Goal: Task Accomplishment & Management: Manage account settings

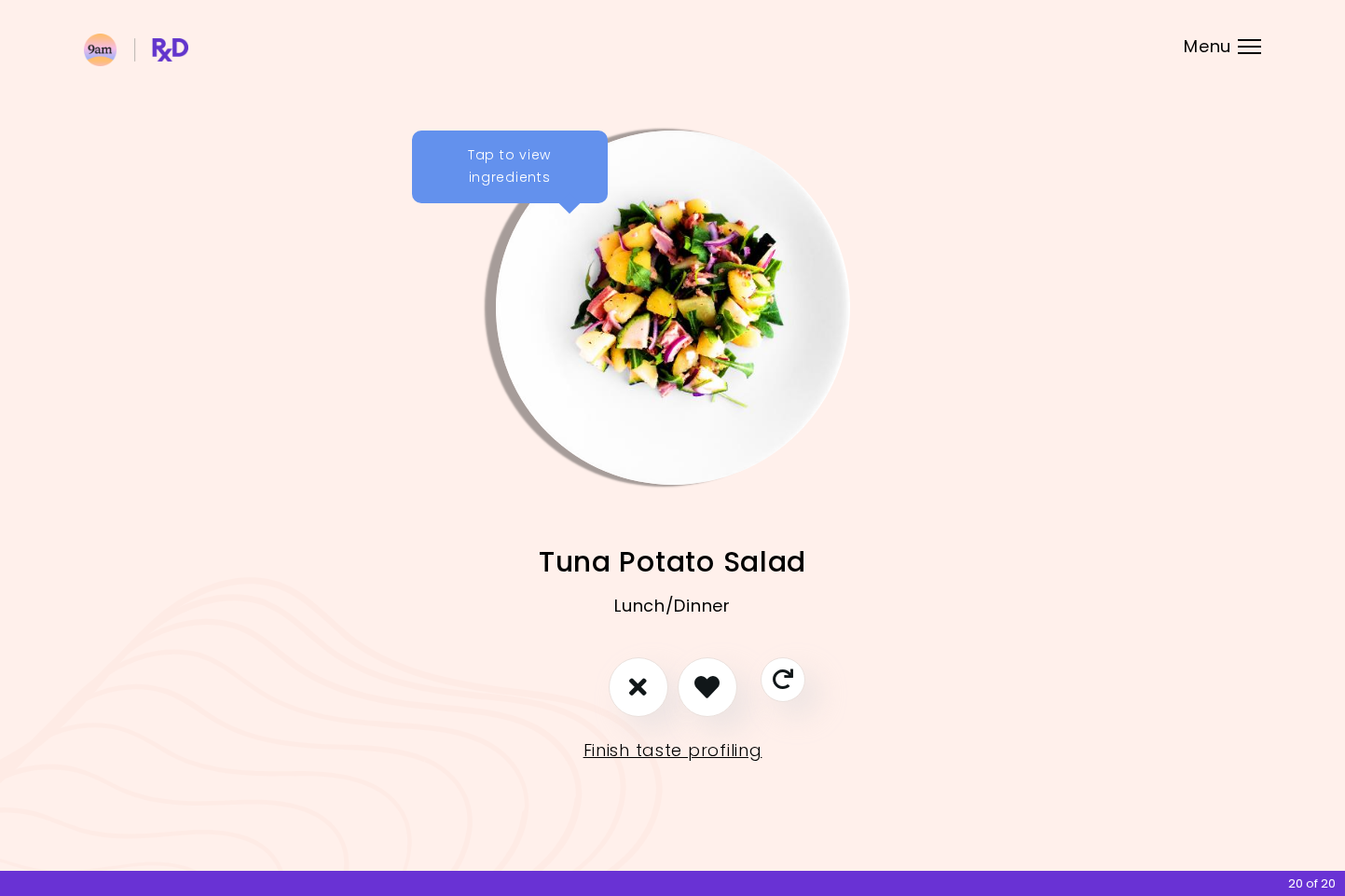
click at [638, 270] on img "Info - Tuna Potato Salad" at bounding box center [672, 307] width 355 height 355
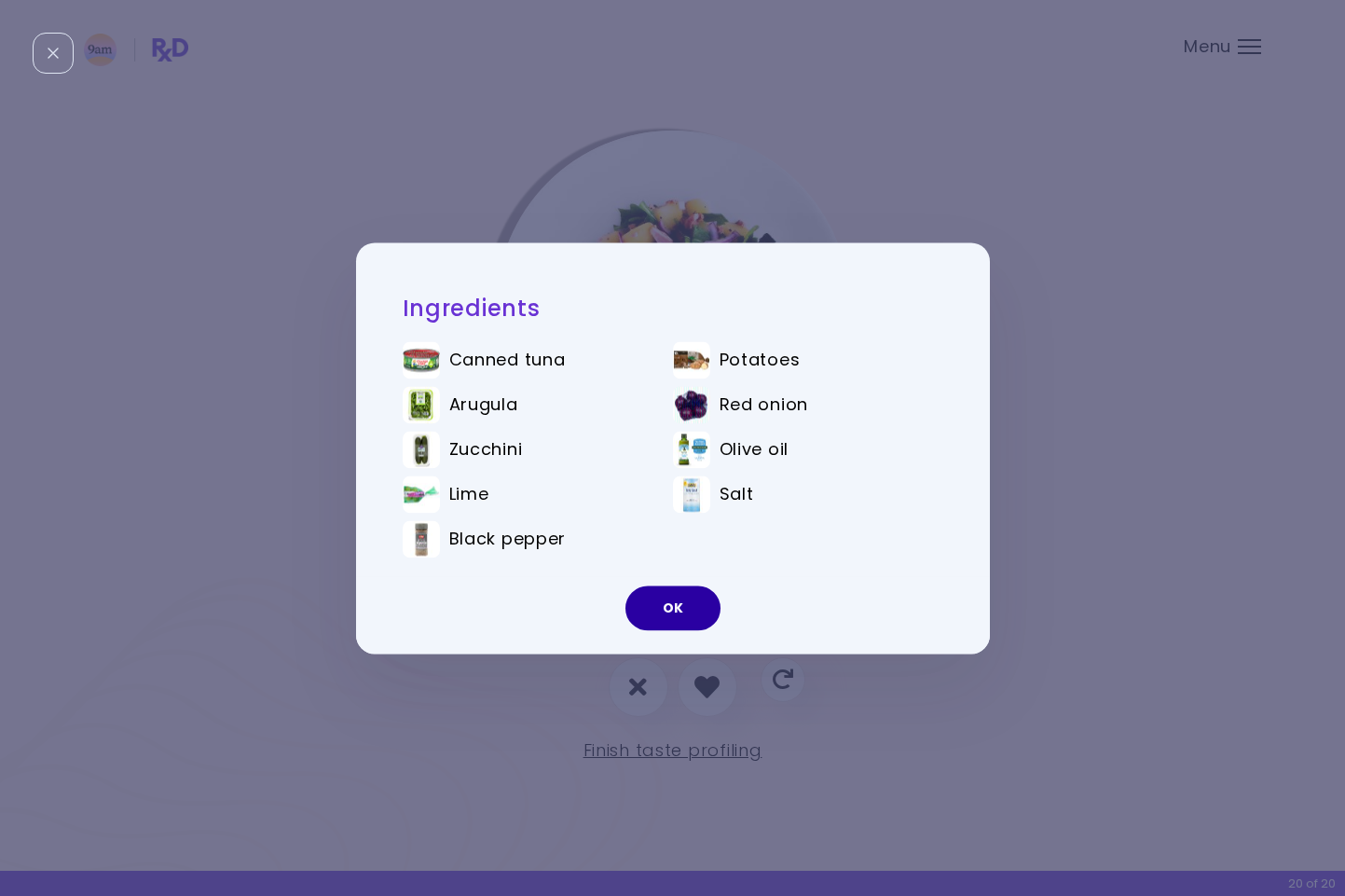
click at [670, 606] on button "OK" at bounding box center [673, 607] width 95 height 45
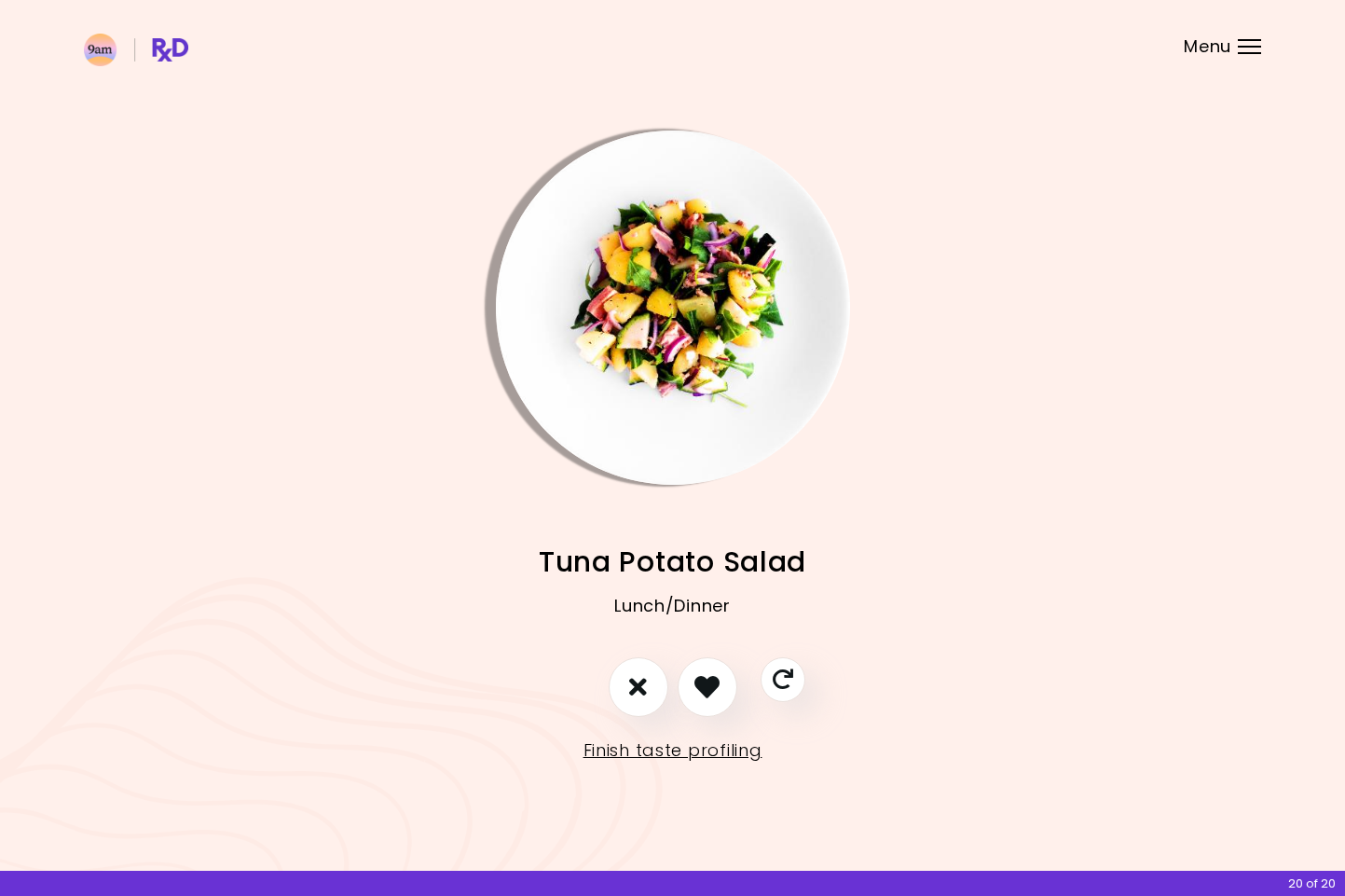
click at [1251, 52] on div "Menu" at bounding box center [1249, 46] width 23 height 15
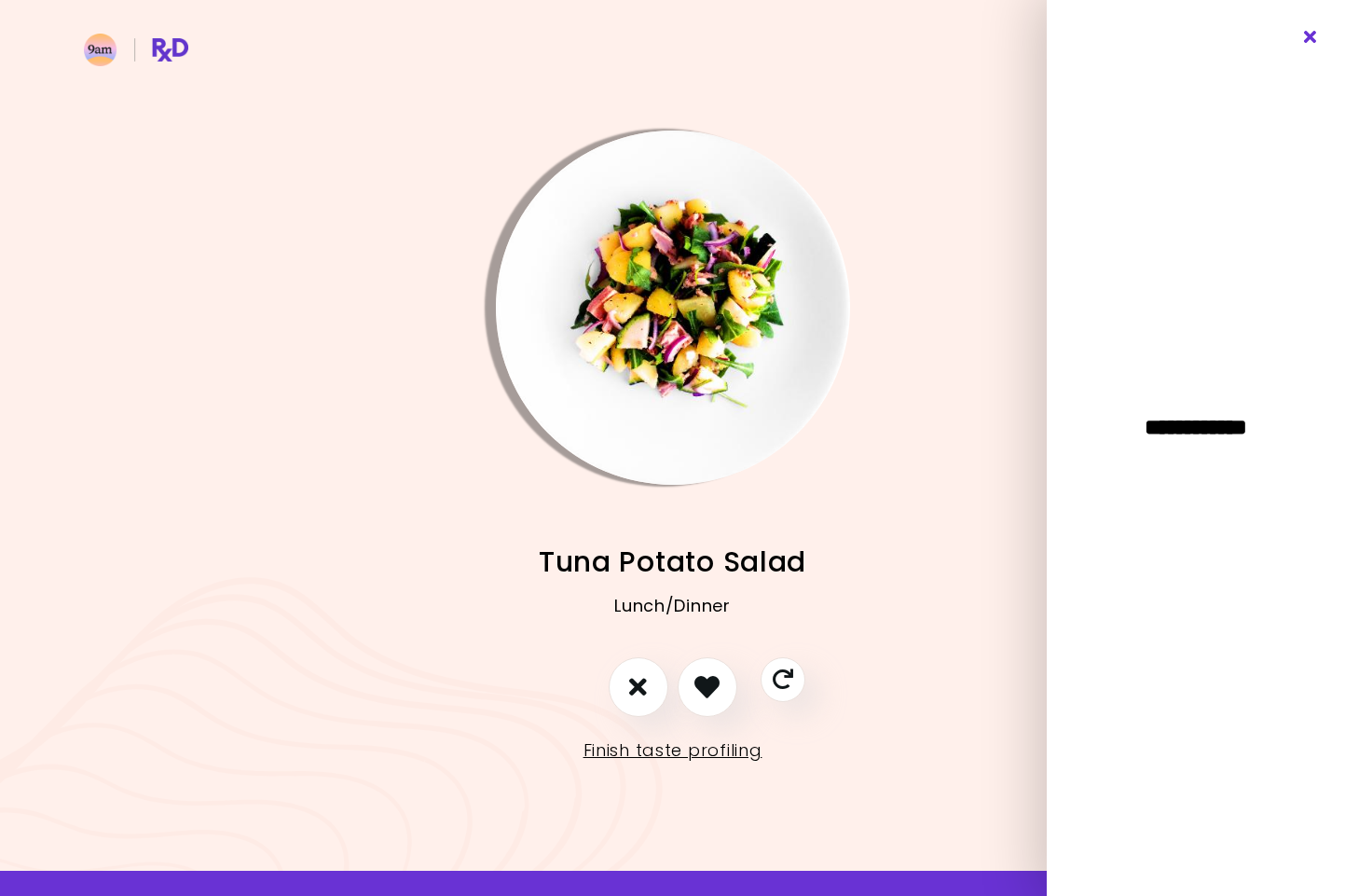
click at [1307, 32] on icon "Close" at bounding box center [1311, 37] width 18 height 13
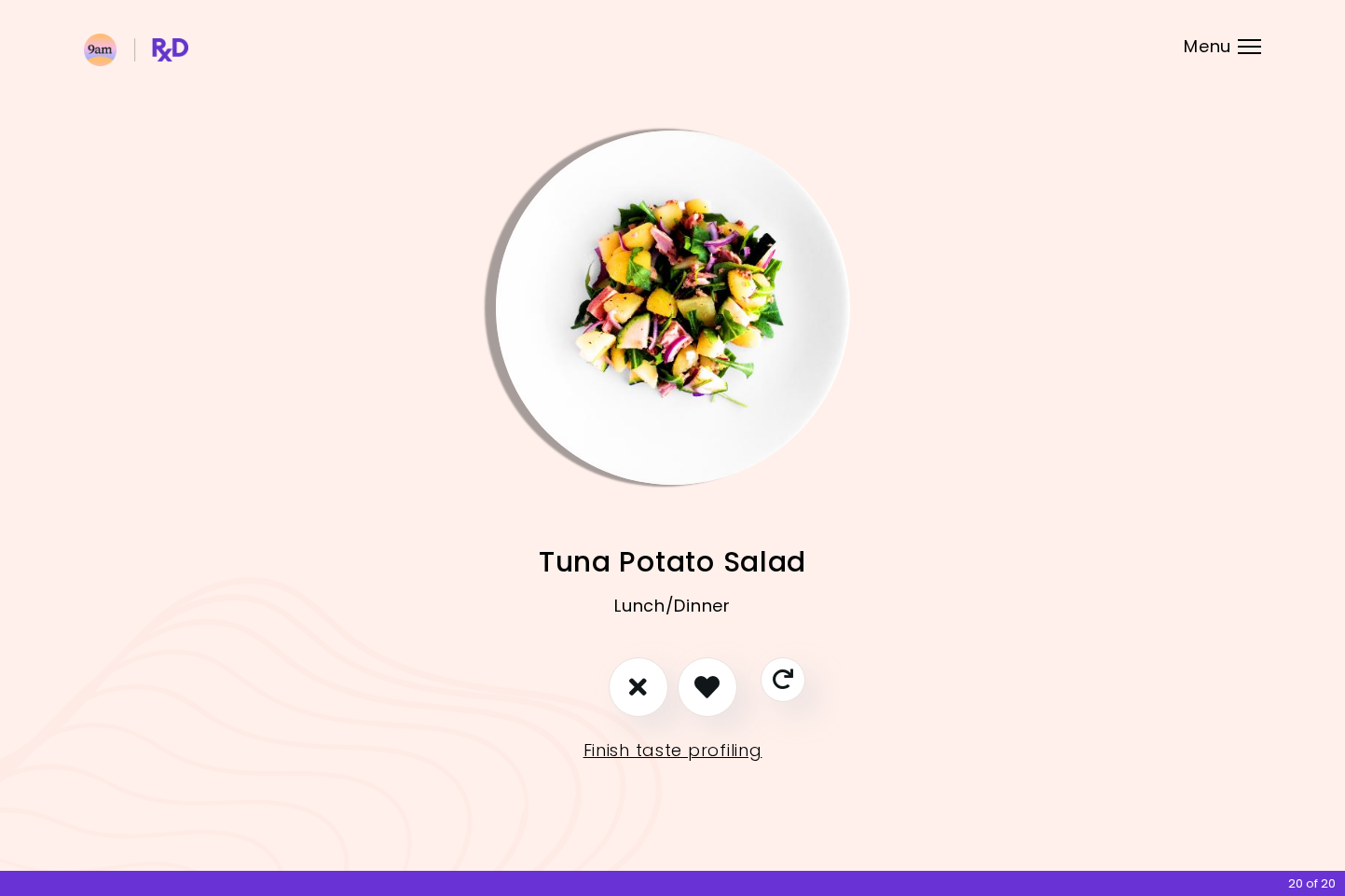
click at [161, 42] on img at bounding box center [135, 50] width 104 height 33
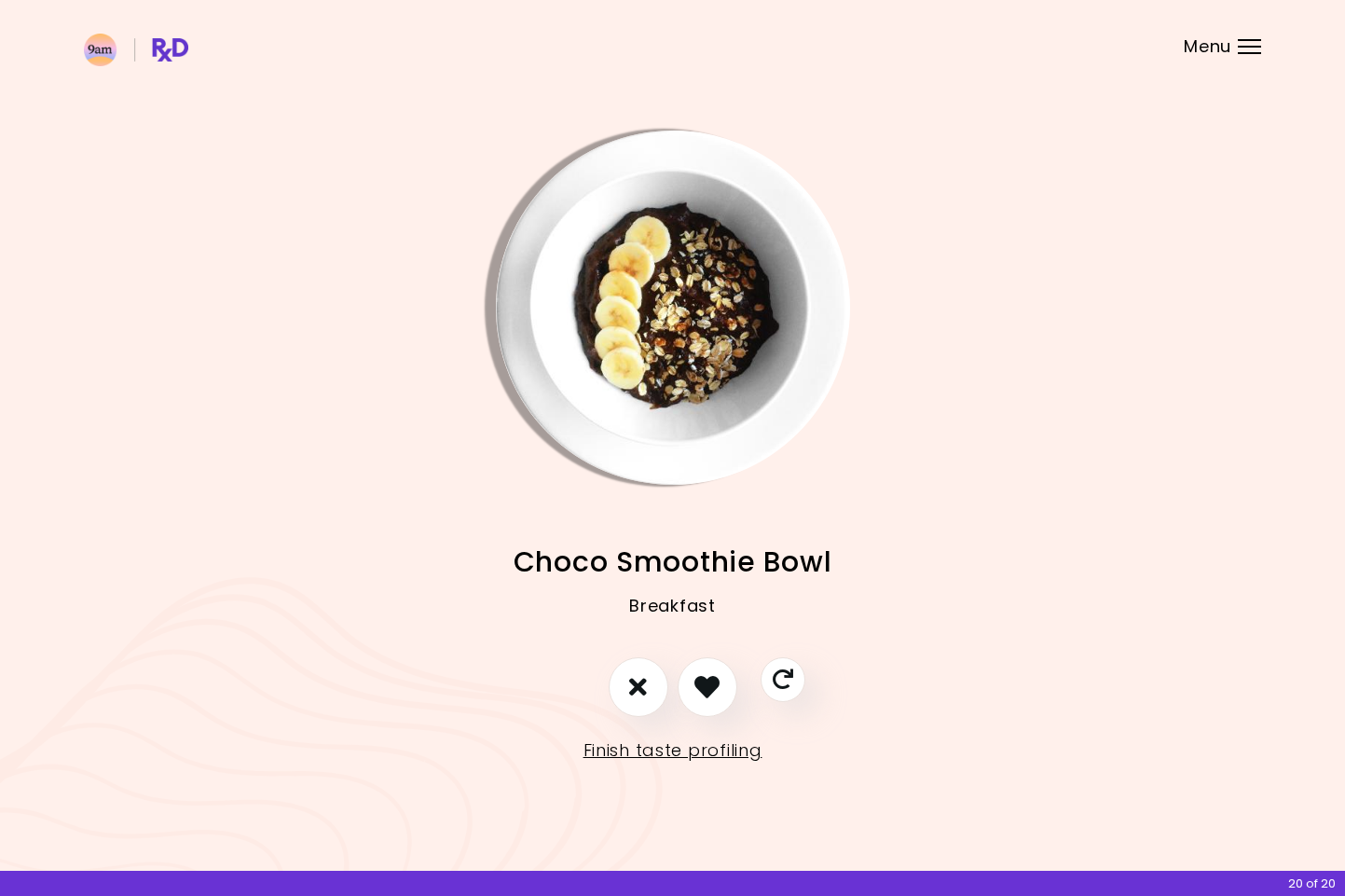
click at [120, 45] on img at bounding box center [135, 50] width 104 height 33
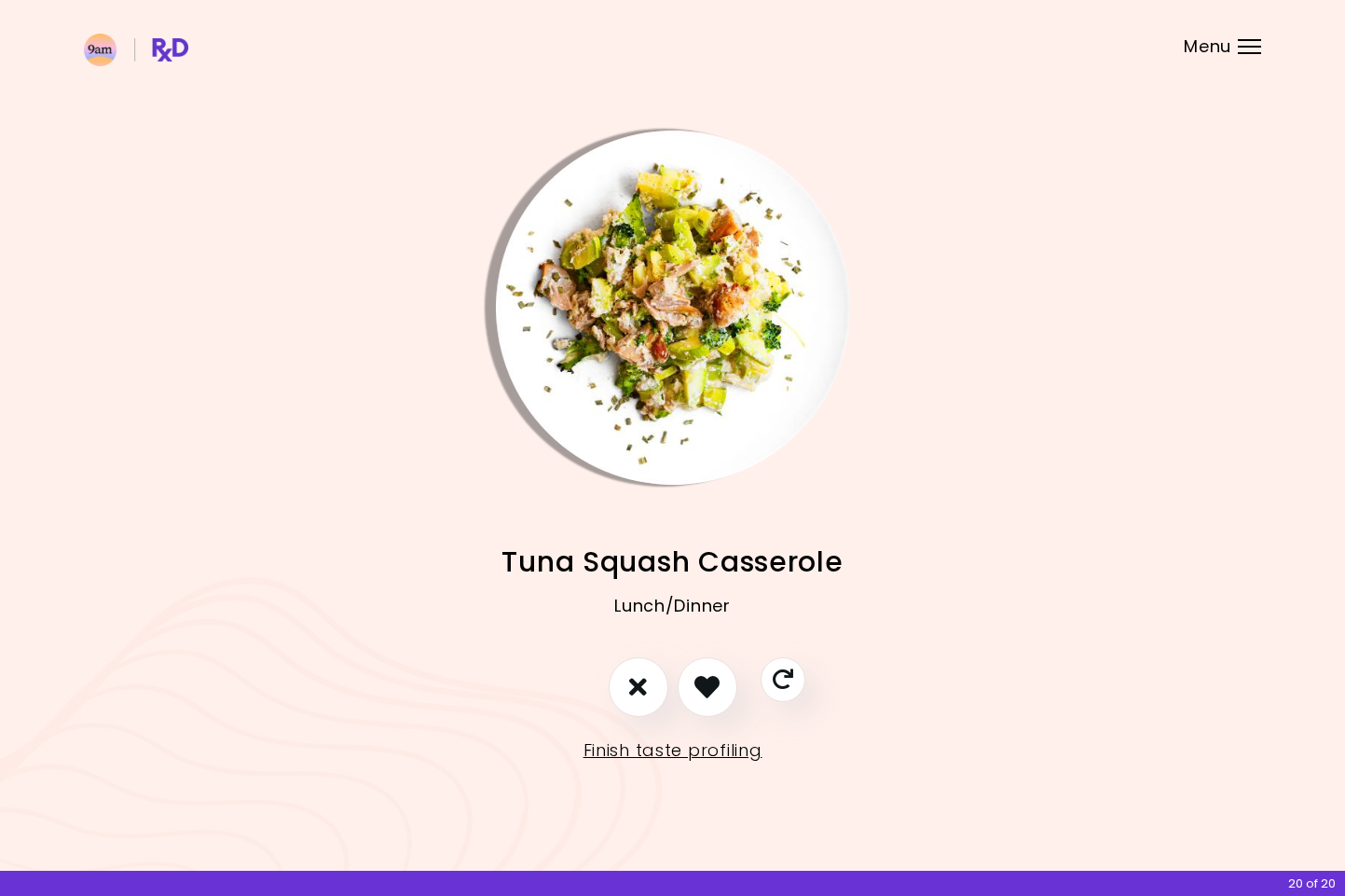
click at [139, 47] on img at bounding box center [135, 50] width 104 height 33
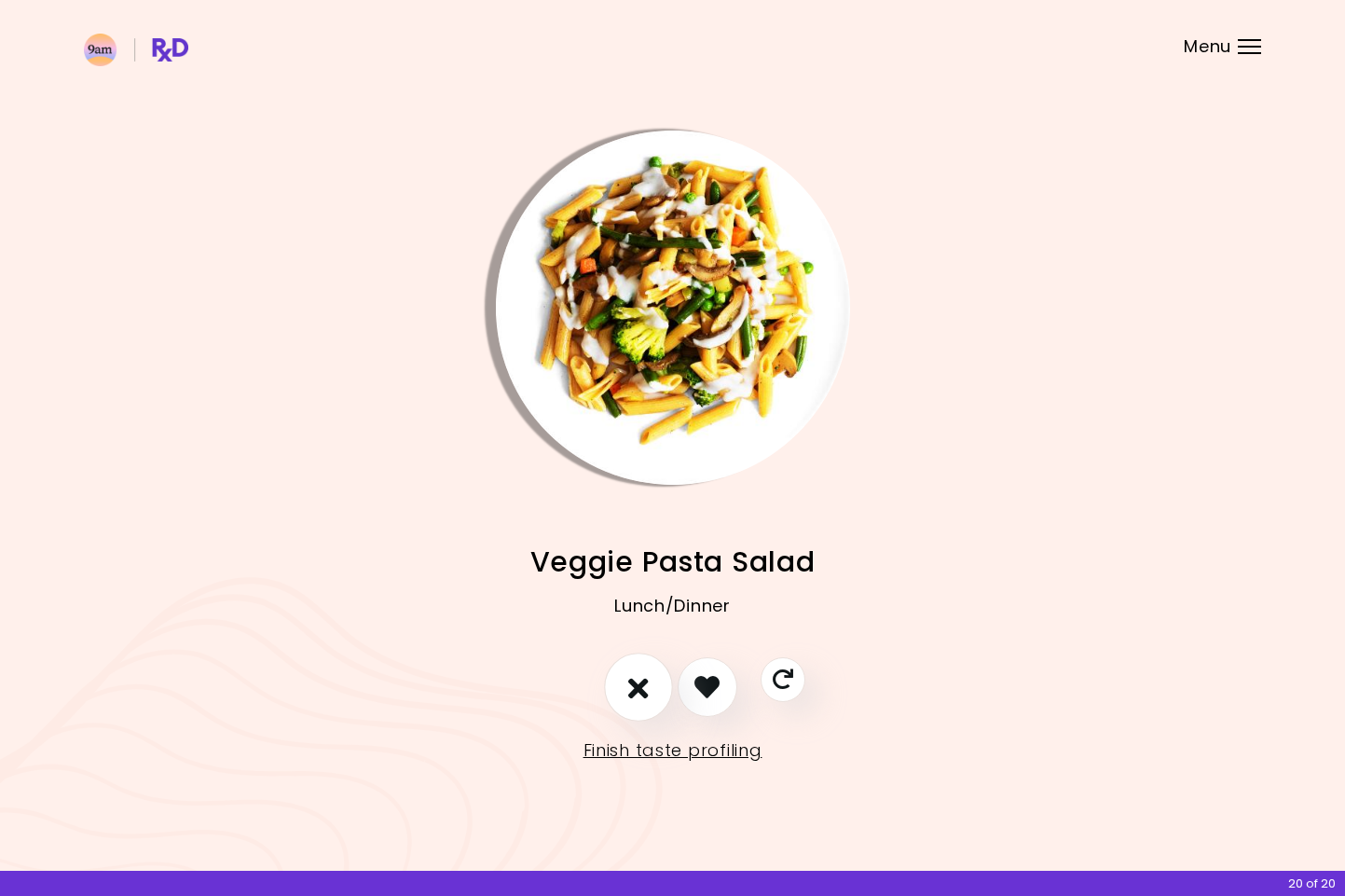
click at [652, 685] on button "I don't like this recipe" at bounding box center [638, 686] width 69 height 69
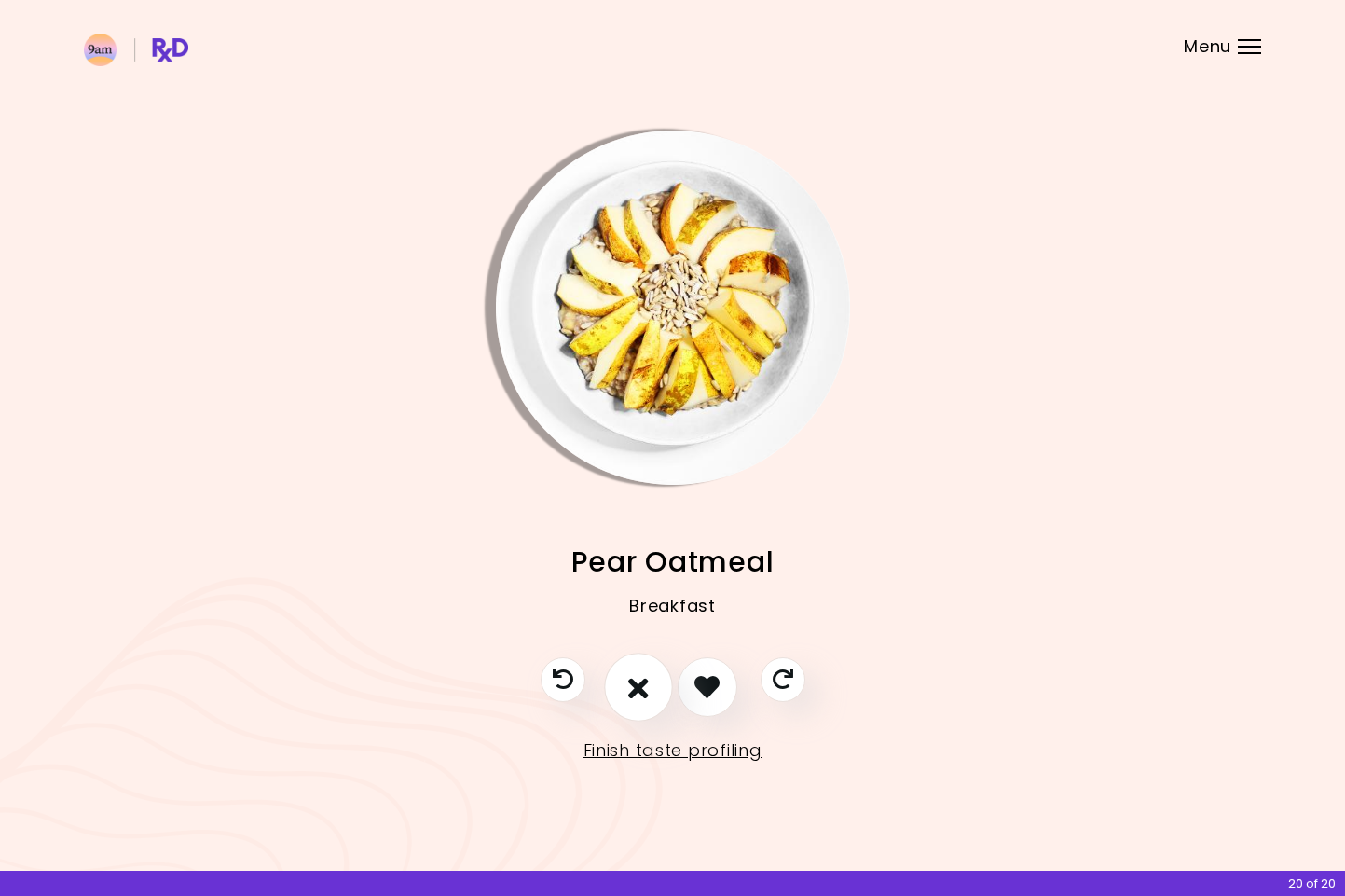
click at [652, 685] on button "I don't like this recipe" at bounding box center [638, 686] width 69 height 69
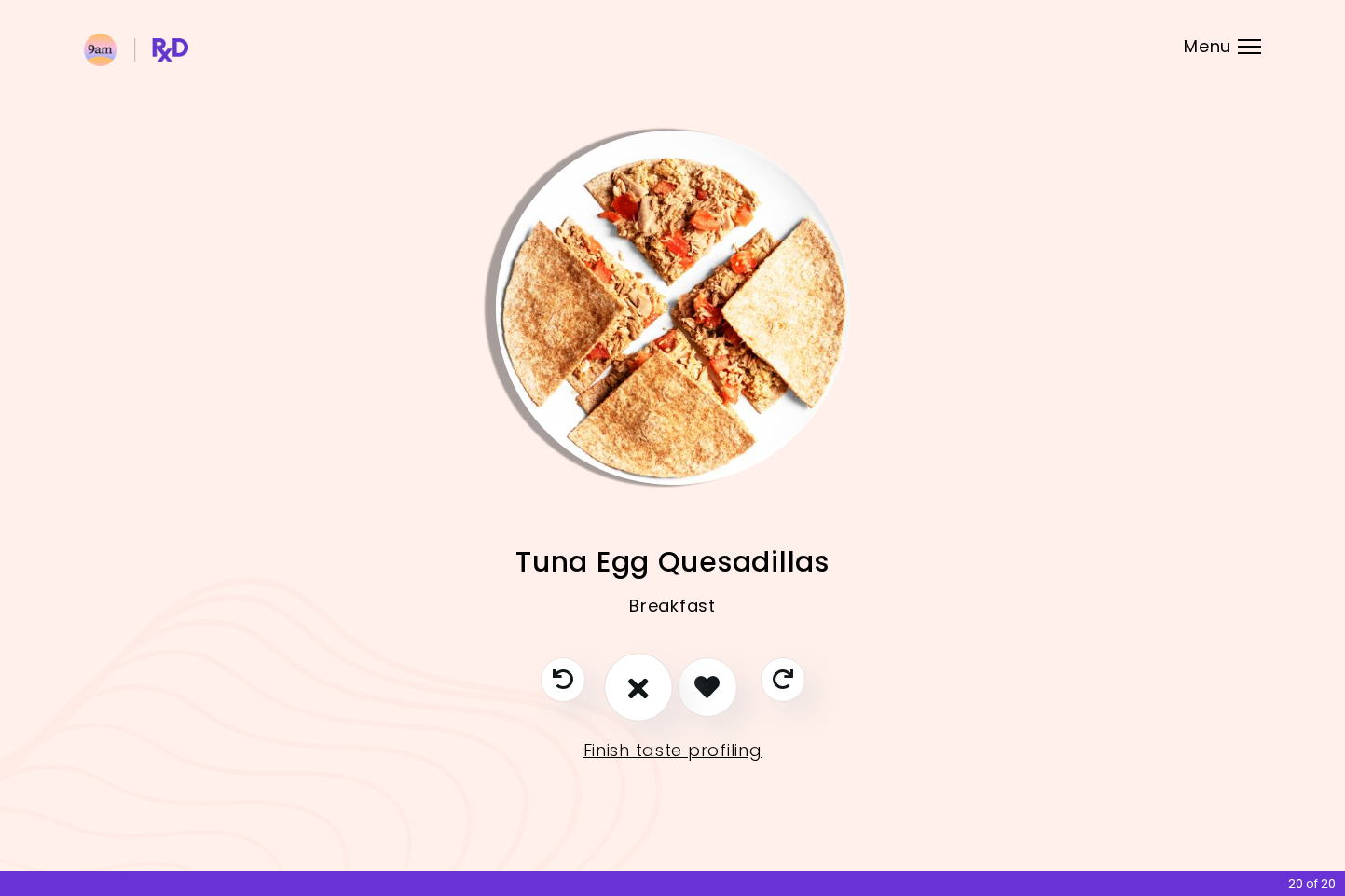
click at [652, 685] on button "I don't like this recipe" at bounding box center [638, 686] width 69 height 69
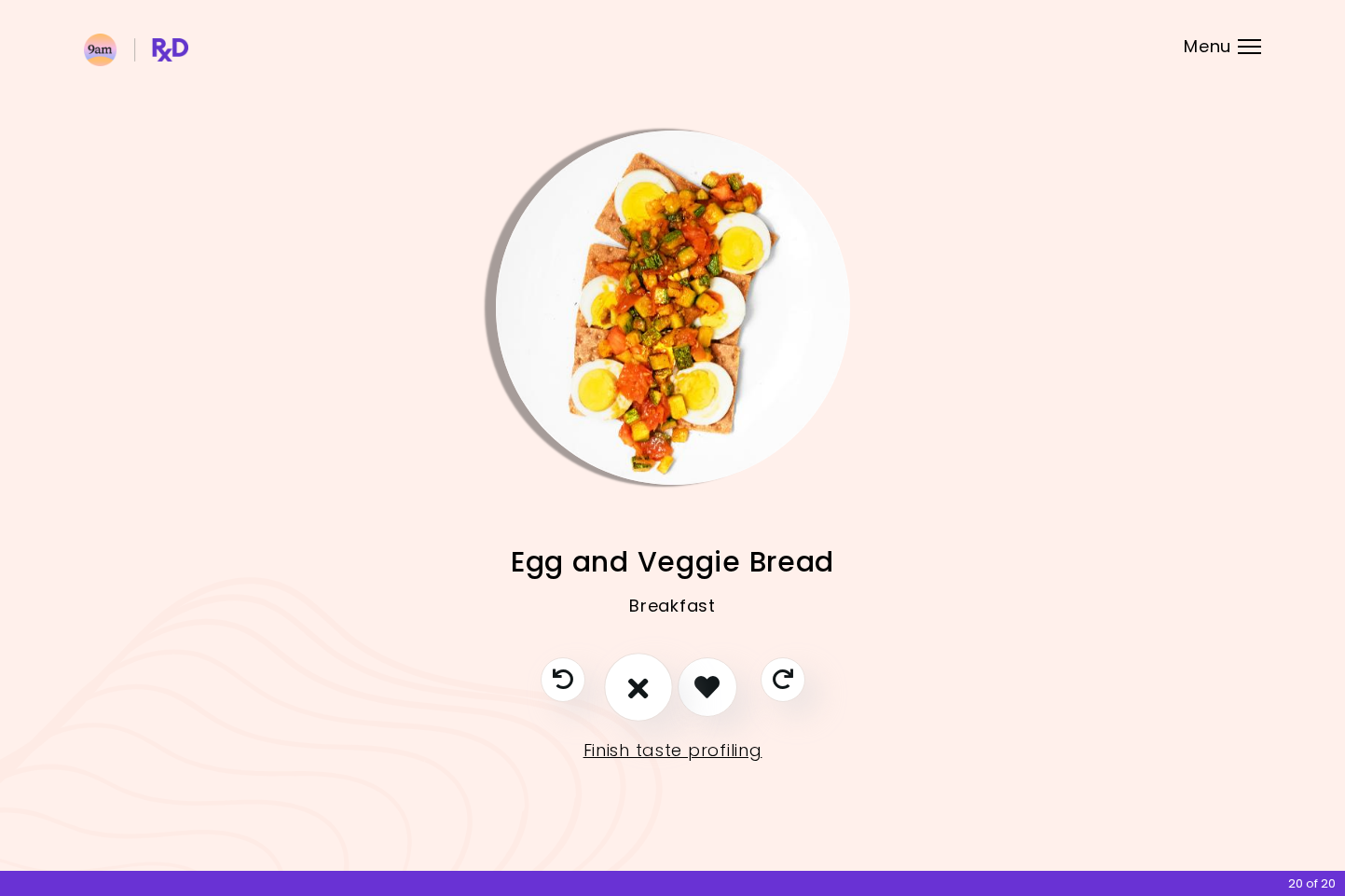
click at [652, 685] on button "I don't like this recipe" at bounding box center [638, 686] width 69 height 69
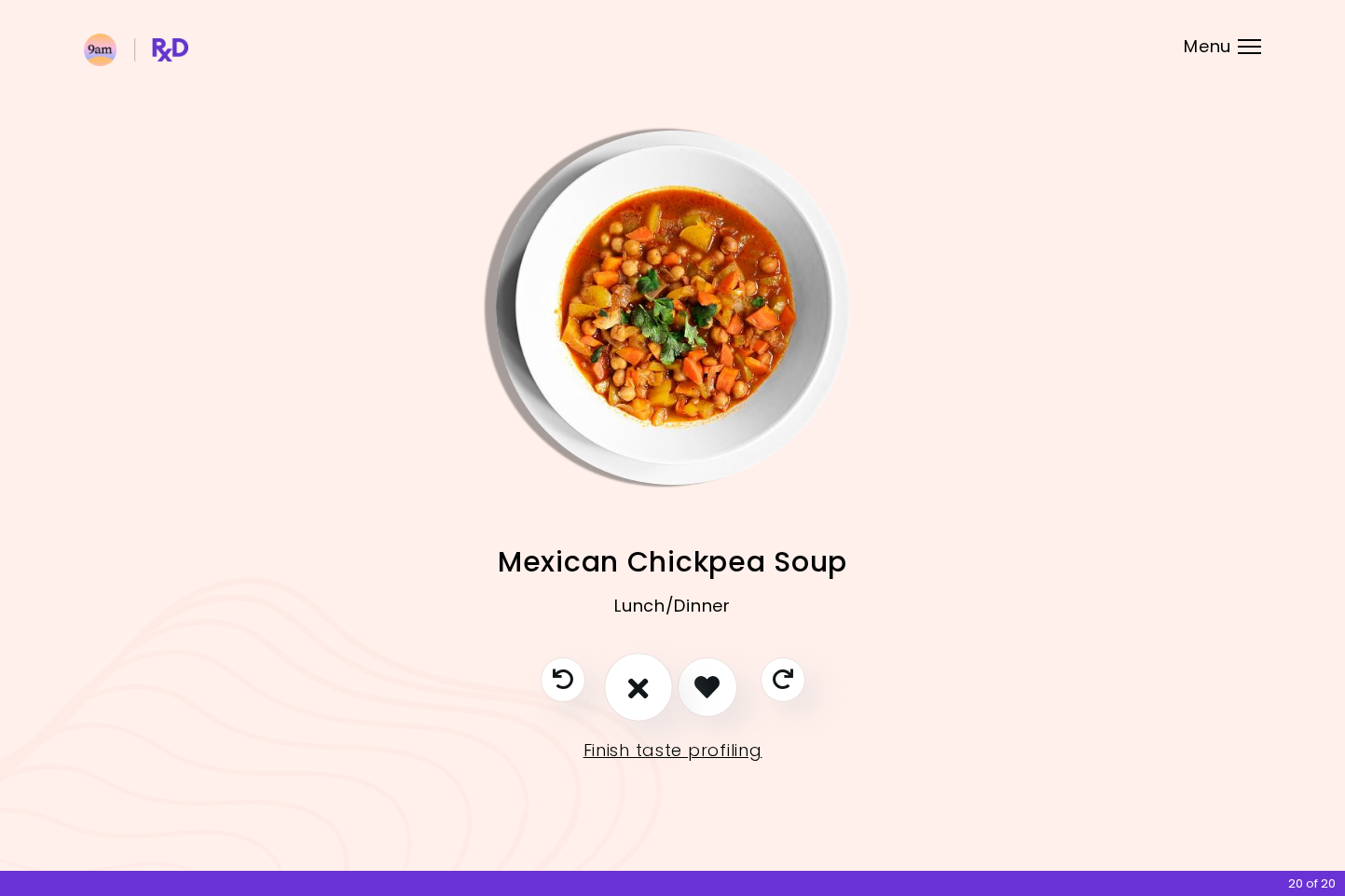
click at [652, 685] on button "I don't like this recipe" at bounding box center [638, 686] width 69 height 69
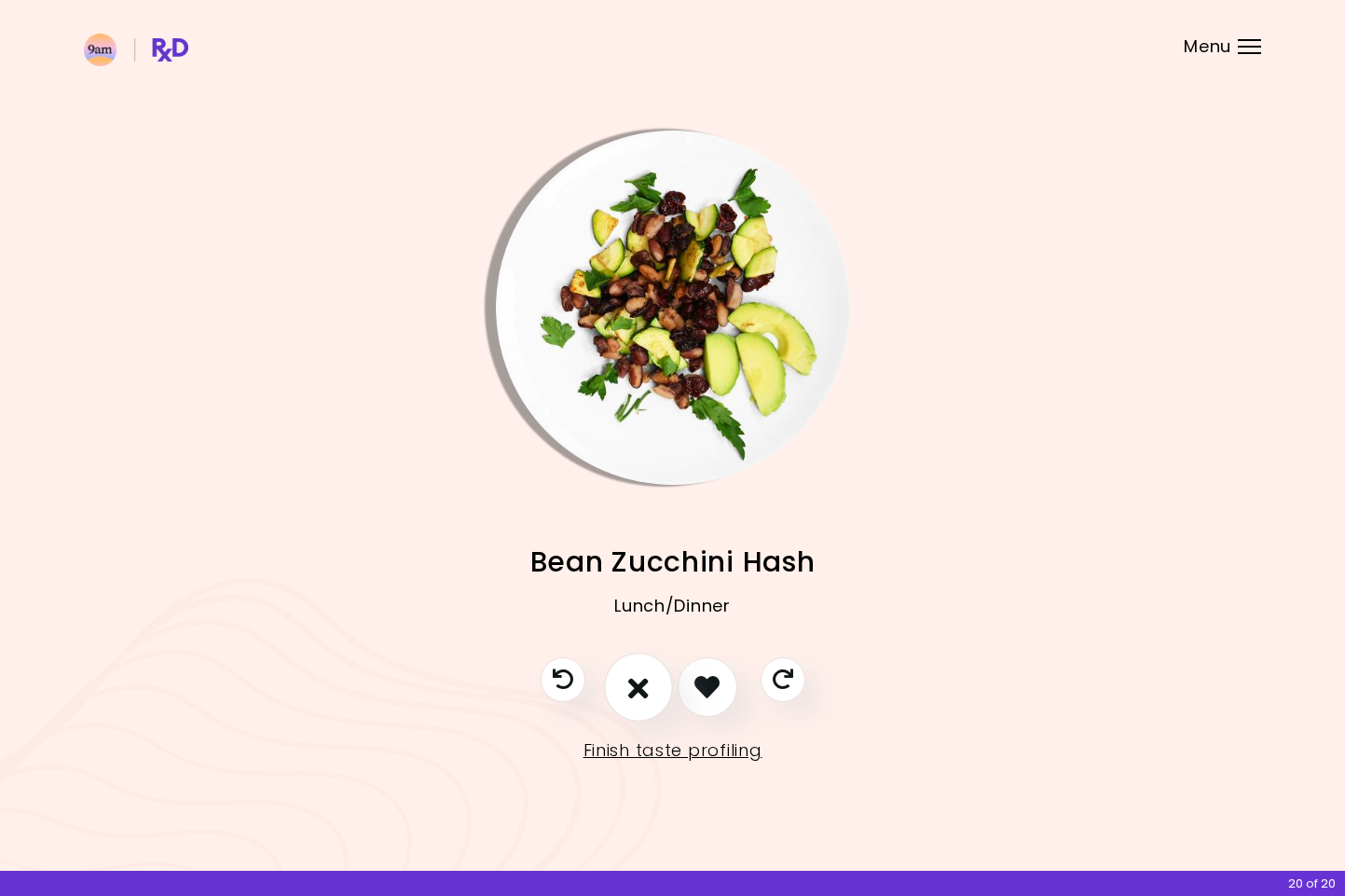
click at [652, 685] on button "I don't like this recipe" at bounding box center [638, 686] width 69 height 69
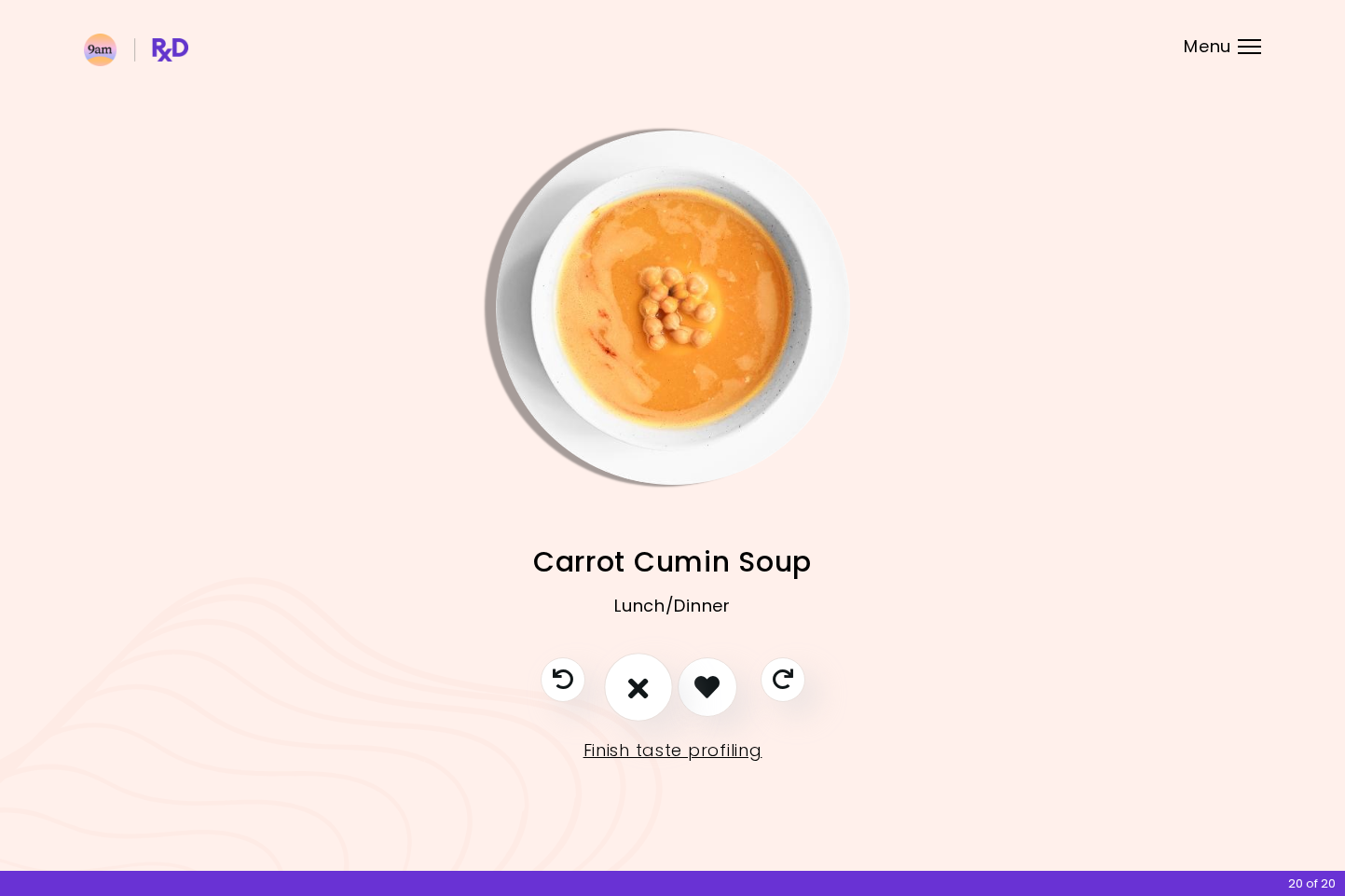
click at [652, 685] on button "I don't like this recipe" at bounding box center [638, 686] width 69 height 69
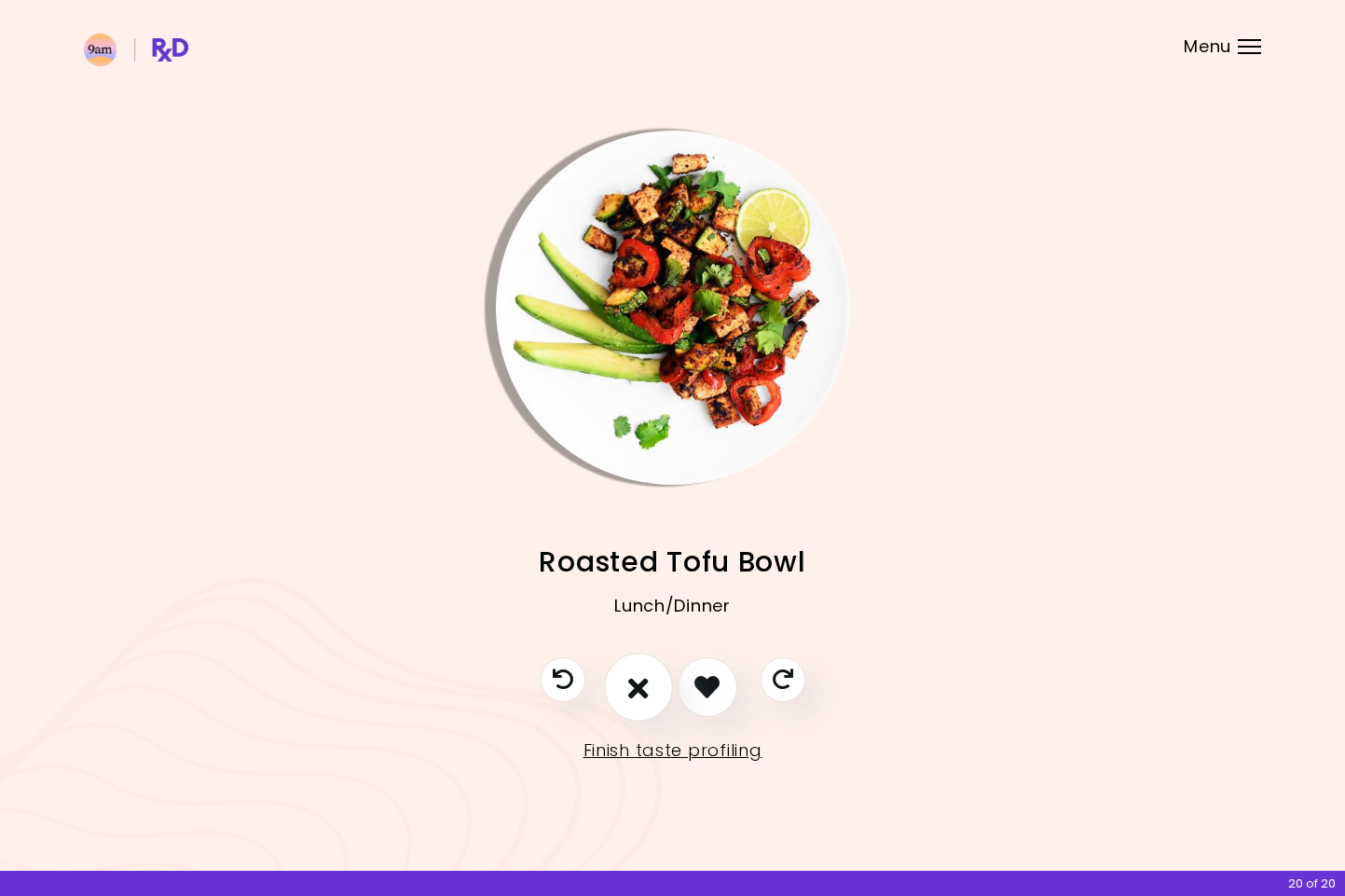
click at [652, 685] on button "I don't like this recipe" at bounding box center [638, 686] width 69 height 69
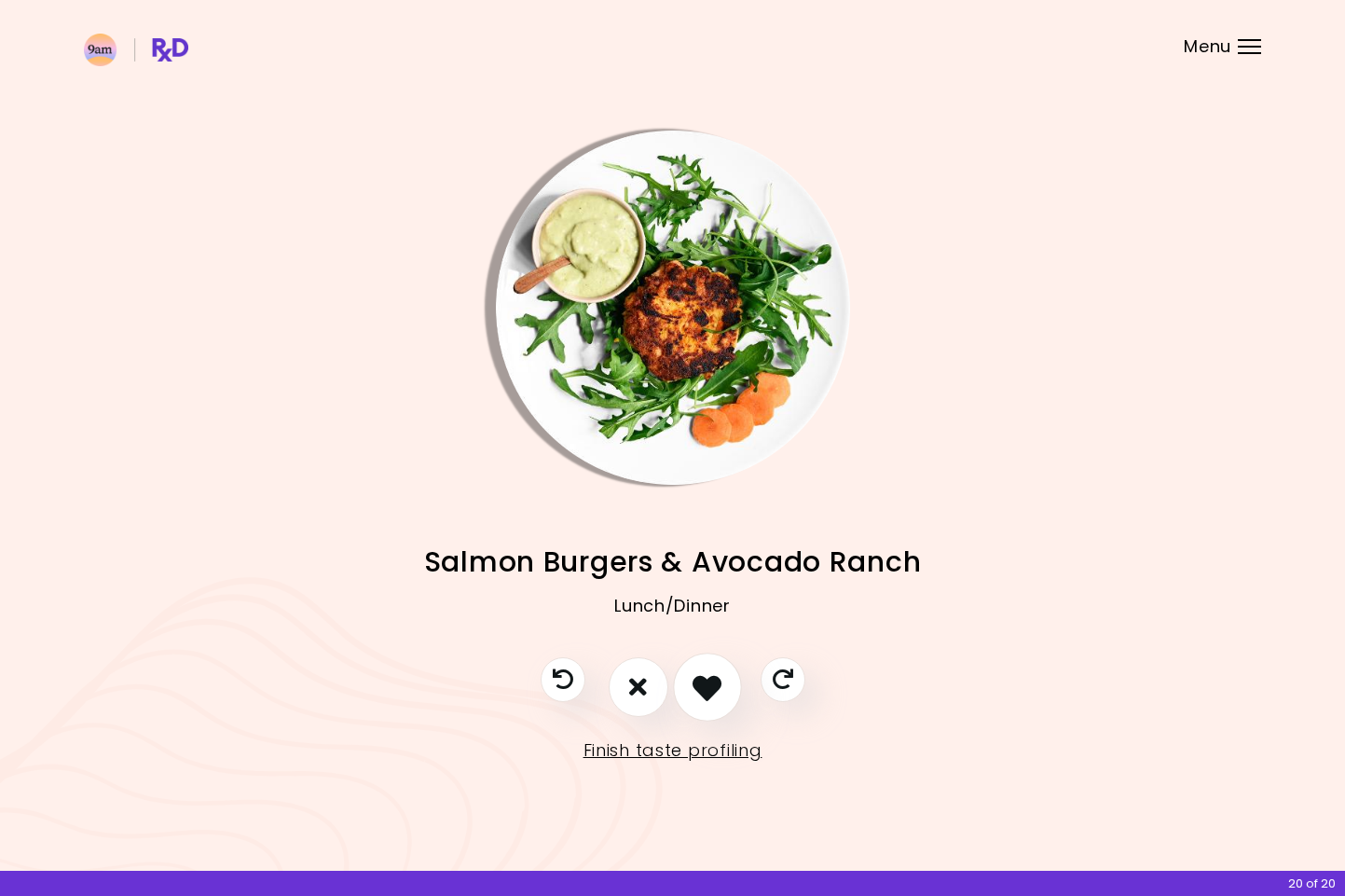
click at [700, 692] on icon "I like this recipe" at bounding box center [706, 686] width 29 height 29
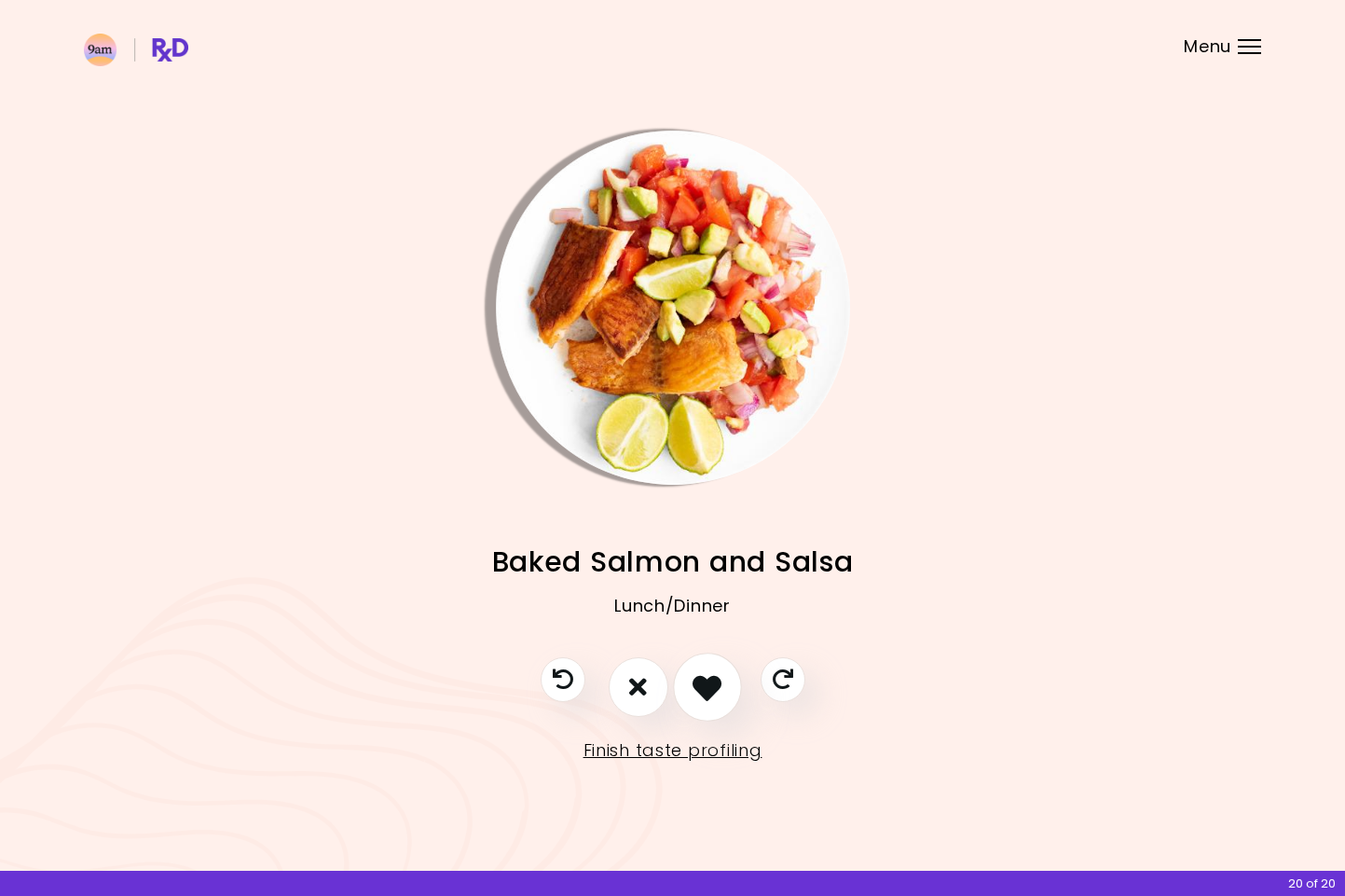
click at [688, 695] on button "I like this recipe" at bounding box center [706, 686] width 69 height 69
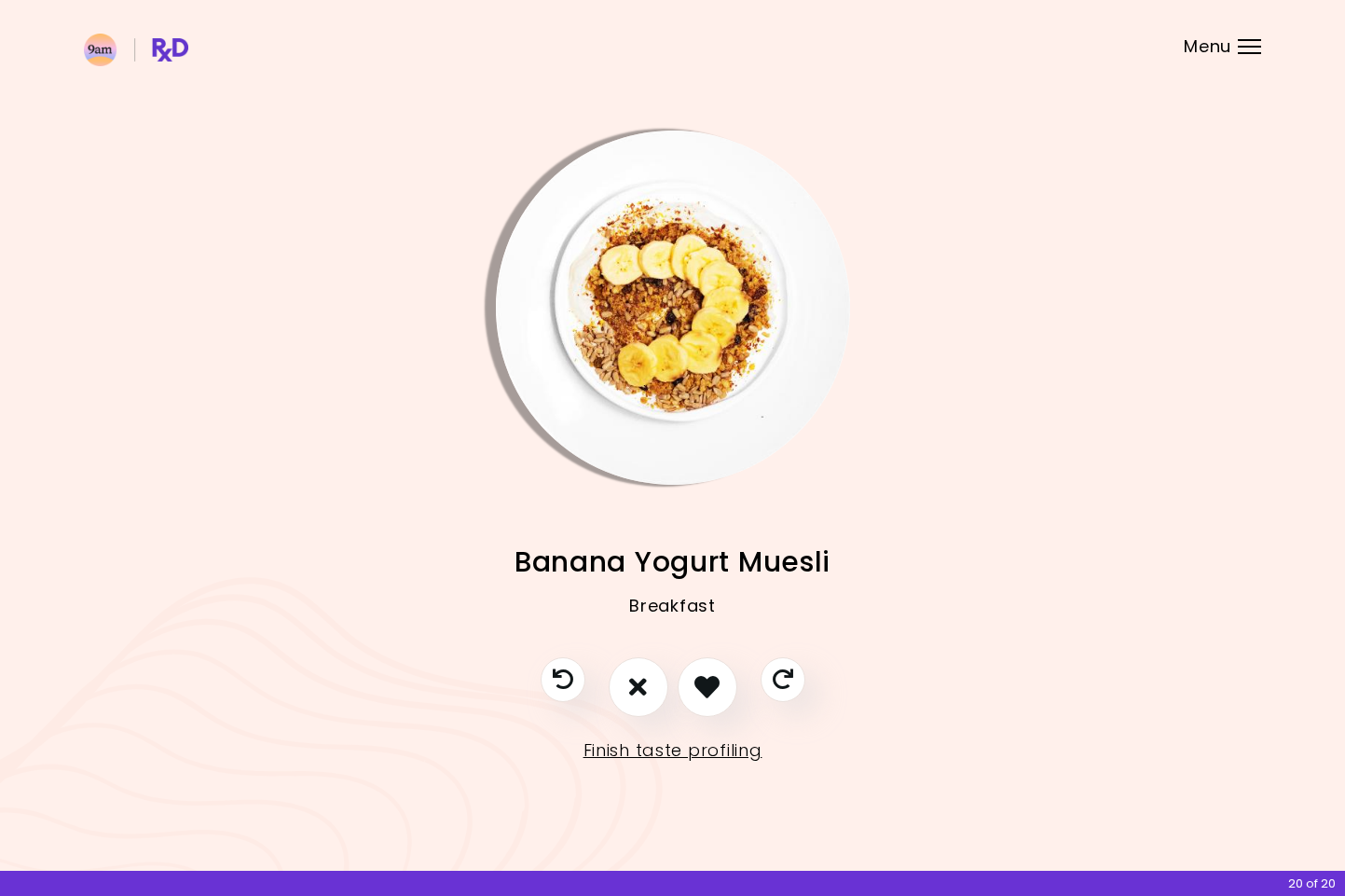
click at [1325, 884] on div "20 of 20" at bounding box center [672, 882] width 1345 height 25
click at [707, 690] on icon "I like this recipe" at bounding box center [706, 686] width 29 height 29
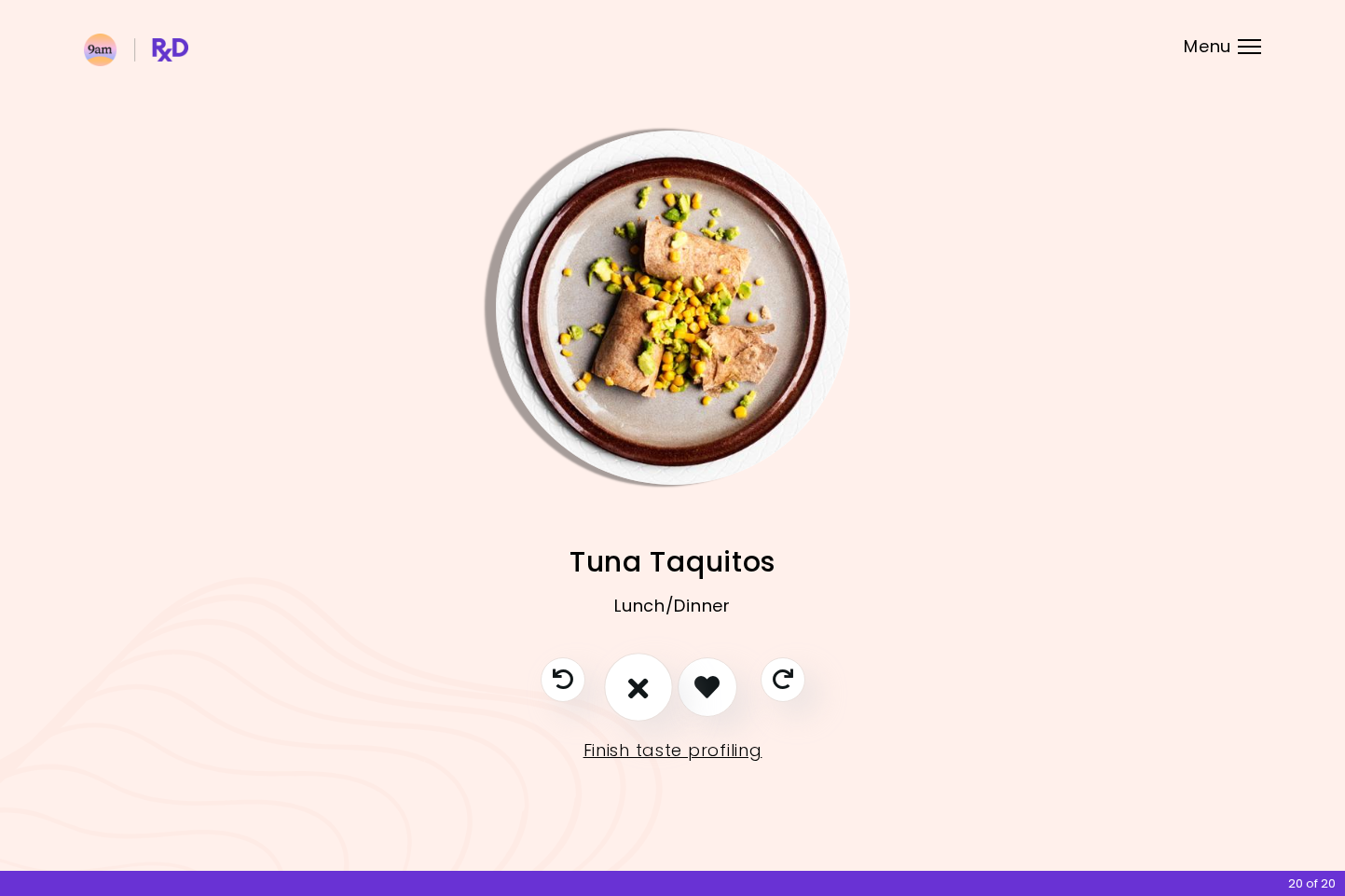
click at [647, 687] on icon "I don't like this recipe" at bounding box center [638, 686] width 21 height 29
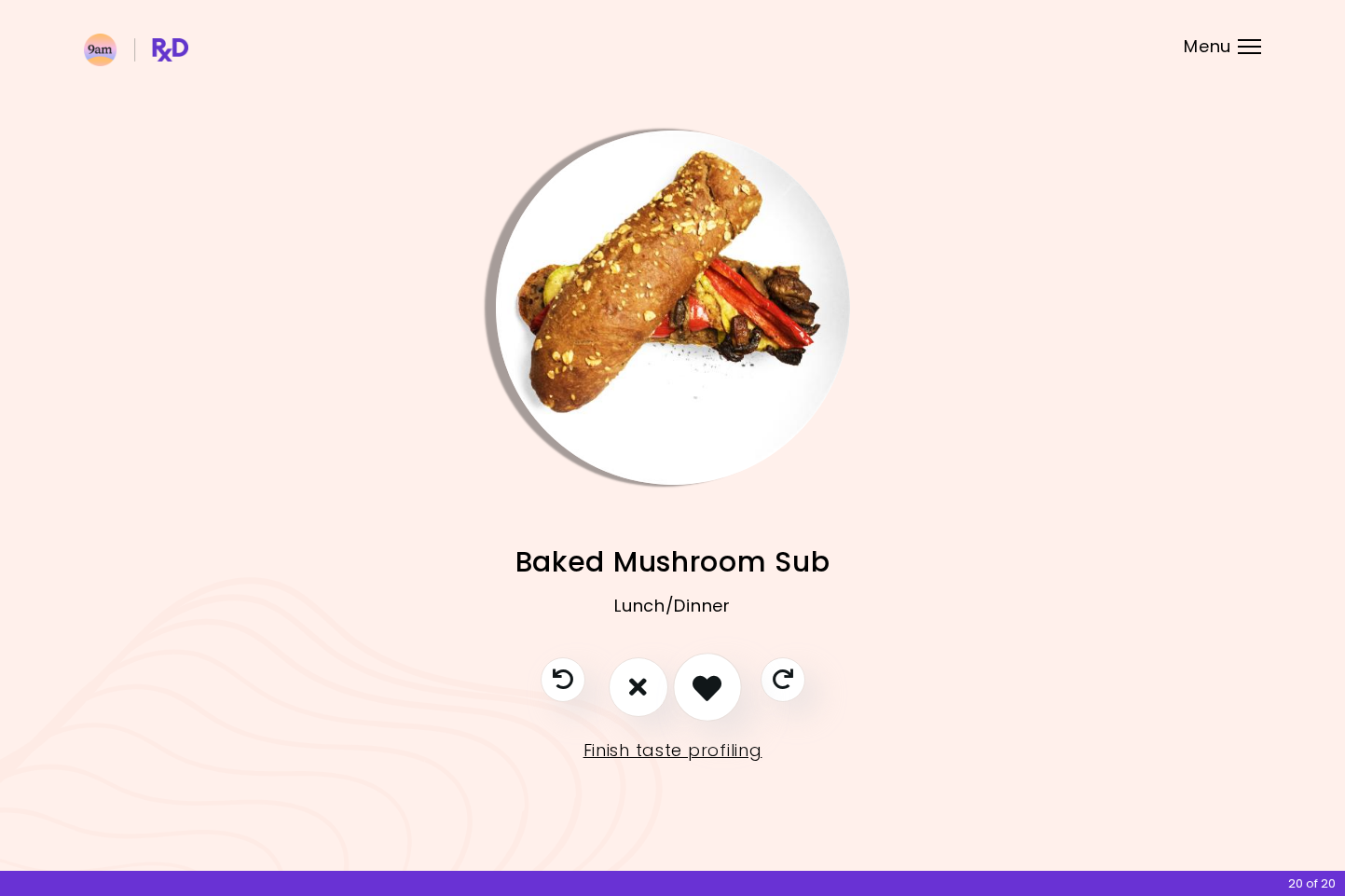
click at [718, 687] on icon "I like this recipe" at bounding box center [706, 686] width 29 height 29
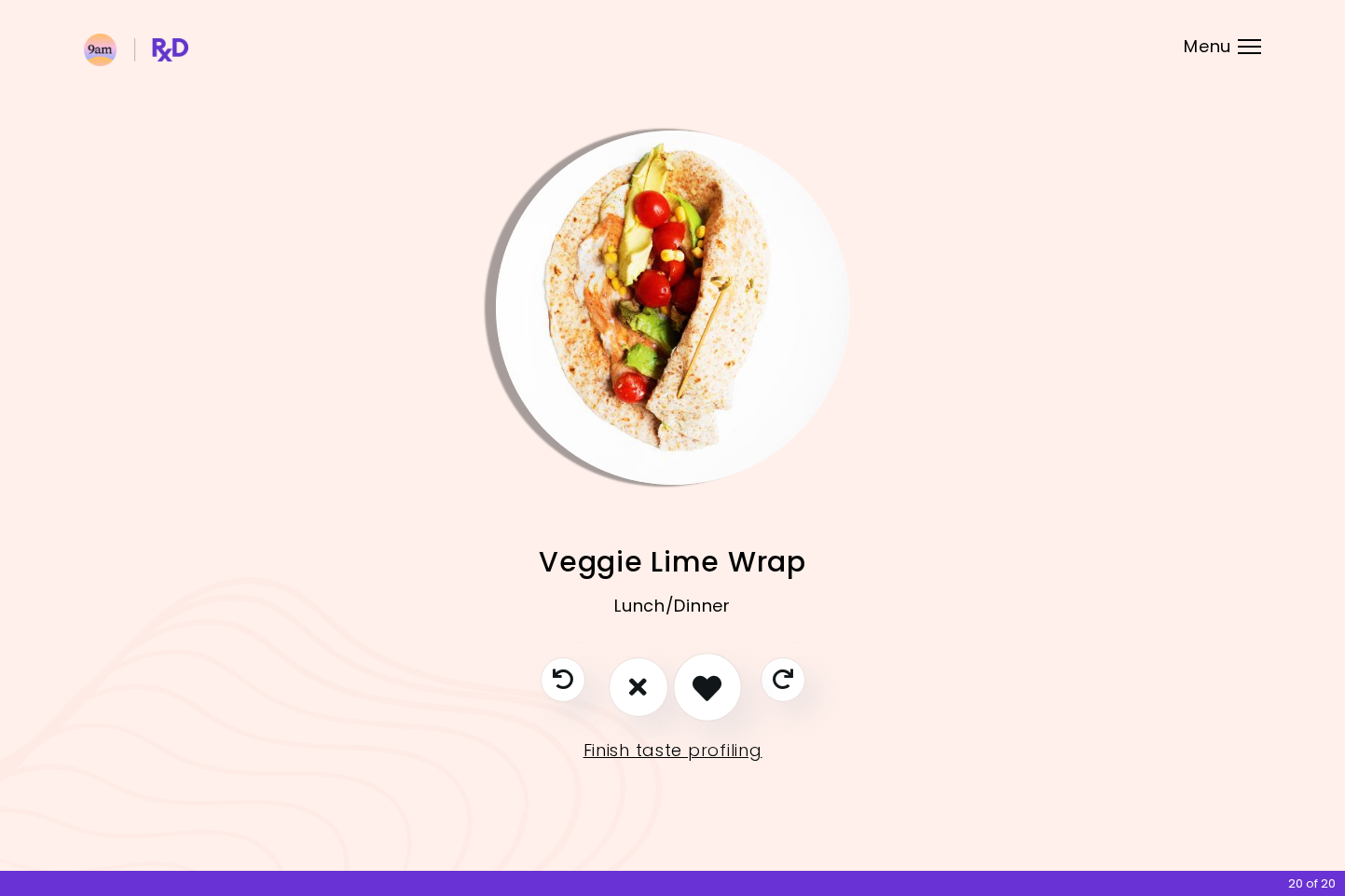
click at [718, 687] on icon "I like this recipe" at bounding box center [706, 686] width 29 height 29
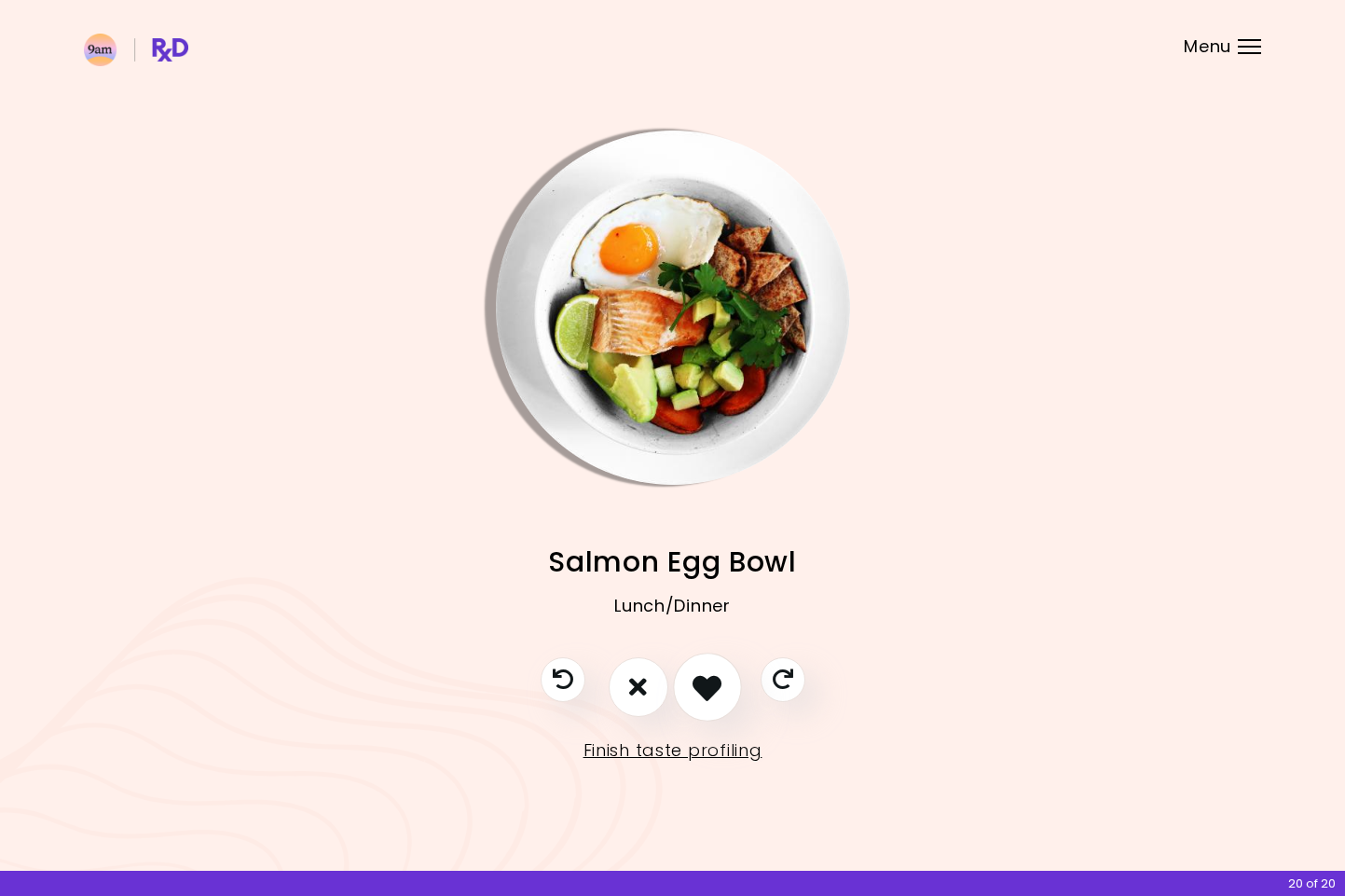
click at [718, 687] on icon "I like this recipe" at bounding box center [706, 686] width 29 height 29
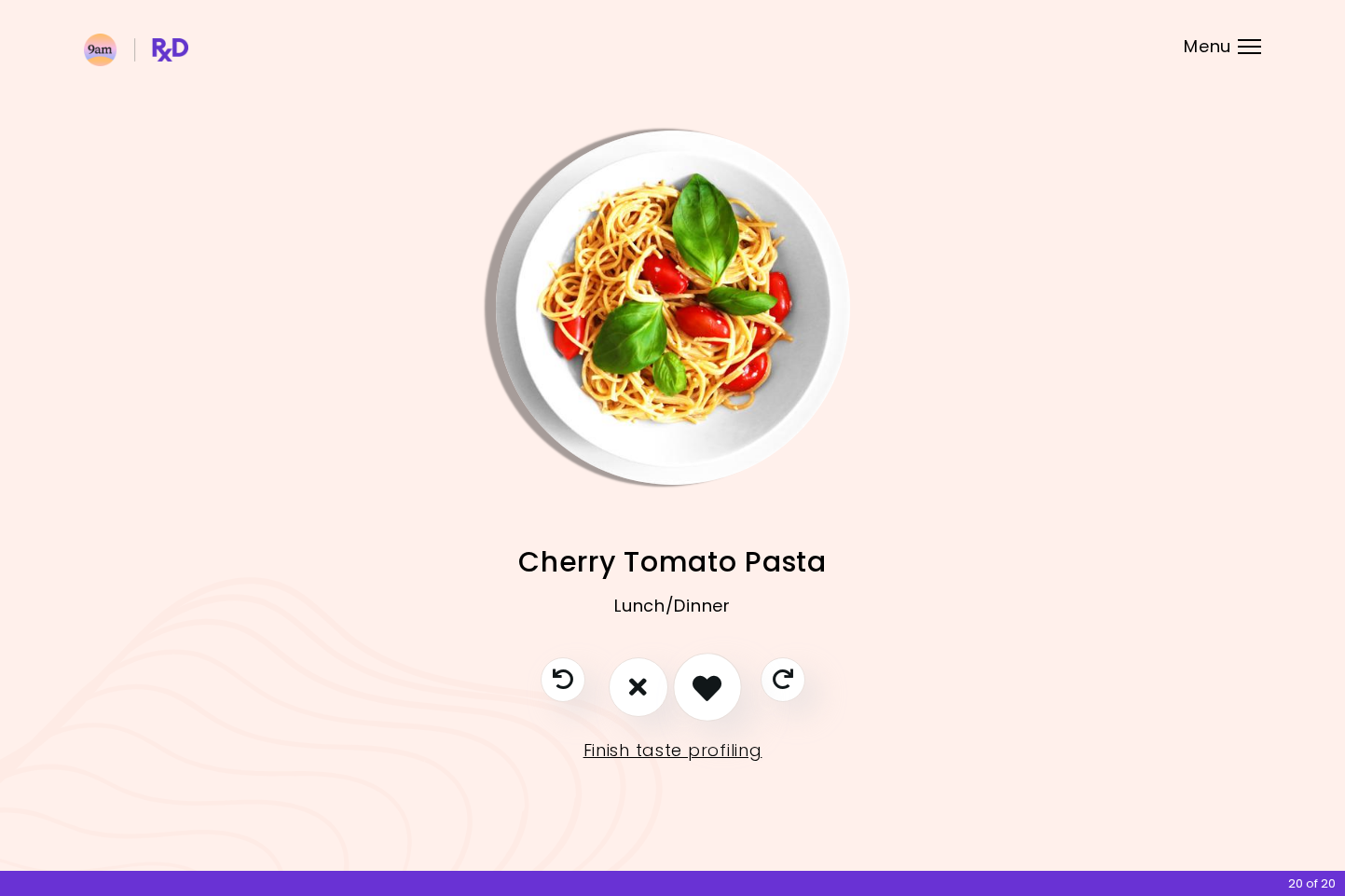
click at [718, 687] on icon "I like this recipe" at bounding box center [706, 686] width 29 height 29
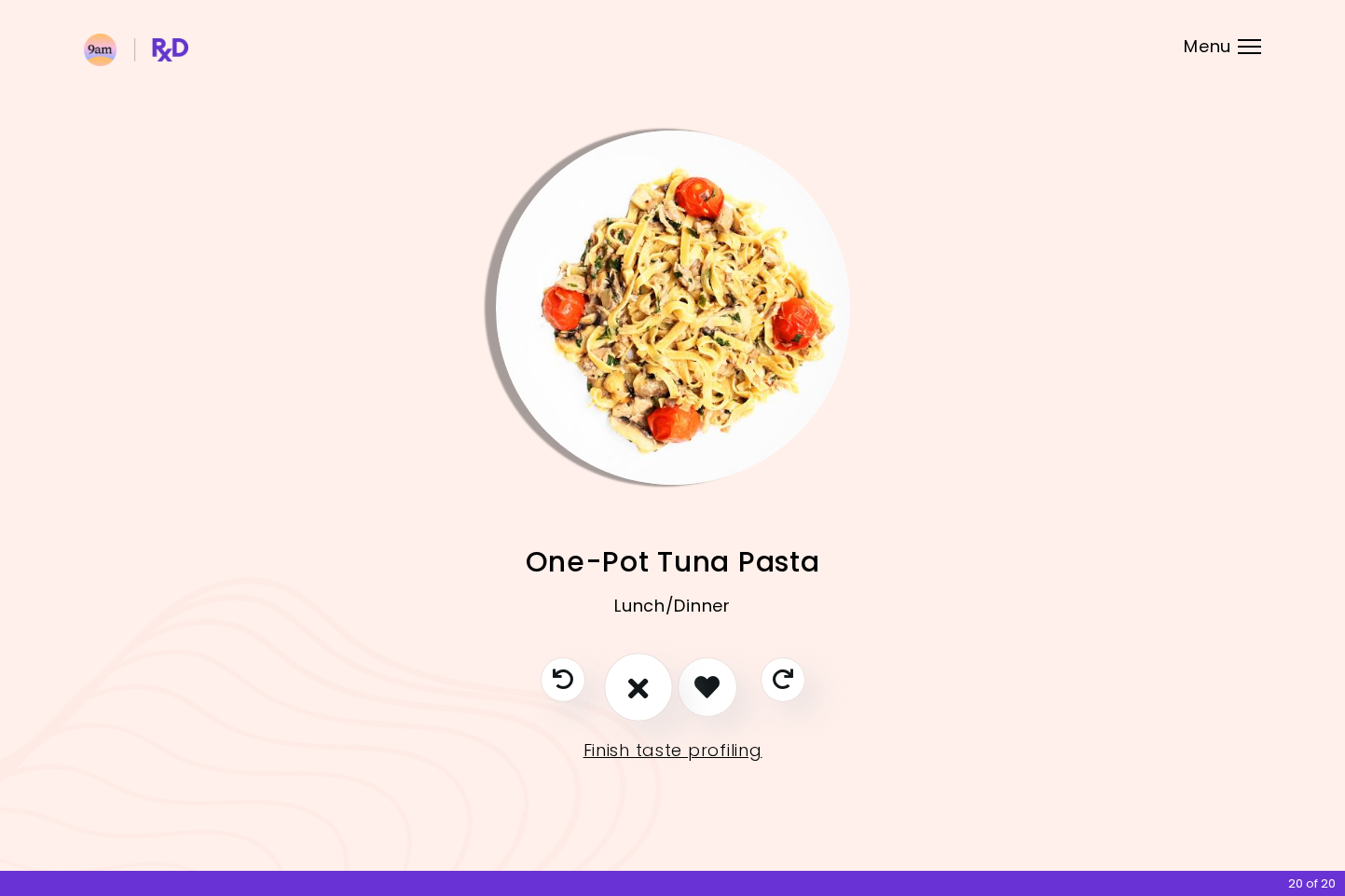
click at [647, 688] on icon "I don't like this recipe" at bounding box center [638, 686] width 21 height 29
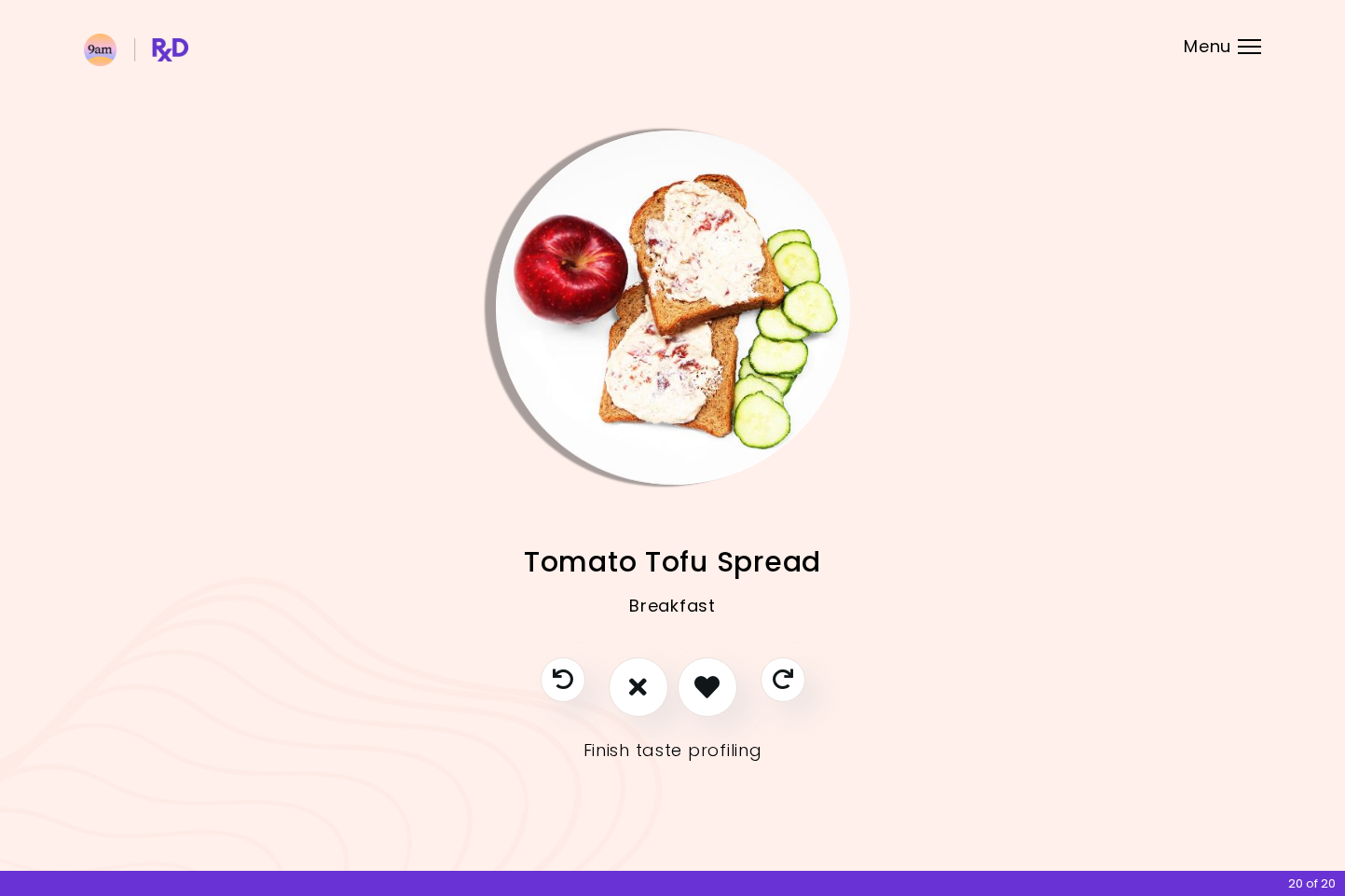
click at [636, 749] on link "Finish taste profiling" at bounding box center [672, 750] width 179 height 30
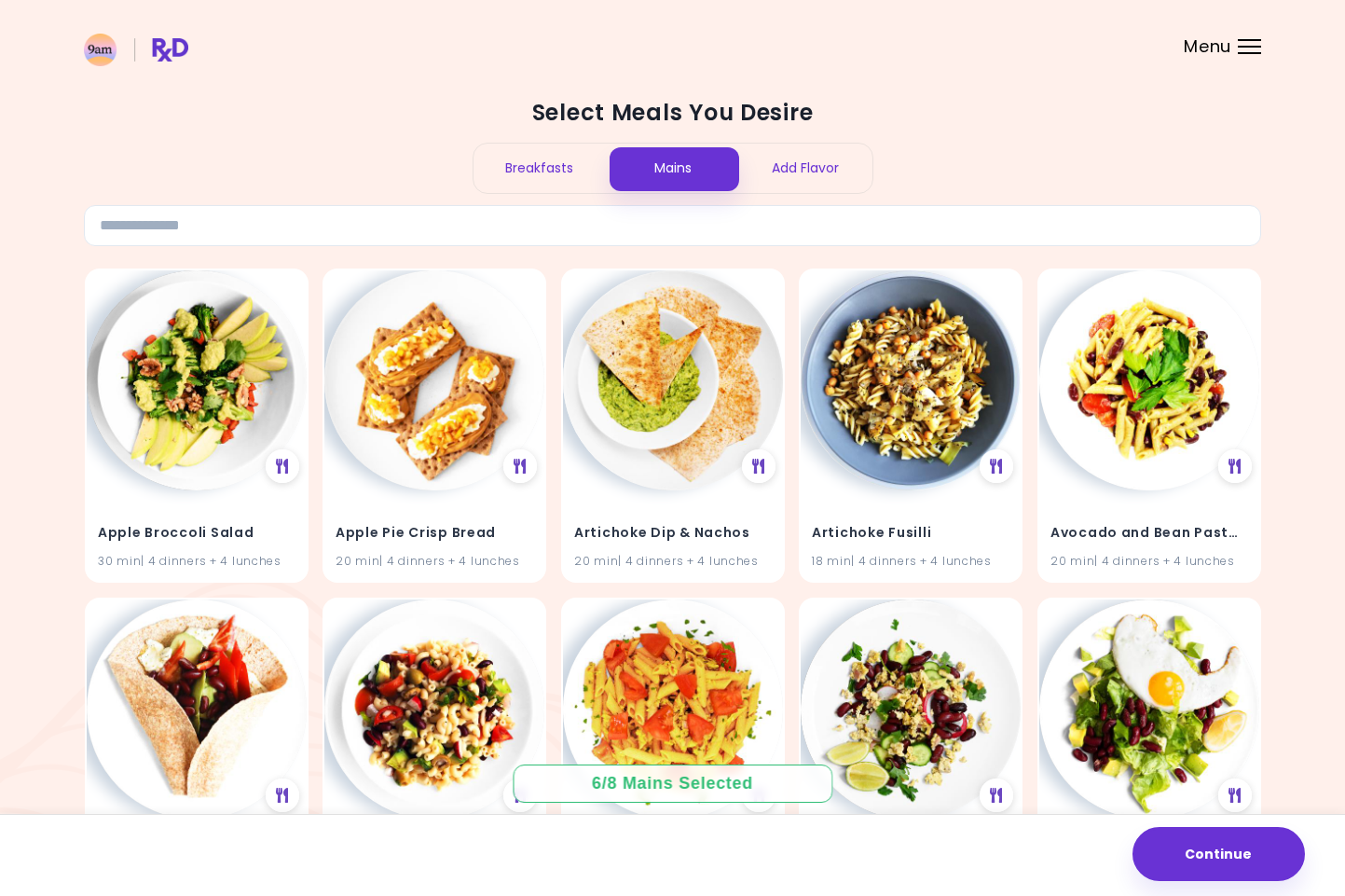
click at [554, 156] on div "Breakfasts" at bounding box center [540, 169] width 133 height 50
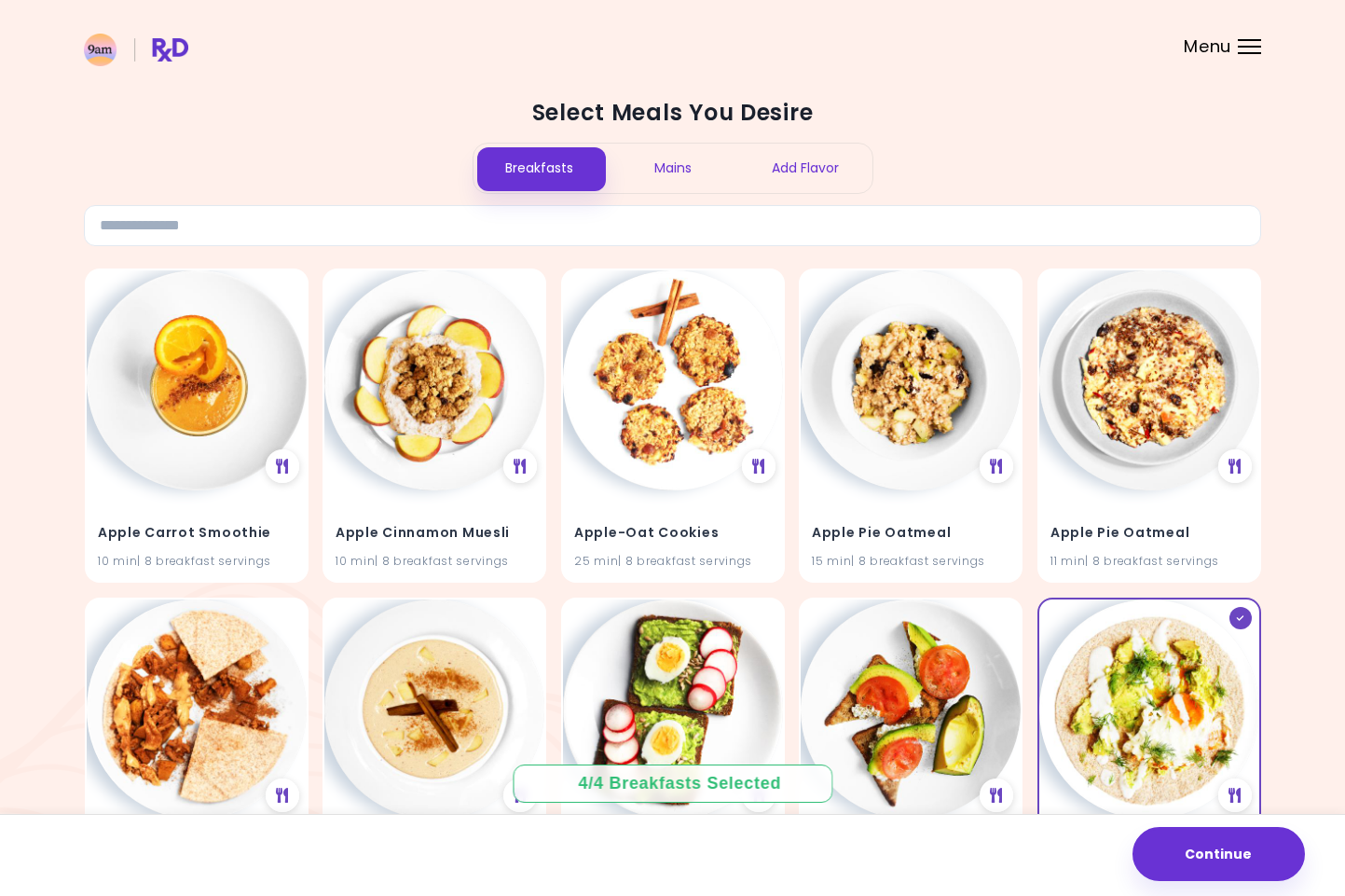
click at [175, 52] on img at bounding box center [135, 50] width 104 height 33
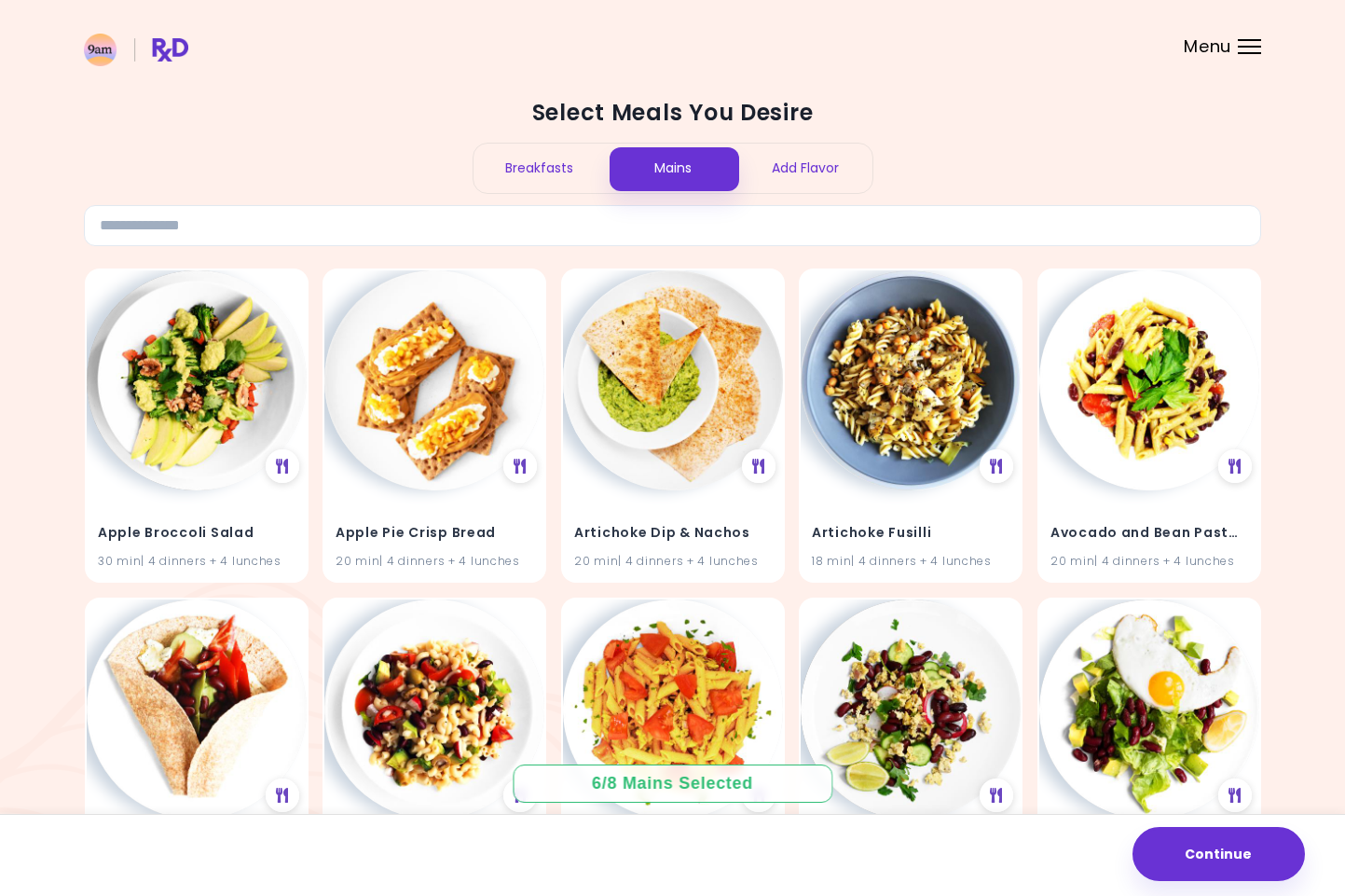
click at [543, 167] on div "Breakfasts" at bounding box center [540, 169] width 133 height 50
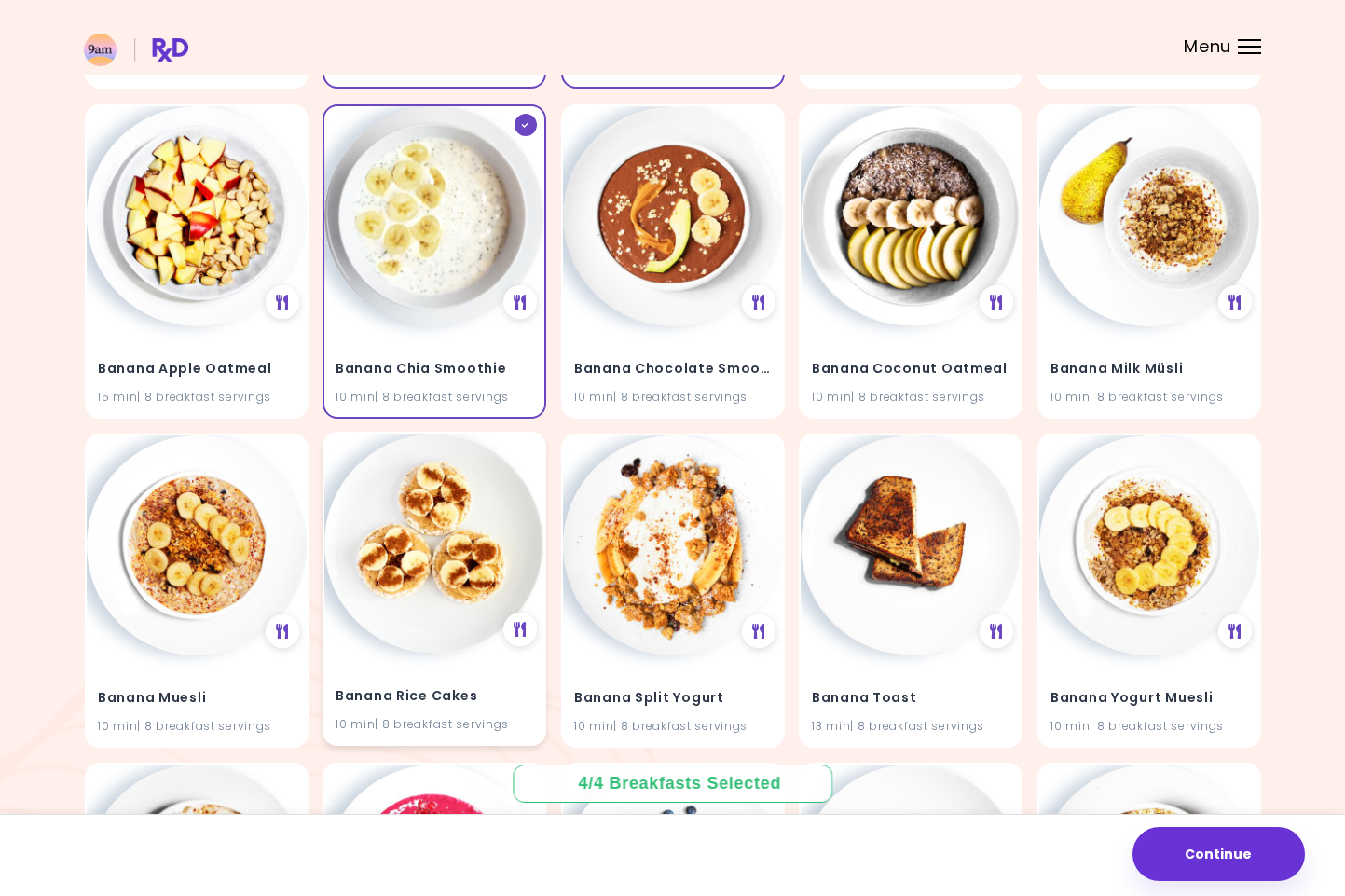
scroll to position [1153, 0]
click at [681, 359] on h4 "Banana Chocolate Smoothie" at bounding box center [672, 367] width 198 height 30
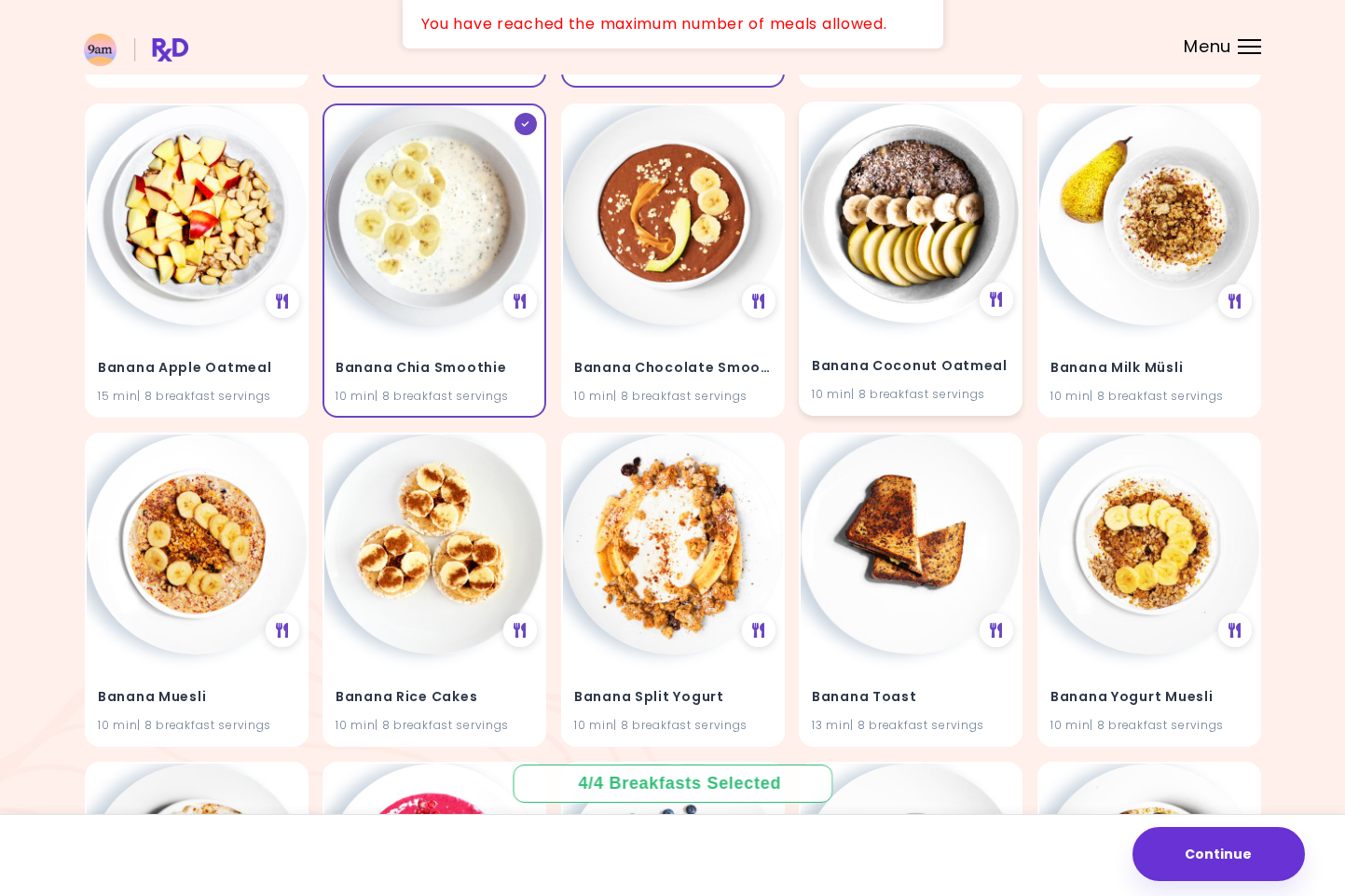
click at [880, 367] on h4 "Banana Coconut Oatmeal" at bounding box center [910, 367] width 198 height 30
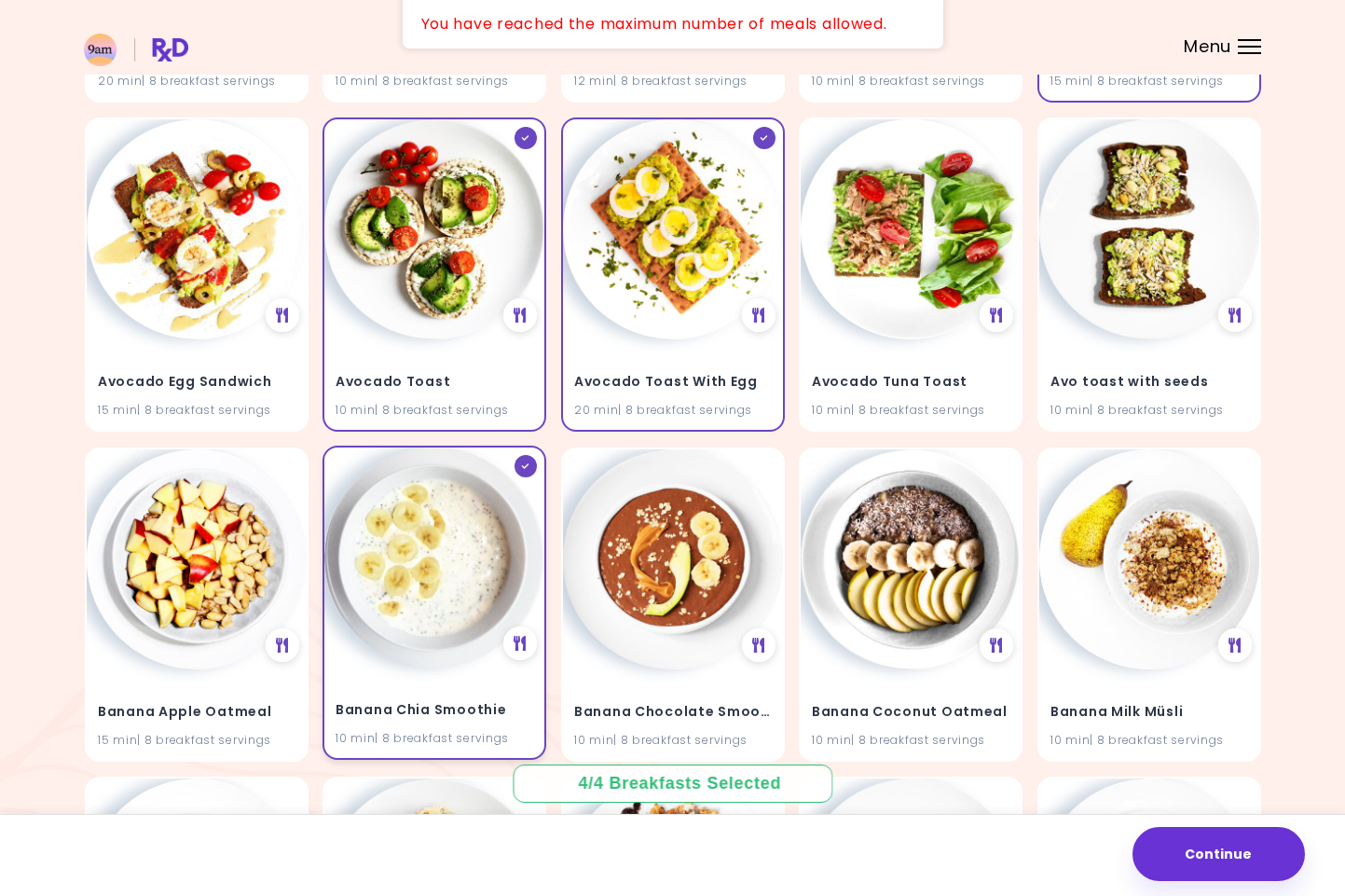
scroll to position [693, 0]
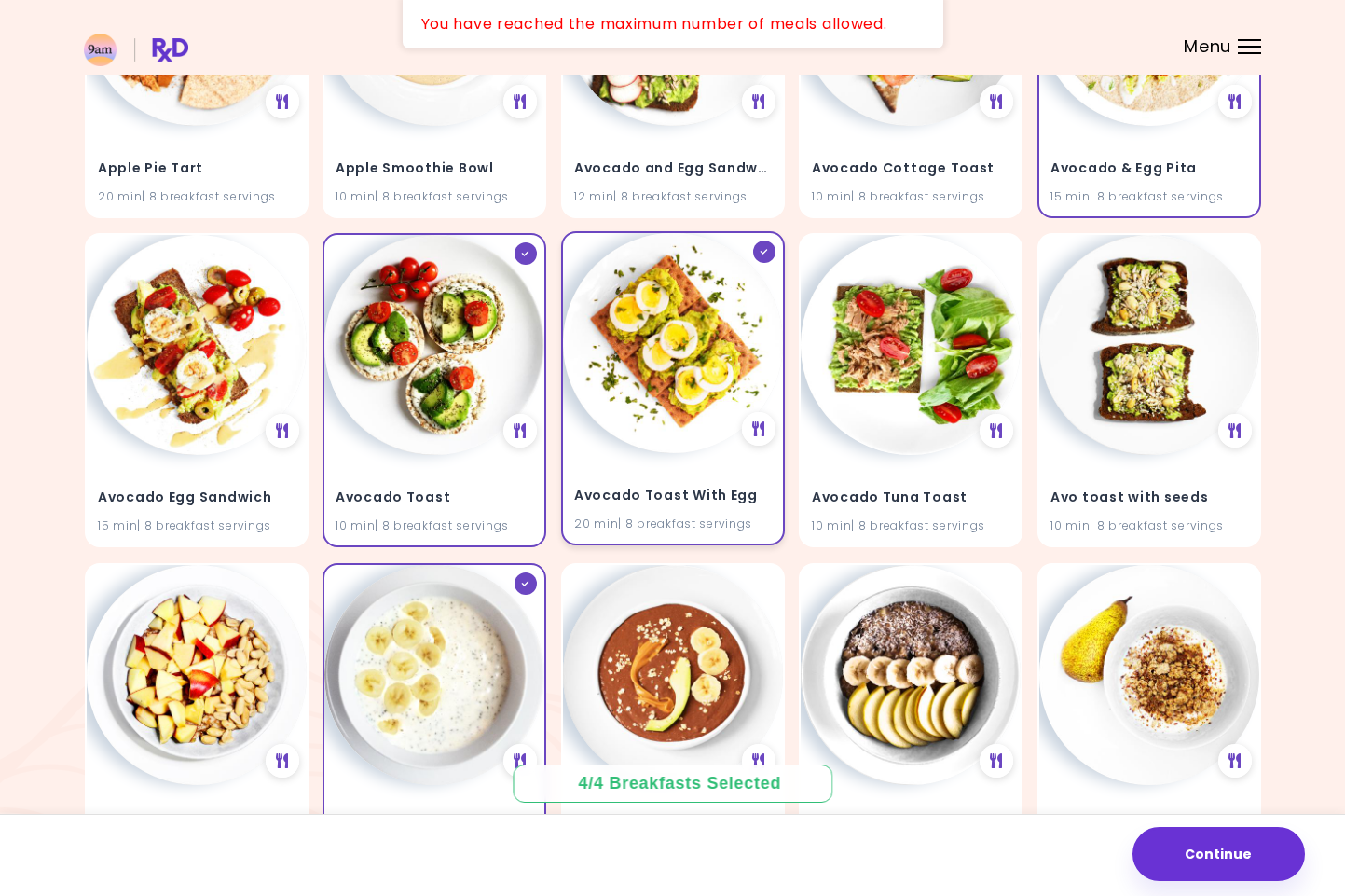
click at [608, 478] on div "Avocado Toast With Egg 20 min | 8 breakfast servings" at bounding box center [672, 499] width 220 height 91
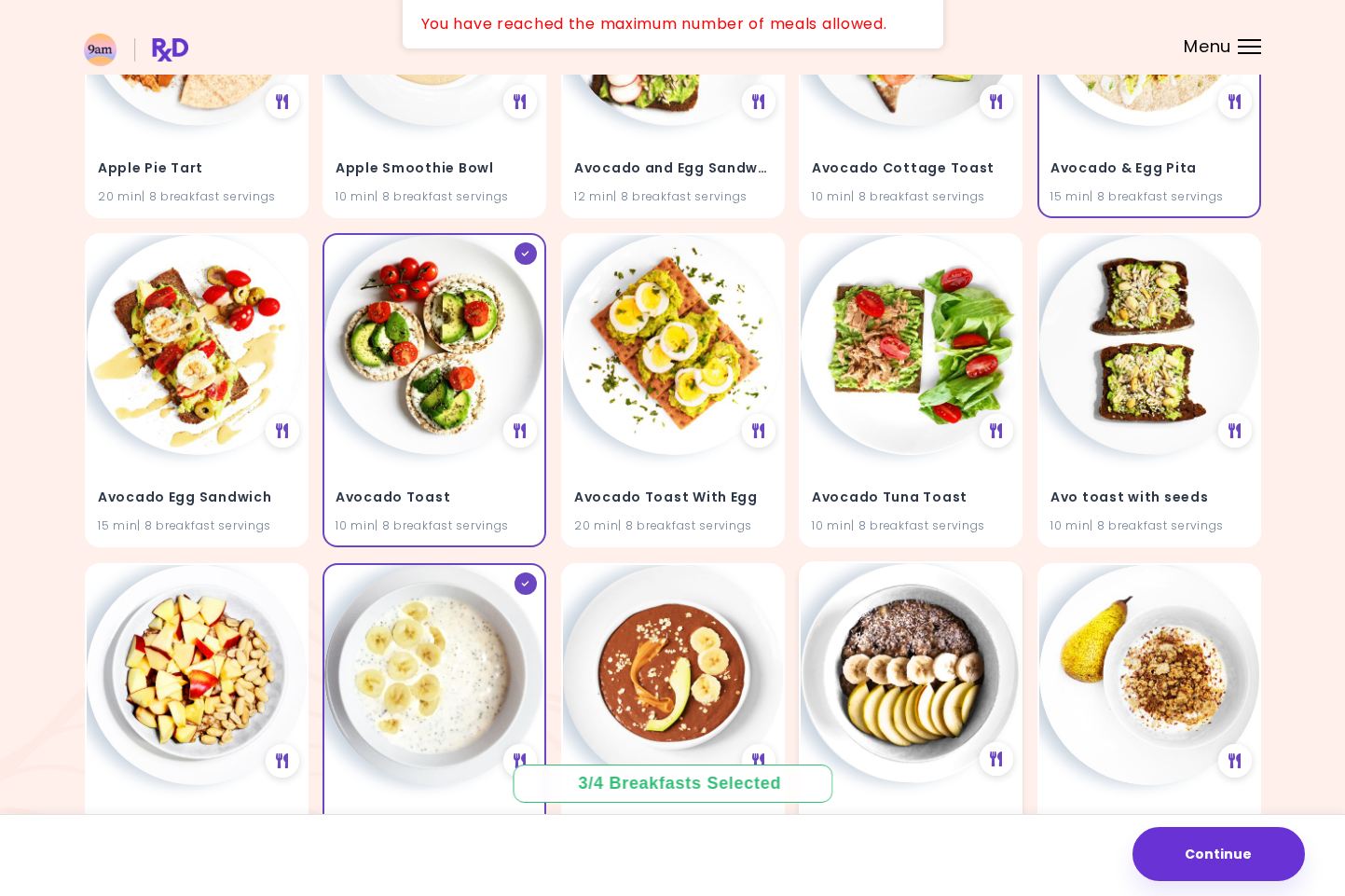
click at [909, 658] on img at bounding box center [910, 672] width 220 height 220
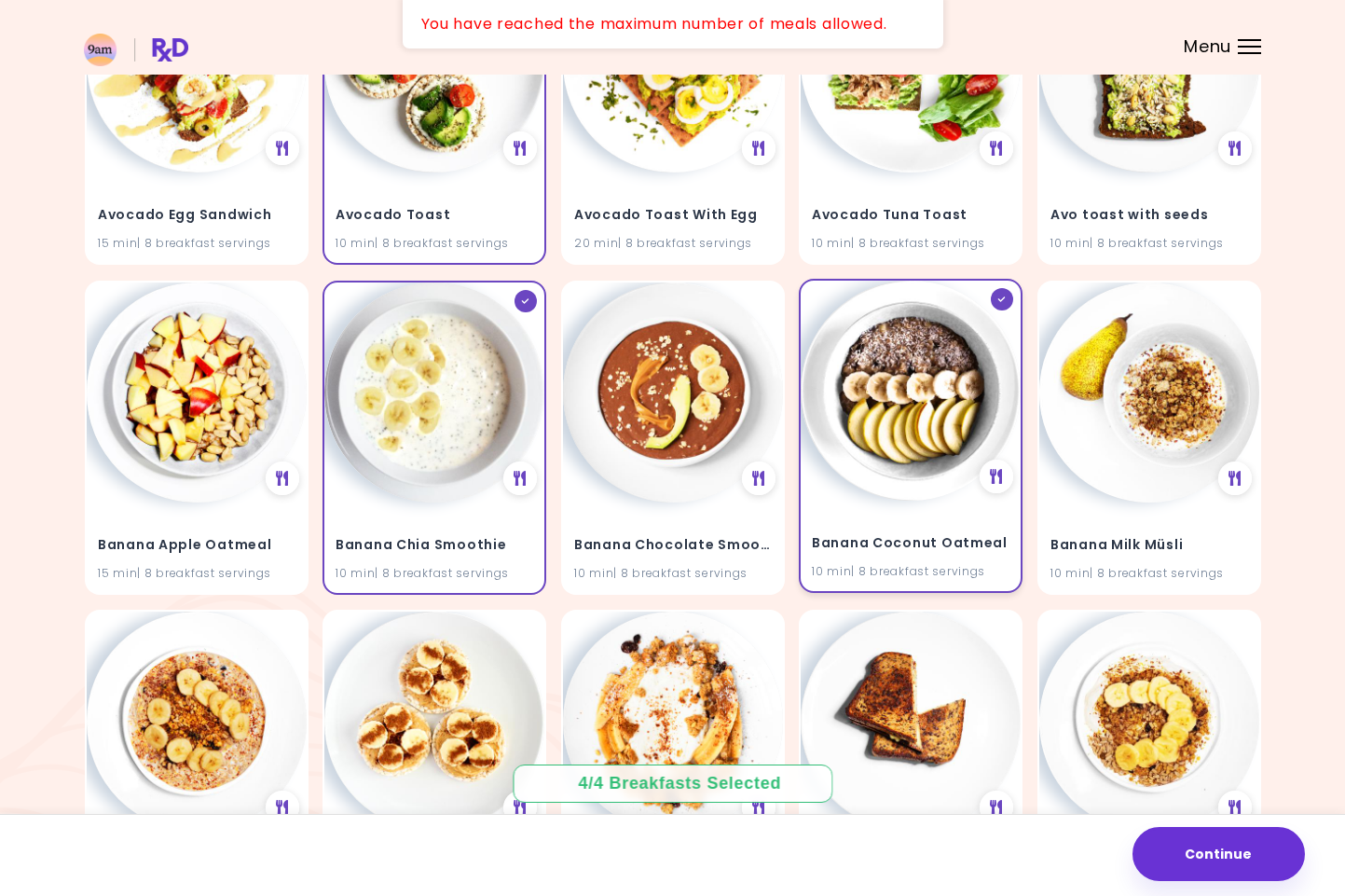
scroll to position [978, 0]
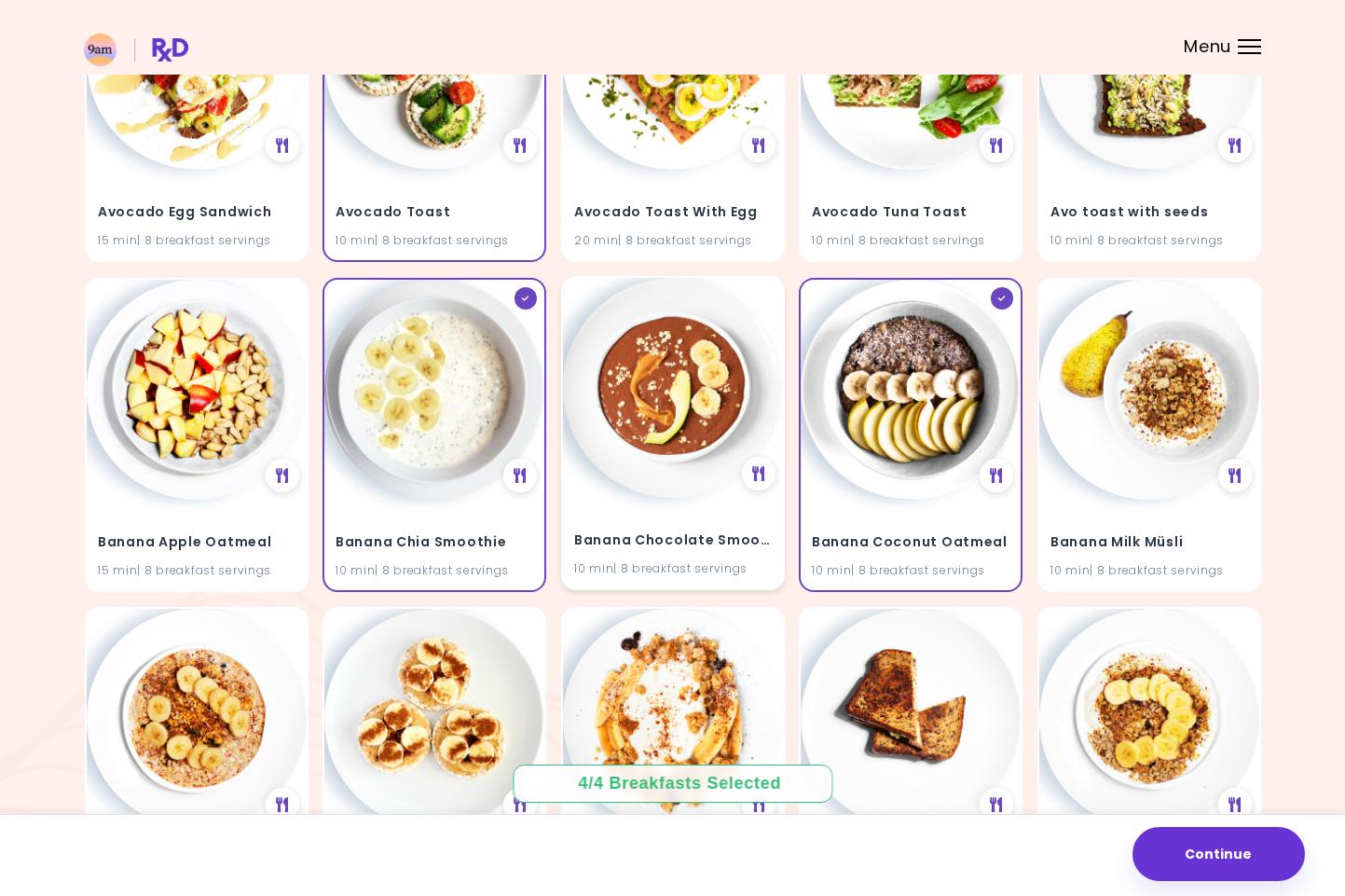
click at [750, 499] on div "Banana Chocolate Smoothie 10 min | 8 breakfast servings" at bounding box center [672, 542] width 220 height 91
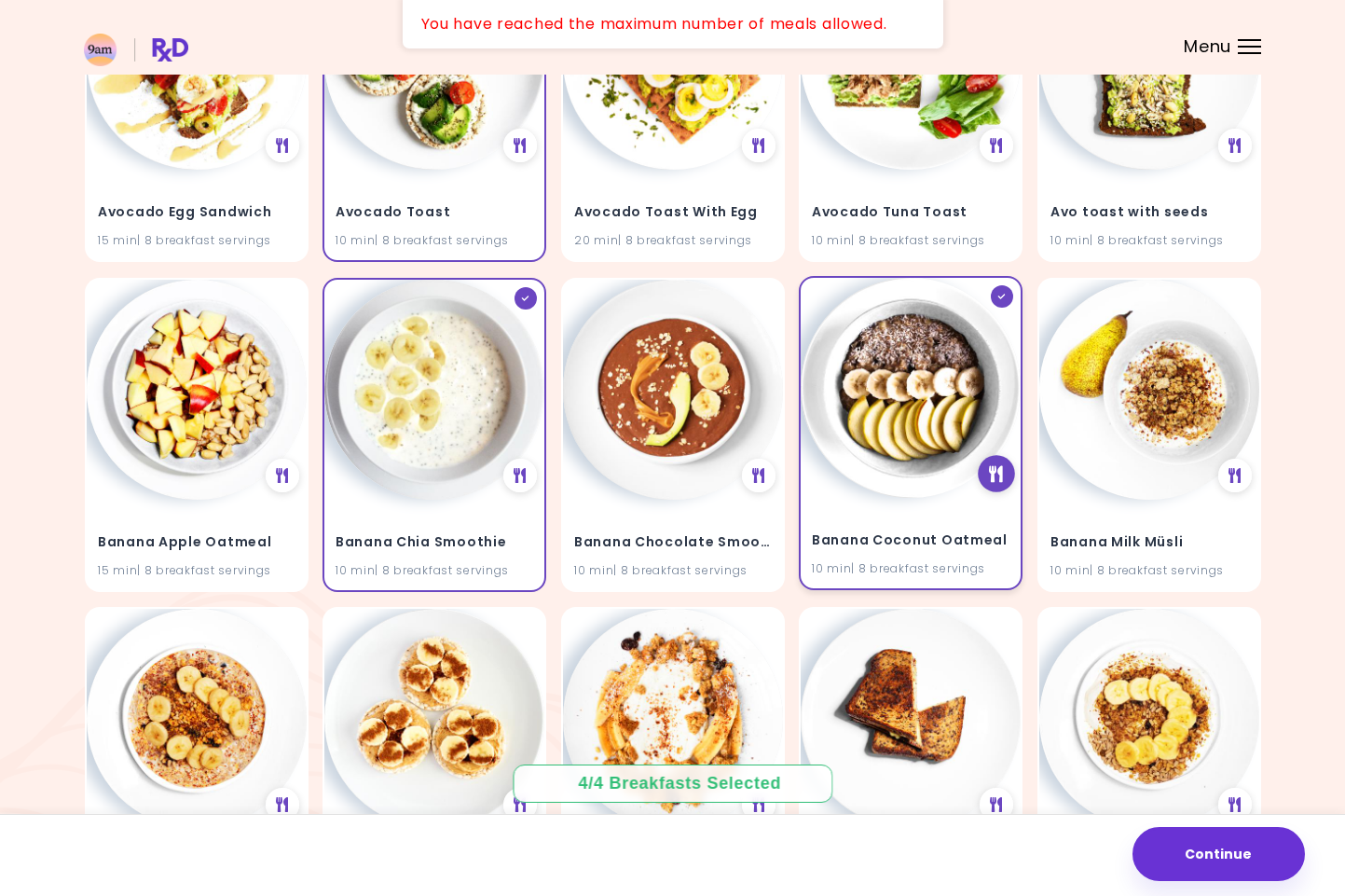
click at [996, 477] on div at bounding box center [996, 473] width 38 height 38
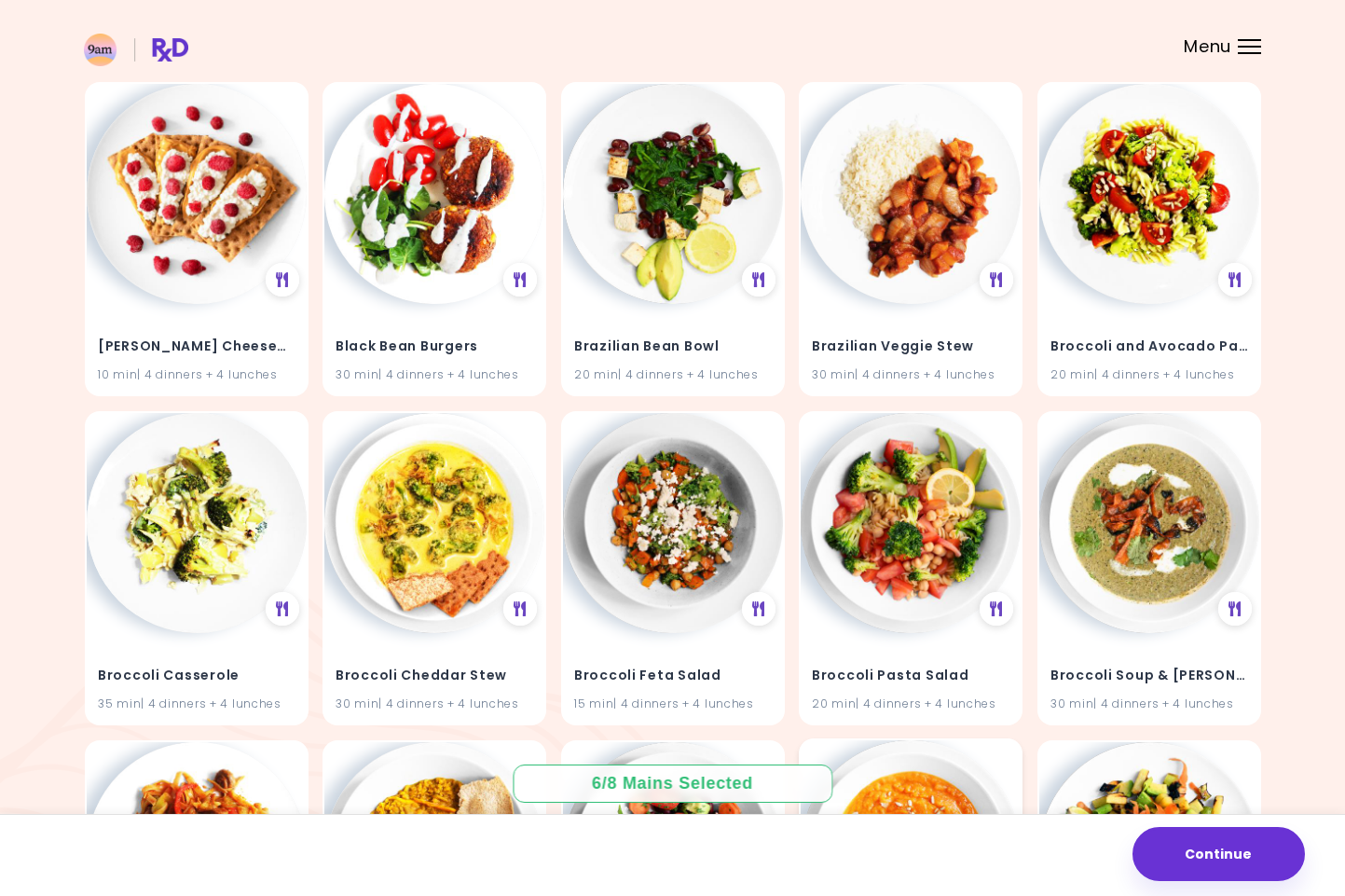
scroll to position [2494, 0]
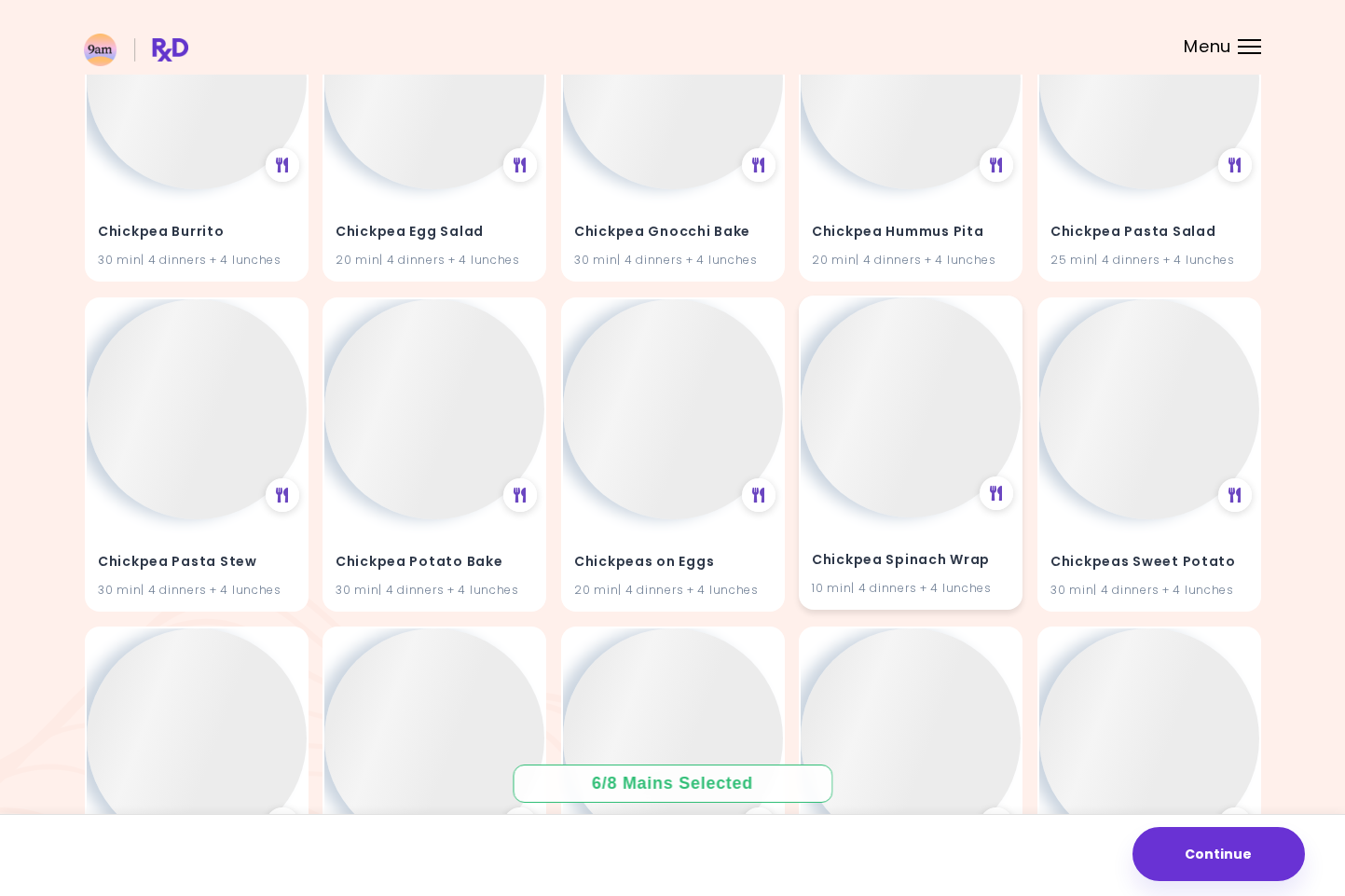
scroll to position [4920, 0]
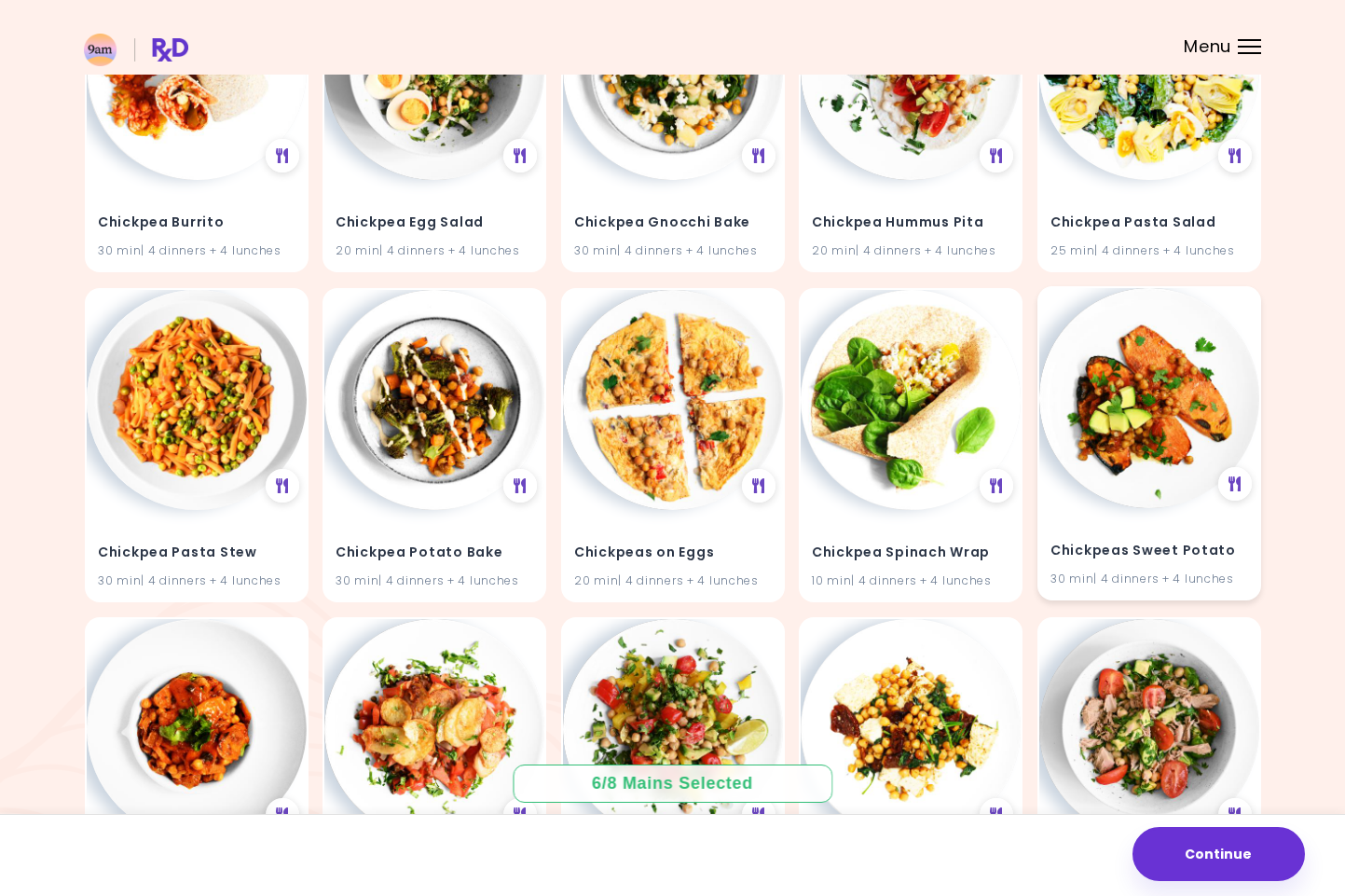
click at [1166, 446] on img at bounding box center [1148, 397] width 220 height 220
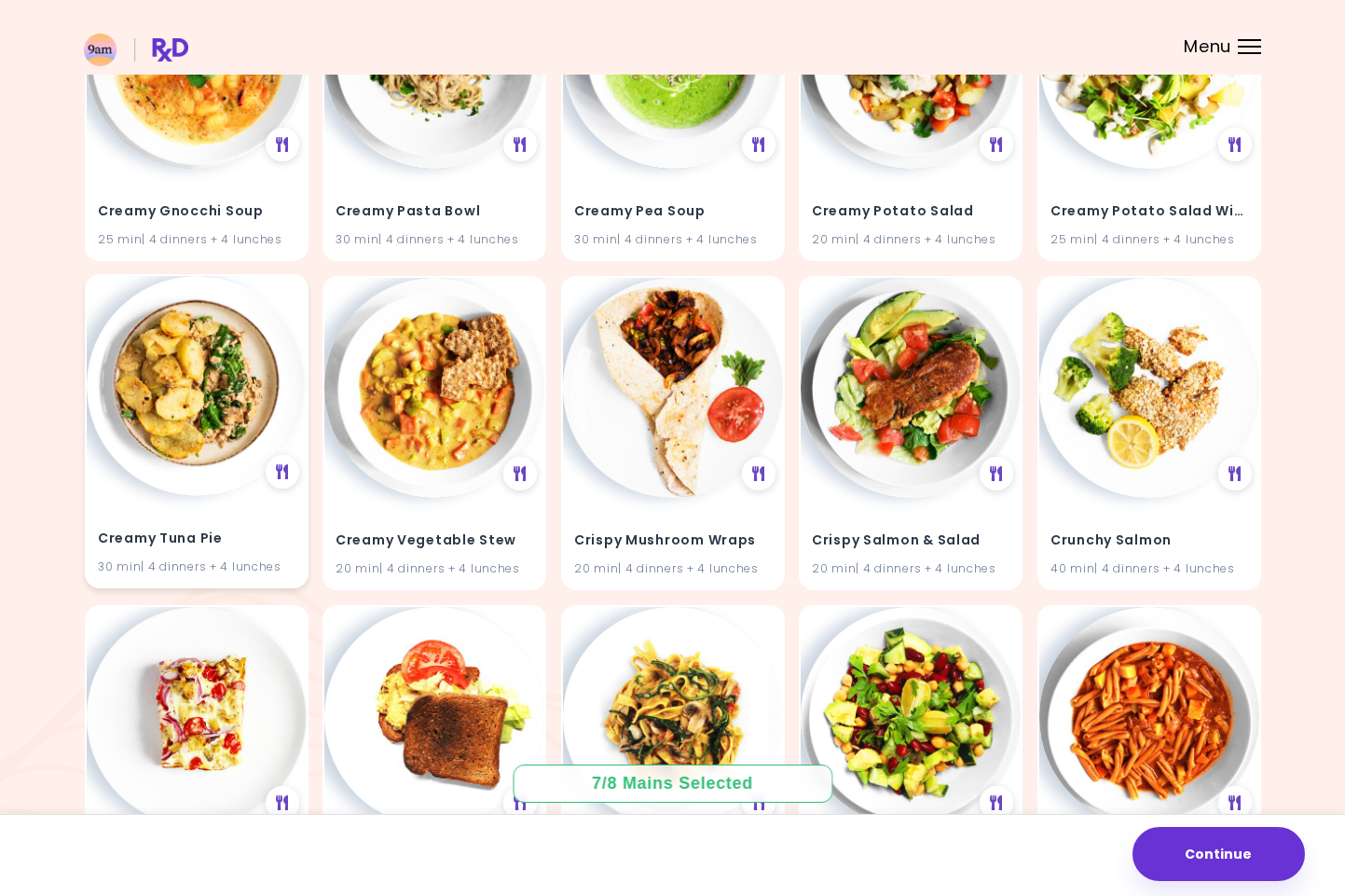
scroll to position [6580, 0]
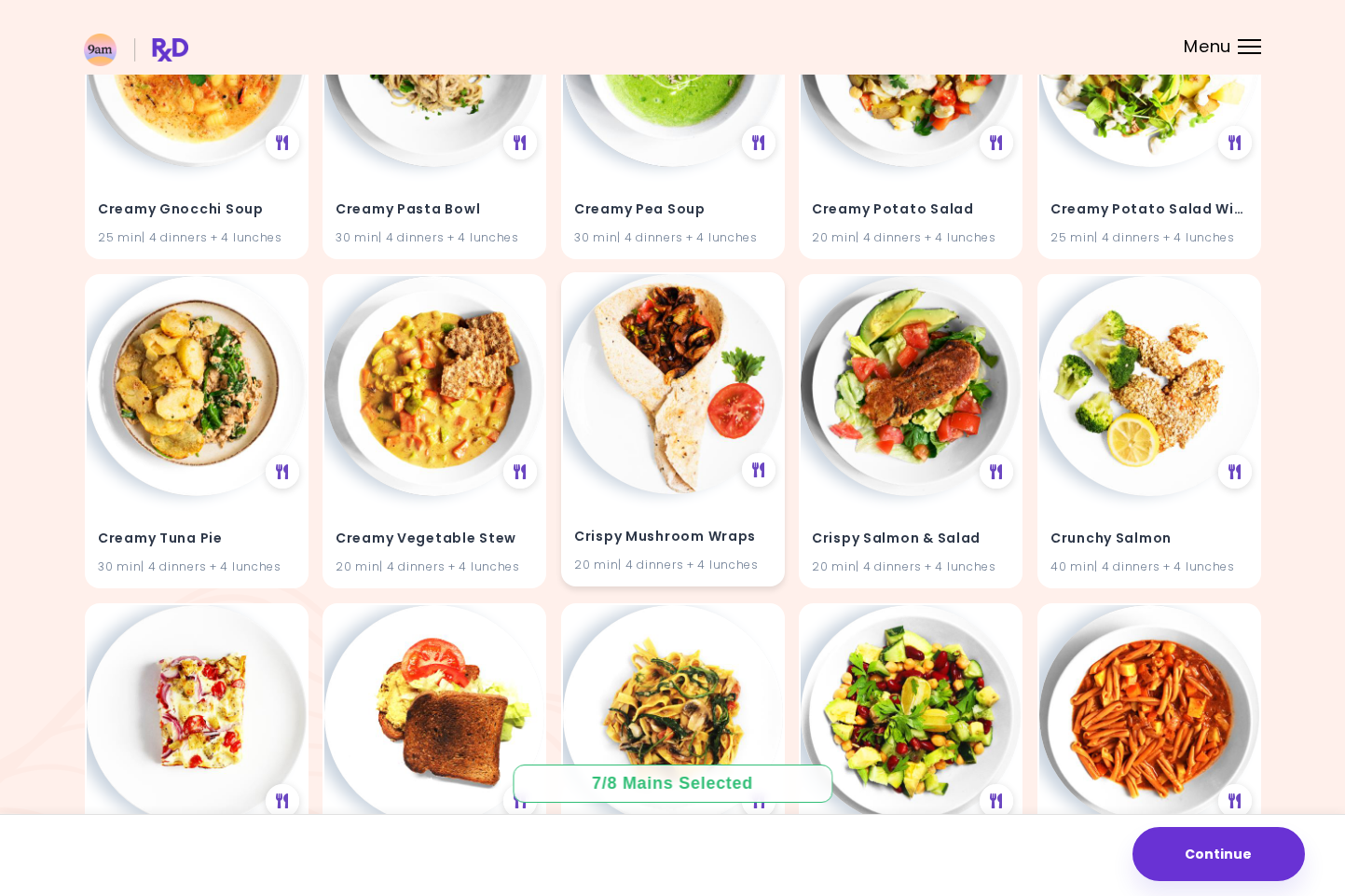
click at [732, 523] on h4 "Crispy Mushroom Wraps" at bounding box center [672, 536] width 198 height 30
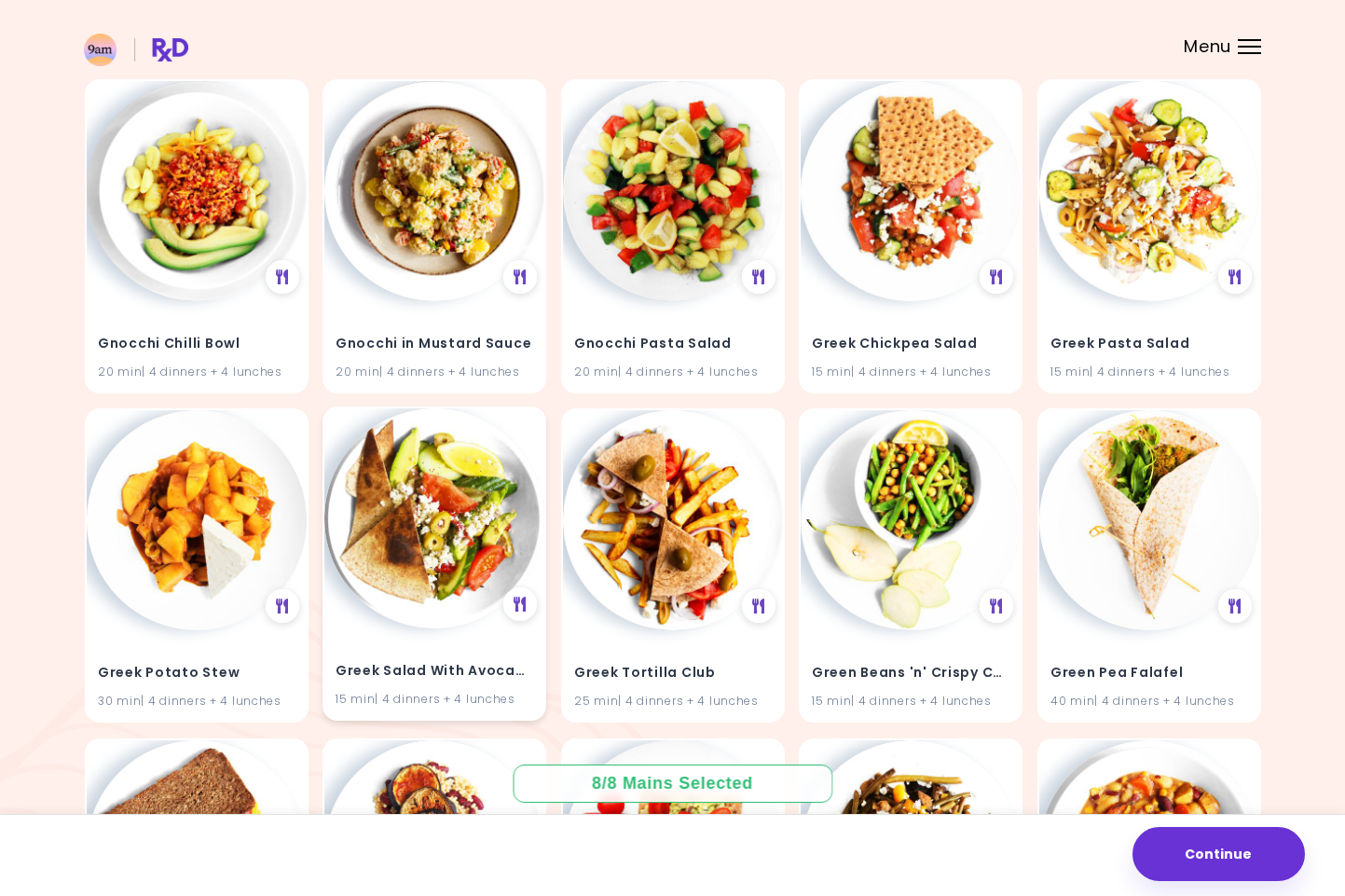
scroll to position [9411, 0]
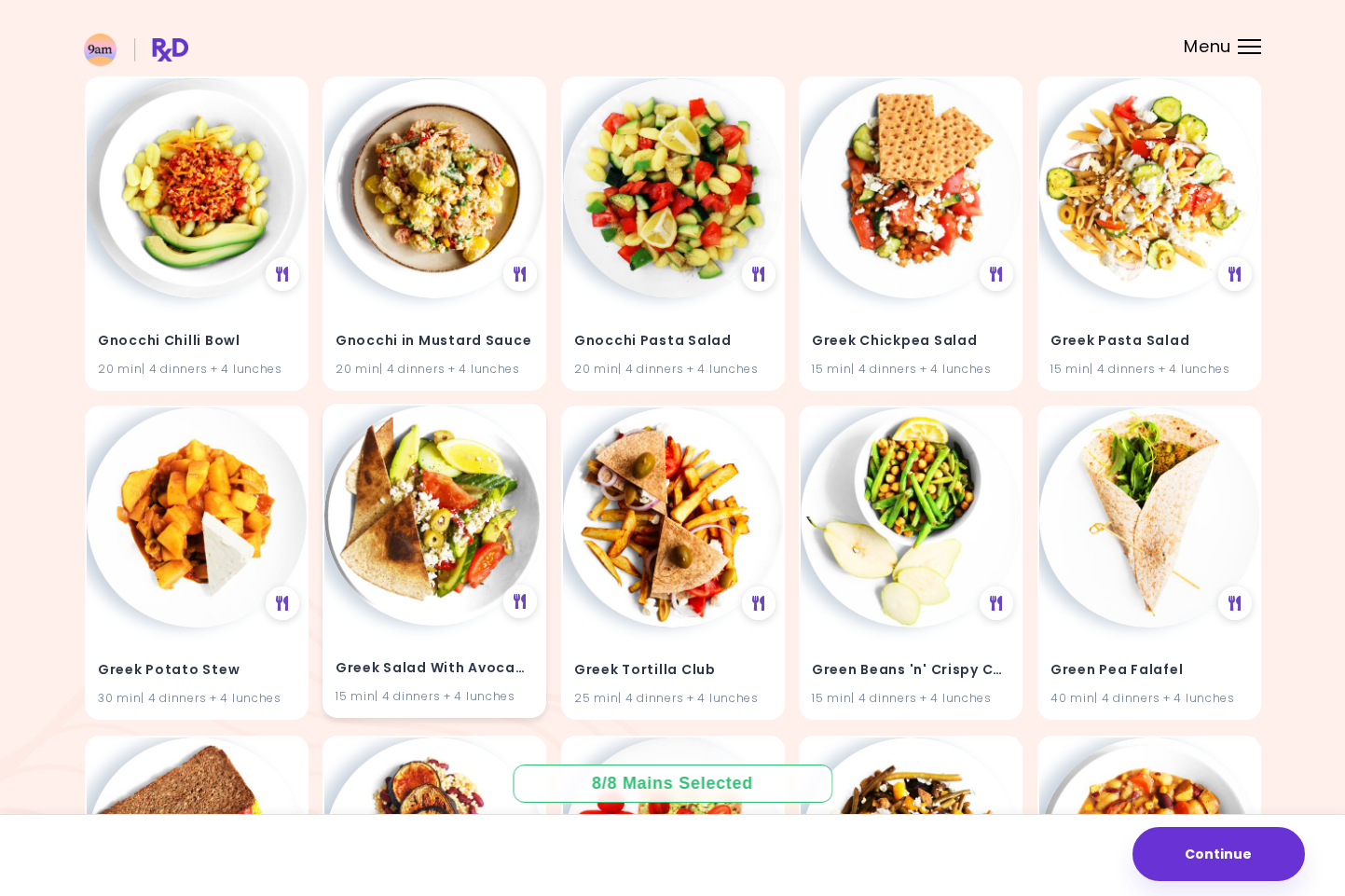
click at [471, 480] on img at bounding box center [434, 515] width 220 height 220
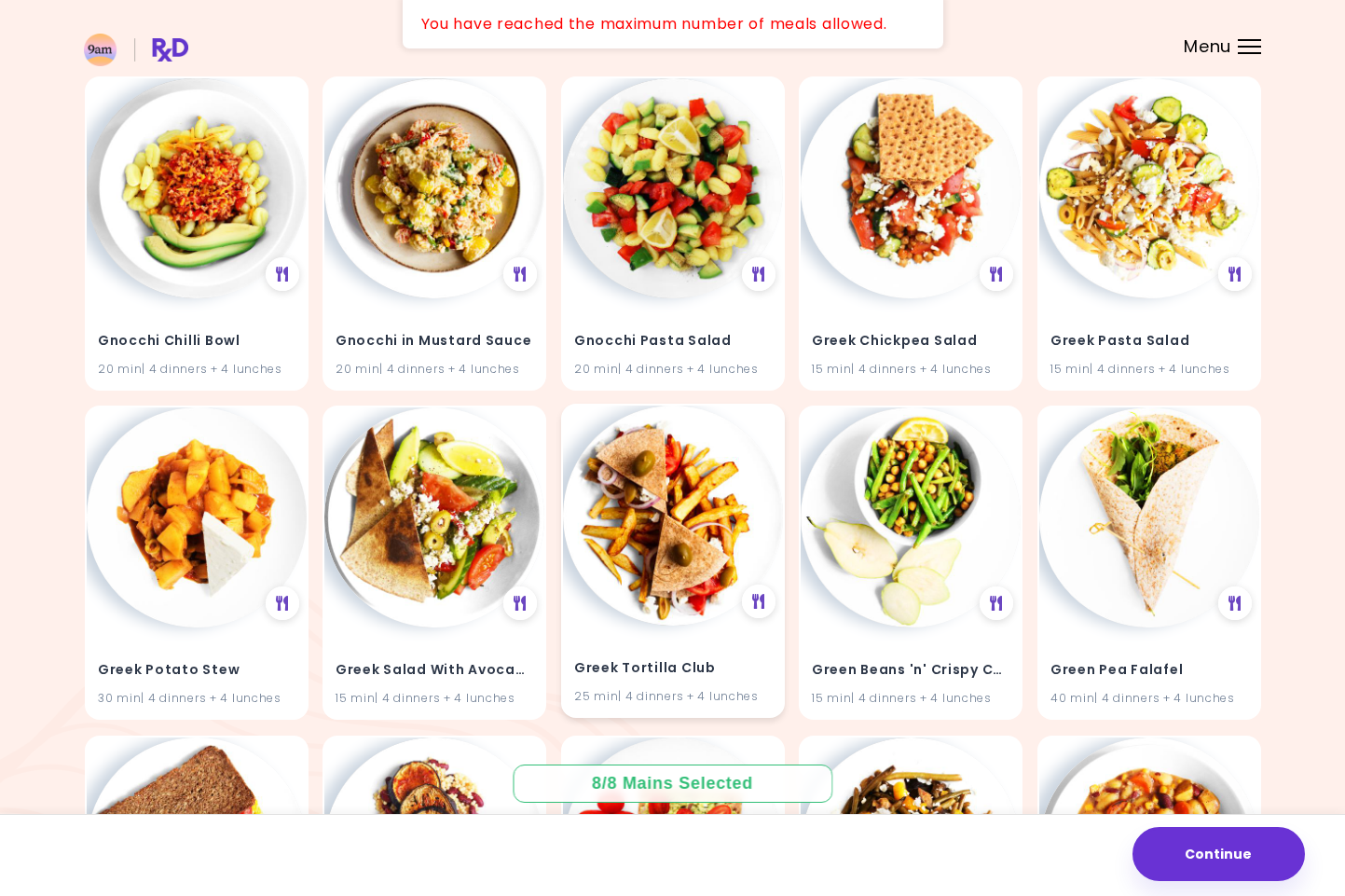
click at [695, 578] on img at bounding box center [672, 515] width 220 height 220
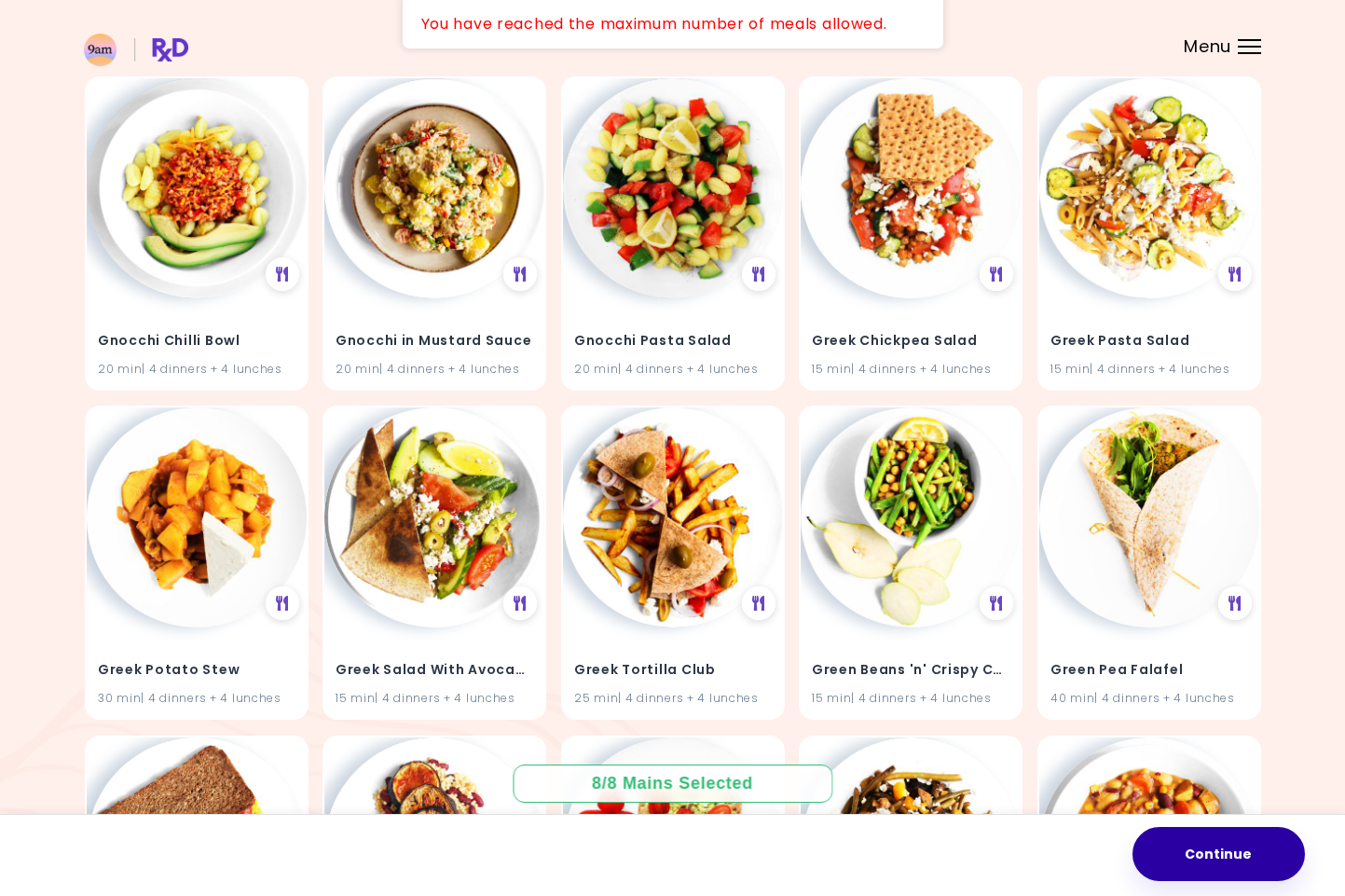
click at [1186, 854] on button "Continue" at bounding box center [1219, 853] width 173 height 54
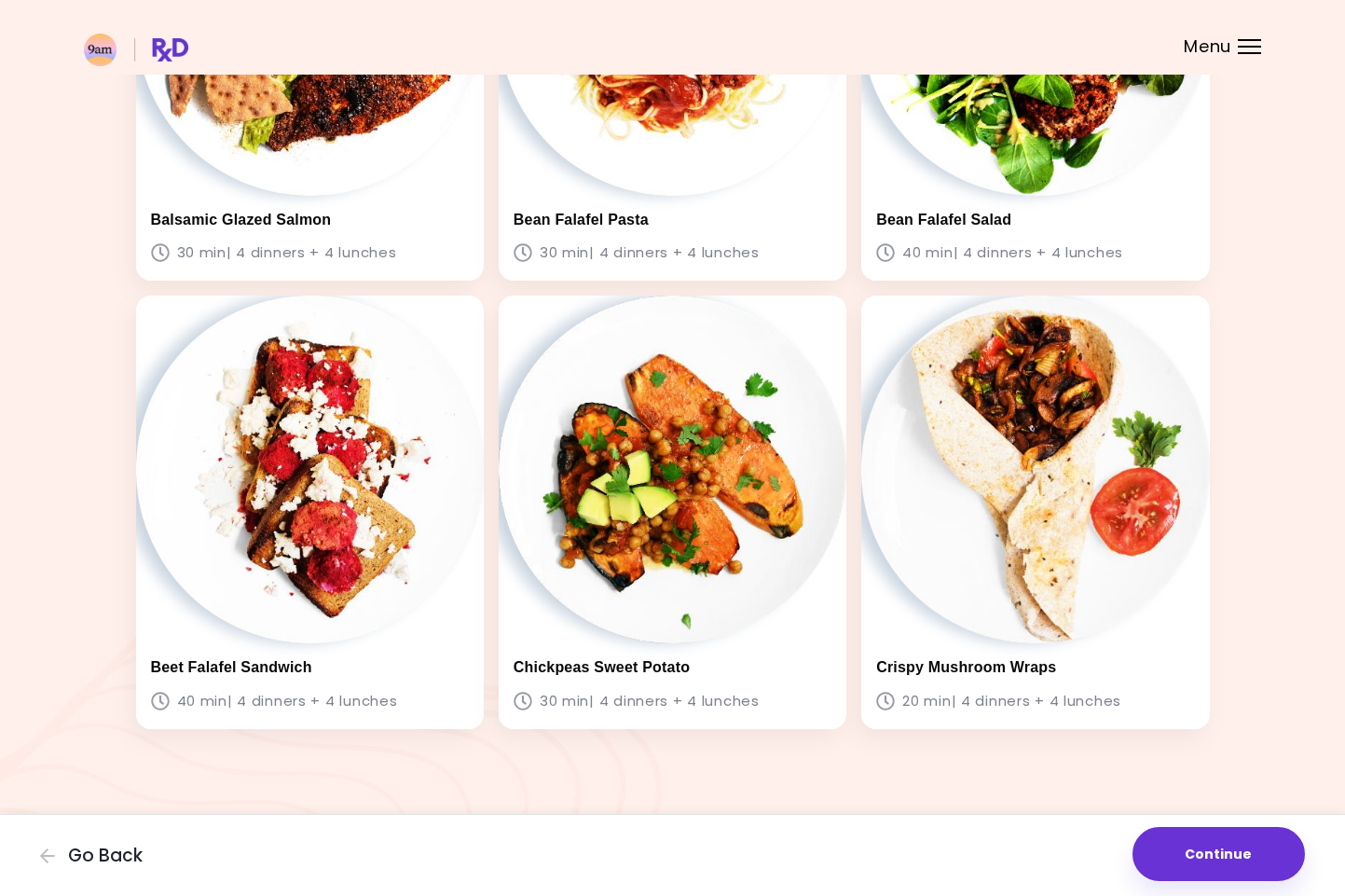
scroll to position [1225, 0]
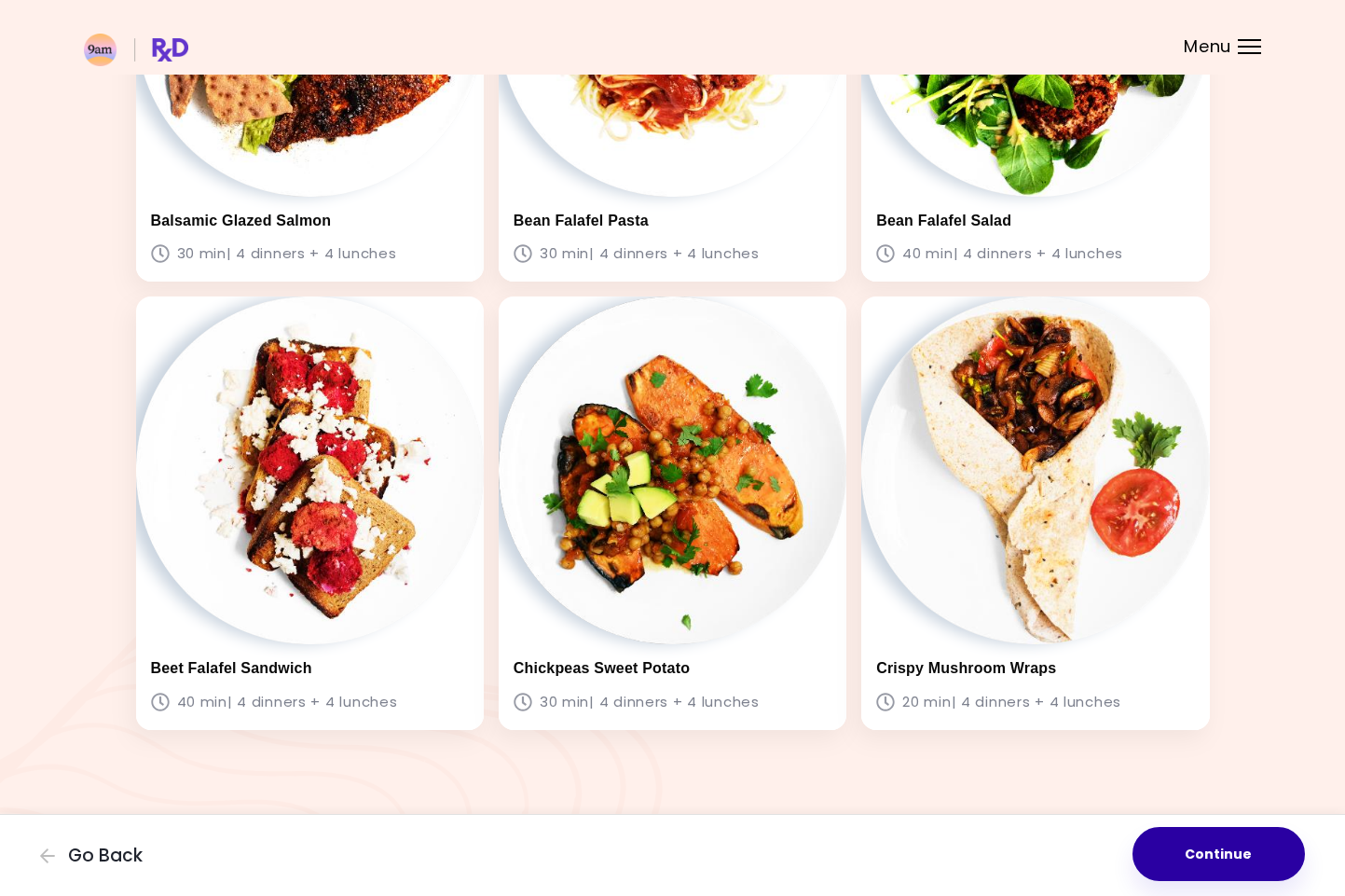
click at [1226, 832] on button "Continue" at bounding box center [1219, 853] width 173 height 54
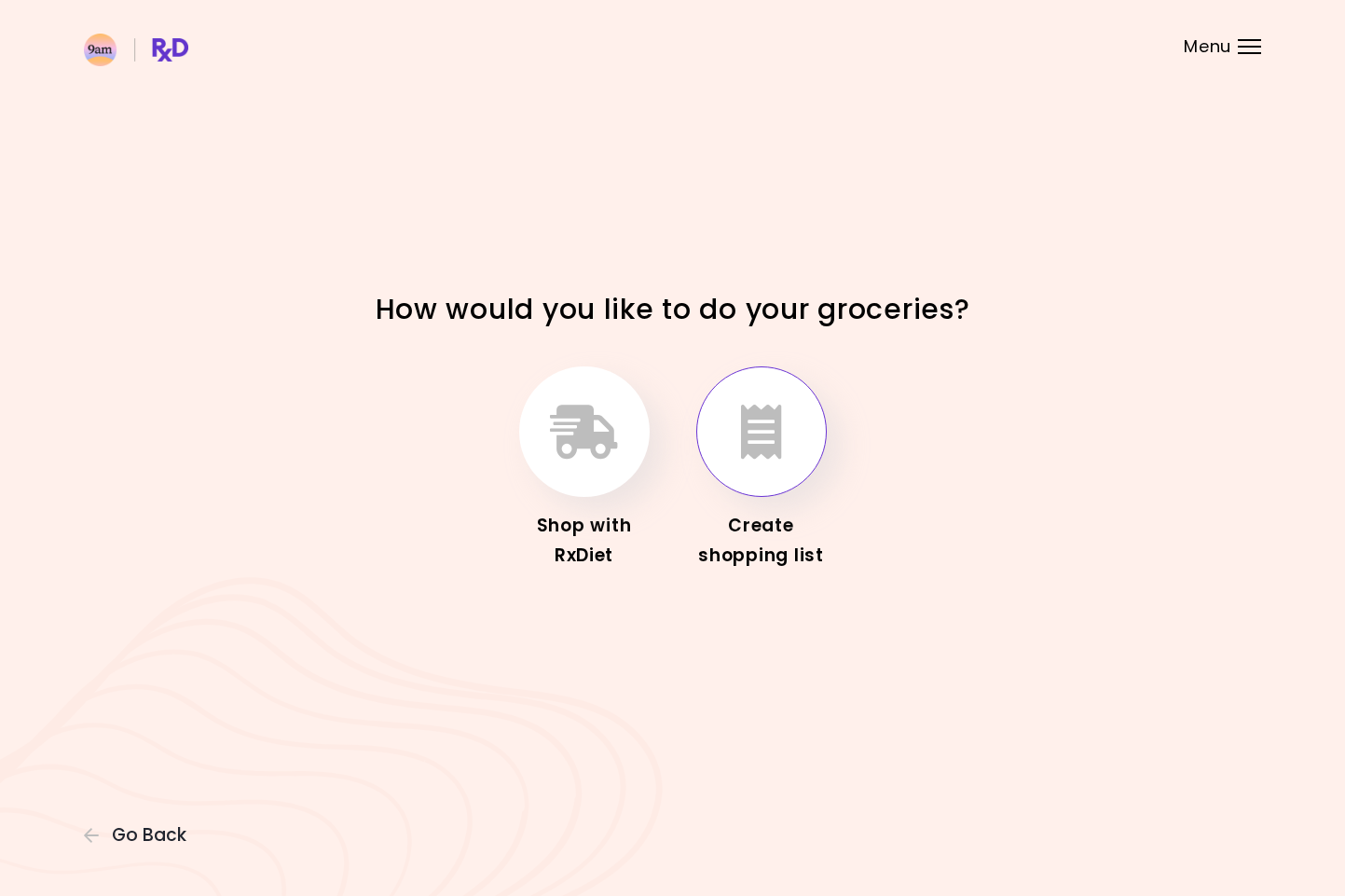
click at [772, 450] on icon "button" at bounding box center [761, 431] width 41 height 54
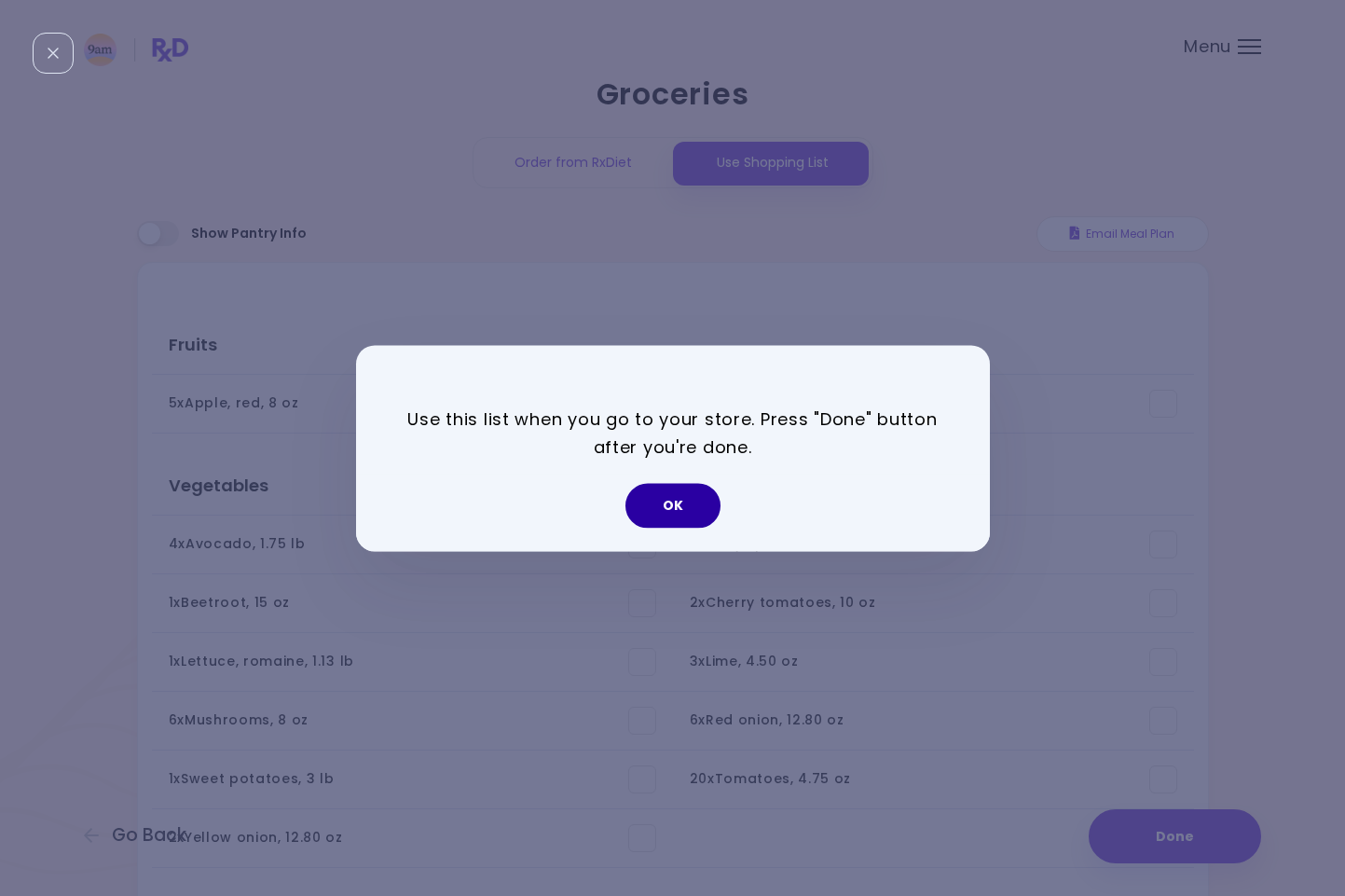
click at [654, 505] on button "OK" at bounding box center [673, 505] width 95 height 45
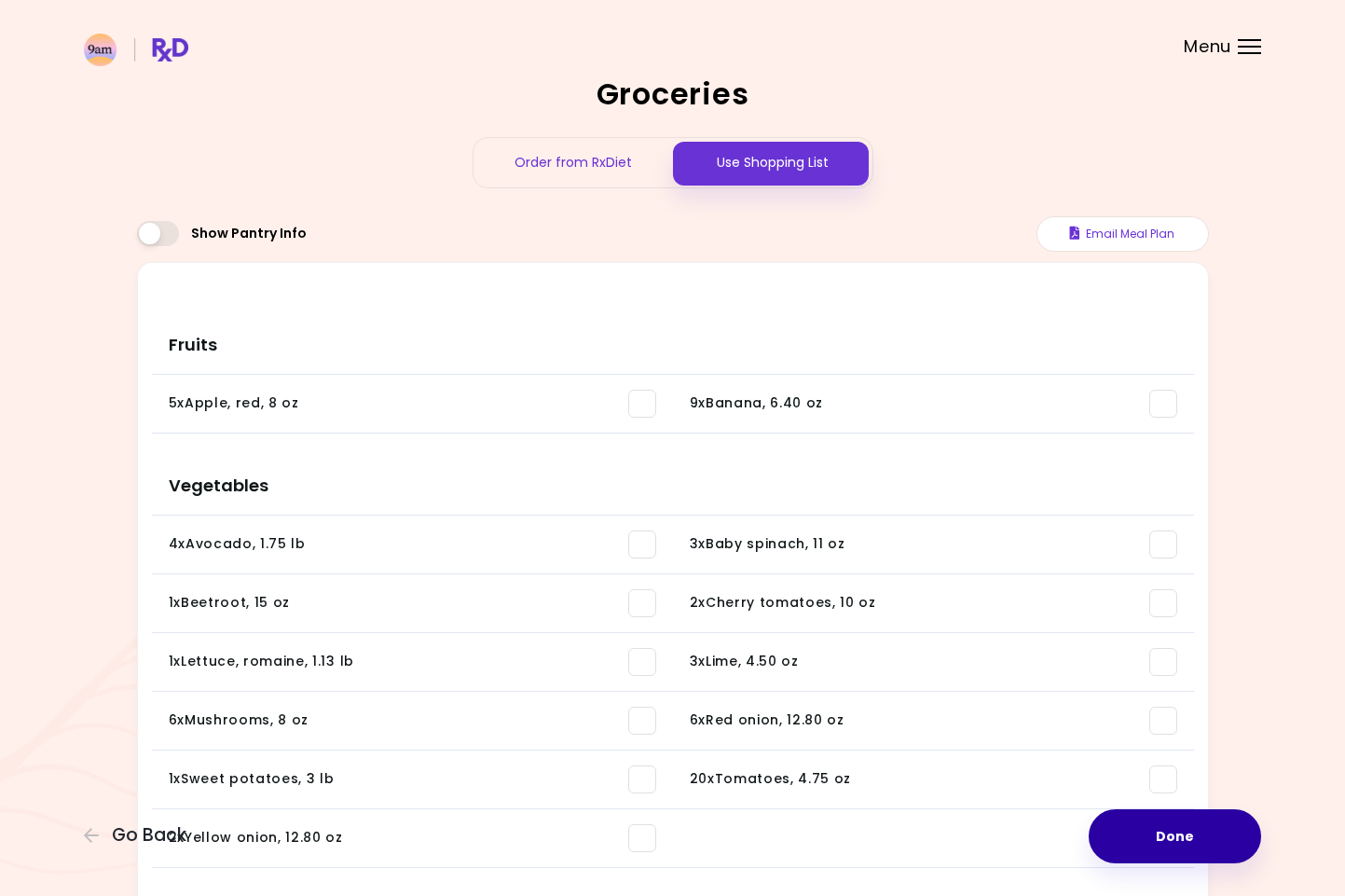
click at [1214, 835] on button "Done" at bounding box center [1175, 835] width 173 height 54
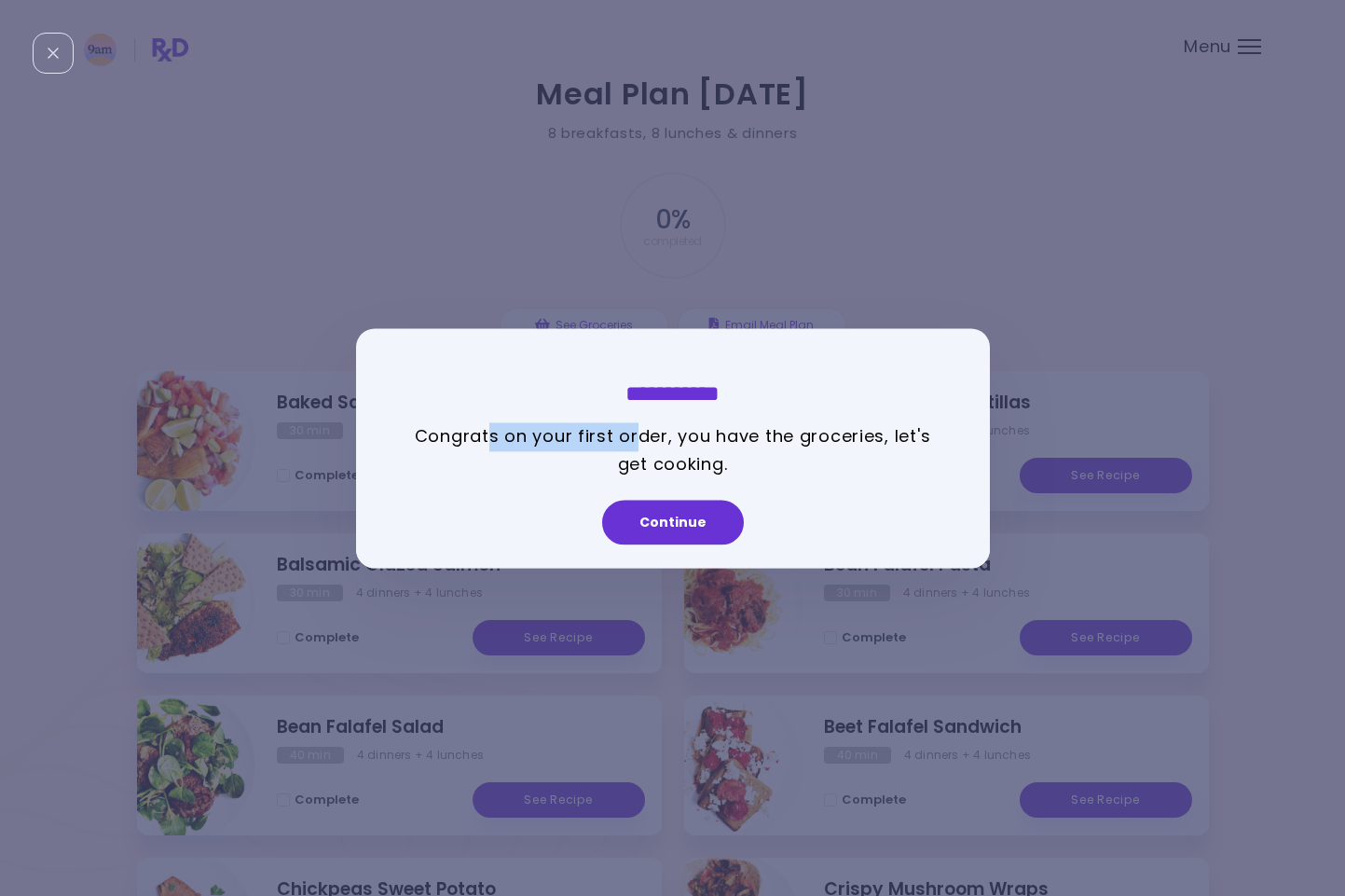
drag, startPoint x: 492, startPoint y: 440, endPoint x: 638, endPoint y: 435, distance: 146.1
click at [638, 435] on p "Congrats on your first order, you have the groceries, let's get cooking." at bounding box center [672, 450] width 540 height 57
click at [646, 533] on button "Continue" at bounding box center [672, 522] width 142 height 45
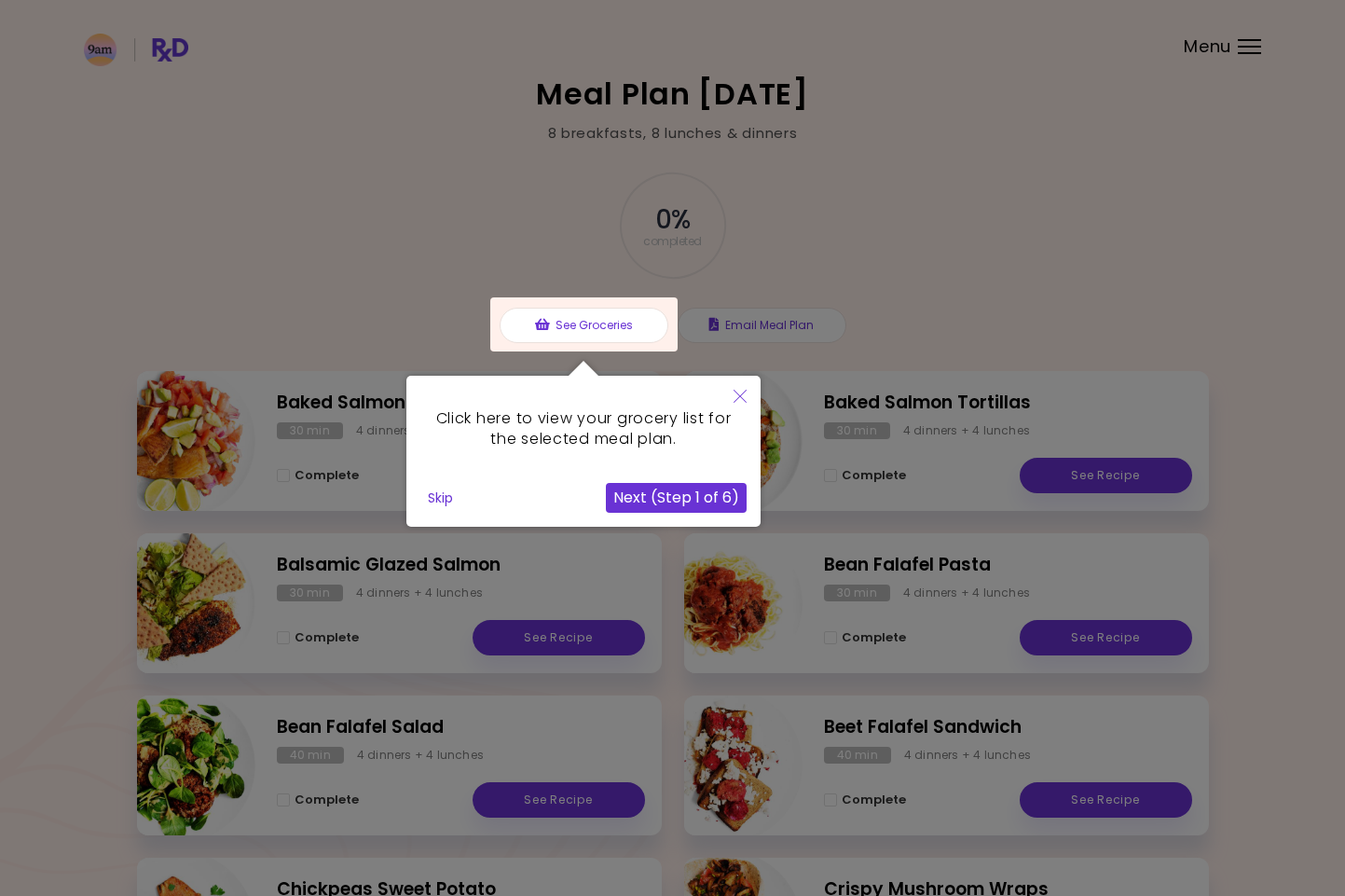
scroll to position [1, 0]
click at [694, 500] on button "Next (Step 1 of 6)" at bounding box center [676, 497] width 141 height 30
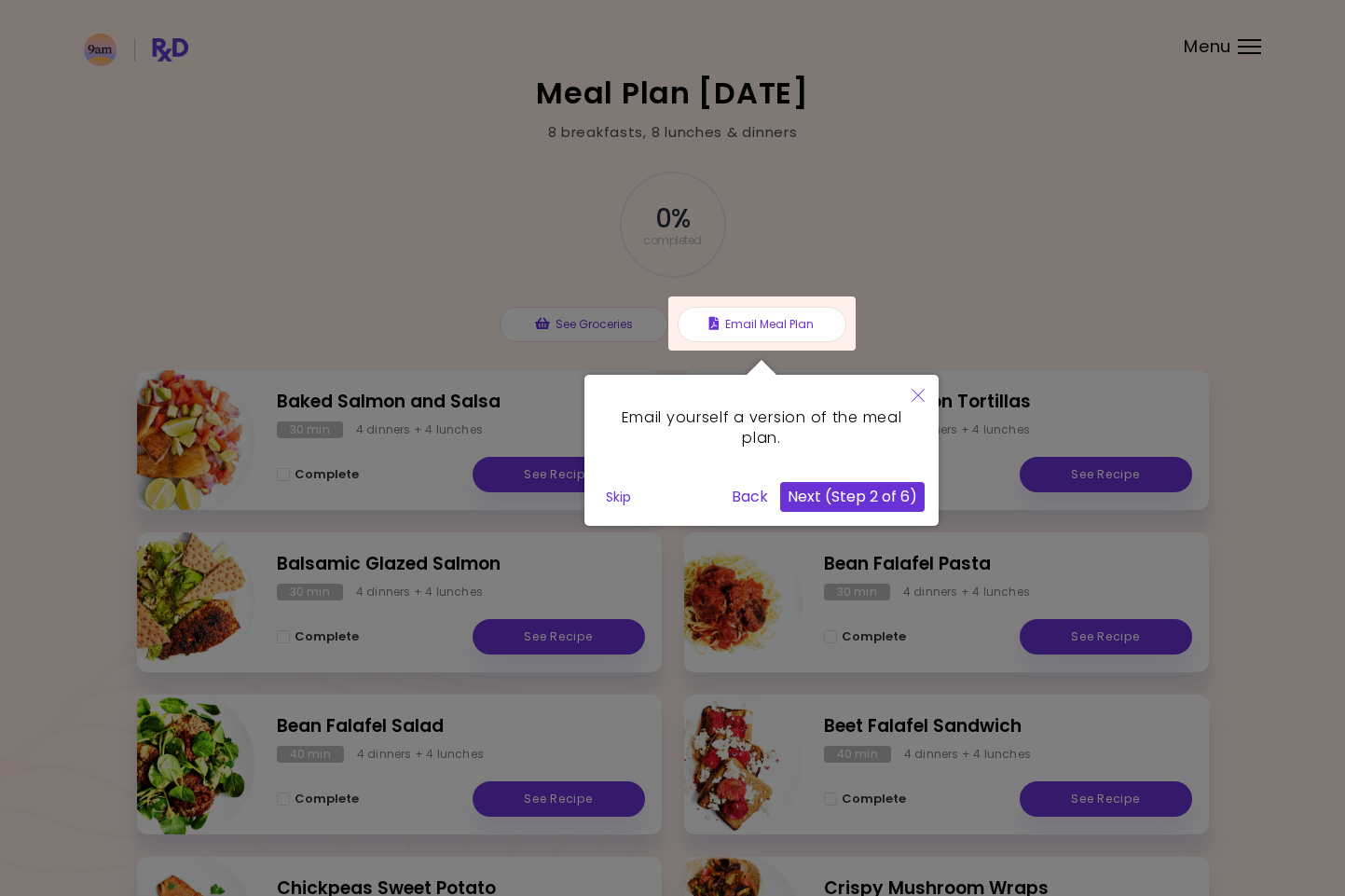
click at [807, 492] on button "Next (Step 2 of 6)" at bounding box center [851, 497] width 144 height 30
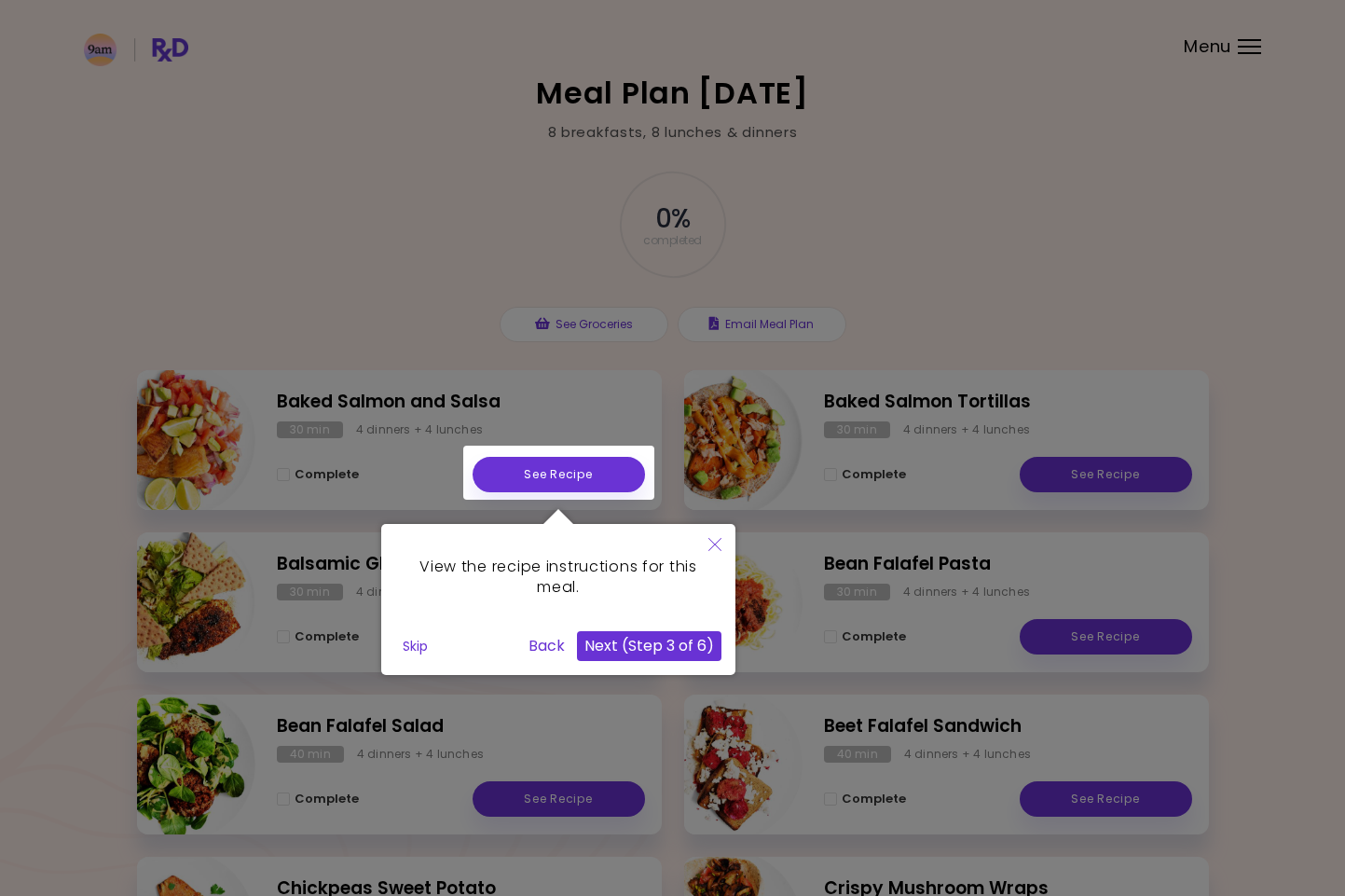
click at [626, 643] on button "Next (Step 3 of 6)" at bounding box center [649, 646] width 144 height 30
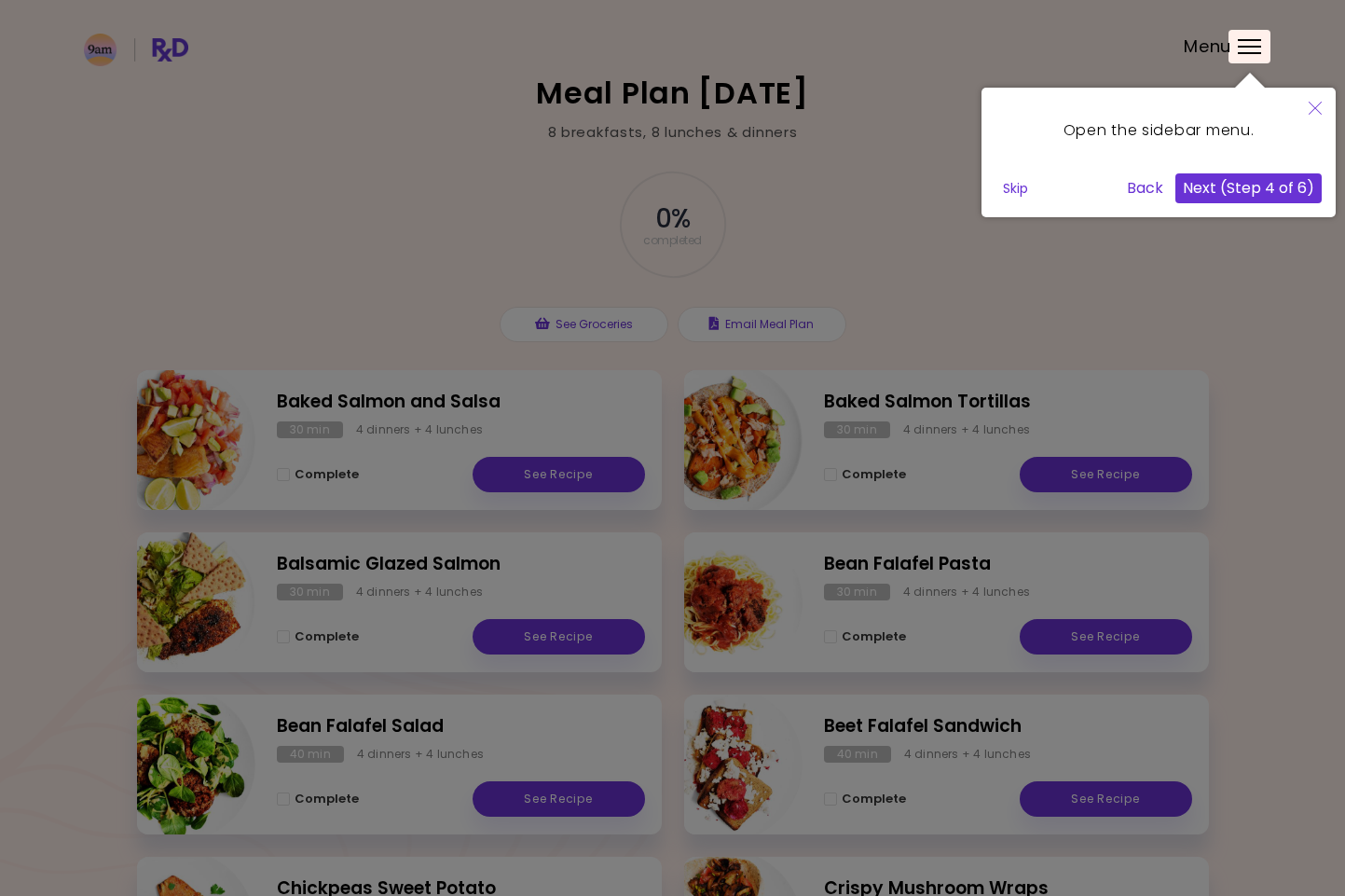
click at [1232, 179] on button "Next (Step 4 of 6)" at bounding box center [1248, 189] width 146 height 30
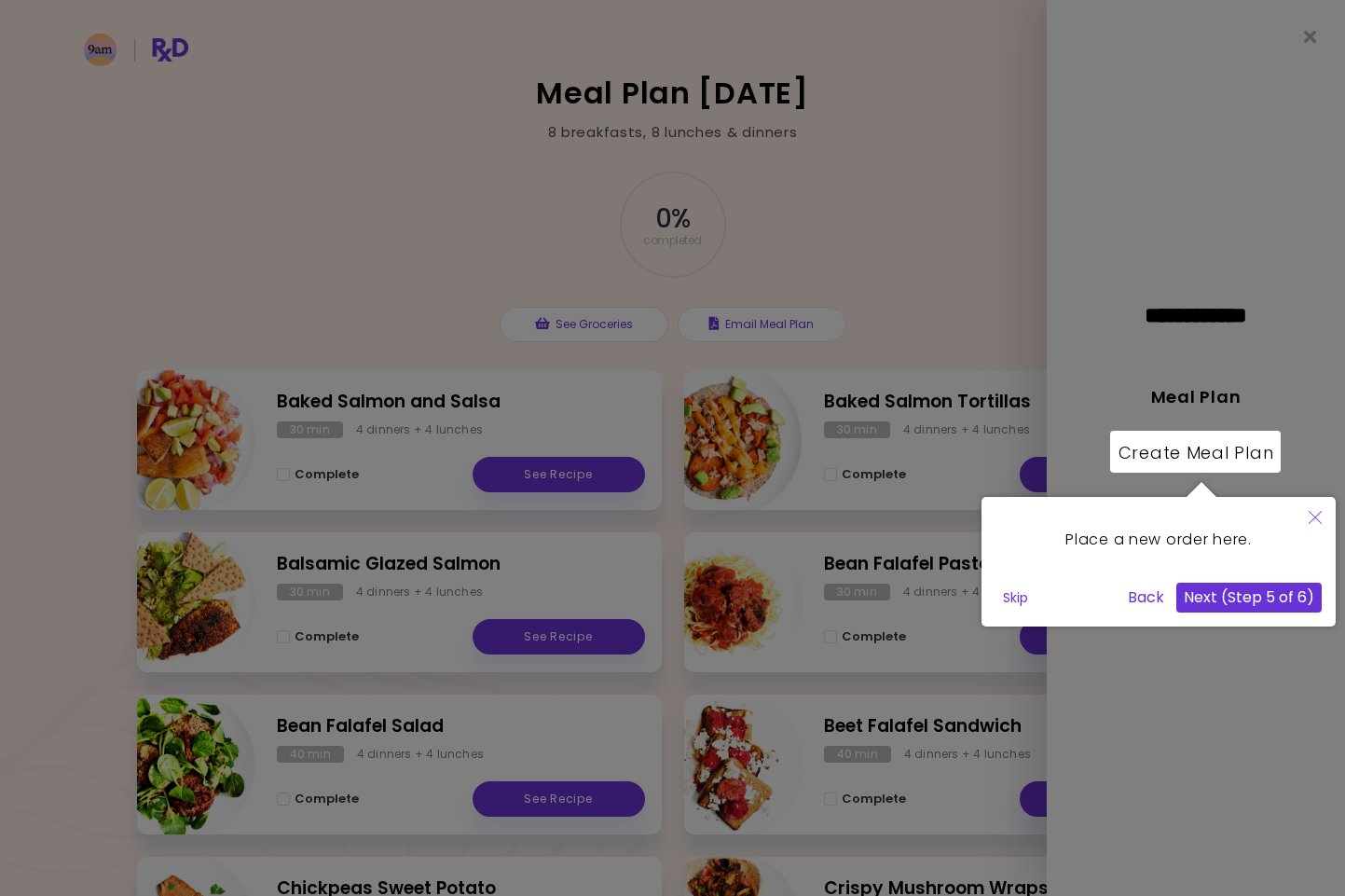
click at [1196, 278] on div at bounding box center [672, 710] width 1345 height 1422
click at [1312, 521] on icon "Close" at bounding box center [1314, 517] width 13 height 13
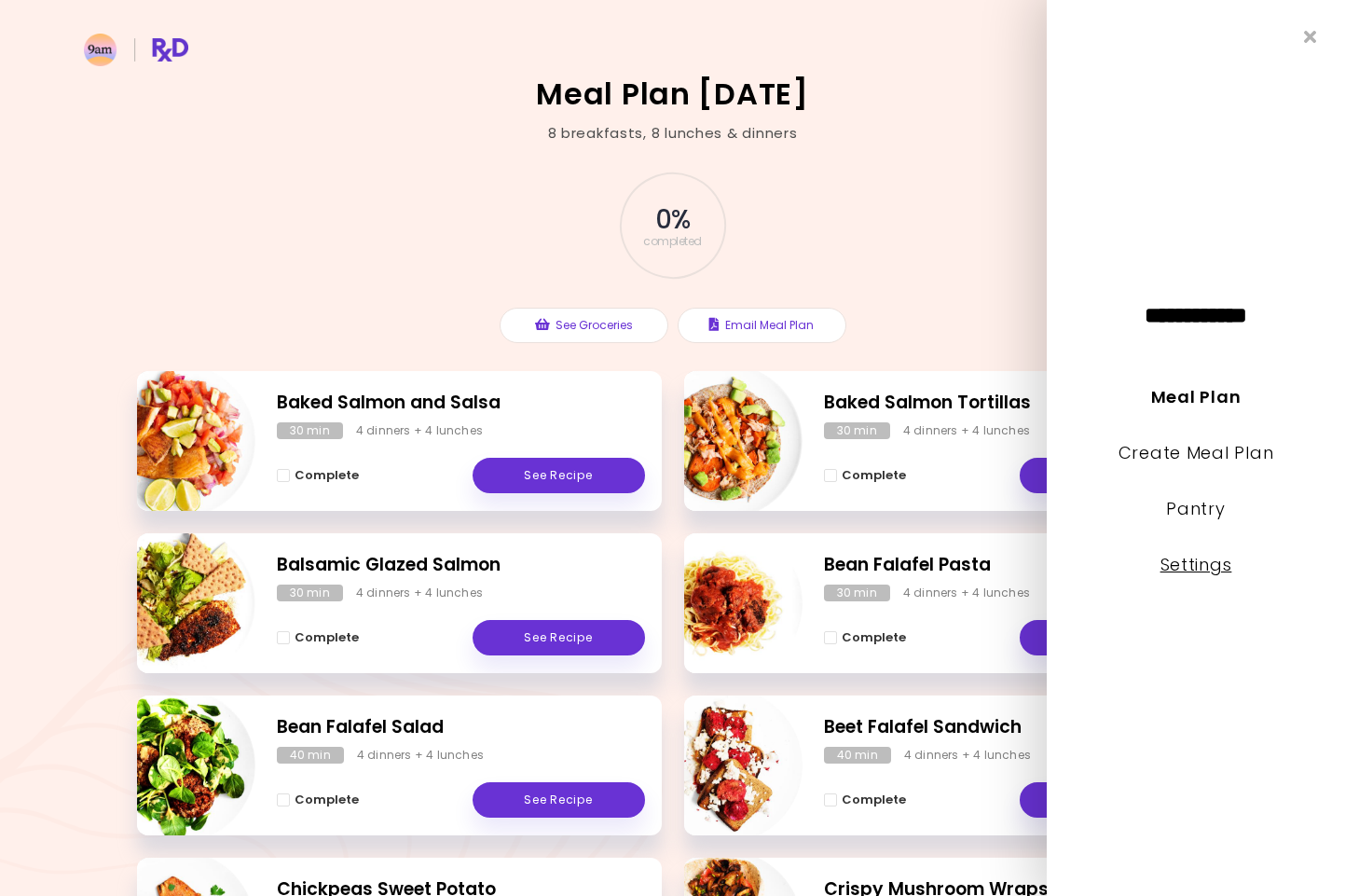
click at [1193, 564] on link "Settings" at bounding box center [1196, 563] width 72 height 23
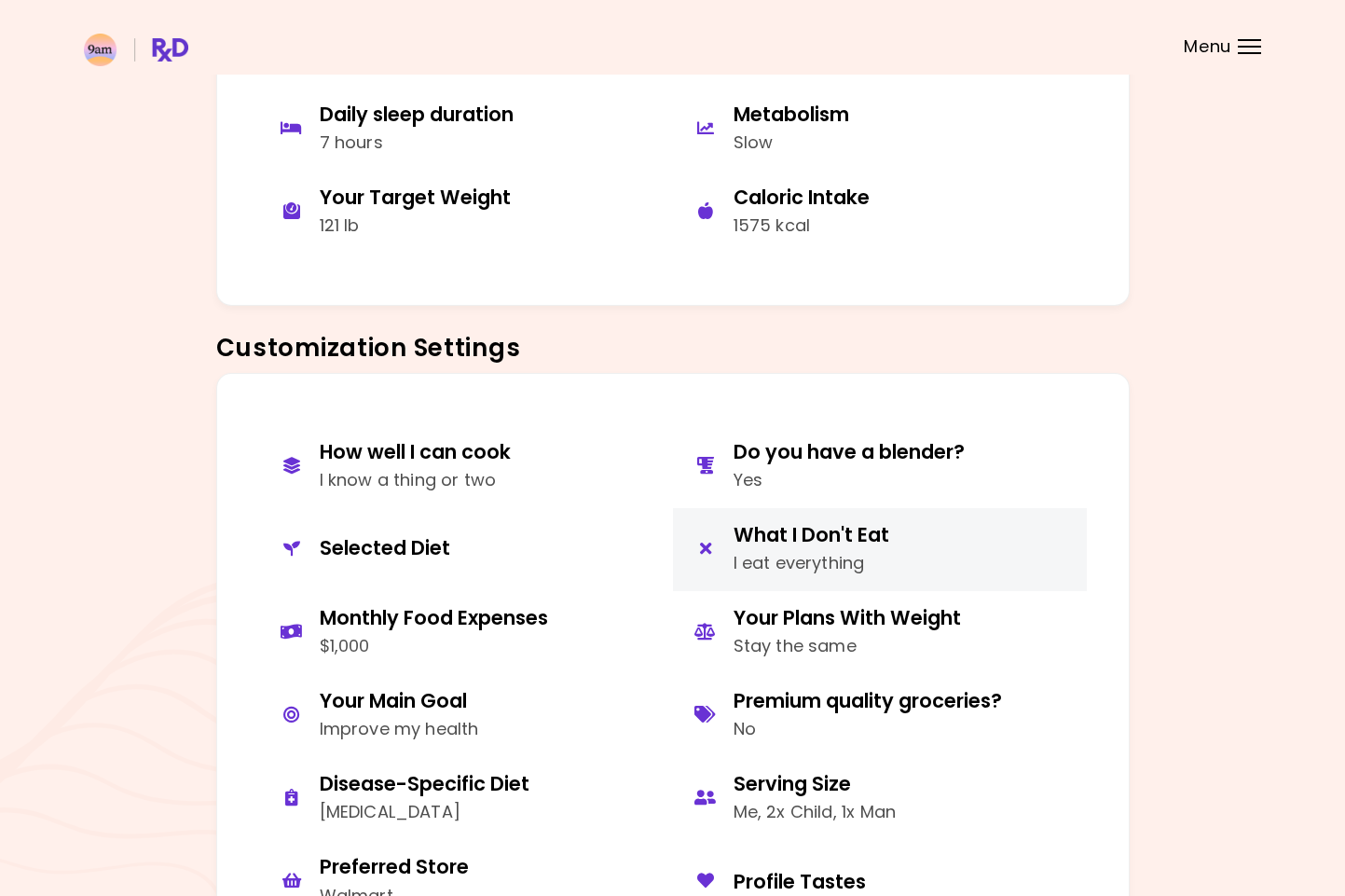
scroll to position [574, 0]
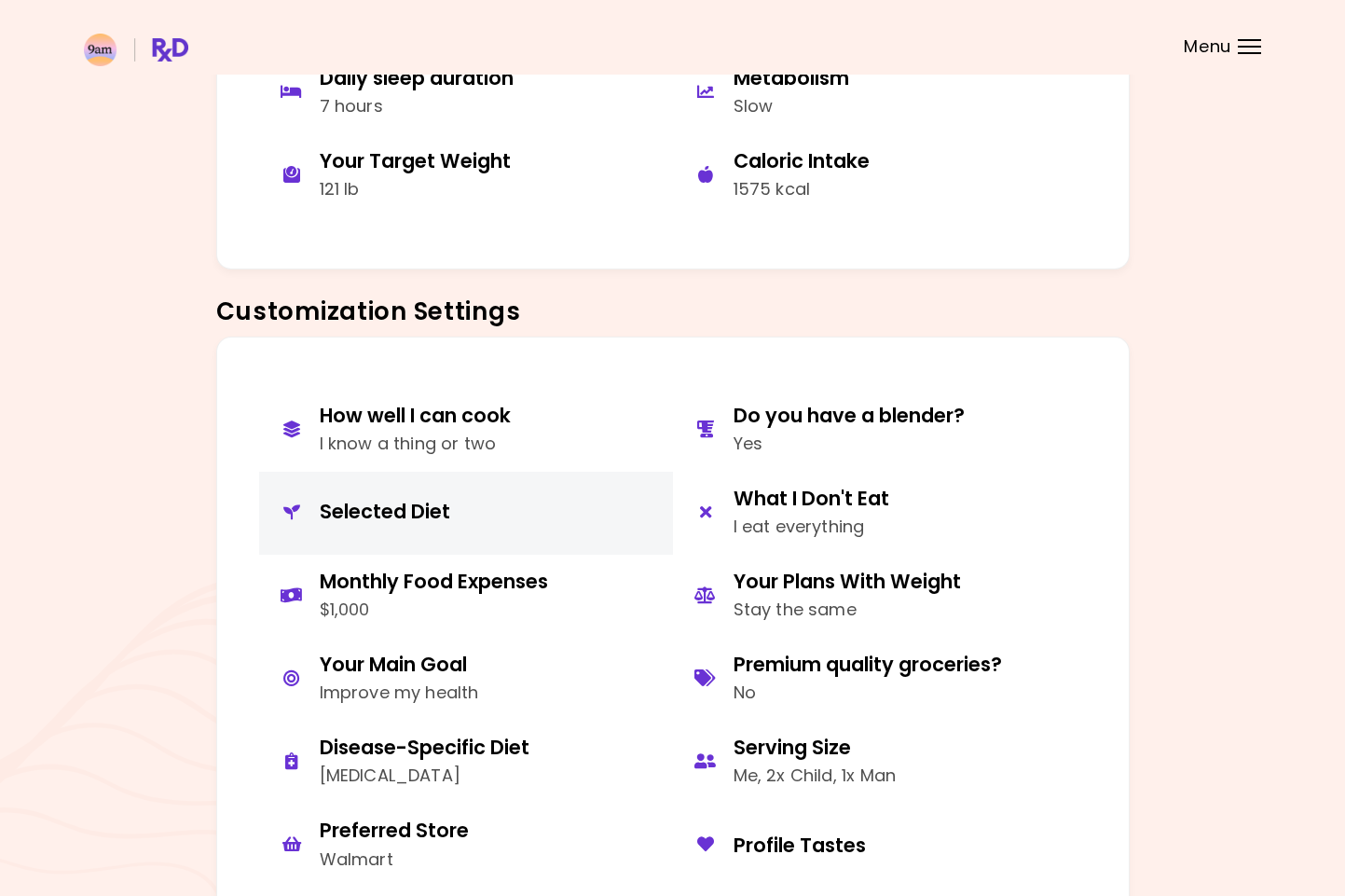
click at [404, 505] on div "Selected Diet" at bounding box center [384, 511] width 130 height 25
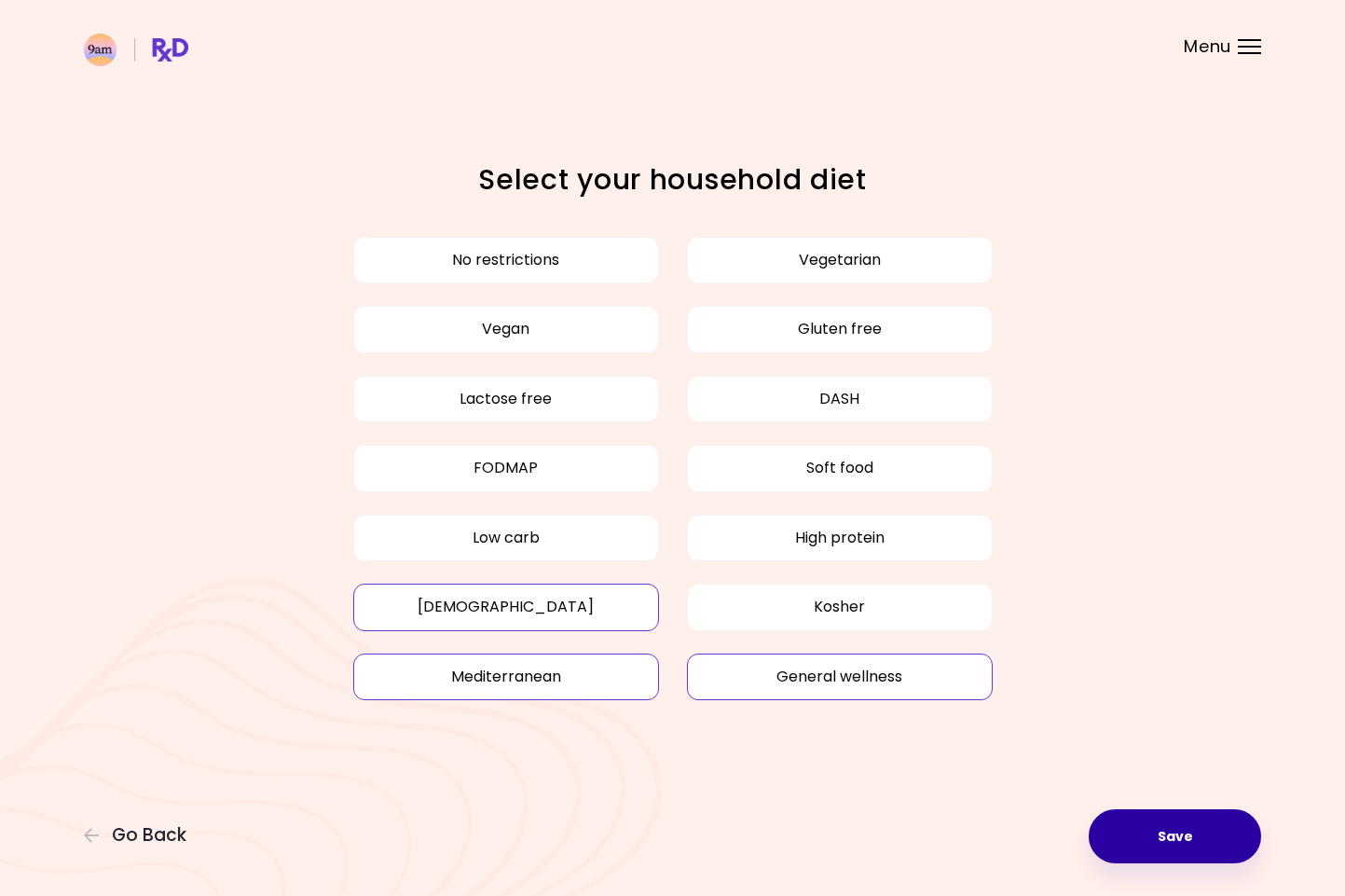
click at [1170, 840] on button "Save" at bounding box center [1175, 835] width 173 height 54
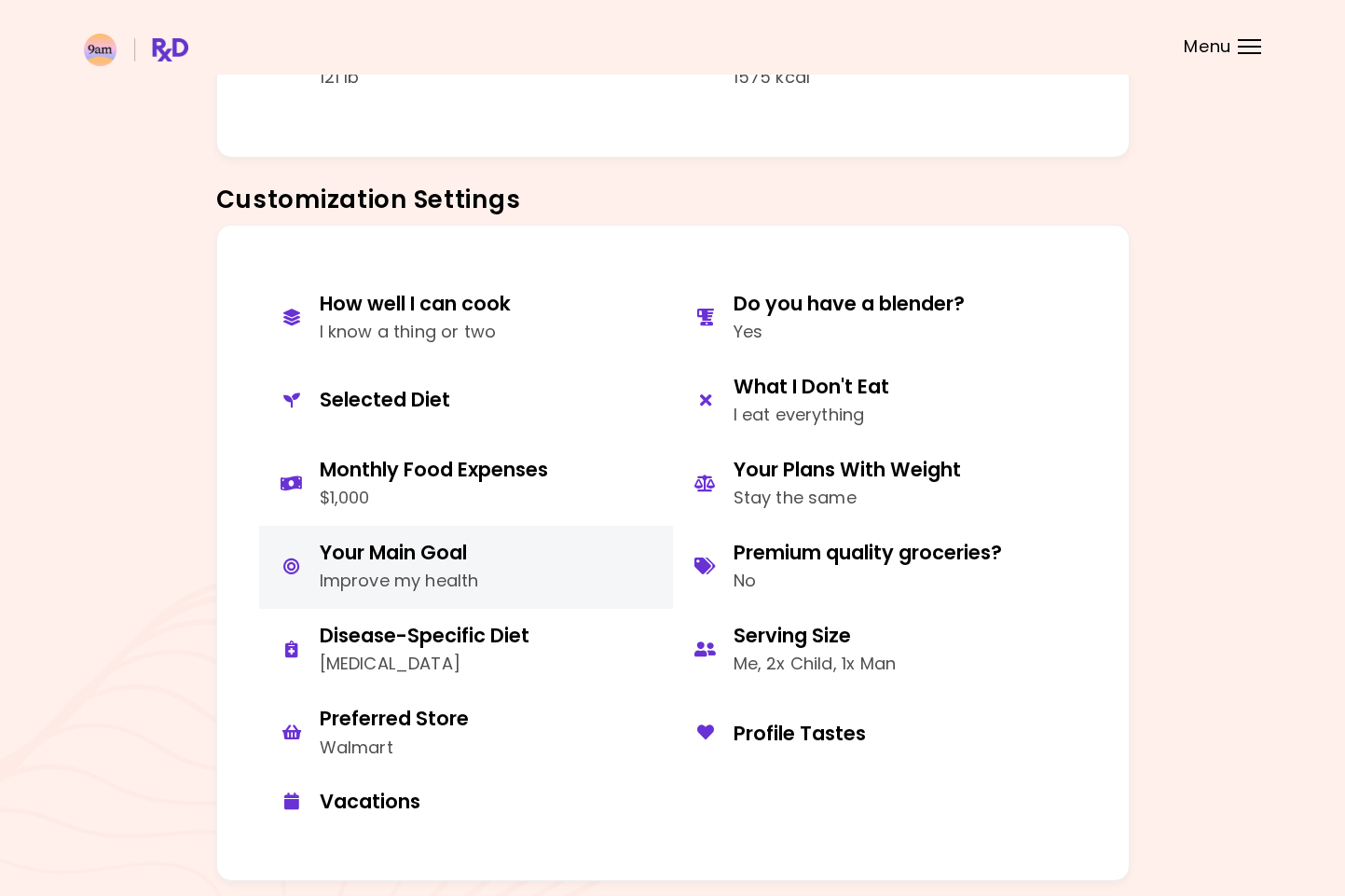
scroll to position [696, 0]
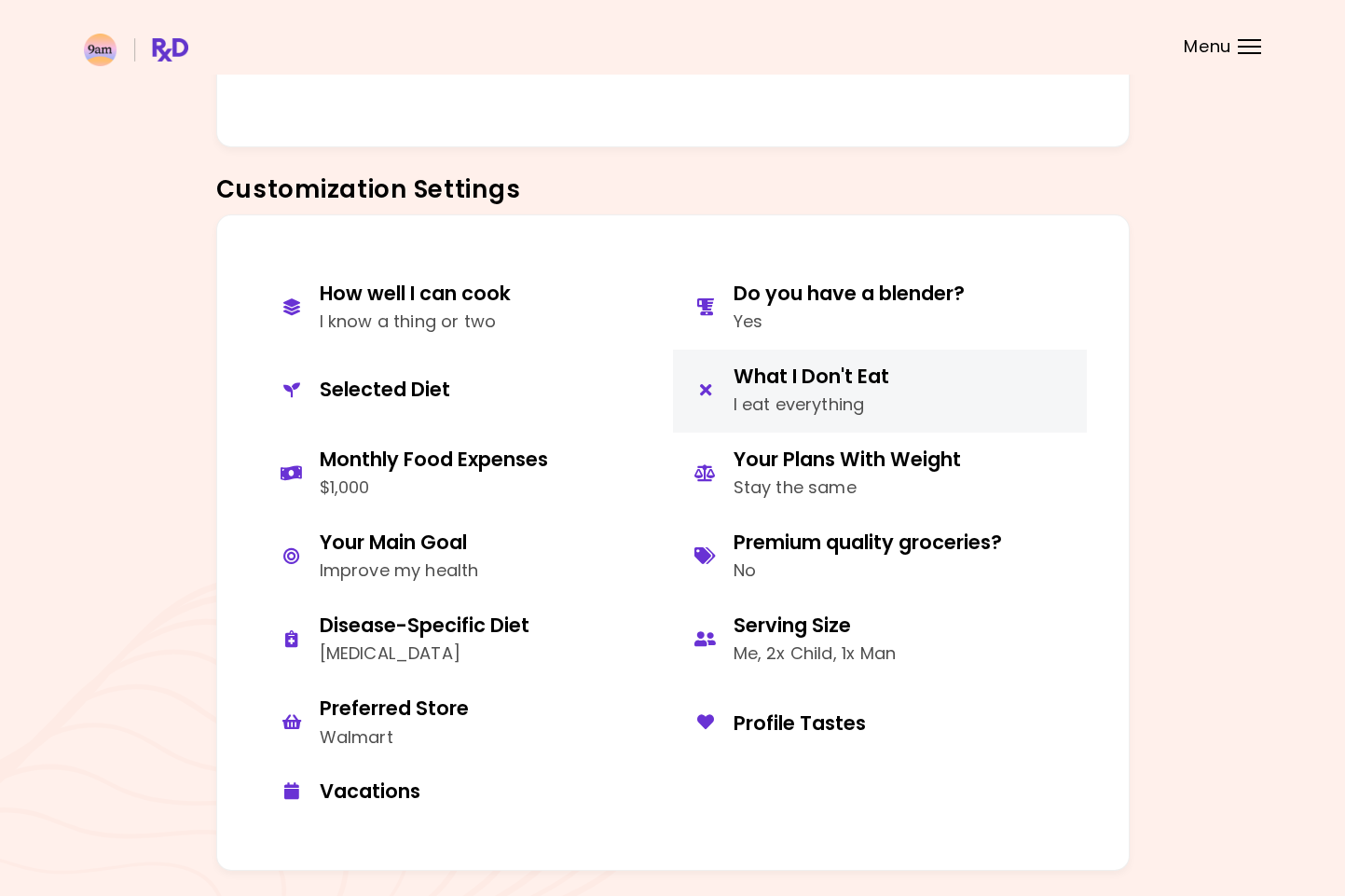
click at [829, 392] on div "I eat everything" at bounding box center [811, 404] width 156 height 27
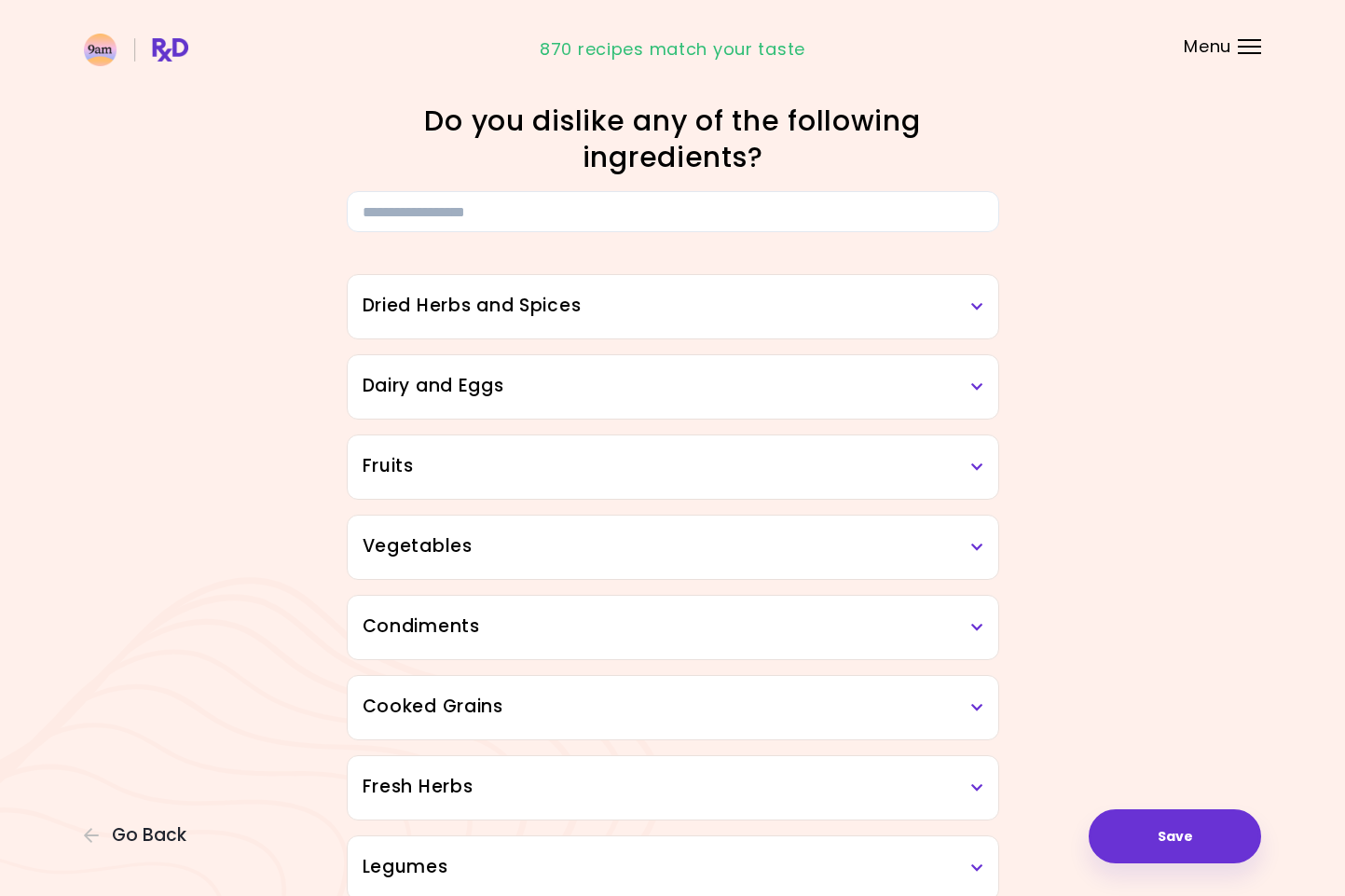
click at [493, 319] on div "Dried Herbs and Spices" at bounding box center [672, 307] width 651 height 64
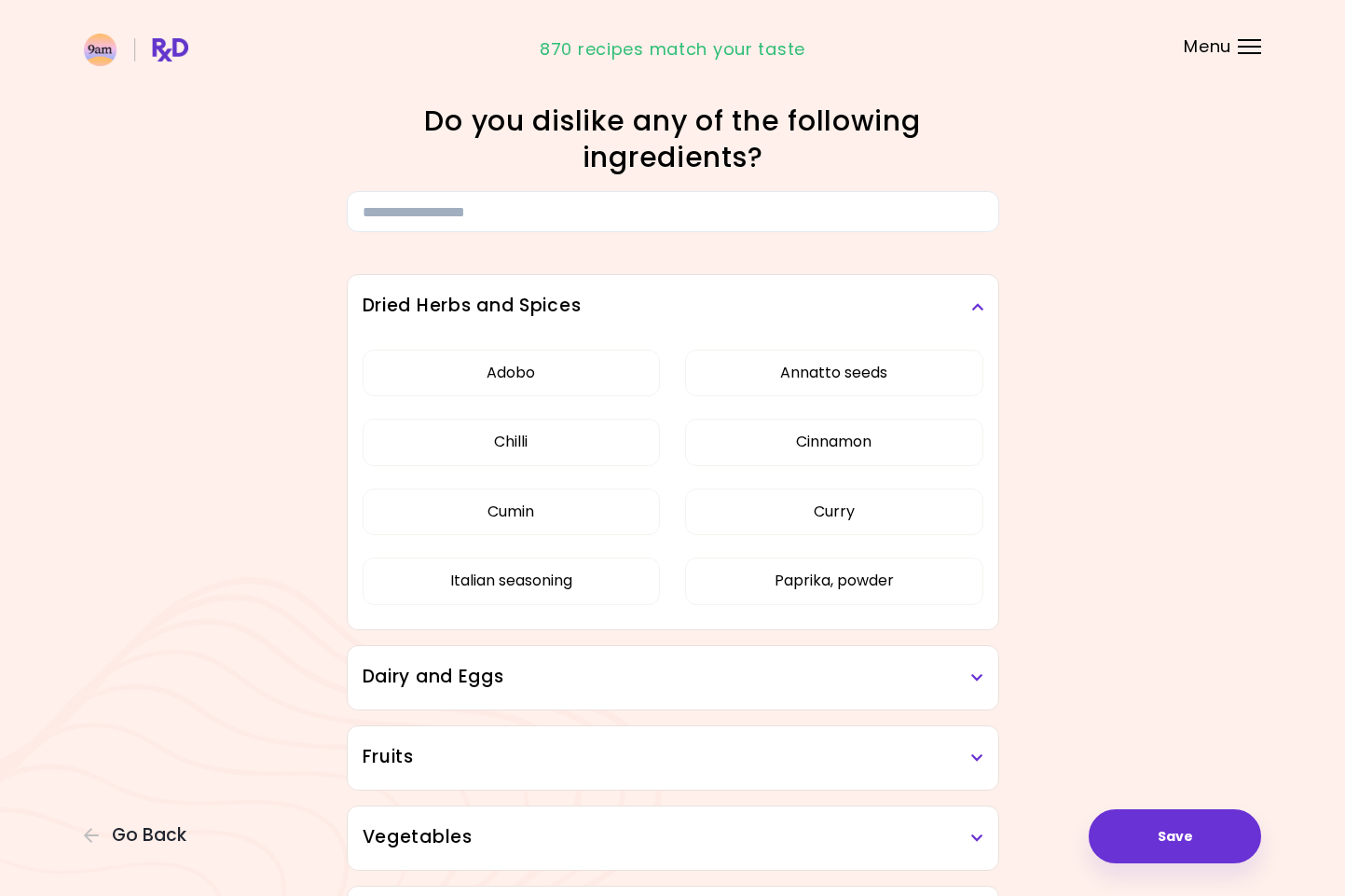
click at [596, 310] on h3 "Dried Herbs and Spices" at bounding box center [672, 306] width 621 height 27
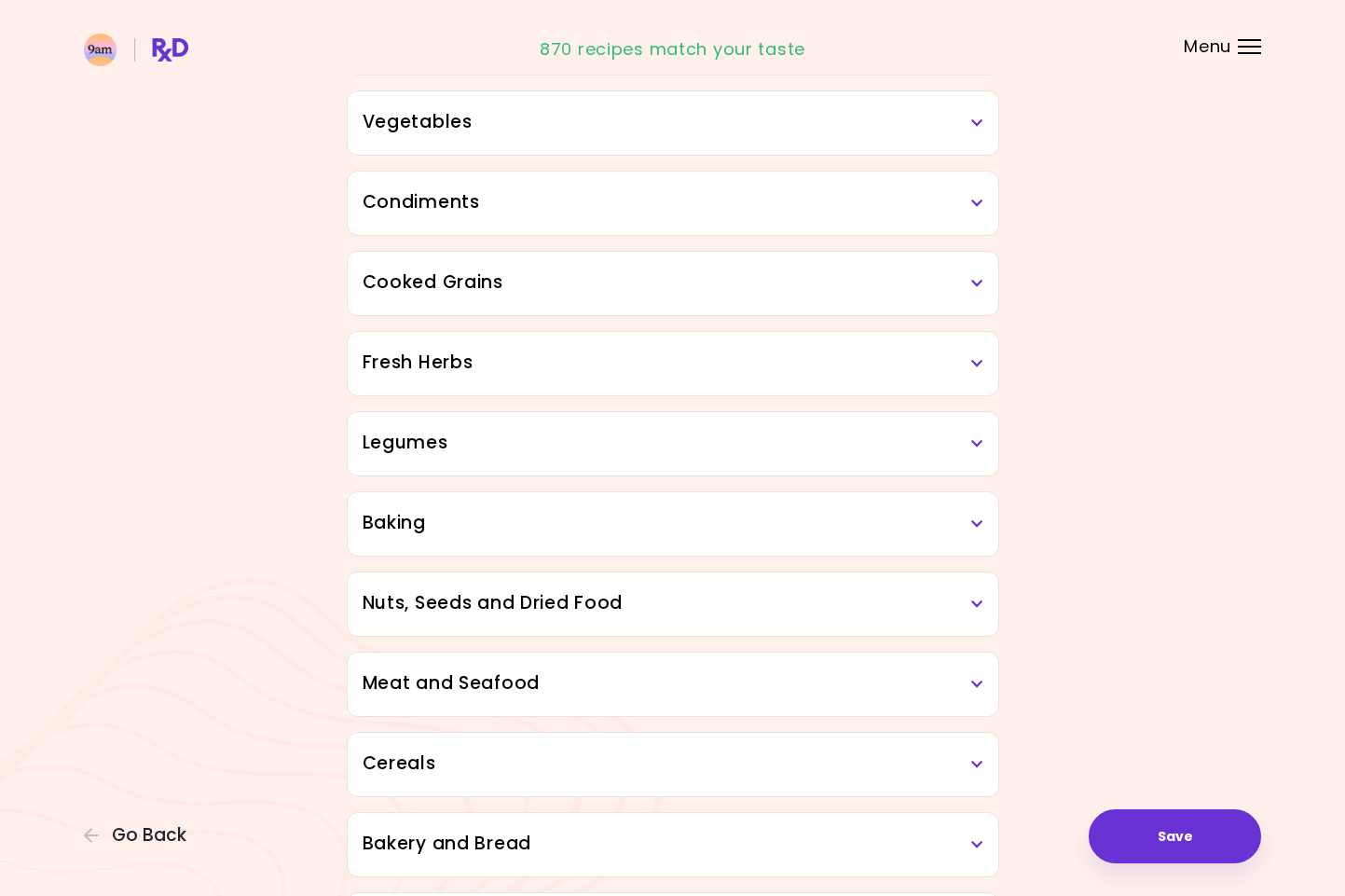
scroll to position [717, 0]
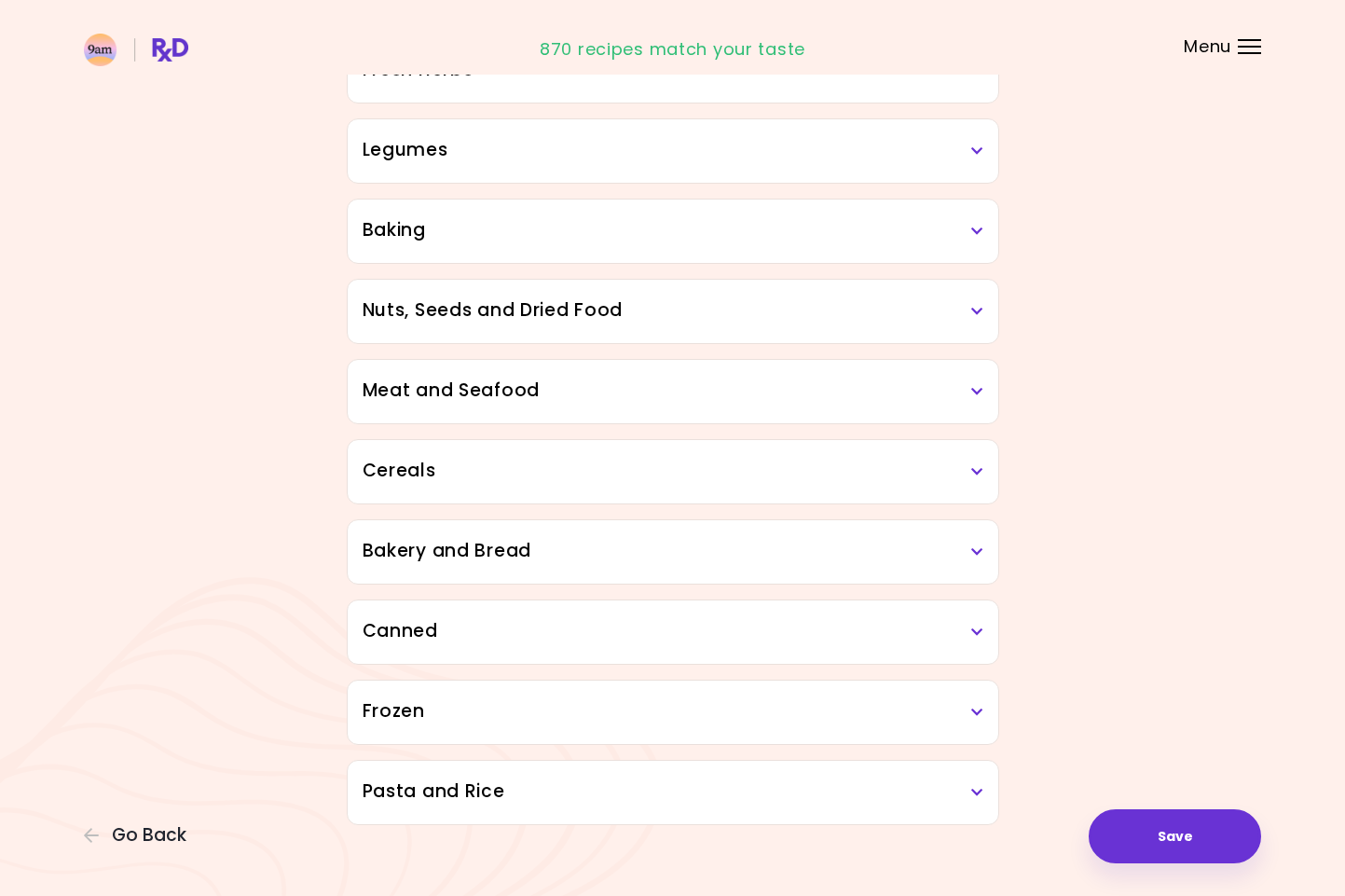
click at [416, 400] on h3 "Meat and Seafood" at bounding box center [672, 390] width 621 height 27
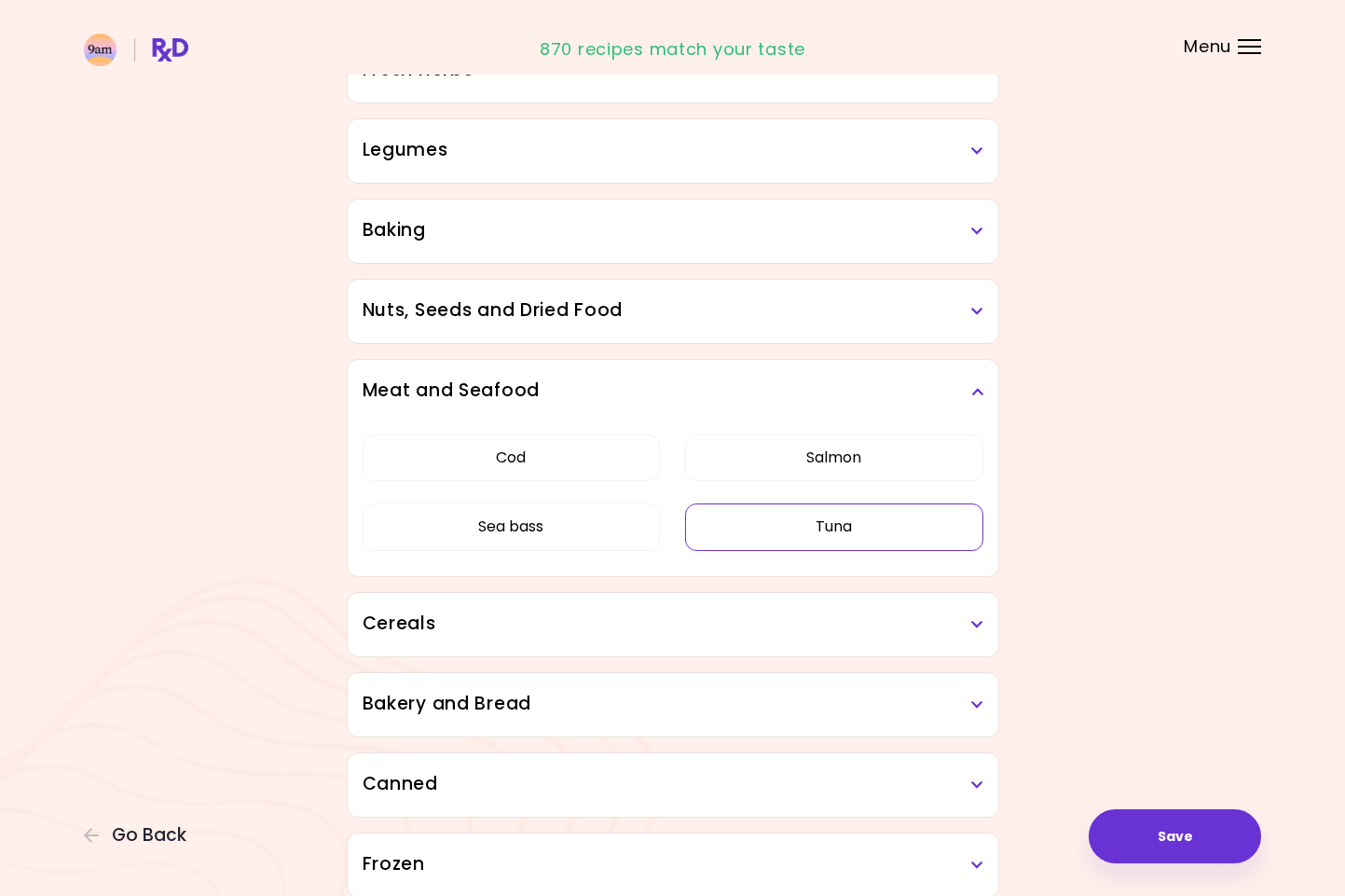
click at [775, 536] on button "Tuna" at bounding box center [834, 526] width 298 height 47
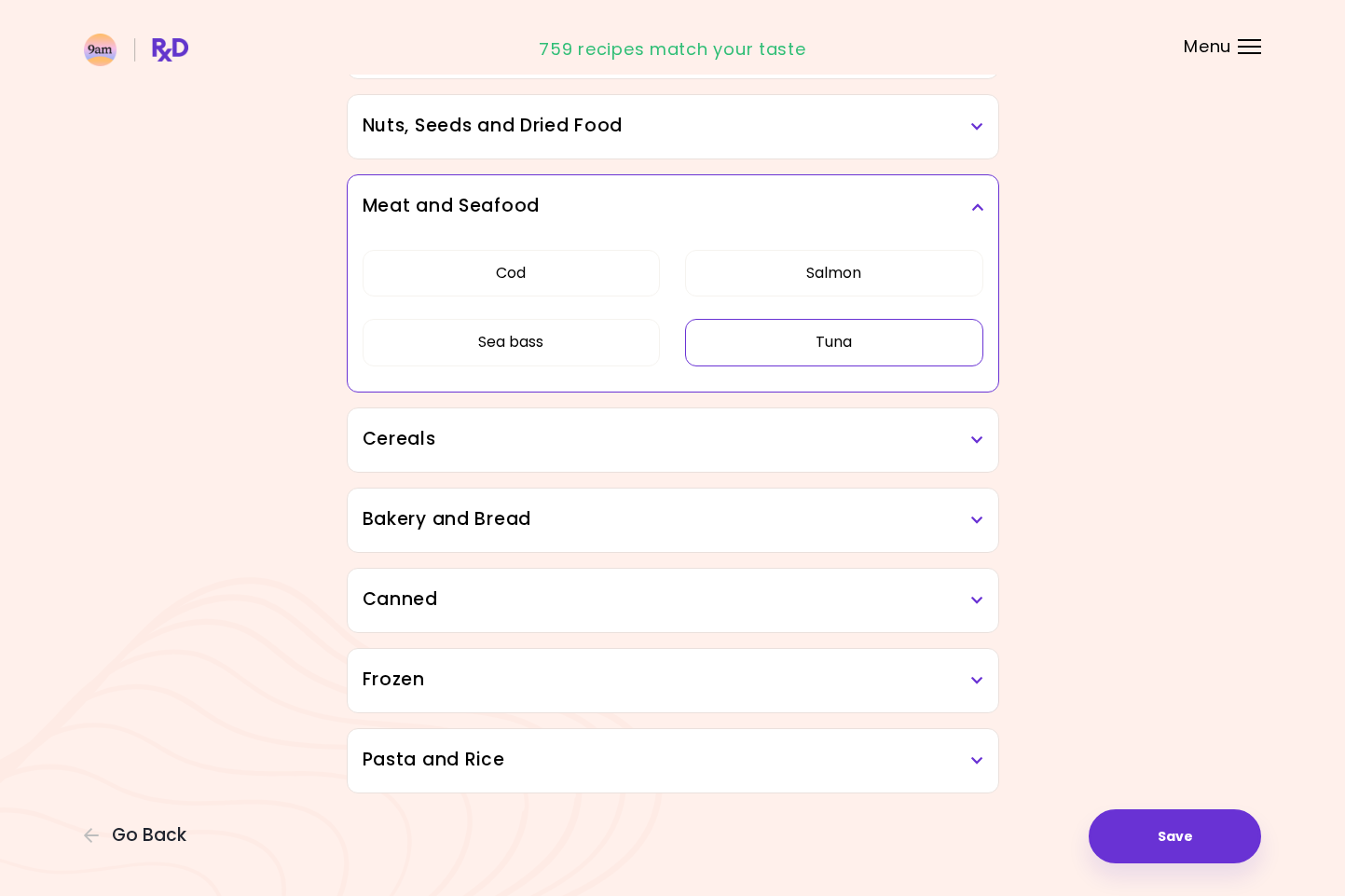
scroll to position [901, 0]
click at [1165, 842] on button "Save" at bounding box center [1175, 835] width 173 height 54
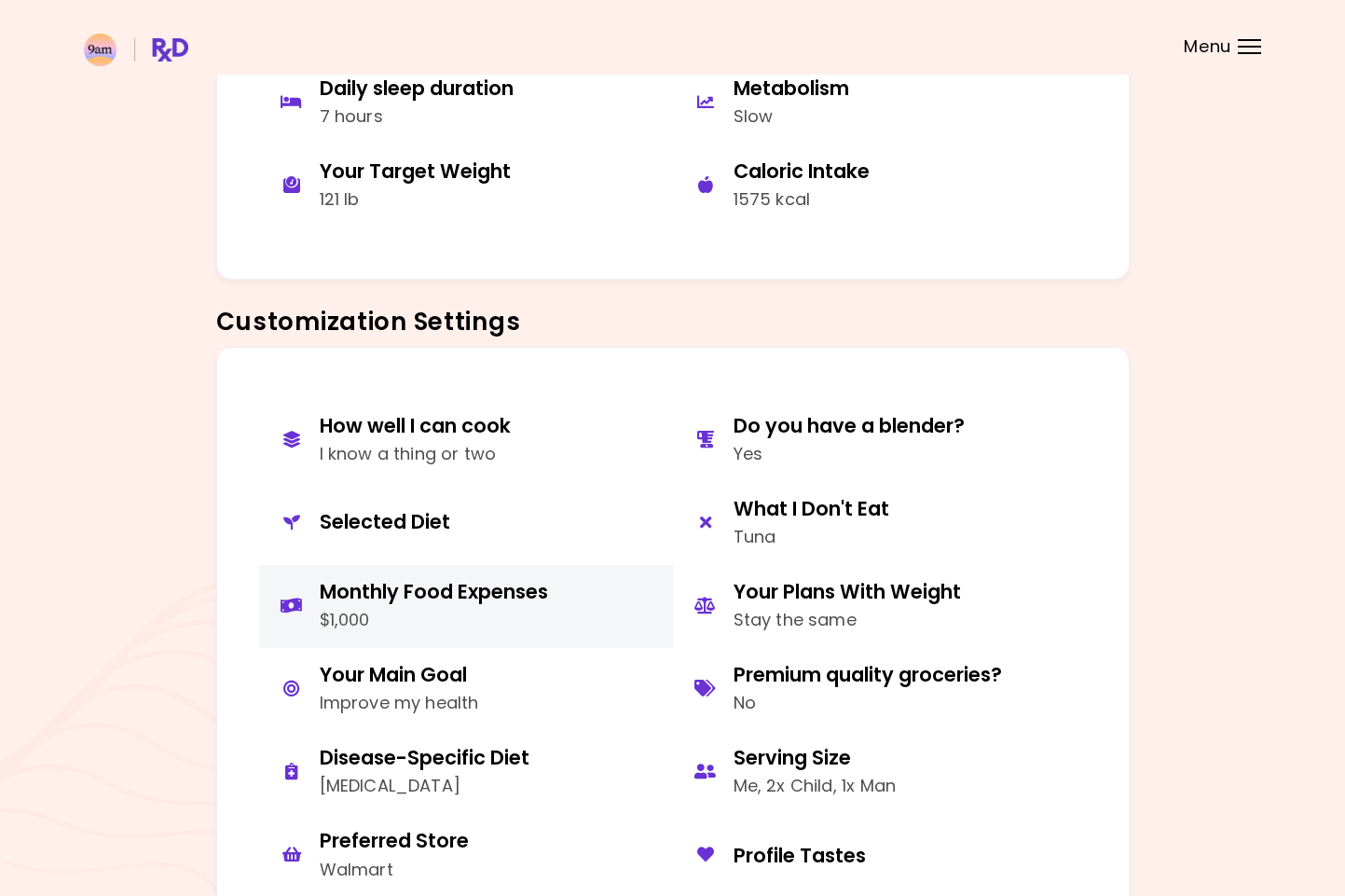
scroll to position [568, 0]
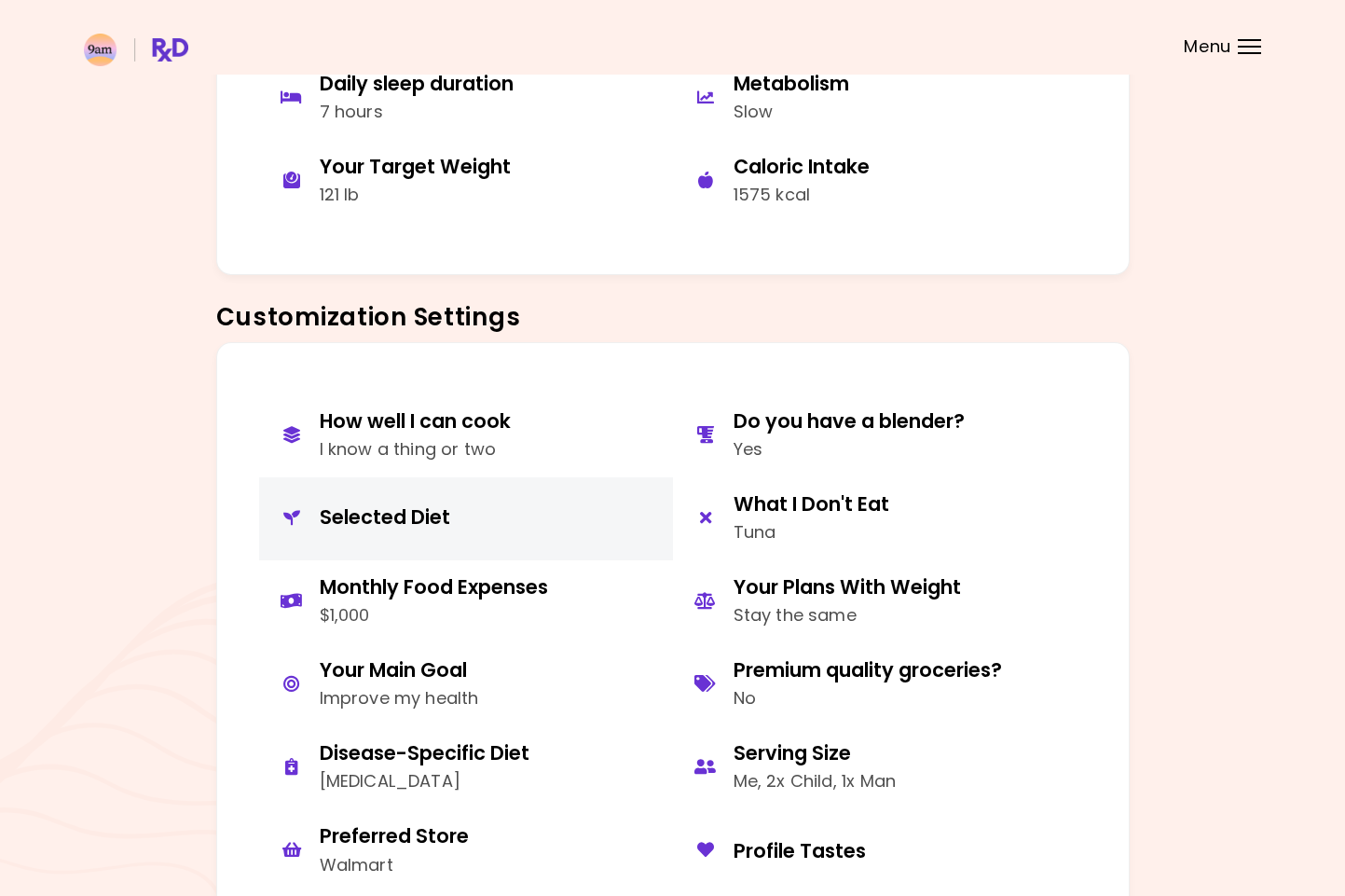
click at [402, 511] on div "Selected Diet" at bounding box center [384, 517] width 130 height 25
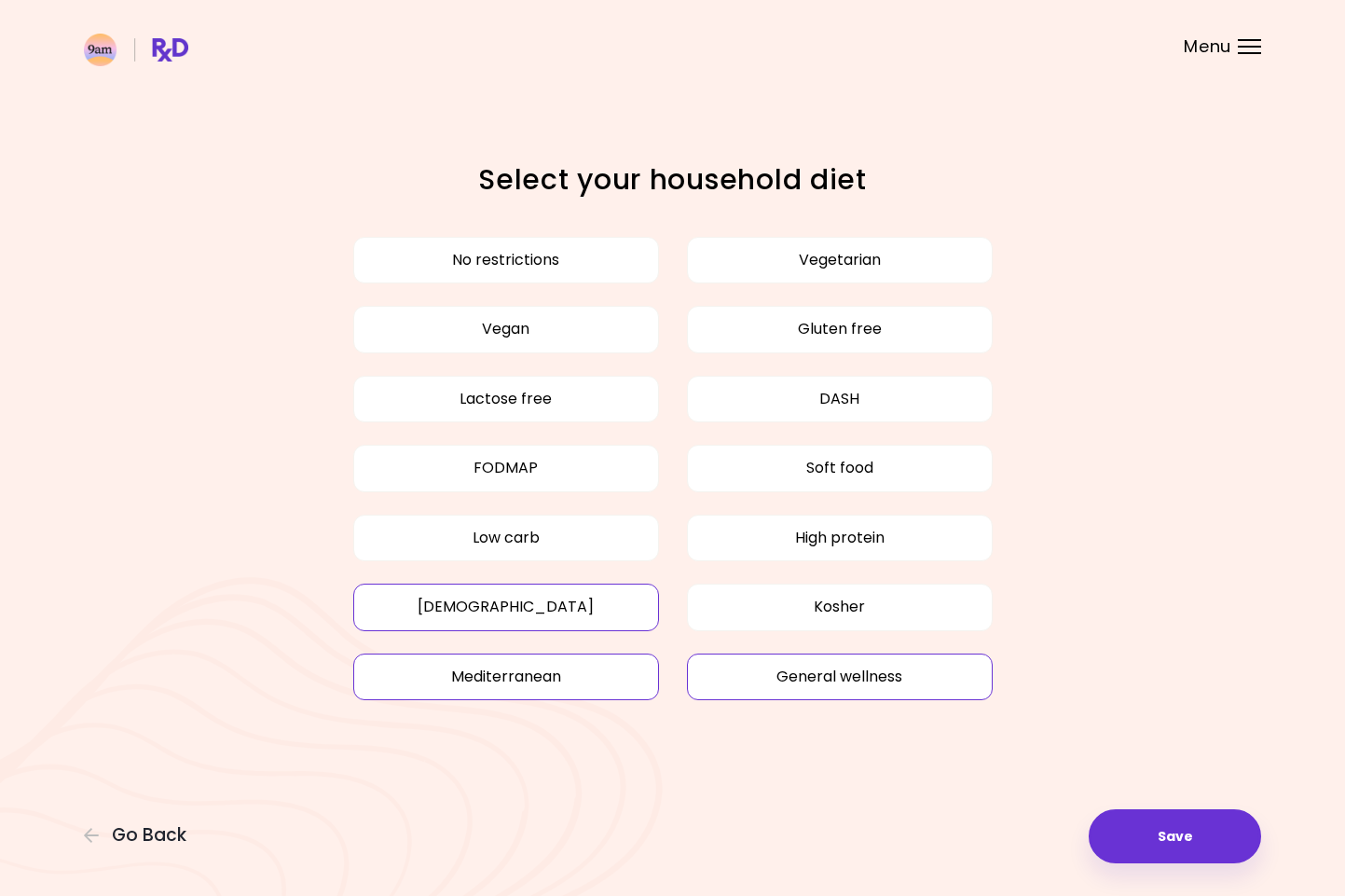
click at [762, 667] on button "General wellness" at bounding box center [840, 676] width 306 height 47
click at [793, 555] on button "High protein" at bounding box center [840, 537] width 306 height 47
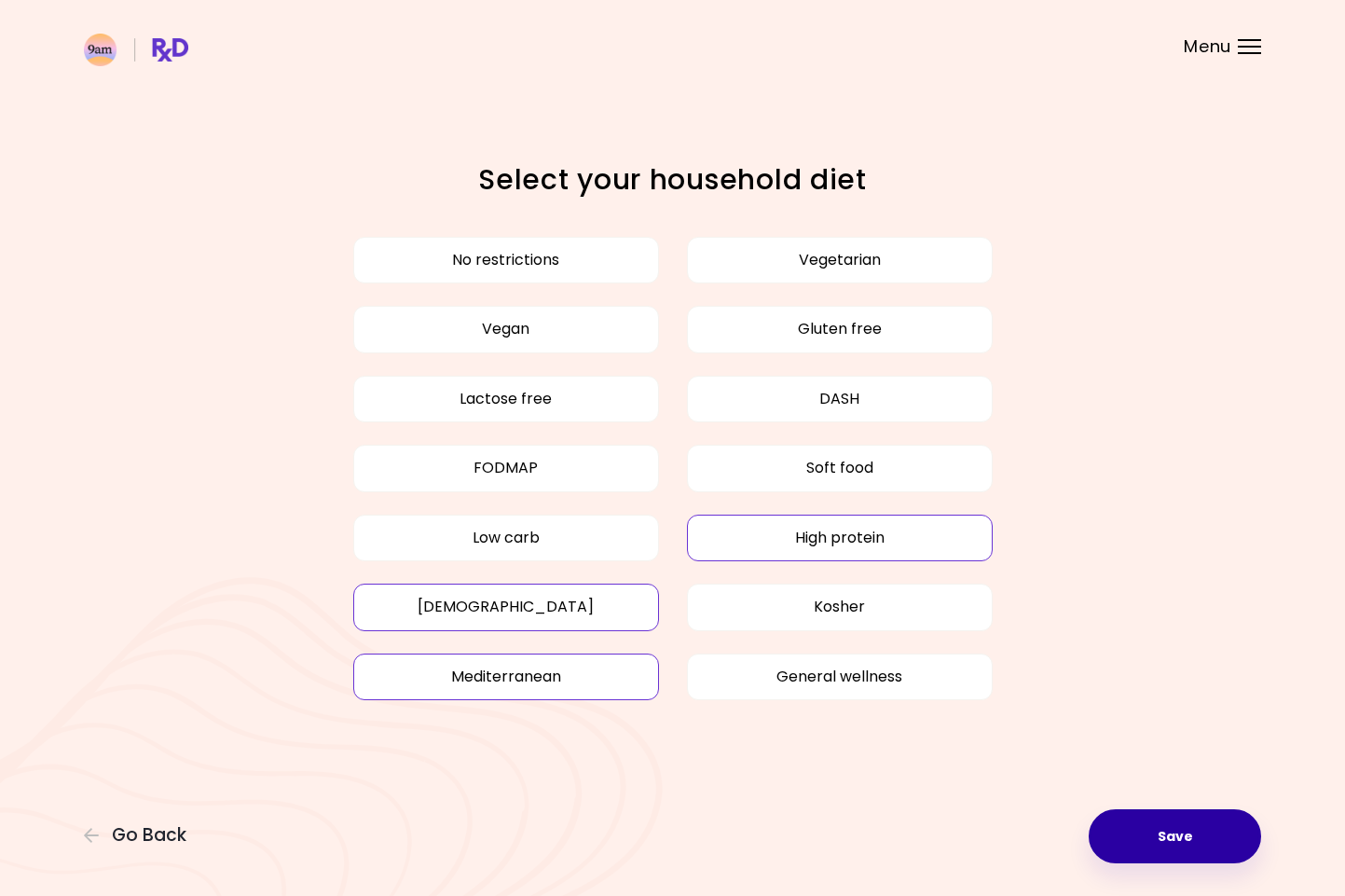
click at [1231, 850] on button "Save" at bounding box center [1175, 835] width 173 height 54
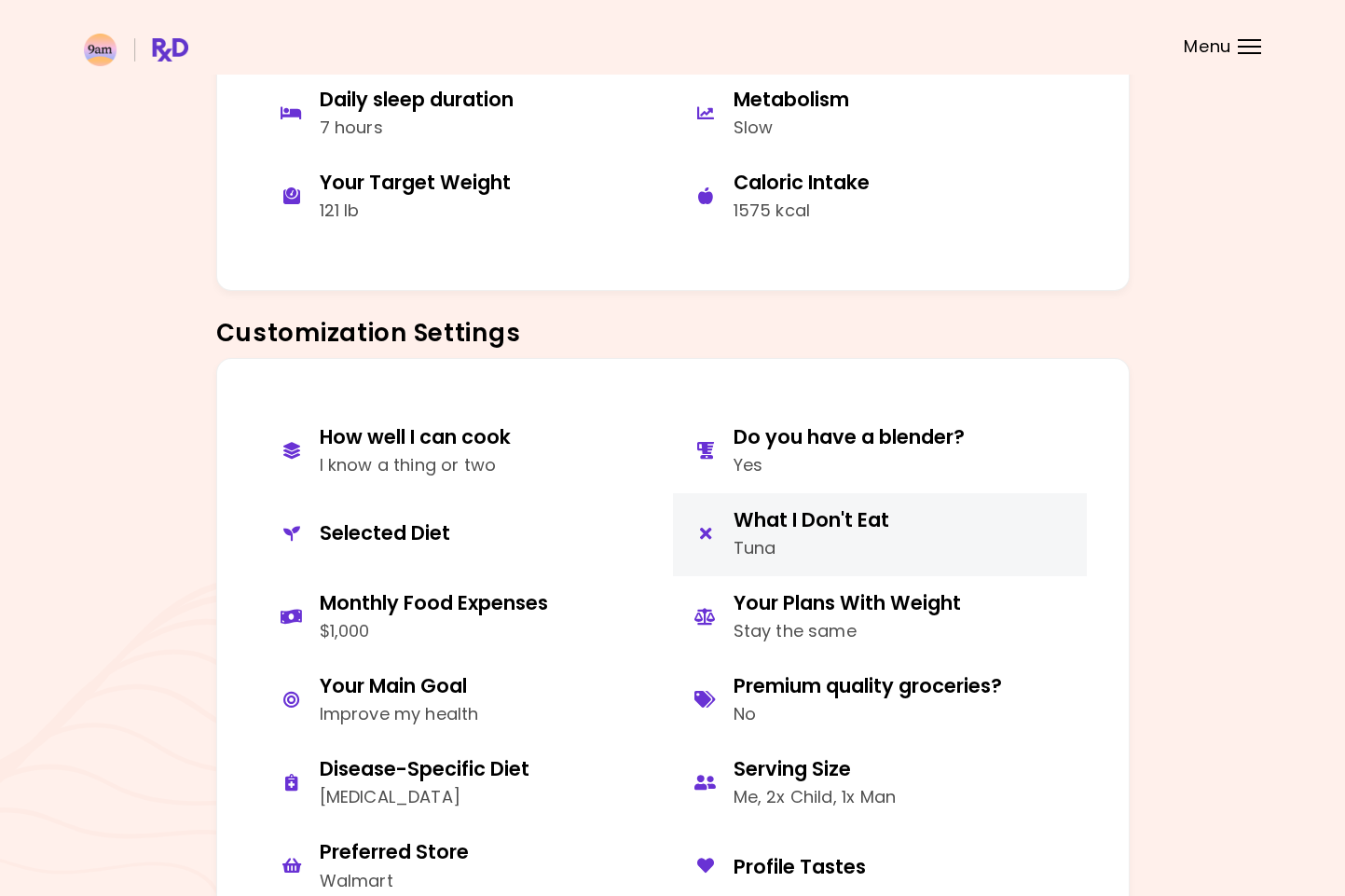
scroll to position [548, 0]
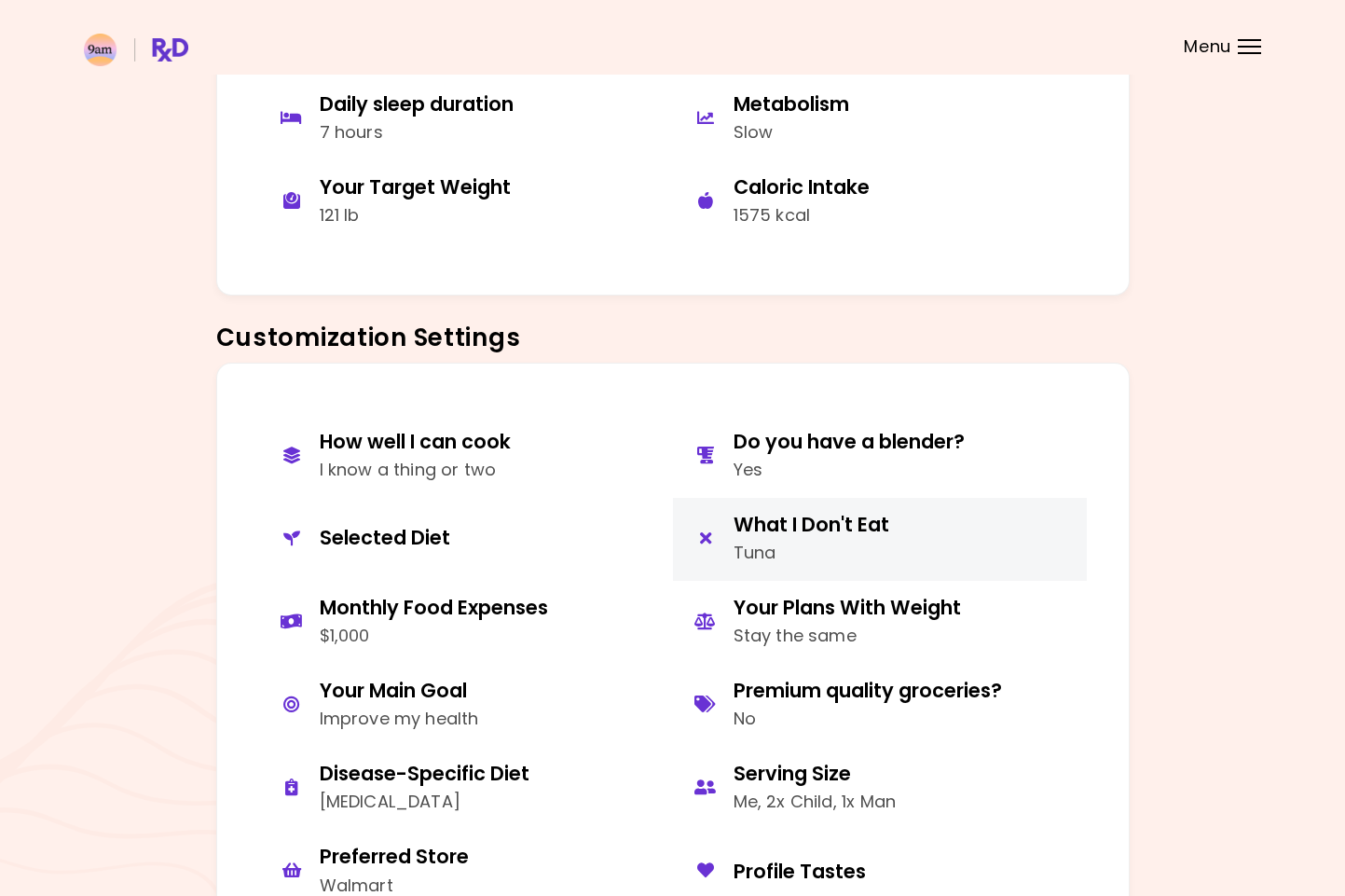
click at [802, 548] on div "Tuna" at bounding box center [811, 552] width 156 height 27
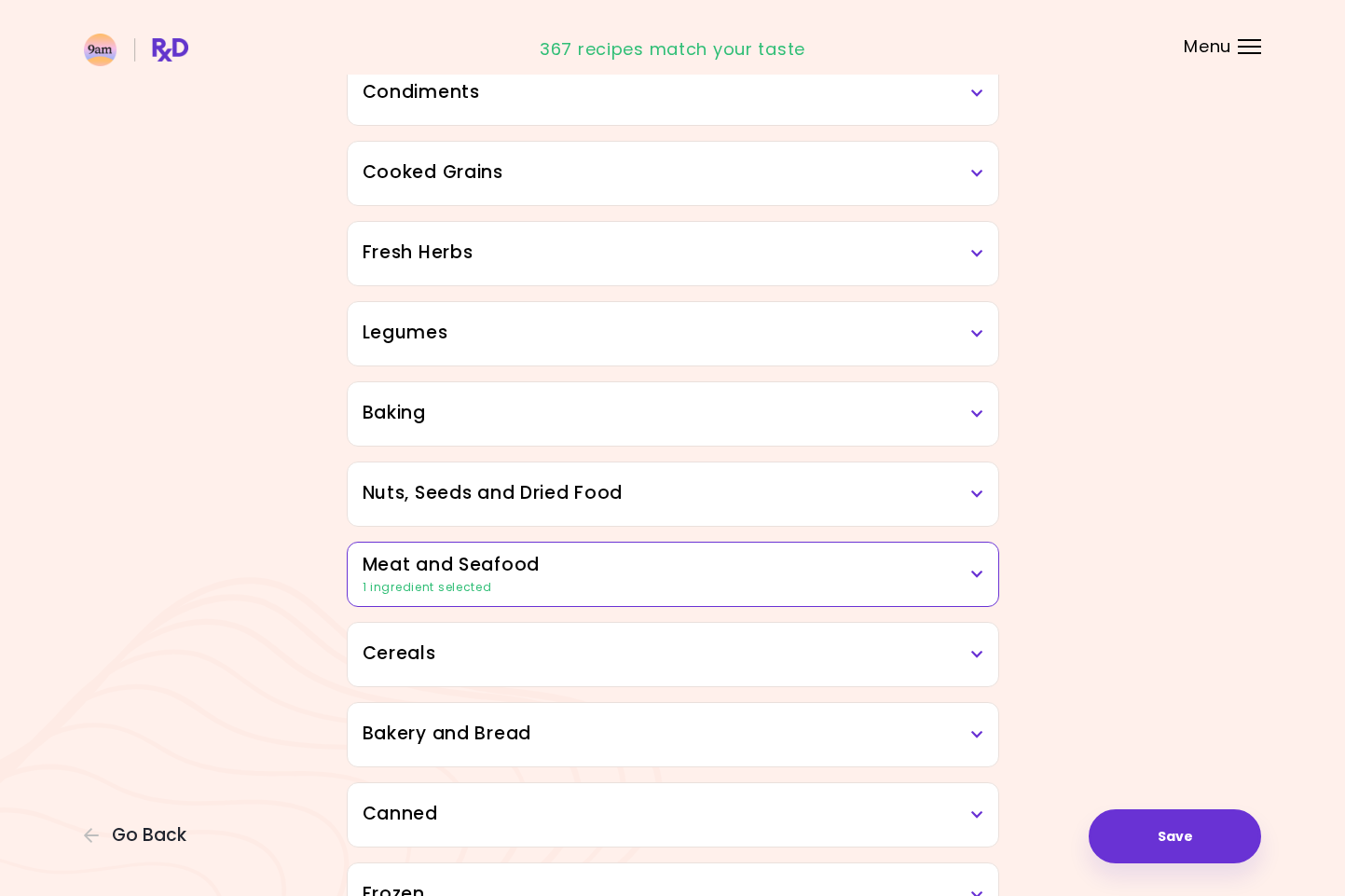
scroll to position [550, 0]
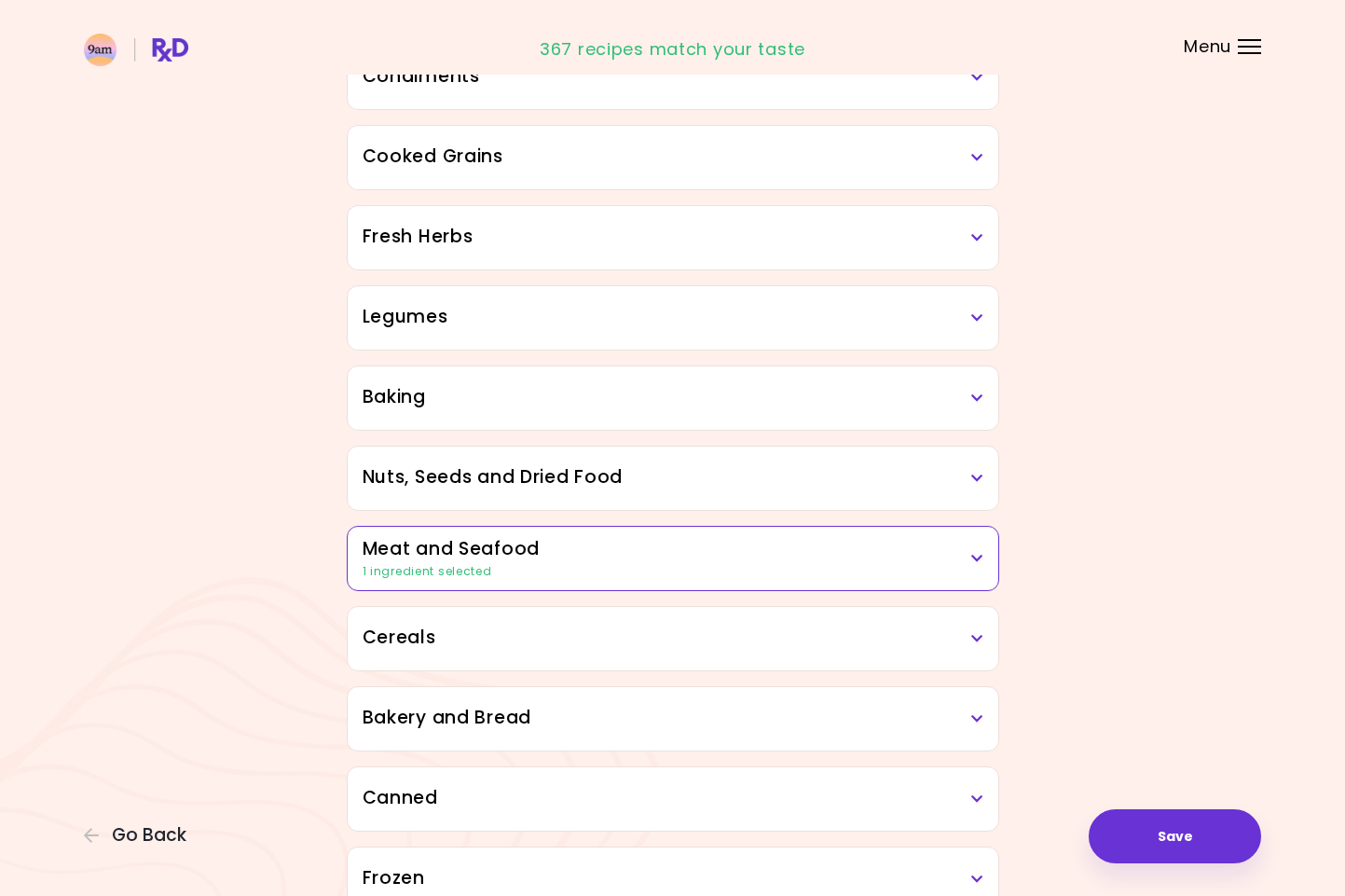
click at [905, 558] on h3 "Meat and Seafood" at bounding box center [672, 549] width 621 height 27
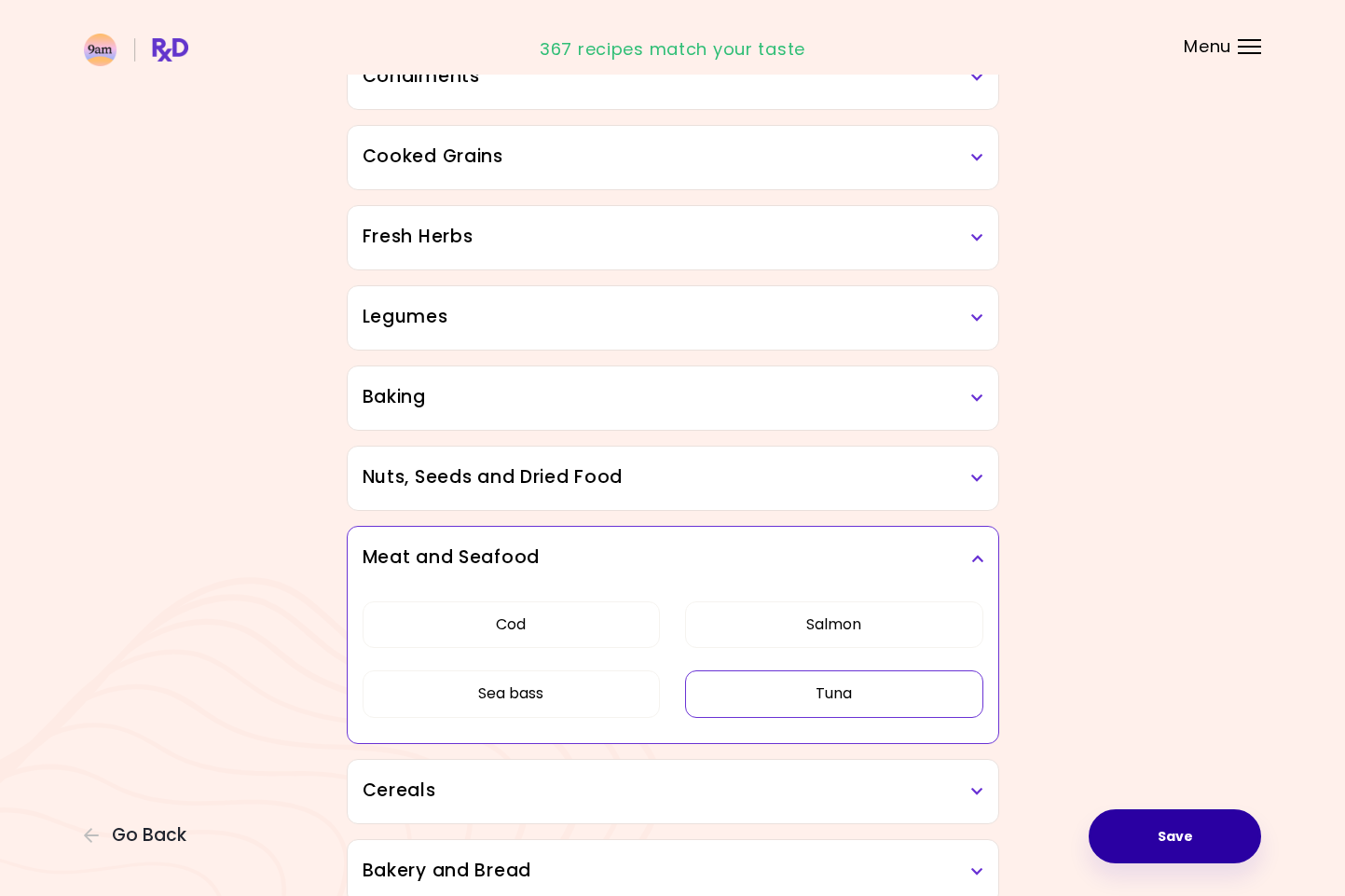
click at [1180, 851] on button "Save" at bounding box center [1175, 835] width 173 height 54
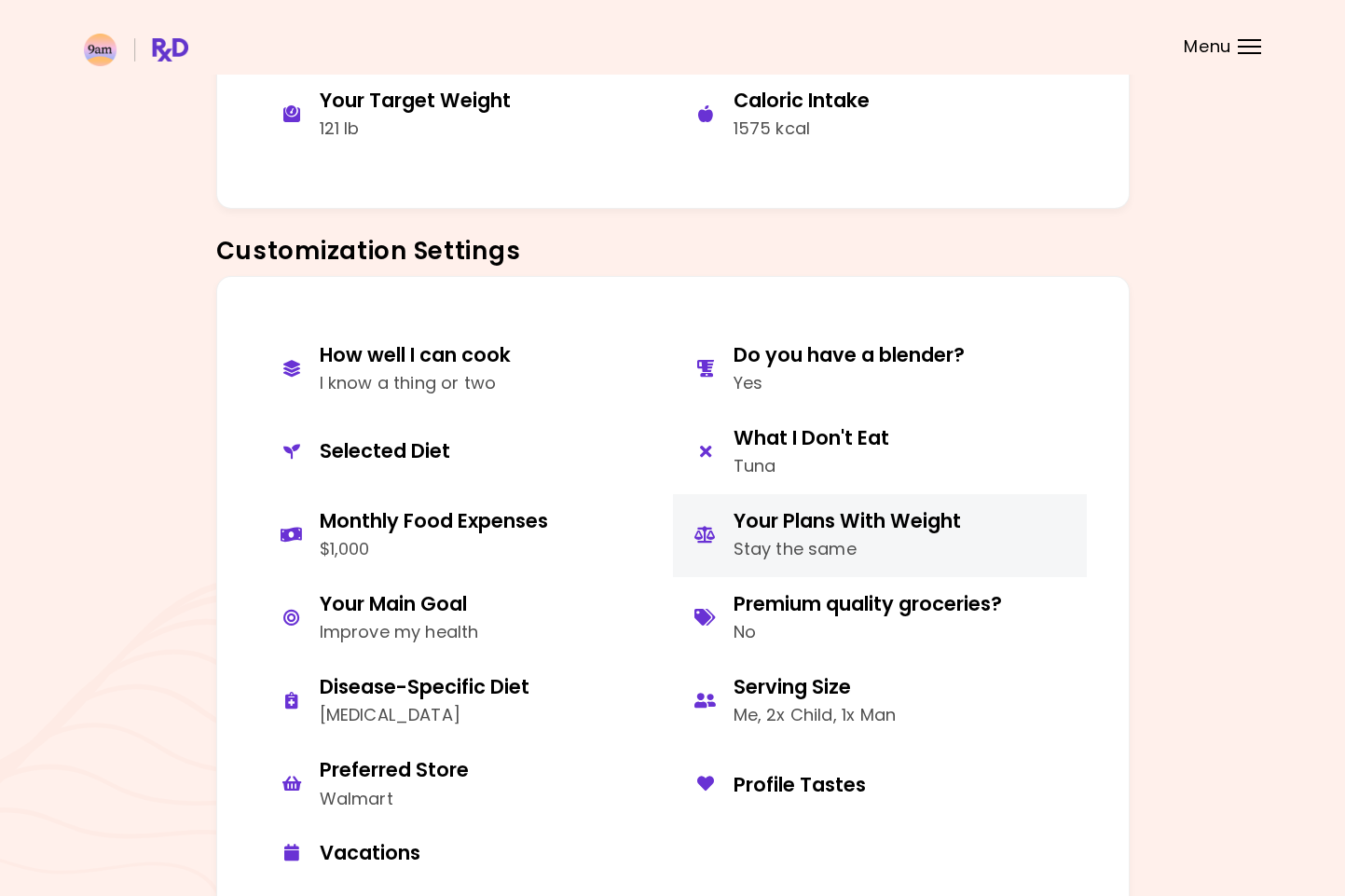
scroll to position [650, 0]
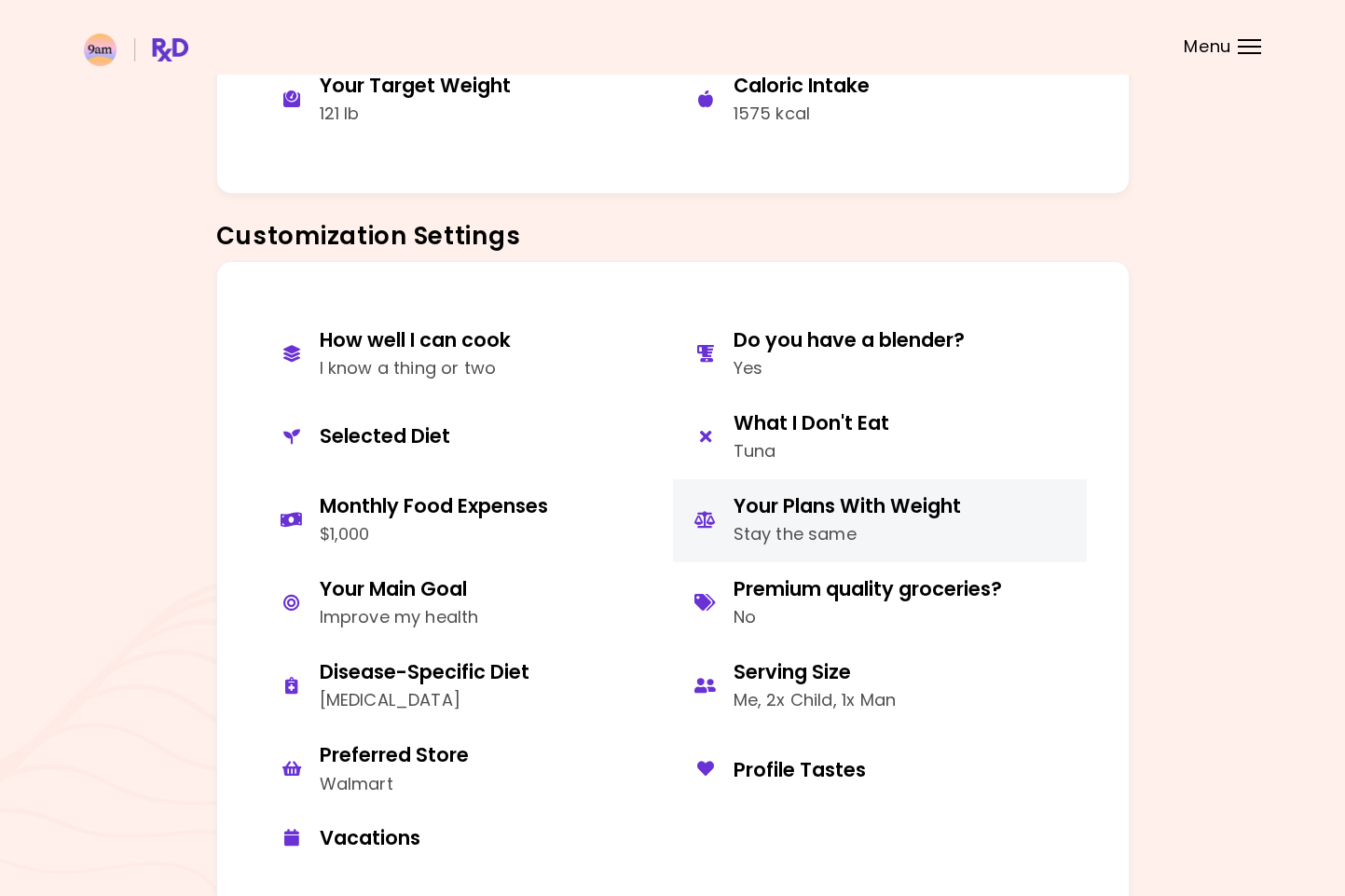
click at [775, 531] on div "Stay the same" at bounding box center [846, 534] width 227 height 27
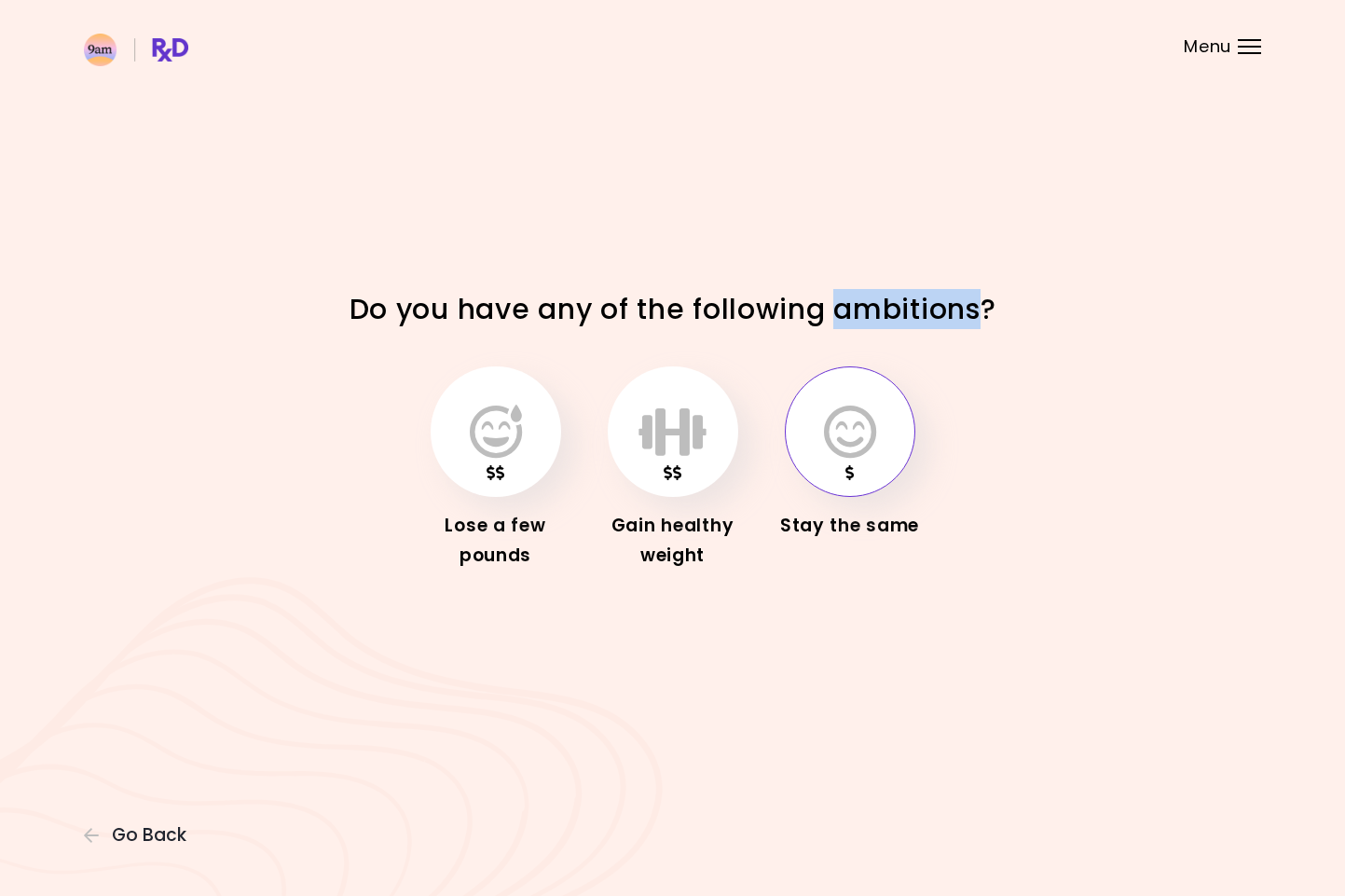
drag, startPoint x: 839, startPoint y: 311, endPoint x: 937, endPoint y: 320, distance: 98.4
click at [981, 305] on h1 "Do you have any of the following ambitions?" at bounding box center [672, 309] width 653 height 37
copy h1 "ambitions"
click at [488, 415] on icon "button" at bounding box center [496, 431] width 53 height 54
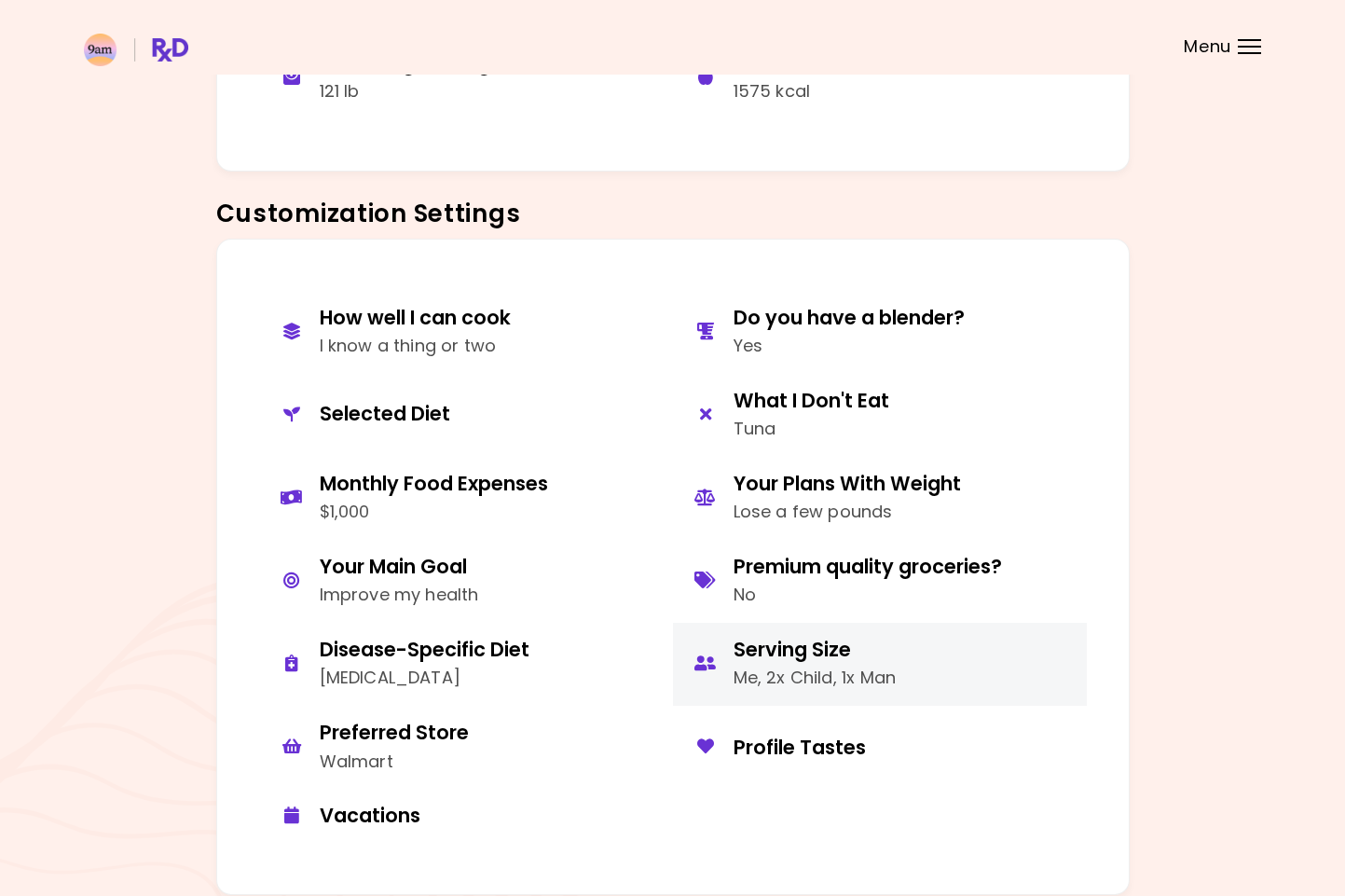
scroll to position [674, 0]
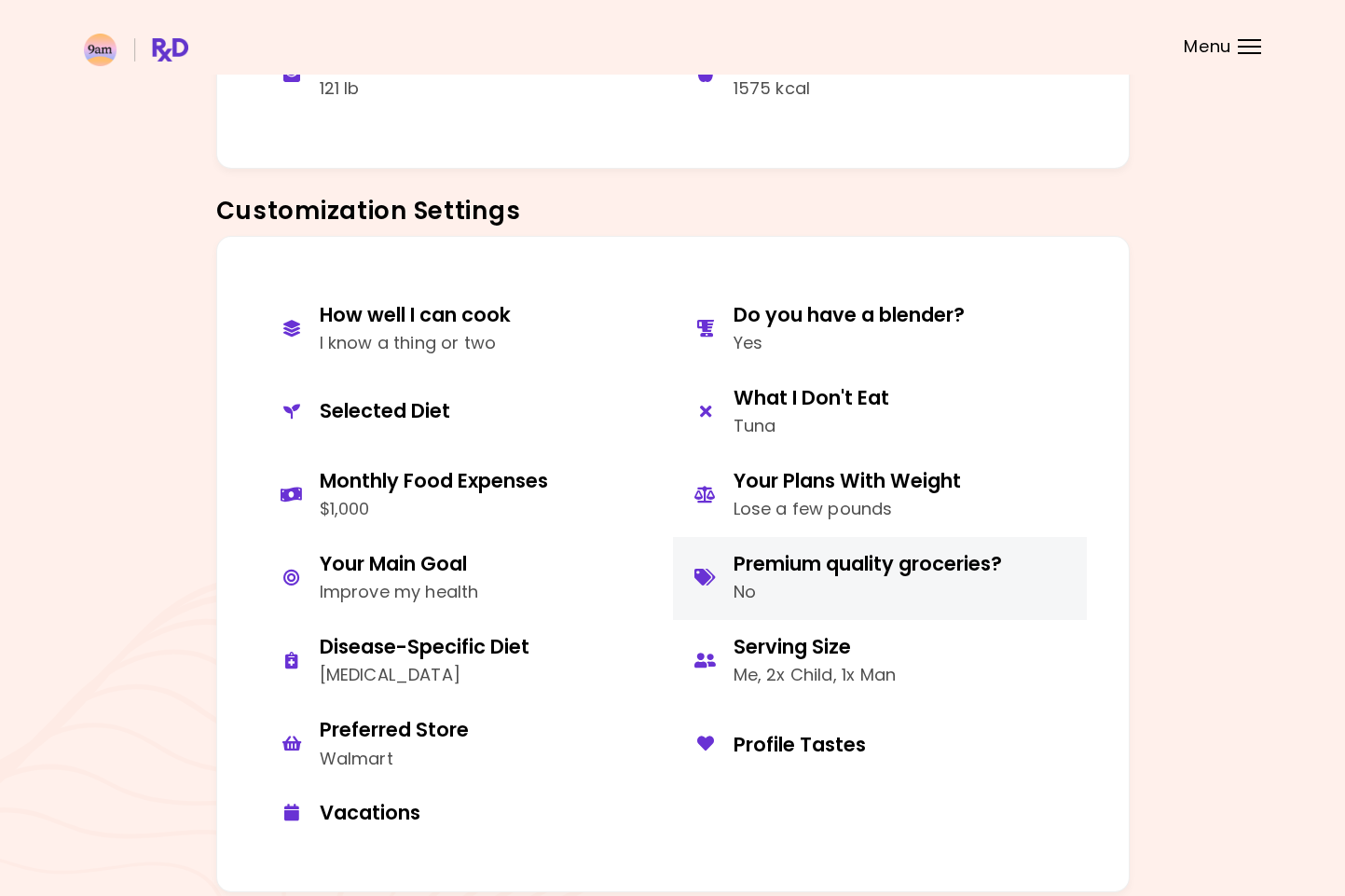
click at [778, 583] on div "No" at bounding box center [867, 592] width 268 height 27
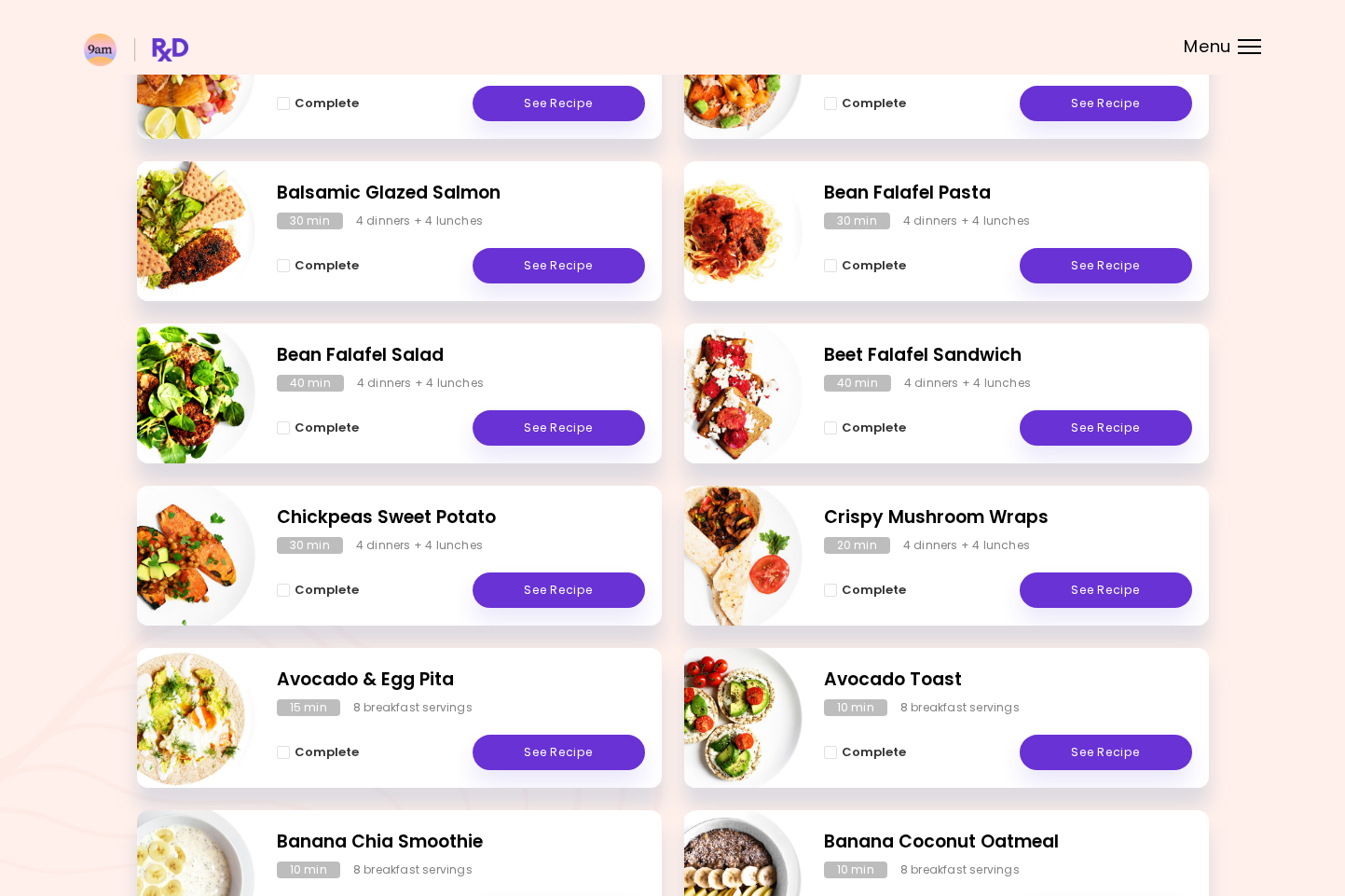
scroll to position [375, 0]
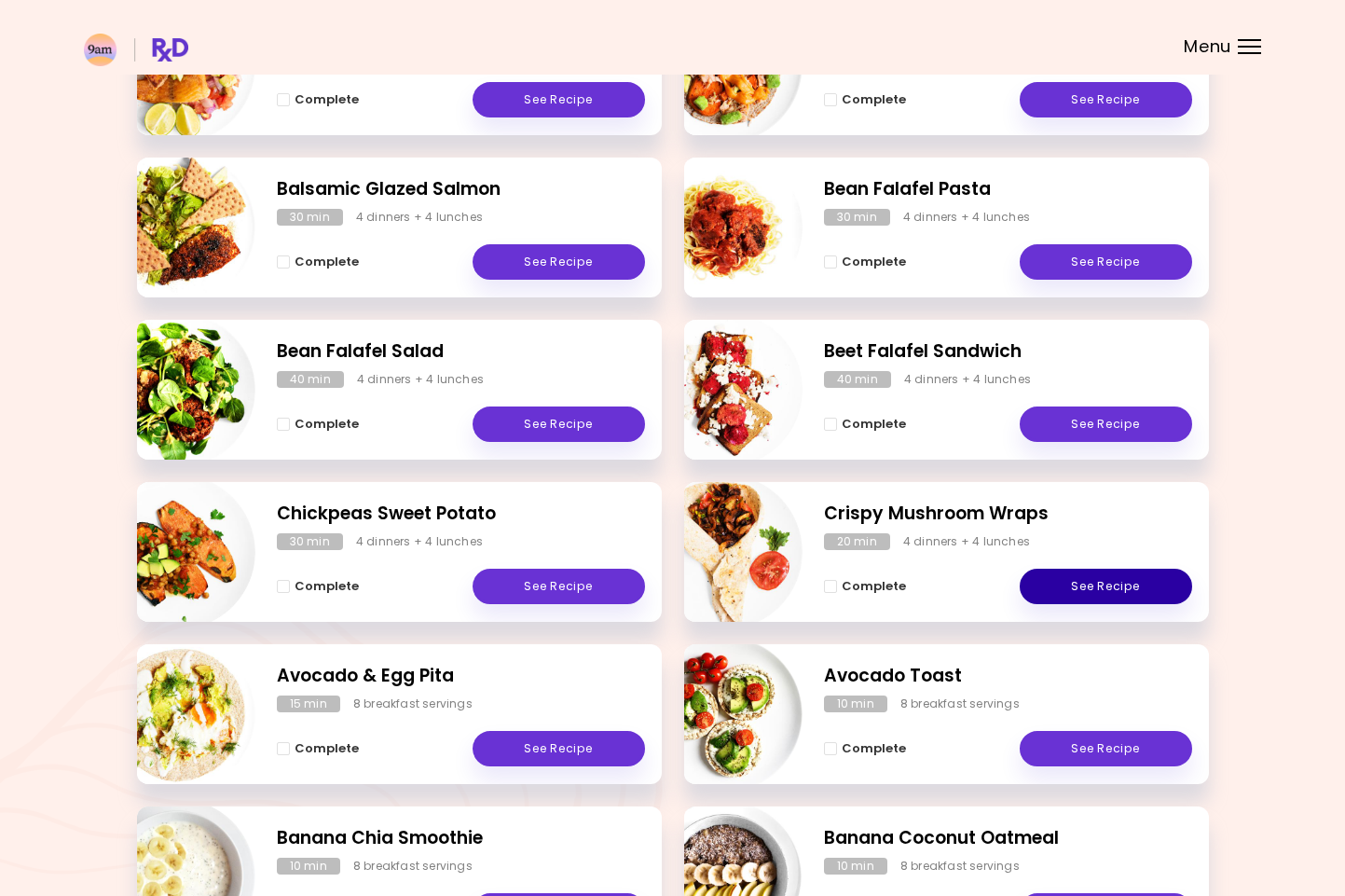
click at [1049, 580] on link "See Recipe" at bounding box center [1107, 586] width 173 height 36
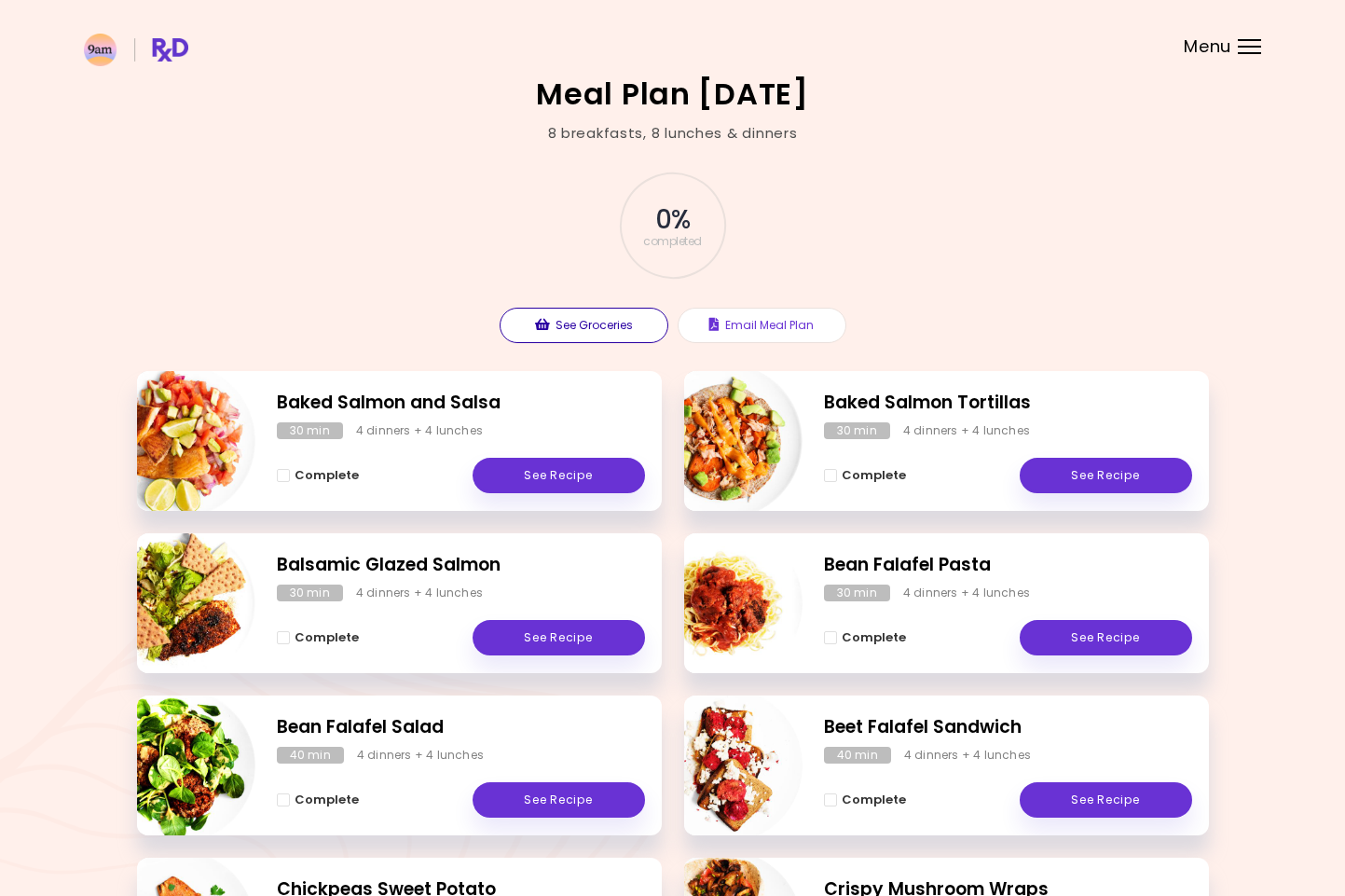
click at [548, 325] on icon "button" at bounding box center [542, 324] width 15 height 13
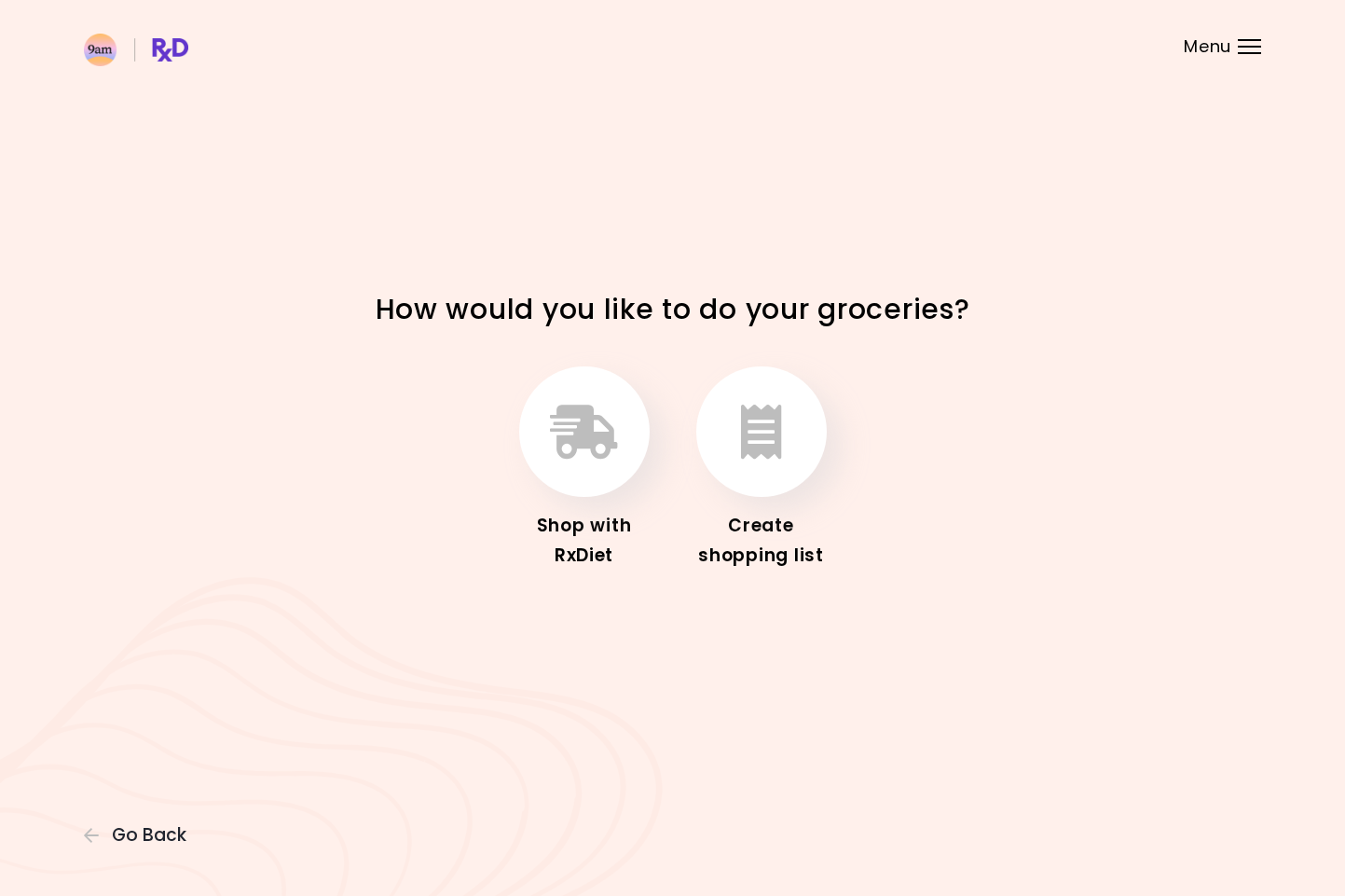
click at [94, 47] on img at bounding box center [135, 50] width 104 height 33
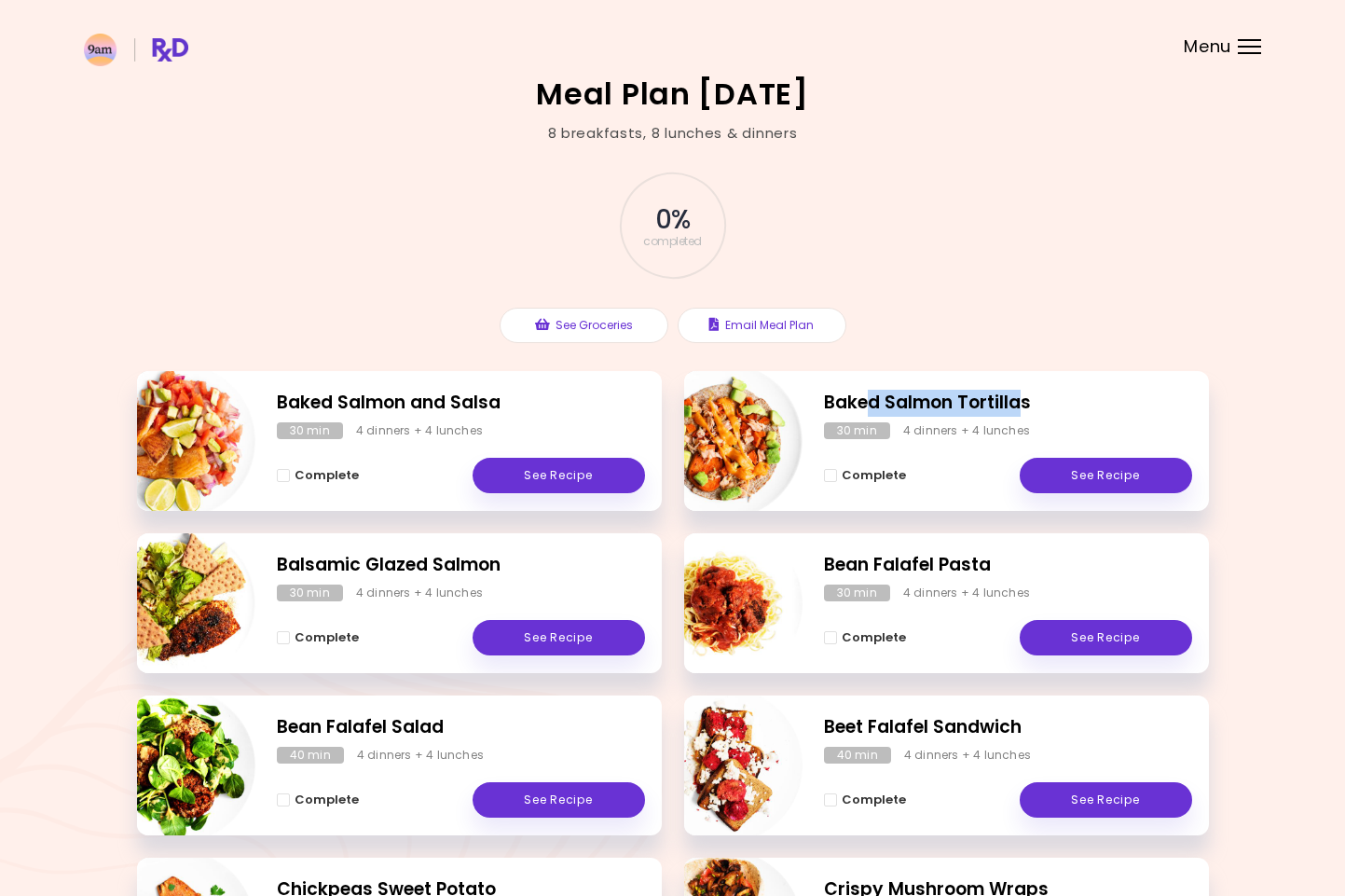
drag, startPoint x: 869, startPoint y: 405, endPoint x: 1018, endPoint y: 401, distance: 149.1
click at [1018, 401] on h2 "Baked Salmon Tortillas" at bounding box center [1007, 402] width 369 height 27
click at [591, 317] on button "See Groceries" at bounding box center [584, 326] width 169 height 36
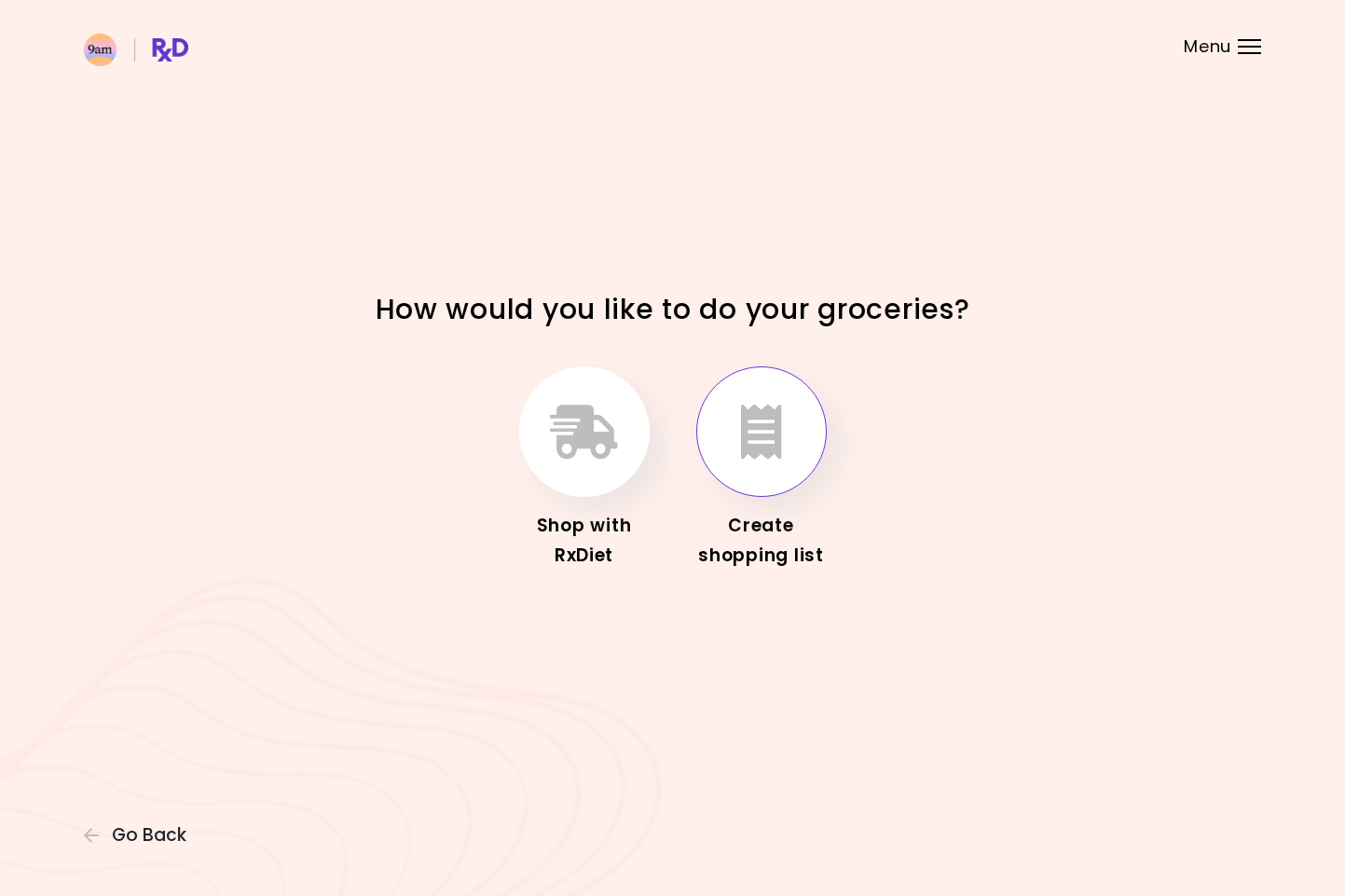
click at [731, 444] on button "button" at bounding box center [761, 431] width 130 height 130
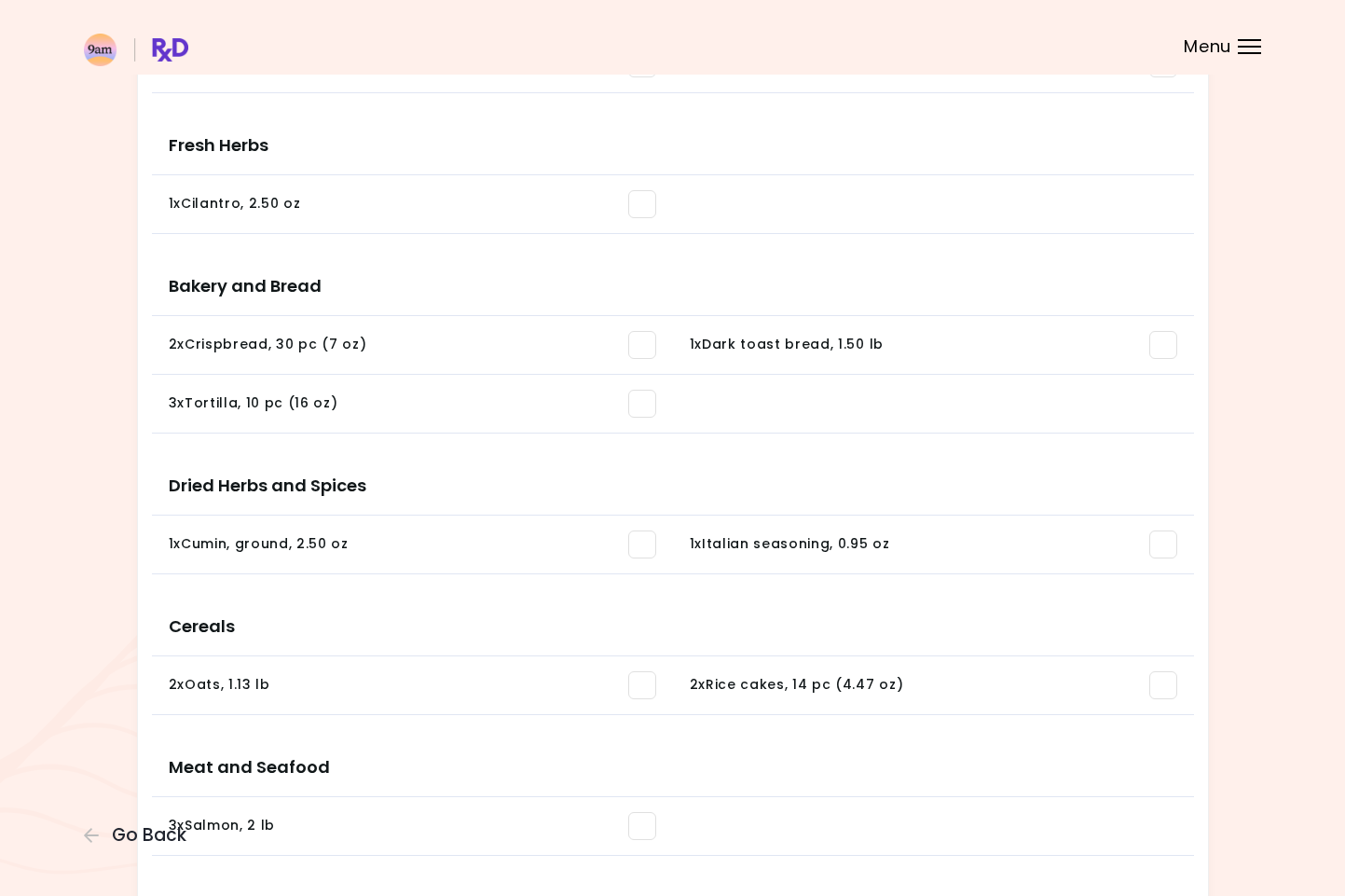
scroll to position [1577, 0]
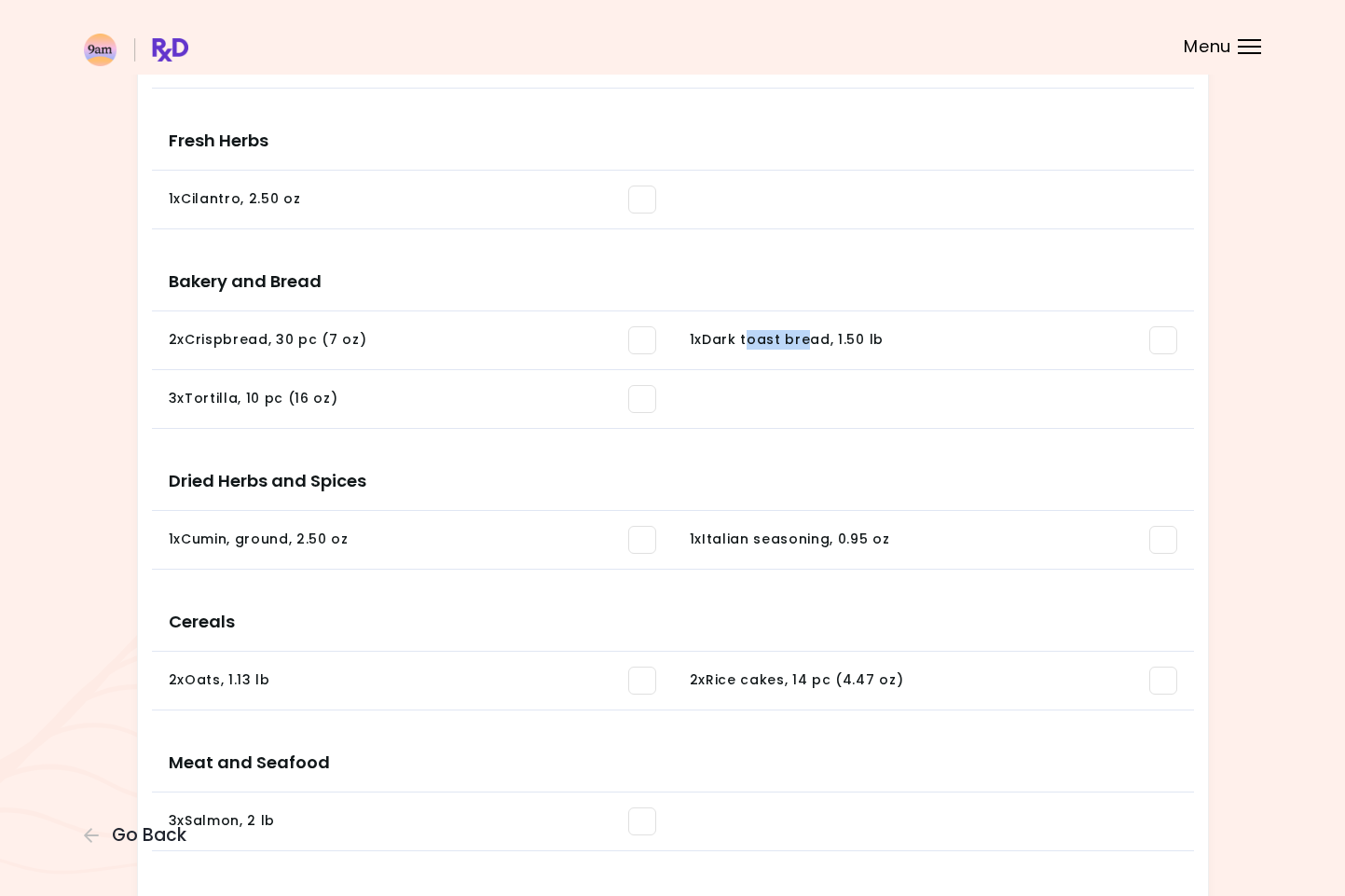
drag, startPoint x: 750, startPoint y: 340, endPoint x: 810, endPoint y: 340, distance: 60.0
click at [810, 340] on div "1 x Dark toast bread , 1.50 lb" at bounding box center [786, 340] width 194 height 19
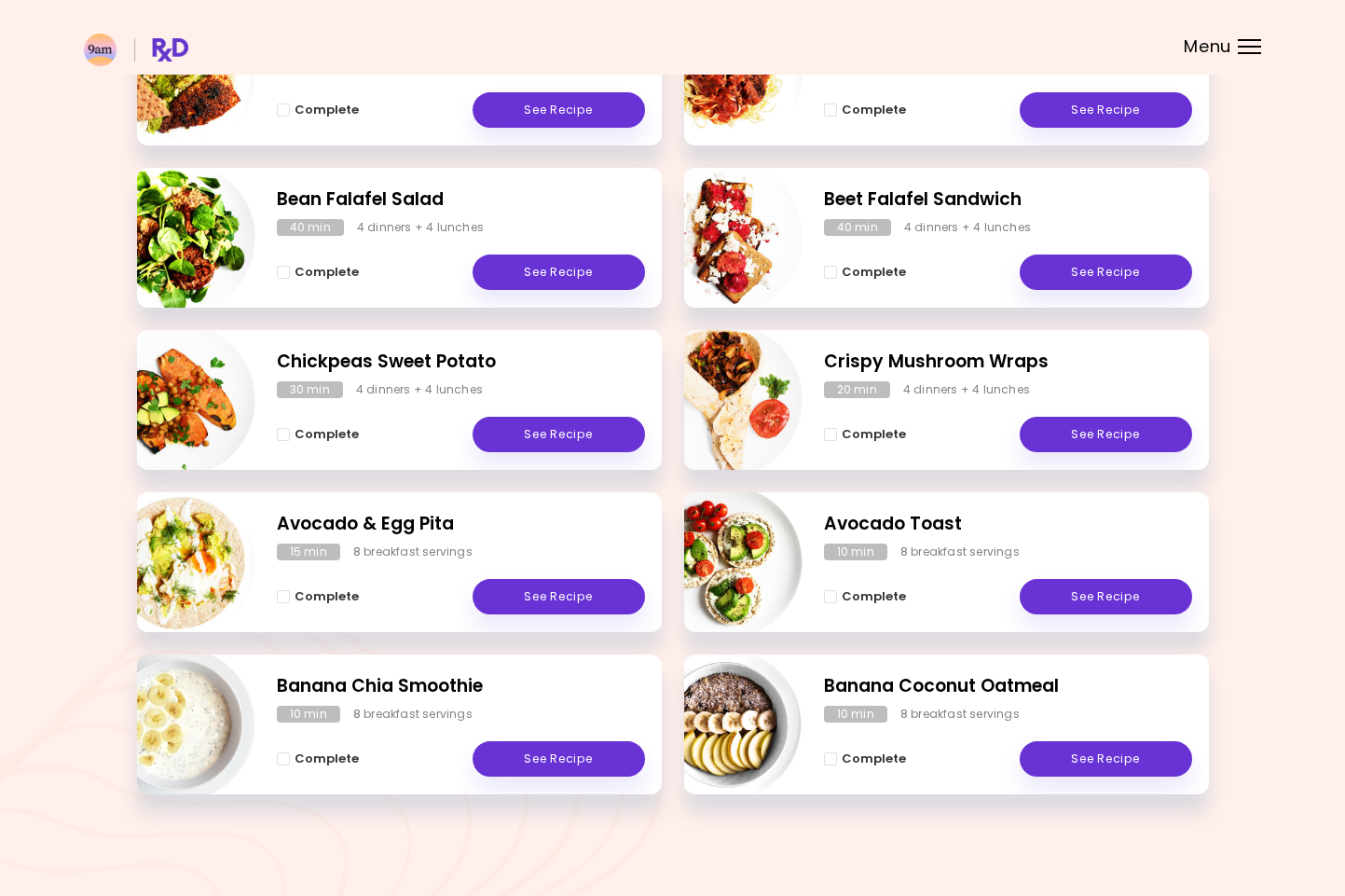
scroll to position [526, 0]
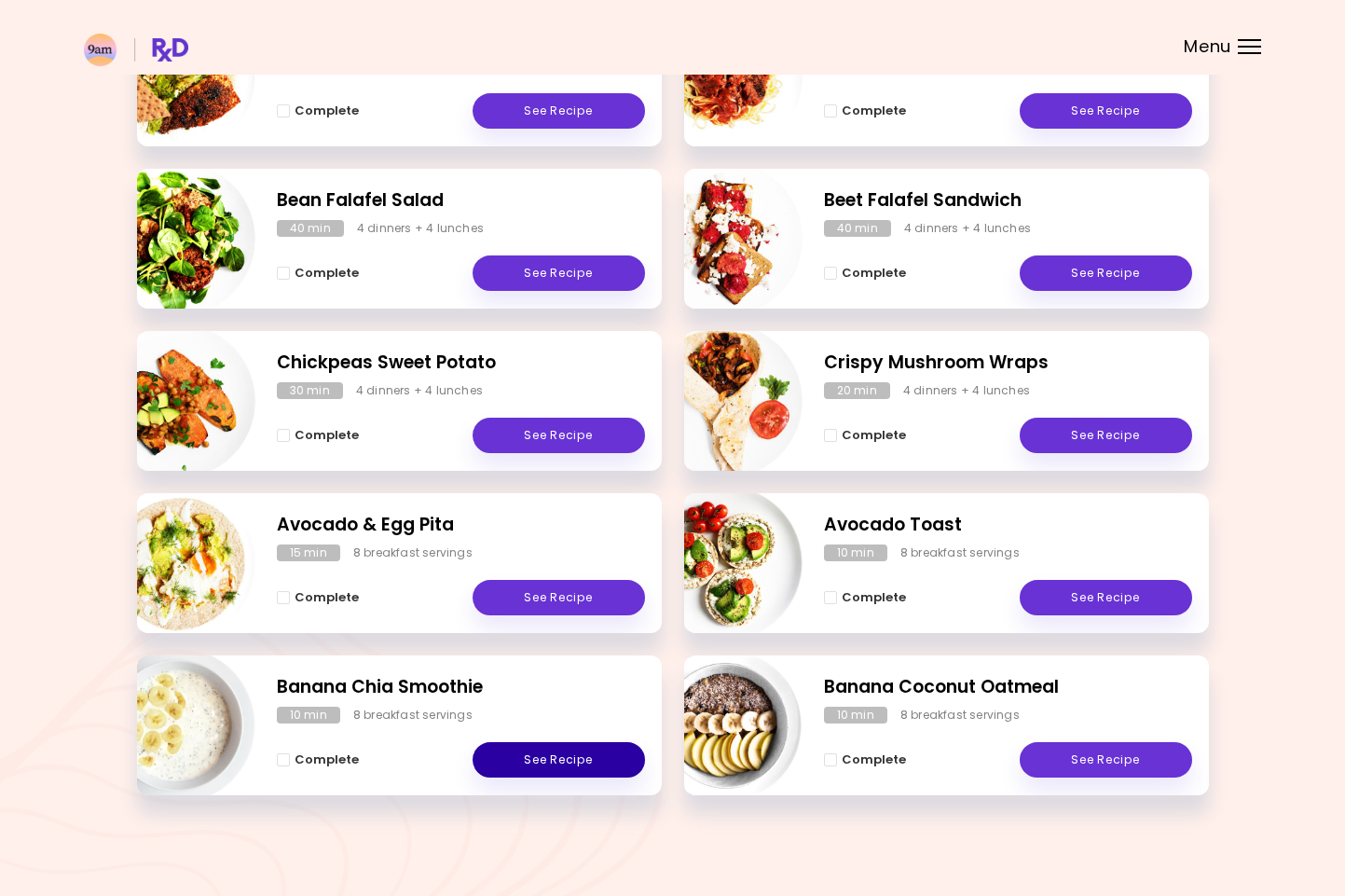
click at [554, 757] on link "See Recipe" at bounding box center [559, 760] width 173 height 36
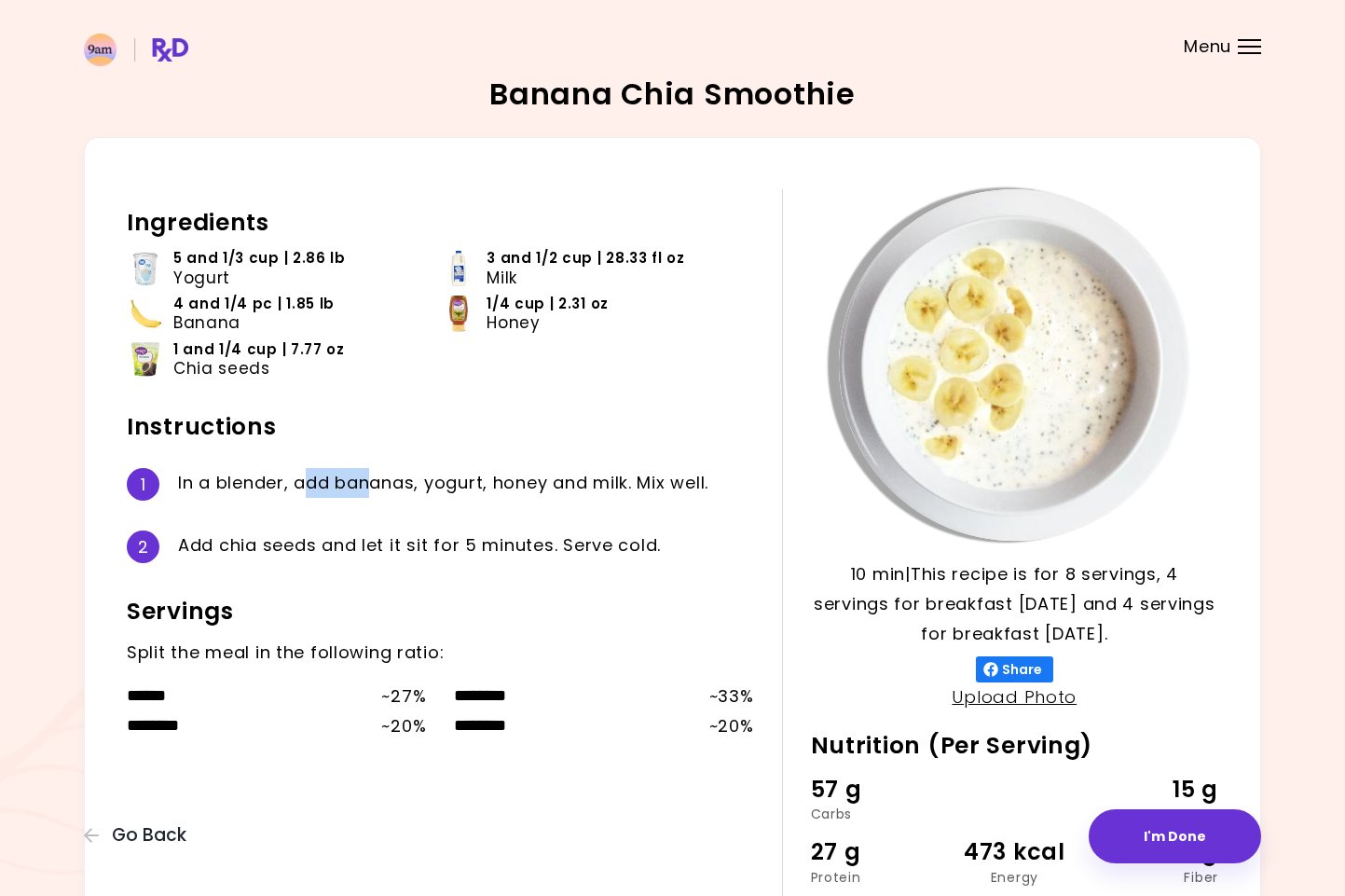
drag, startPoint x: 309, startPoint y: 483, endPoint x: 375, endPoint y: 483, distance: 66.0
click at [375, 483] on div "I n a b l e n d e r , a d d b a n a n a s , y o g u r t , h o n e y a n d m i l…" at bounding box center [466, 484] width 576 height 33
drag, startPoint x: 450, startPoint y: 482, endPoint x: 556, endPoint y: 484, distance: 106.0
click at [556, 484] on div "I n a b l e n d e r , a d d b a n a n a s , y o g u r t , h o n e y a n d m i l…" at bounding box center [466, 484] width 576 height 33
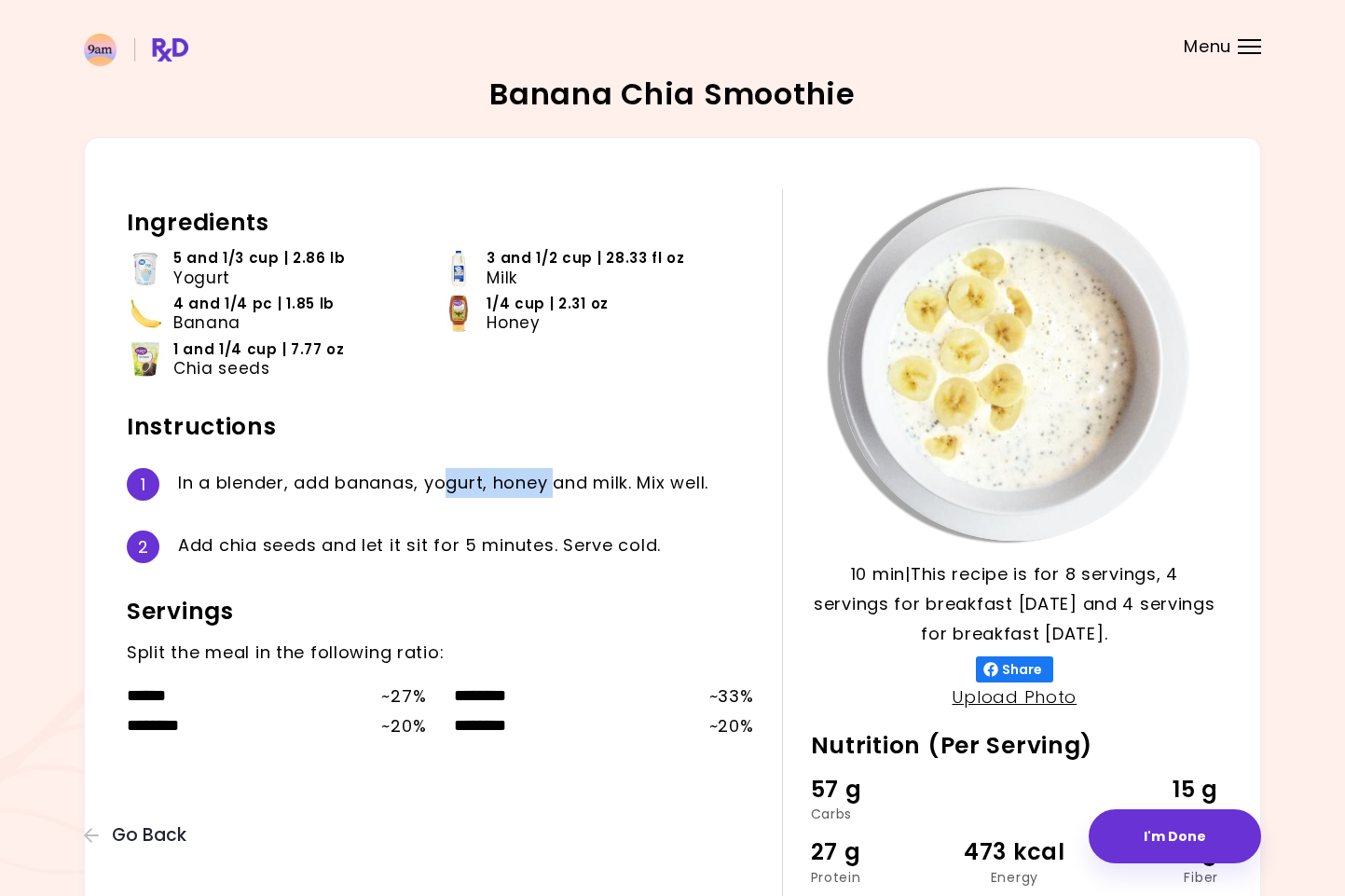
click at [556, 484] on div "I n a b l e n d e r , a d d b a n a n a s , y o g u r t , h o n e y a n d m i l…" at bounding box center [466, 484] width 576 height 33
drag, startPoint x: 208, startPoint y: 545, endPoint x: 279, endPoint y: 541, distance: 71.1
click at [279, 541] on div "A d d c h i a s e e d s a n d l e t i t s i t f o r 5 m i n u t e s . S e r v e…" at bounding box center [466, 546] width 576 height 33
drag, startPoint x: 295, startPoint y: 541, endPoint x: 397, endPoint y: 539, distance: 102.0
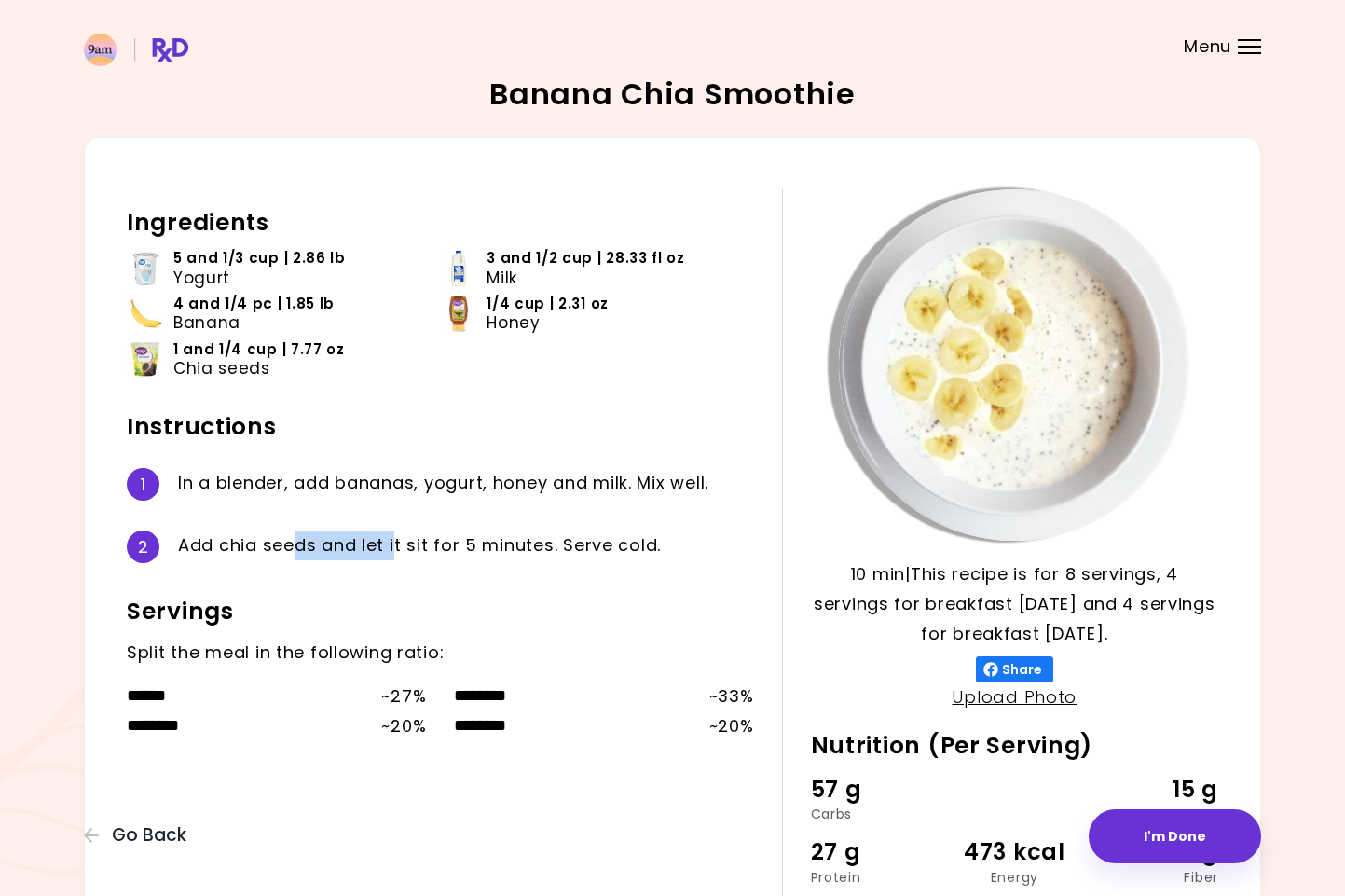
click at [397, 539] on div "A d d c h i a s e e d s a n d l e t i t s i t f o r 5 m i n u t e s . S e r v e…" at bounding box center [466, 546] width 576 height 33
drag, startPoint x: 397, startPoint y: 539, endPoint x: 531, endPoint y: 536, distance: 134.0
click at [531, 536] on div "A d d c h i a s e e d s a n d l e t i t s i t f o r 5 m i n u t e s . S e r v e…" at bounding box center [466, 546] width 576 height 33
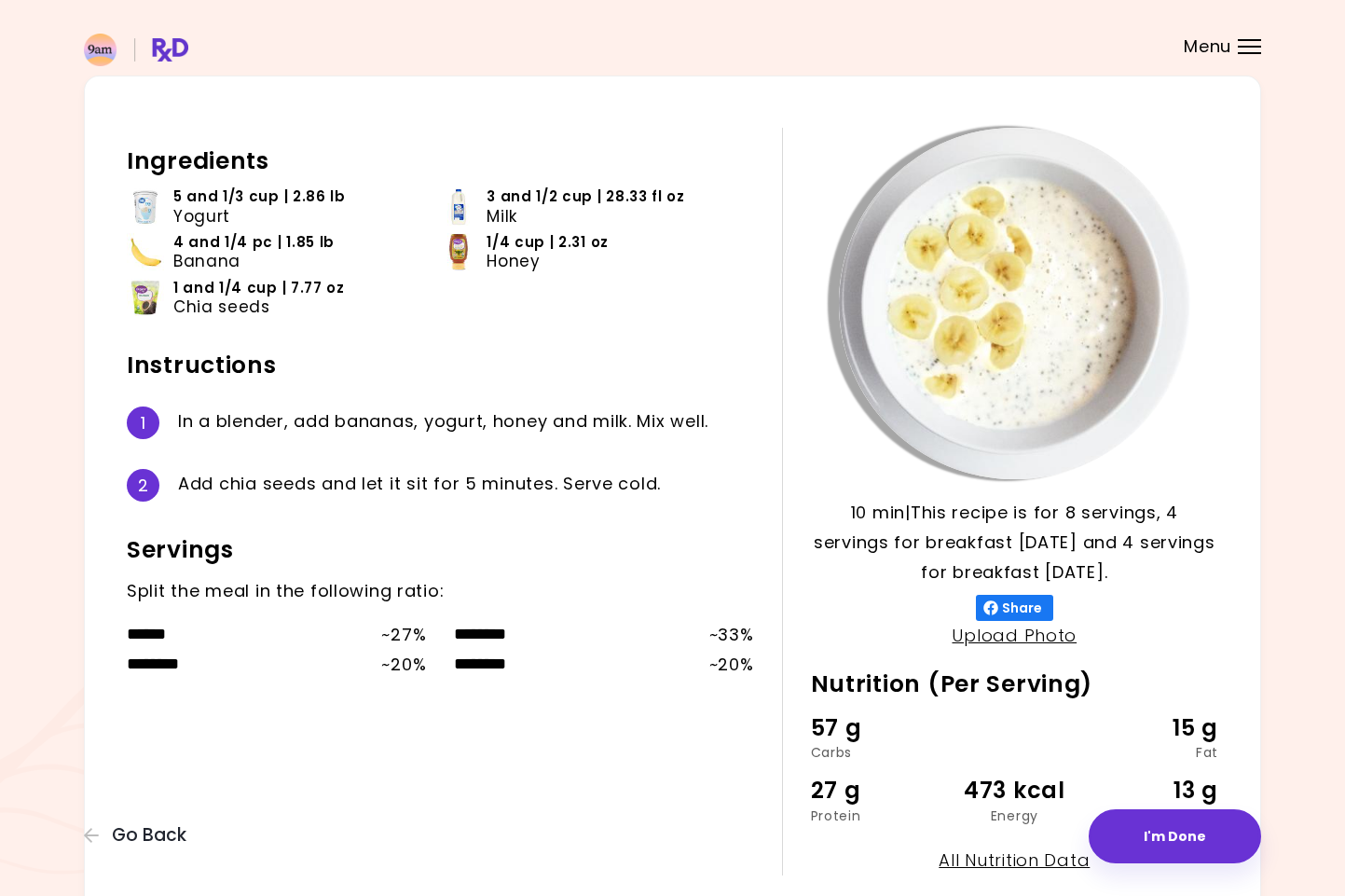
scroll to position [64, 0]
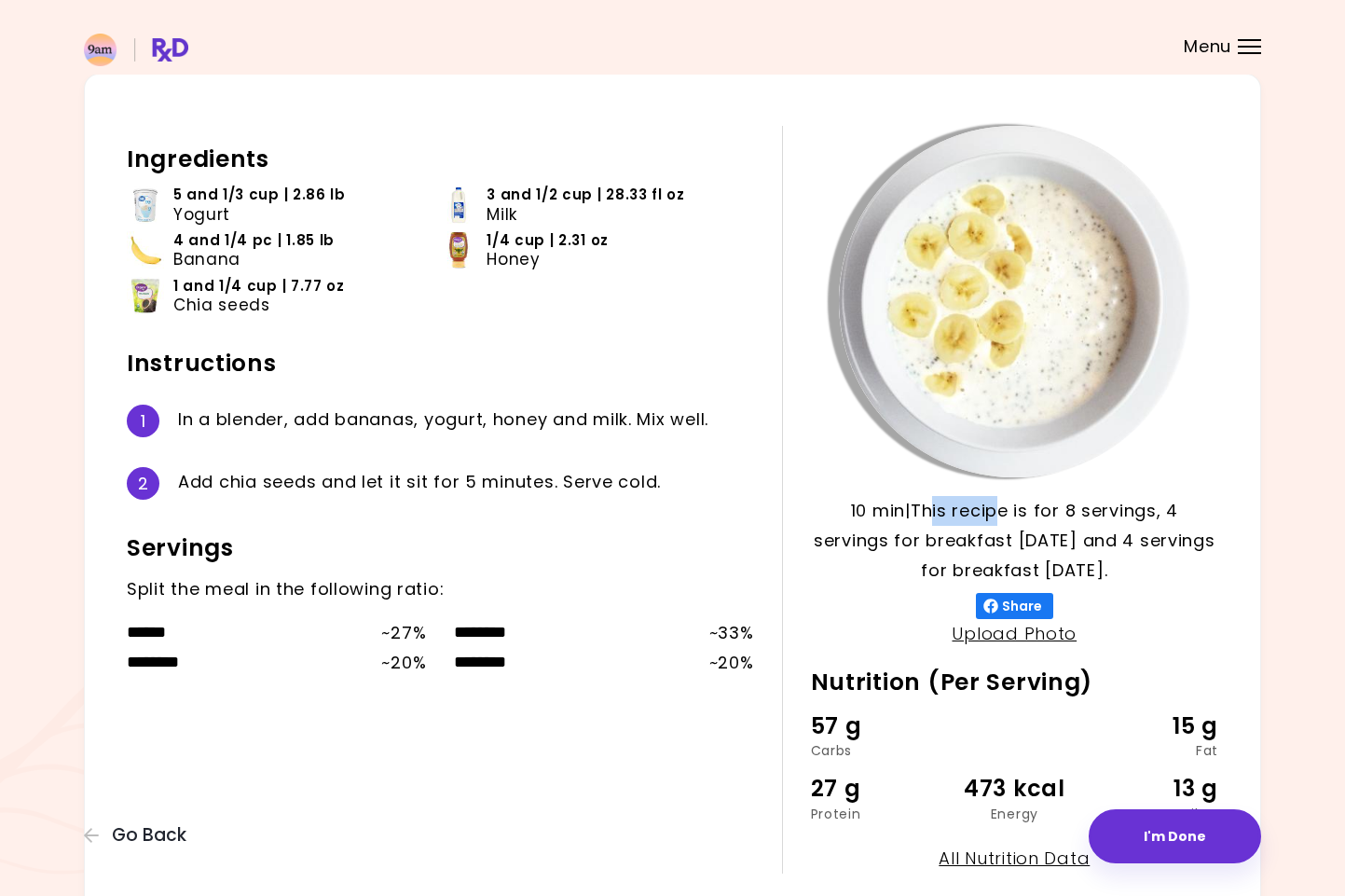
drag, startPoint x: 943, startPoint y: 516, endPoint x: 1004, endPoint y: 512, distance: 61.1
click at [1004, 512] on p "10 min | This recipe is for 8 servings, 4 servings for breakfast [DATE] and 4 s…" at bounding box center [1014, 540] width 407 height 89
drag, startPoint x: 855, startPoint y: 548, endPoint x: 895, endPoint y: 549, distance: 40.0
click at [895, 549] on p "10 min | This recipe is for 8 servings, 4 servings for breakfast [DATE] and 4 s…" at bounding box center [1014, 540] width 407 height 89
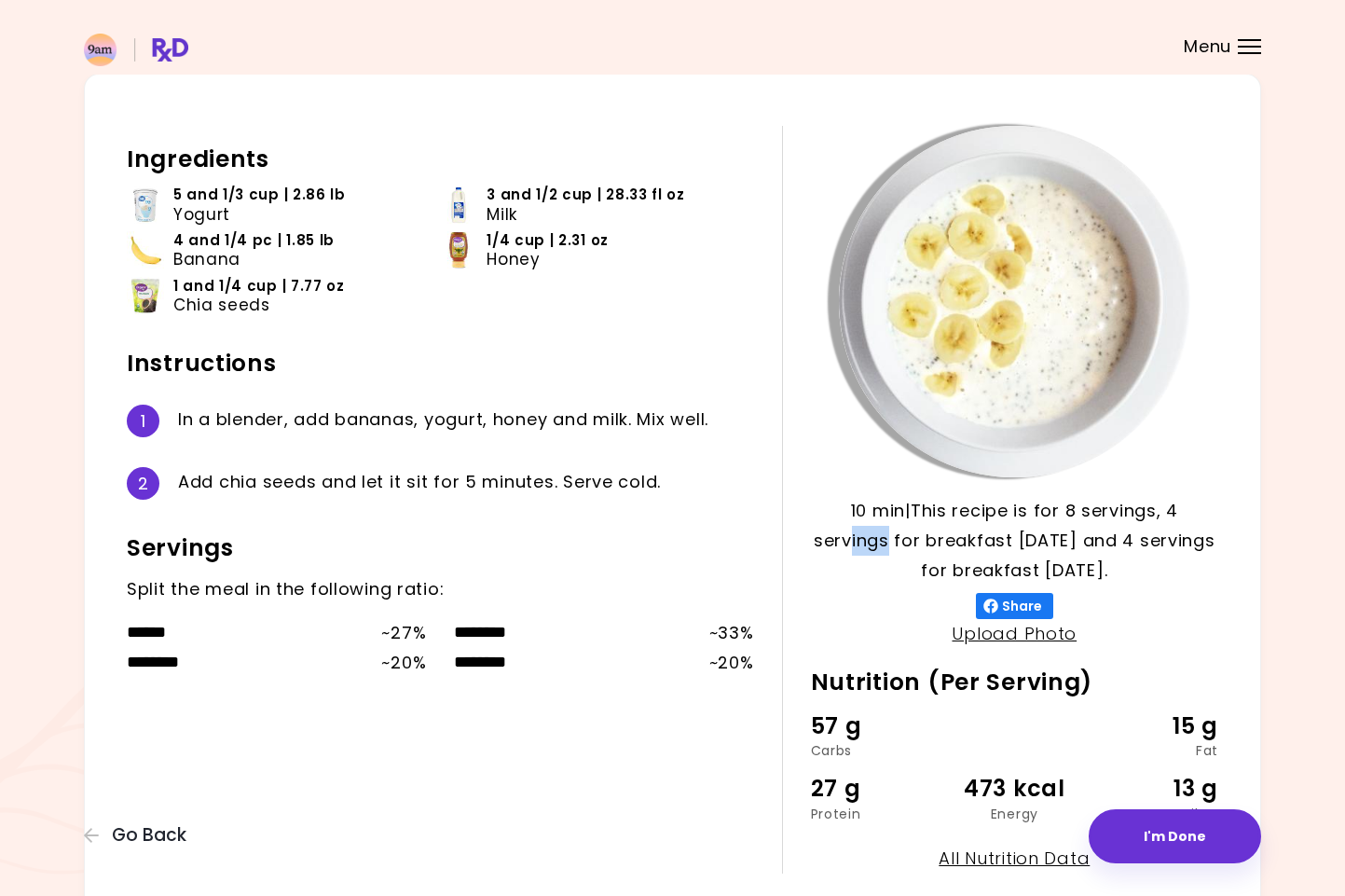
click at [895, 549] on p "10 min | This recipe is for 8 servings, 4 servings for breakfast [DATE] and 4 s…" at bounding box center [1014, 540] width 407 height 89
drag, startPoint x: 1026, startPoint y: 544, endPoint x: 1075, endPoint y: 544, distance: 49.0
click at [1075, 544] on p "10 min | This recipe is for 8 servings, 4 servings for breakfast [DATE] and 4 s…" at bounding box center [1014, 540] width 407 height 89
drag, startPoint x: 1075, startPoint y: 544, endPoint x: 1180, endPoint y: 545, distance: 105.0
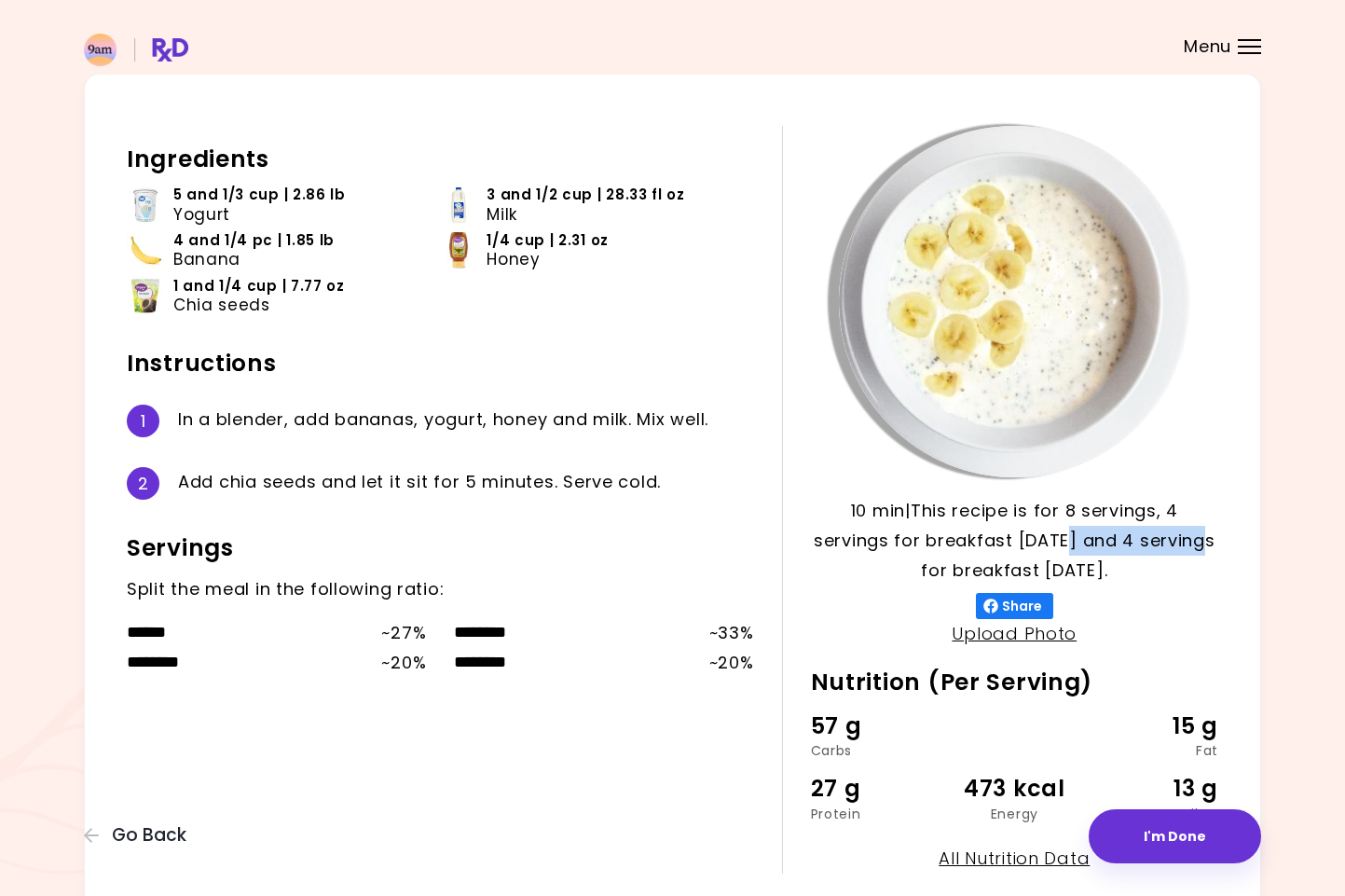
click at [1180, 545] on p "10 min | This recipe is for 8 servings, 4 servings for breakfast [DATE] and 4 s…" at bounding box center [1014, 540] width 407 height 89
drag, startPoint x: 981, startPoint y: 562, endPoint x: 1006, endPoint y: 562, distance: 25.0
click at [1006, 562] on p "10 min | This recipe is for 8 servings, 4 servings for breakfast [DATE] and 4 s…" at bounding box center [1014, 540] width 407 height 89
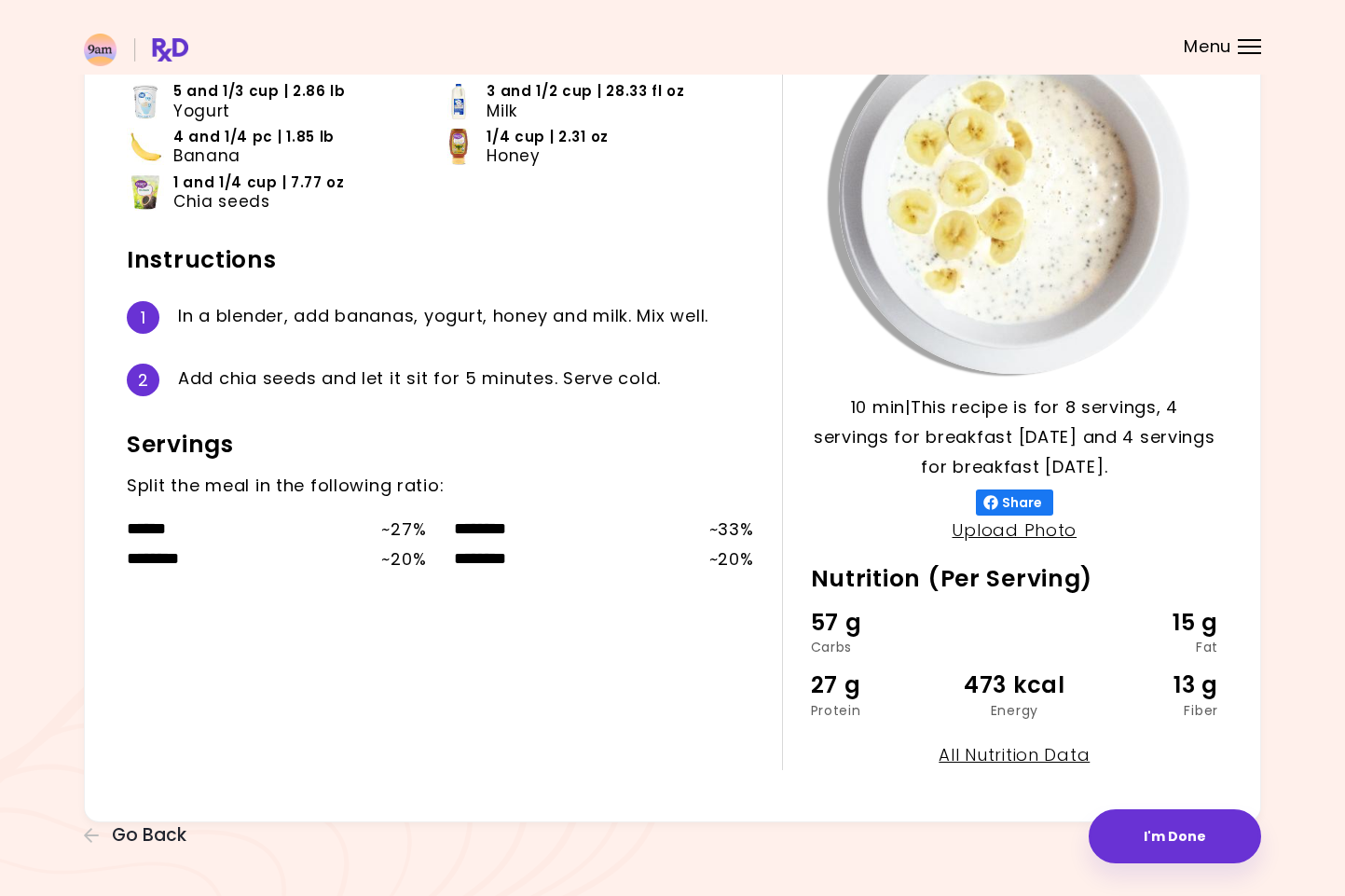
scroll to position [166, 0]
click at [106, 839] on button "Go Back" at bounding box center [139, 834] width 112 height 21
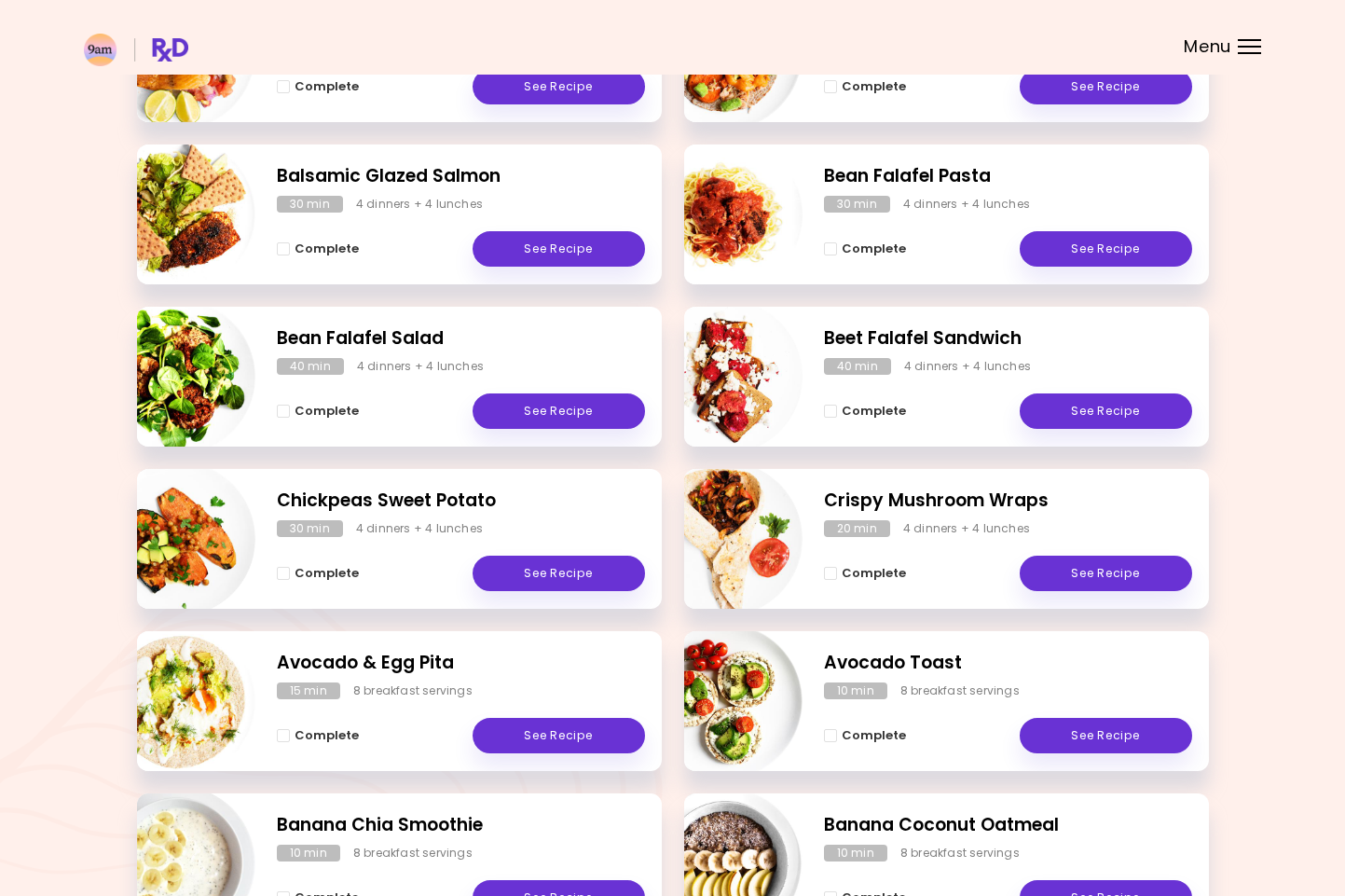
scroll to position [392, 0]
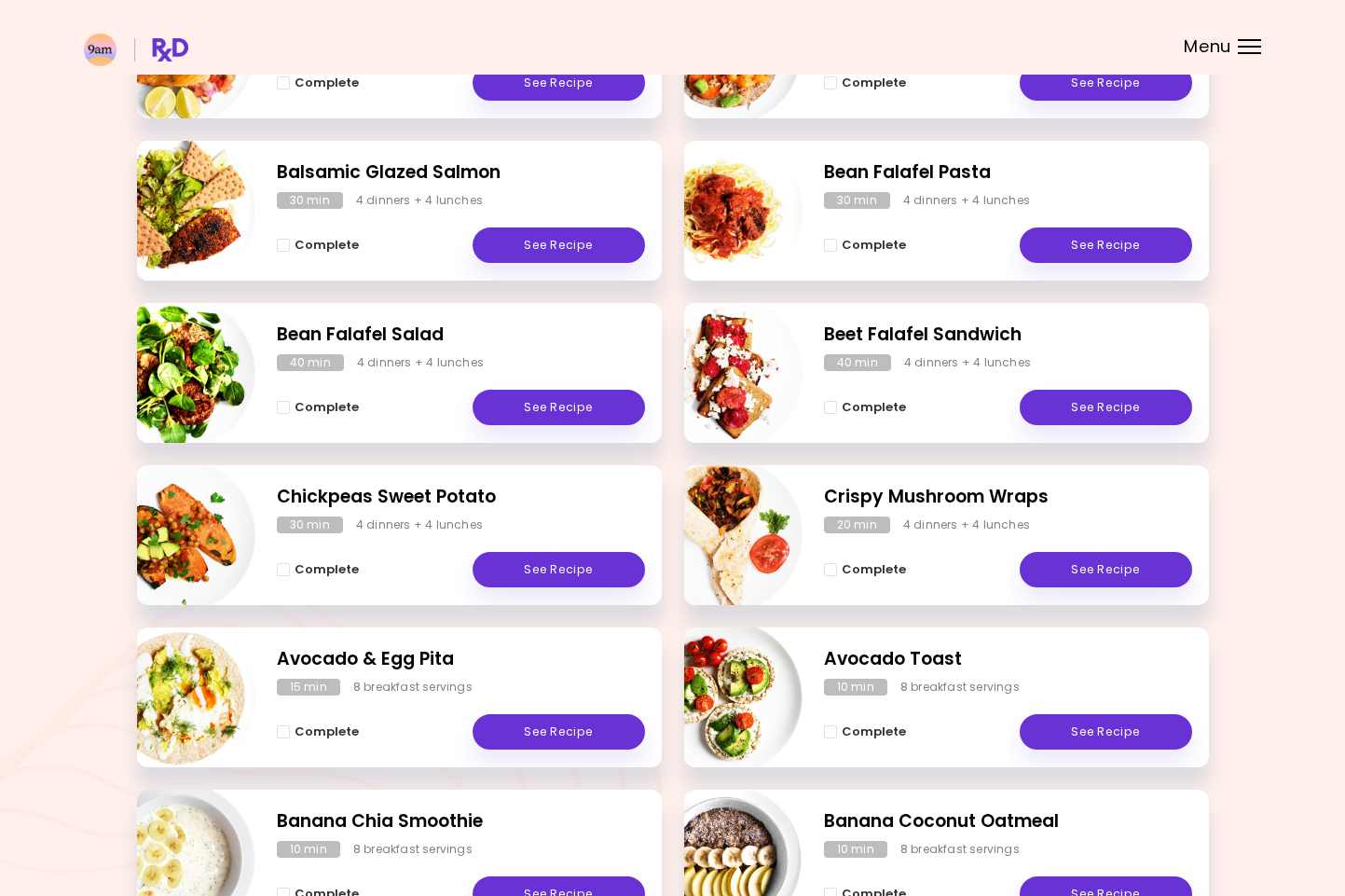
click at [300, 195] on div "30 min" at bounding box center [310, 200] width 67 height 17
click at [233, 235] on img "Info - Balsamic Glazed Salmon" at bounding box center [178, 211] width 155 height 155
select select "*"
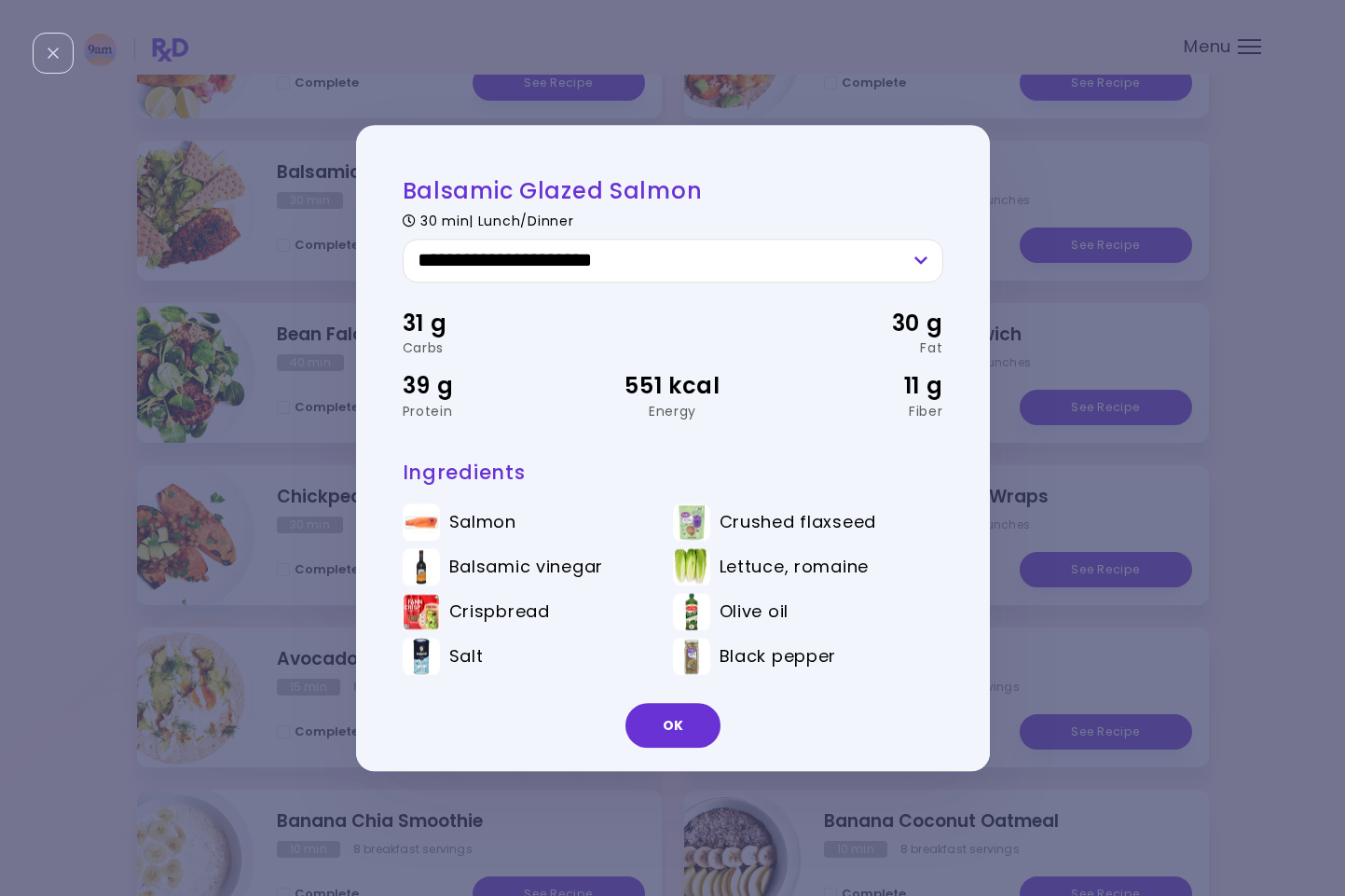
click at [411, 606] on img at bounding box center [421, 612] width 38 height 38
click at [463, 606] on span "Crispbread" at bounding box center [499, 611] width 100 height 21
drag, startPoint x: 463, startPoint y: 606, endPoint x: 499, endPoint y: 606, distance: 36.0
click at [499, 606] on span "Crispbread" at bounding box center [499, 611] width 100 height 21
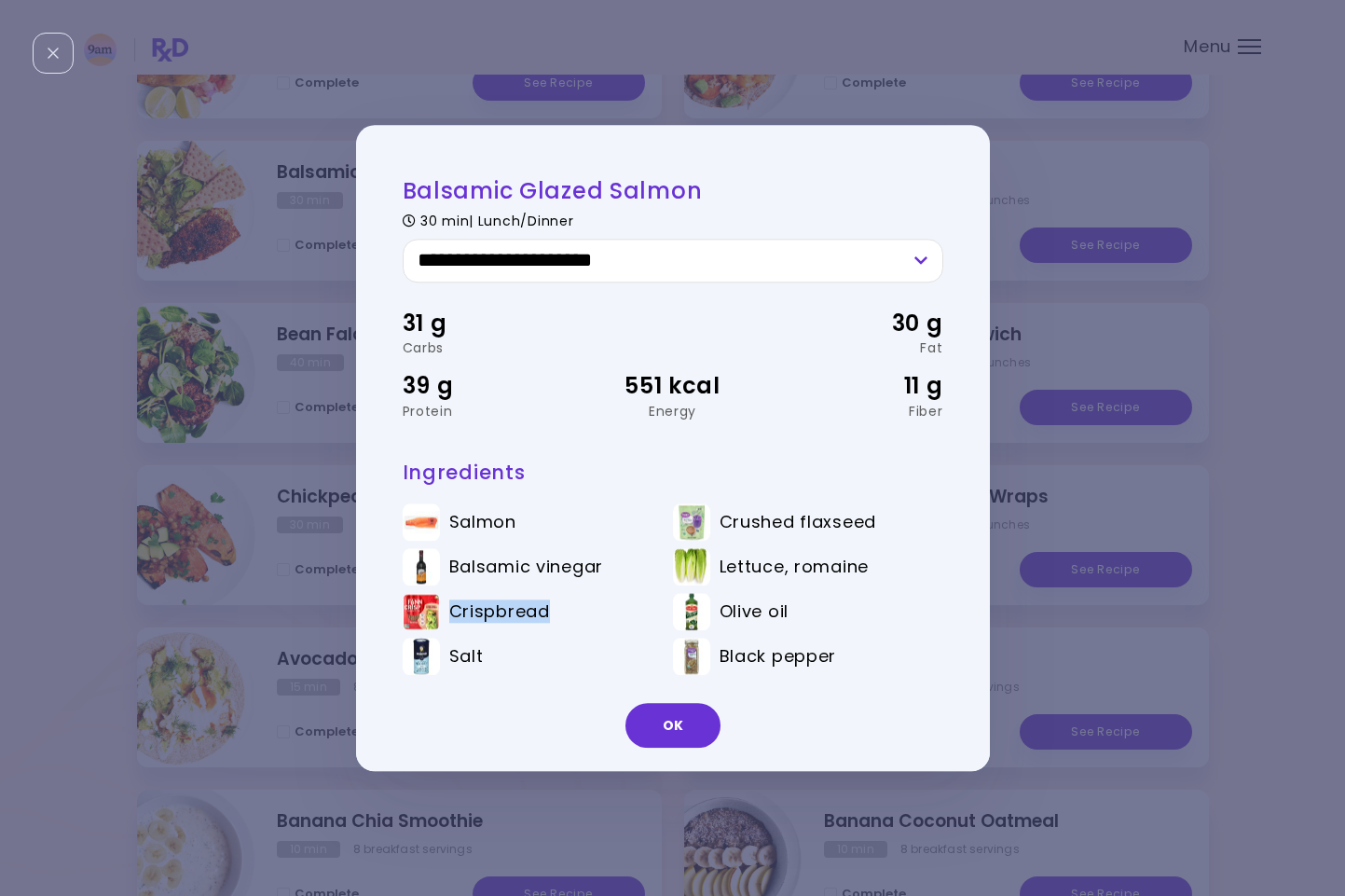
click at [501, 614] on span "Crispbread" at bounding box center [499, 611] width 100 height 21
drag, startPoint x: 725, startPoint y: 562, endPoint x: 816, endPoint y: 558, distance: 91.1
click at [816, 558] on span "Lettuce, romaine" at bounding box center [794, 566] width 150 height 21
drag, startPoint x: 816, startPoint y: 558, endPoint x: 791, endPoint y: 579, distance: 32.6
click at [816, 559] on span "Lettuce, romaine" at bounding box center [794, 566] width 150 height 21
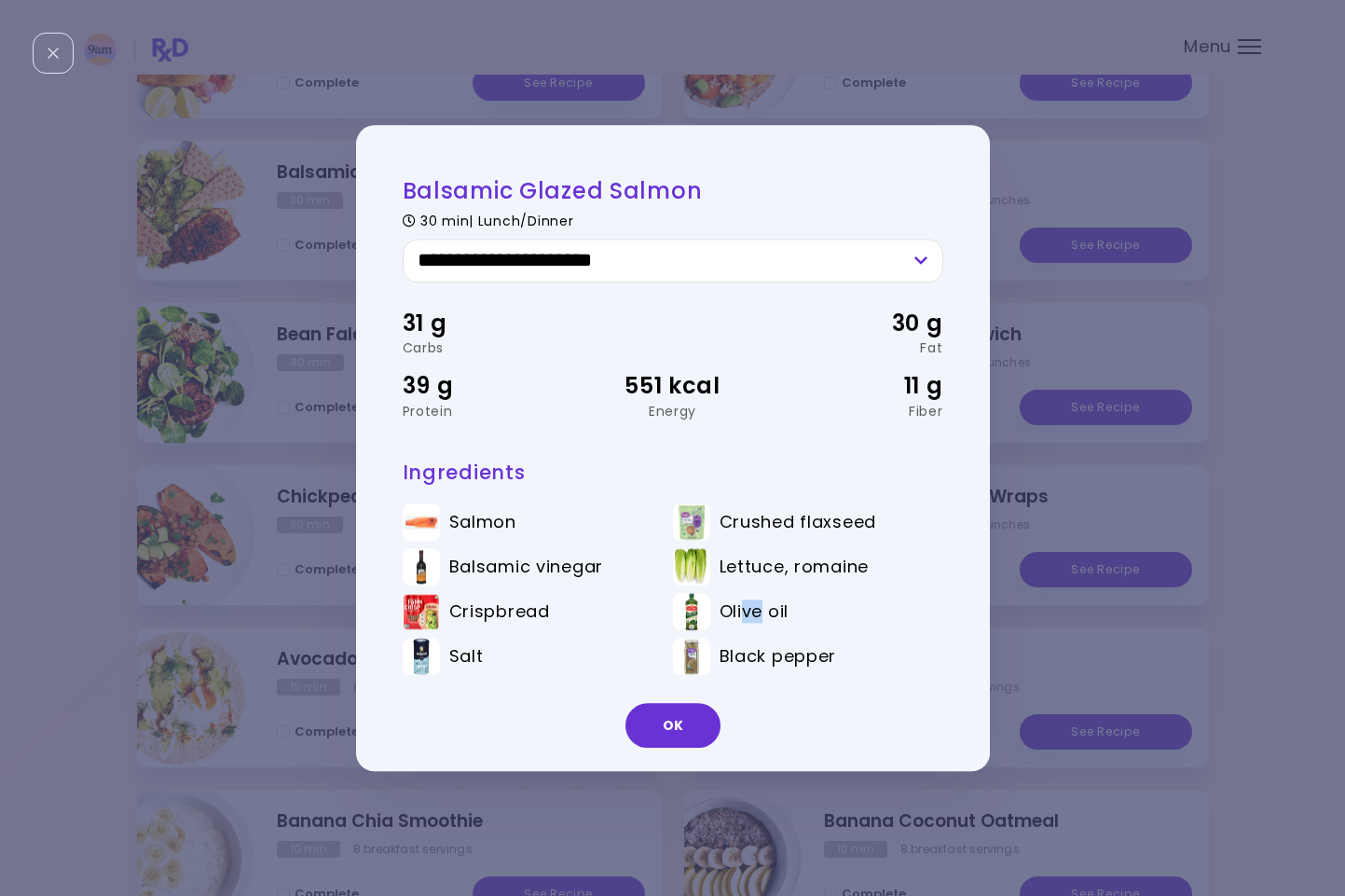
drag, startPoint x: 746, startPoint y: 611, endPoint x: 764, endPoint y: 610, distance: 18.0
click at [764, 610] on span "Olive oil" at bounding box center [753, 611] width 69 height 21
click at [771, 661] on span "Black pepper" at bounding box center [778, 656] width 117 height 21
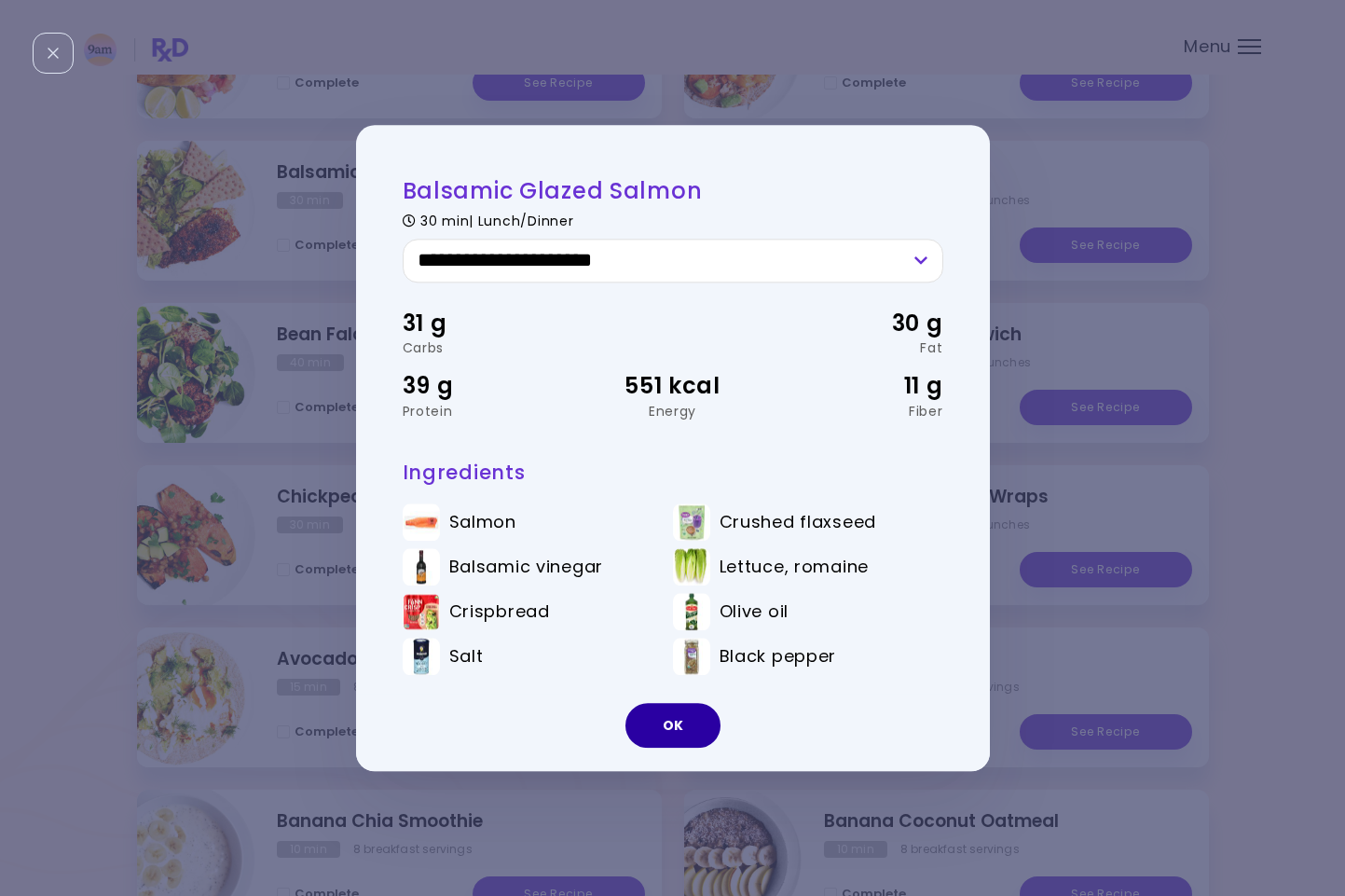
click at [650, 729] on button "OK" at bounding box center [673, 725] width 95 height 45
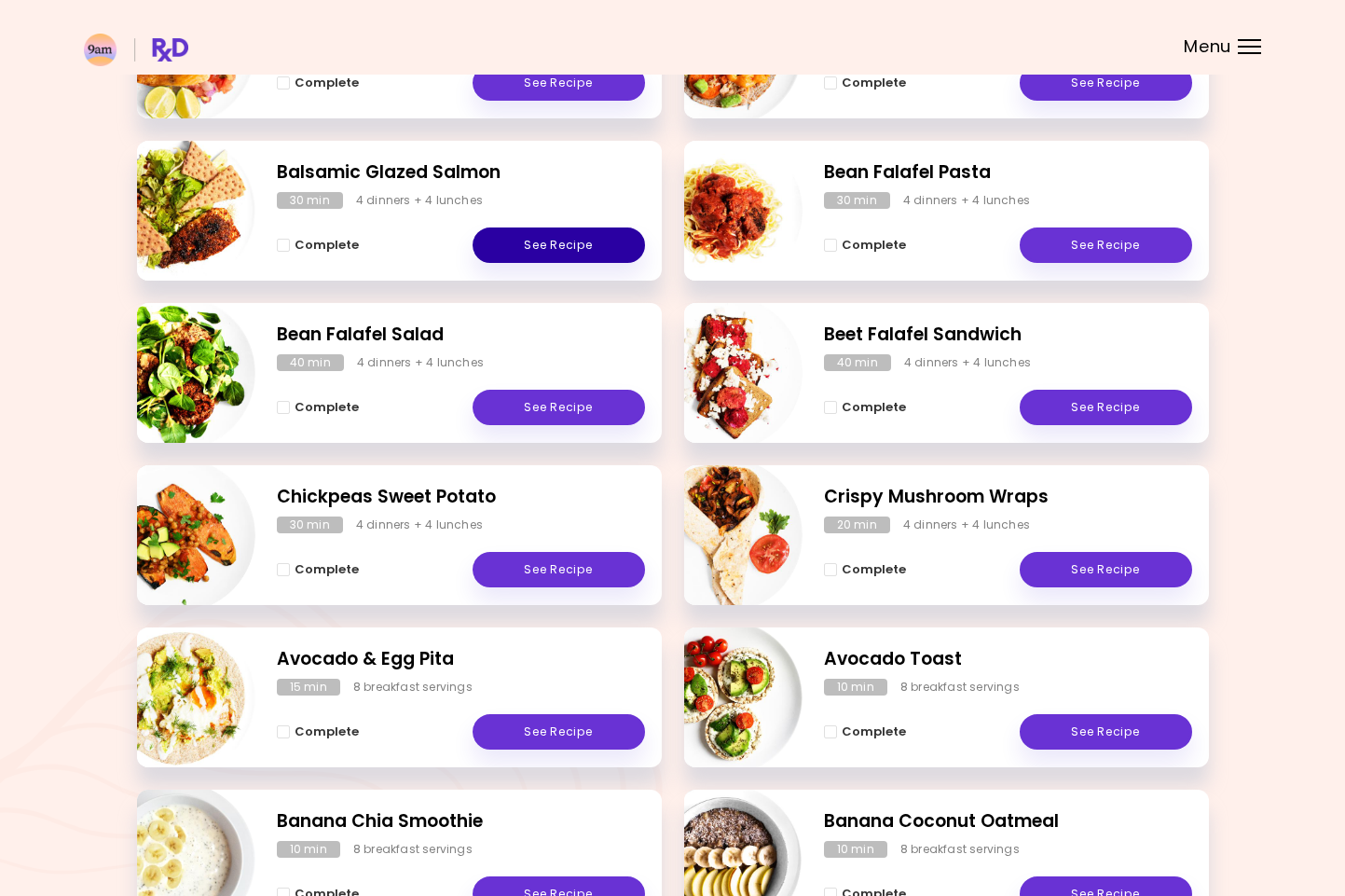
click at [501, 239] on link "See Recipe" at bounding box center [559, 245] width 173 height 36
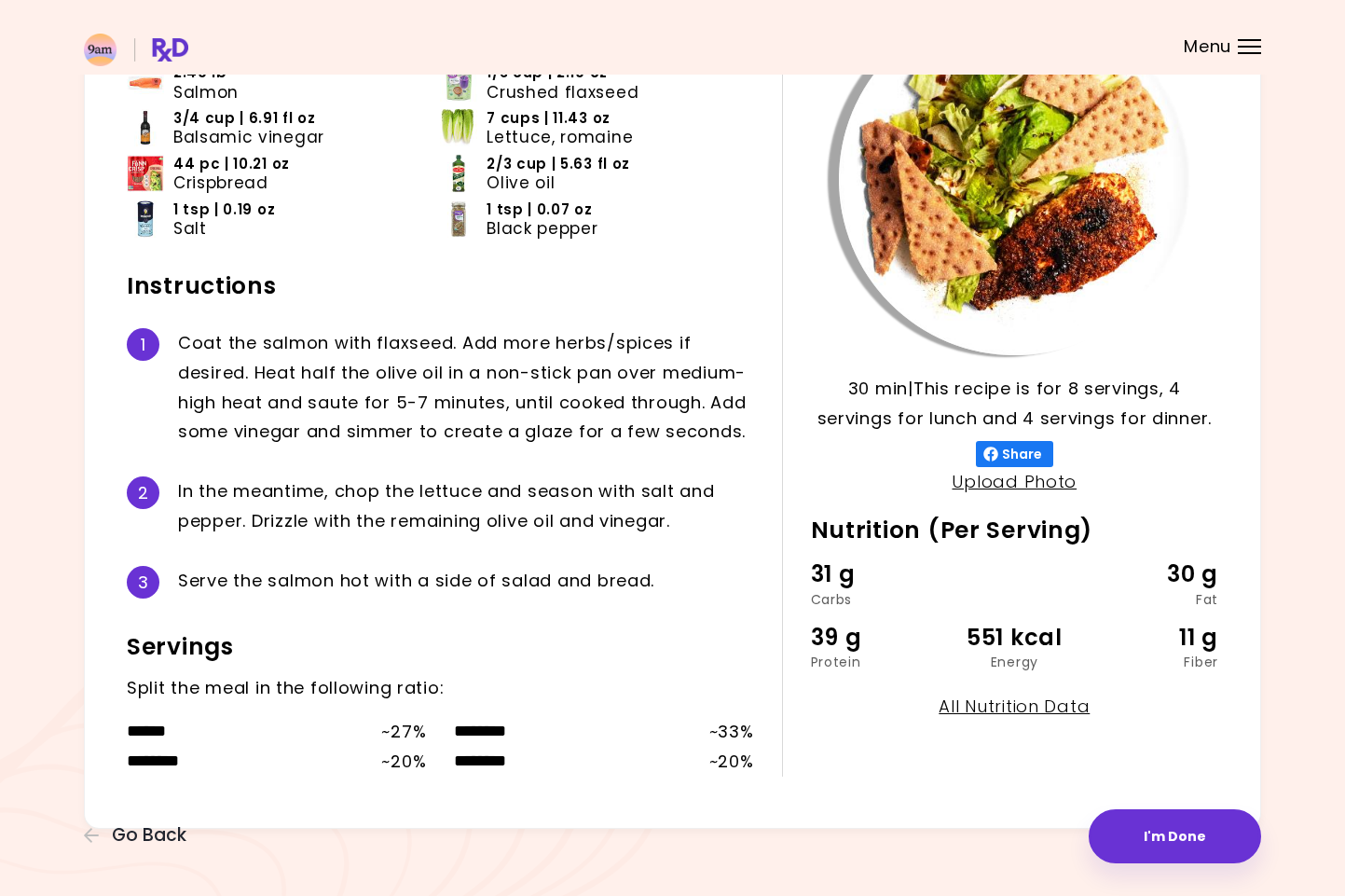
scroll to position [185, 0]
click at [420, 341] on div "C o a t t h e s a l m o n w i t h f l a x s e e d . A d d m o r e h e r b s / s…" at bounding box center [466, 387] width 576 height 118
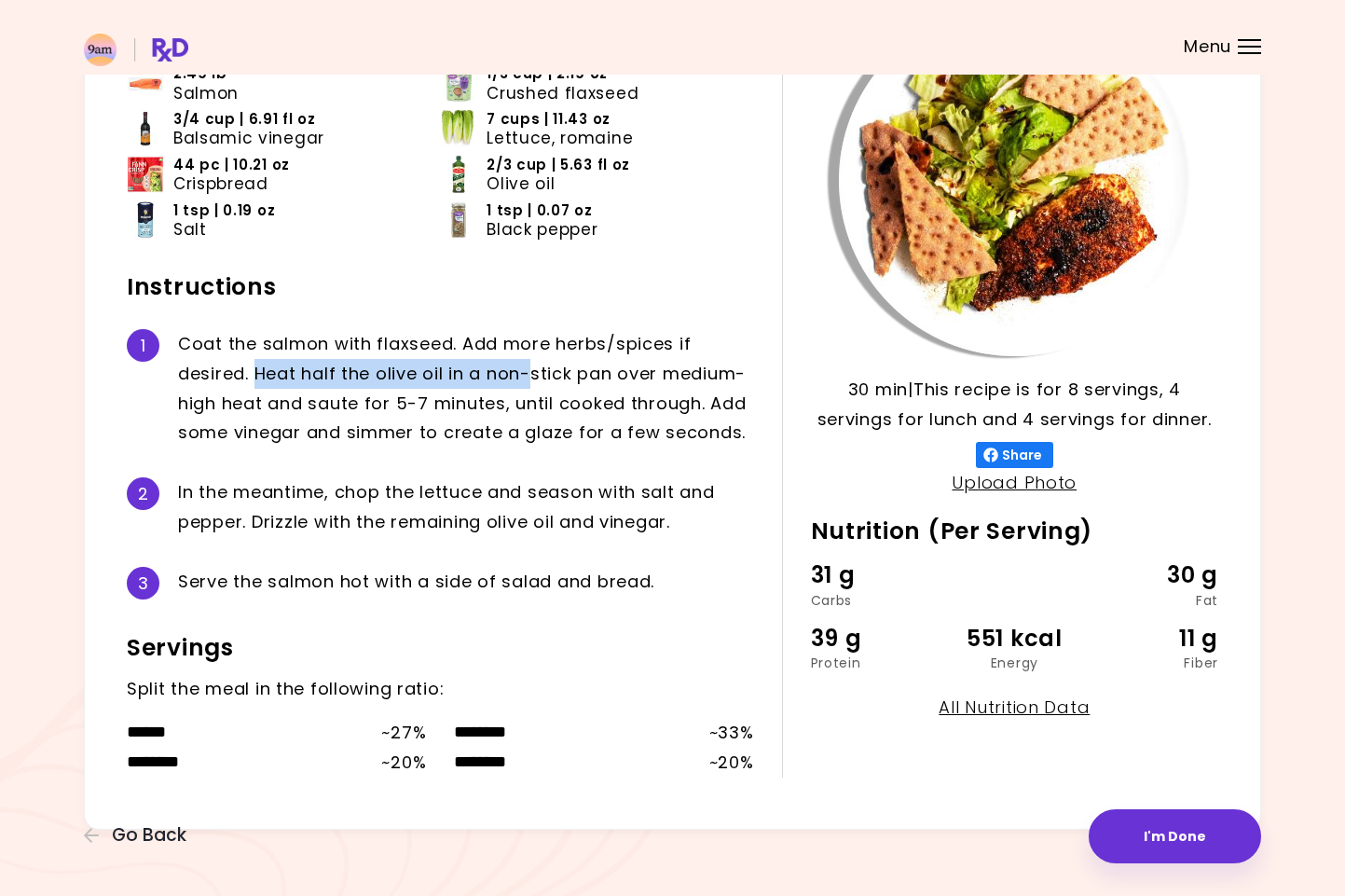
drag, startPoint x: 259, startPoint y: 367, endPoint x: 536, endPoint y: 356, distance: 277.2
click at [536, 356] on div "C o a t t h e s a l m o n w i t h f l a x s e e d . A d d m o r e h e r b s / s…" at bounding box center [466, 387] width 576 height 118
click at [535, 356] on div "C o a t t h e s a l m o n w i t h f l a x s e e d . A d d m o r e h e r b s / s…" at bounding box center [466, 387] width 576 height 118
click at [1036, 701] on link "All Nutrition Data" at bounding box center [1014, 706] width 151 height 23
select select "*"
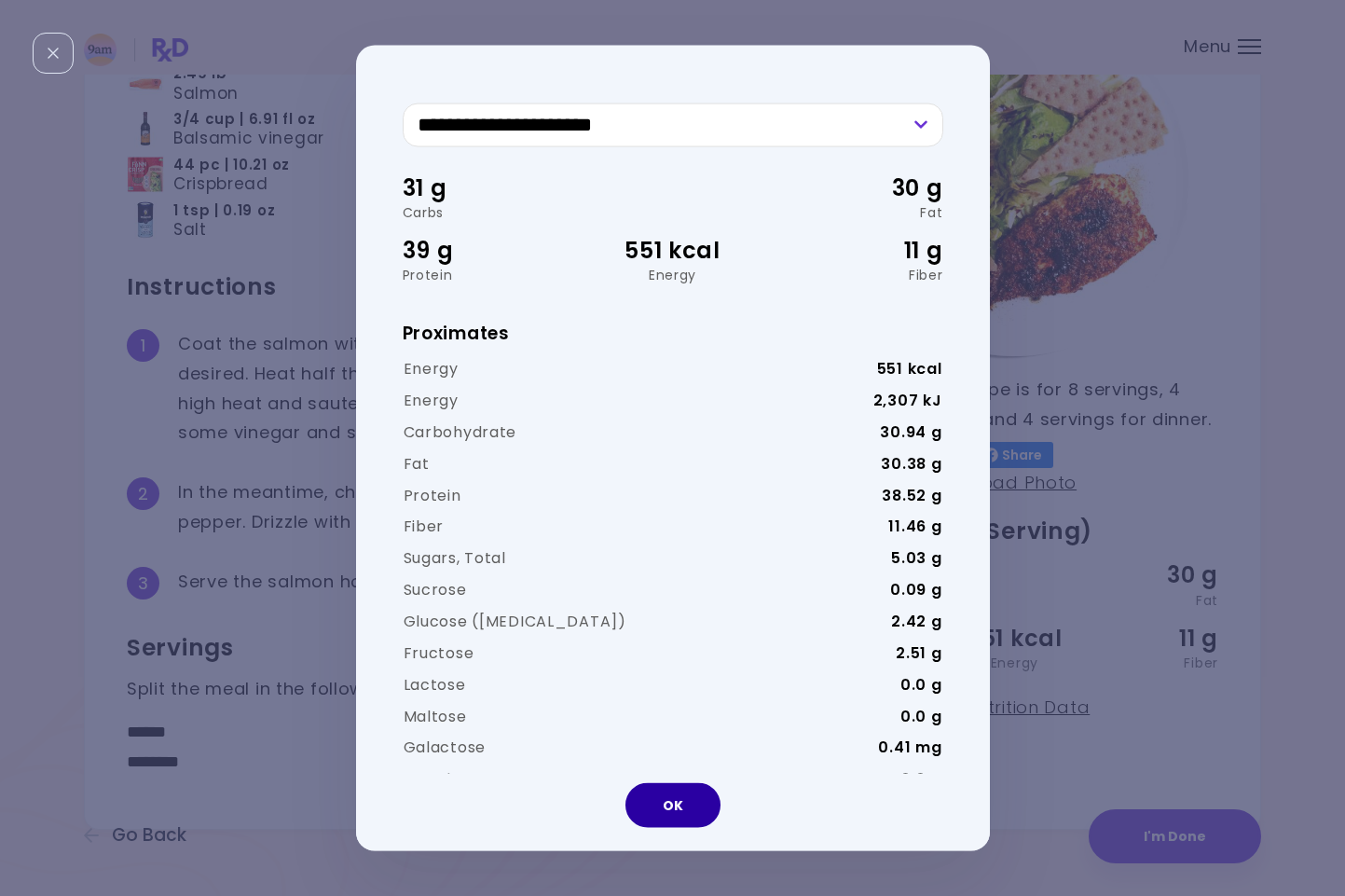
click at [649, 805] on button "OK" at bounding box center [673, 805] width 95 height 45
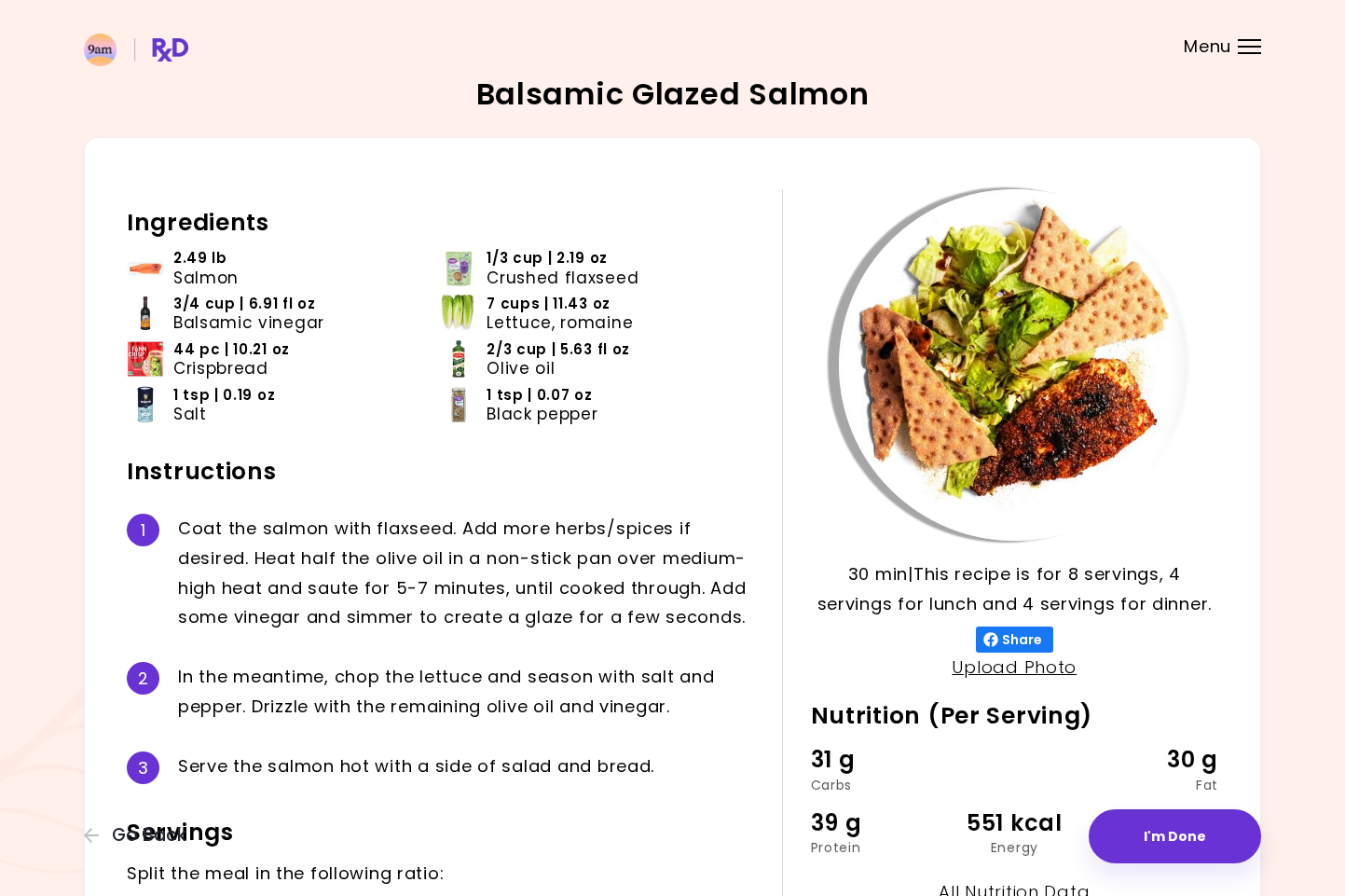
scroll to position [0, 0]
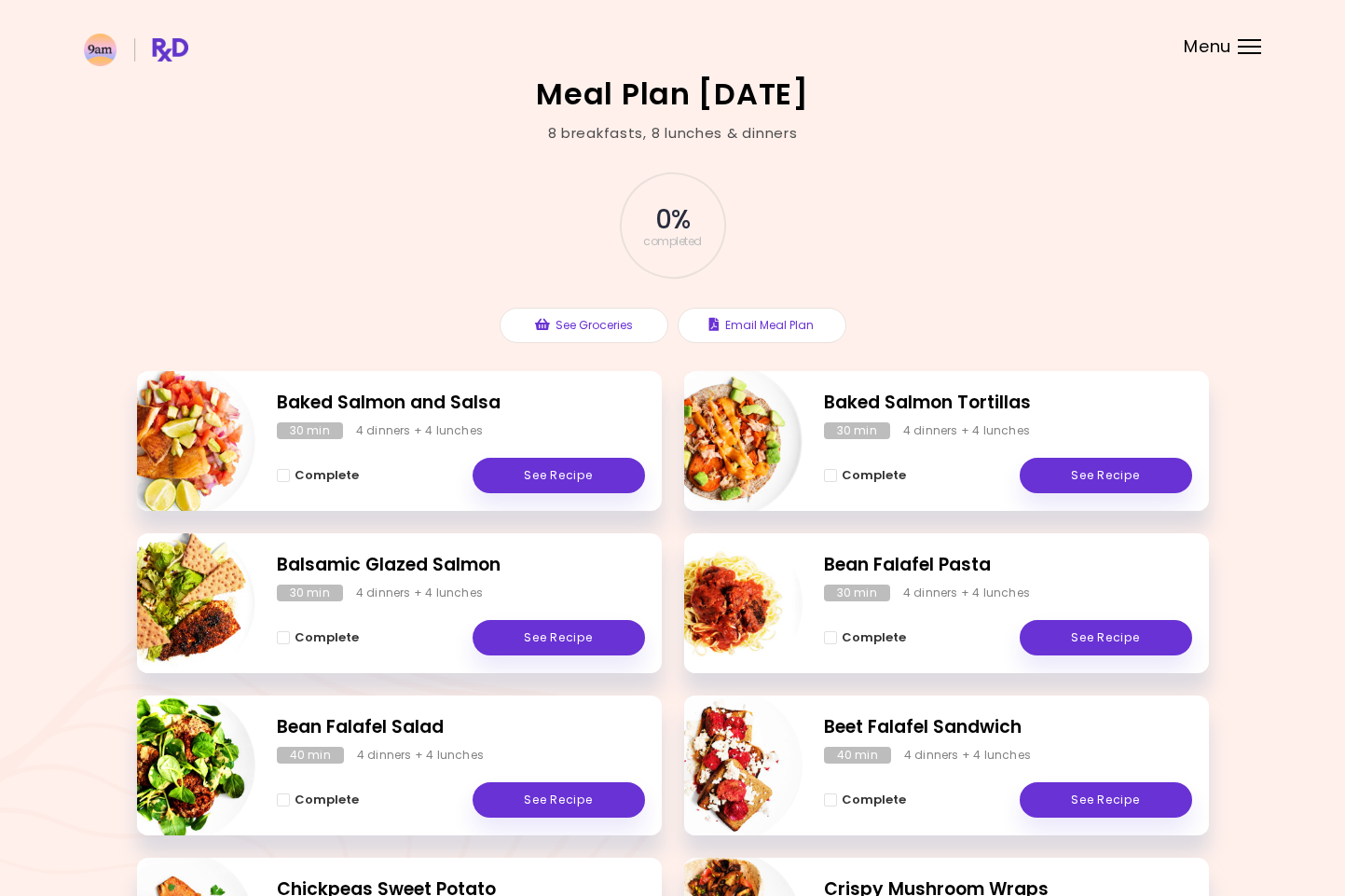
click at [1248, 34] on header at bounding box center [672, 37] width 1345 height 75
click at [1246, 41] on div "Menu" at bounding box center [1249, 46] width 23 height 15
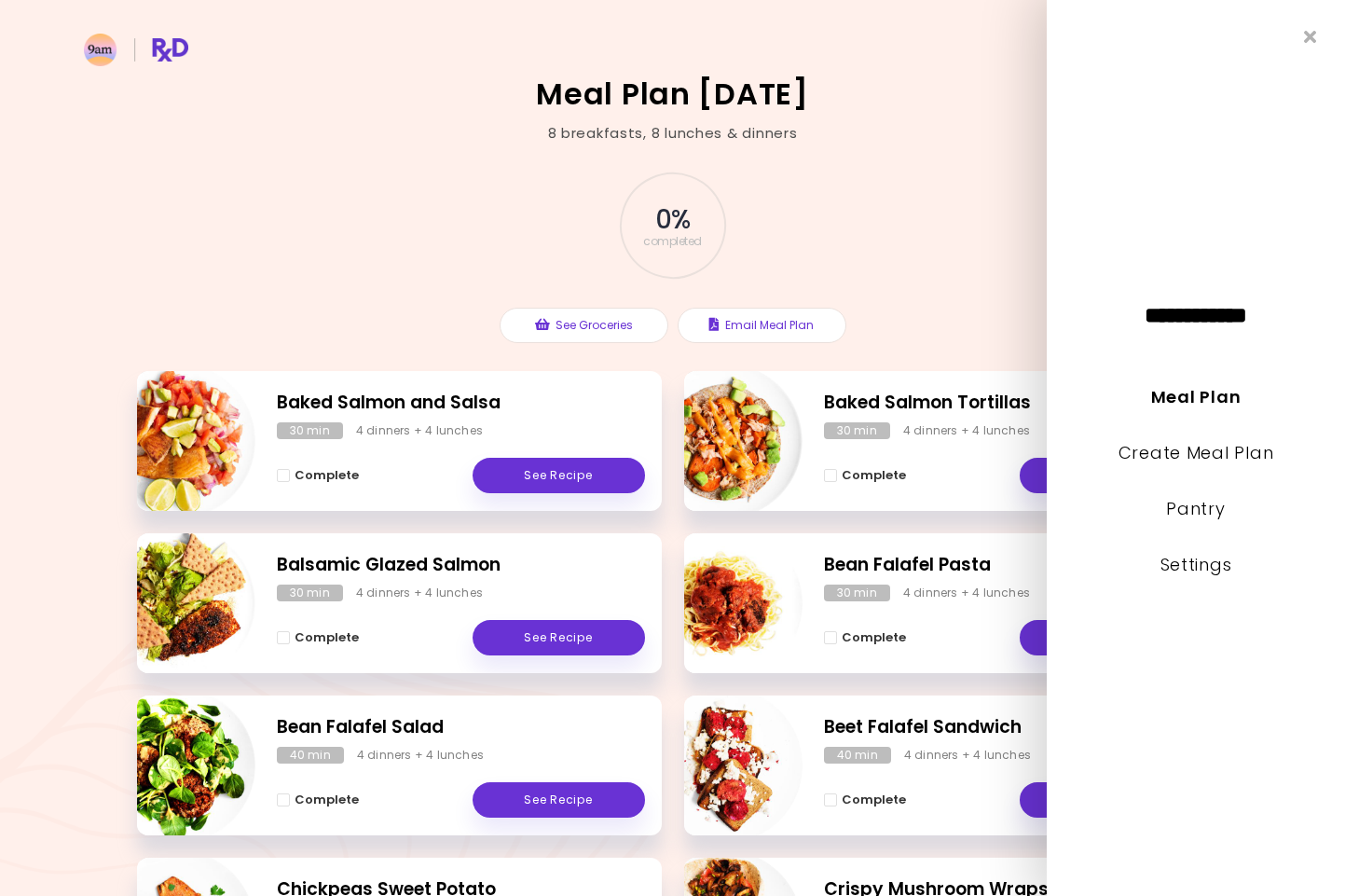
scroll to position [4, 0]
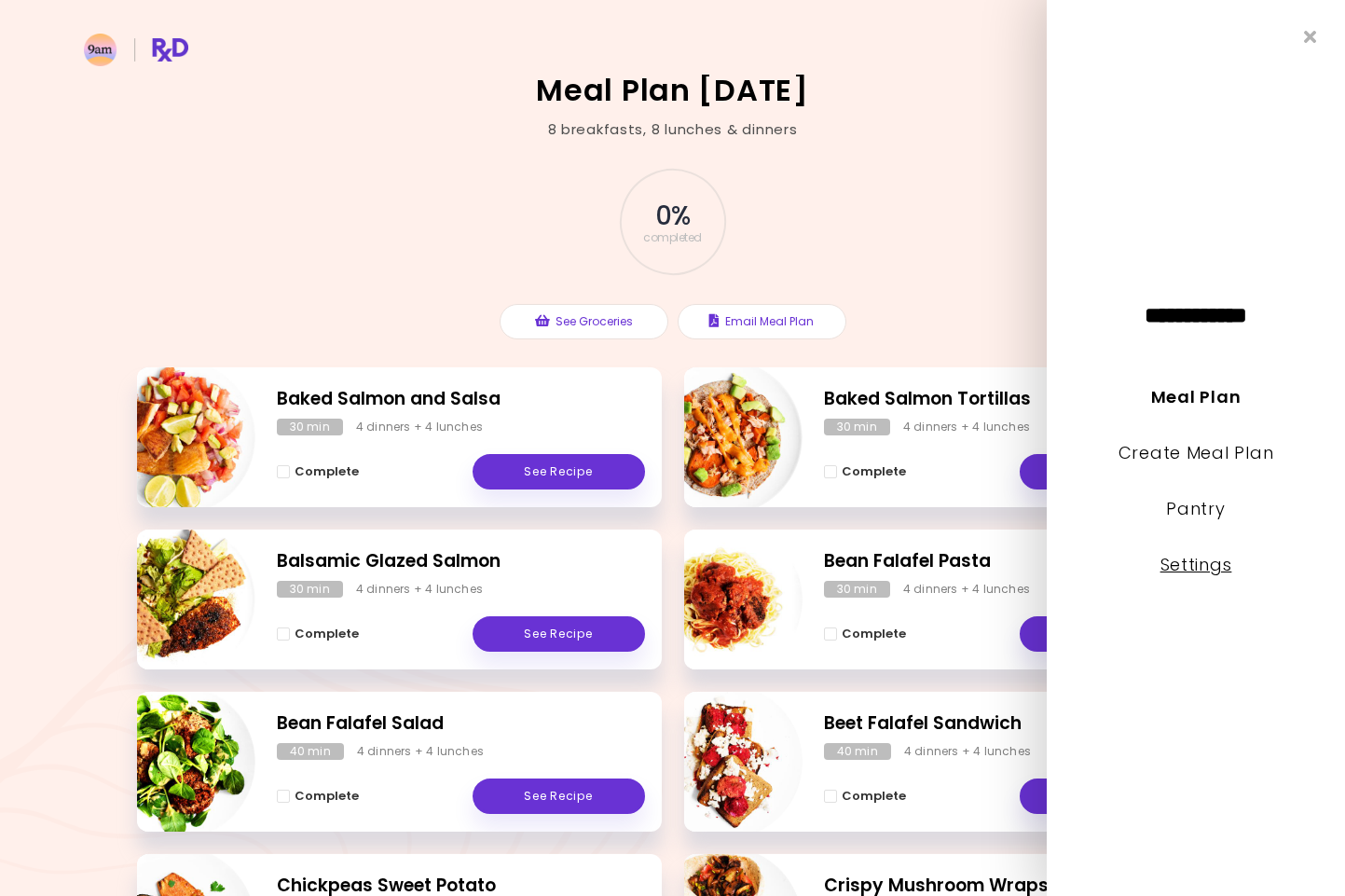
click at [1204, 560] on link "Settings" at bounding box center [1196, 563] width 72 height 23
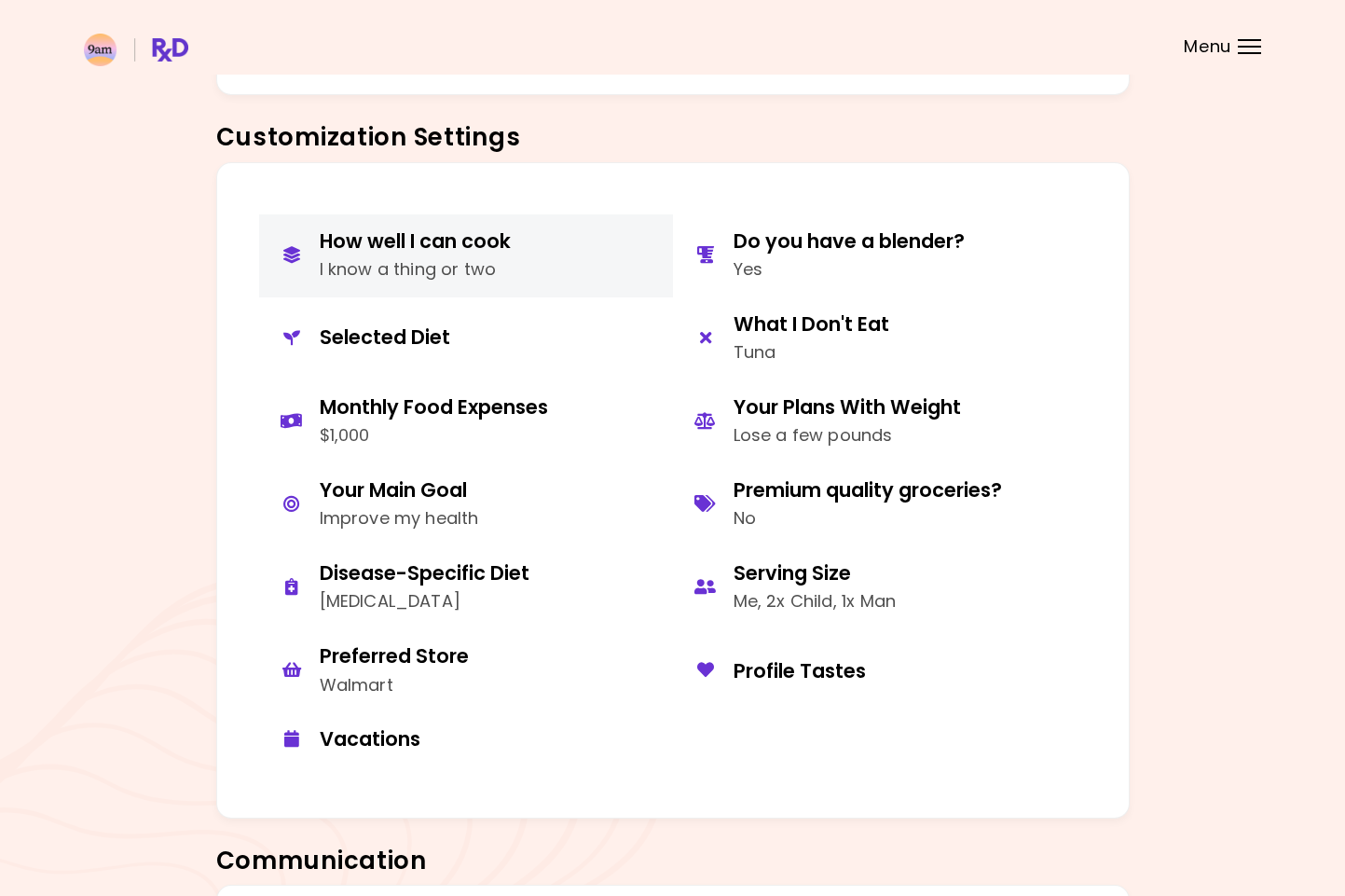
scroll to position [762, 0]
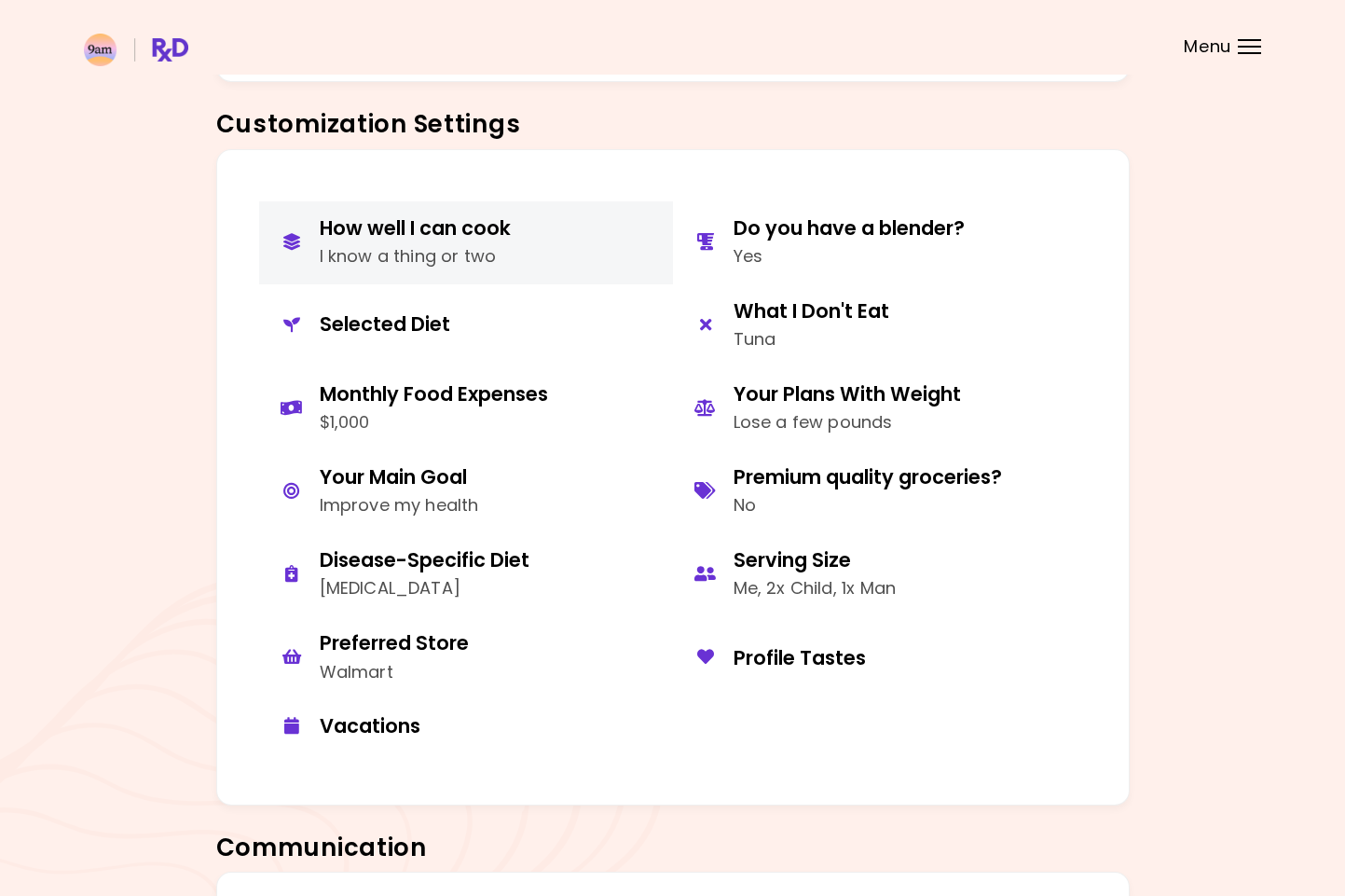
click at [415, 243] on div "I know a thing or two" at bounding box center [415, 256] width 191 height 27
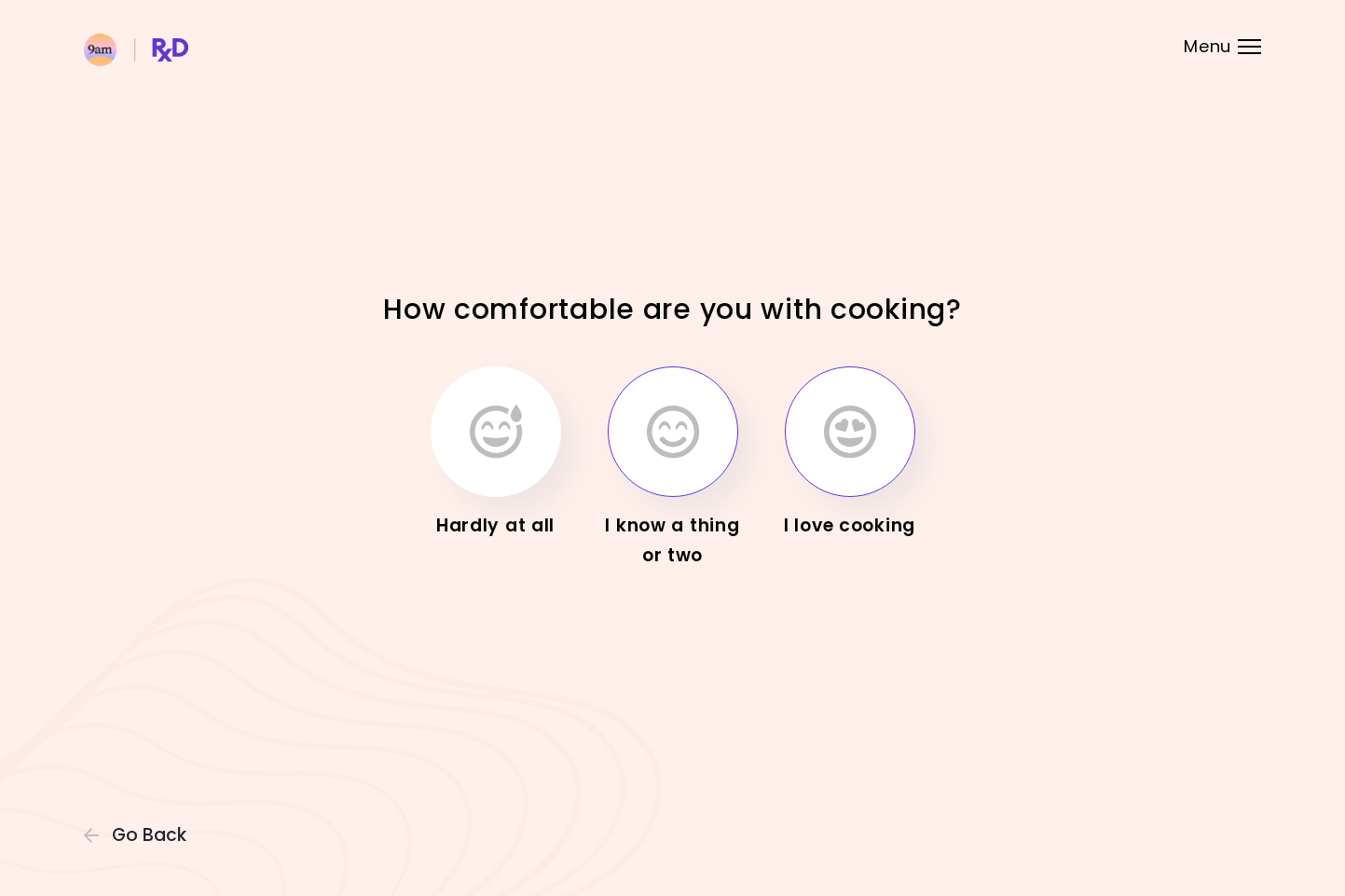
click at [879, 428] on button "button" at bounding box center [849, 431] width 130 height 130
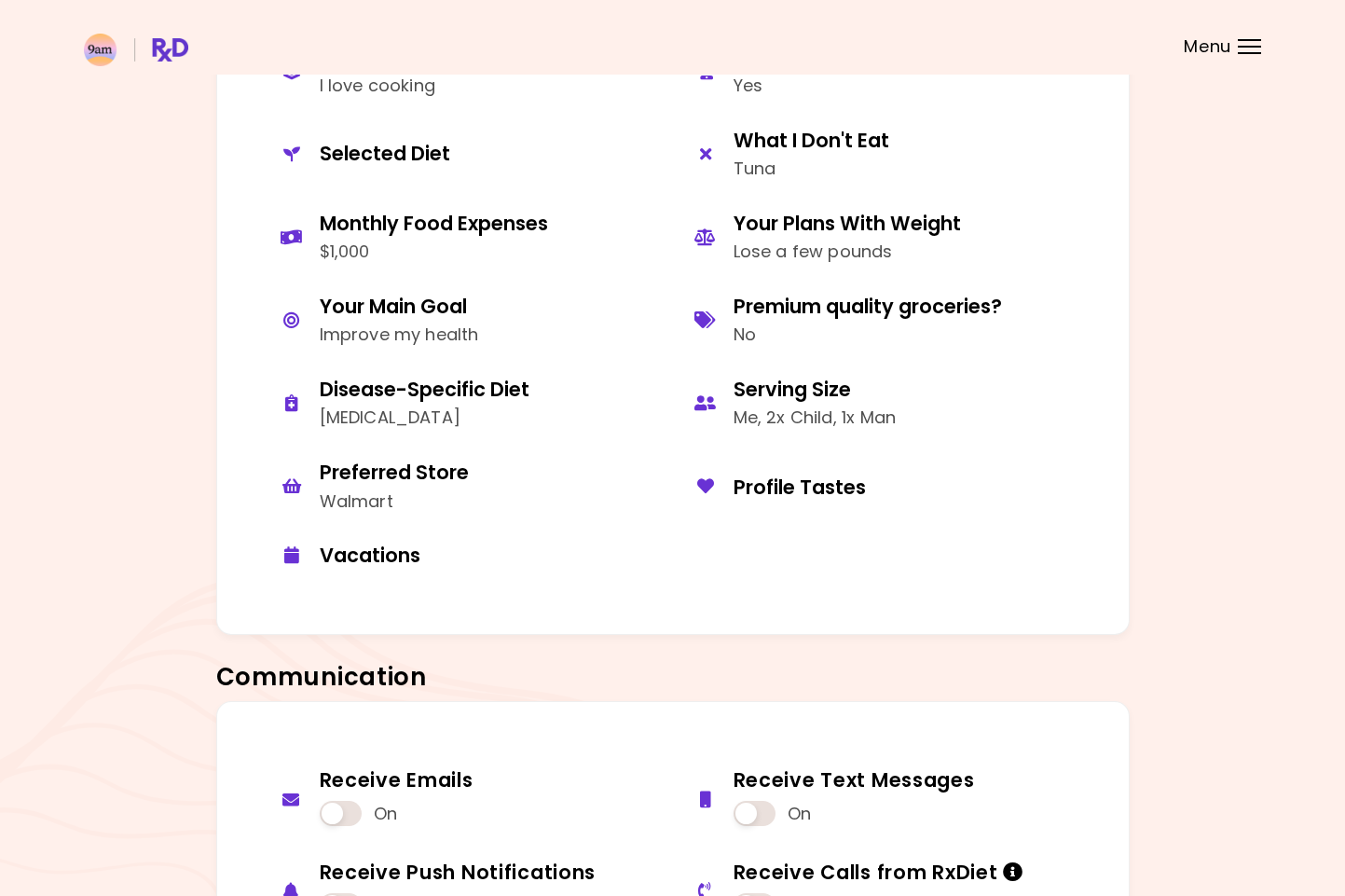
scroll to position [934, 0]
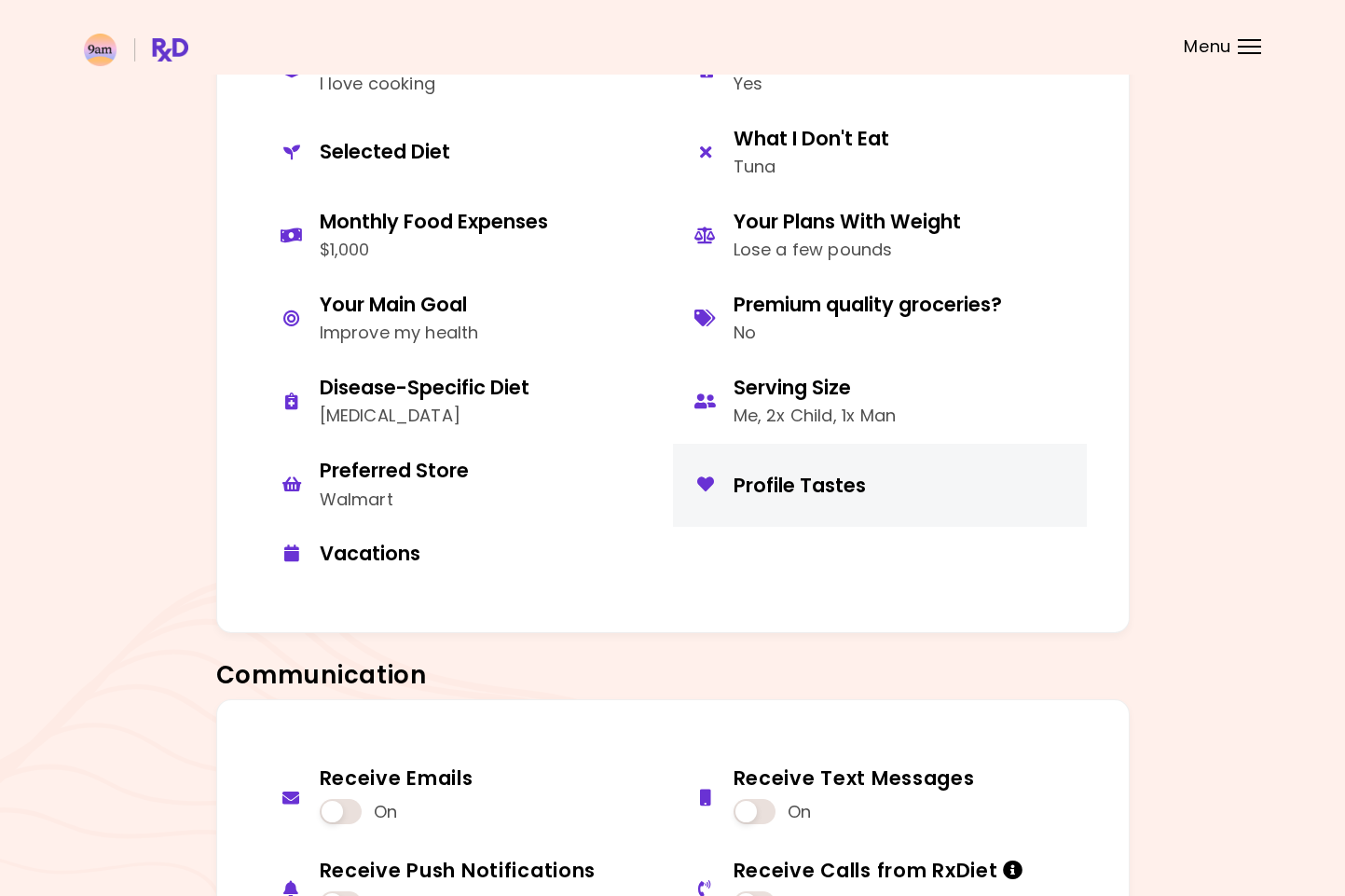
click at [786, 482] on div "Profile Tastes" at bounding box center [903, 485] width 340 height 25
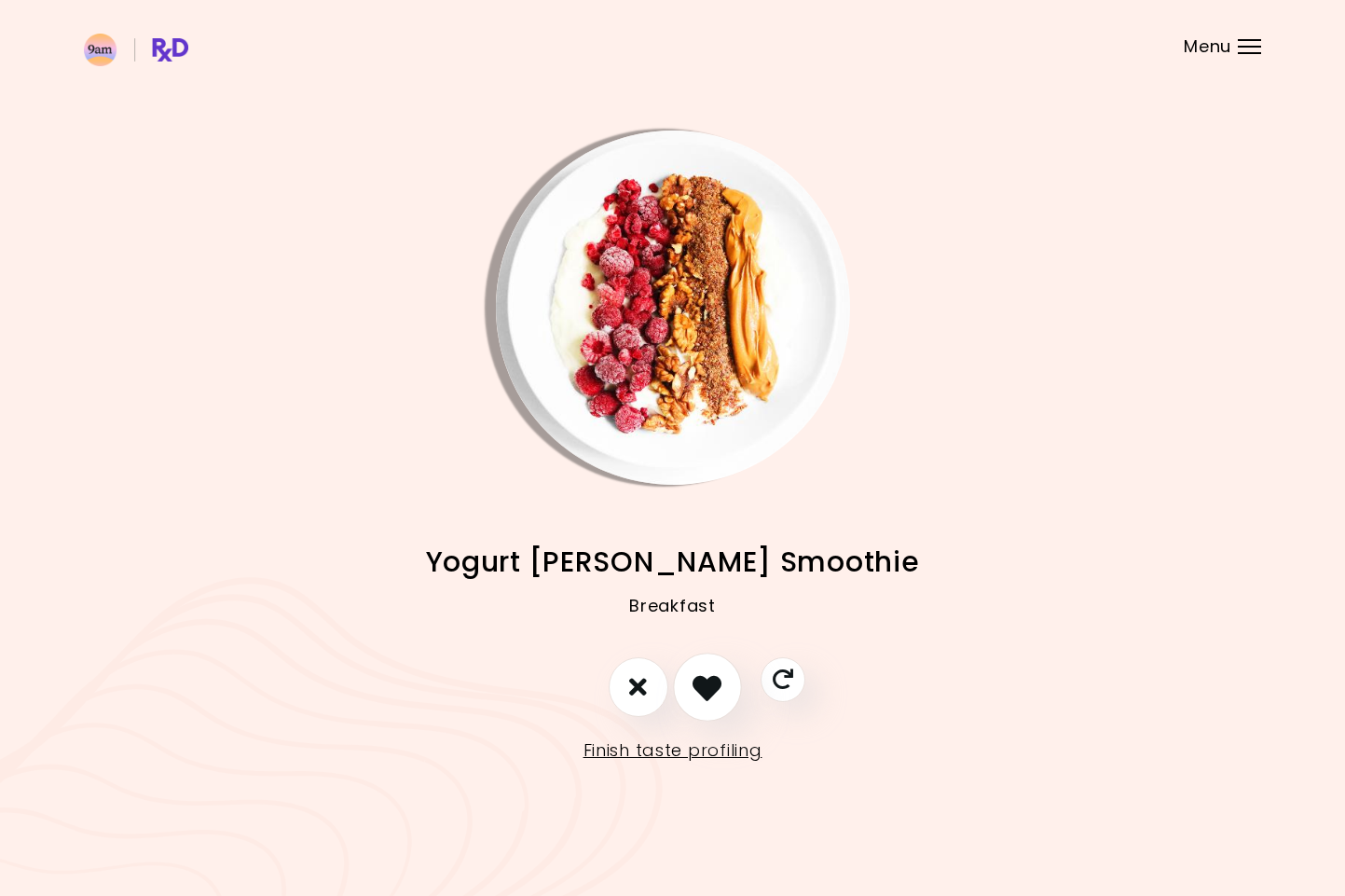
click at [706, 688] on icon "I like this recipe" at bounding box center [706, 686] width 29 height 29
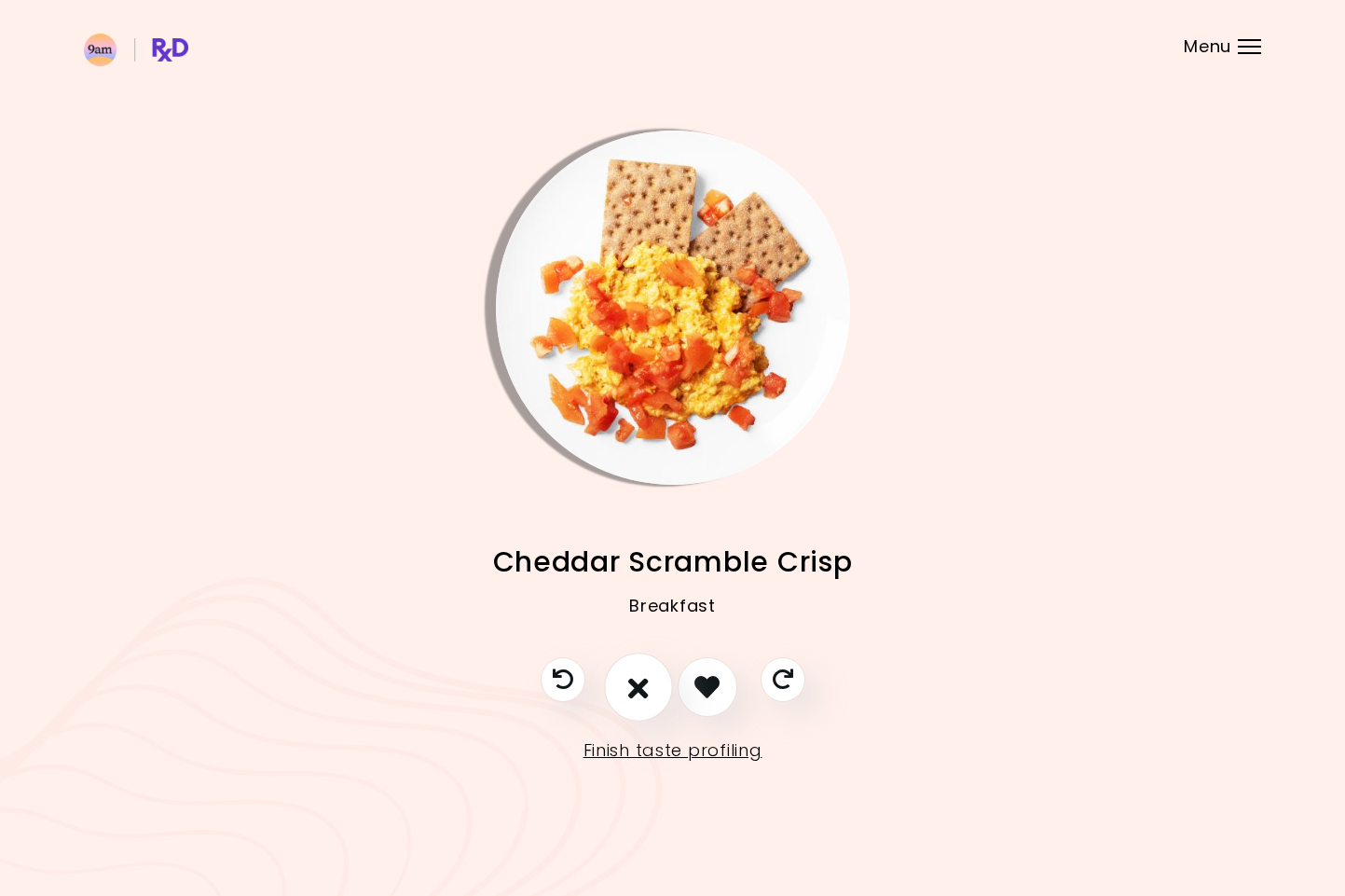
click at [630, 686] on icon "I don't like this recipe" at bounding box center [638, 686] width 21 height 29
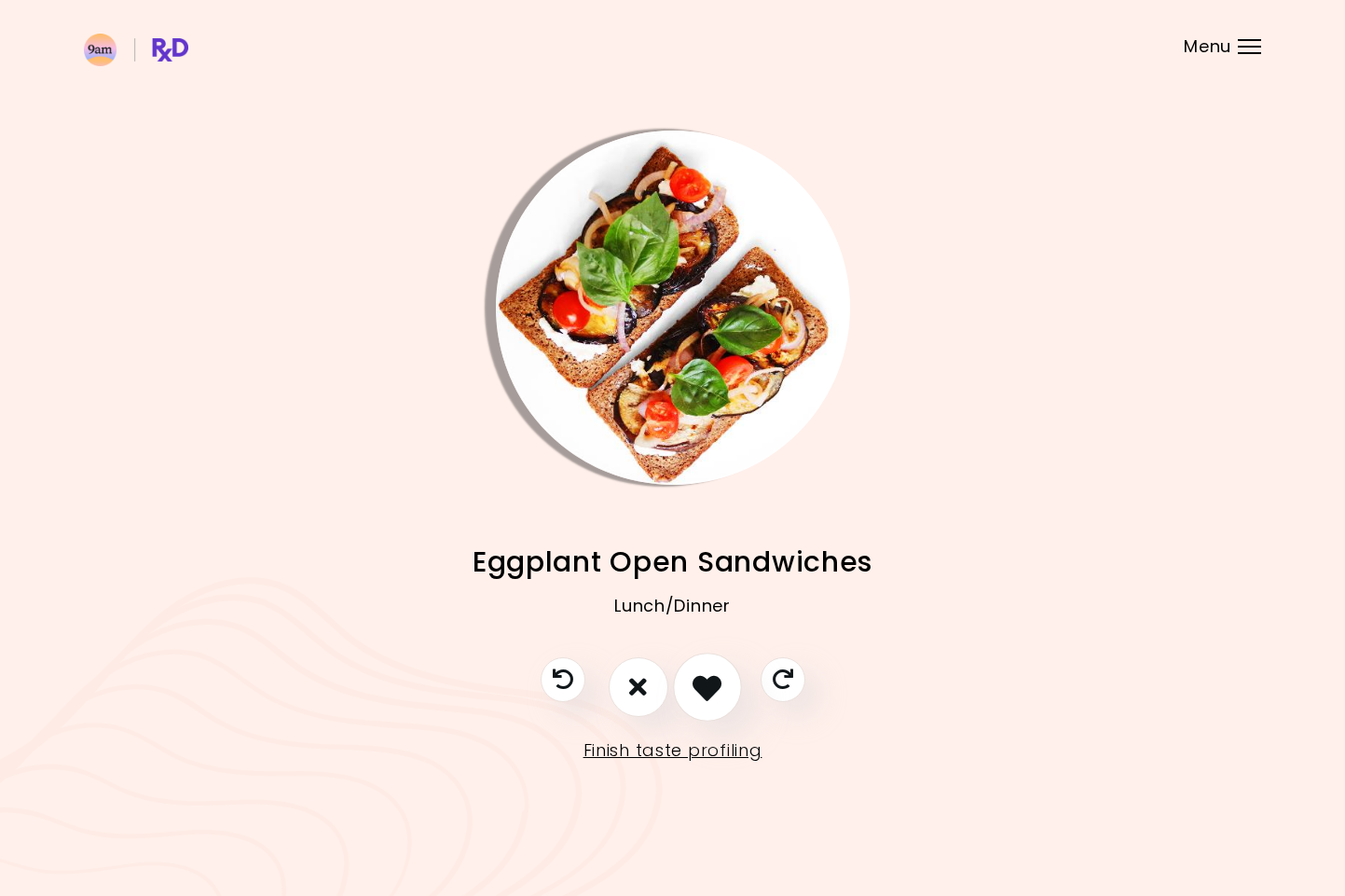
click at [712, 689] on icon "I like this recipe" at bounding box center [706, 686] width 29 height 29
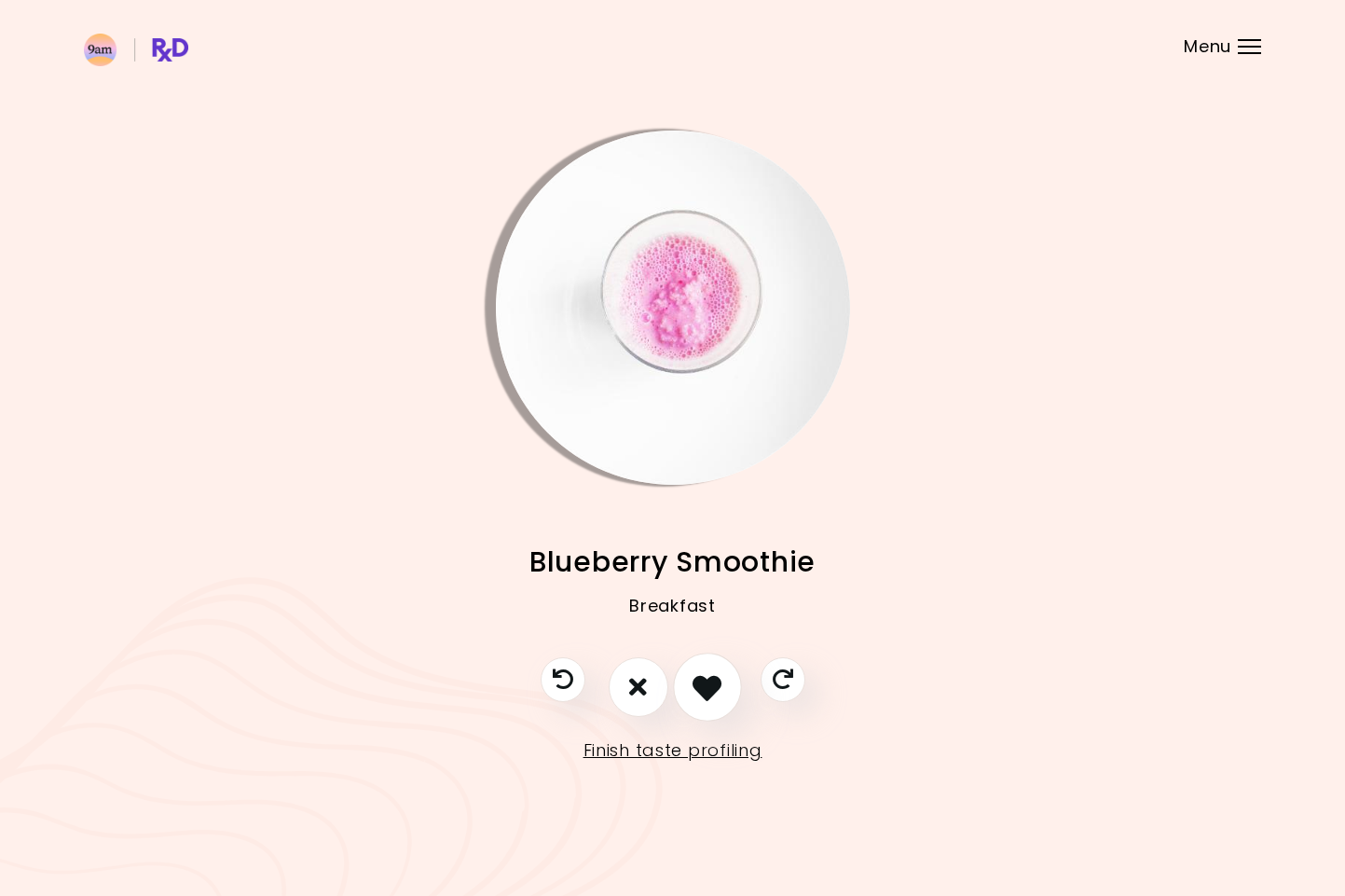
click at [712, 689] on icon "I like this recipe" at bounding box center [706, 686] width 29 height 29
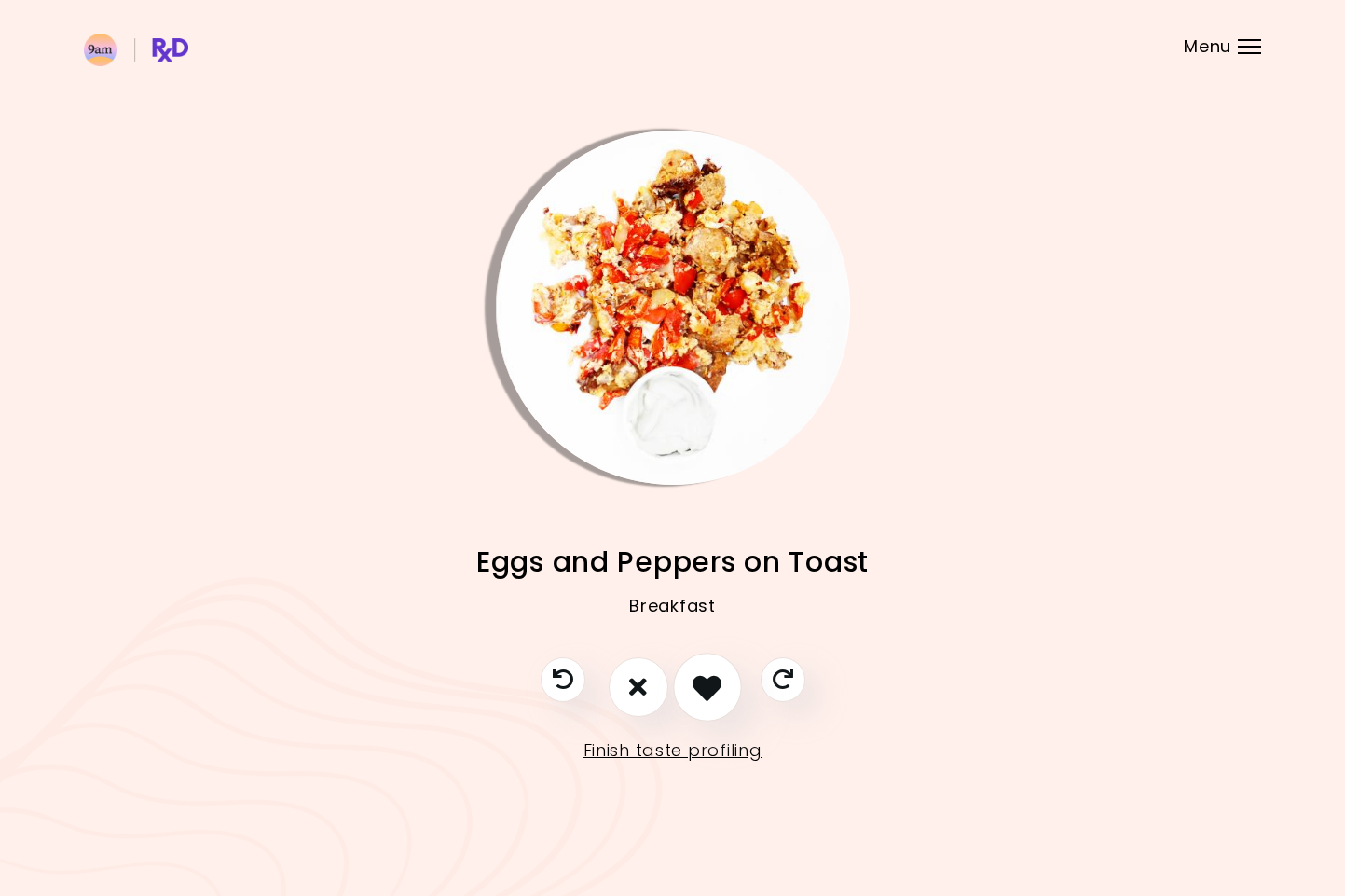
click at [712, 689] on icon "I like this recipe" at bounding box center [706, 686] width 29 height 29
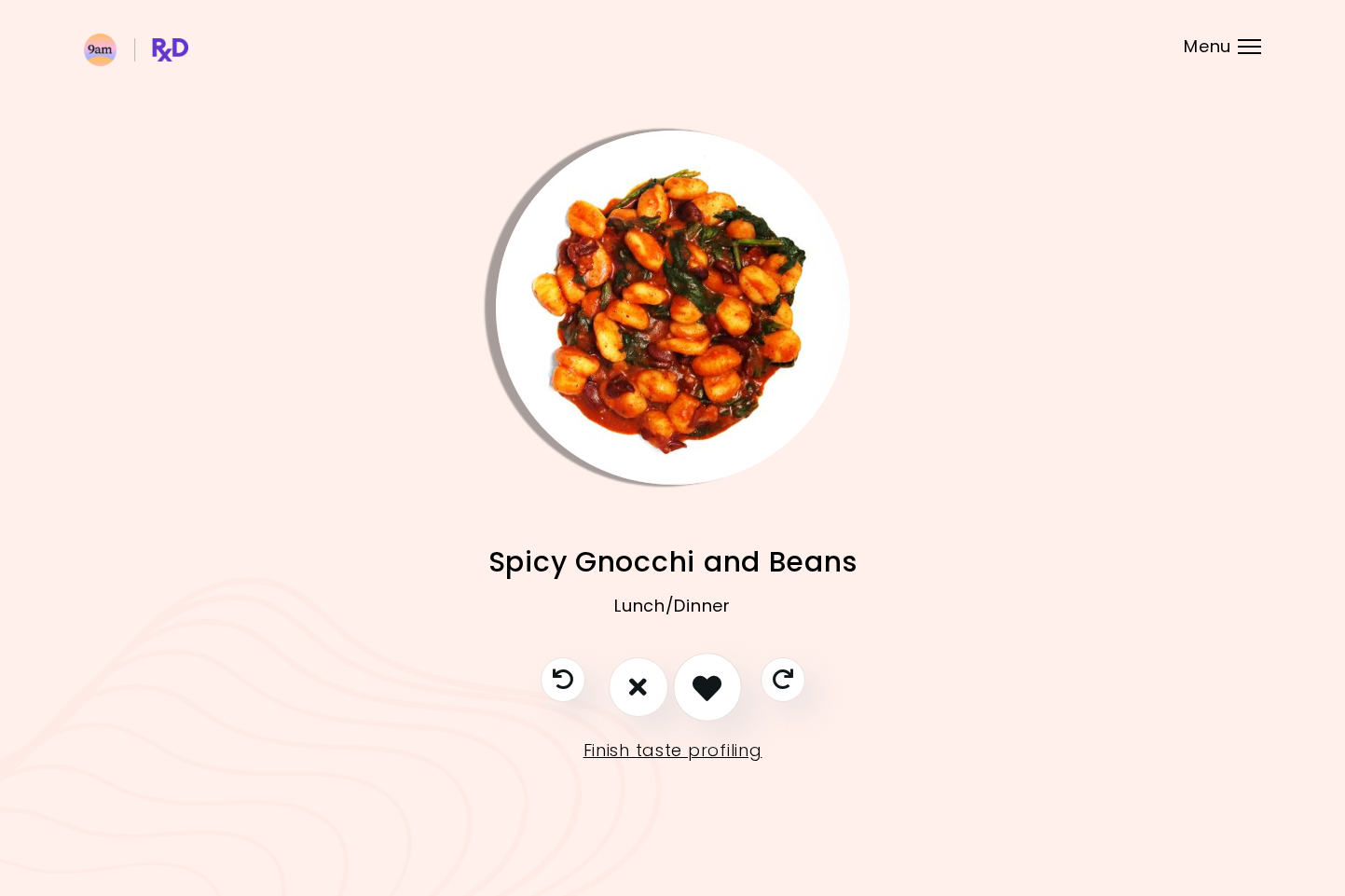
click at [712, 689] on icon "I like this recipe" at bounding box center [706, 686] width 29 height 29
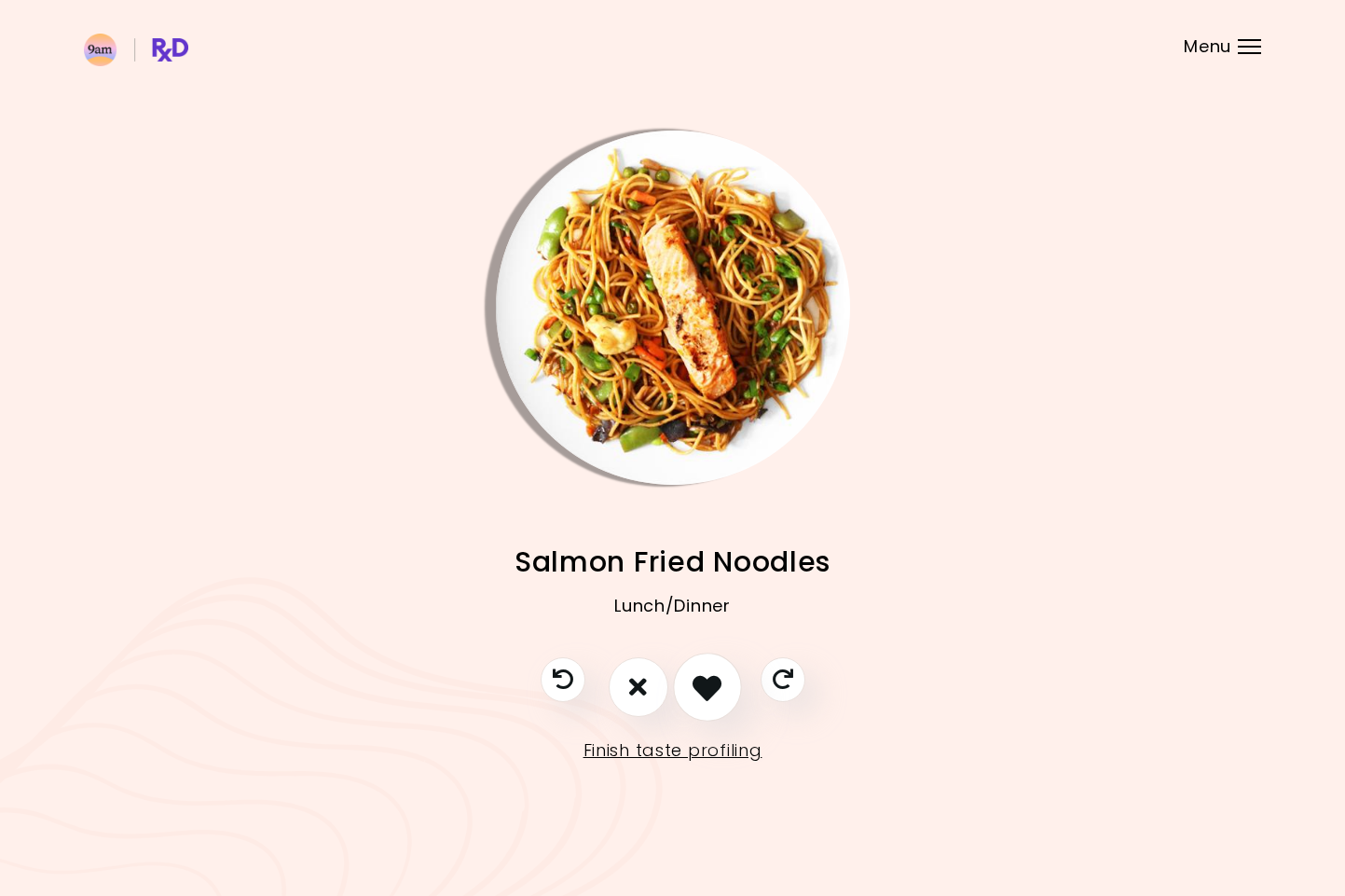
click at [712, 689] on icon "I like this recipe" at bounding box center [706, 686] width 29 height 29
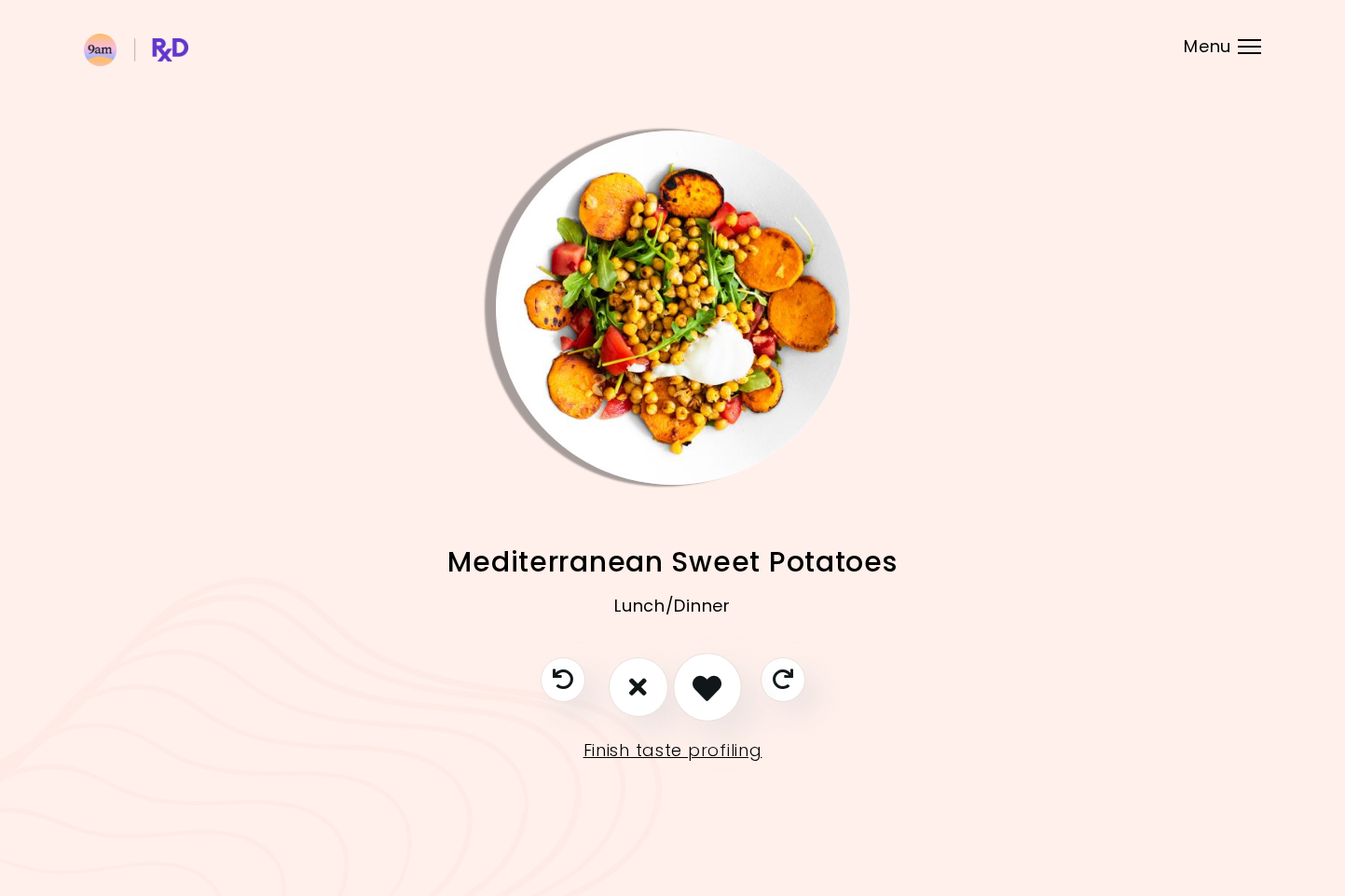
click at [712, 689] on icon "I like this recipe" at bounding box center [706, 686] width 29 height 29
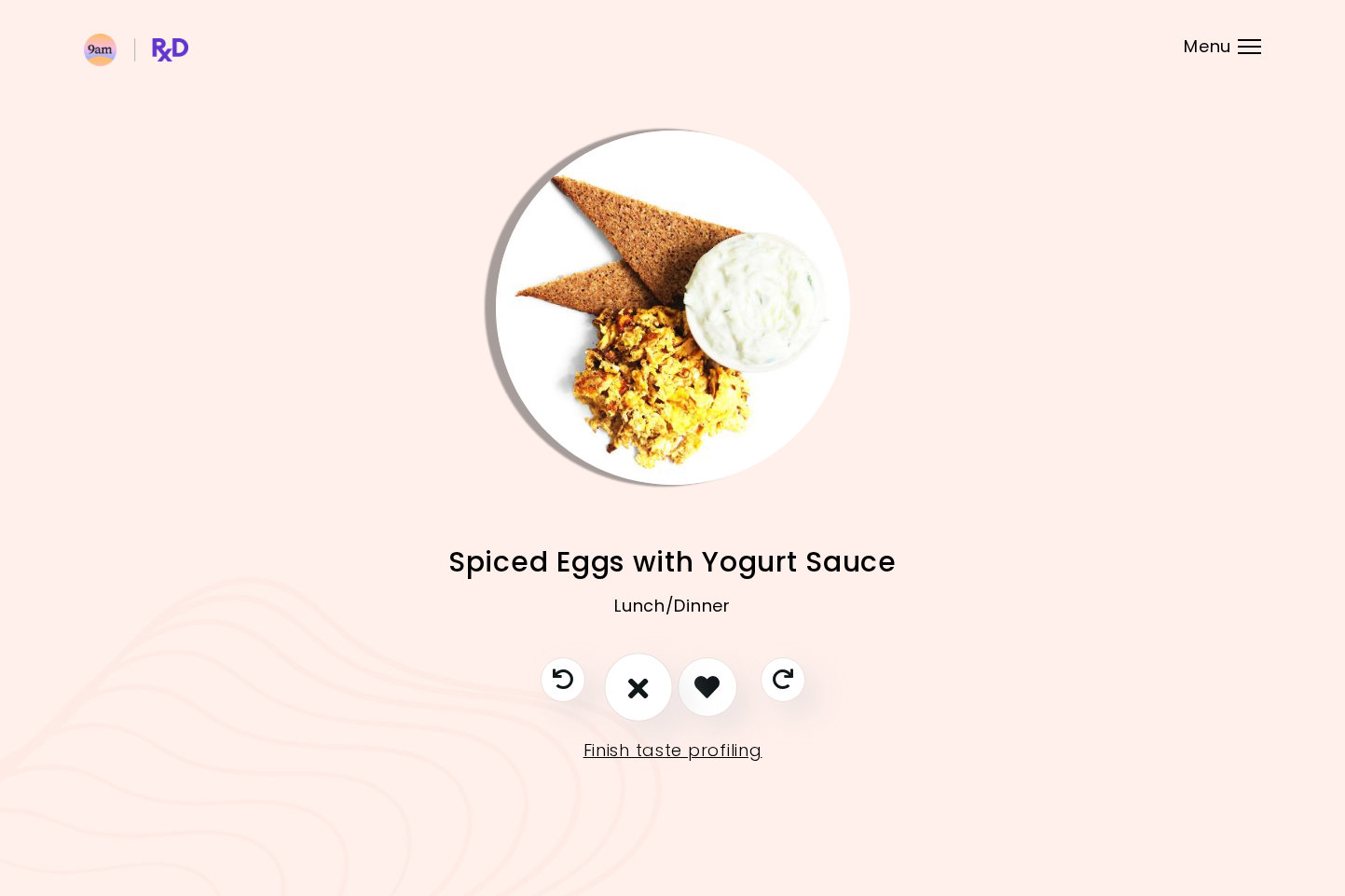
click at [624, 687] on button "I don't like this recipe" at bounding box center [638, 686] width 69 height 69
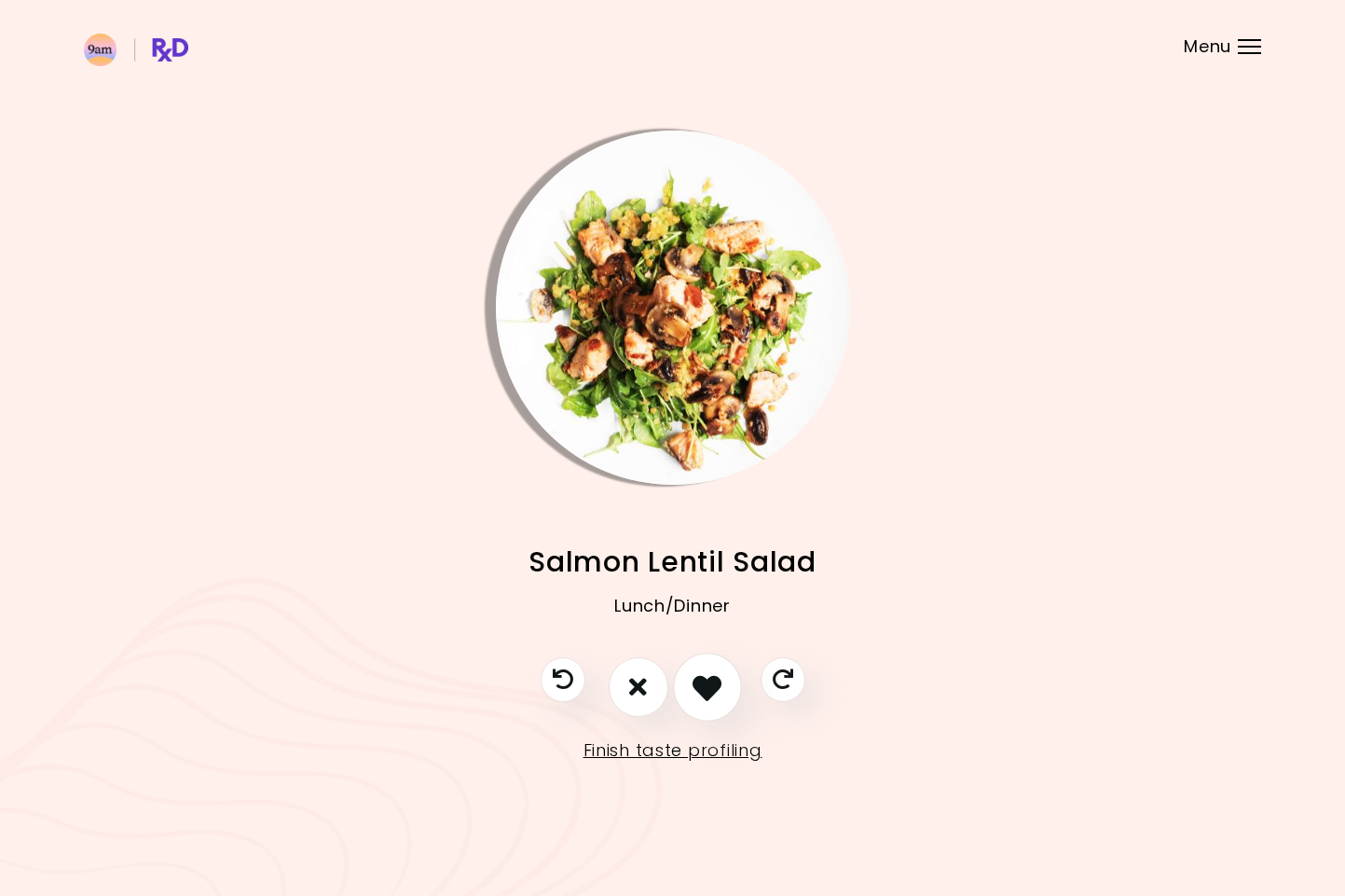
click at [696, 694] on icon "I like this recipe" at bounding box center [706, 686] width 29 height 29
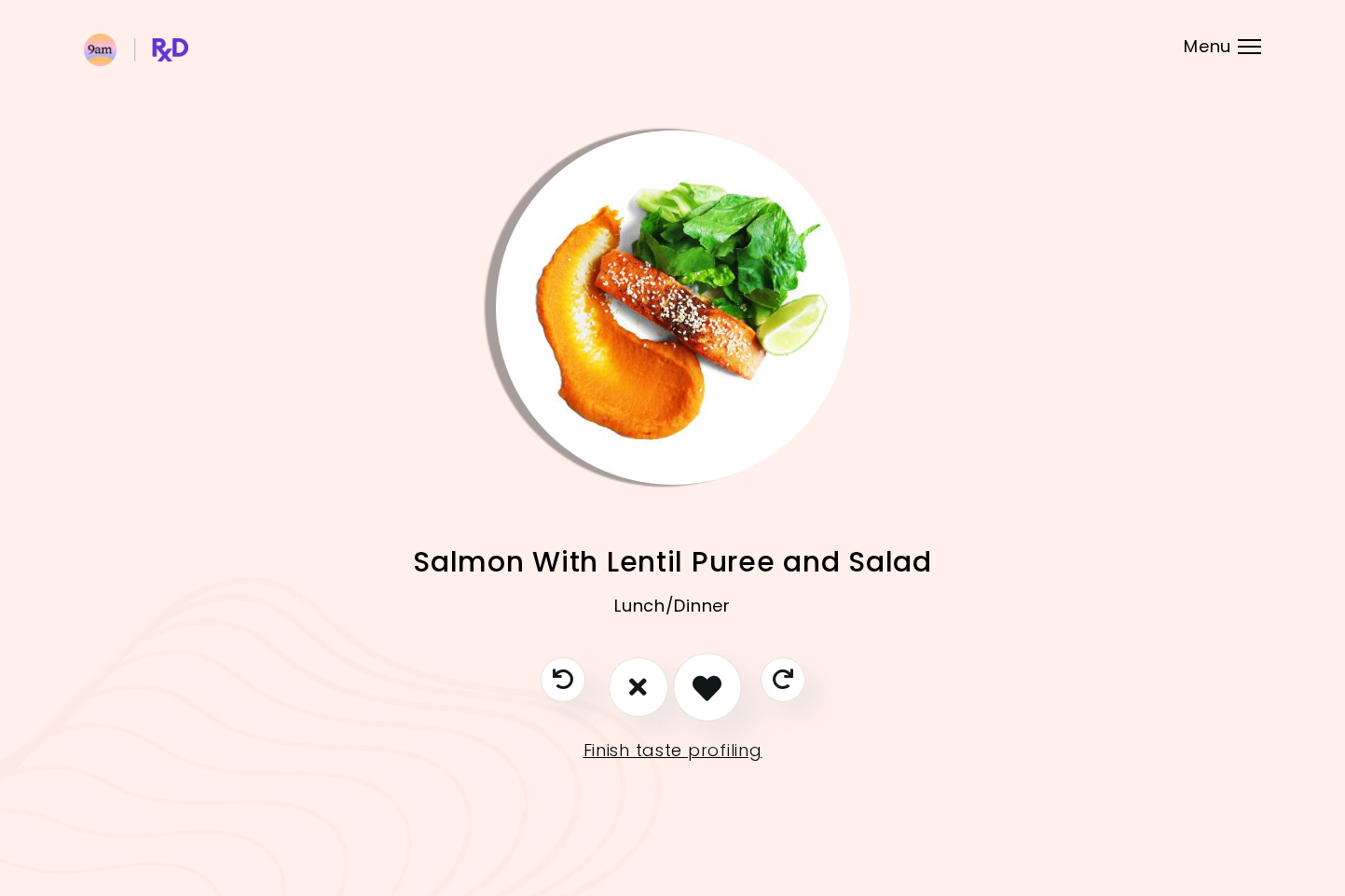
click at [696, 694] on icon "I like this recipe" at bounding box center [706, 686] width 29 height 29
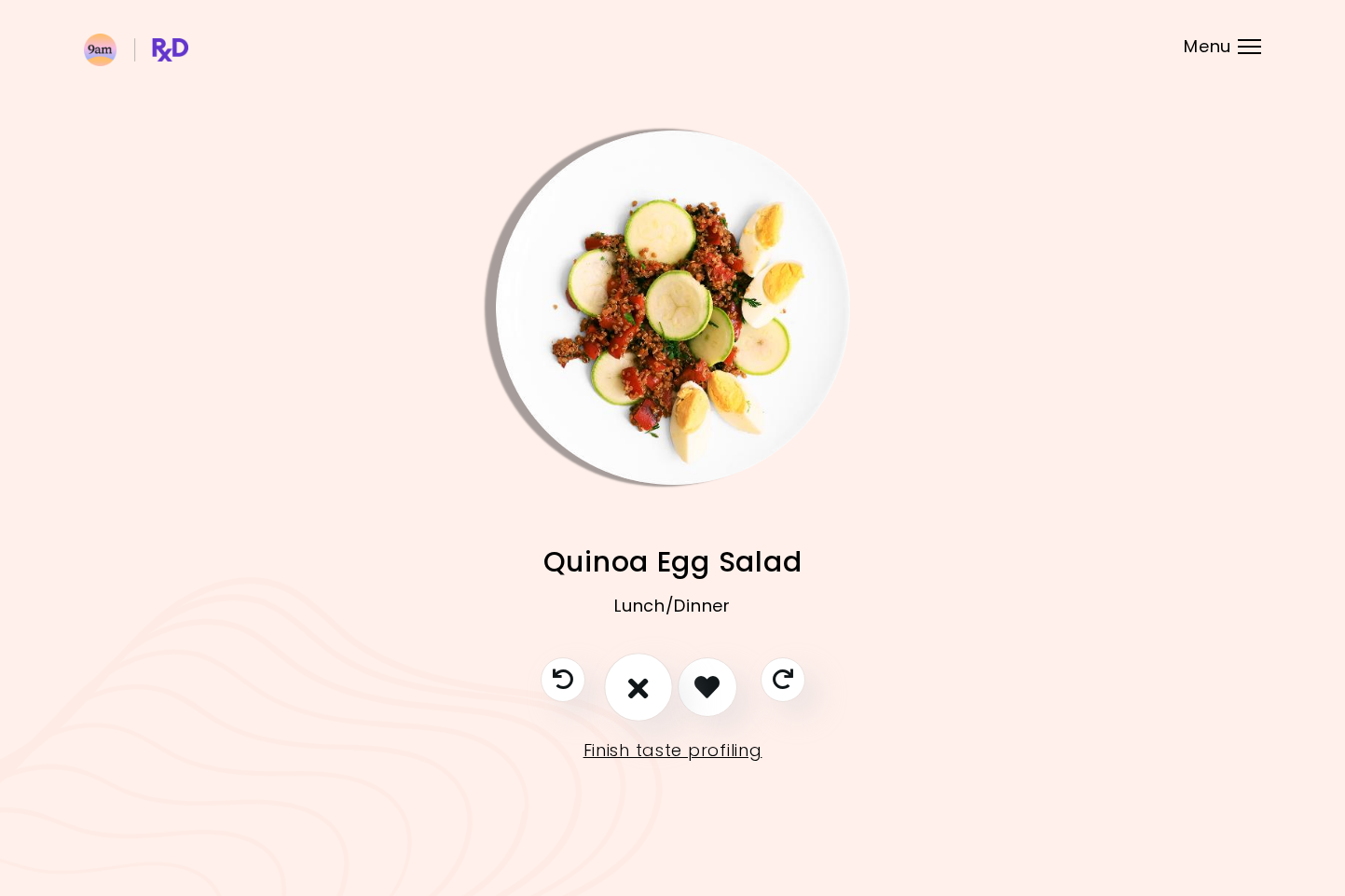
click at [646, 689] on icon "I don't like this recipe" at bounding box center [638, 686] width 21 height 29
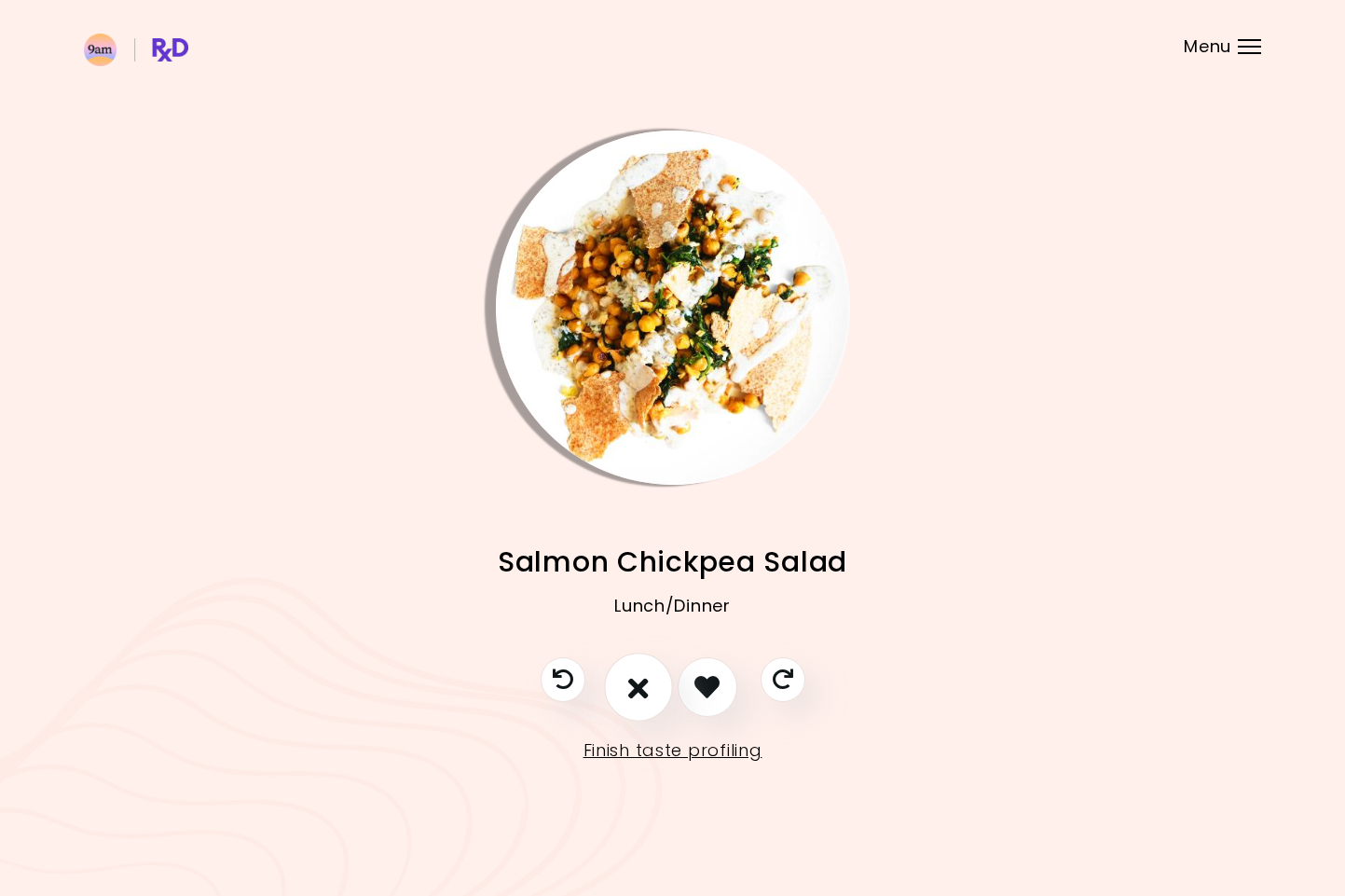
click at [664, 690] on button "I don't like this recipe" at bounding box center [638, 686] width 69 height 69
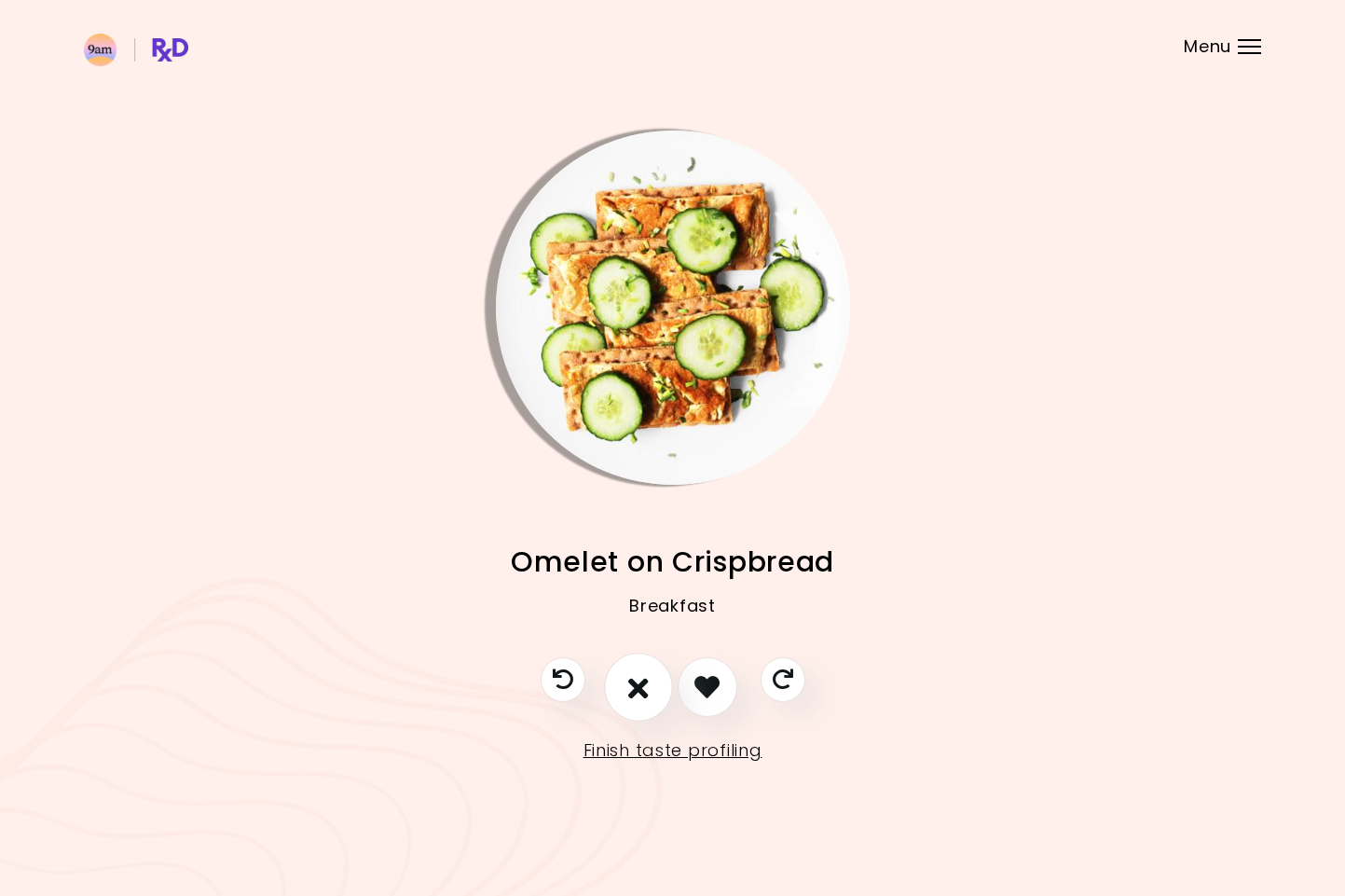
click at [647, 695] on icon "I don't like this recipe" at bounding box center [638, 686] width 21 height 29
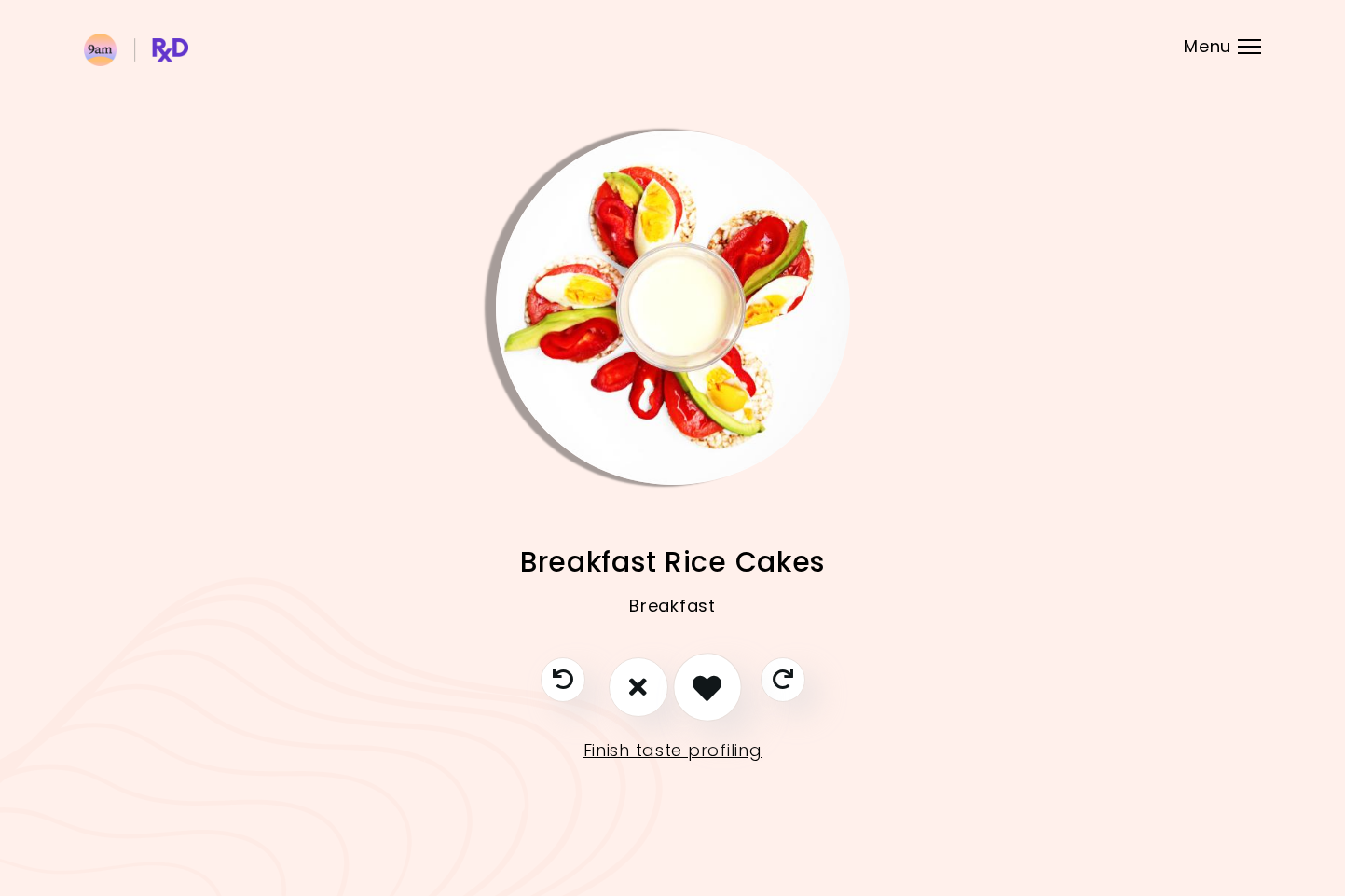
click at [706, 696] on icon "I like this recipe" at bounding box center [706, 686] width 29 height 29
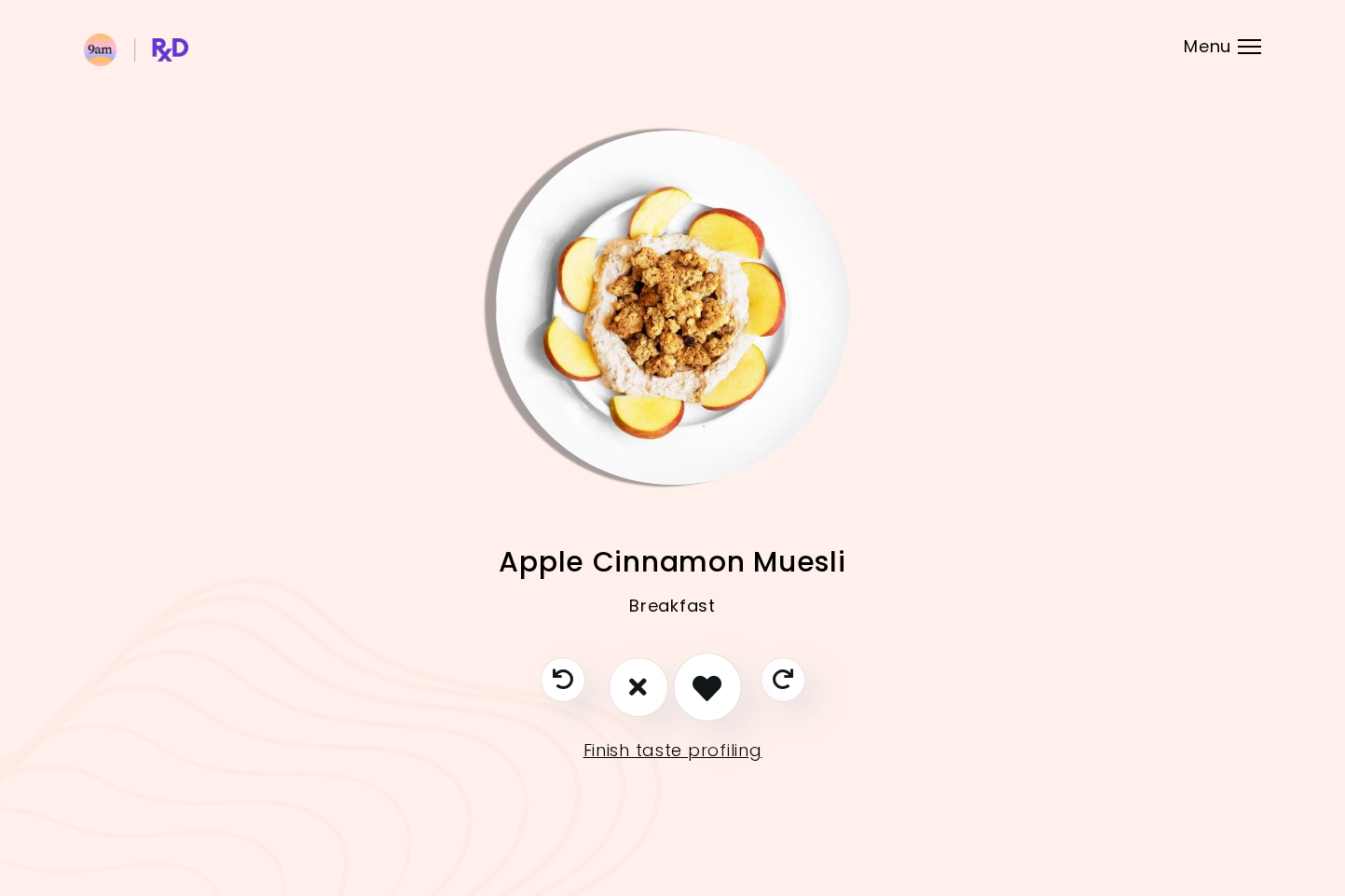
click at [706, 696] on icon "I like this recipe" at bounding box center [706, 686] width 29 height 29
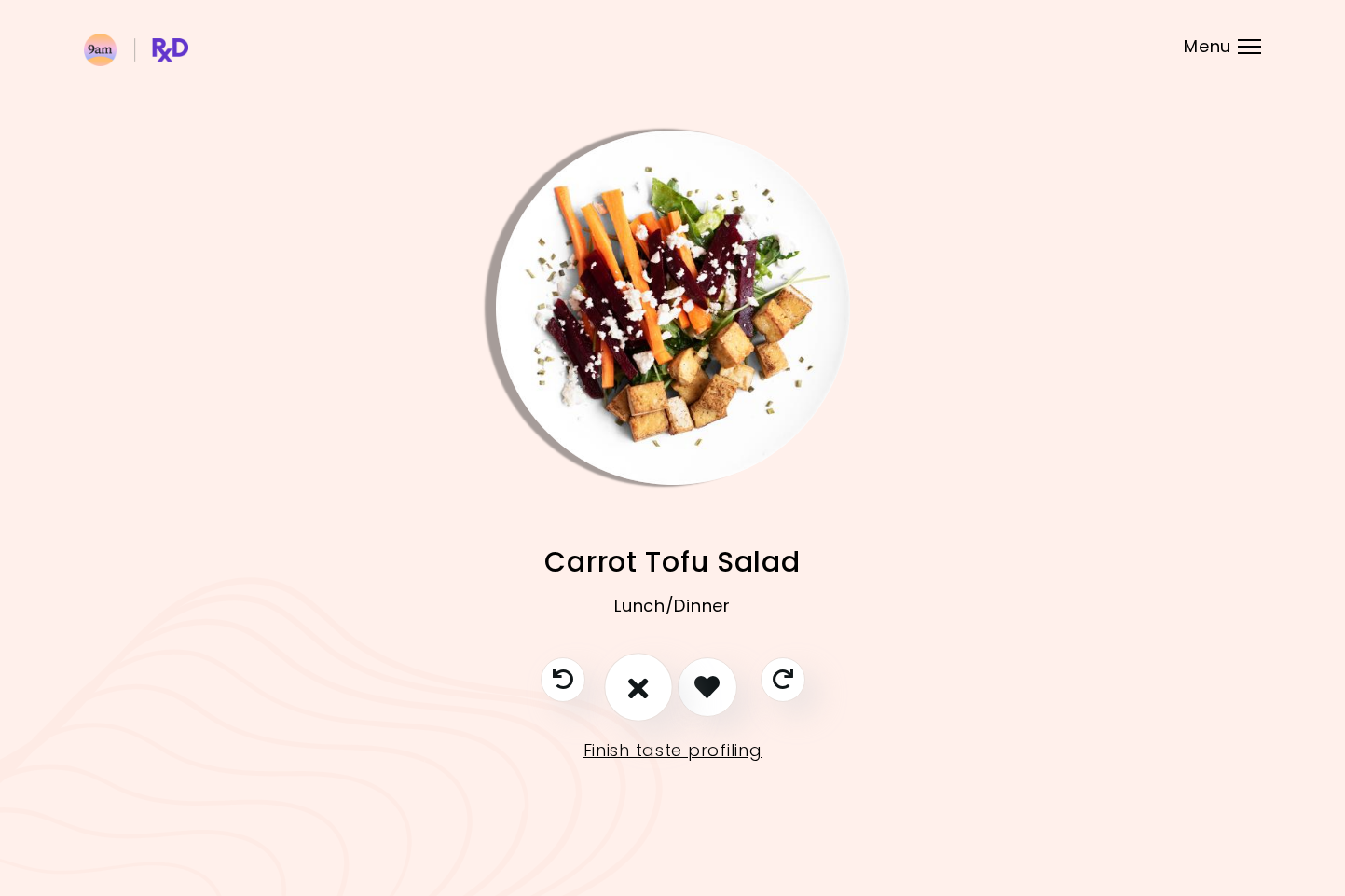
click at [652, 696] on button "I don't like this recipe" at bounding box center [638, 686] width 69 height 69
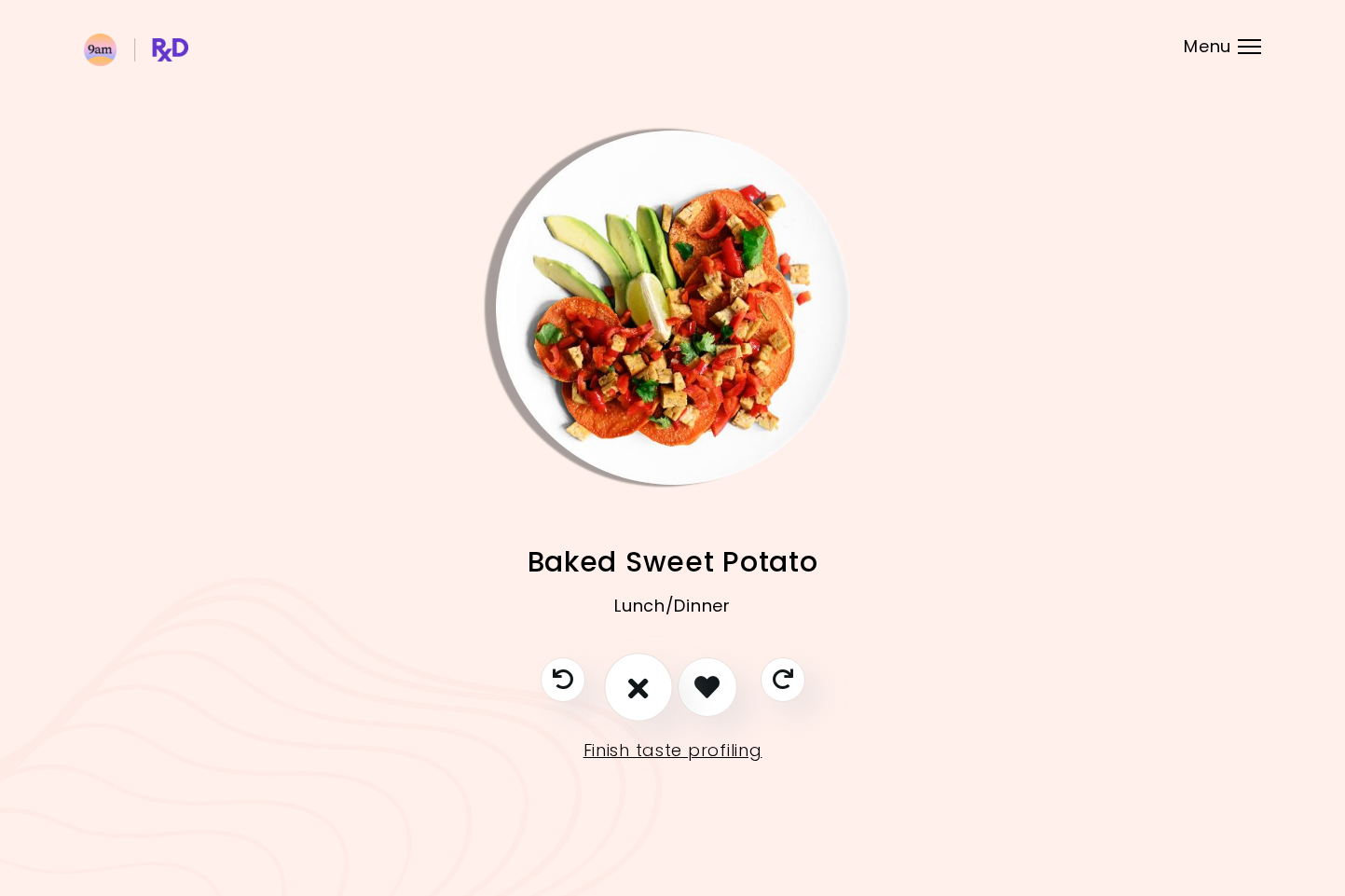
click at [663, 694] on button "I don't like this recipe" at bounding box center [638, 686] width 69 height 69
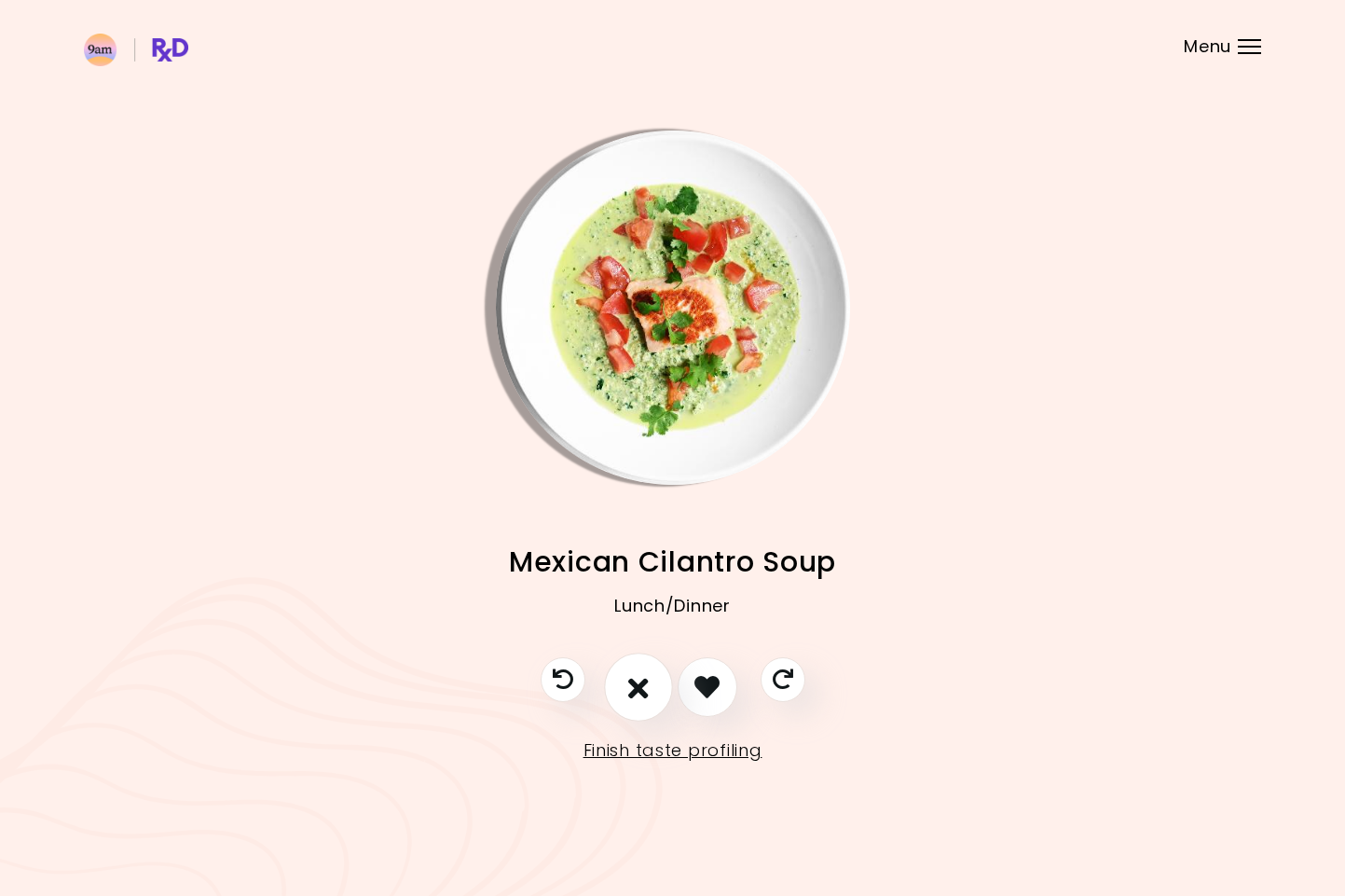
click at [642, 695] on icon "I don't like this recipe" at bounding box center [638, 686] width 21 height 29
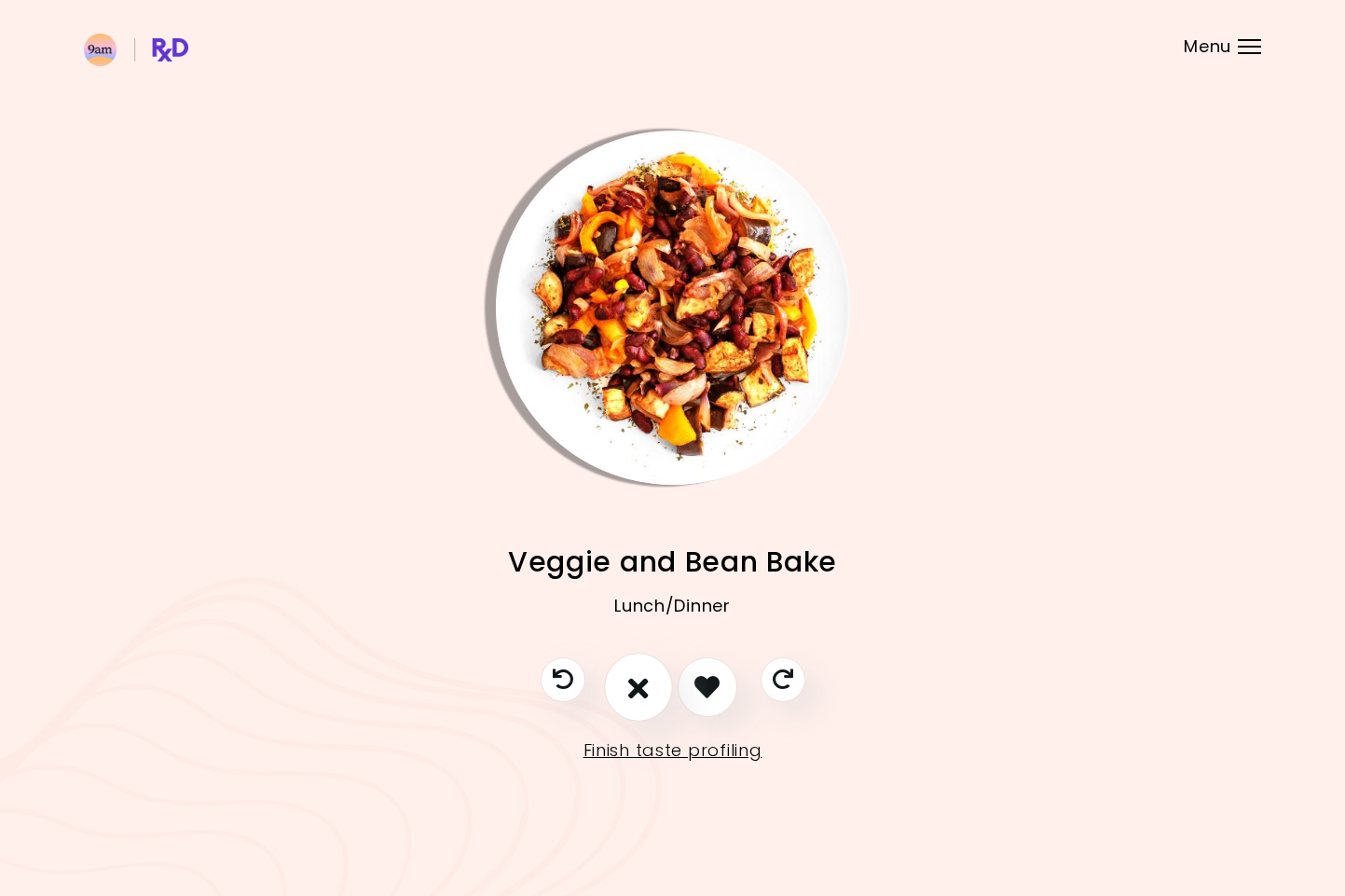
click at [642, 695] on icon "I don't like this recipe" at bounding box center [638, 686] width 21 height 29
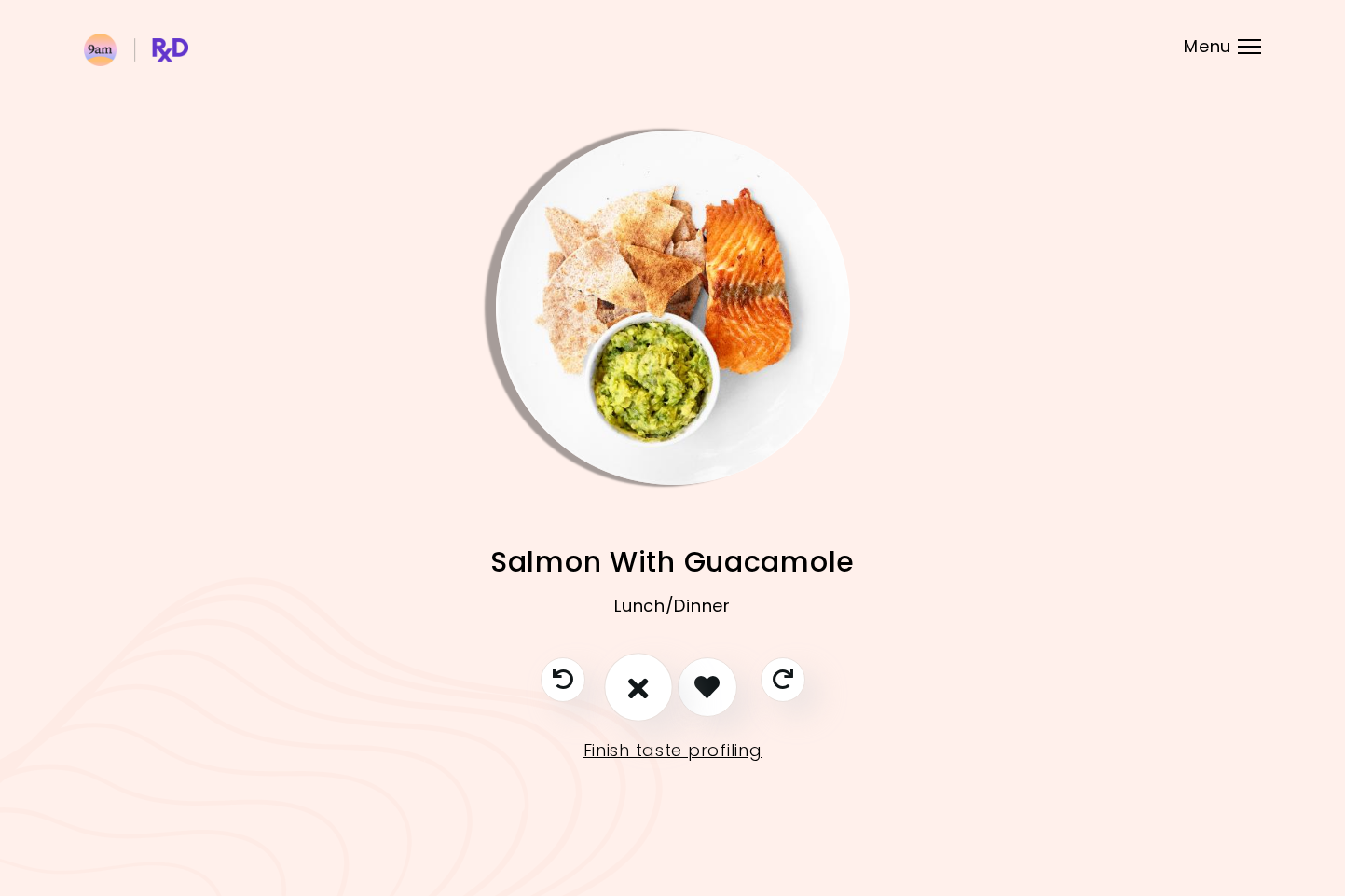
click at [642, 695] on icon "I don't like this recipe" at bounding box center [638, 686] width 21 height 29
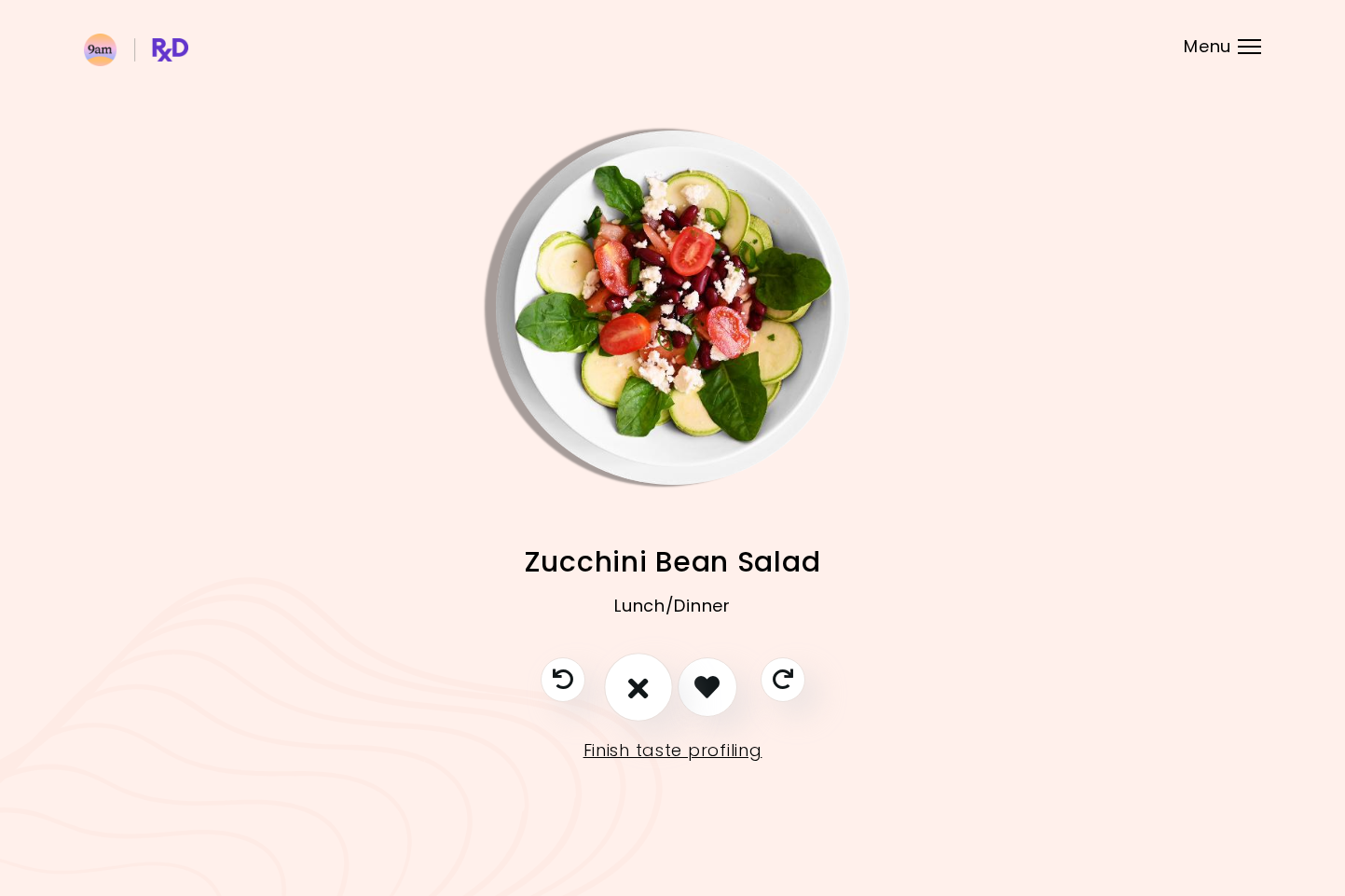
click at [642, 695] on icon "I don't like this recipe" at bounding box center [638, 686] width 21 height 29
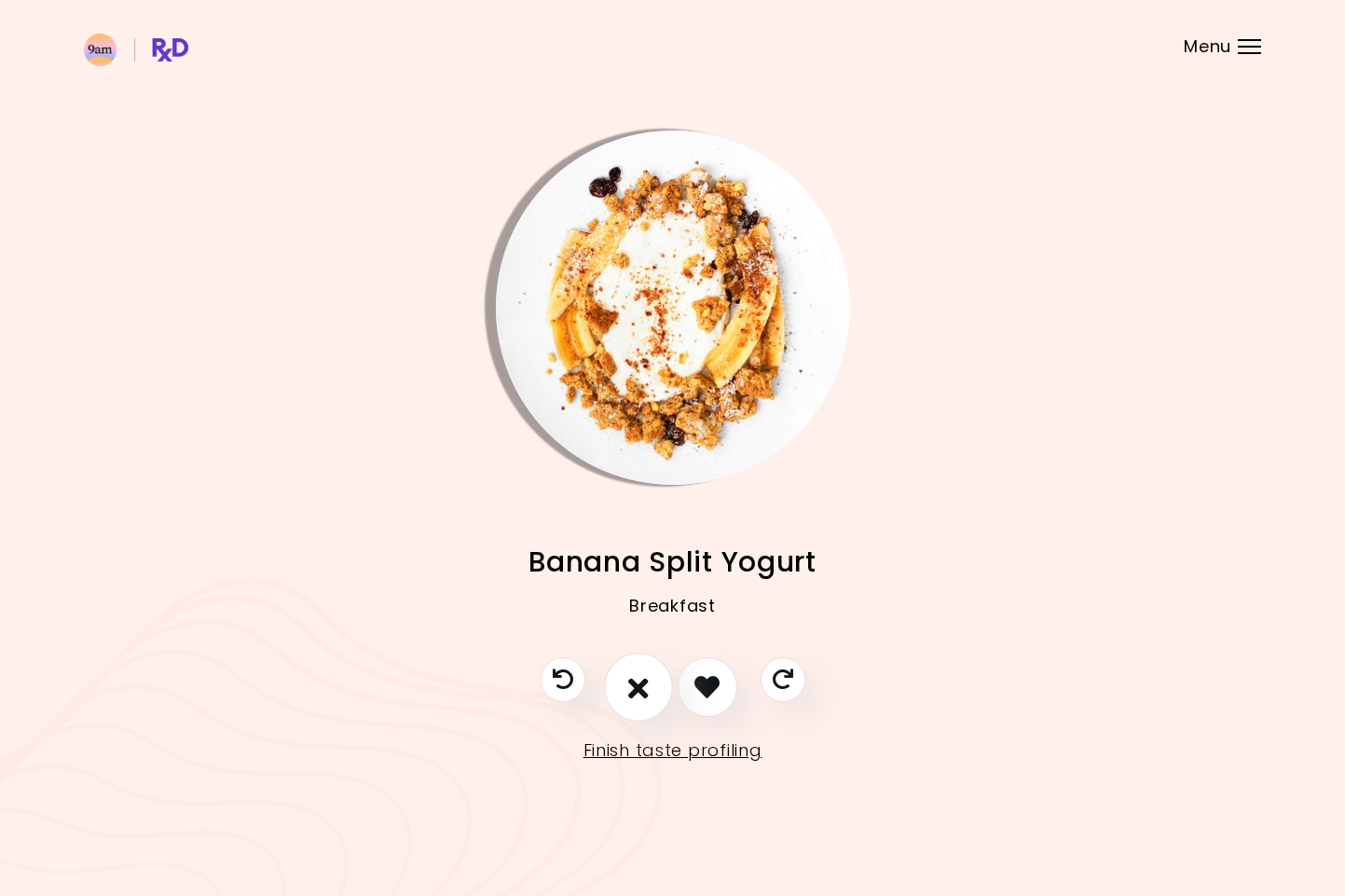
click at [642, 695] on icon "I don't like this recipe" at bounding box center [638, 686] width 21 height 29
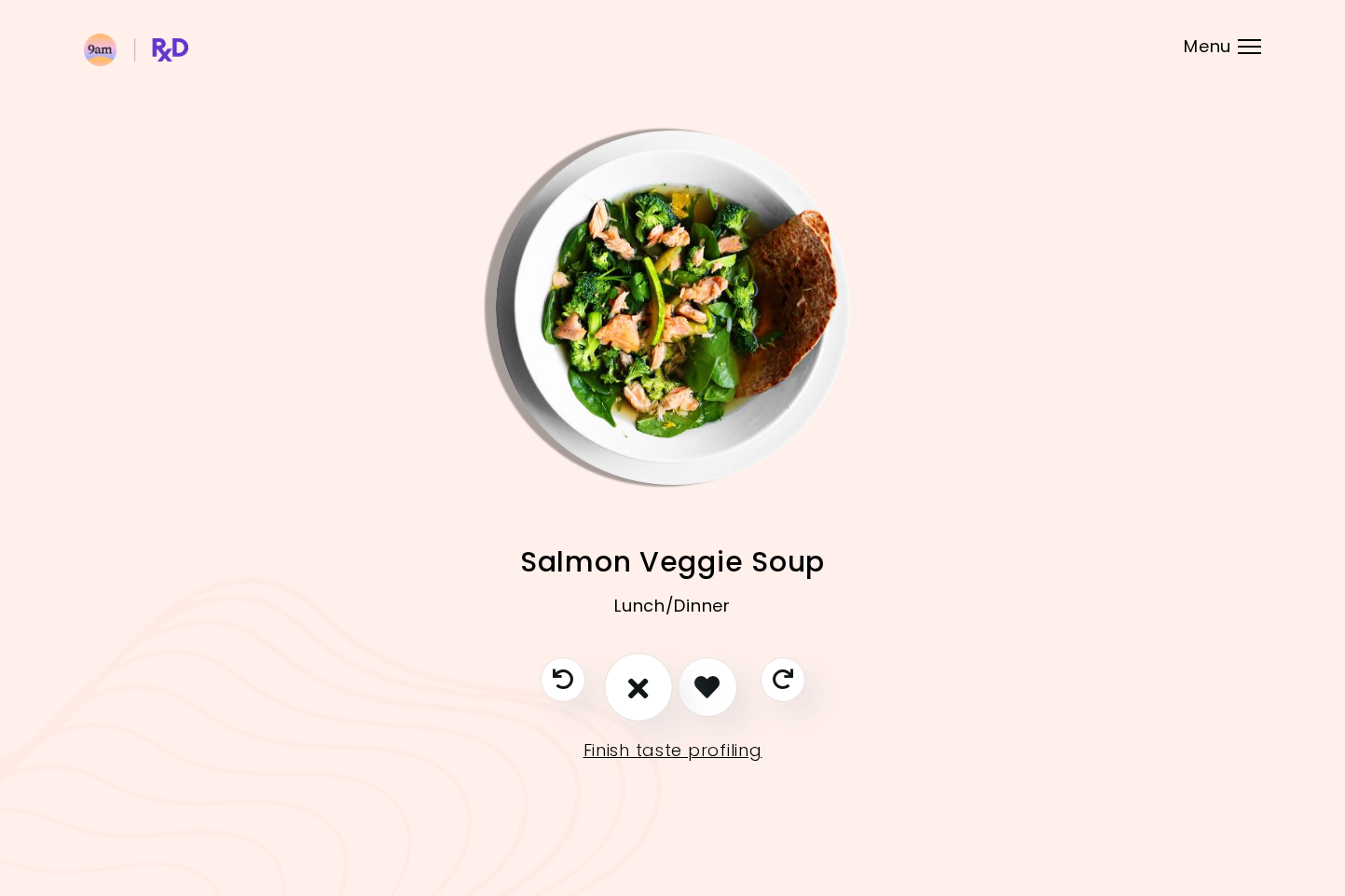
click at [642, 695] on icon "I don't like this recipe" at bounding box center [638, 686] width 21 height 29
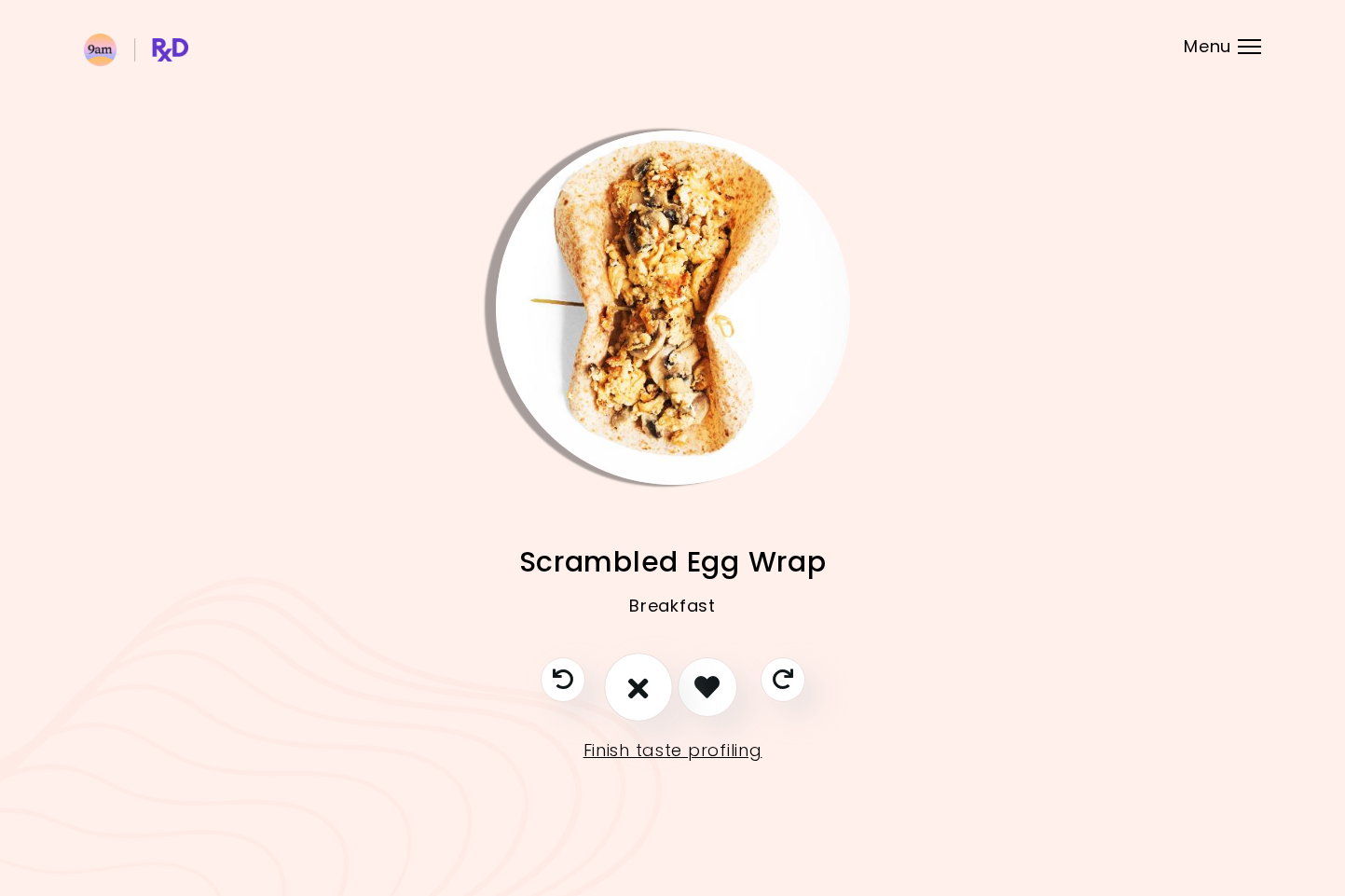
click at [642, 695] on icon "I don't like this recipe" at bounding box center [638, 686] width 21 height 29
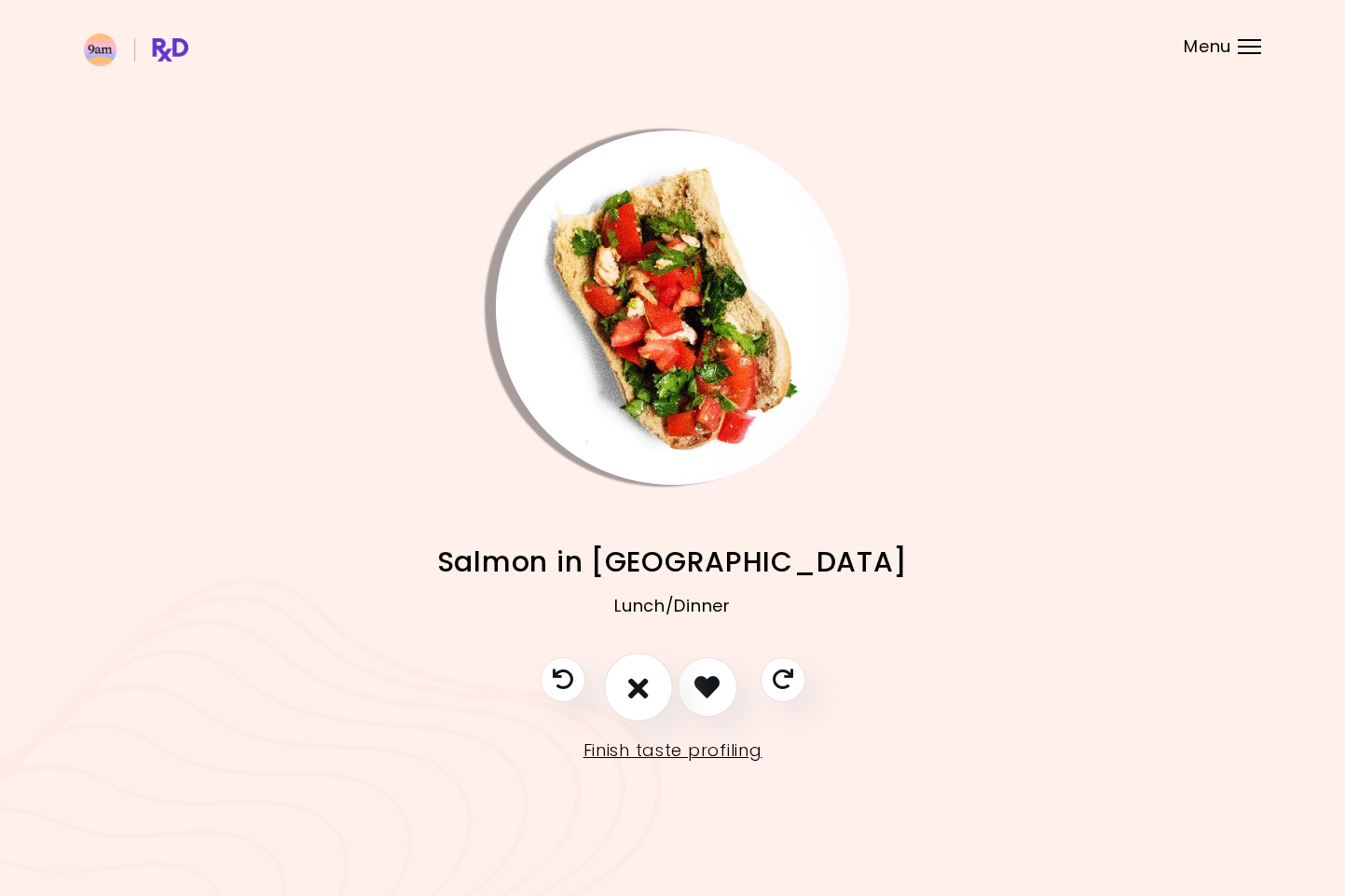
click at [642, 695] on icon "I don't like this recipe" at bounding box center [638, 686] width 21 height 29
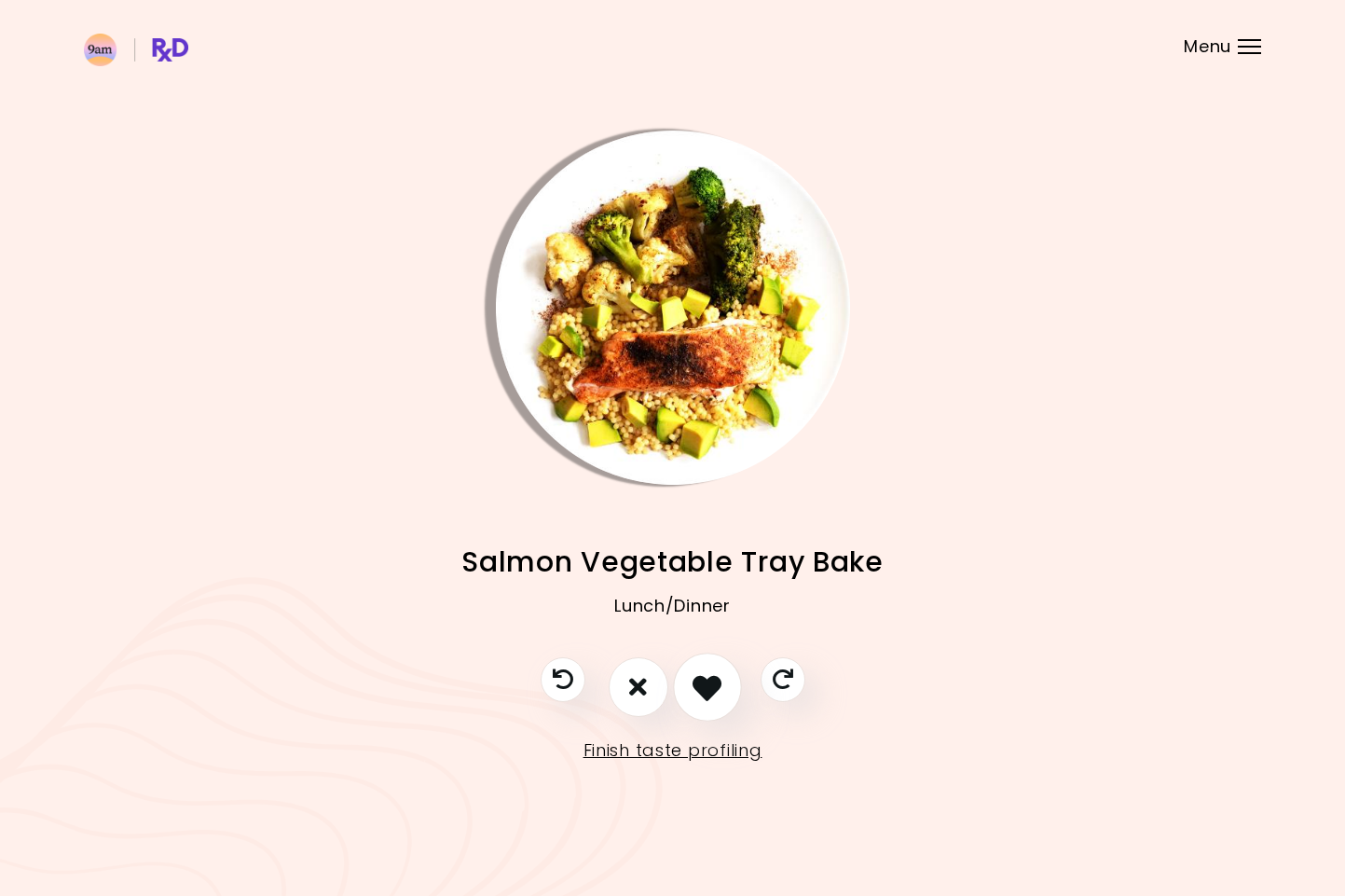
click at [703, 696] on icon "I like this recipe" at bounding box center [706, 686] width 29 height 29
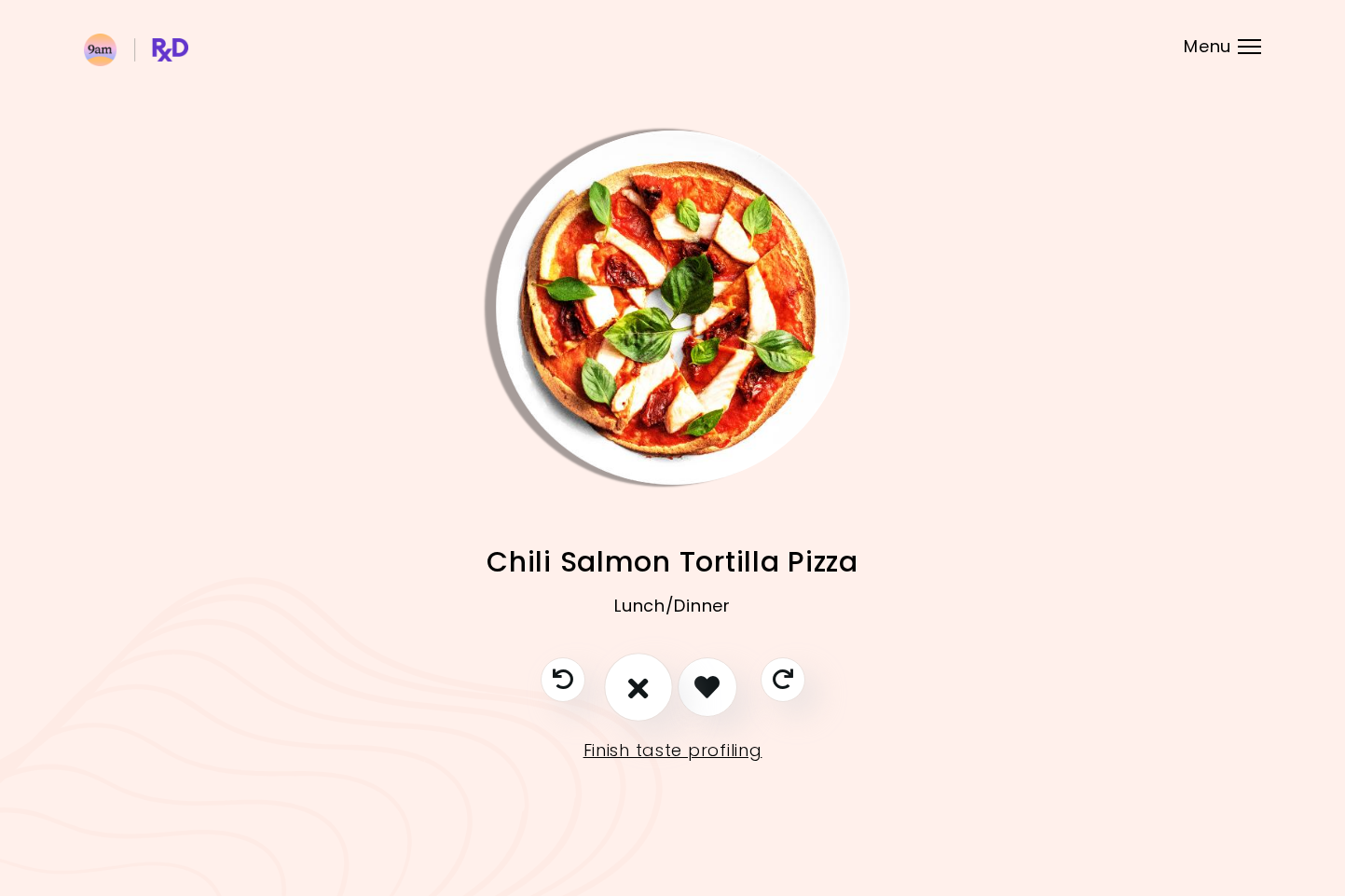
click at [645, 693] on icon "I don't like this recipe" at bounding box center [638, 686] width 21 height 29
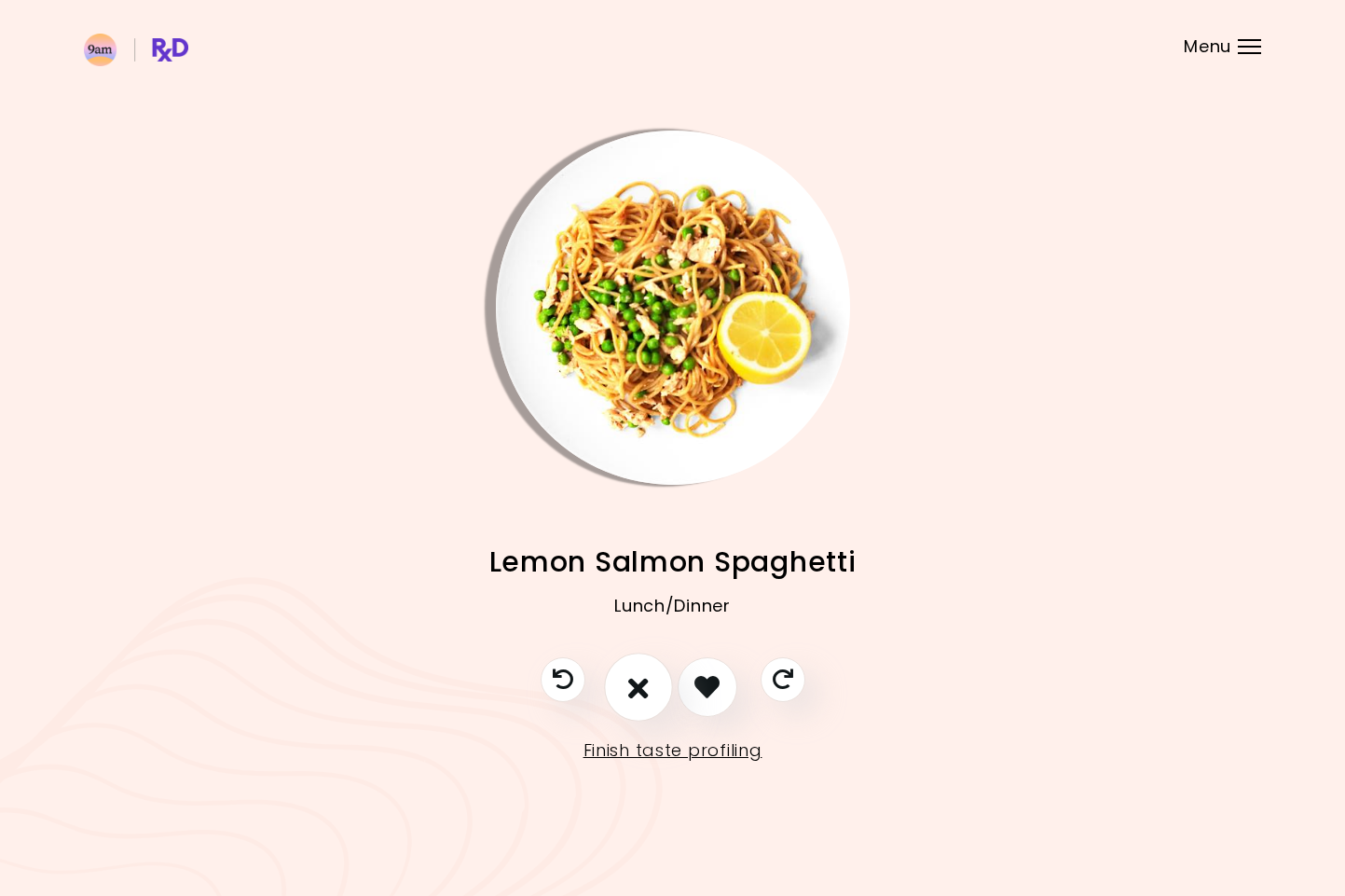
click at [645, 693] on icon "I don't like this recipe" at bounding box center [638, 686] width 21 height 29
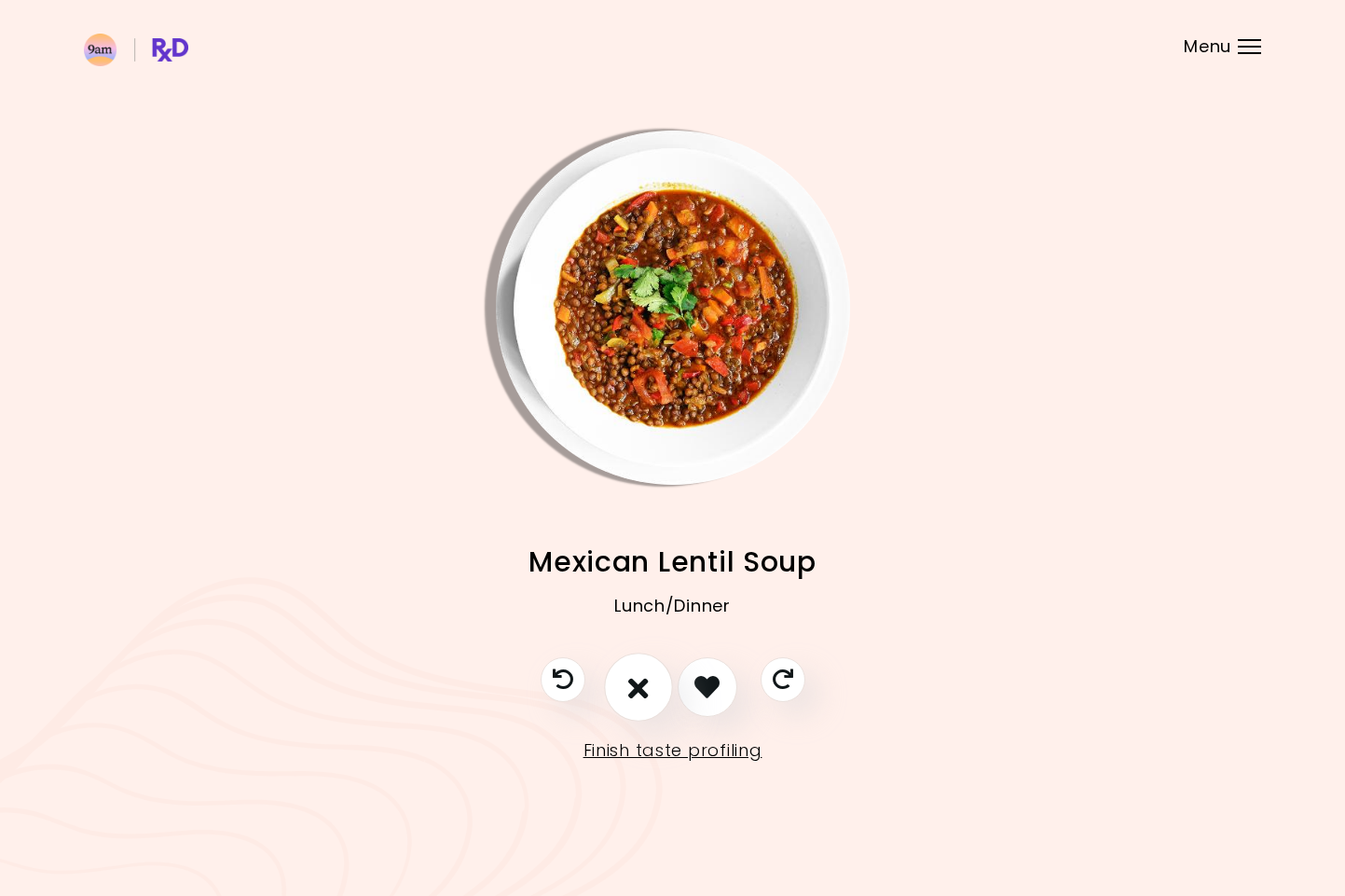
click at [645, 693] on icon "I don't like this recipe" at bounding box center [638, 686] width 21 height 29
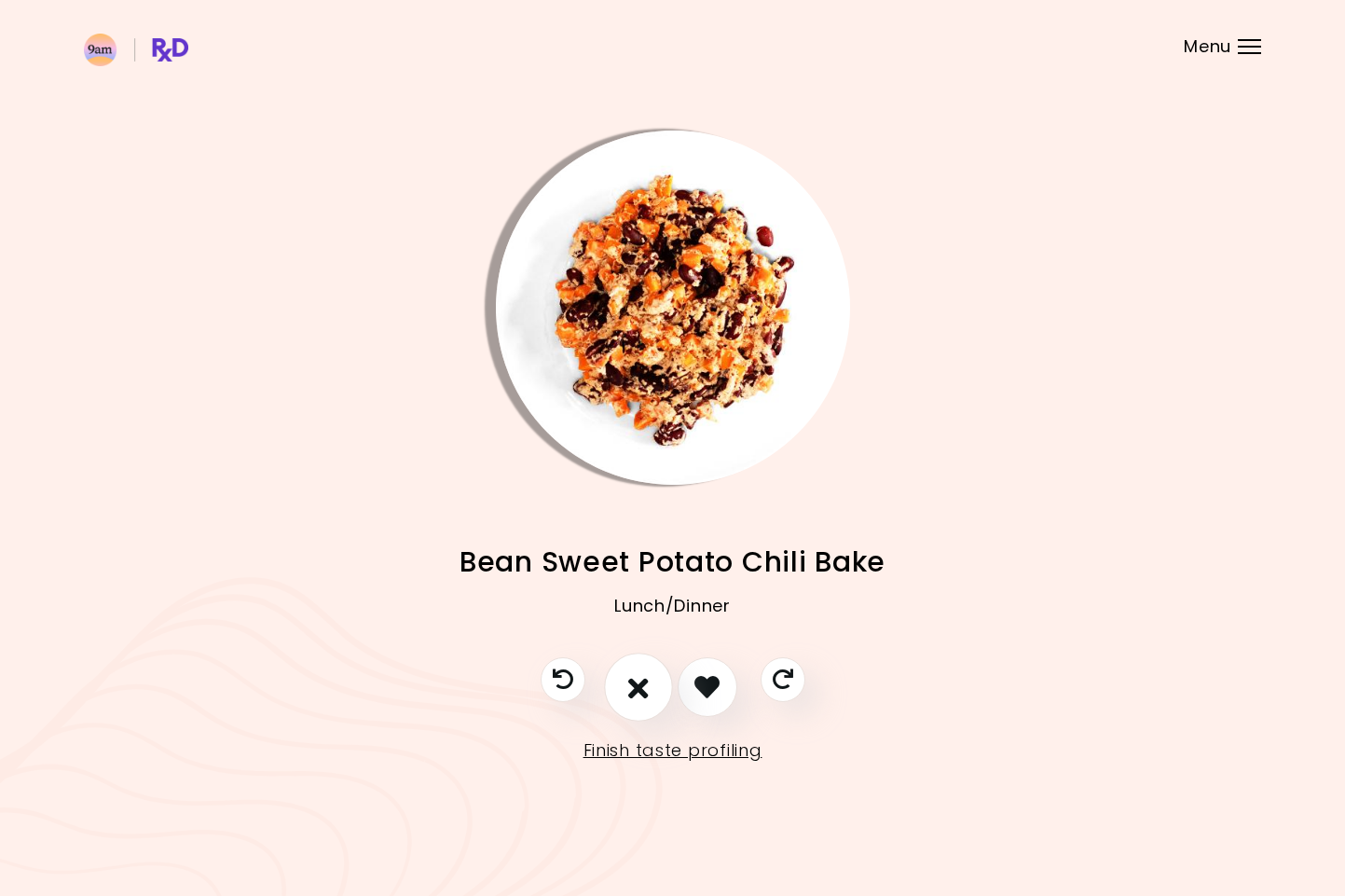
click at [645, 693] on icon "I don't like this recipe" at bounding box center [638, 686] width 21 height 29
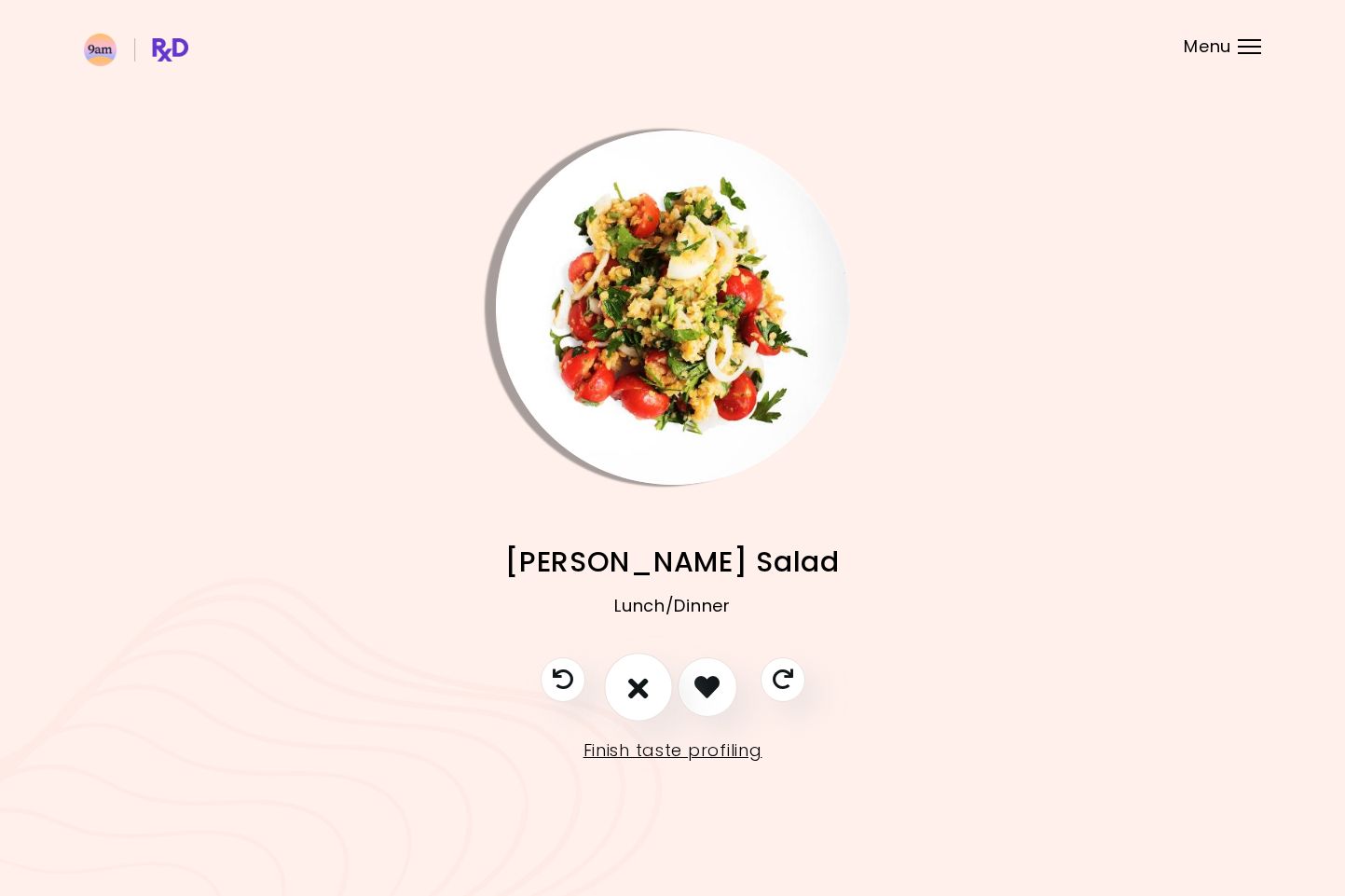
click at [645, 693] on icon "I don't like this recipe" at bounding box center [638, 686] width 21 height 29
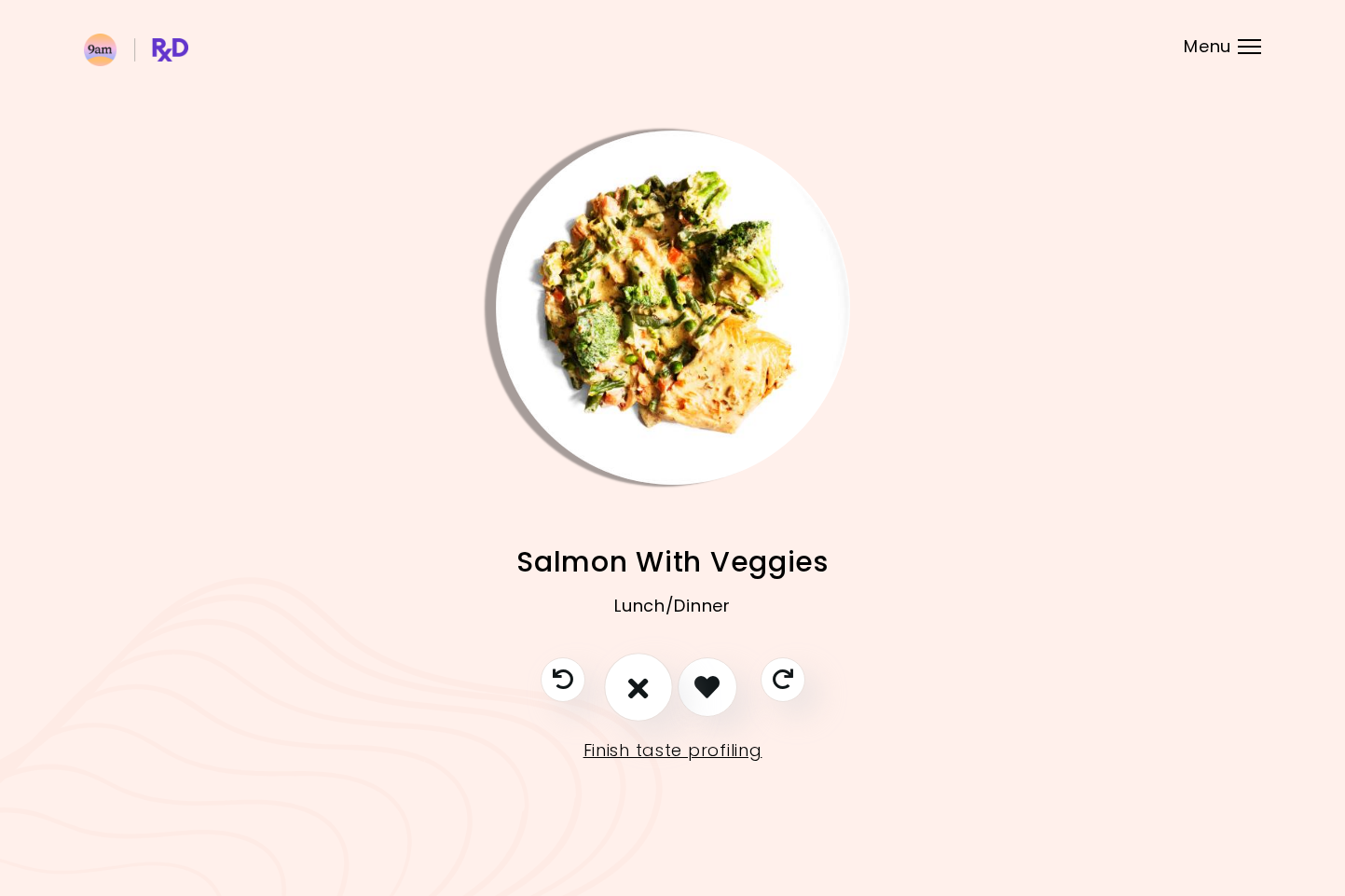
click at [645, 693] on icon "I don't like this recipe" at bounding box center [638, 686] width 21 height 29
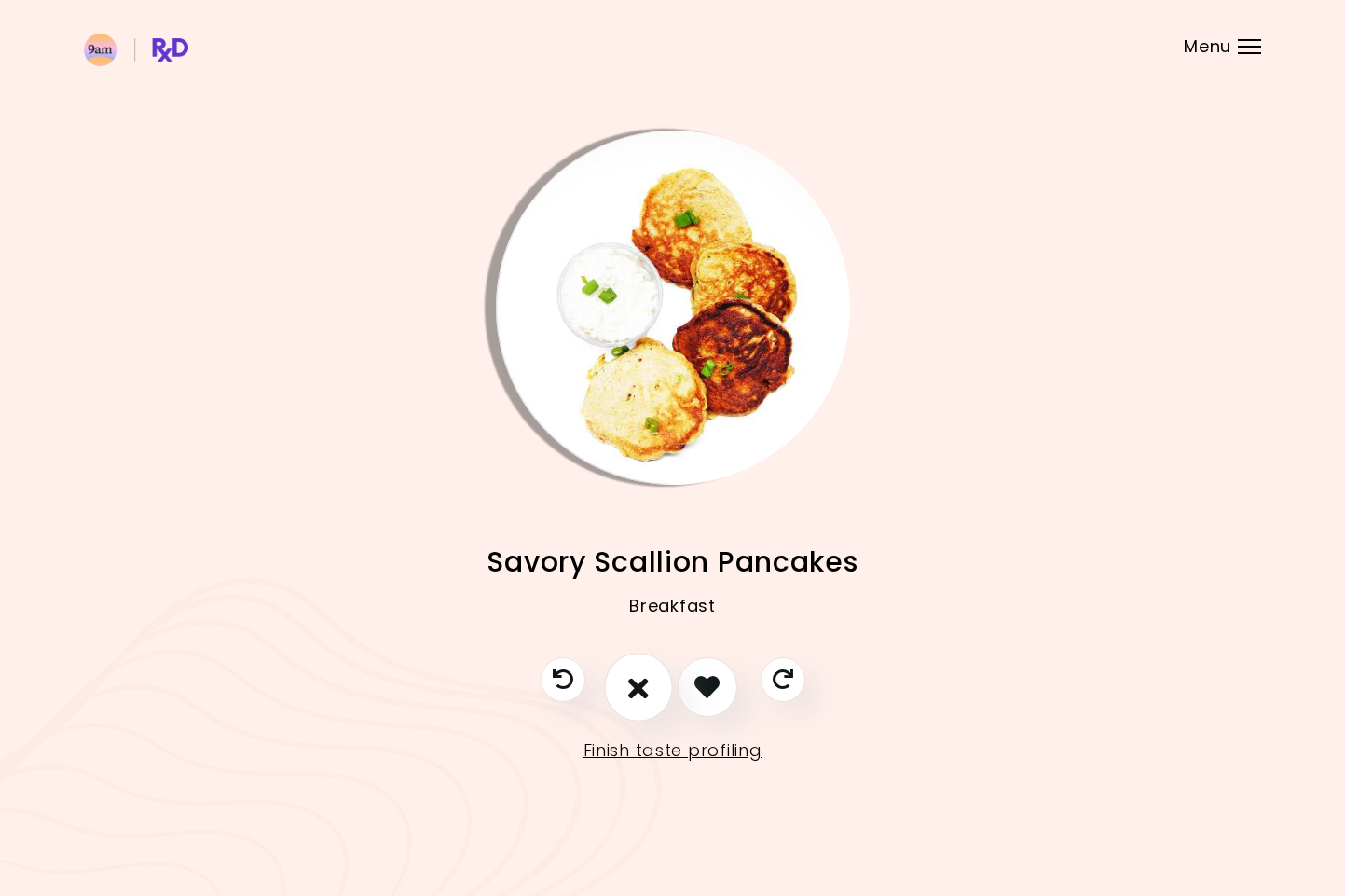
click at [645, 693] on icon "I don't like this recipe" at bounding box center [638, 686] width 21 height 29
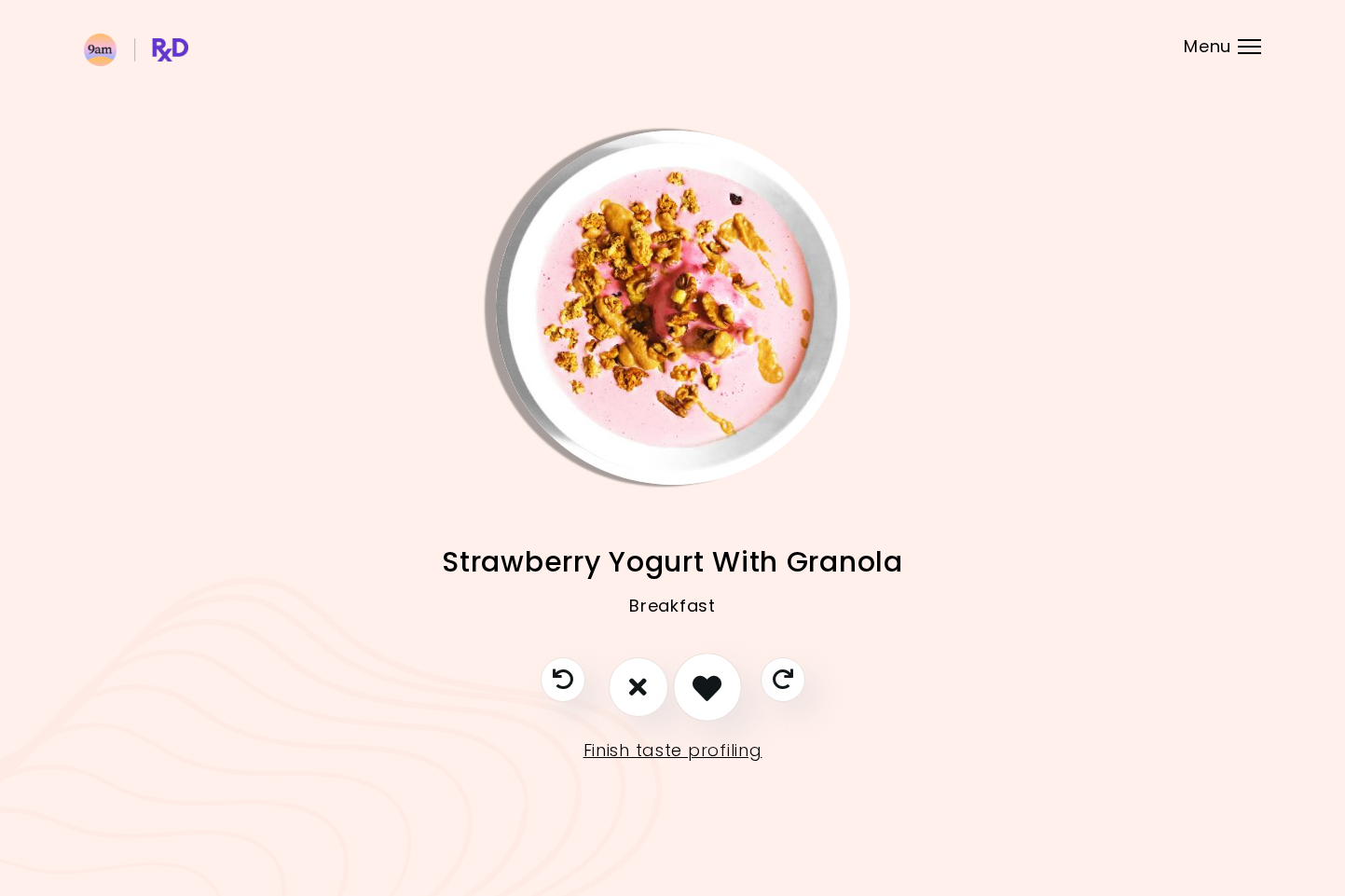
click at [698, 696] on icon "I like this recipe" at bounding box center [706, 686] width 29 height 29
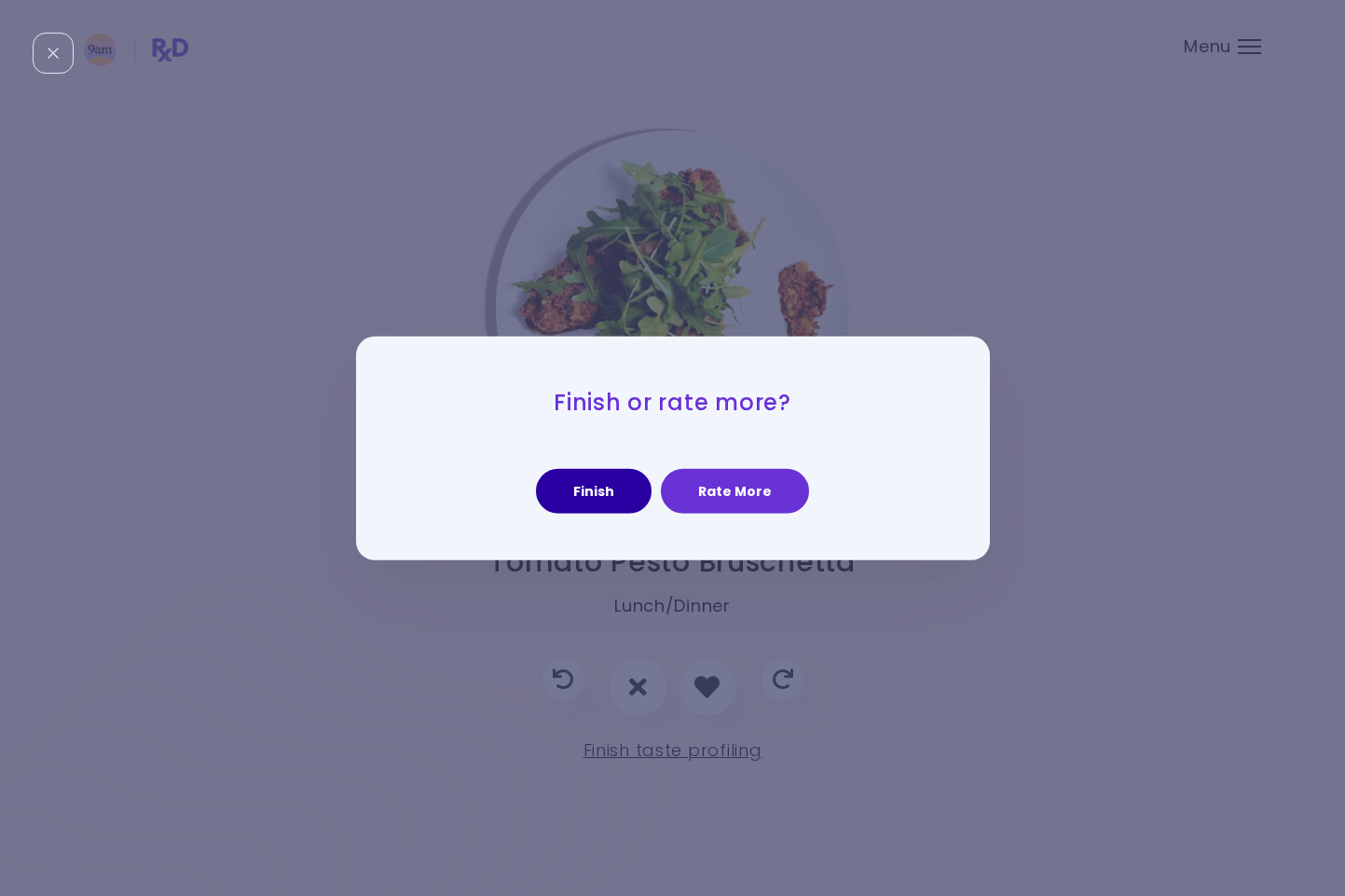
click at [589, 489] on button "Finish" at bounding box center [594, 491] width 115 height 45
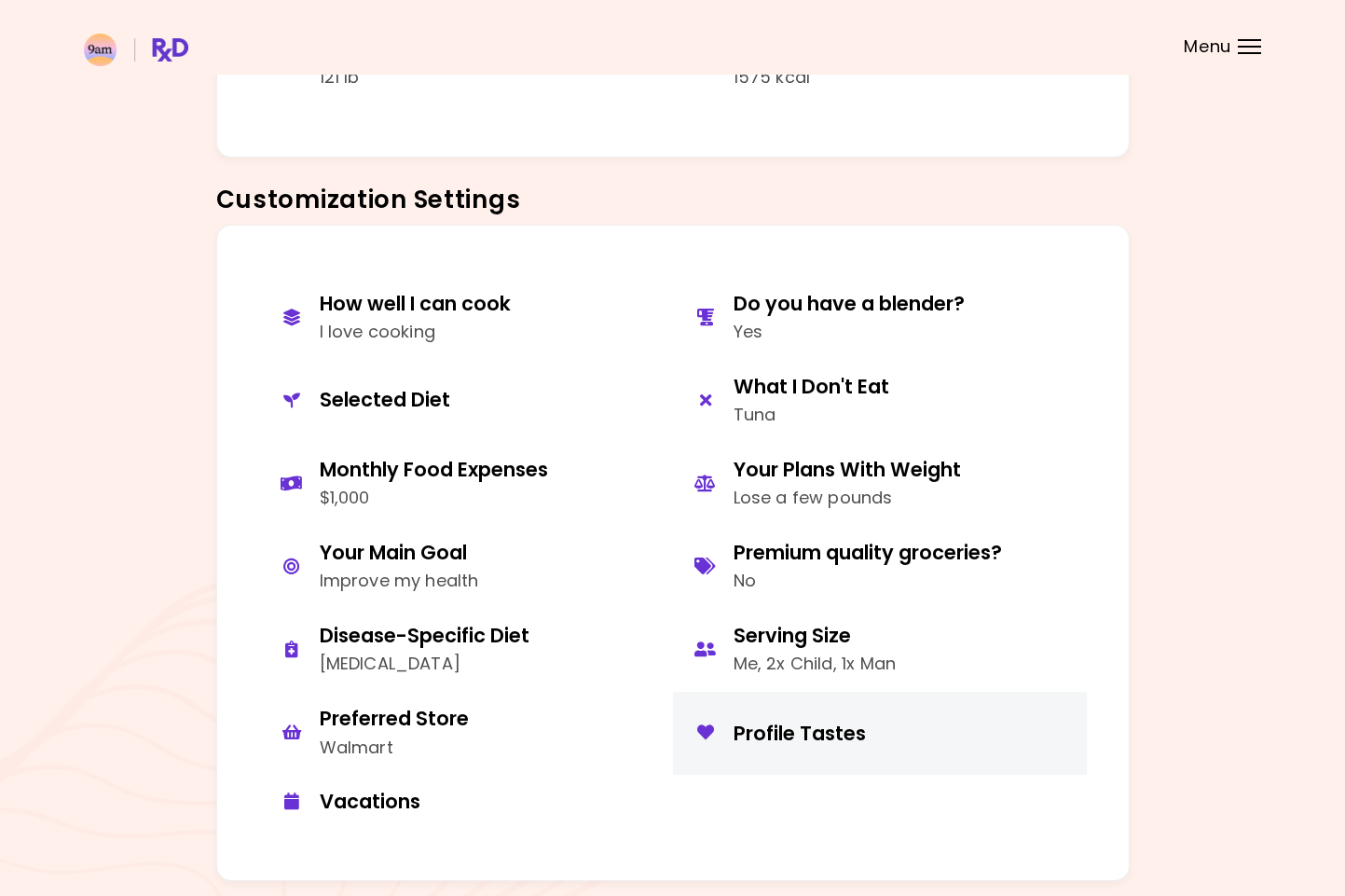
scroll to position [708, 0]
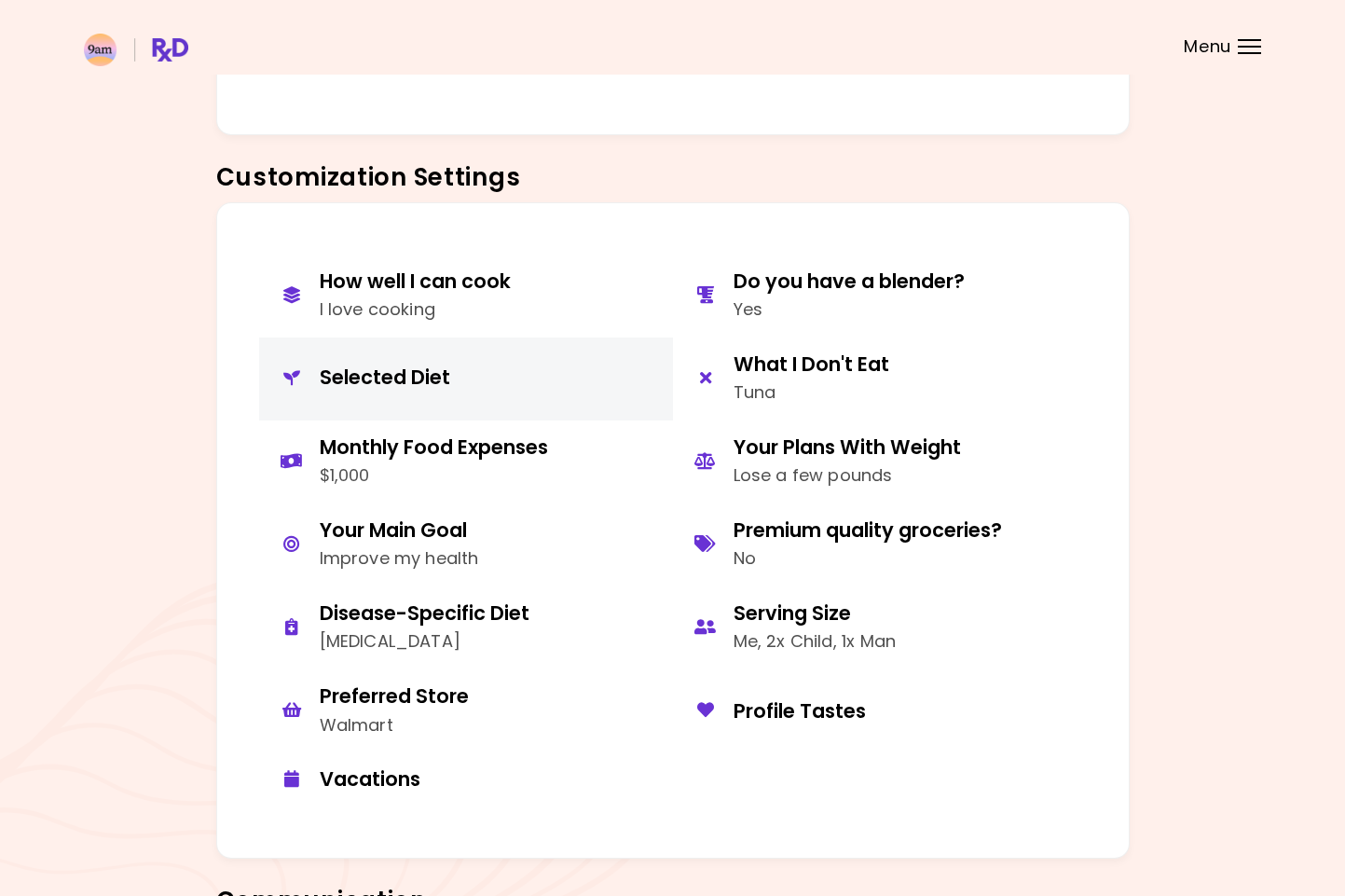
click at [433, 375] on div "Selected Diet" at bounding box center [384, 376] width 130 height 25
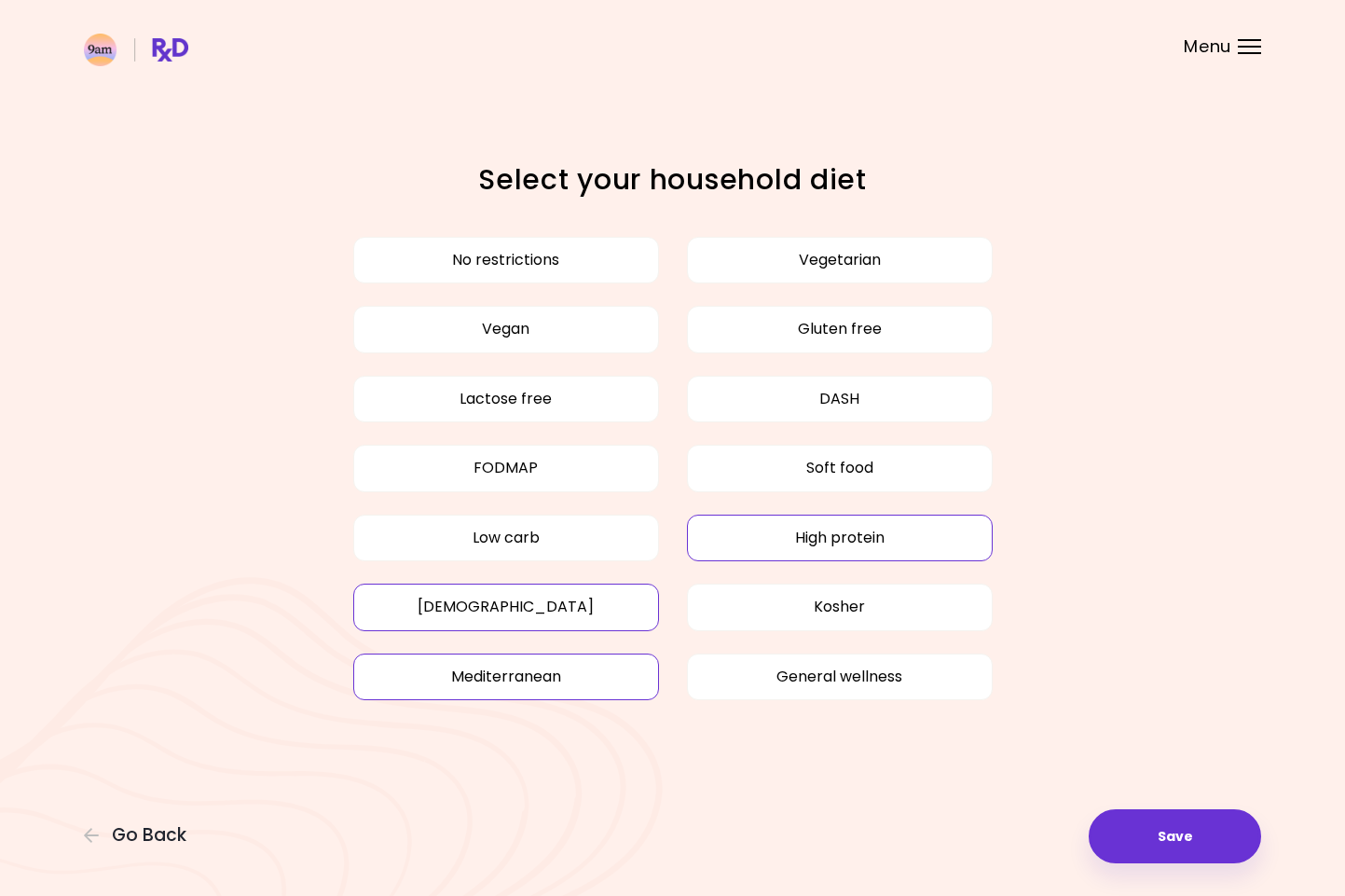
click at [528, 686] on button "Mediterranean" at bounding box center [507, 676] width 306 height 47
click at [546, 612] on button "Halal" at bounding box center [507, 606] width 306 height 47
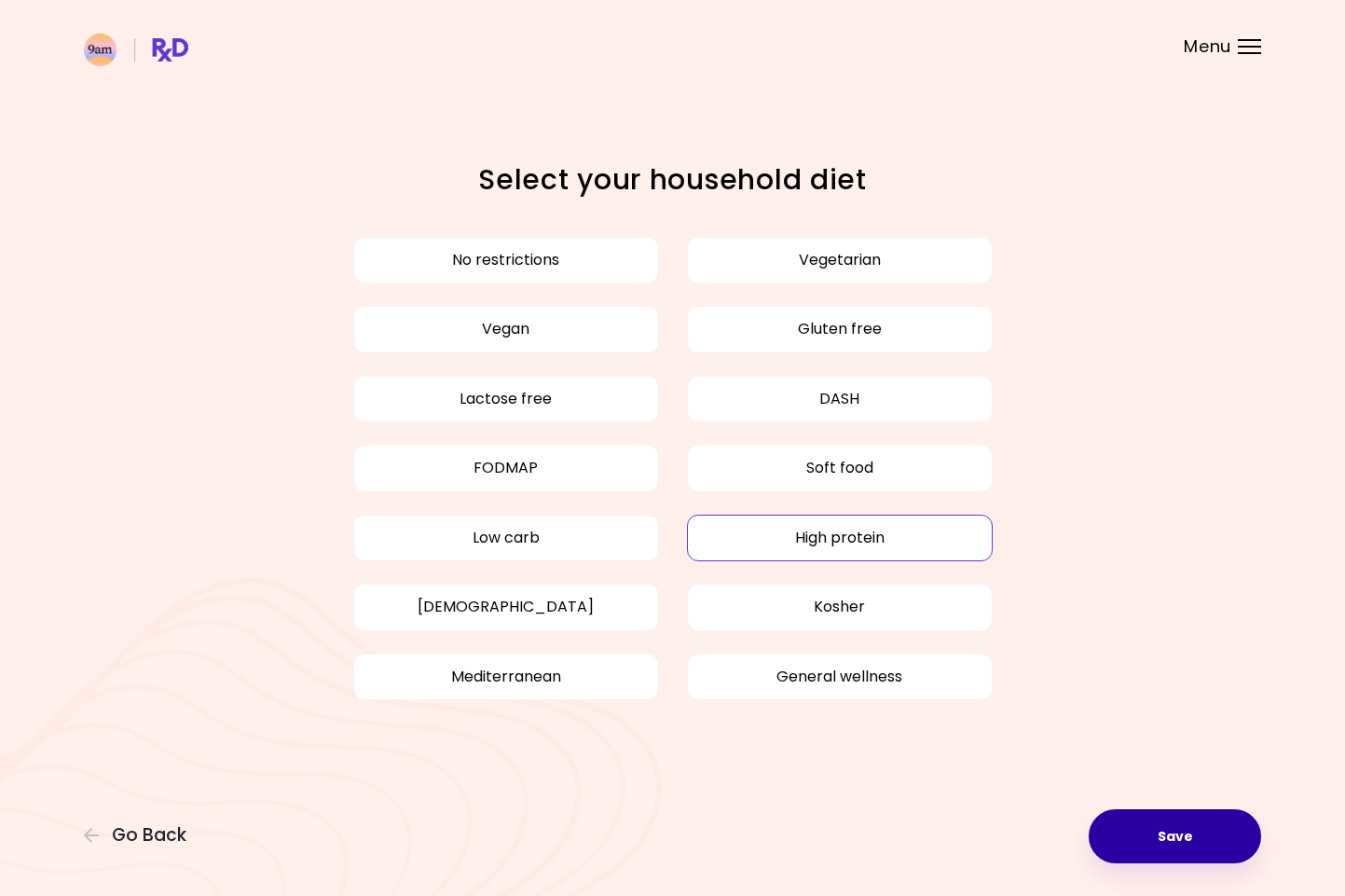
click at [1137, 834] on button "Save" at bounding box center [1175, 835] width 173 height 54
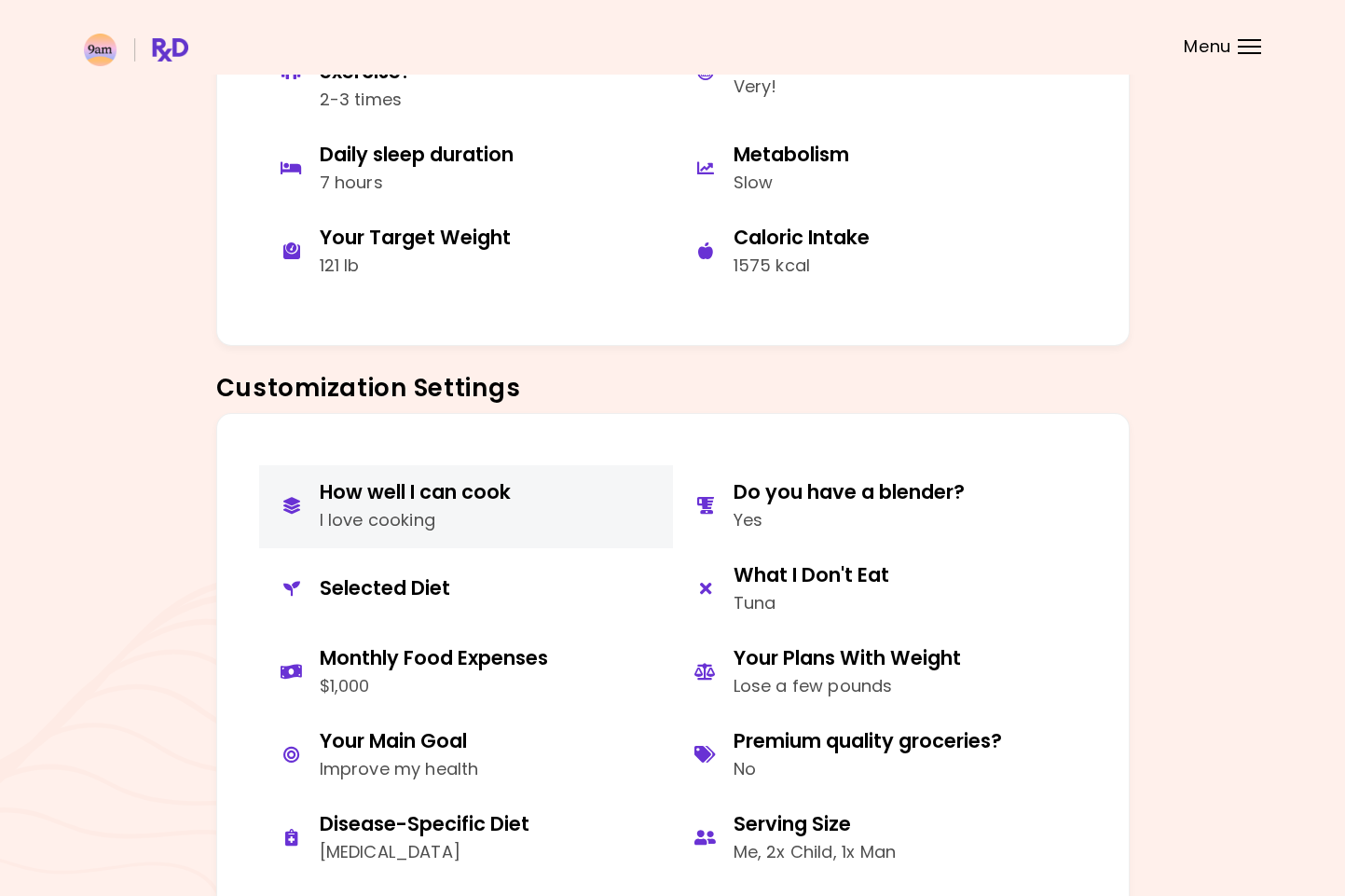
scroll to position [502, 0]
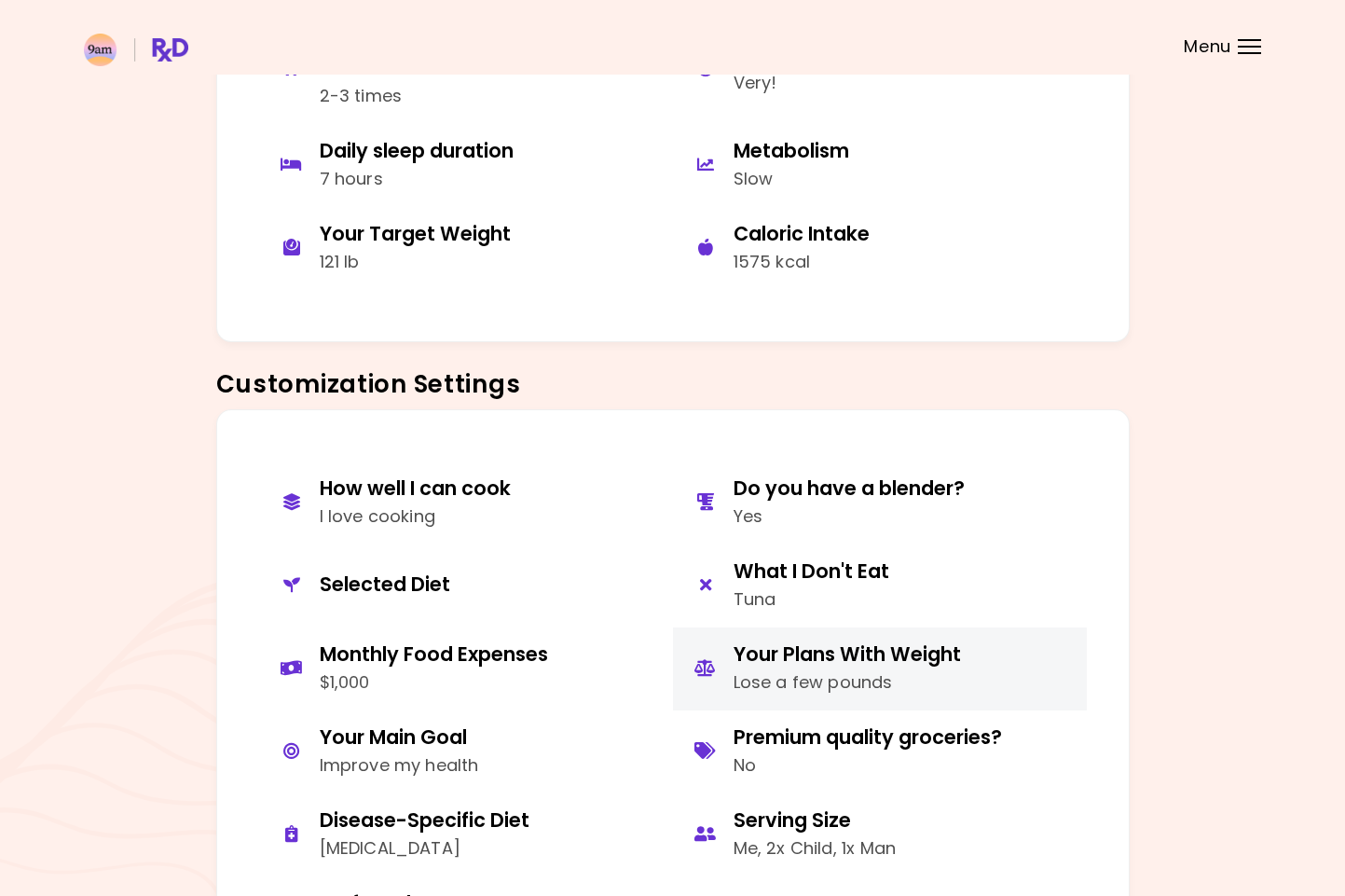
click at [934, 672] on div "Lose a few pounds" at bounding box center [846, 682] width 227 height 27
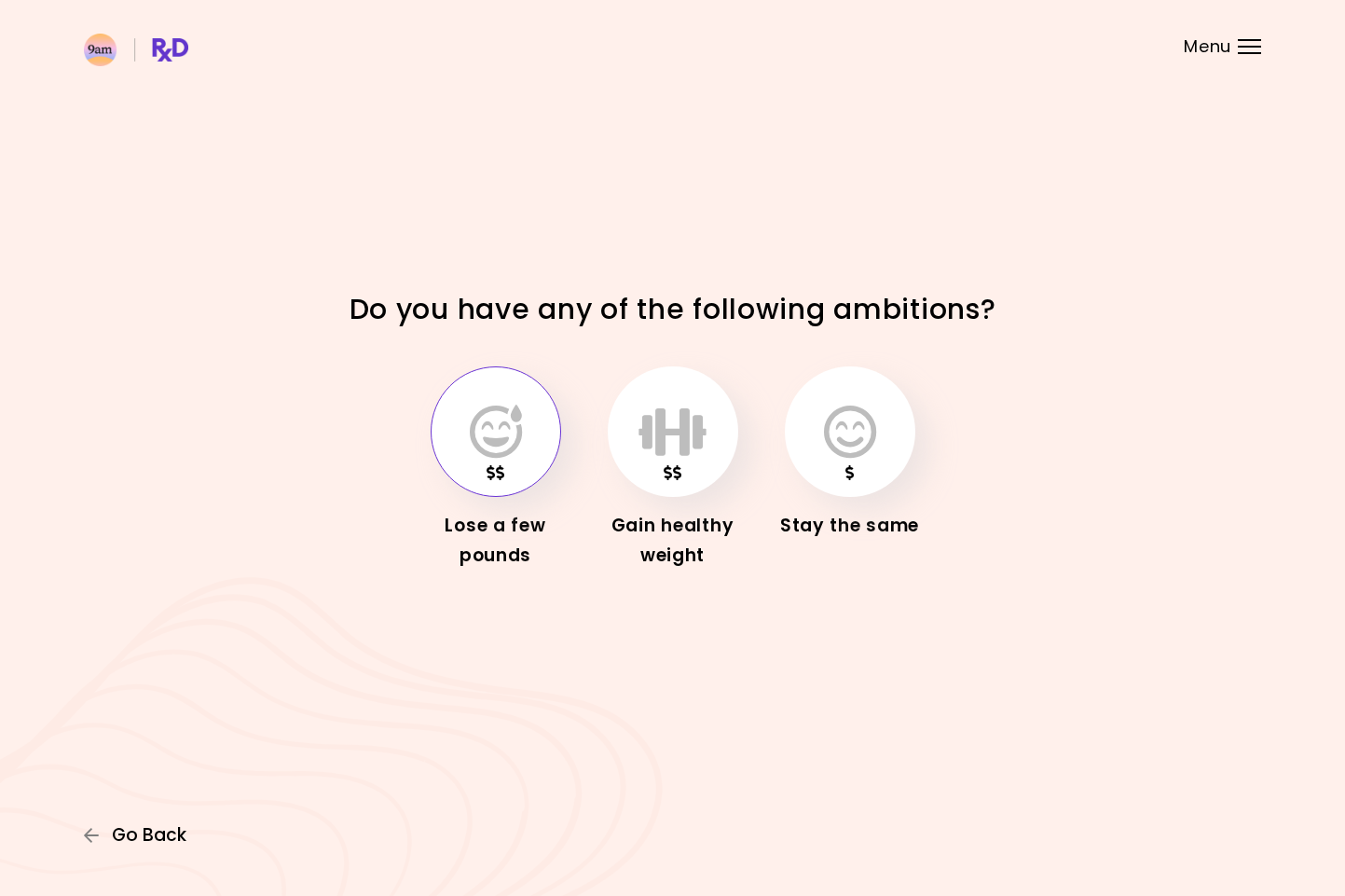
click at [142, 832] on span "Go Back" at bounding box center [149, 834] width 75 height 21
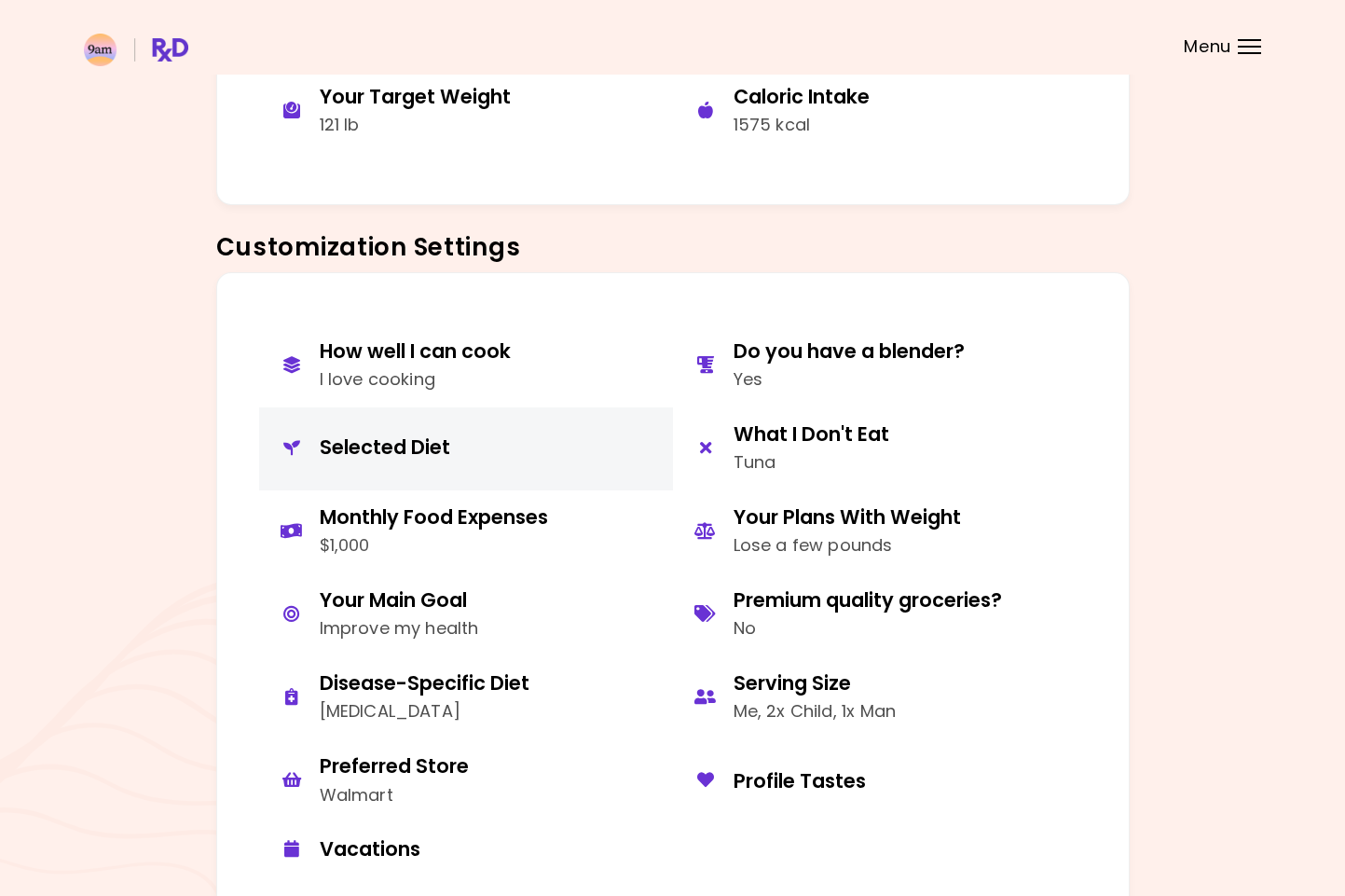
scroll to position [651, 0]
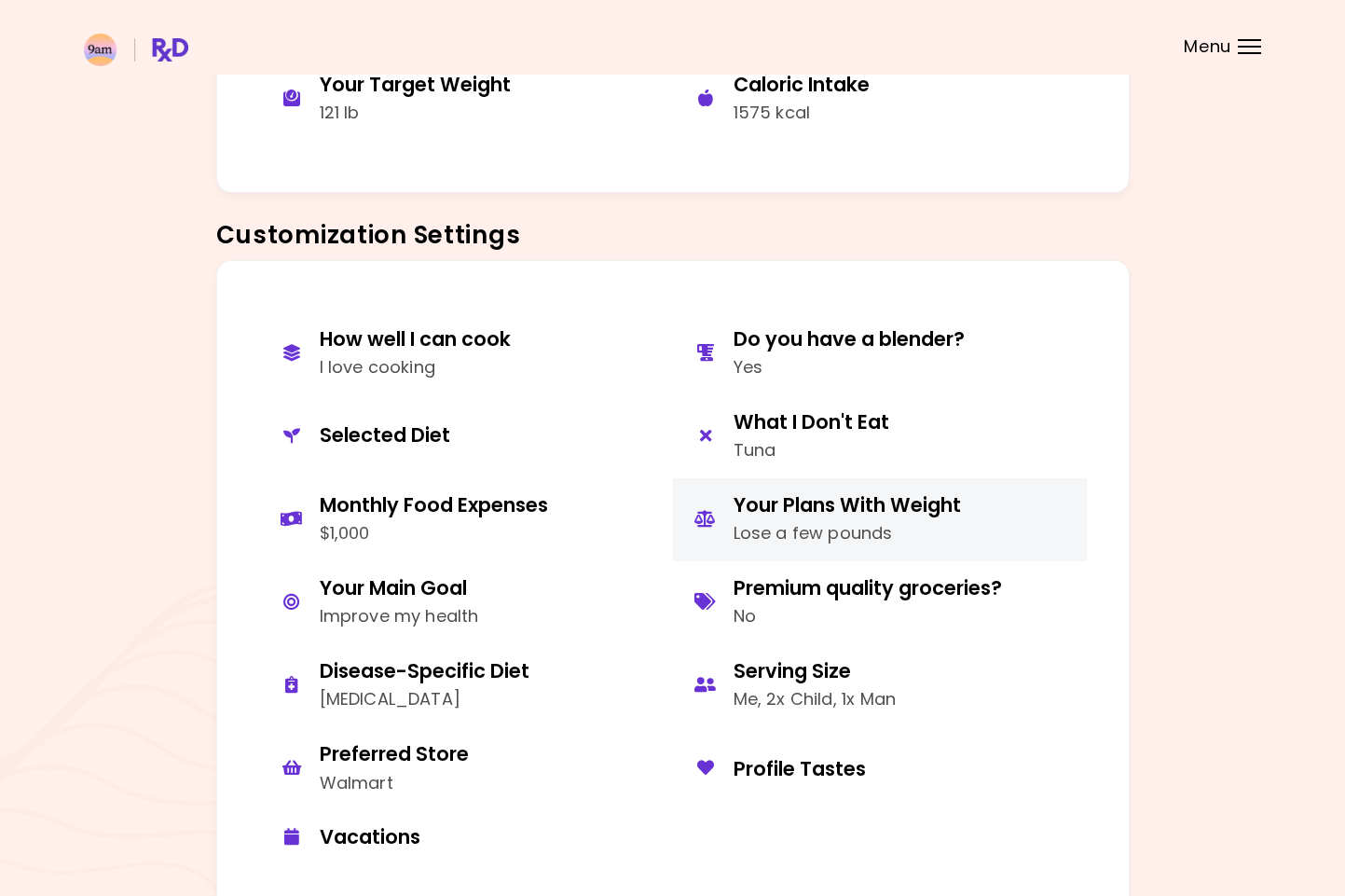
click at [823, 521] on div "Lose a few pounds" at bounding box center [846, 533] width 227 height 27
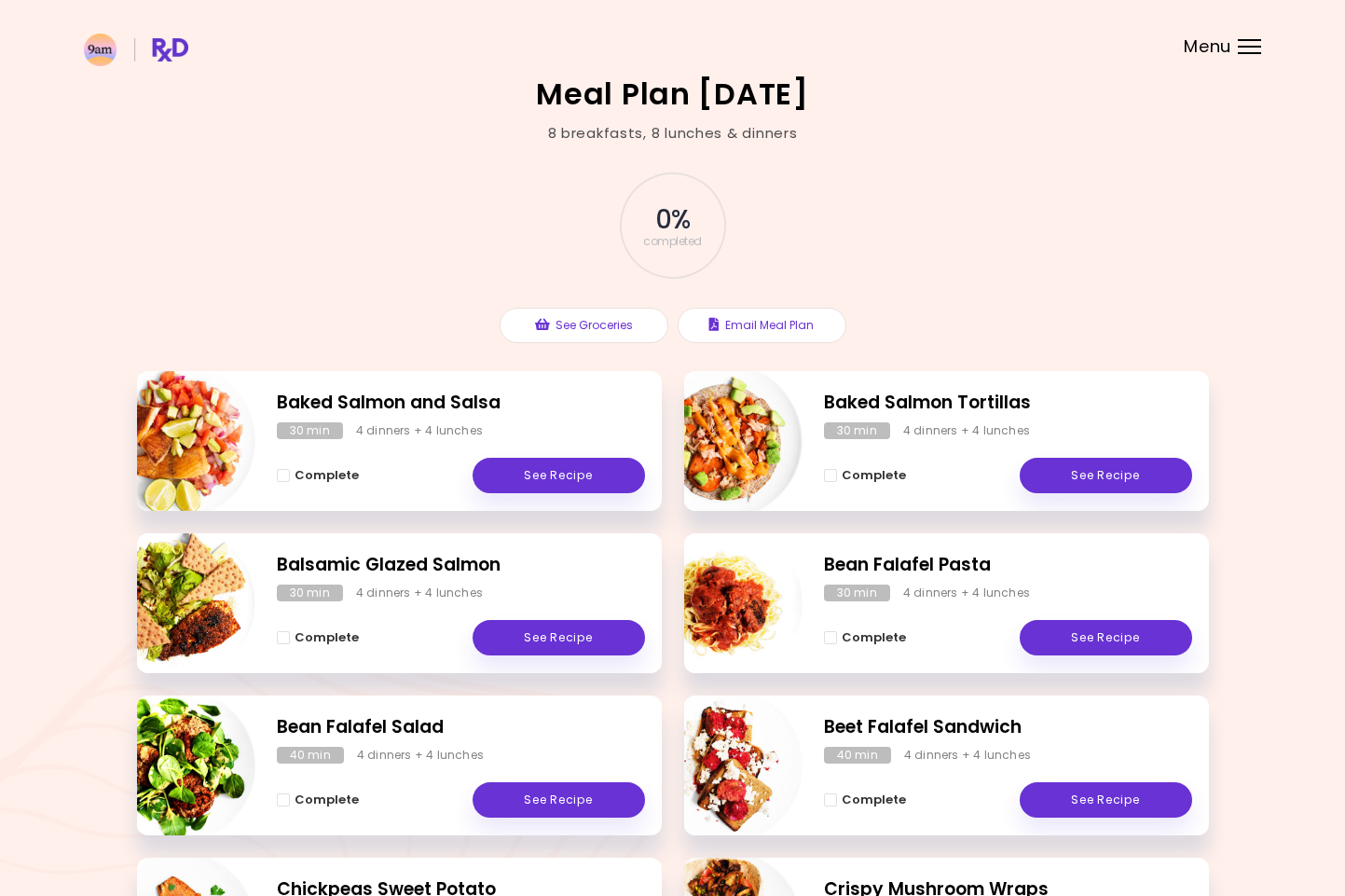
click at [1248, 45] on div "Menu" at bounding box center [1249, 46] width 23 height 15
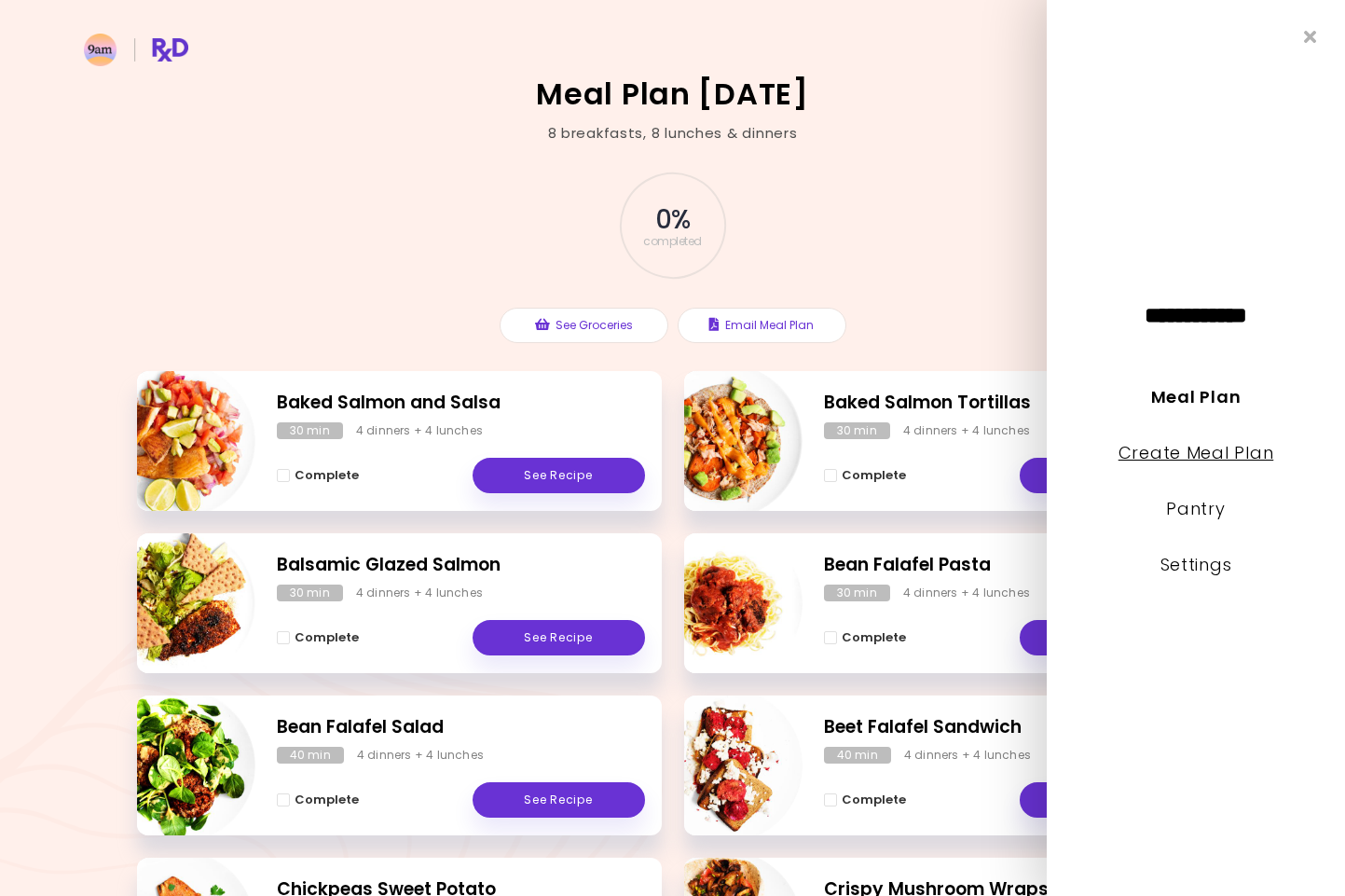
click at [1171, 461] on link "Create Meal Plan" at bounding box center [1196, 452] width 156 height 23
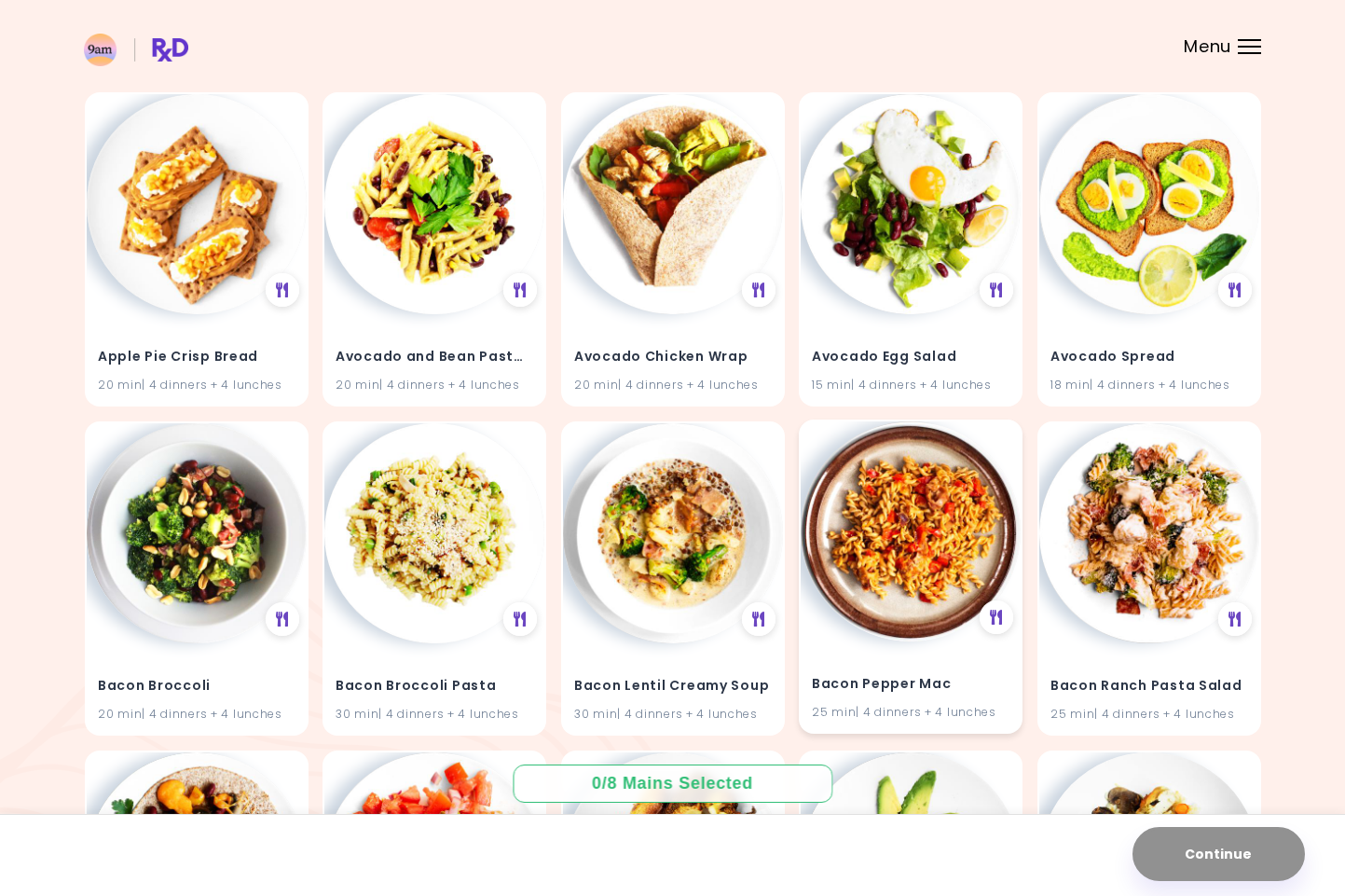
scroll to position [179, 0]
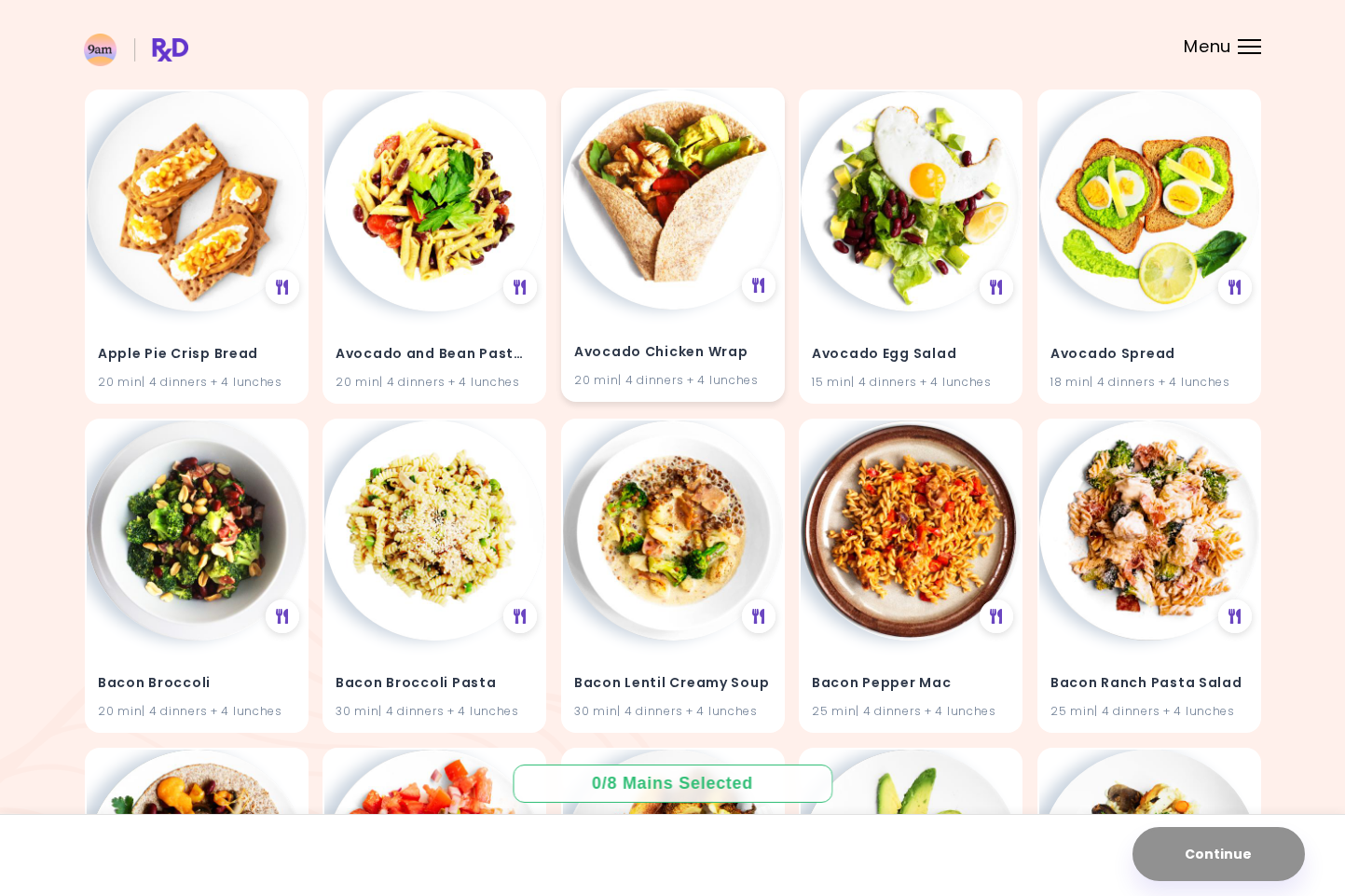
click at [736, 340] on h4 "Avocado Chicken Wrap" at bounding box center [672, 353] width 198 height 30
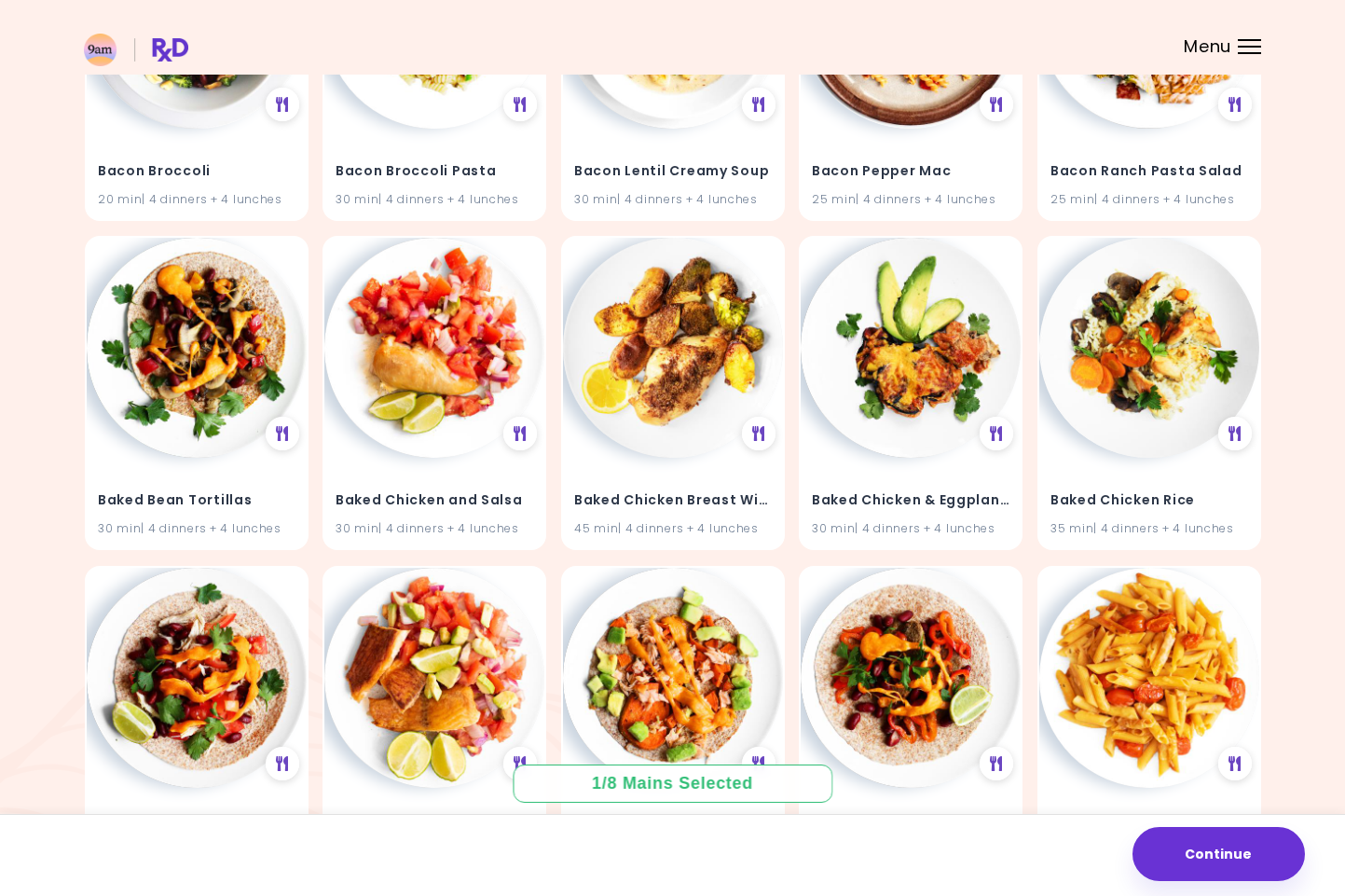
scroll to position [691, 0]
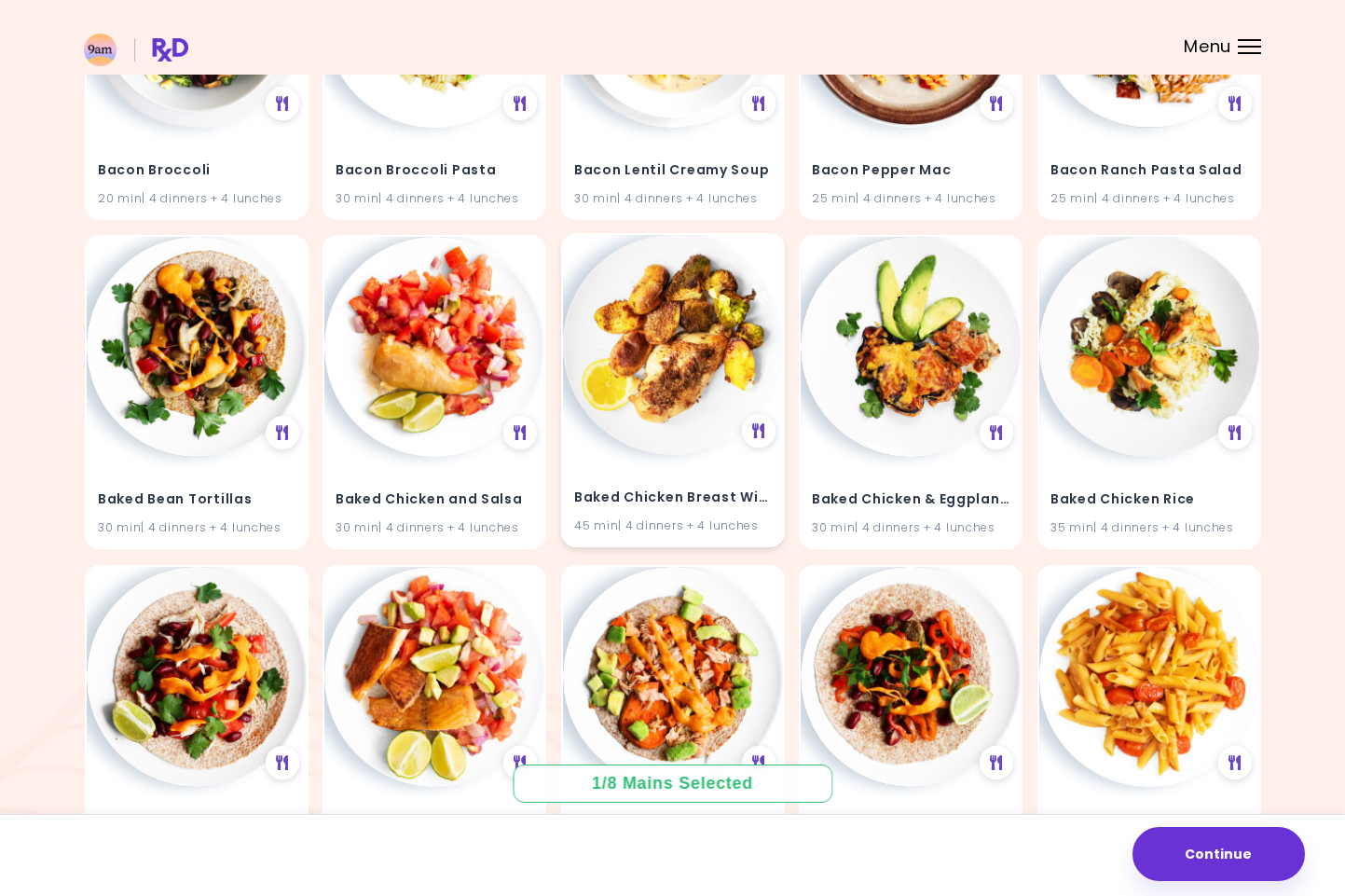
click at [645, 407] on img at bounding box center [672, 344] width 220 height 220
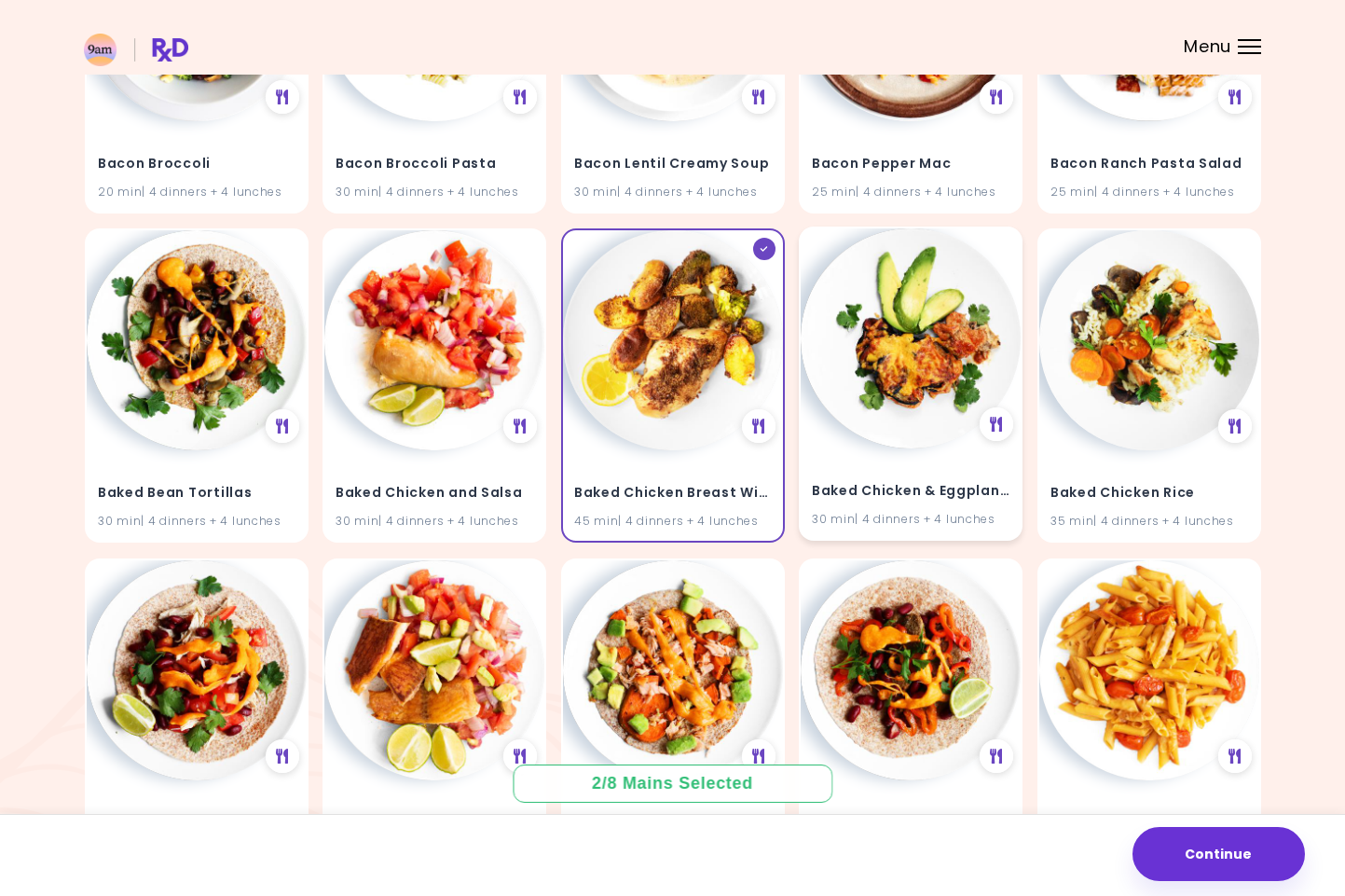
click at [939, 386] on img at bounding box center [910, 338] width 220 height 220
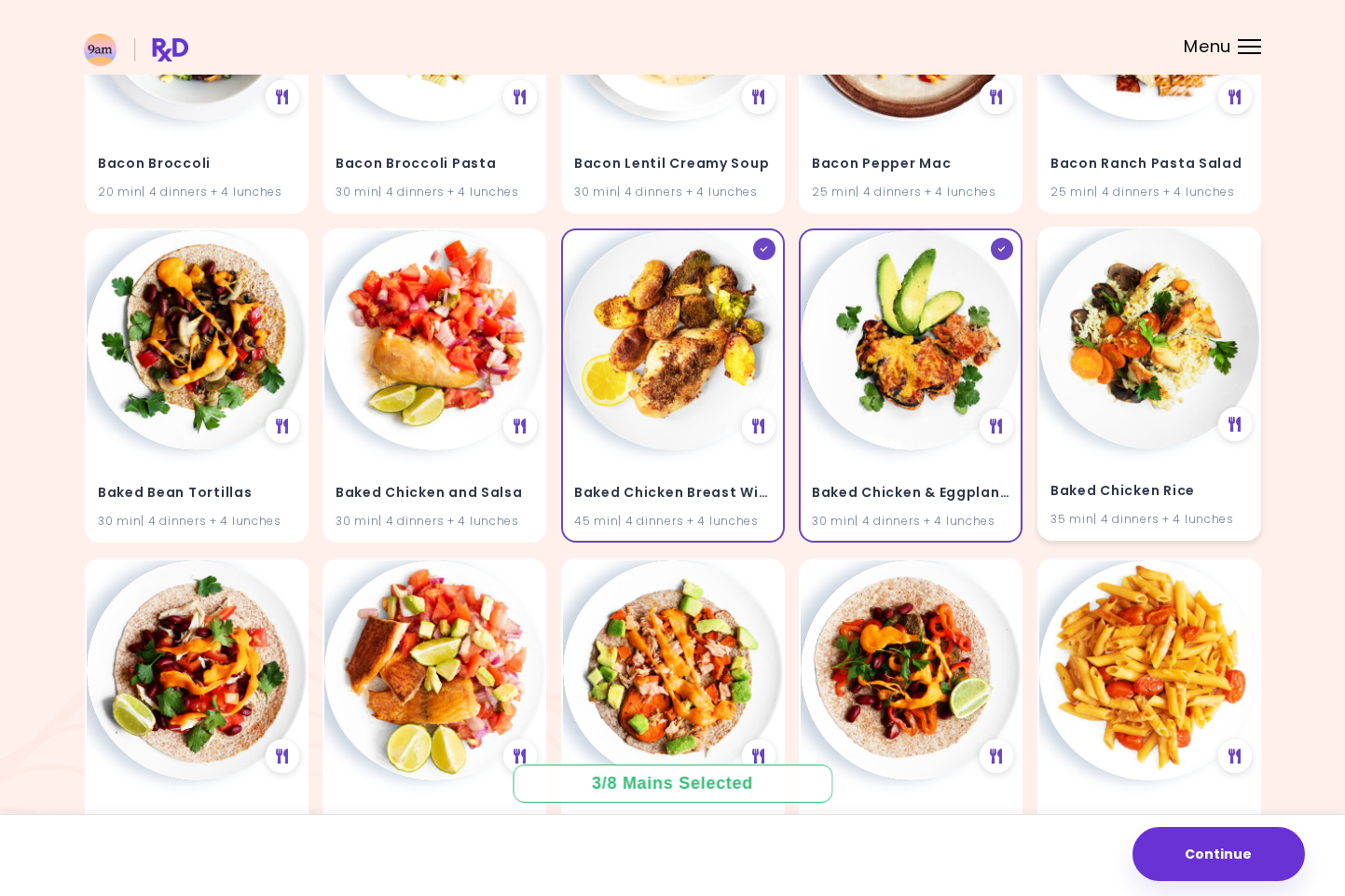
click at [1186, 494] on h4 "Baked Chicken Rice" at bounding box center [1149, 492] width 198 height 30
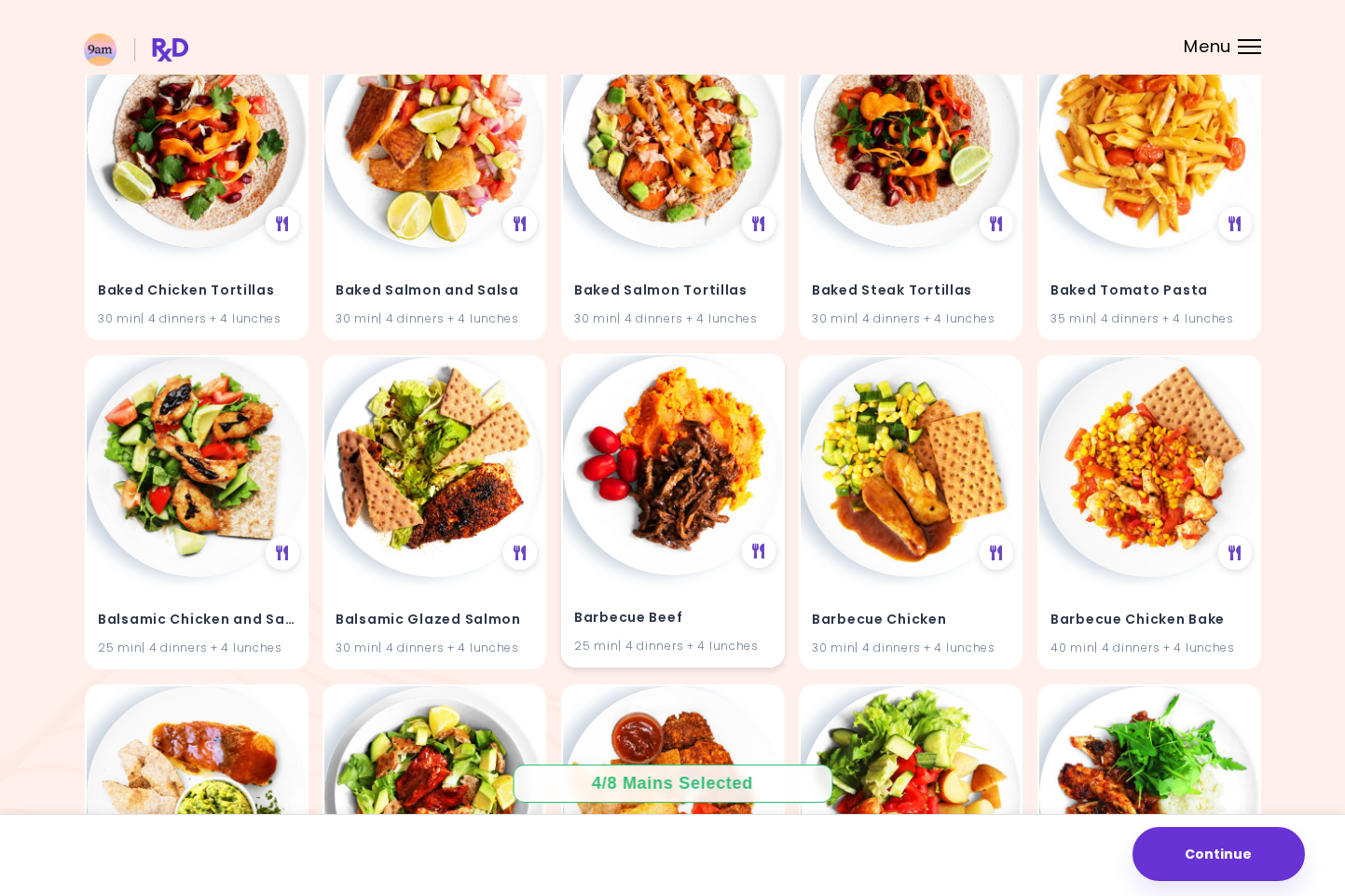
scroll to position [1234, 0]
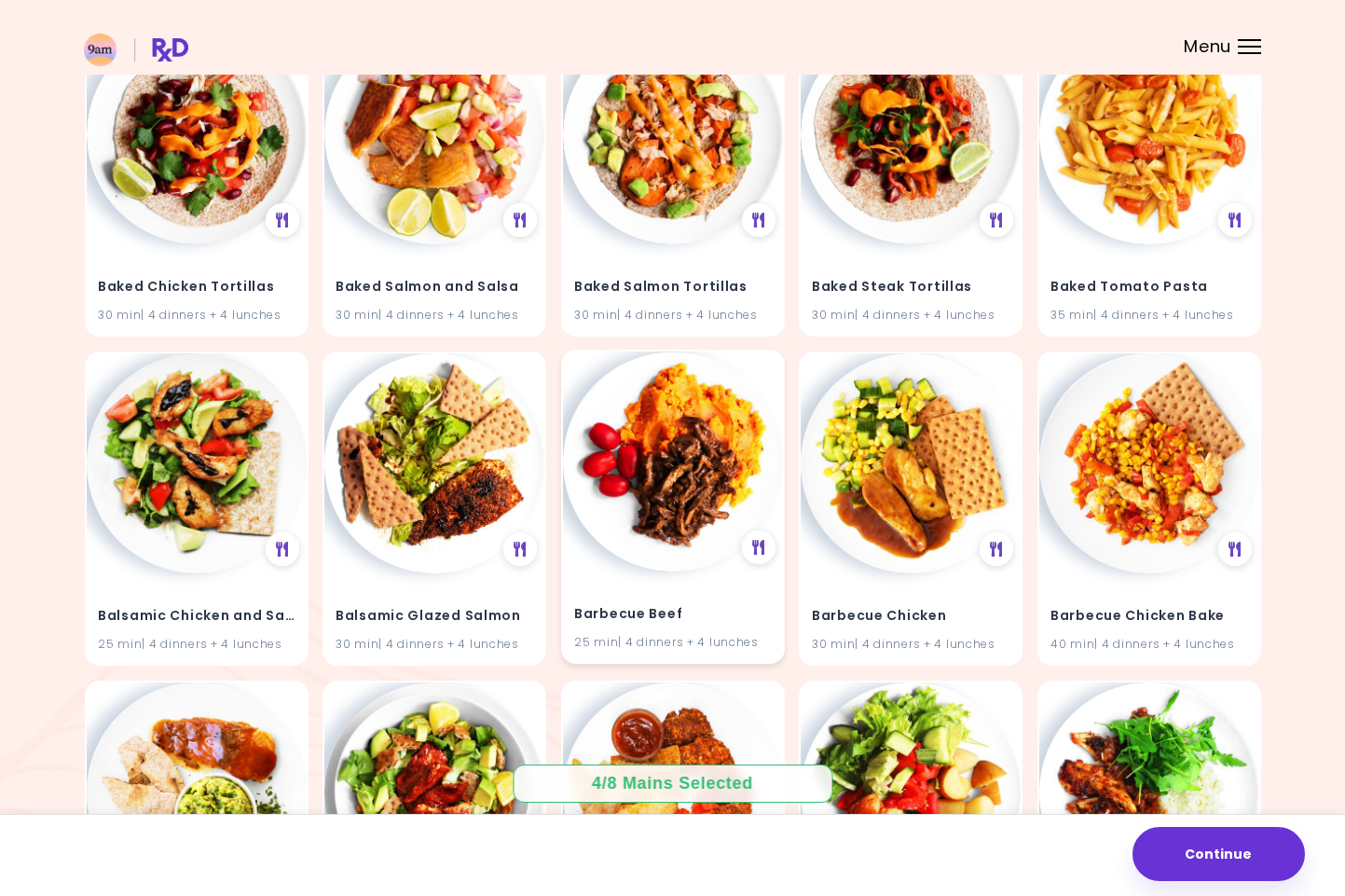
click at [646, 551] on img at bounding box center [672, 461] width 220 height 220
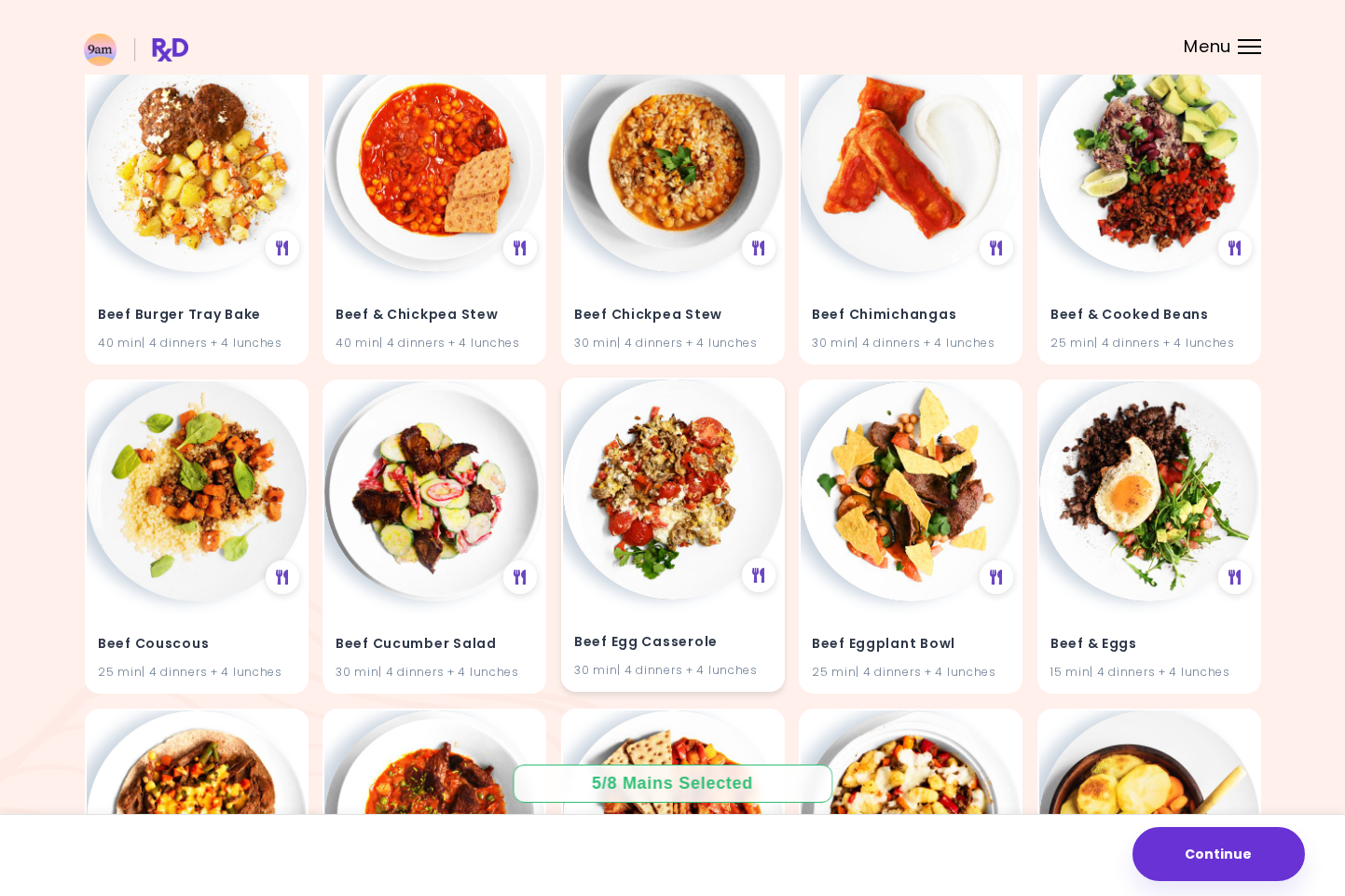
scroll to position [3851, 0]
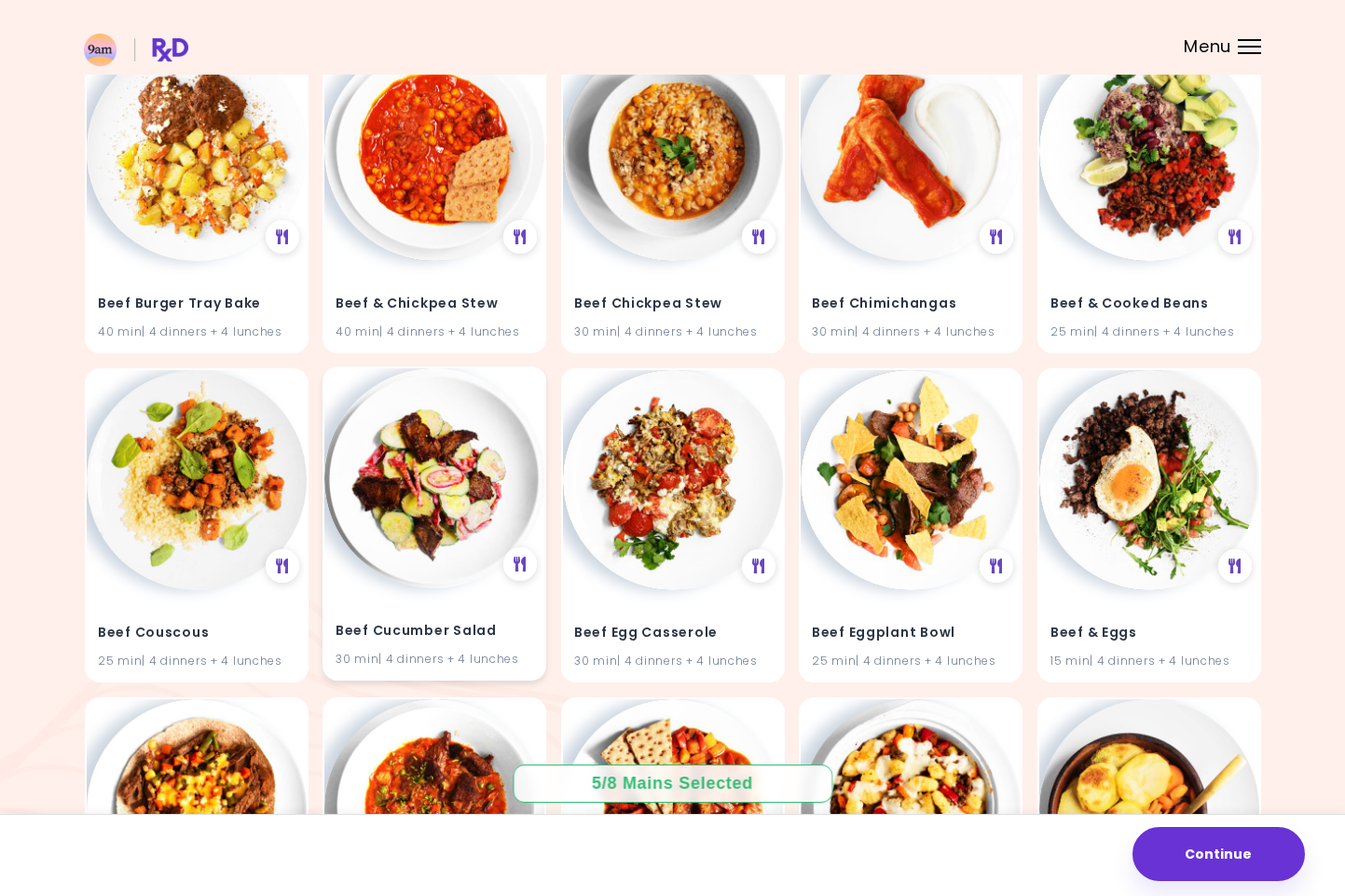
click at [377, 616] on h4 "Beef Cucumber Salad" at bounding box center [434, 631] width 198 height 30
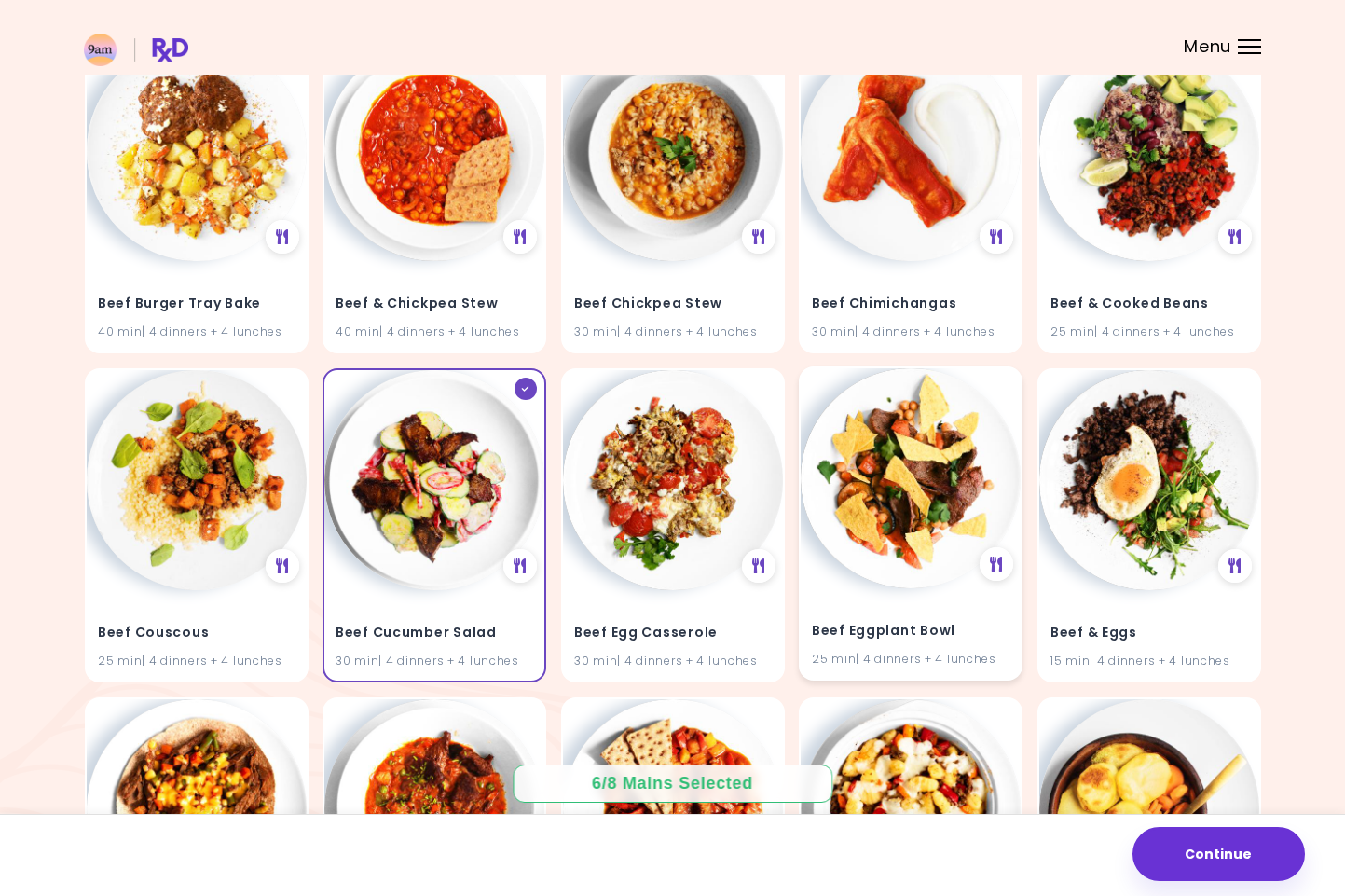
click at [913, 625] on h4 "Beef Eggplant Bowl" at bounding box center [910, 631] width 198 height 30
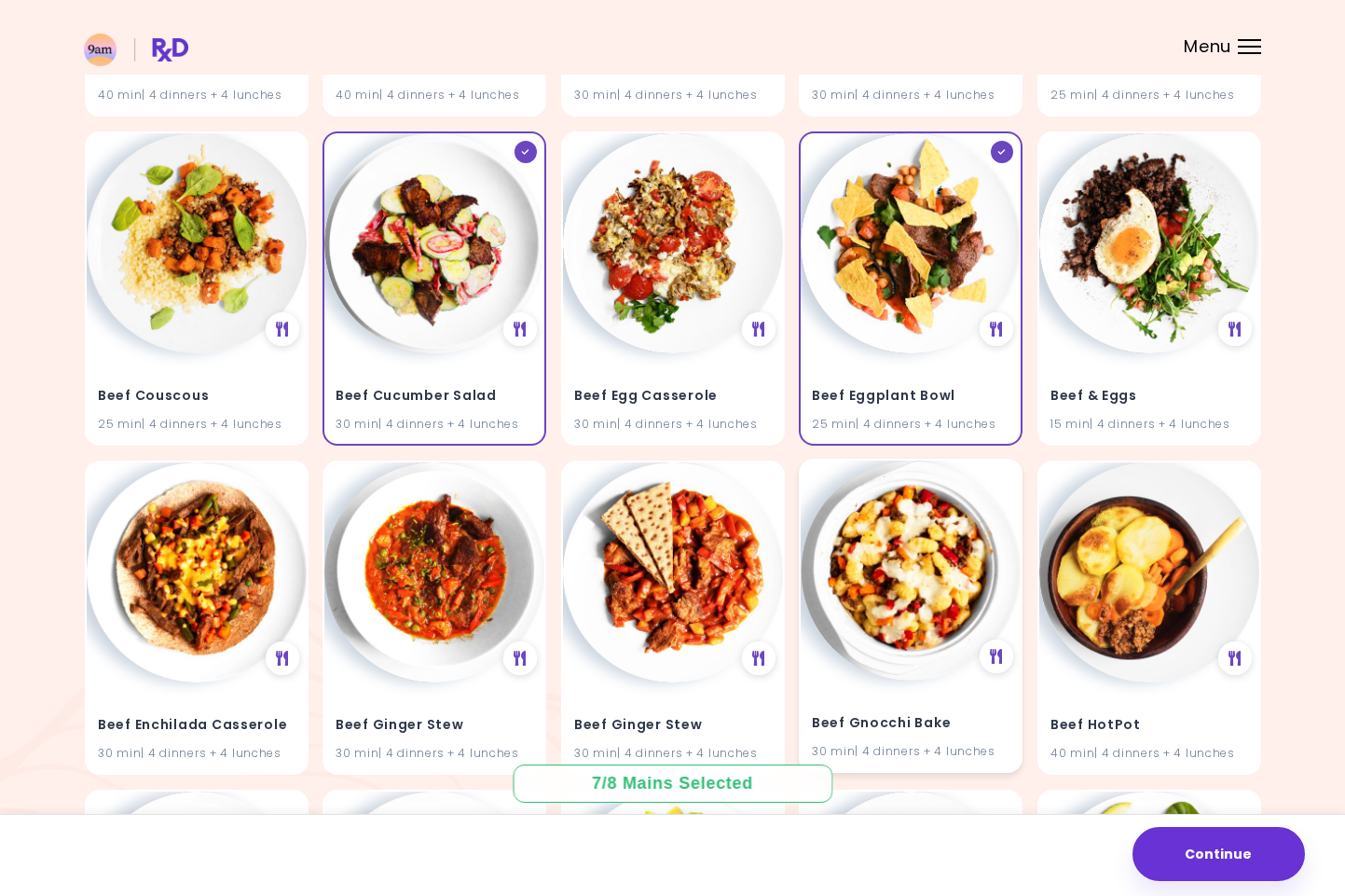
scroll to position [4133, 0]
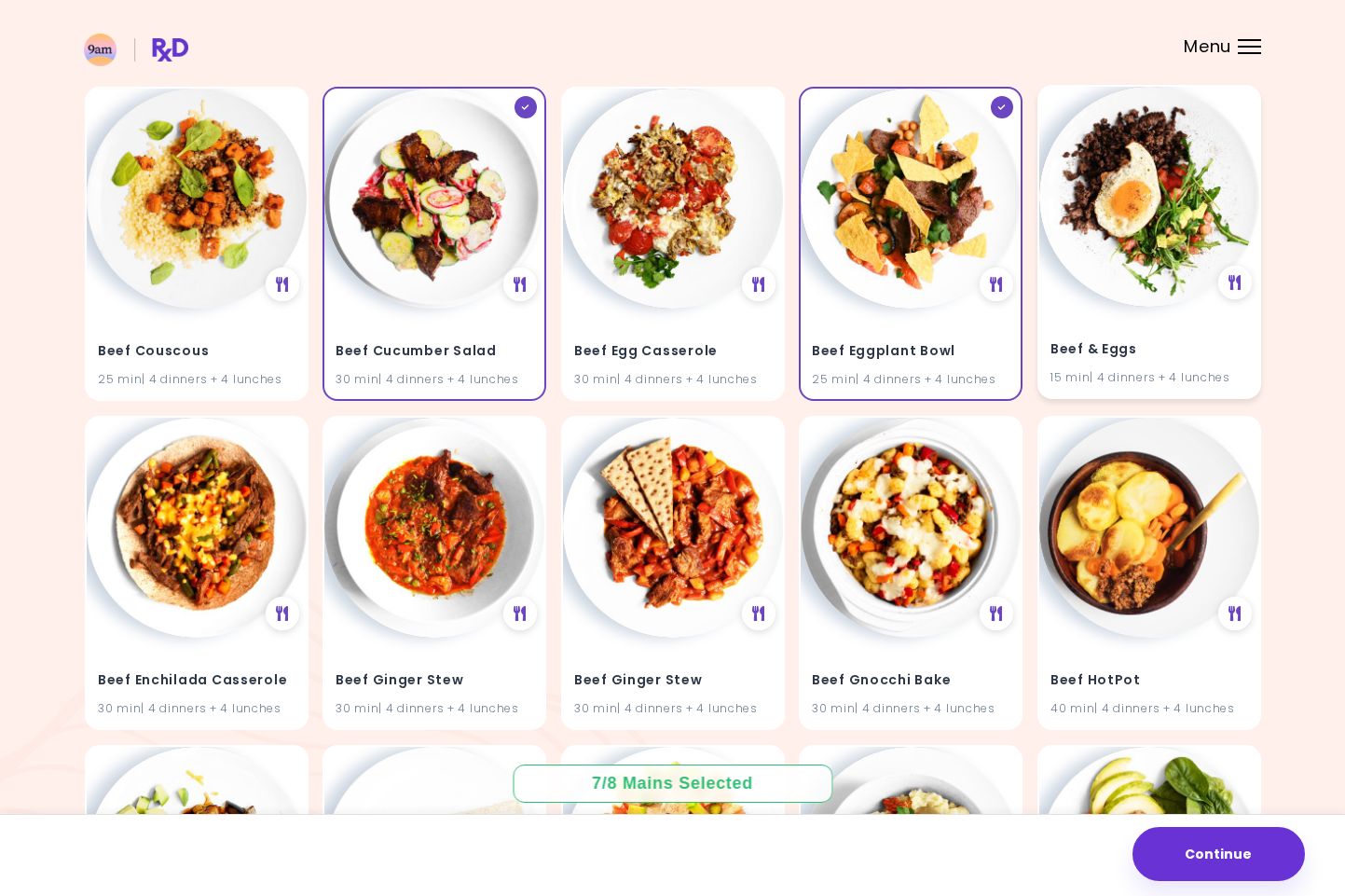
click at [1123, 307] on div "Beef & Eggs 15 min | 4 dinners + 4 lunches" at bounding box center [1148, 353] width 220 height 91
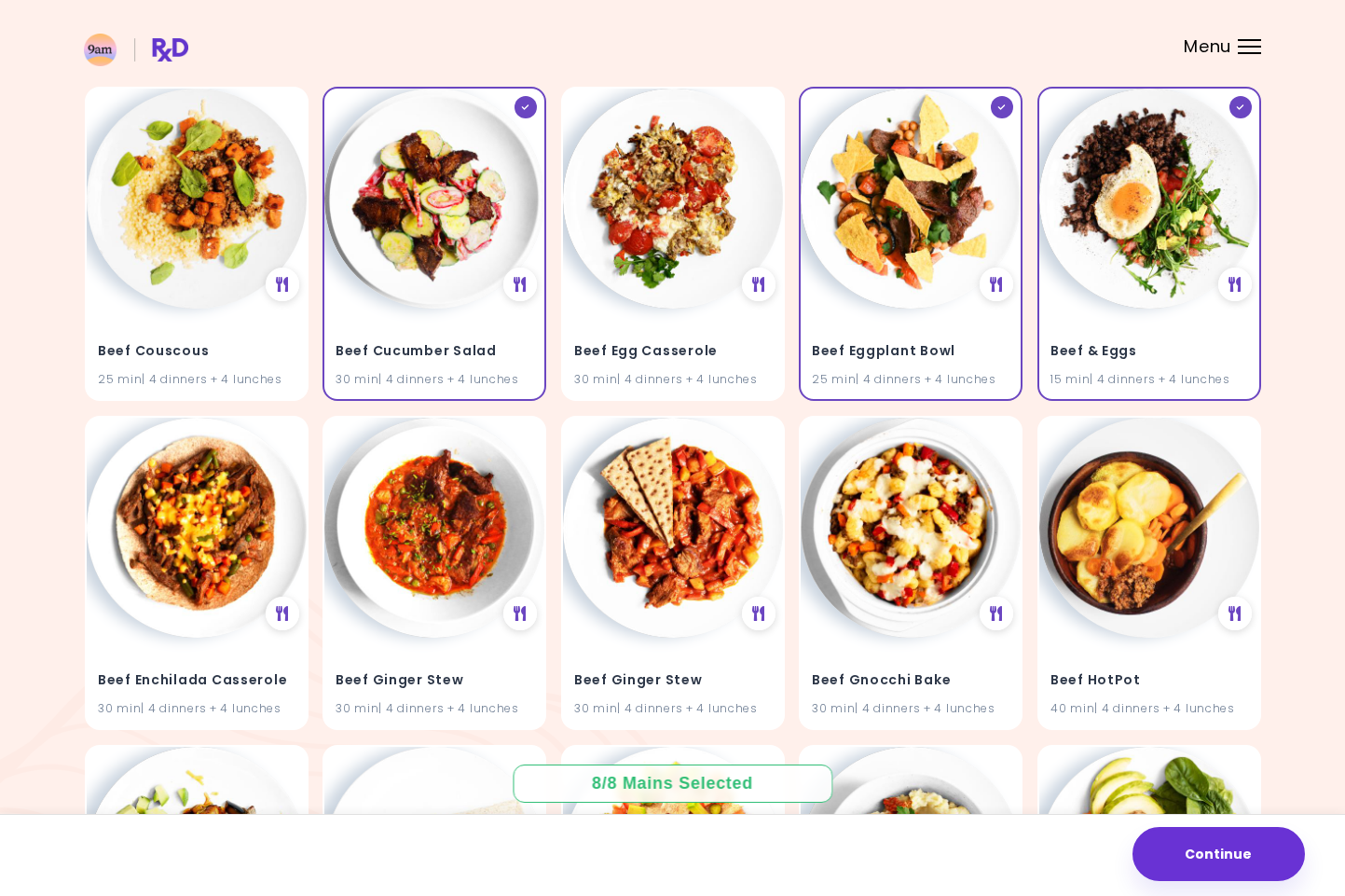
click at [718, 782] on div "8 / 8 Mains Selected" at bounding box center [673, 783] width 189 height 23
click at [1230, 845] on button "Continue" at bounding box center [1219, 853] width 173 height 54
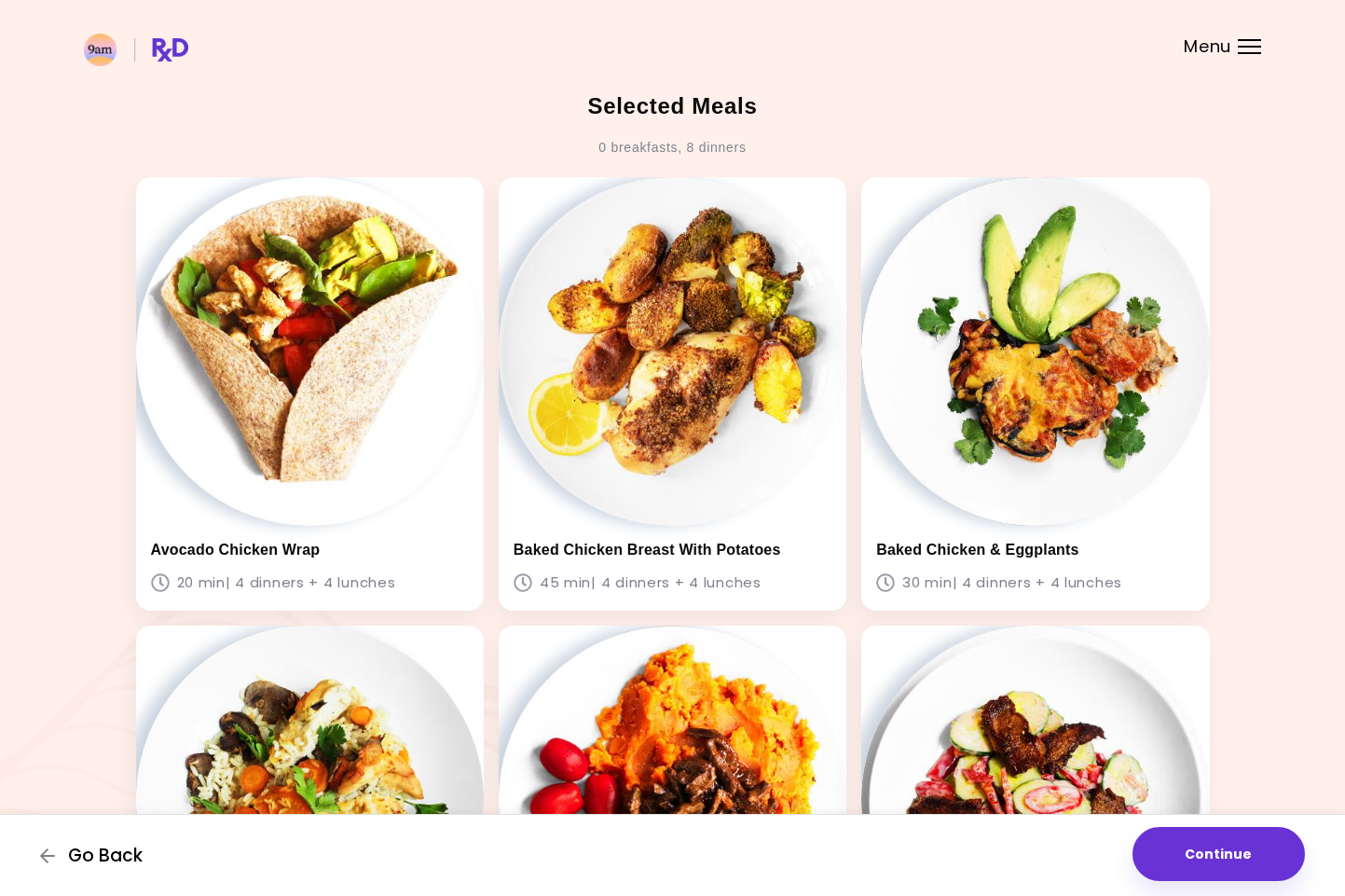
click at [86, 851] on span "Go Back" at bounding box center [104, 855] width 75 height 21
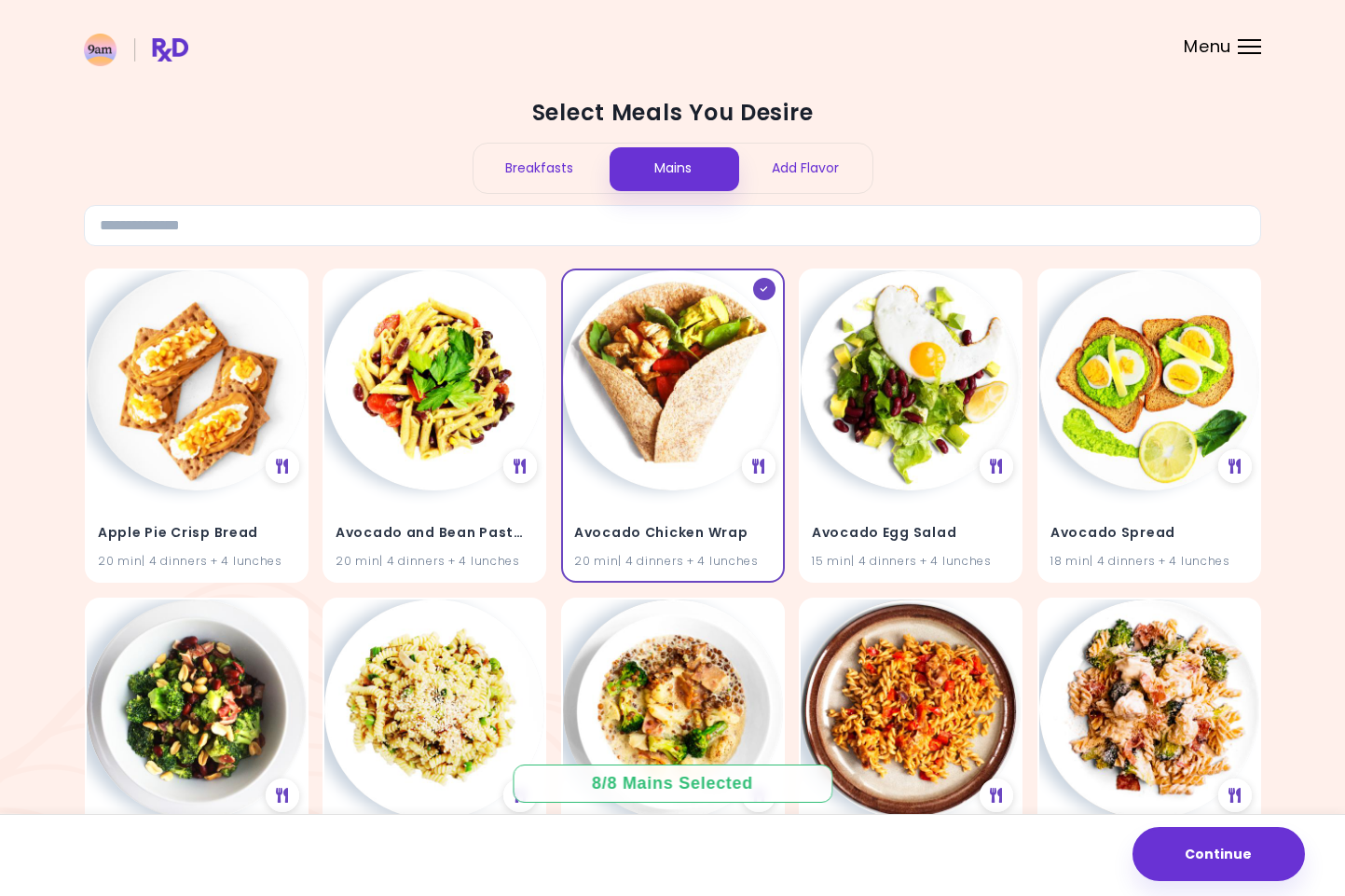
click at [549, 158] on div "Breakfasts" at bounding box center [540, 169] width 133 height 50
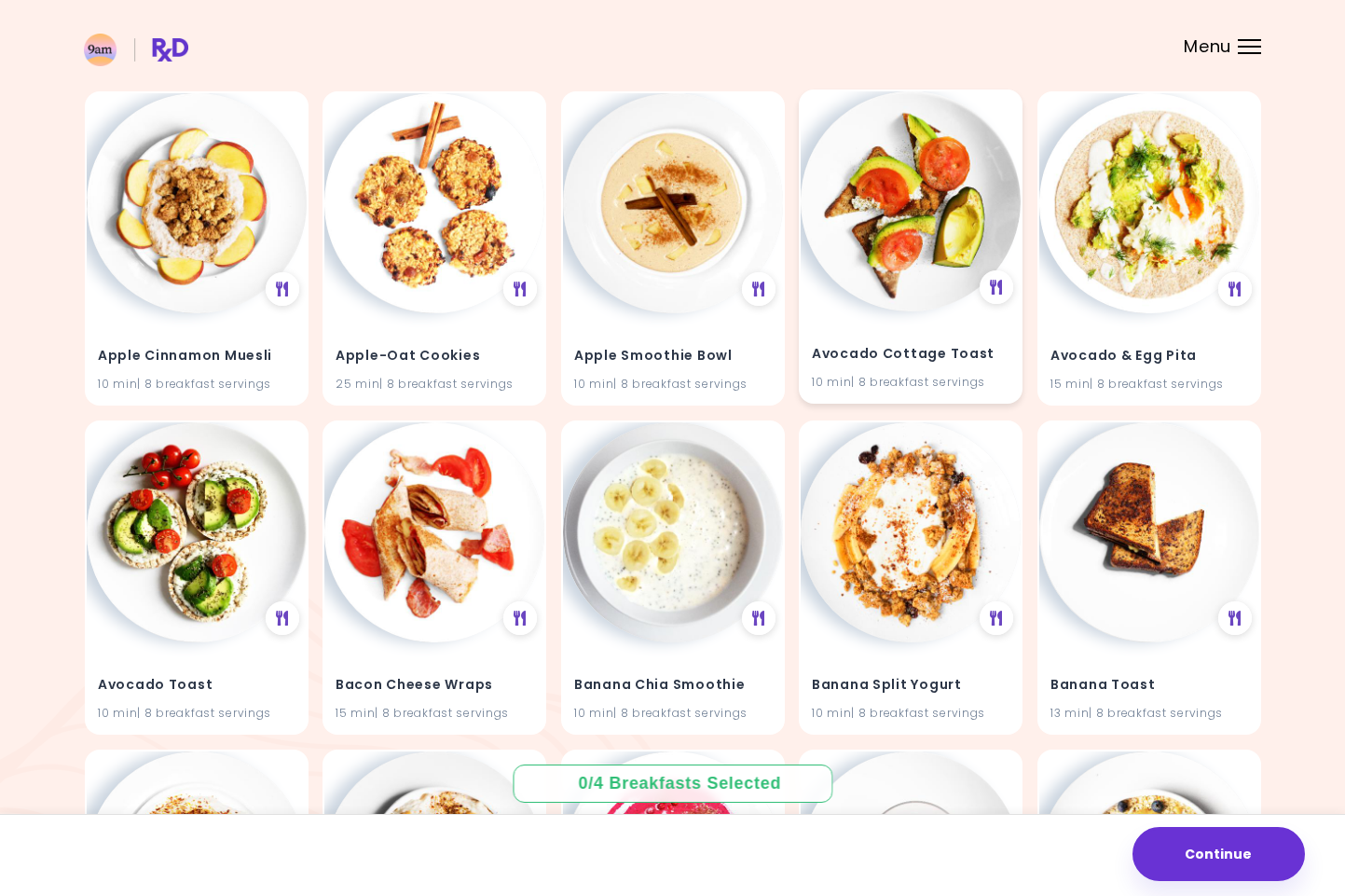
scroll to position [252, 0]
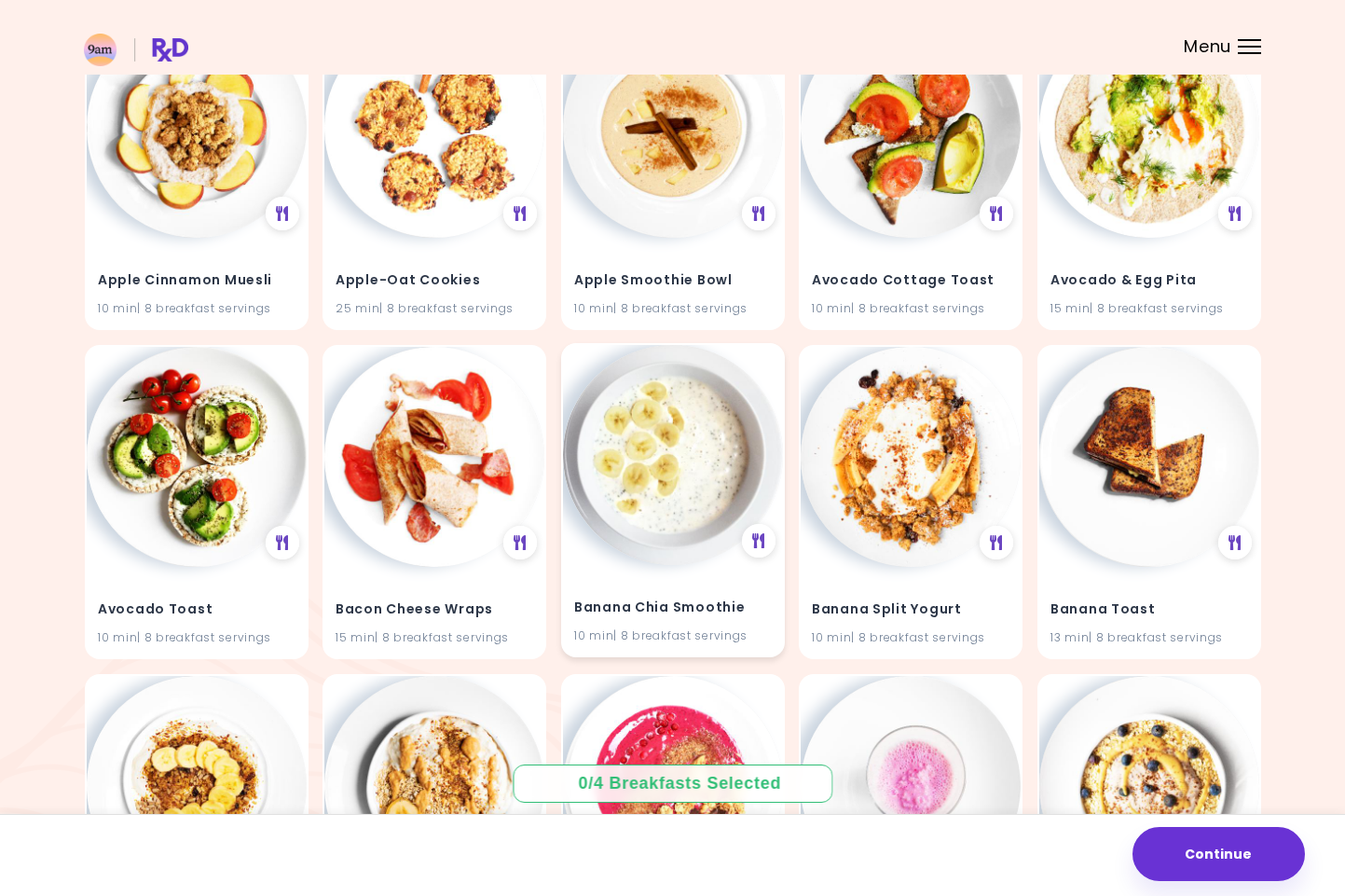
click at [668, 494] on img at bounding box center [672, 454] width 220 height 220
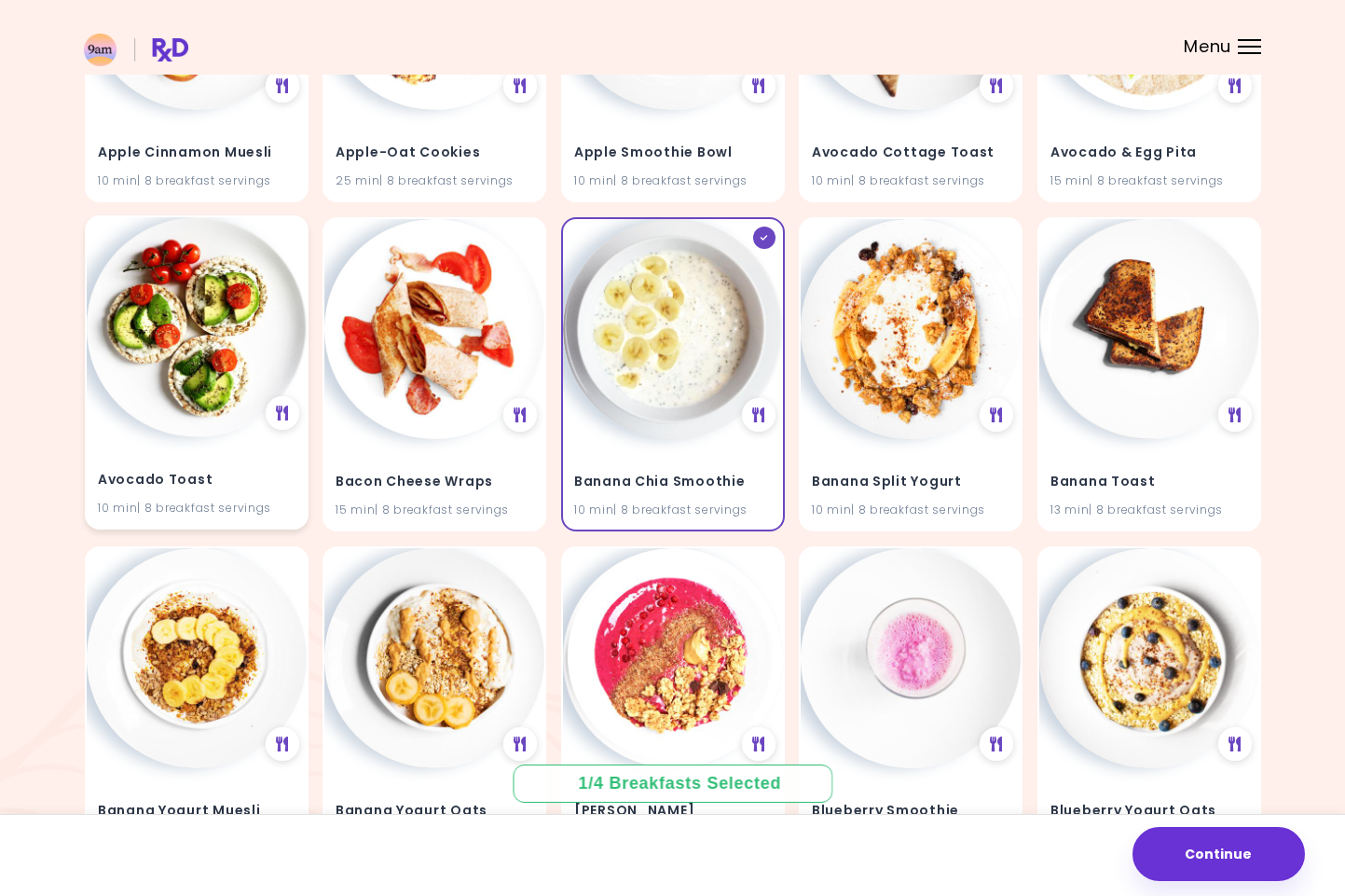
scroll to position [381, 0]
click at [189, 404] on img at bounding box center [196, 326] width 220 height 220
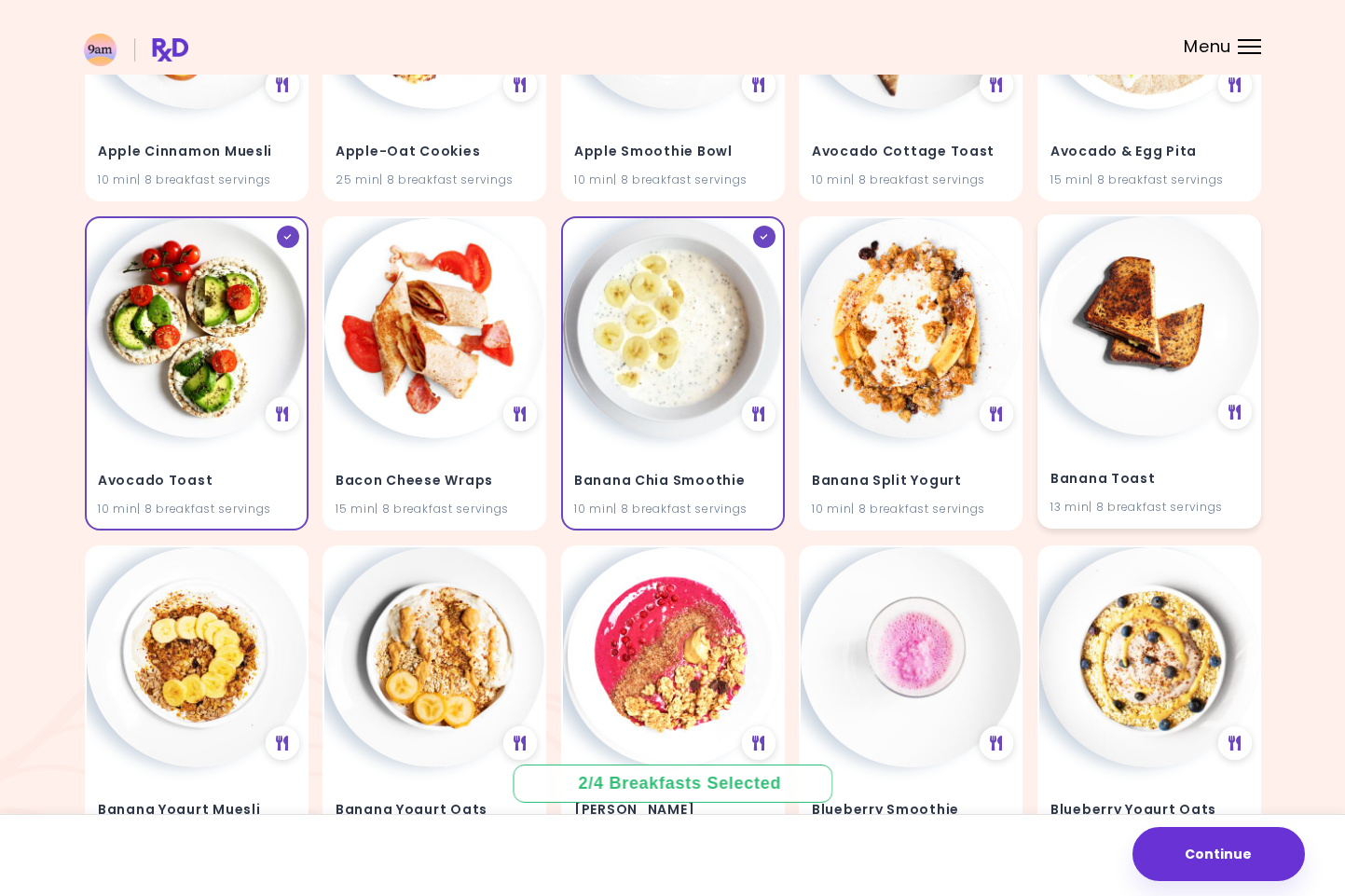
click at [1103, 369] on img at bounding box center [1148, 326] width 220 height 220
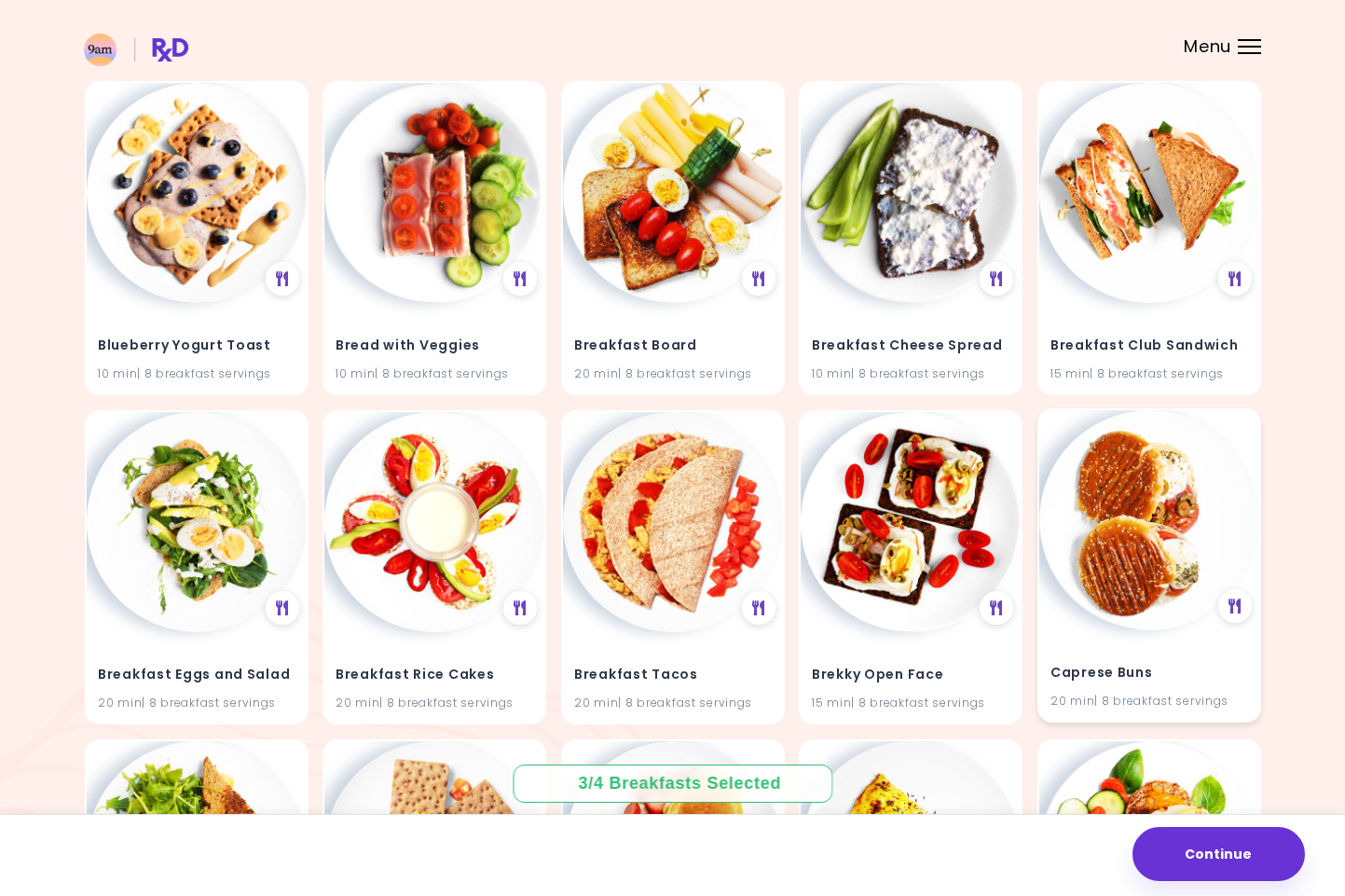
scroll to position [1187, 0]
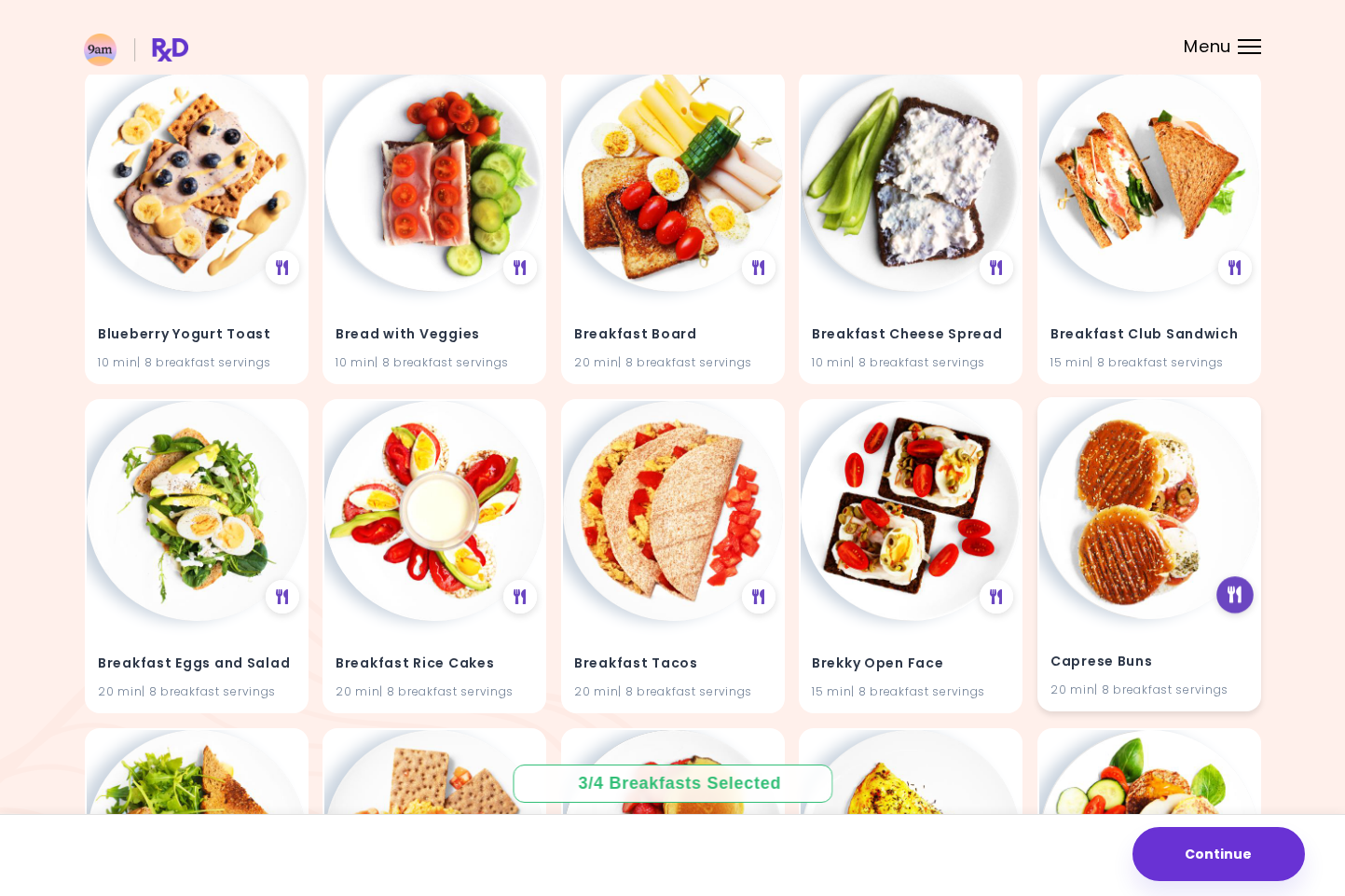
click at [1242, 594] on icon at bounding box center [1235, 594] width 14 height 17
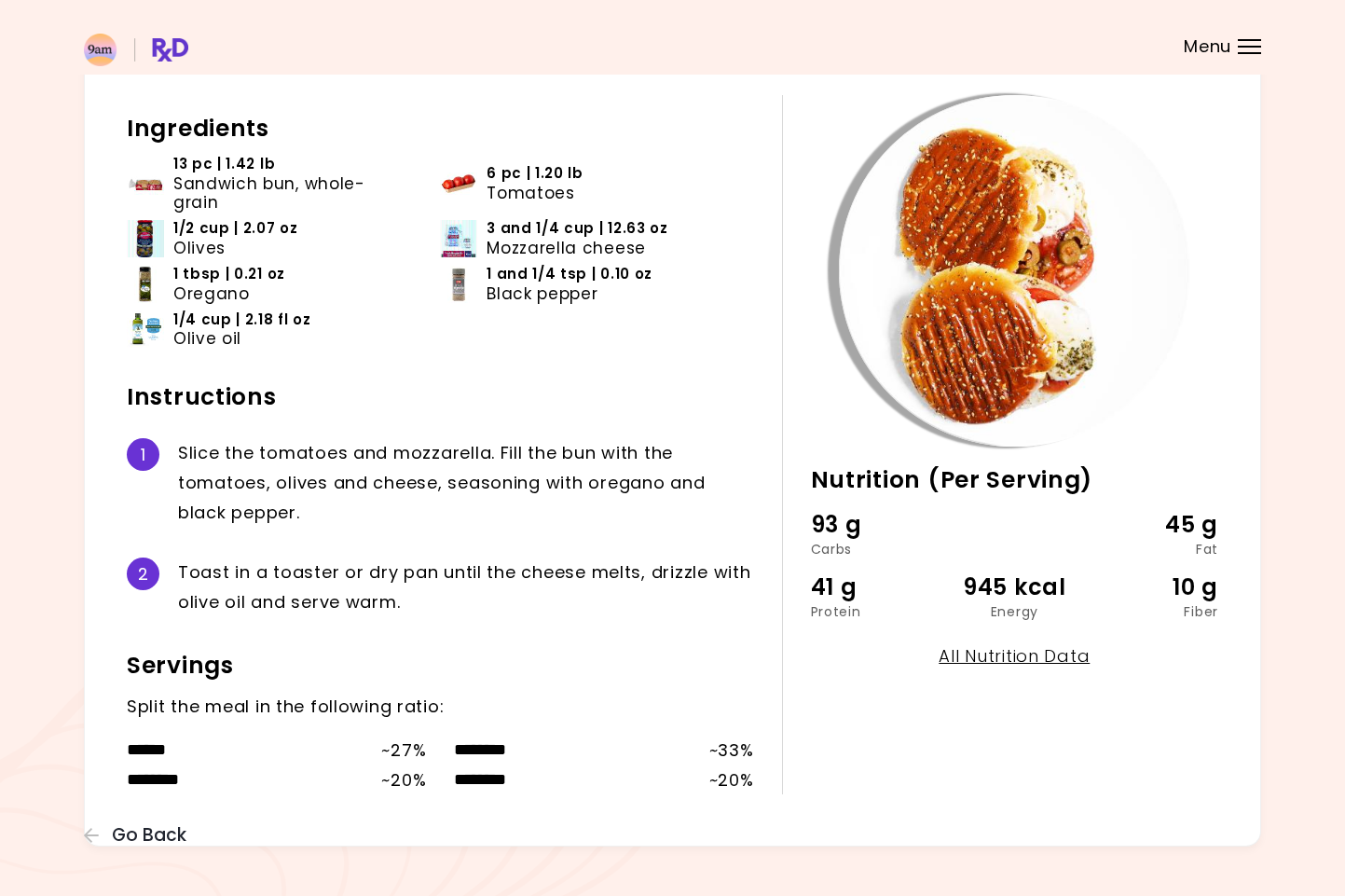
scroll to position [93, 0]
click at [107, 832] on button "Go Back" at bounding box center [139, 834] width 112 height 21
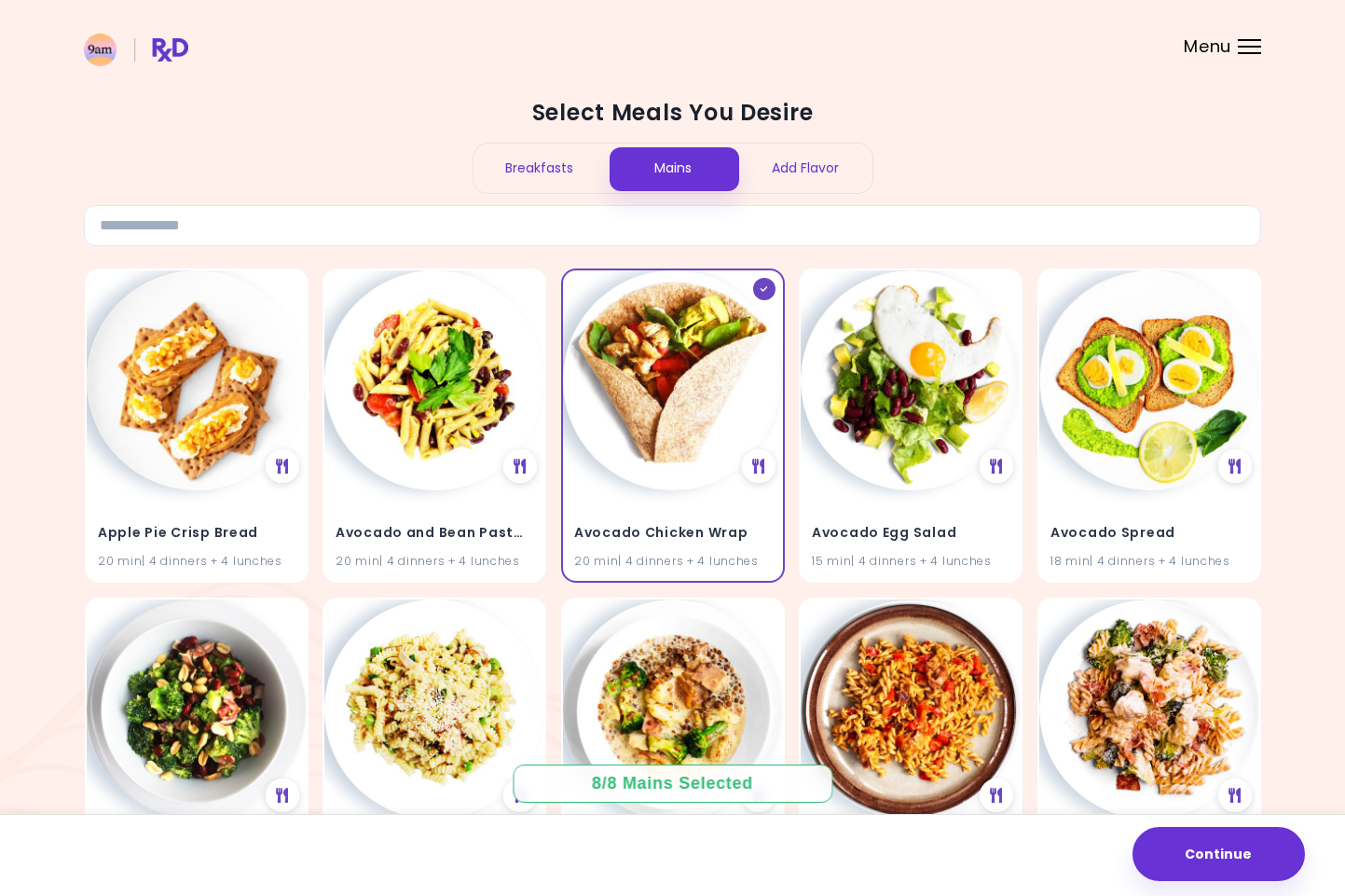
click at [550, 168] on div "Breakfasts" at bounding box center [540, 169] width 133 height 50
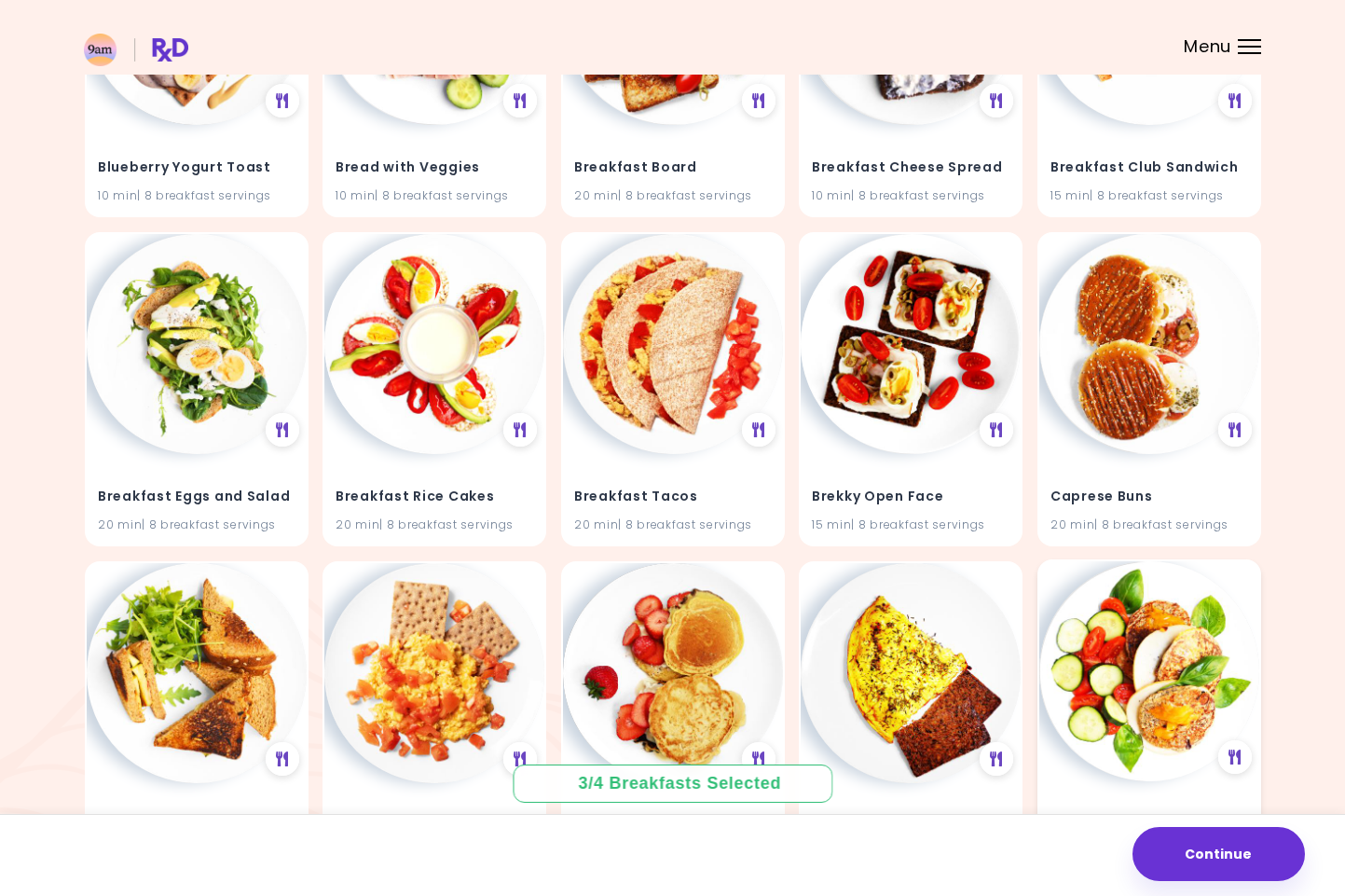
scroll to position [1354, 0]
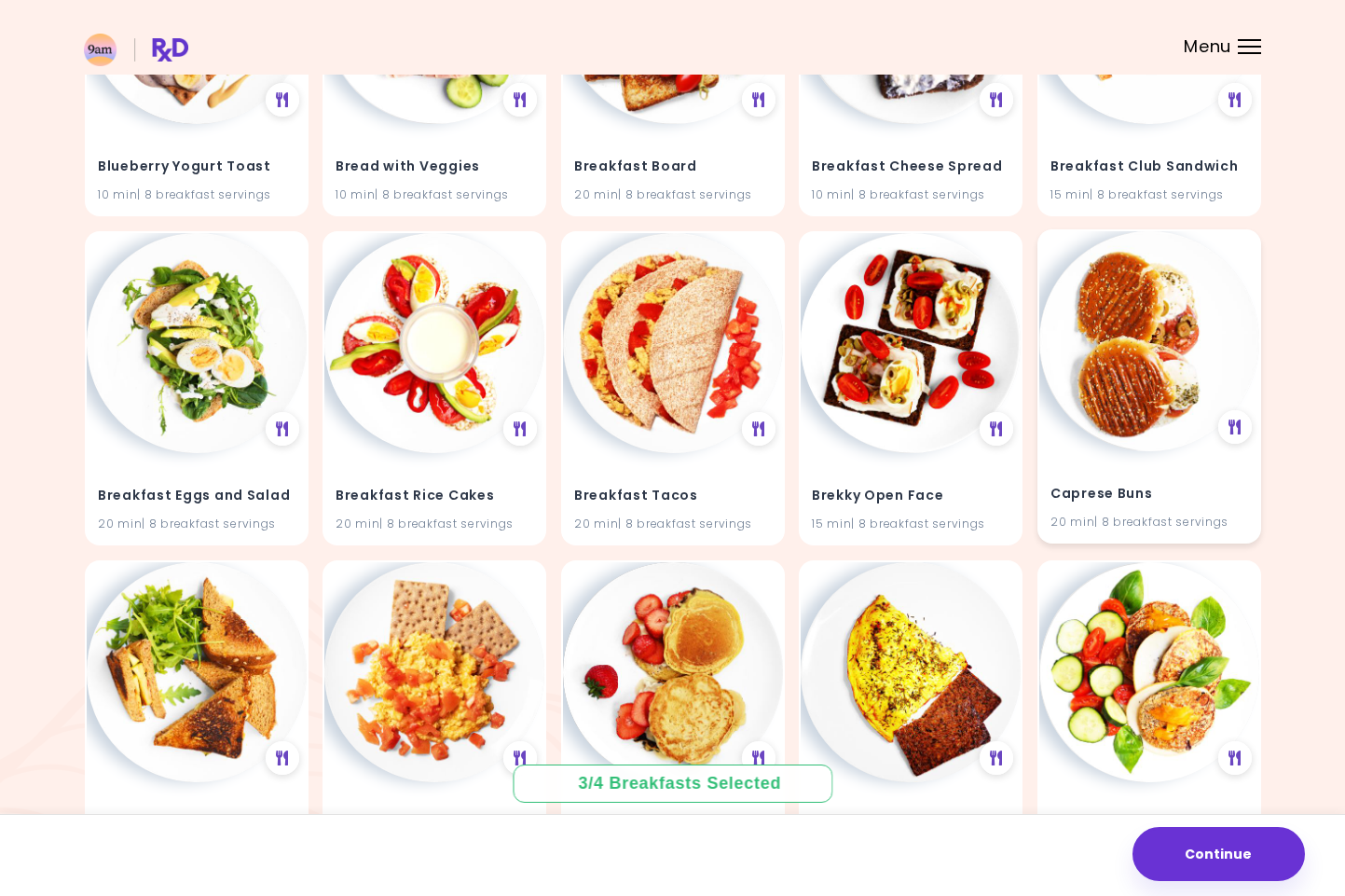
click at [1150, 484] on h4 "Caprese Buns" at bounding box center [1149, 494] width 198 height 30
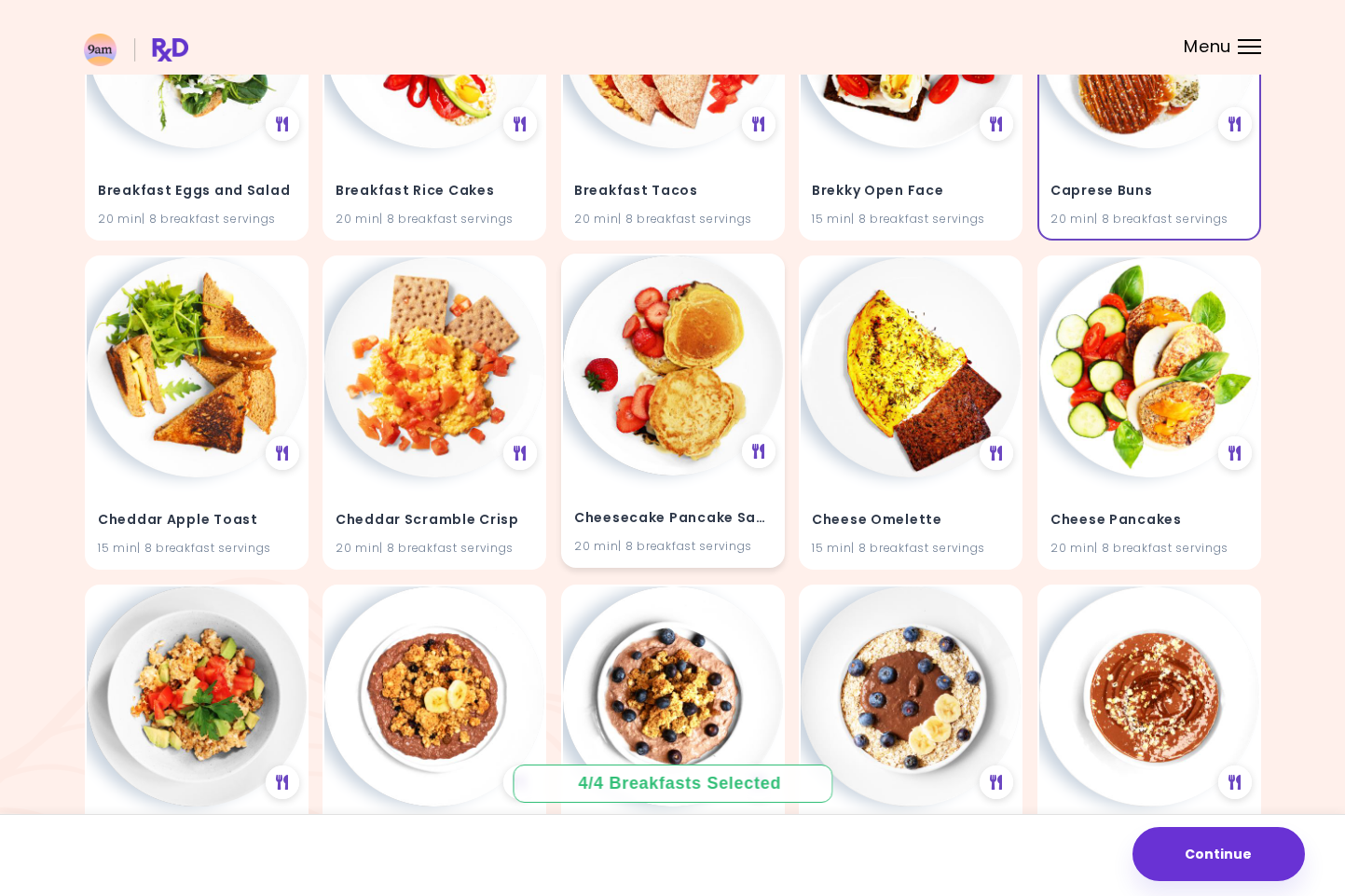
scroll to position [1661, 0]
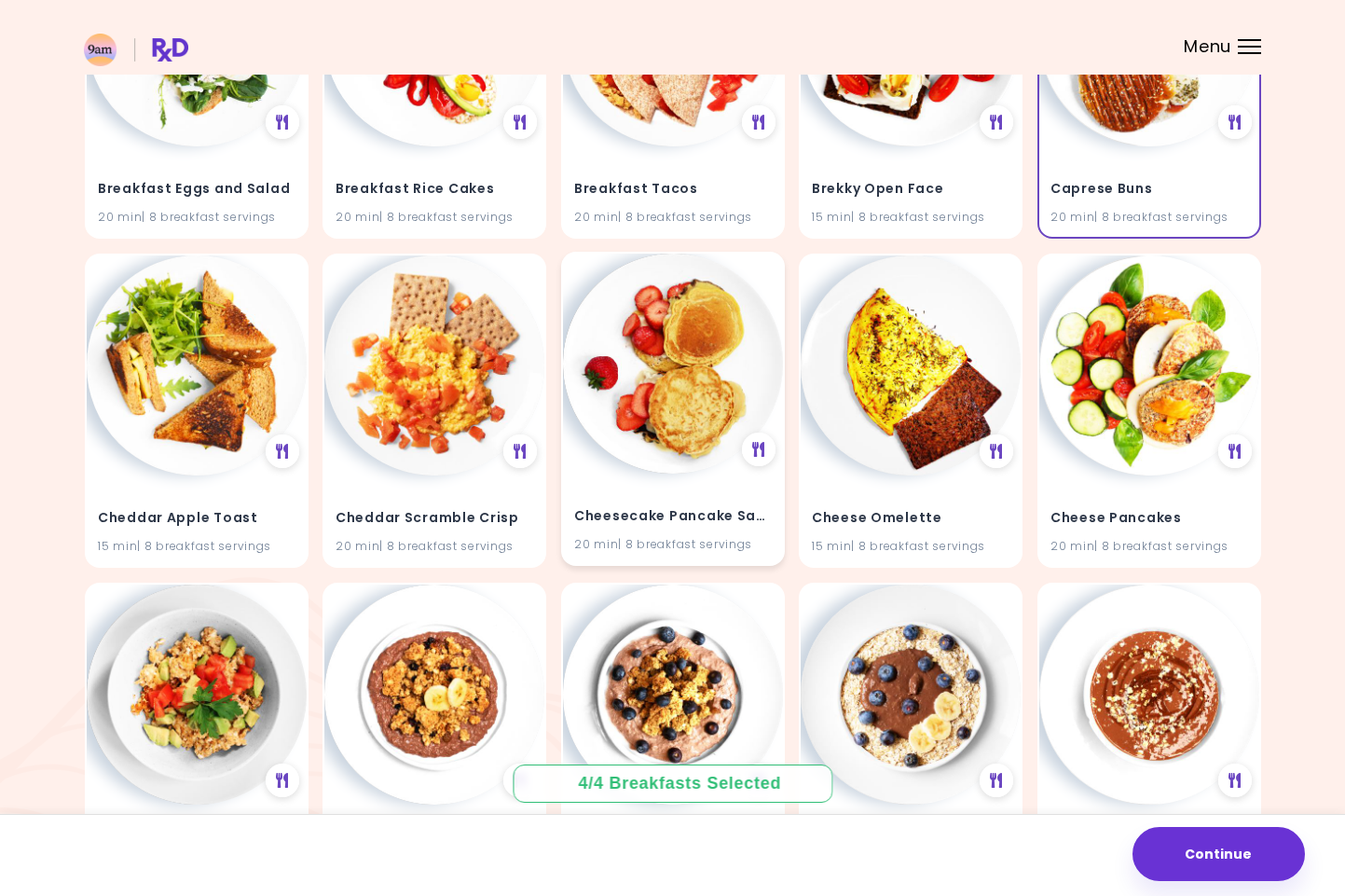
click at [687, 524] on h4 "Cheesecake Pancake Sandwiches" at bounding box center [672, 517] width 198 height 30
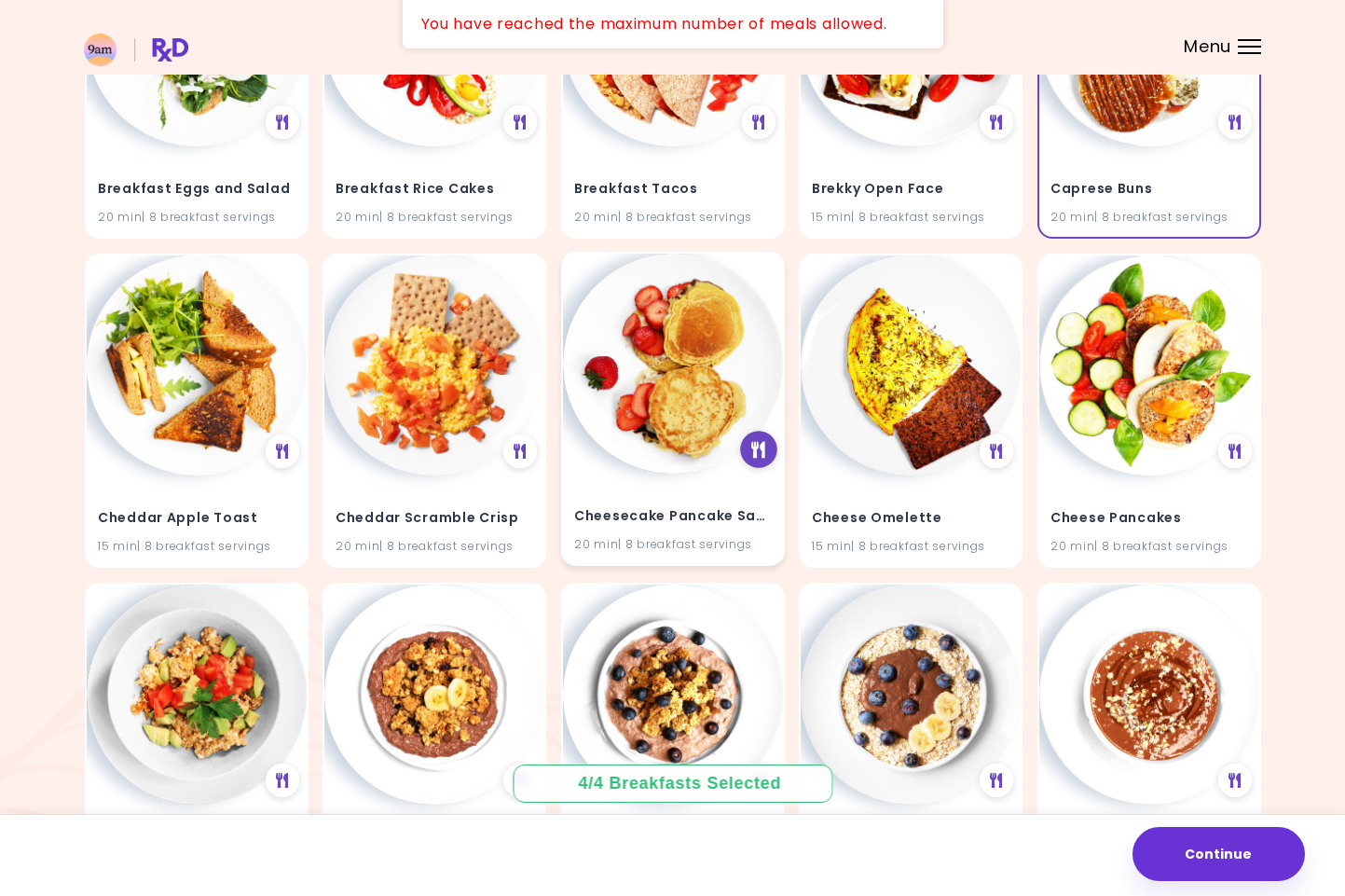
click at [751, 446] on icon at bounding box center [758, 449] width 14 height 17
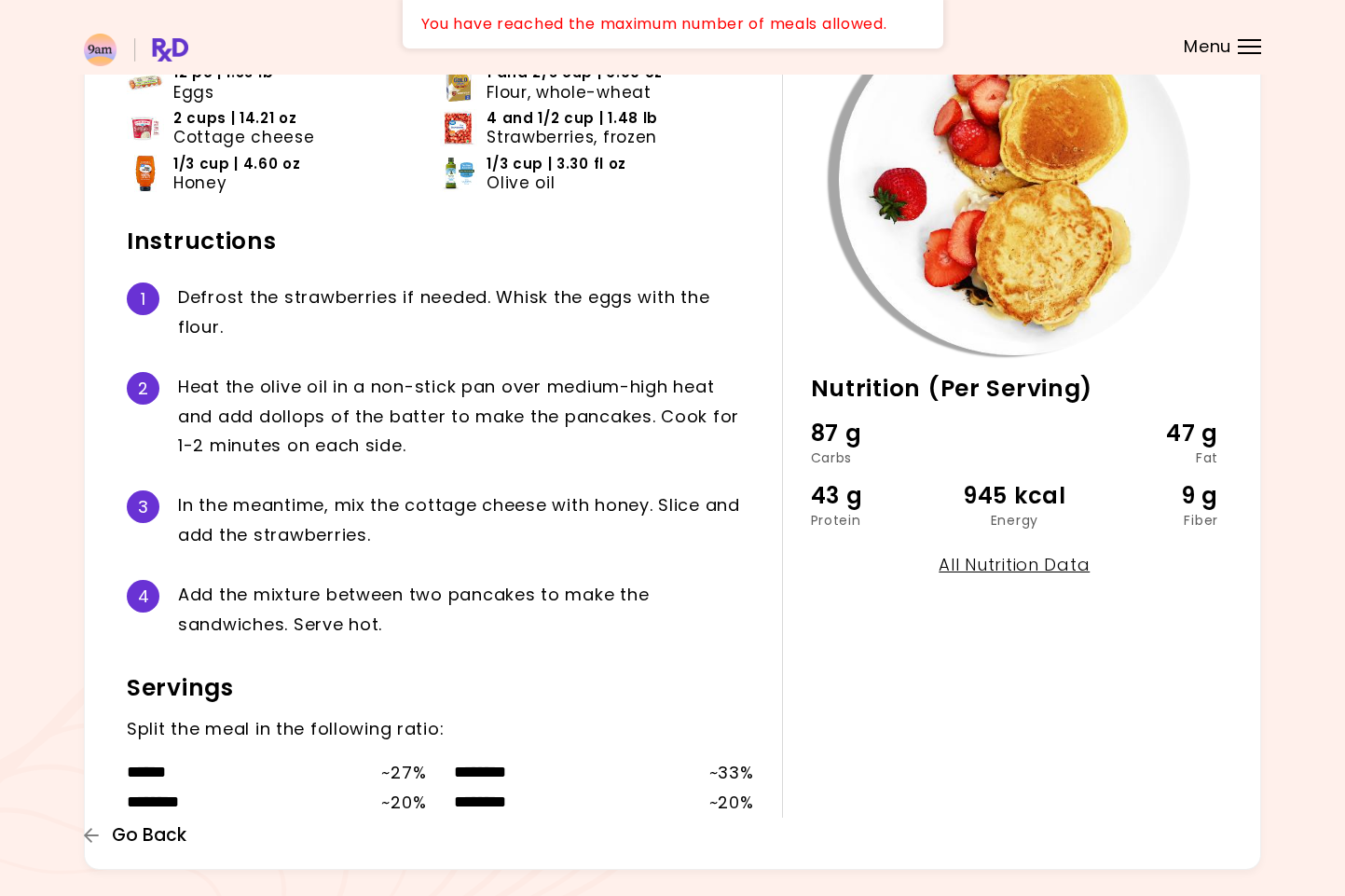
scroll to position [205, 0]
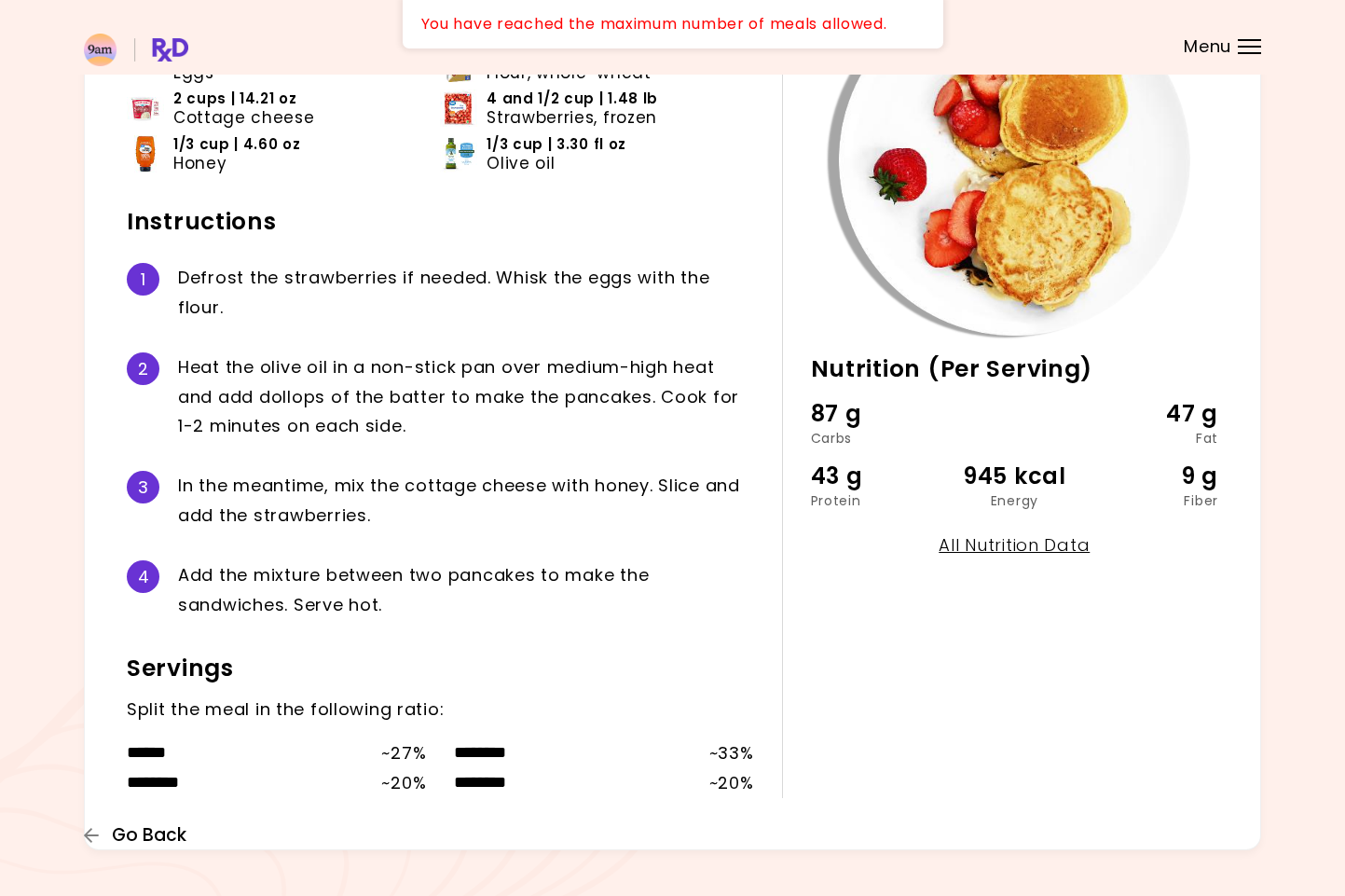
click at [87, 836] on icon "button" at bounding box center [90, 834] width 15 height 15
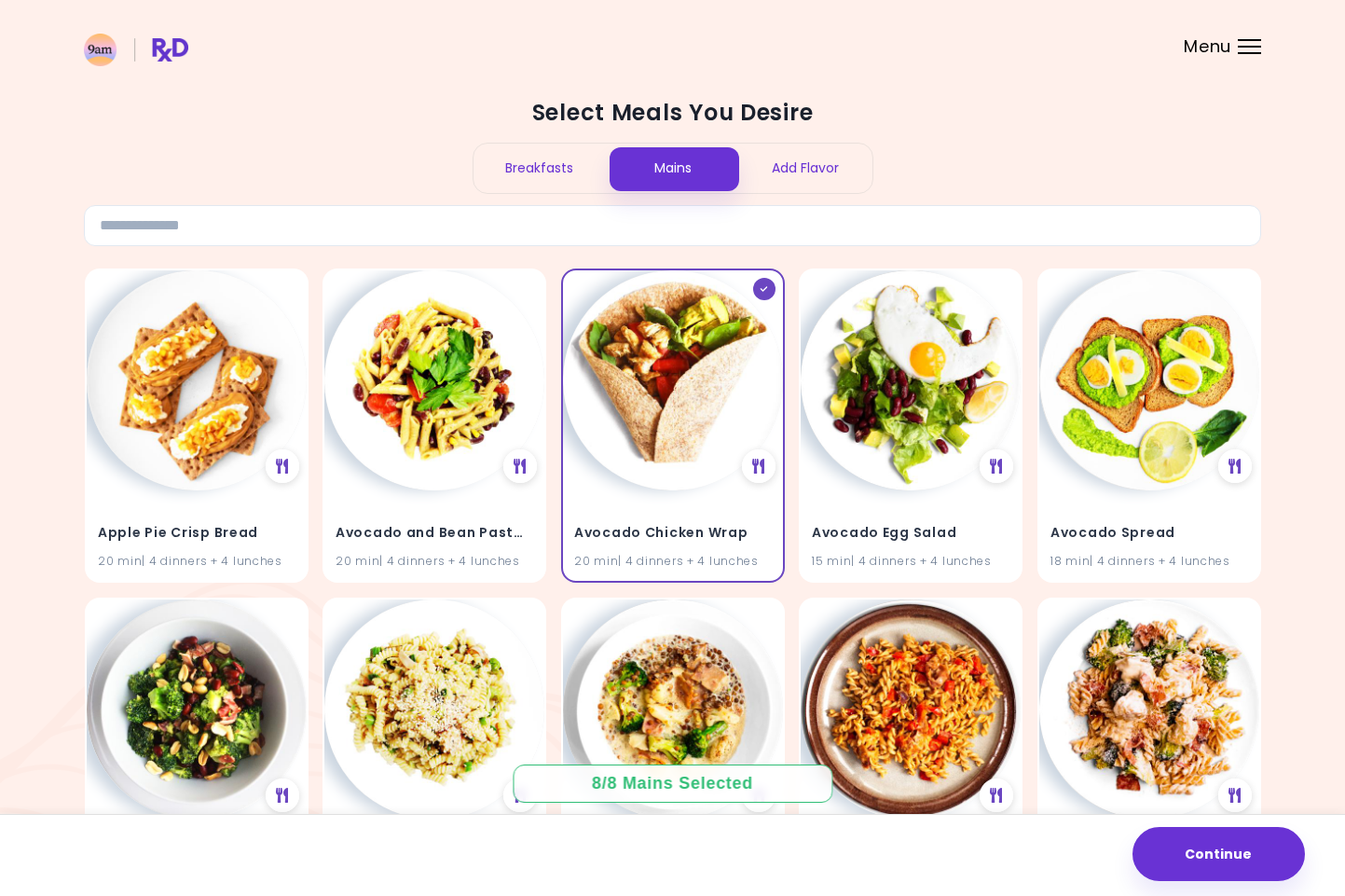
click at [825, 165] on div "Add Flavor" at bounding box center [806, 169] width 133 height 50
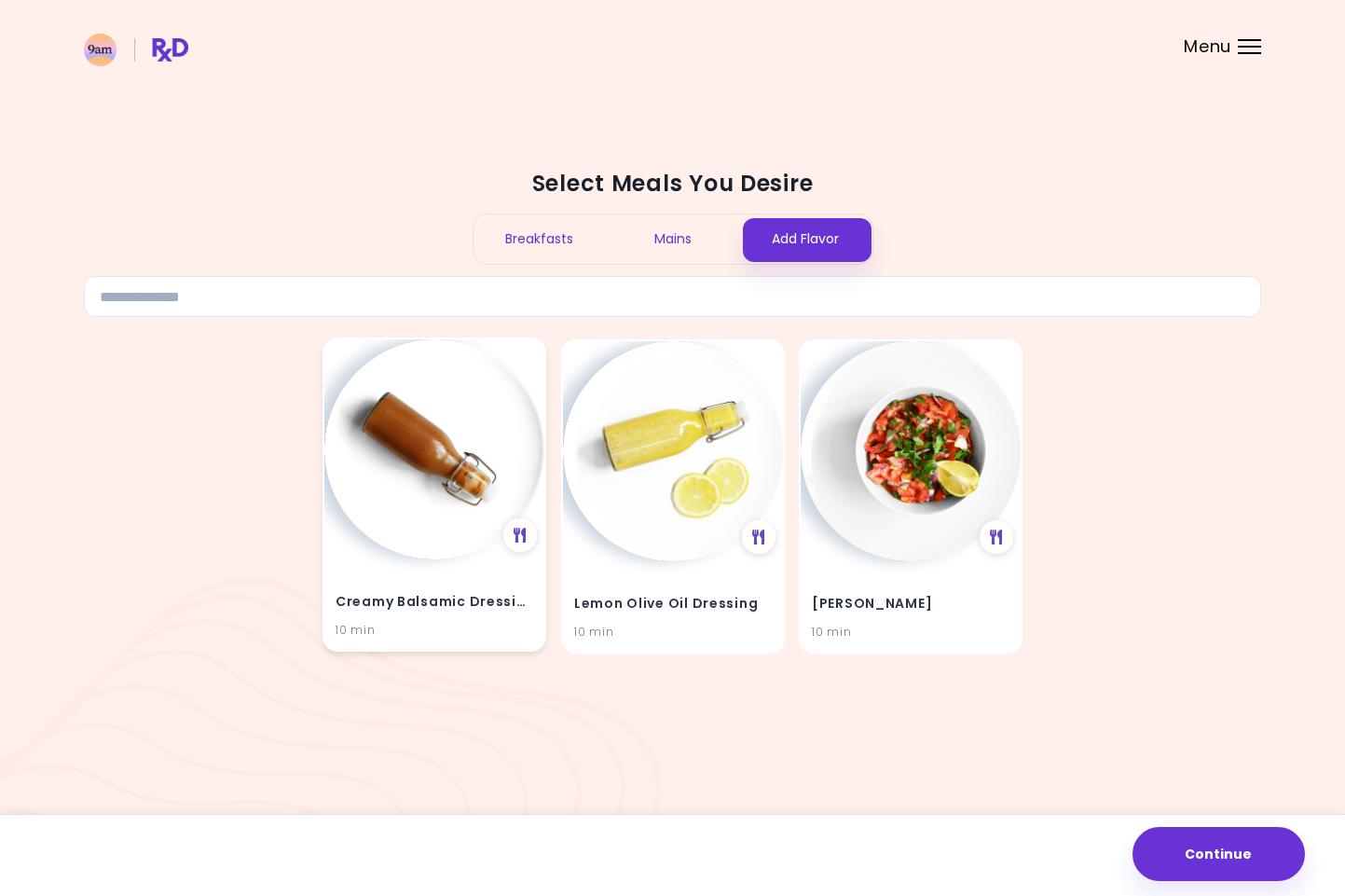
click at [446, 454] on img at bounding box center [434, 449] width 220 height 220
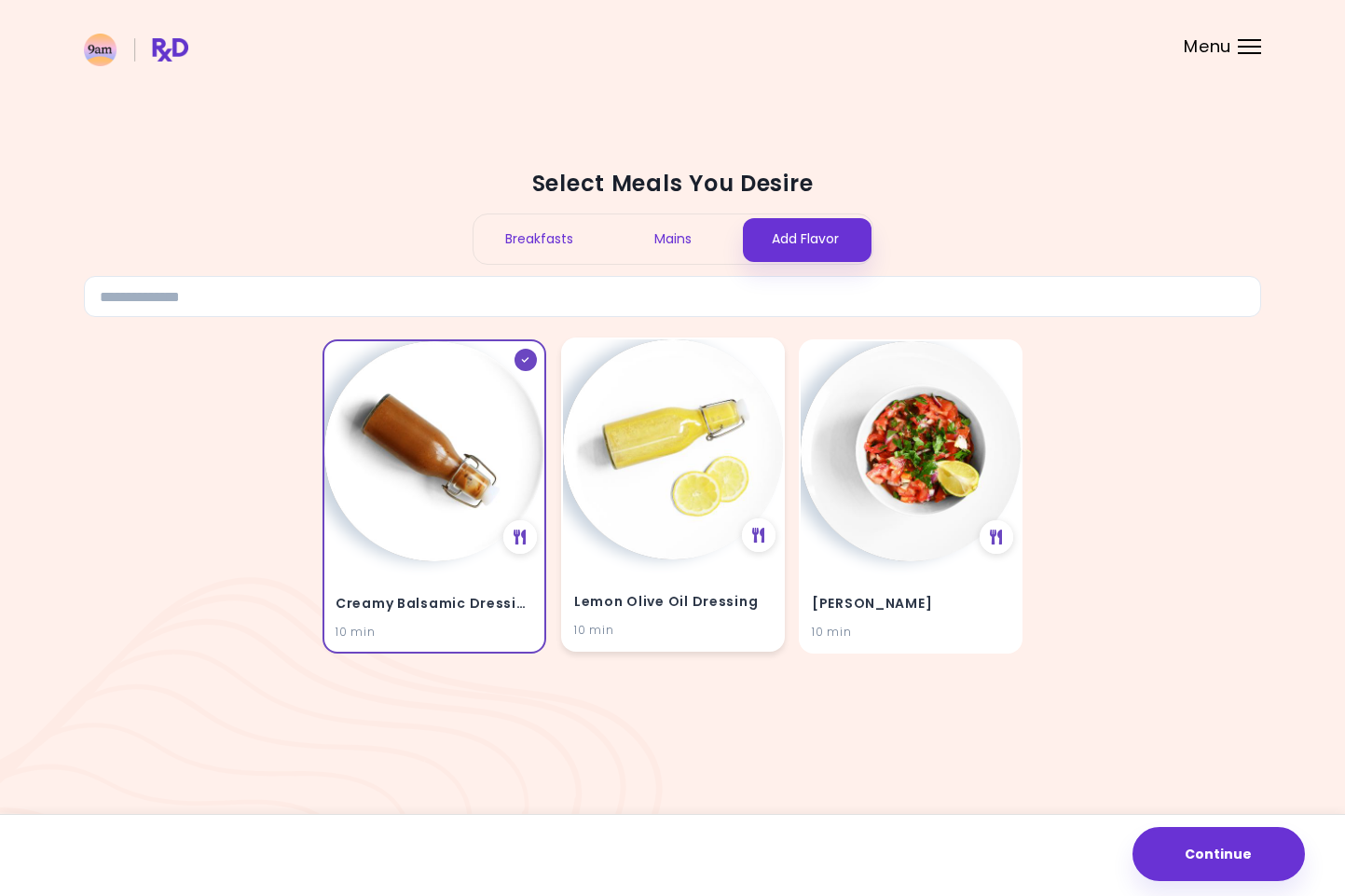
click at [639, 444] on img at bounding box center [672, 449] width 220 height 220
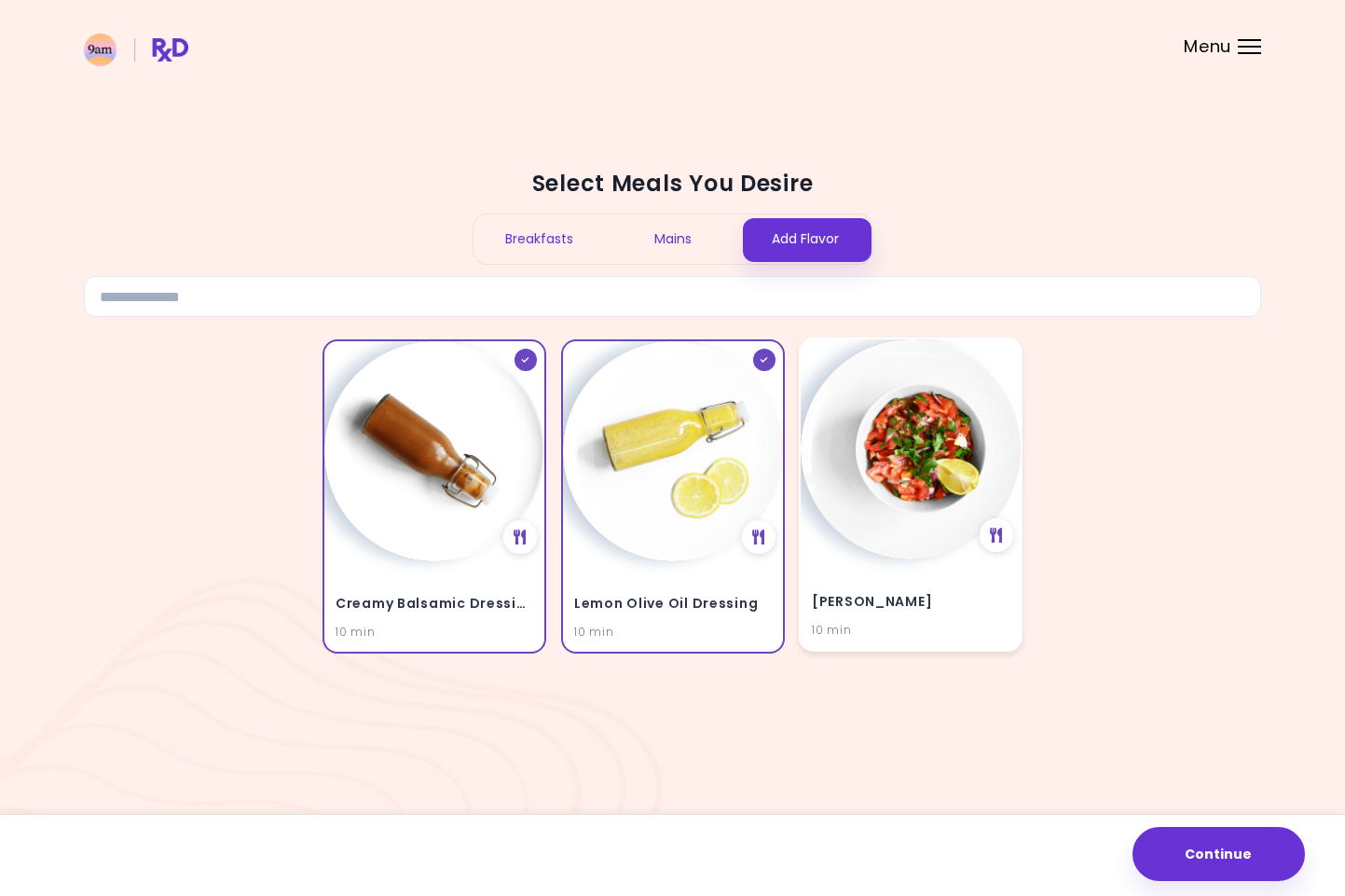
click at [958, 437] on img at bounding box center [910, 449] width 220 height 220
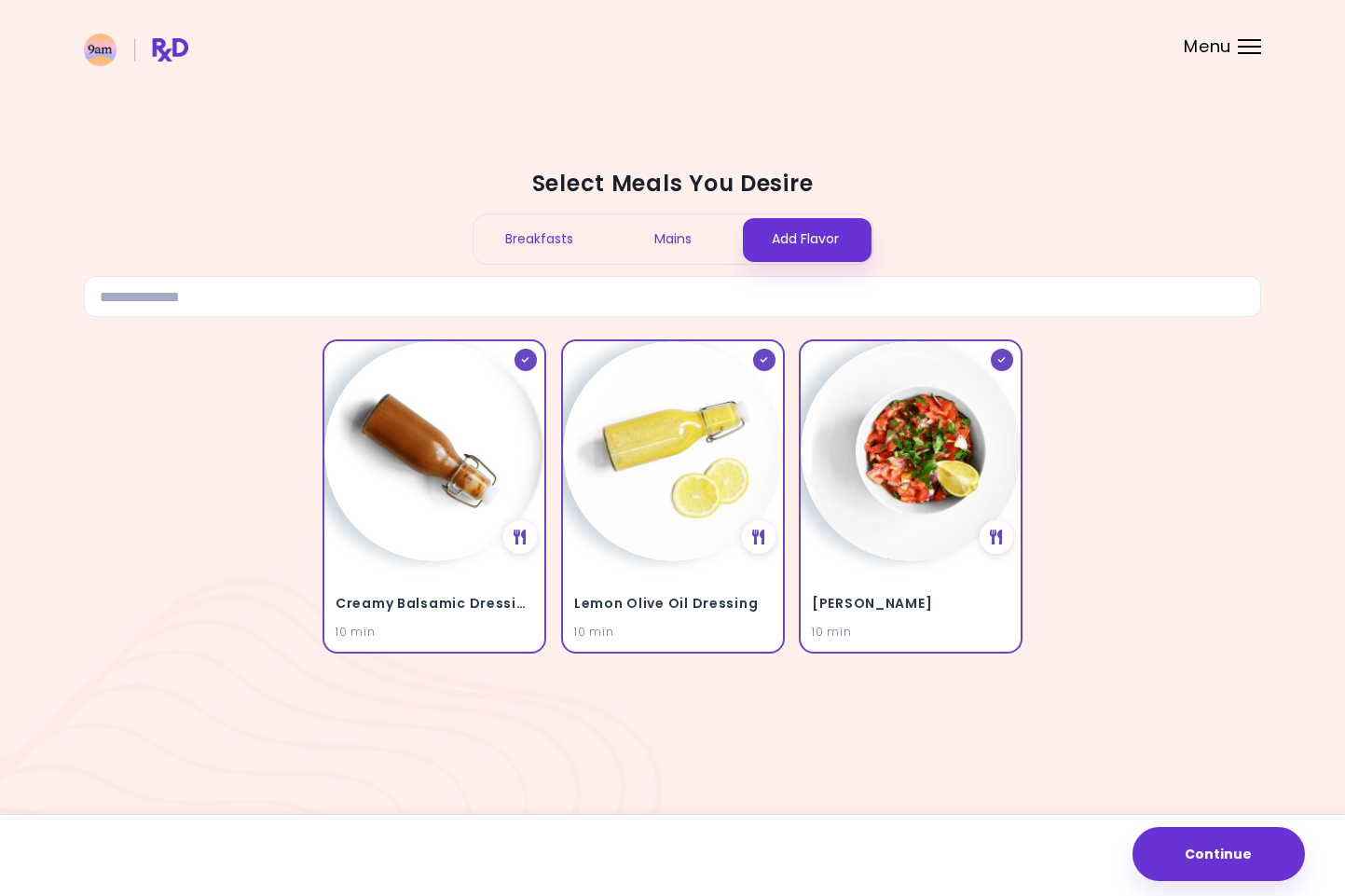
click at [543, 229] on div "Breakfasts" at bounding box center [540, 239] width 133 height 50
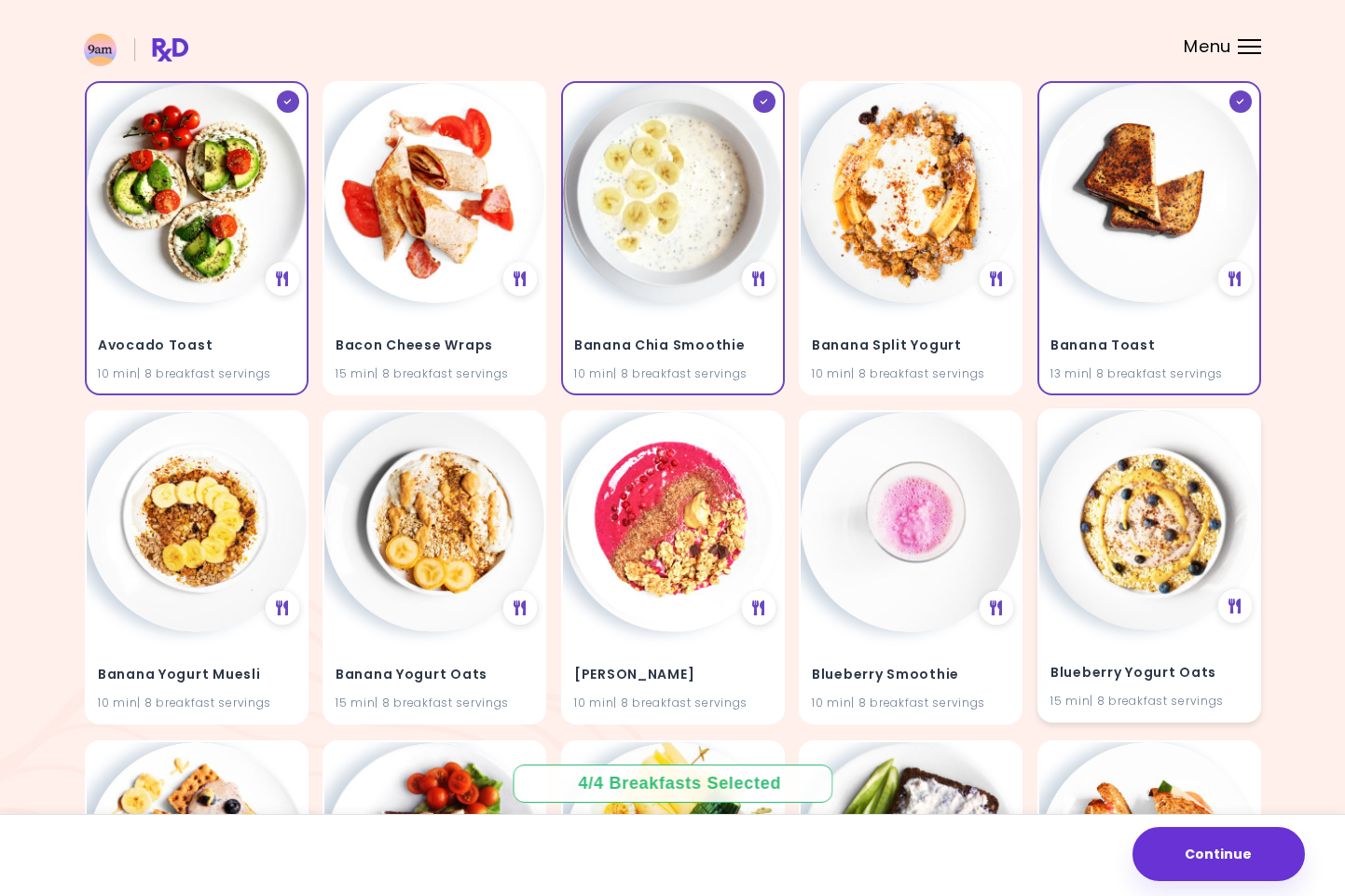
scroll to position [546, 0]
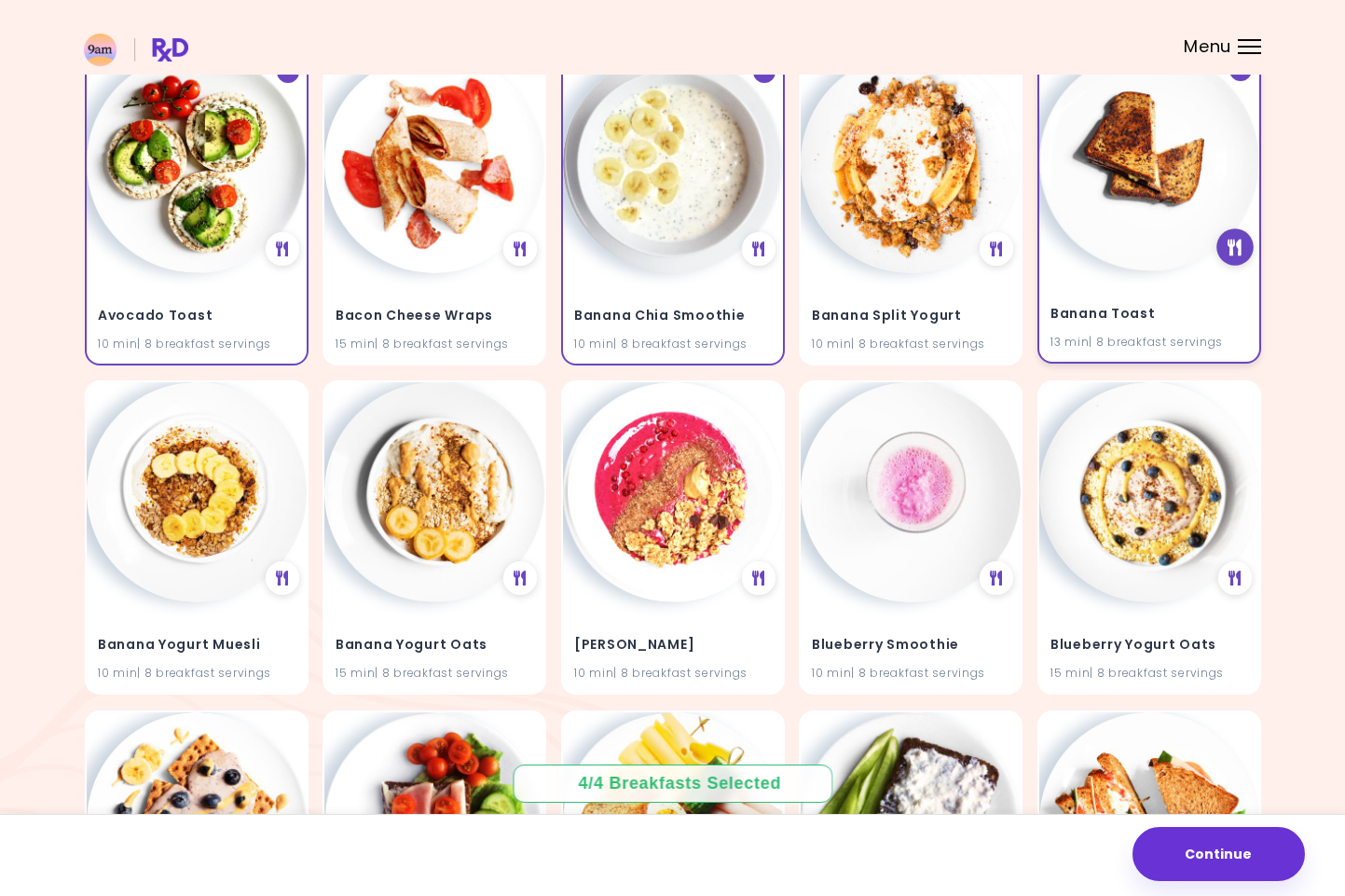
click at [1231, 244] on icon at bounding box center [1235, 246] width 14 height 17
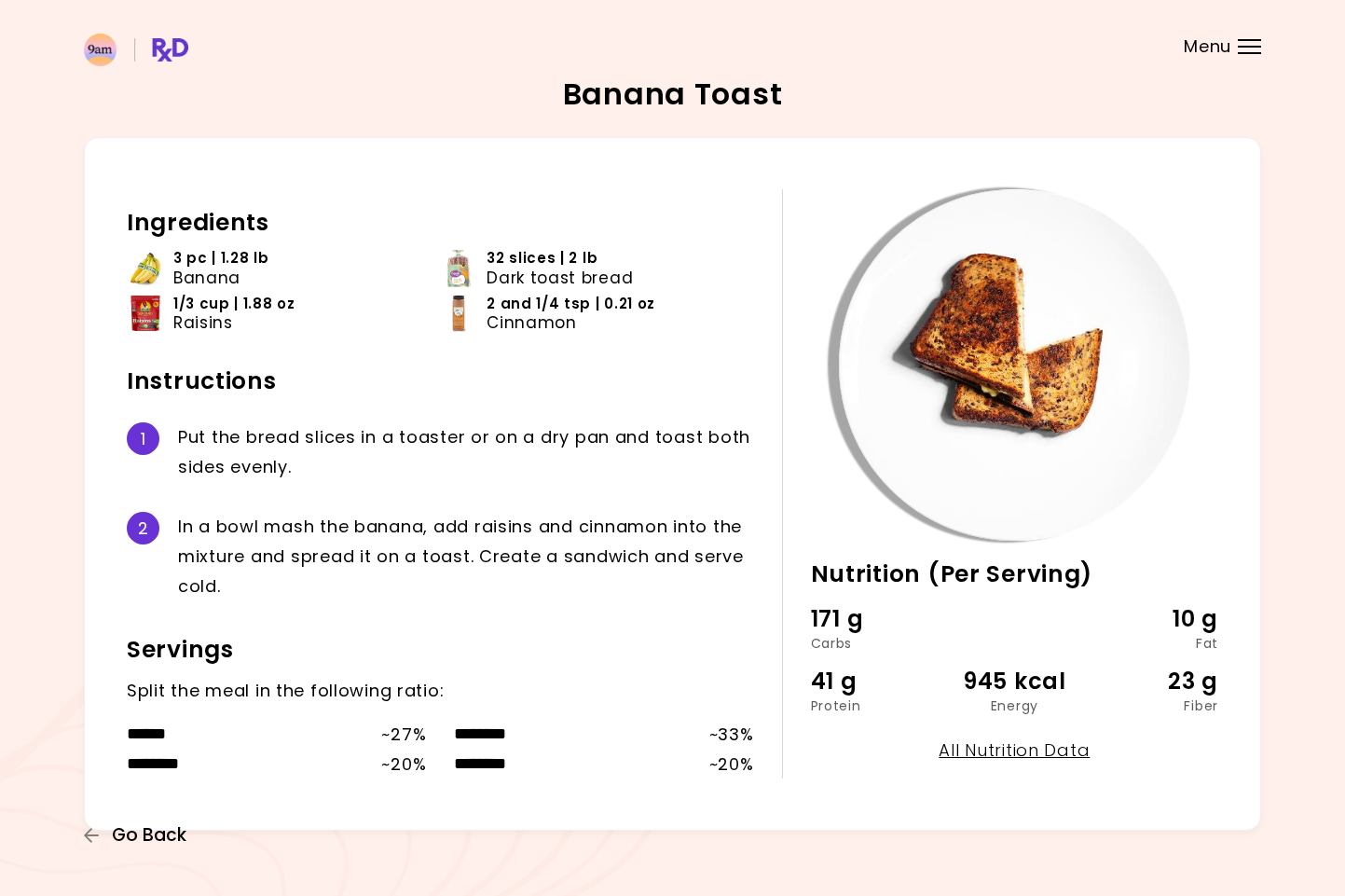
click at [87, 837] on icon "button" at bounding box center [91, 834] width 17 height 17
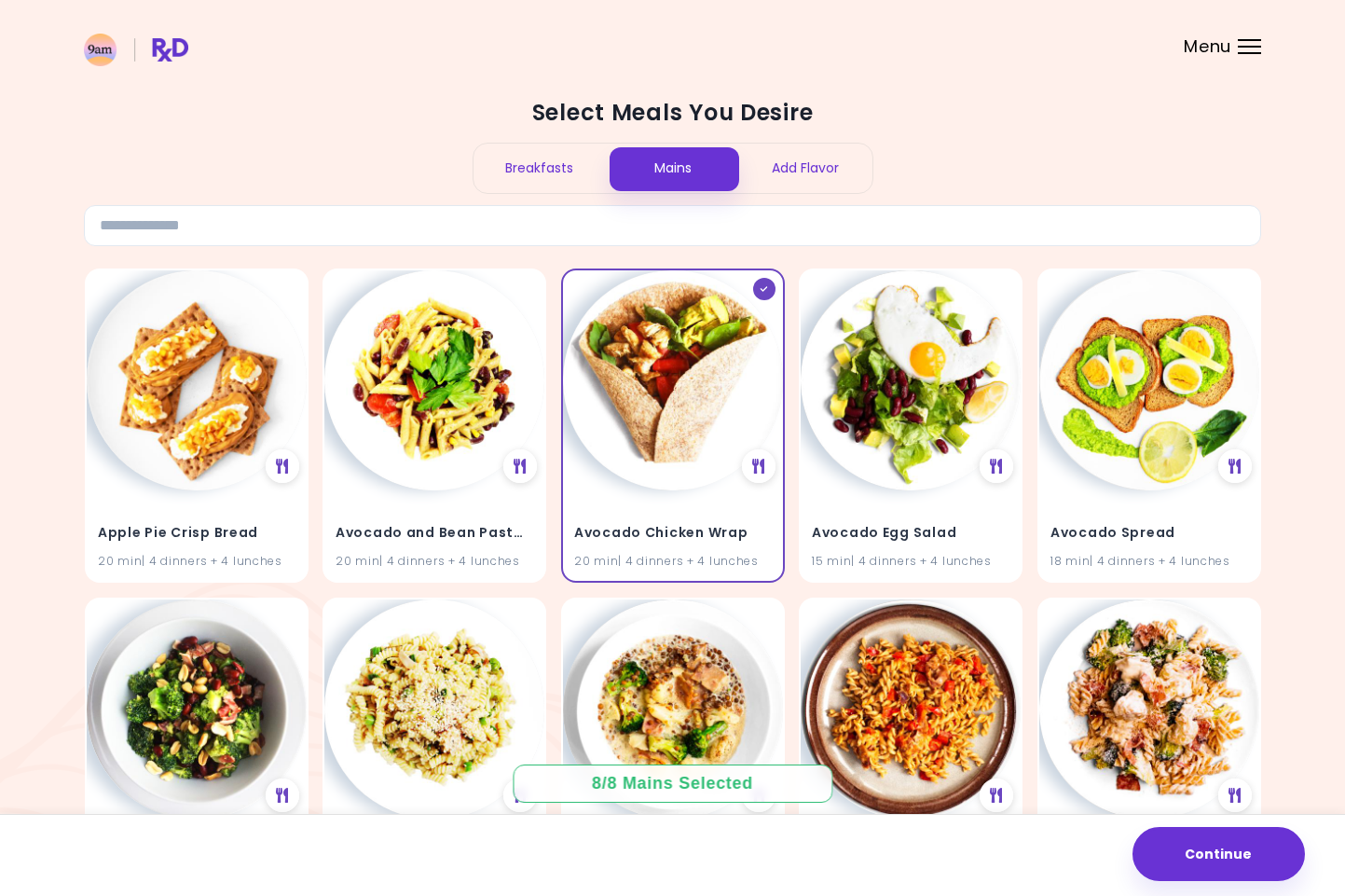
click at [529, 169] on div "Breakfasts" at bounding box center [540, 169] width 133 height 50
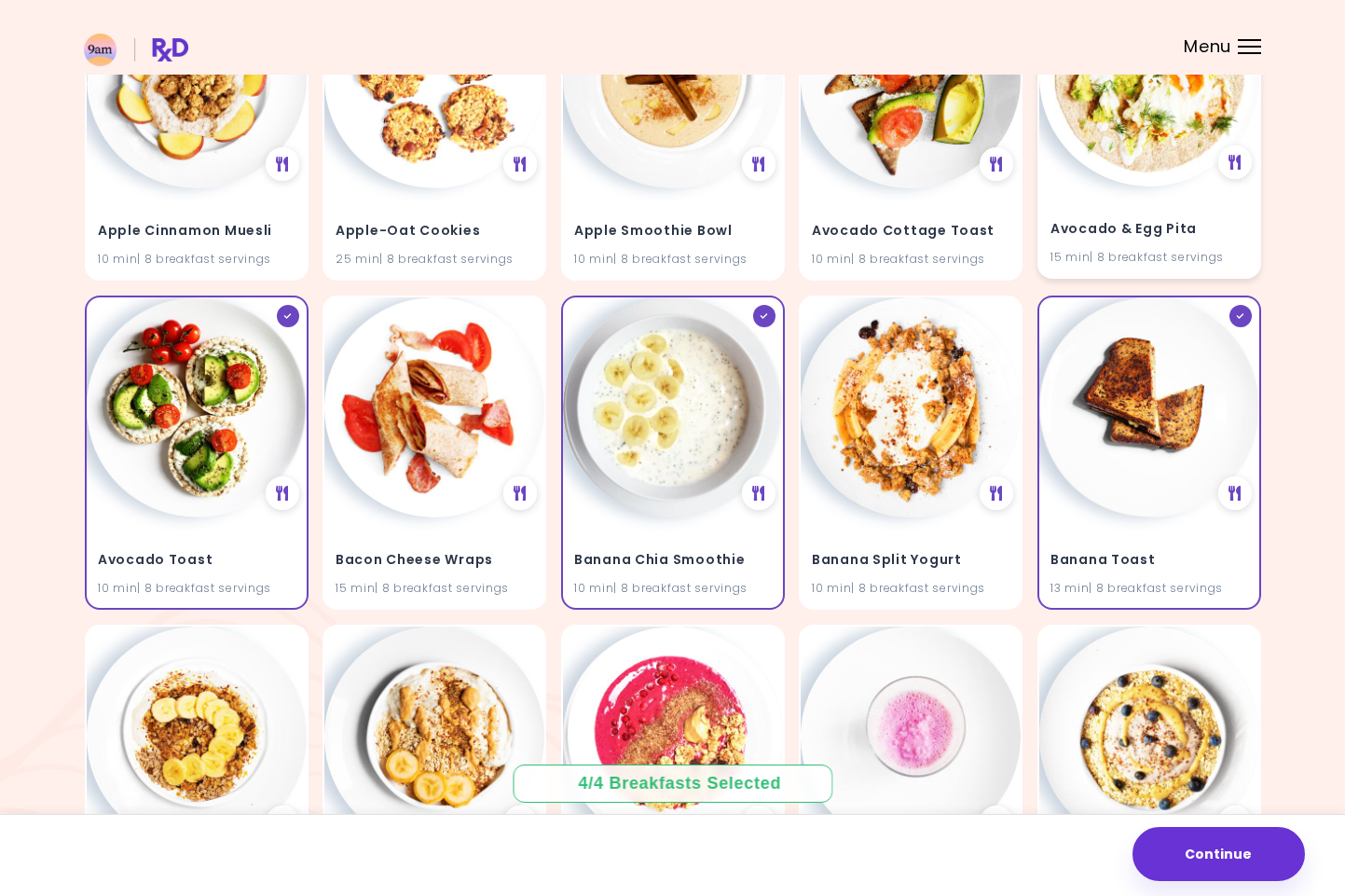
scroll to position [303, 0]
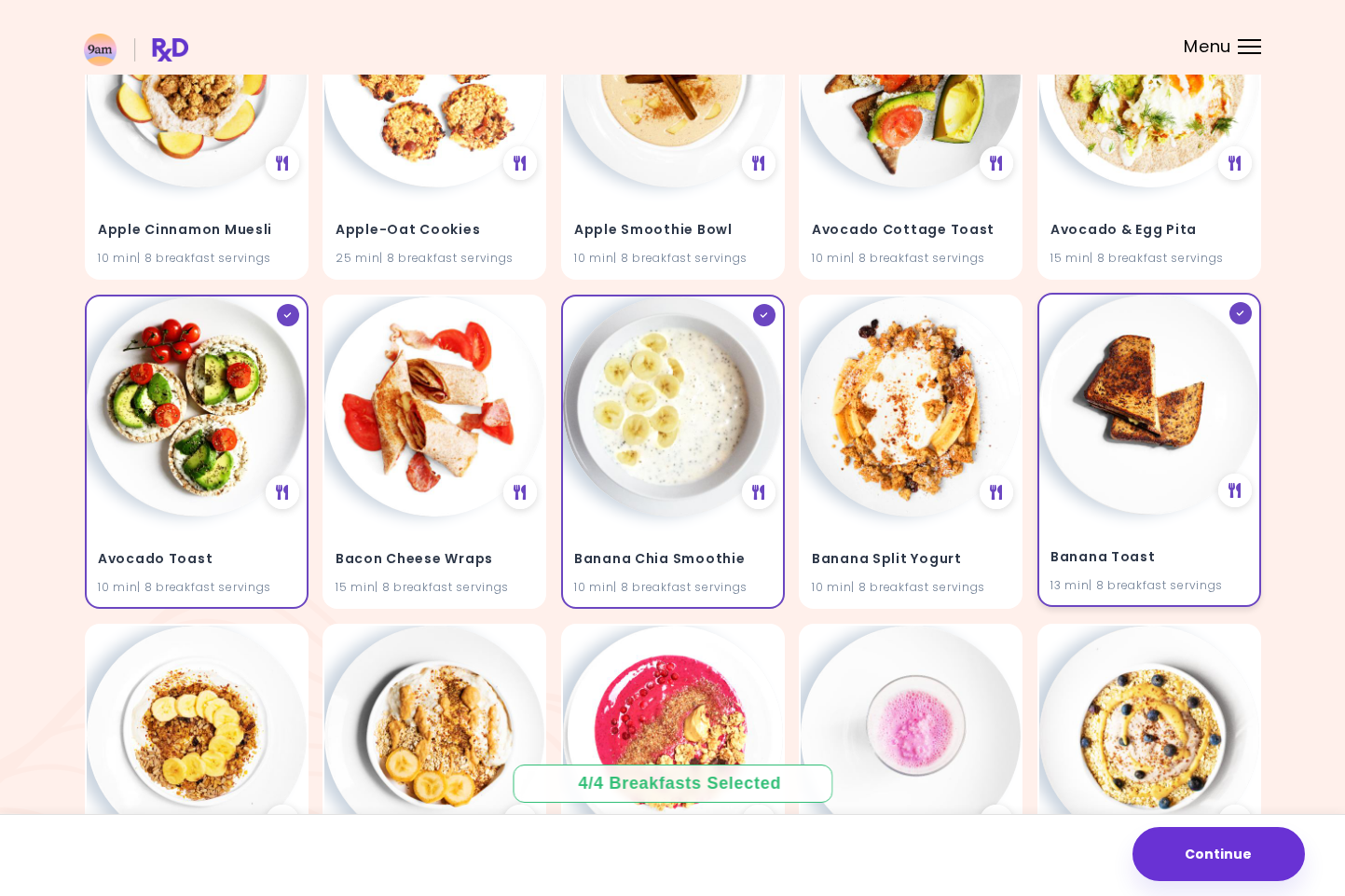
click at [1237, 317] on div at bounding box center [1240, 313] width 23 height 23
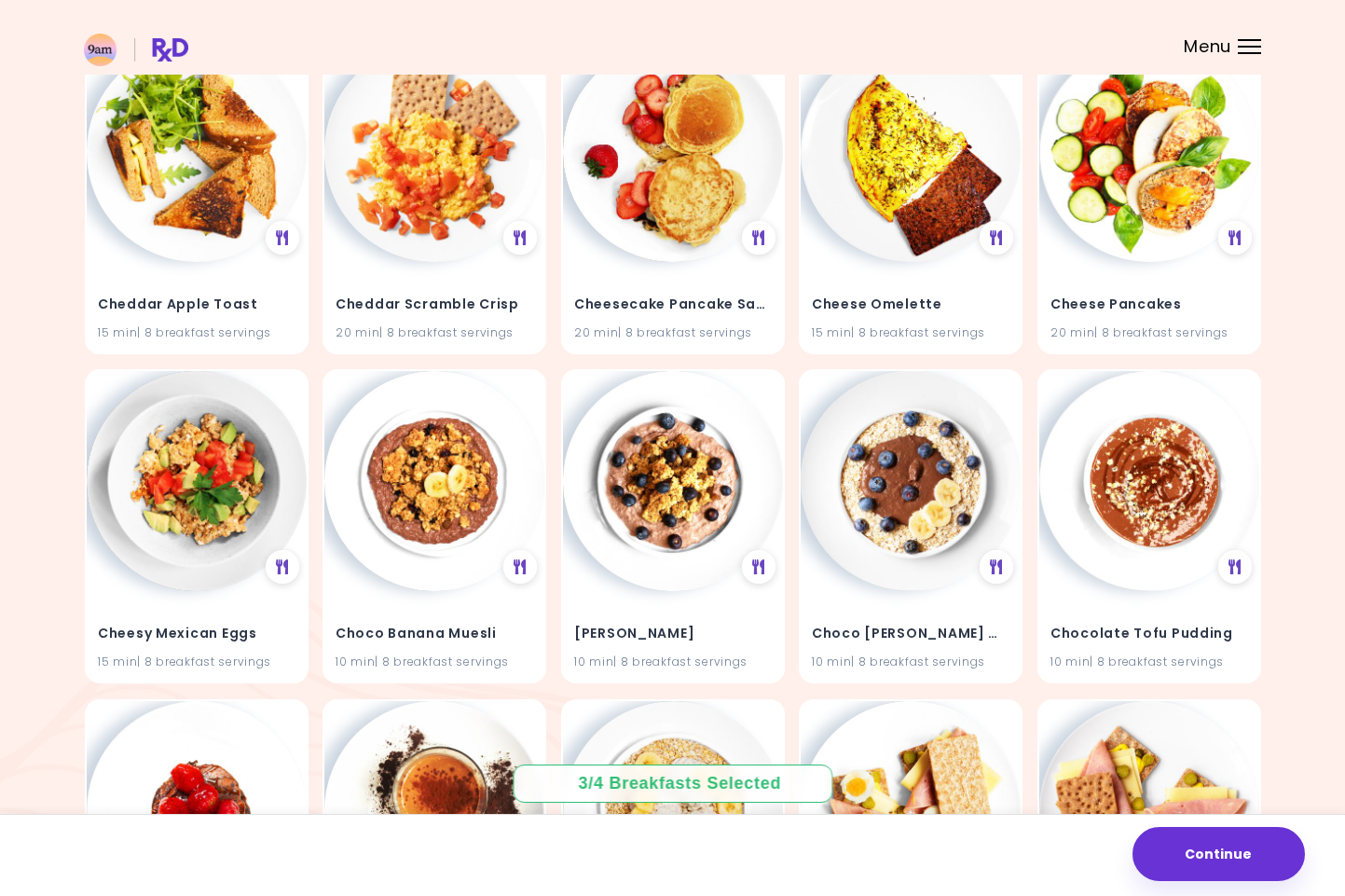
scroll to position [1878, 0]
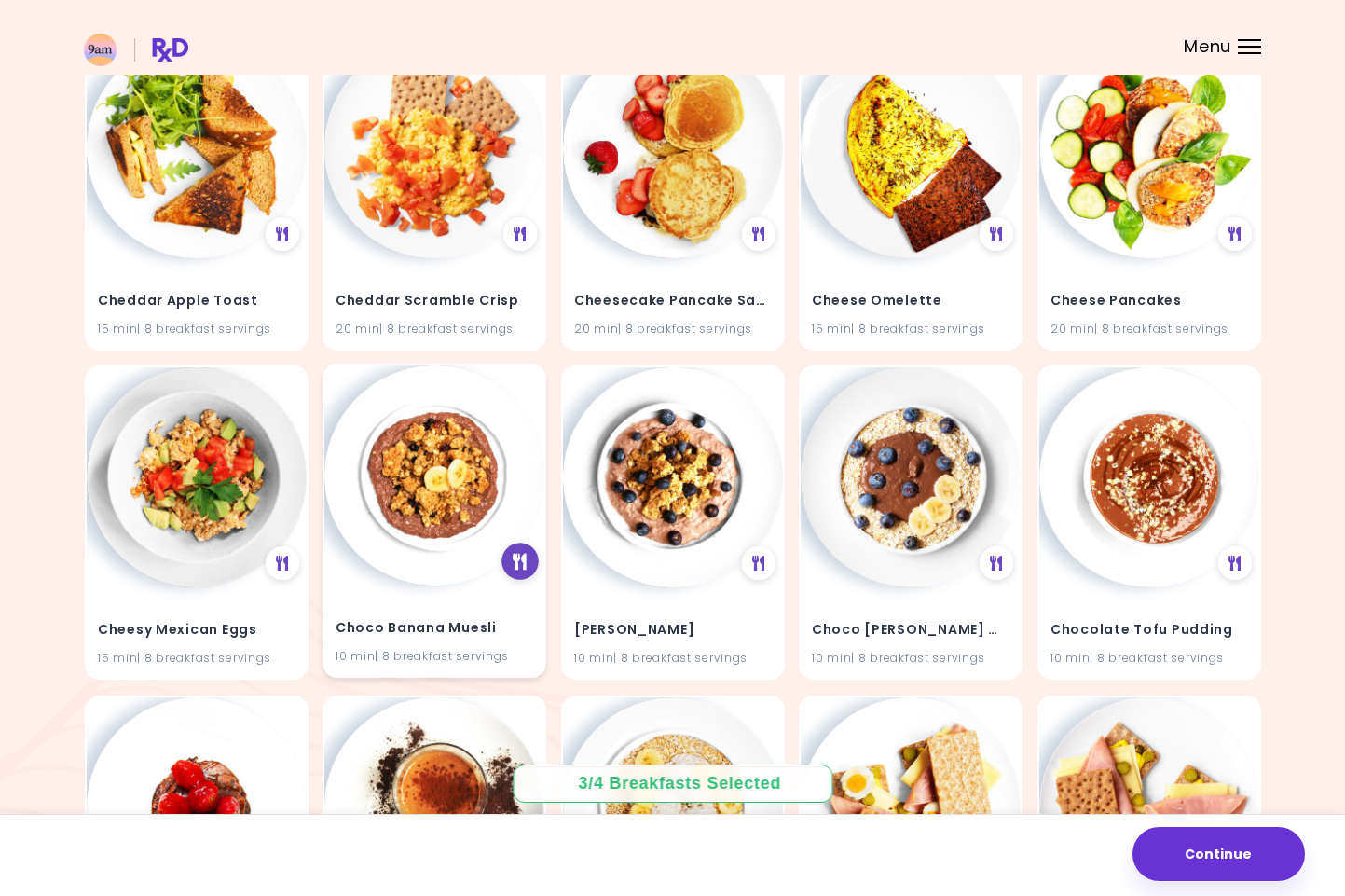
click at [525, 556] on icon at bounding box center [520, 560] width 14 height 17
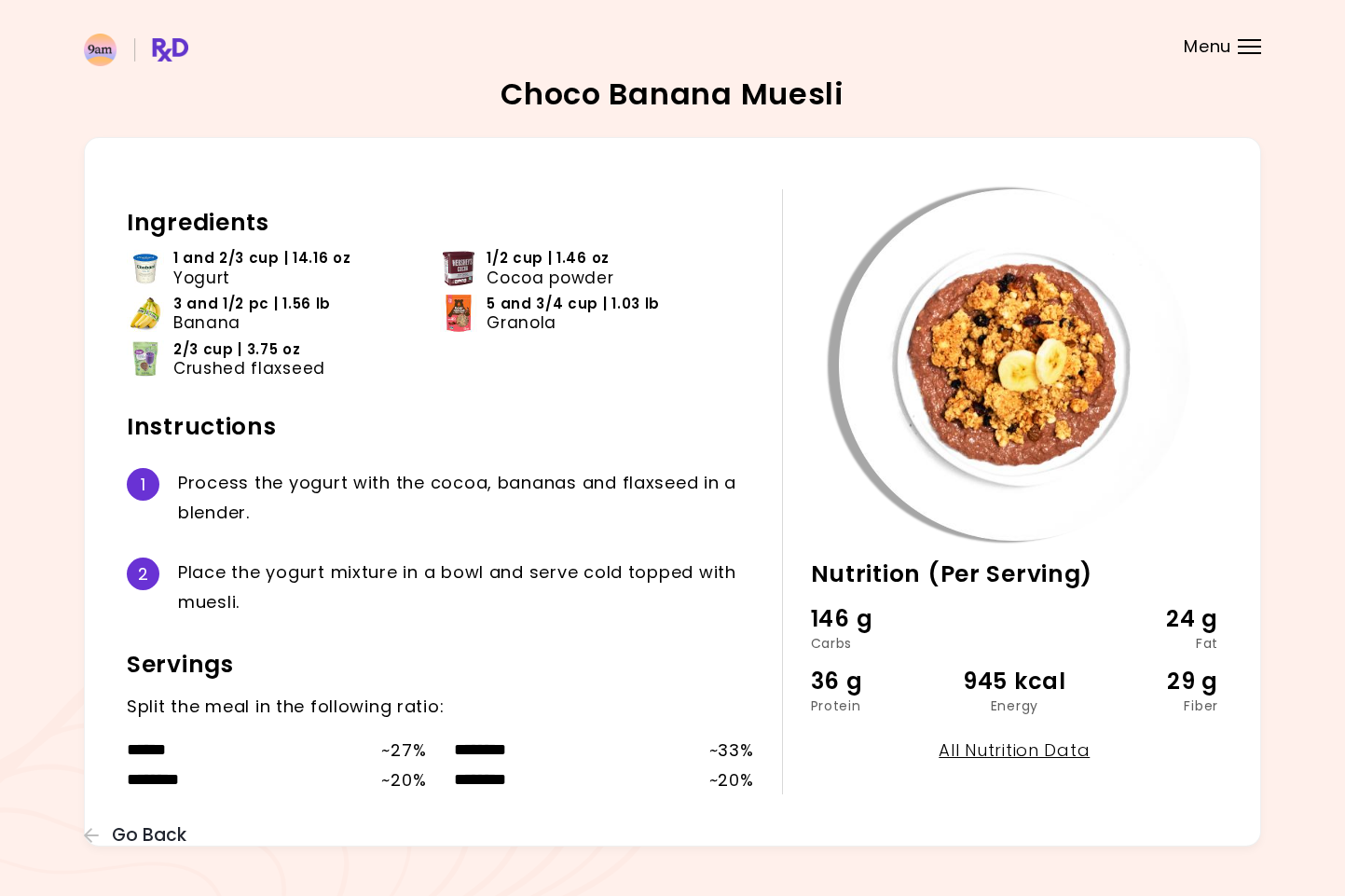
click at [181, 344] on span "2/3 cup | 3.75 oz" at bounding box center [237, 349] width 128 height 19
click at [182, 361] on span "Crushed flaxseed" at bounding box center [249, 368] width 152 height 19
drag, startPoint x: 169, startPoint y: 369, endPoint x: 319, endPoint y: 366, distance: 150.0
click at [320, 365] on li "2/3 cup | 3.75 oz Crushed flaxseed" at bounding box center [283, 363] width 313 height 46
copy li "2/3 cup | 3.75 oz Crushed flaxseed"
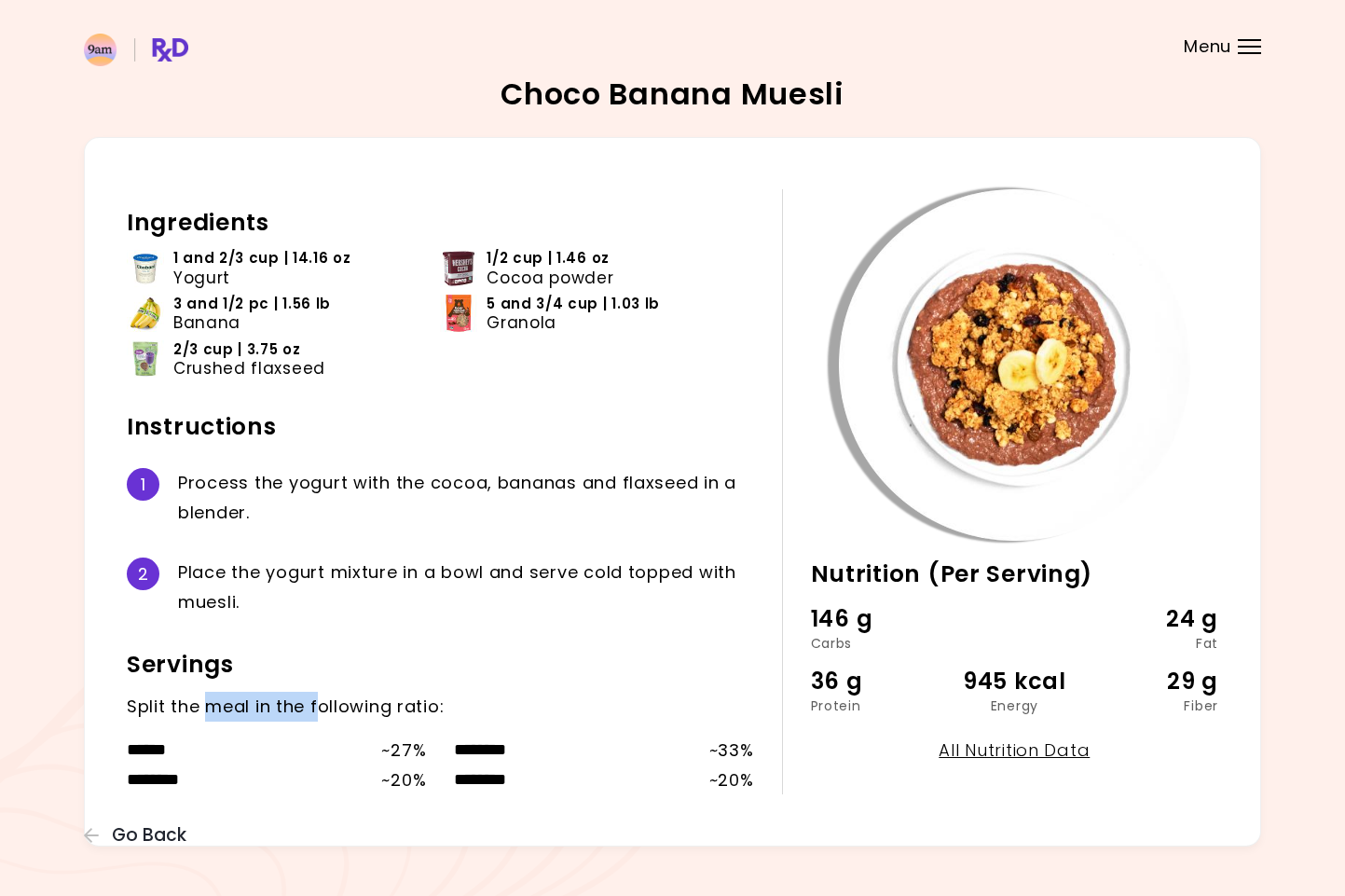
drag, startPoint x: 204, startPoint y: 697, endPoint x: 323, endPoint y: 698, distance: 119.0
click at [323, 698] on div "Split the meal in the following ratio:" at bounding box center [441, 706] width 628 height 30
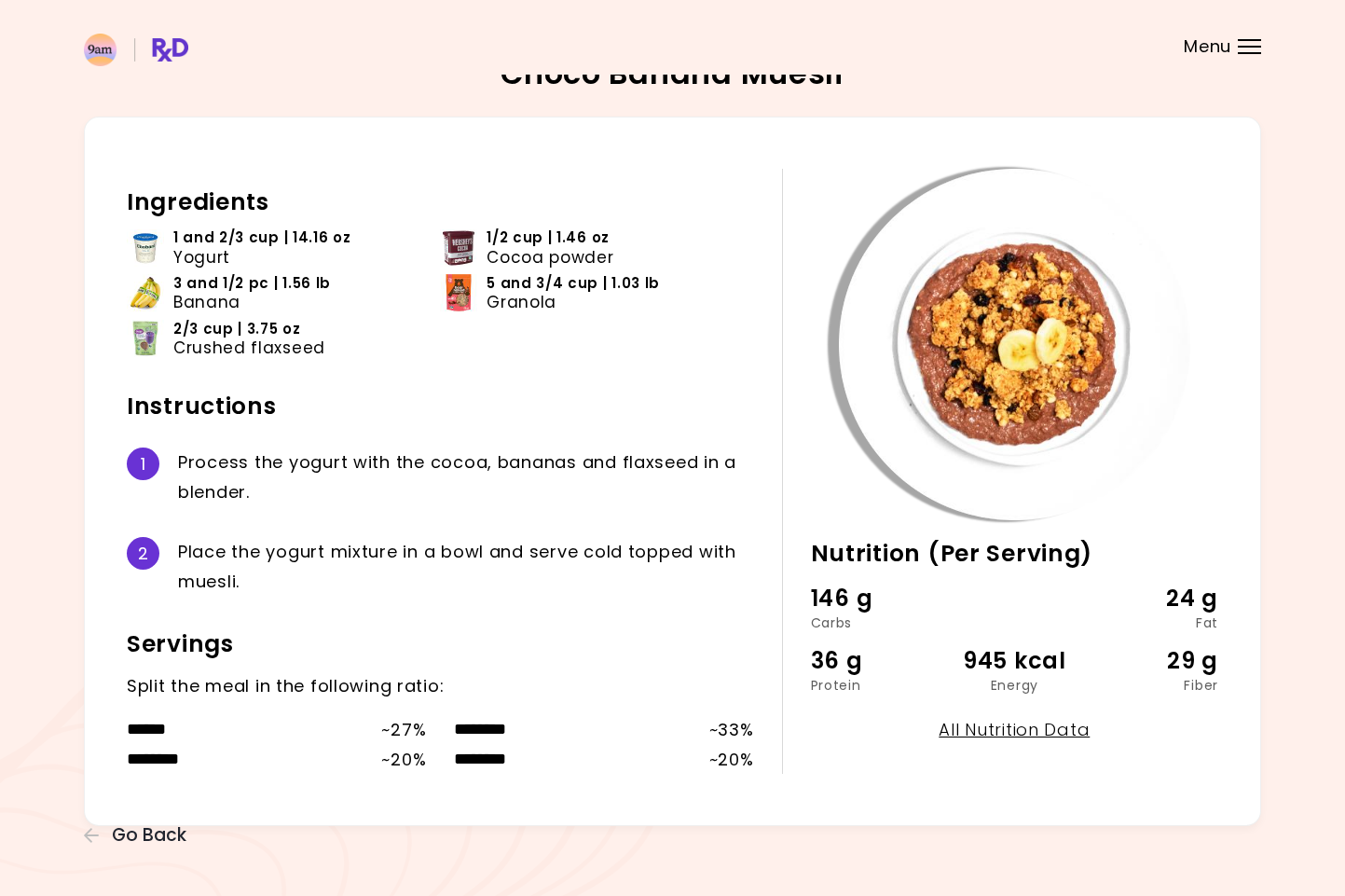
scroll to position [20, 0]
click at [105, 831] on button "Go Back" at bounding box center [139, 834] width 112 height 21
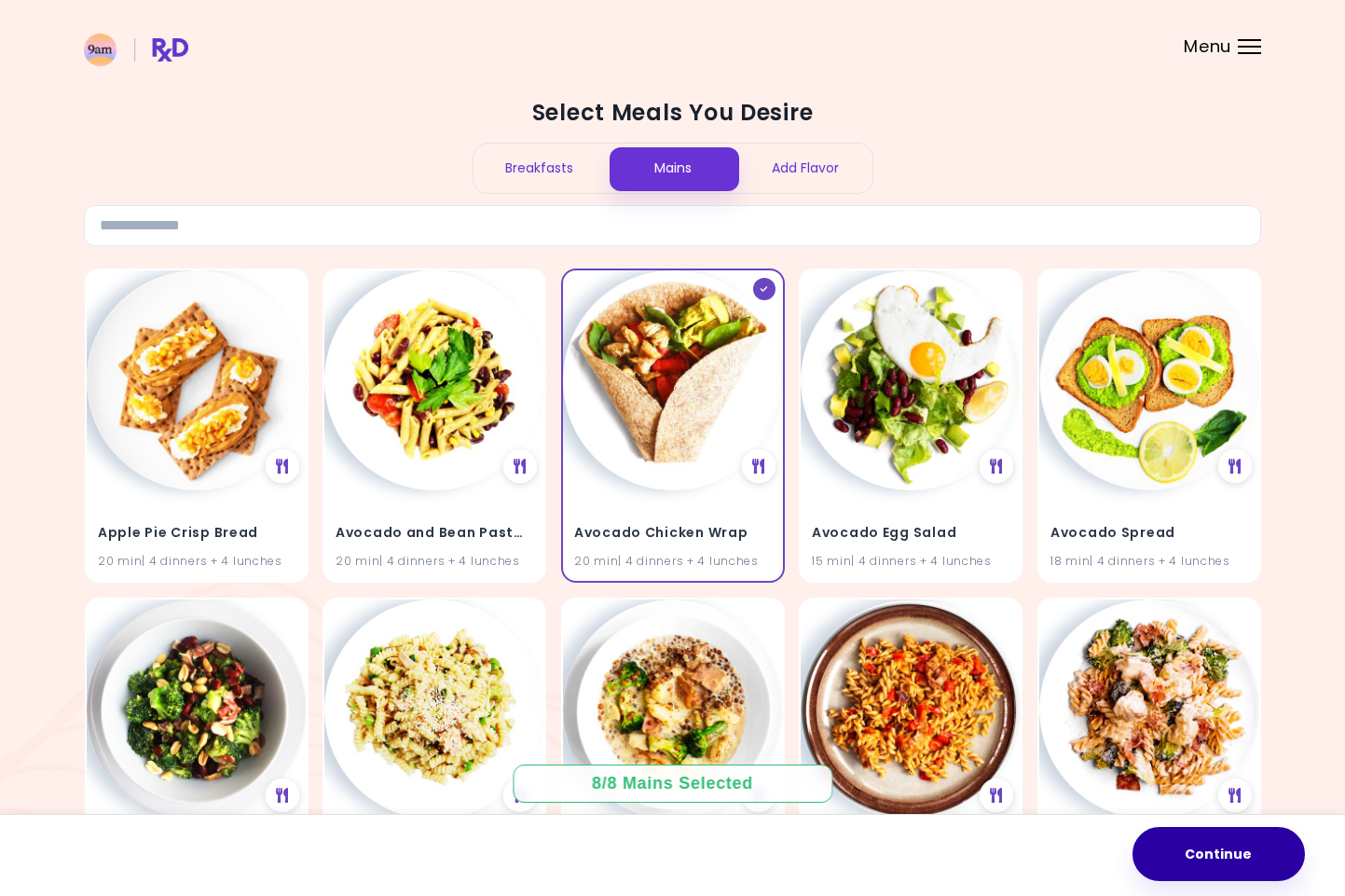
click at [1247, 861] on button "Continue" at bounding box center [1219, 853] width 173 height 54
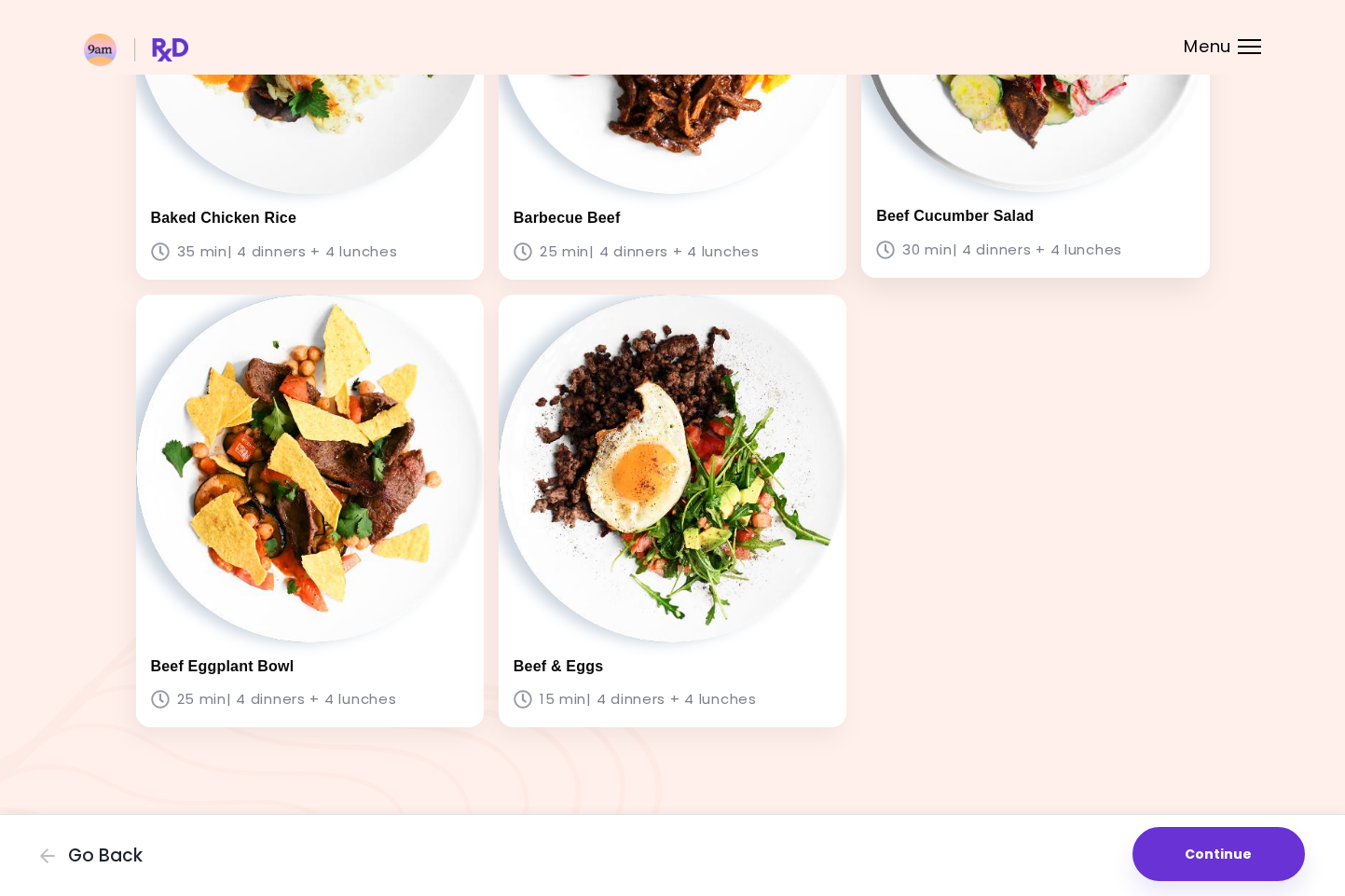
scroll to position [1673, 0]
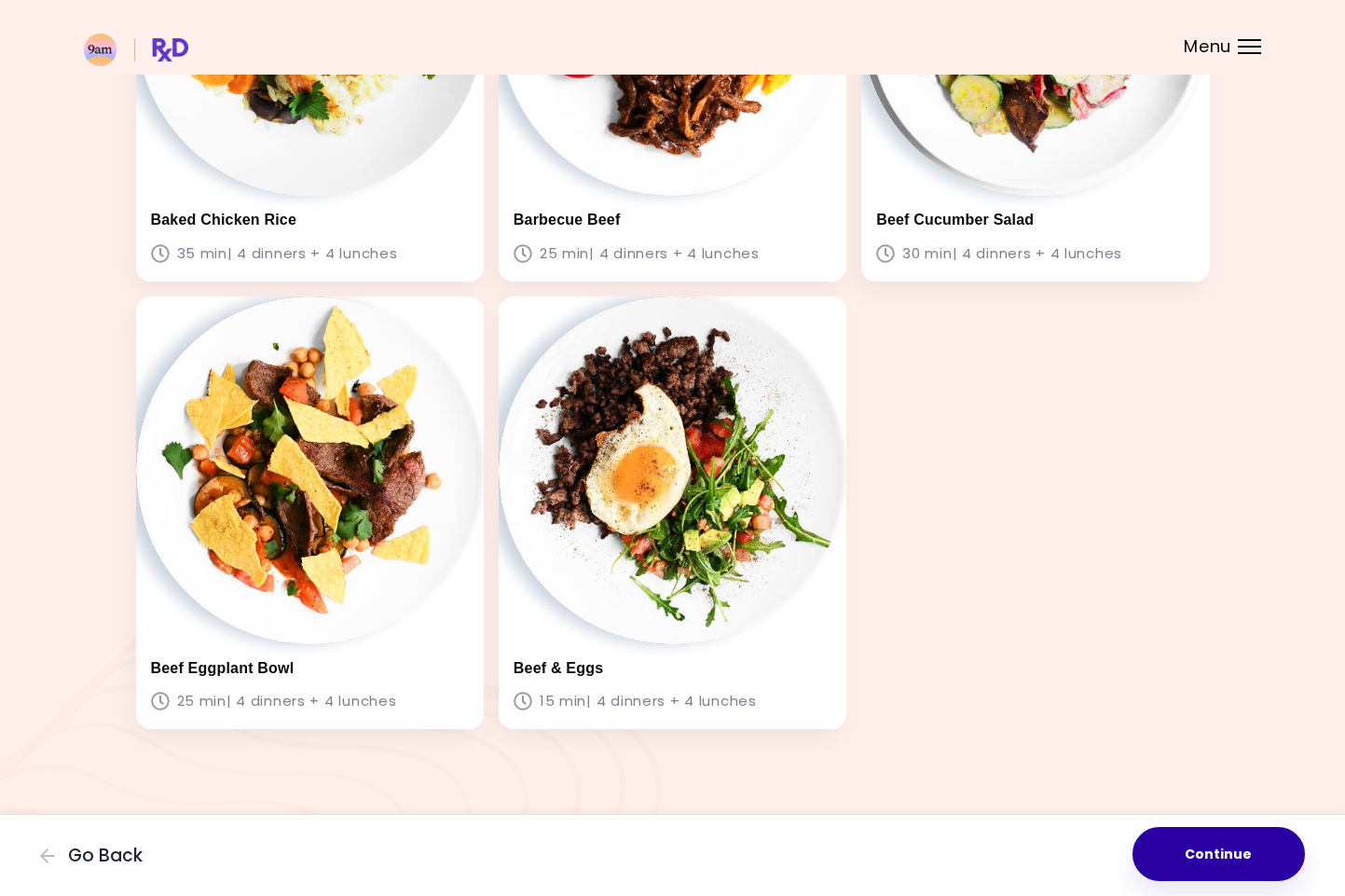
click at [1217, 870] on button "Continue" at bounding box center [1219, 853] width 173 height 54
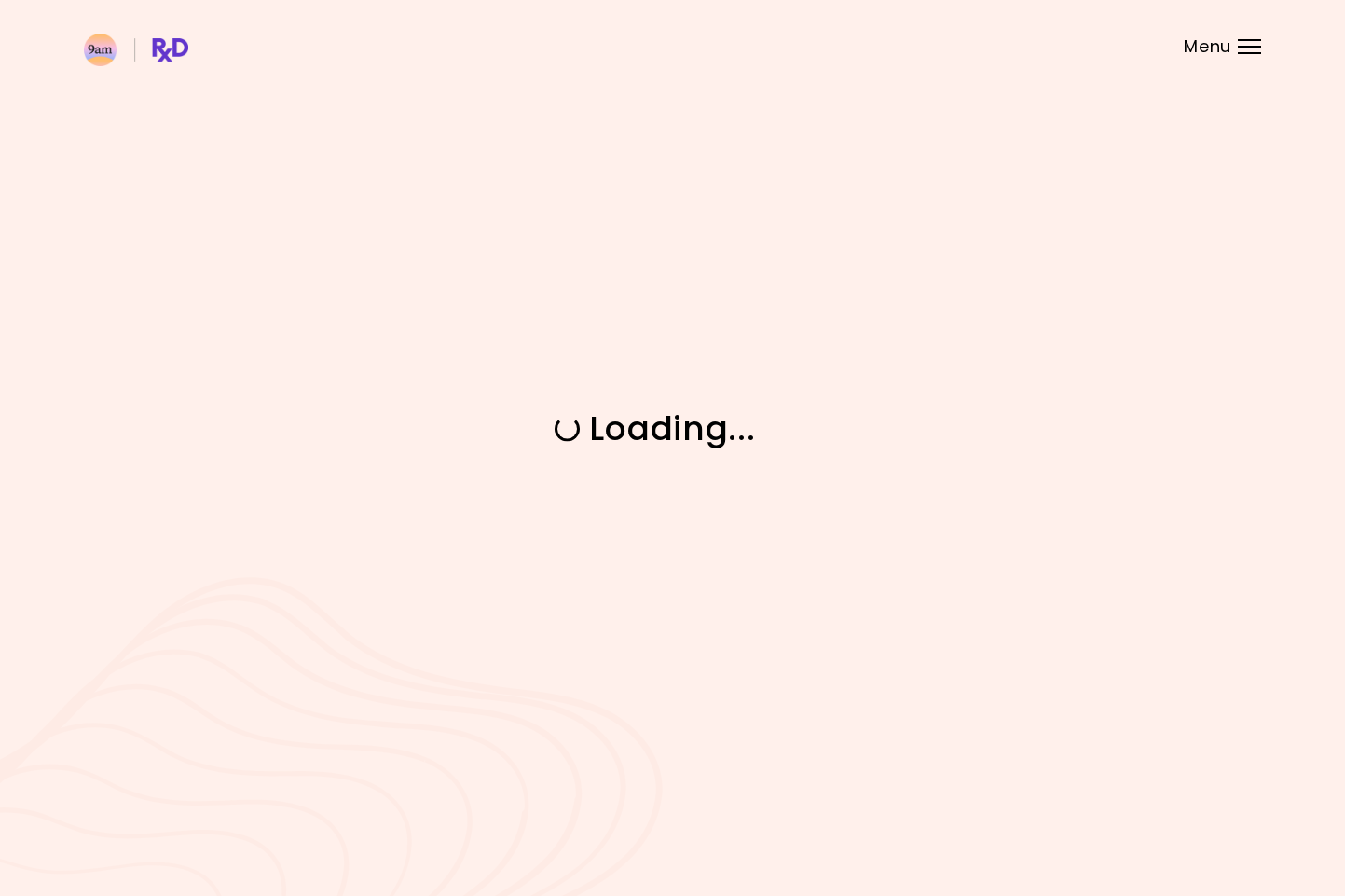
scroll to position [0, 0]
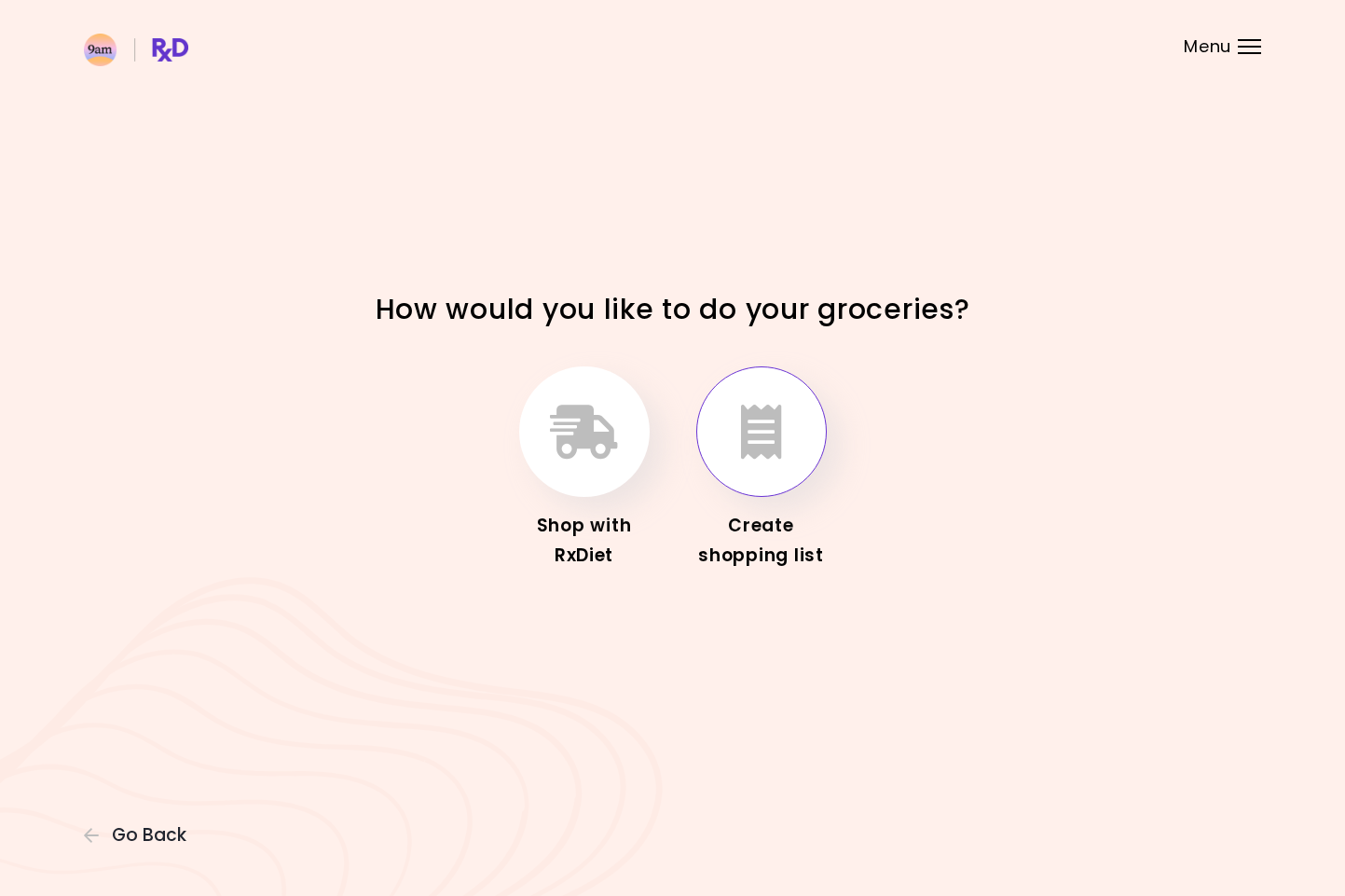
click at [775, 417] on icon "button" at bounding box center [761, 431] width 41 height 54
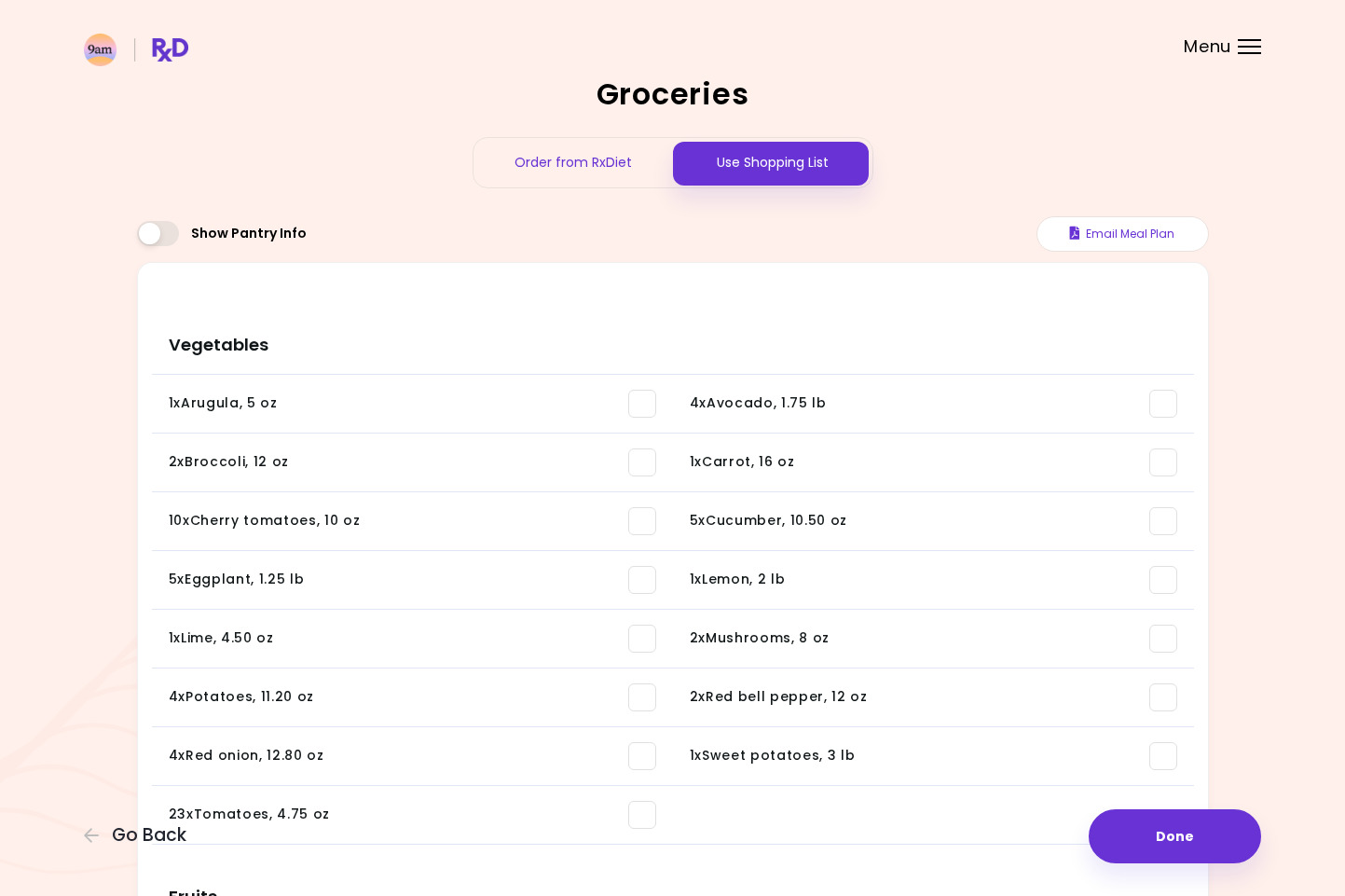
click at [158, 234] on span at bounding box center [158, 232] width 42 height 25
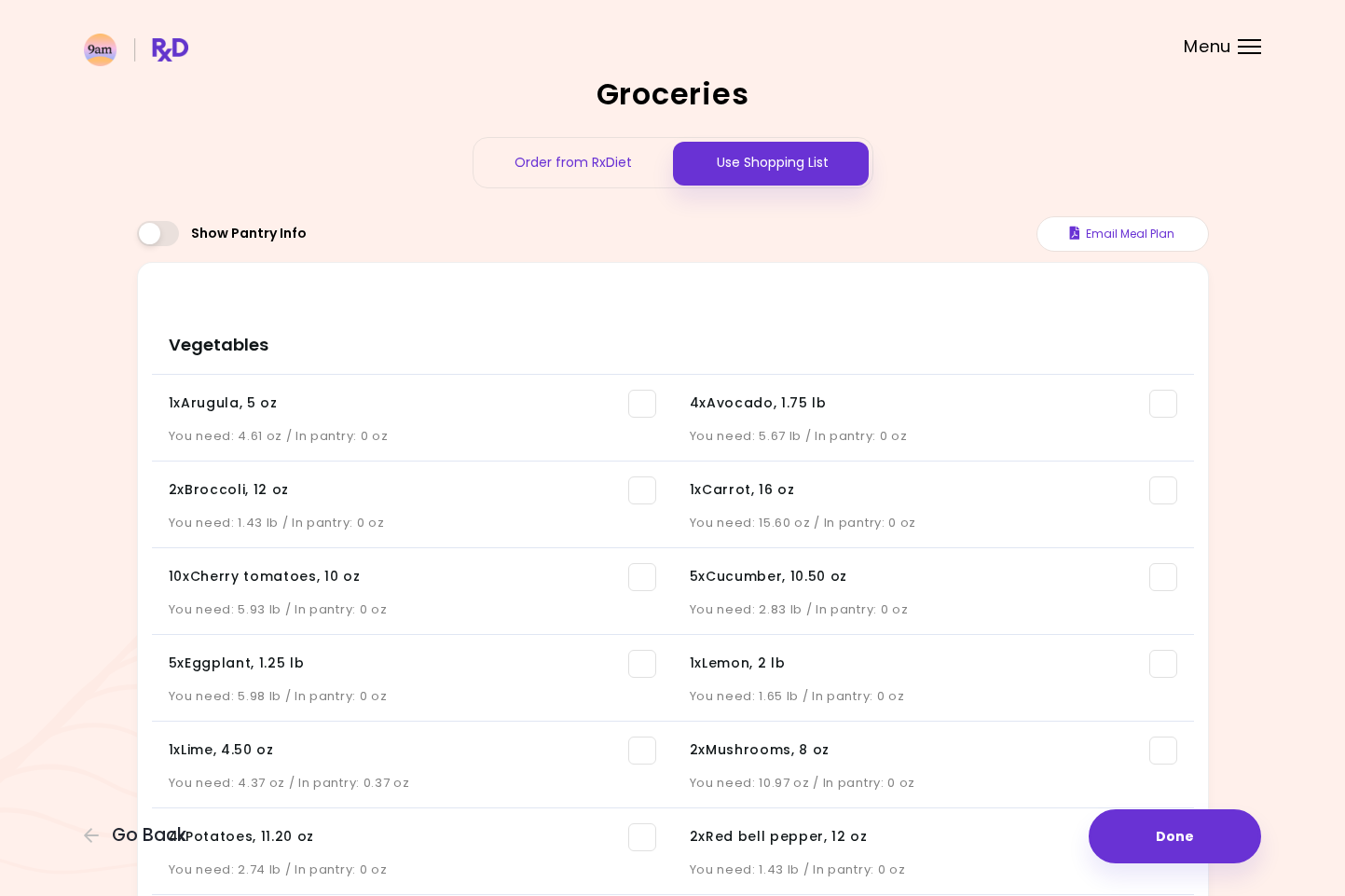
click at [158, 234] on span at bounding box center [158, 232] width 42 height 25
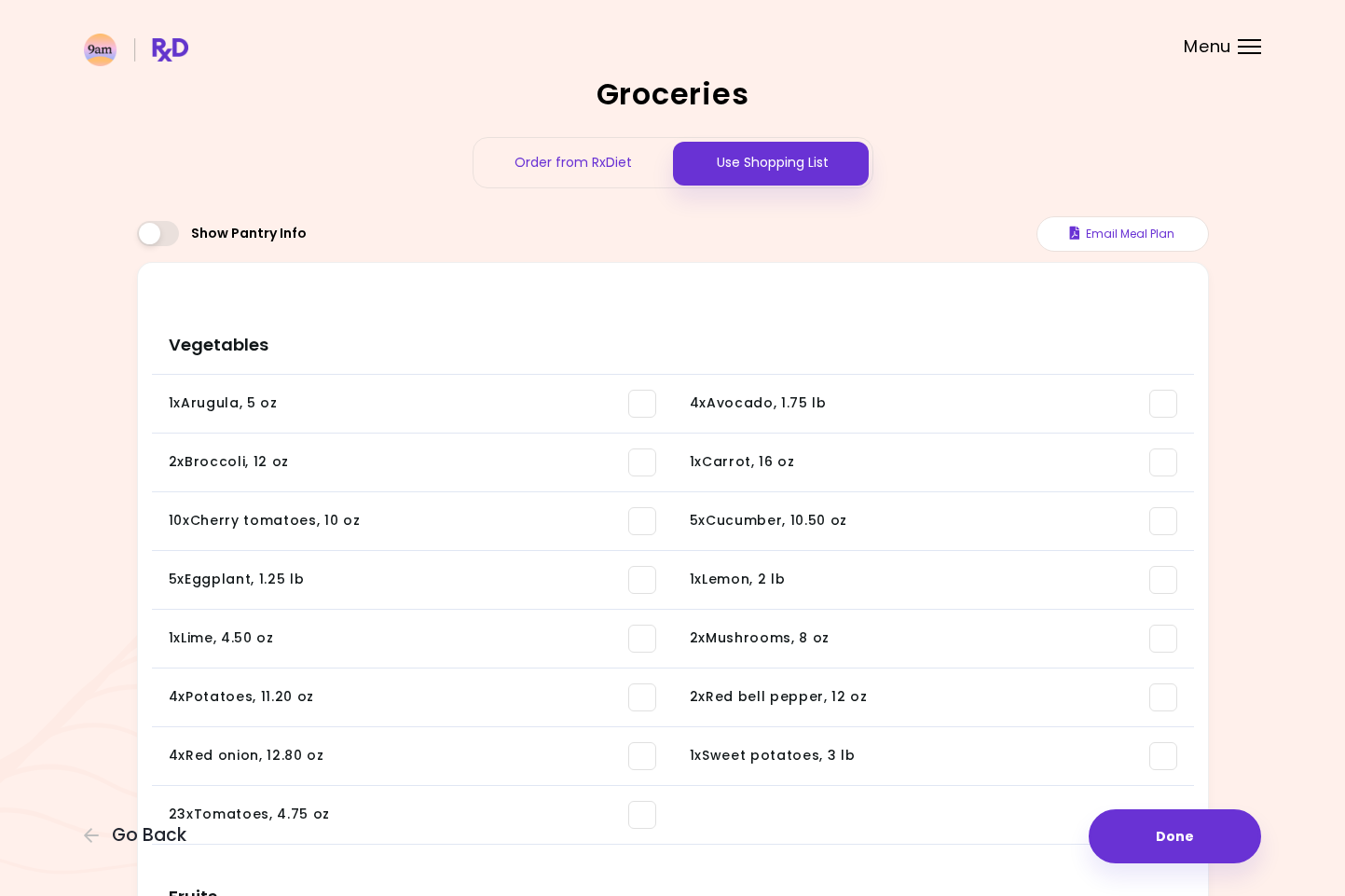
click at [158, 234] on span at bounding box center [158, 232] width 42 height 25
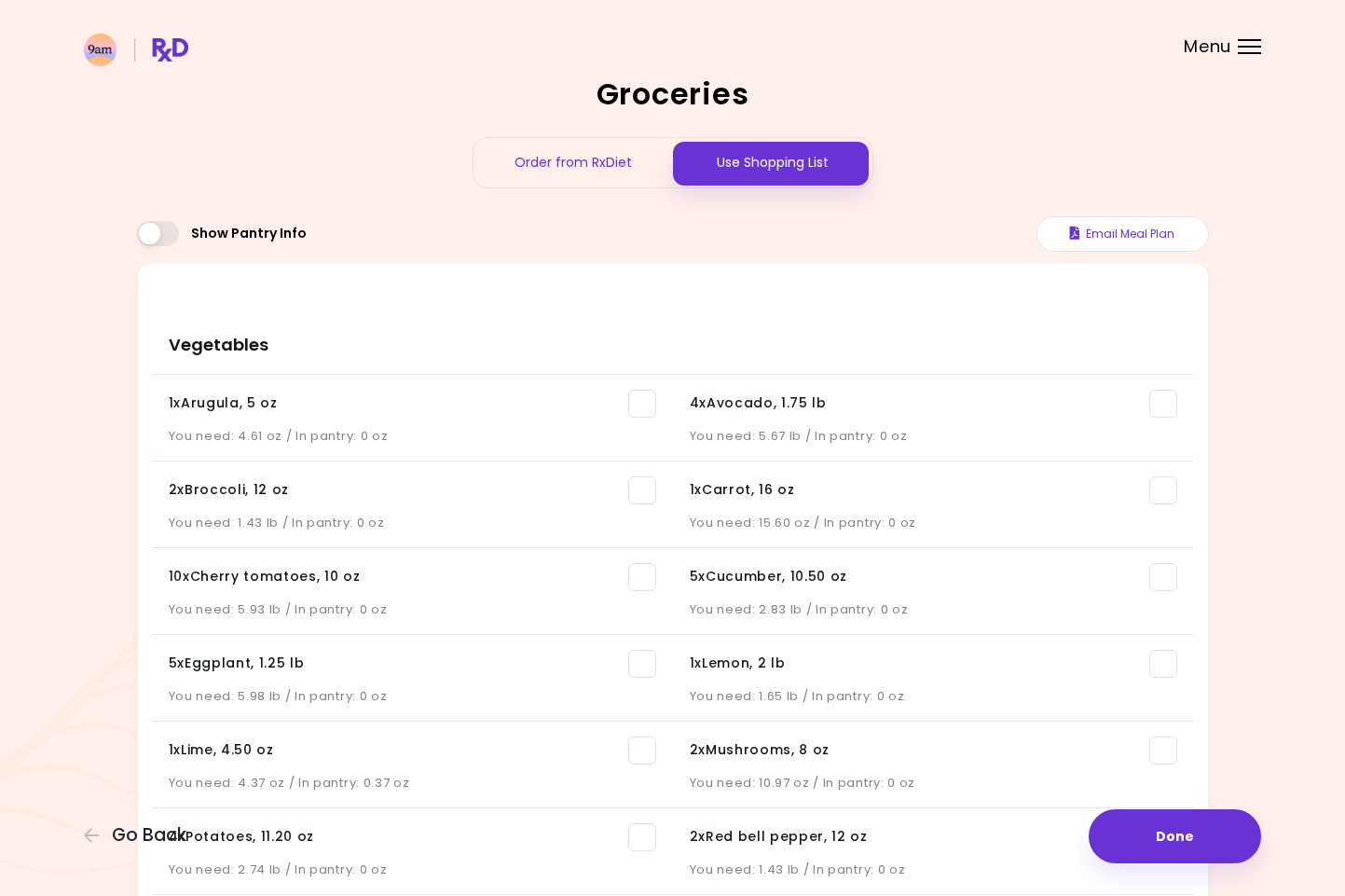
click at [158, 234] on span at bounding box center [158, 232] width 42 height 25
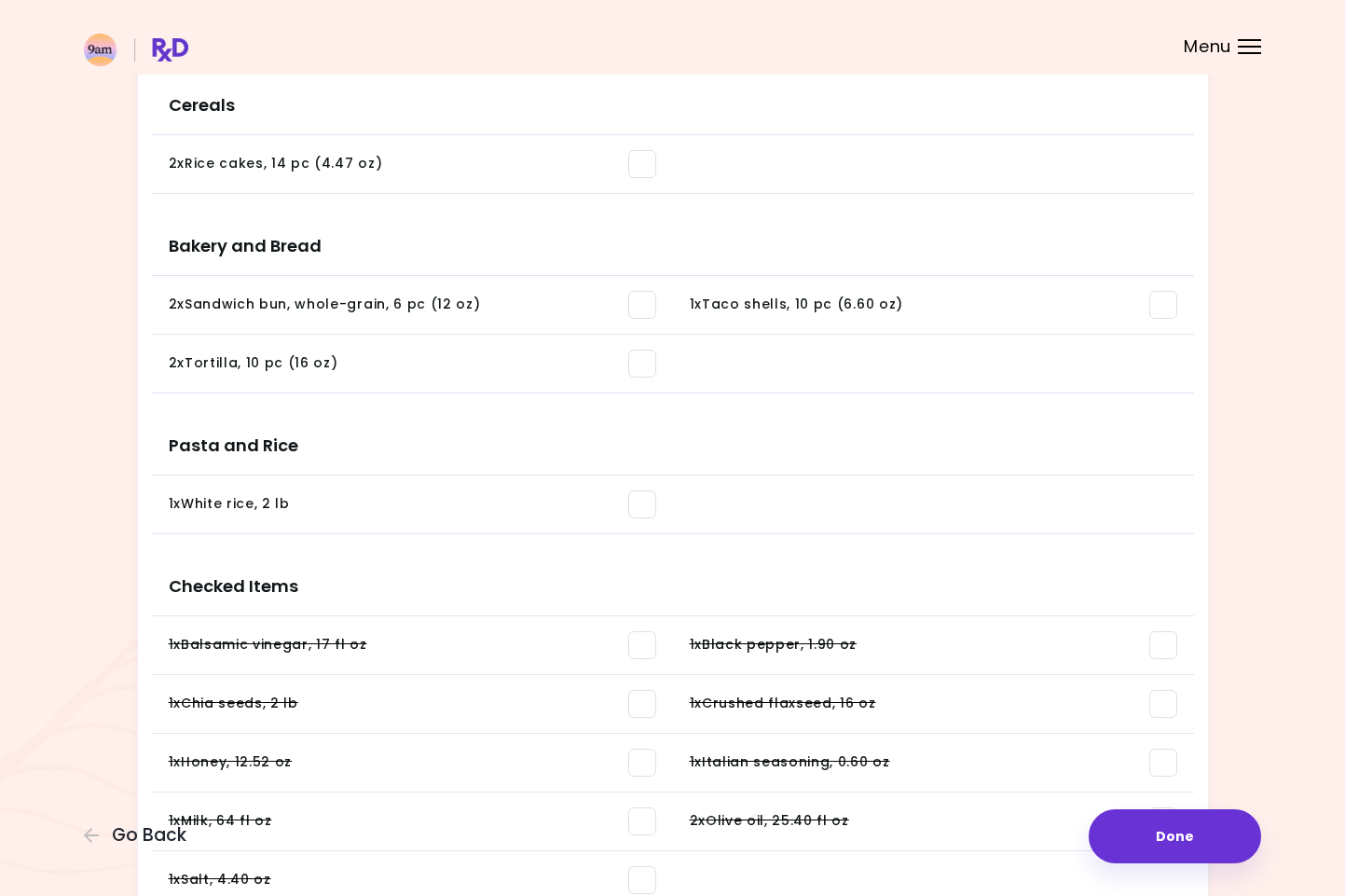
scroll to position [2151, 0]
click at [635, 509] on span at bounding box center [642, 506] width 28 height 28
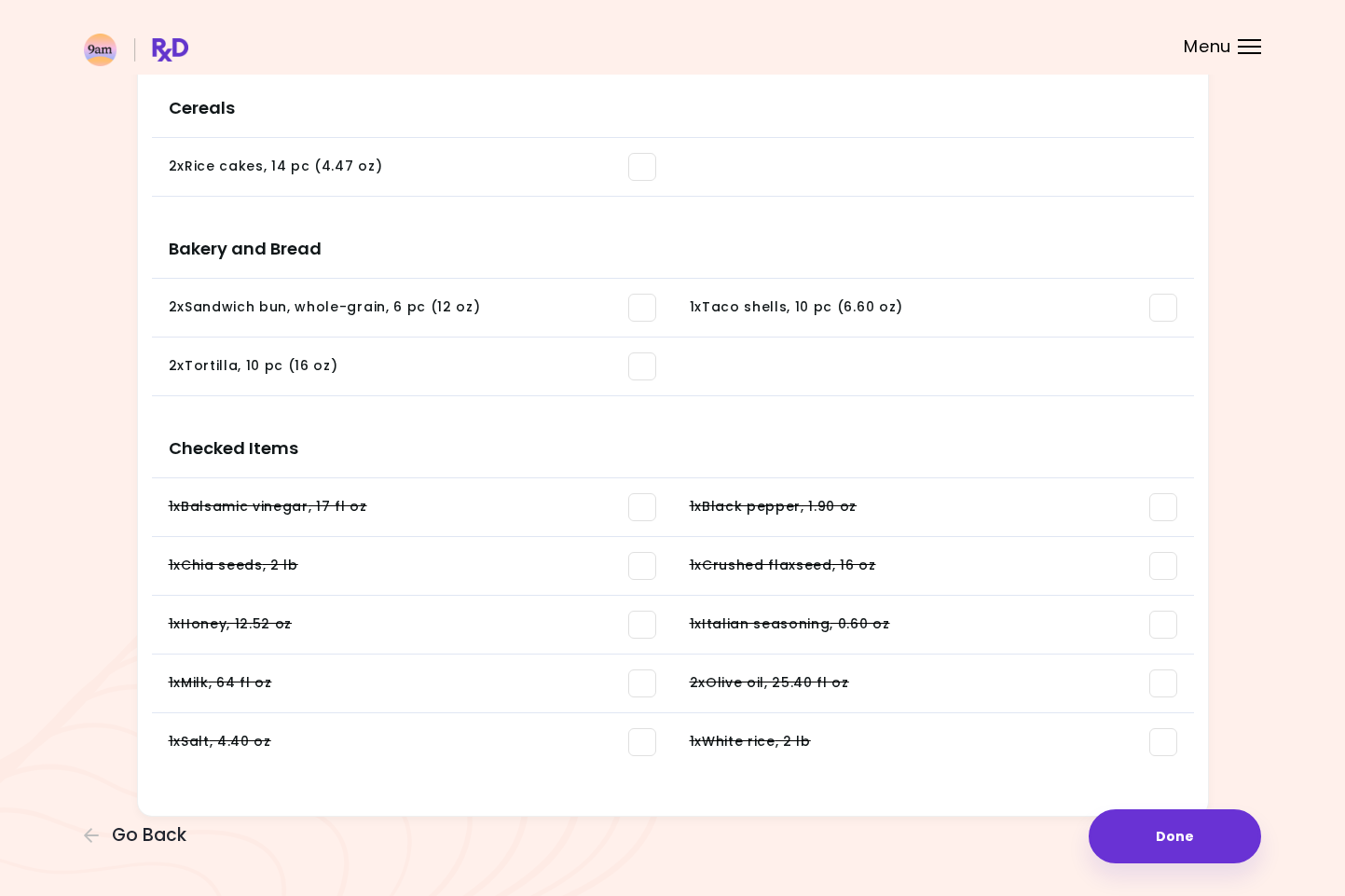
scroll to position [2149, 0]
click at [642, 514] on span at bounding box center [642, 508] width 28 height 28
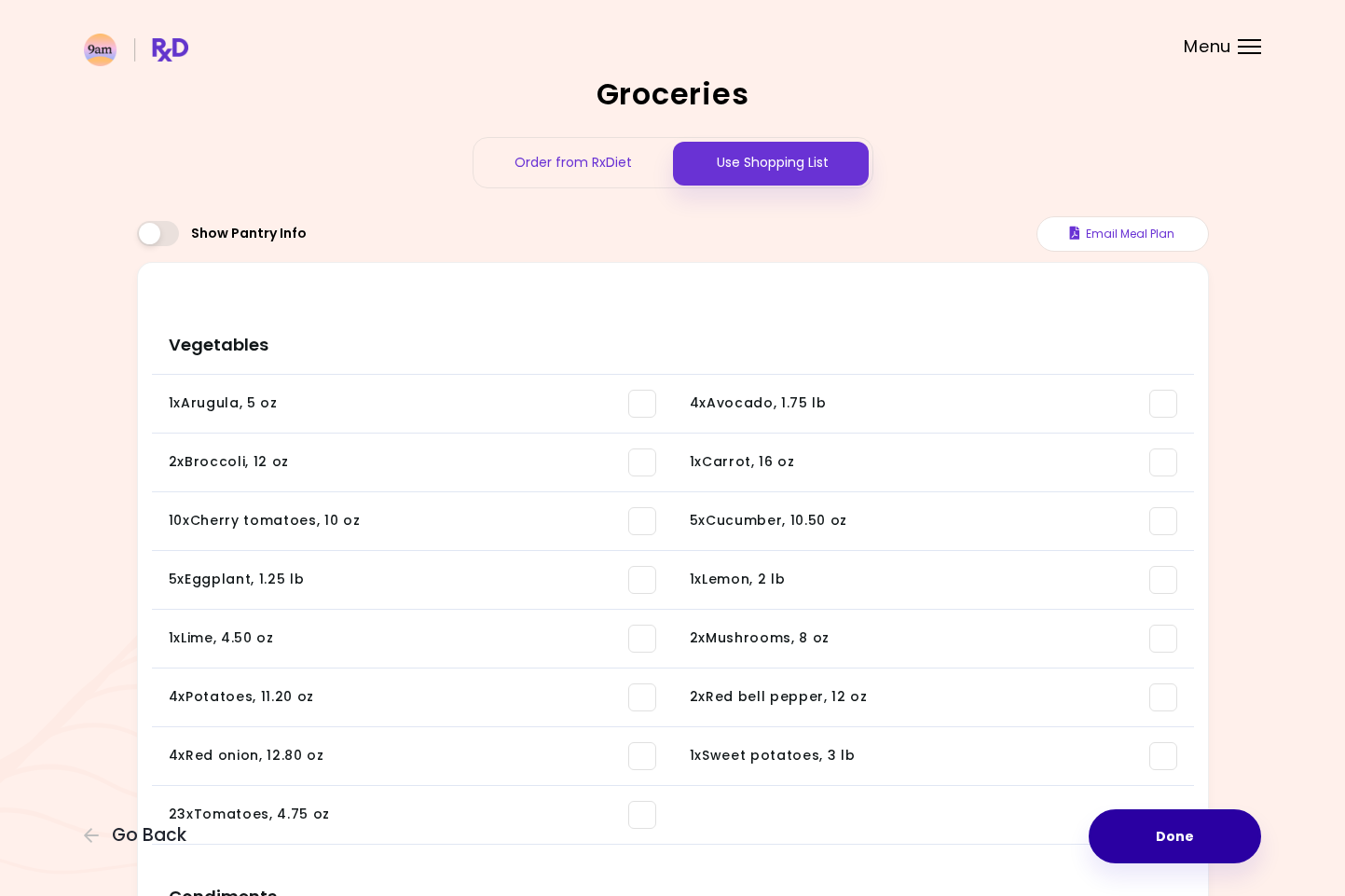
scroll to position [0, 0]
click at [1182, 839] on button "Done" at bounding box center [1175, 835] width 173 height 54
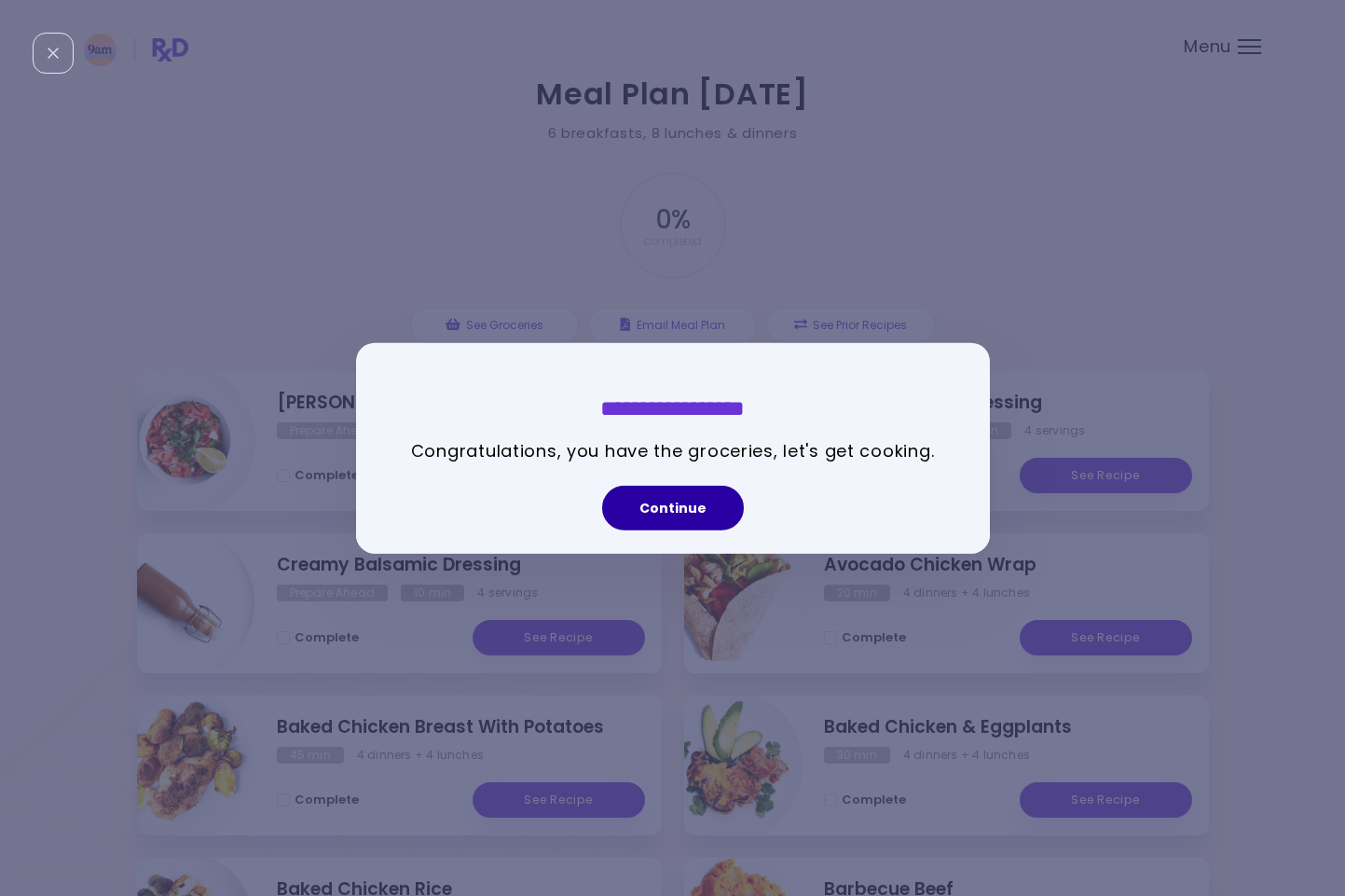
click at [658, 509] on button "Continue" at bounding box center [672, 508] width 142 height 45
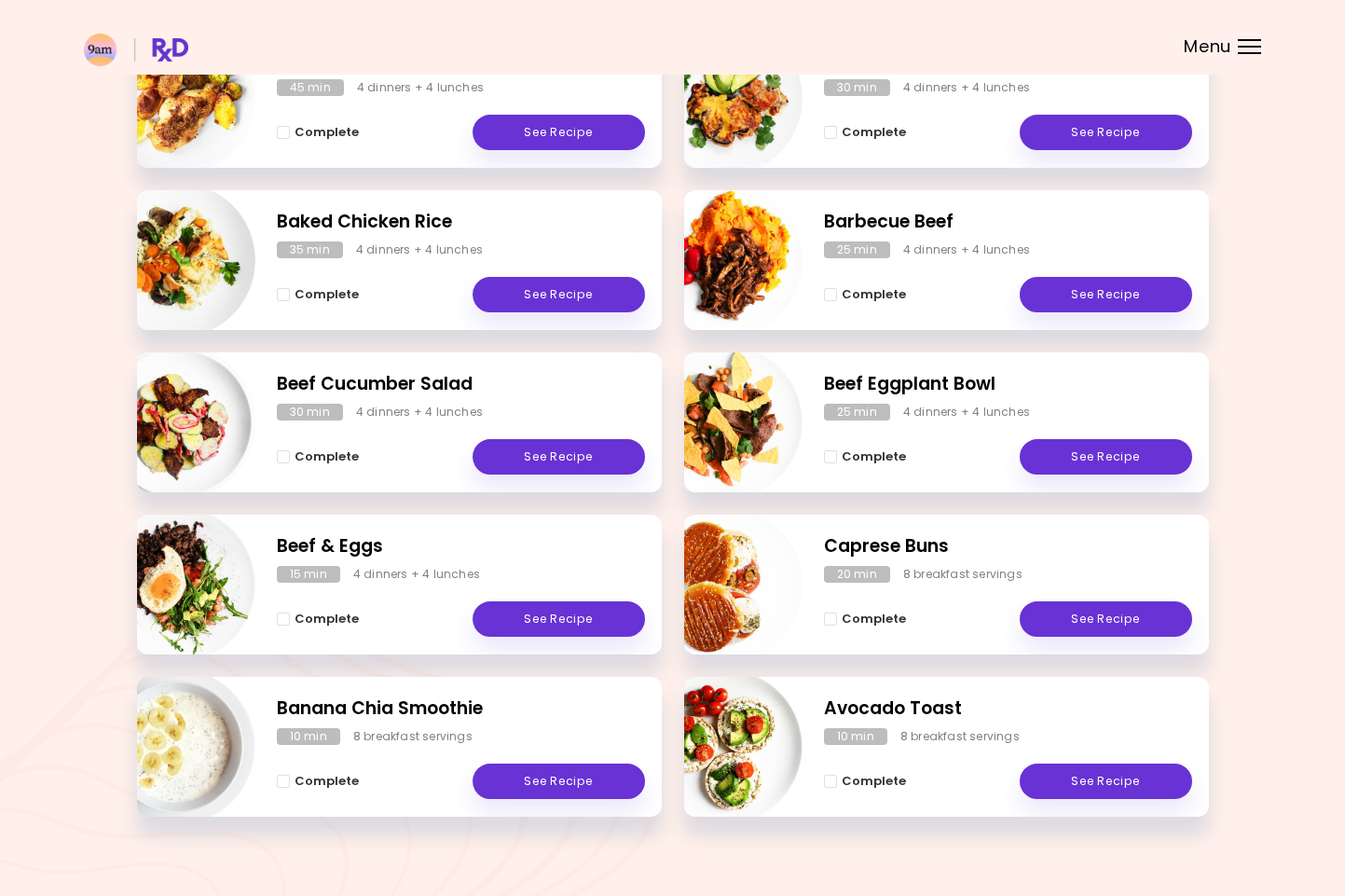
scroll to position [671, 0]
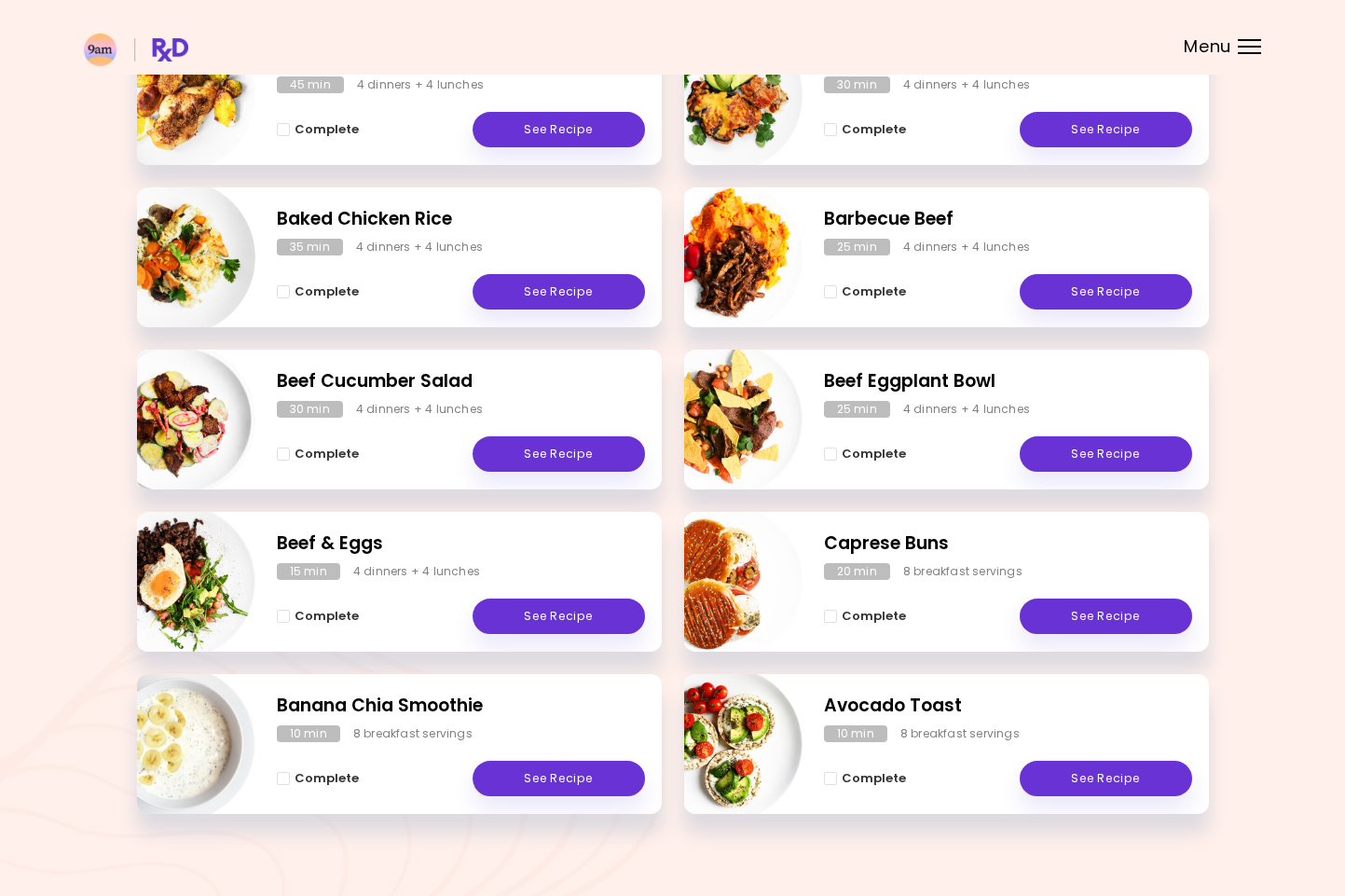
click at [199, 567] on img "Info - Beef & Eggs" at bounding box center [178, 582] width 155 height 155
select select "*"
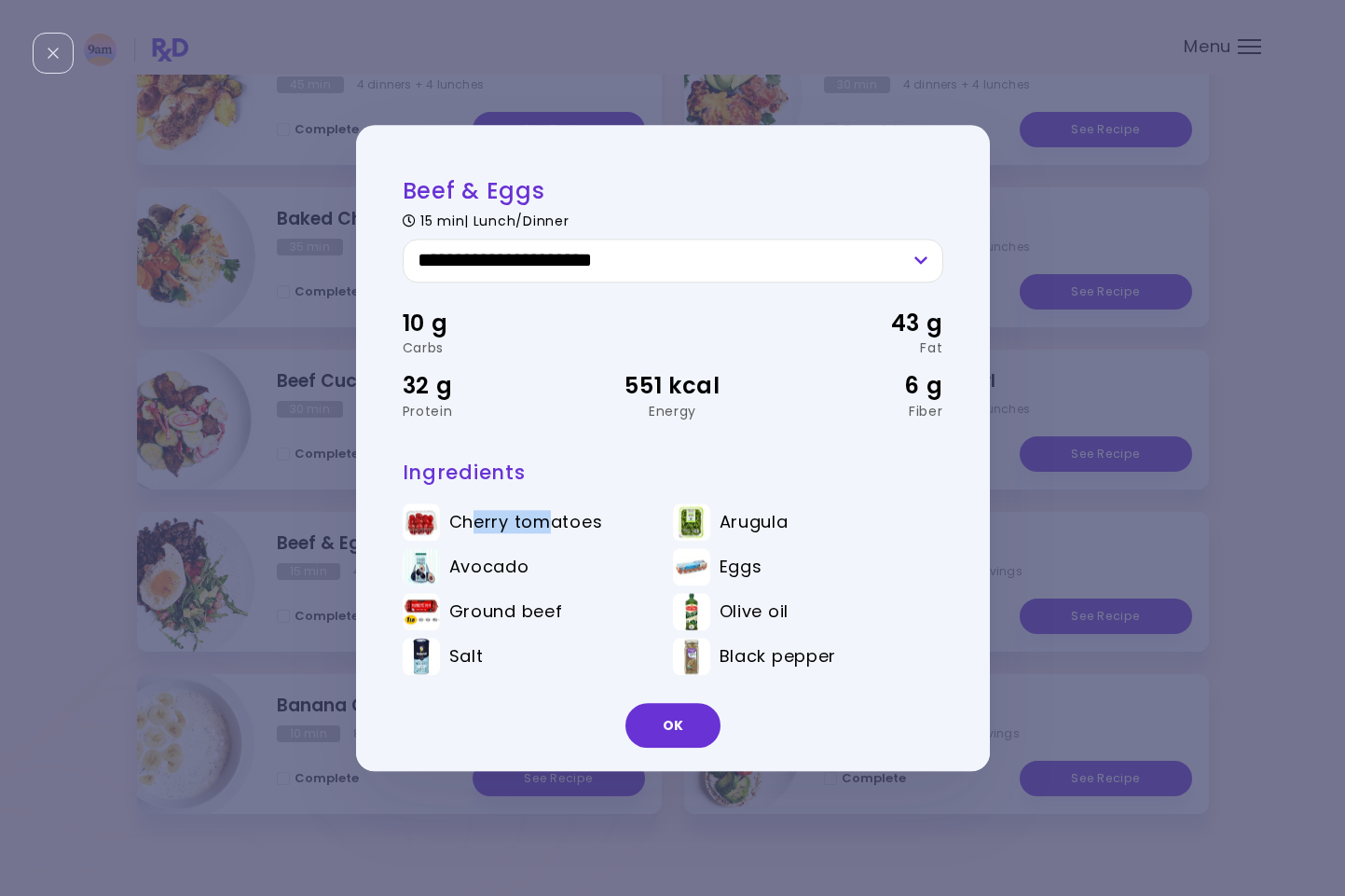
drag, startPoint x: 476, startPoint y: 522, endPoint x: 544, endPoint y: 523, distance: 68.0
click at [544, 523] on span "Cherry tomatoes" at bounding box center [525, 522] width 154 height 21
drag, startPoint x: 544, startPoint y: 523, endPoint x: 529, endPoint y: 529, distance: 16.2
click at [544, 523] on span "Cherry tomatoes" at bounding box center [525, 522] width 154 height 21
click at [520, 572] on span "Avocado" at bounding box center [489, 566] width 80 height 21
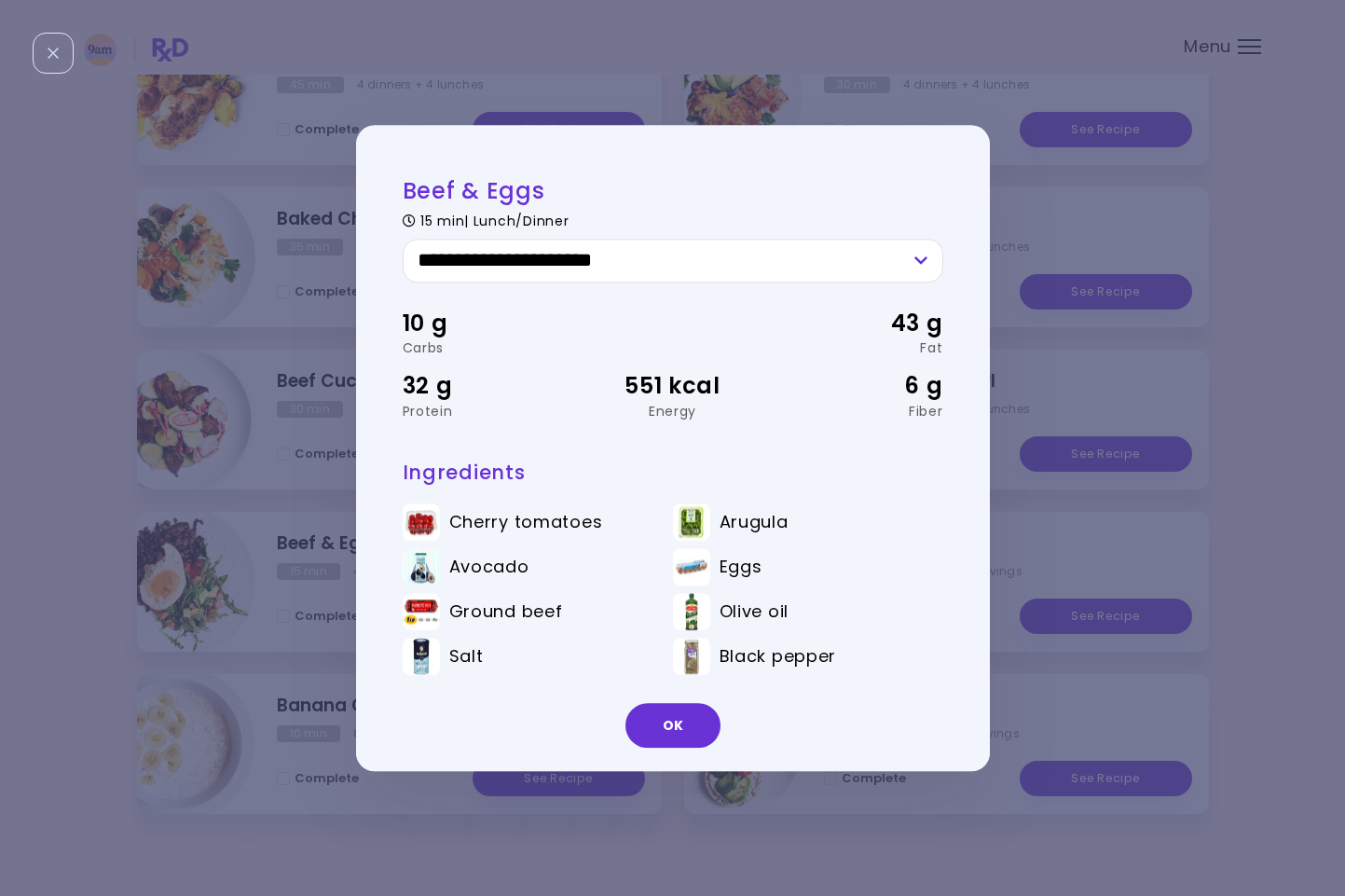
click at [520, 572] on span "Avocado" at bounding box center [489, 566] width 80 height 21
click at [517, 613] on span "Ground beef" at bounding box center [506, 611] width 113 height 21
drag, startPoint x: 517, startPoint y: 613, endPoint x: 487, endPoint y: 621, distance: 31.0
click at [517, 613] on span "Ground beef" at bounding box center [506, 611] width 113 height 21
click at [745, 523] on span "Arugula" at bounding box center [753, 522] width 69 height 21
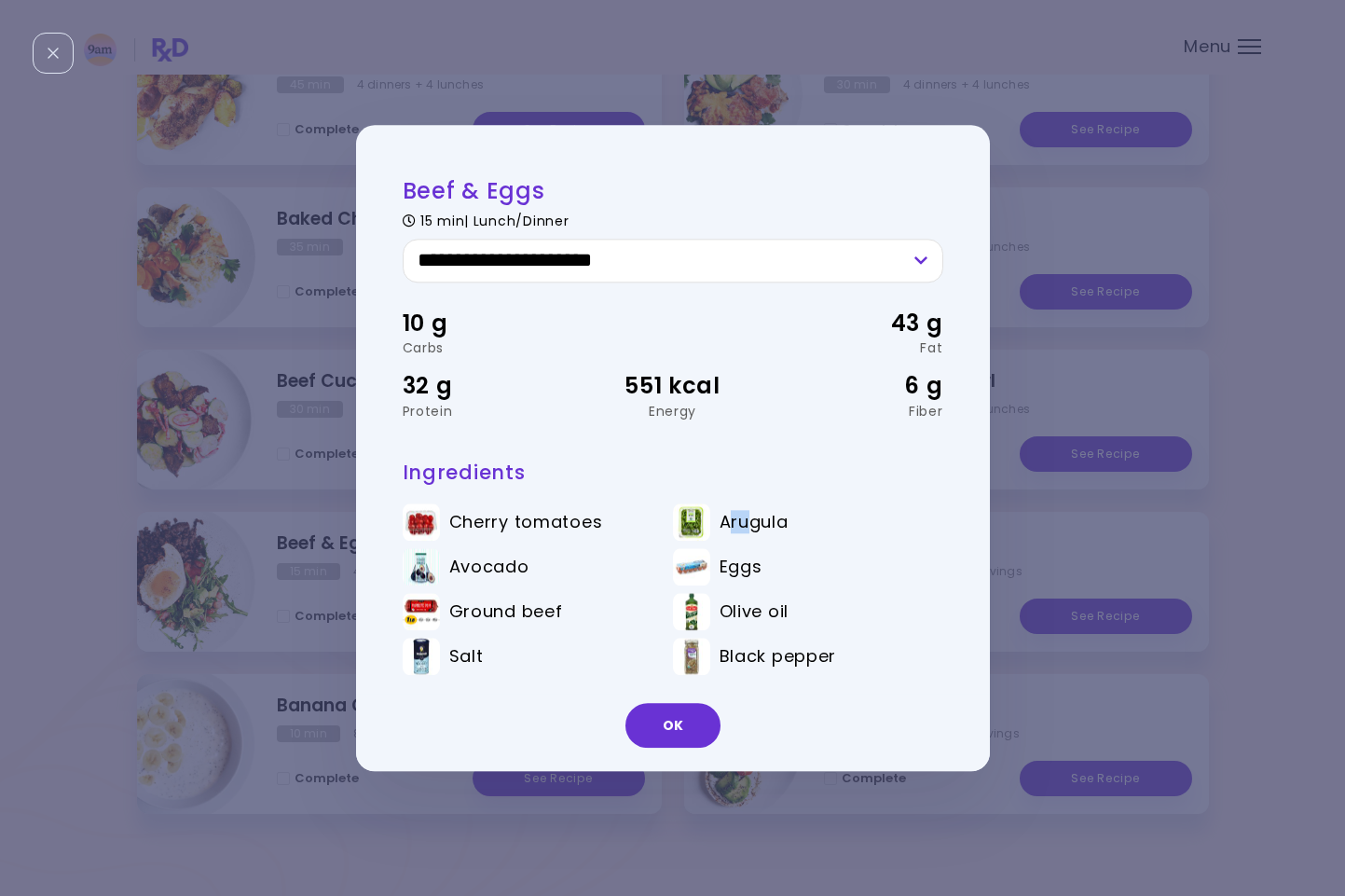
click at [745, 523] on span "Arugula" at bounding box center [753, 522] width 69 height 21
click at [684, 723] on button "OK" at bounding box center [673, 725] width 95 height 45
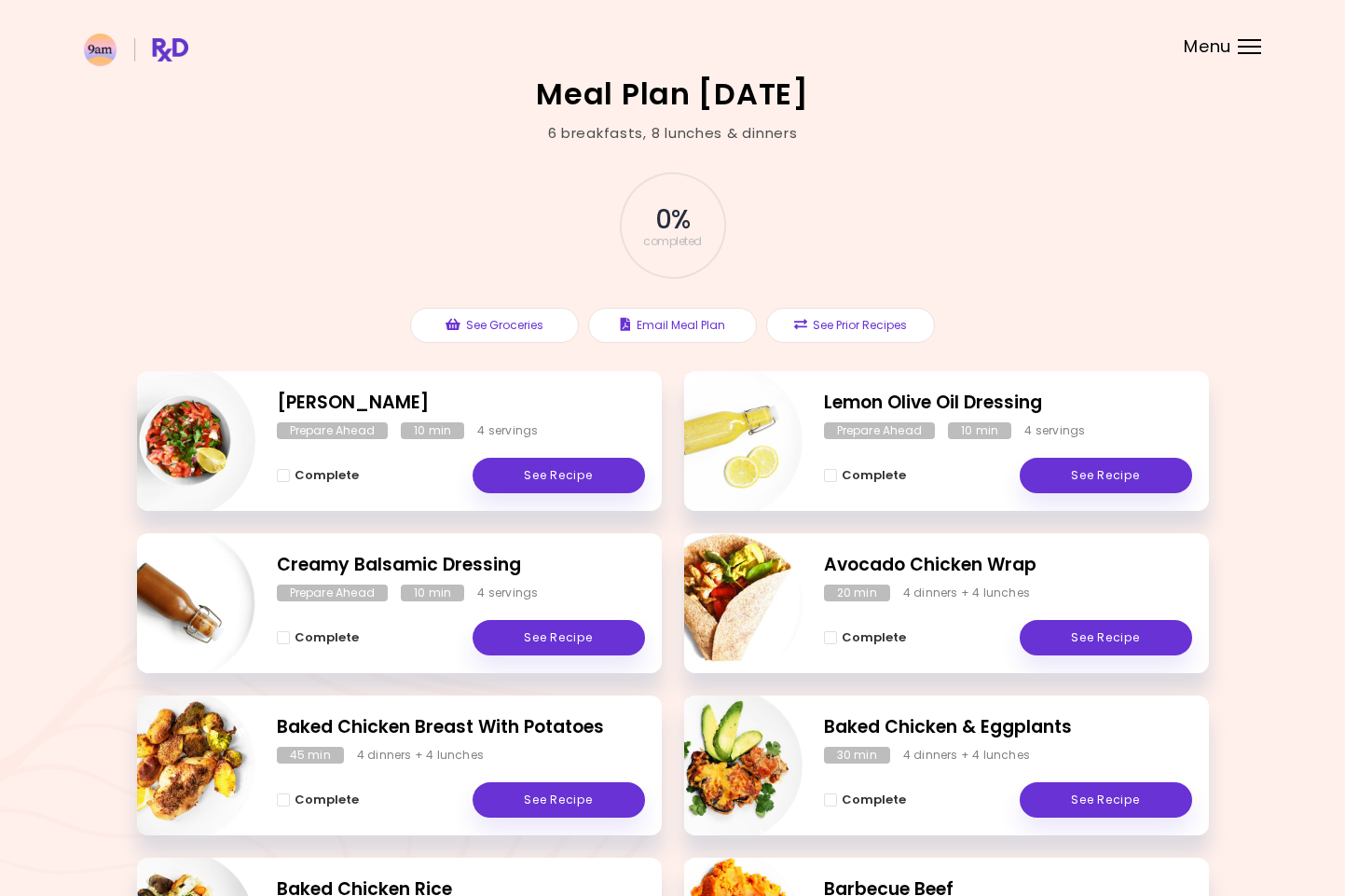
scroll to position [7, 0]
